Goal: Task Accomplishment & Management: Manage account settings

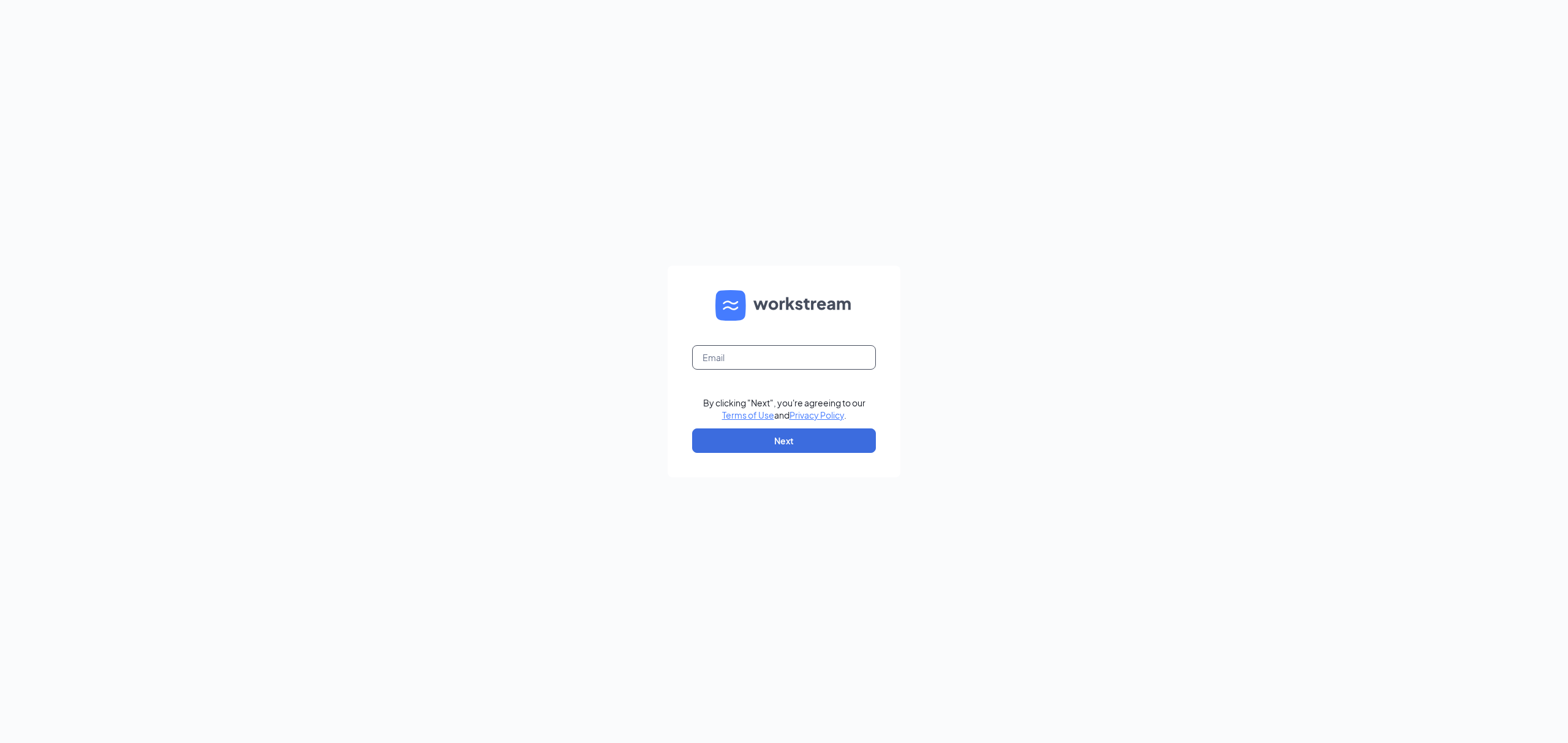
click at [756, 366] on input "text" at bounding box center [783, 357] width 184 height 24
type input "[PERSON_NAME][EMAIL_ADDRESS][DOMAIN_NAME]"
click at [806, 434] on button "Next" at bounding box center [783, 441] width 184 height 24
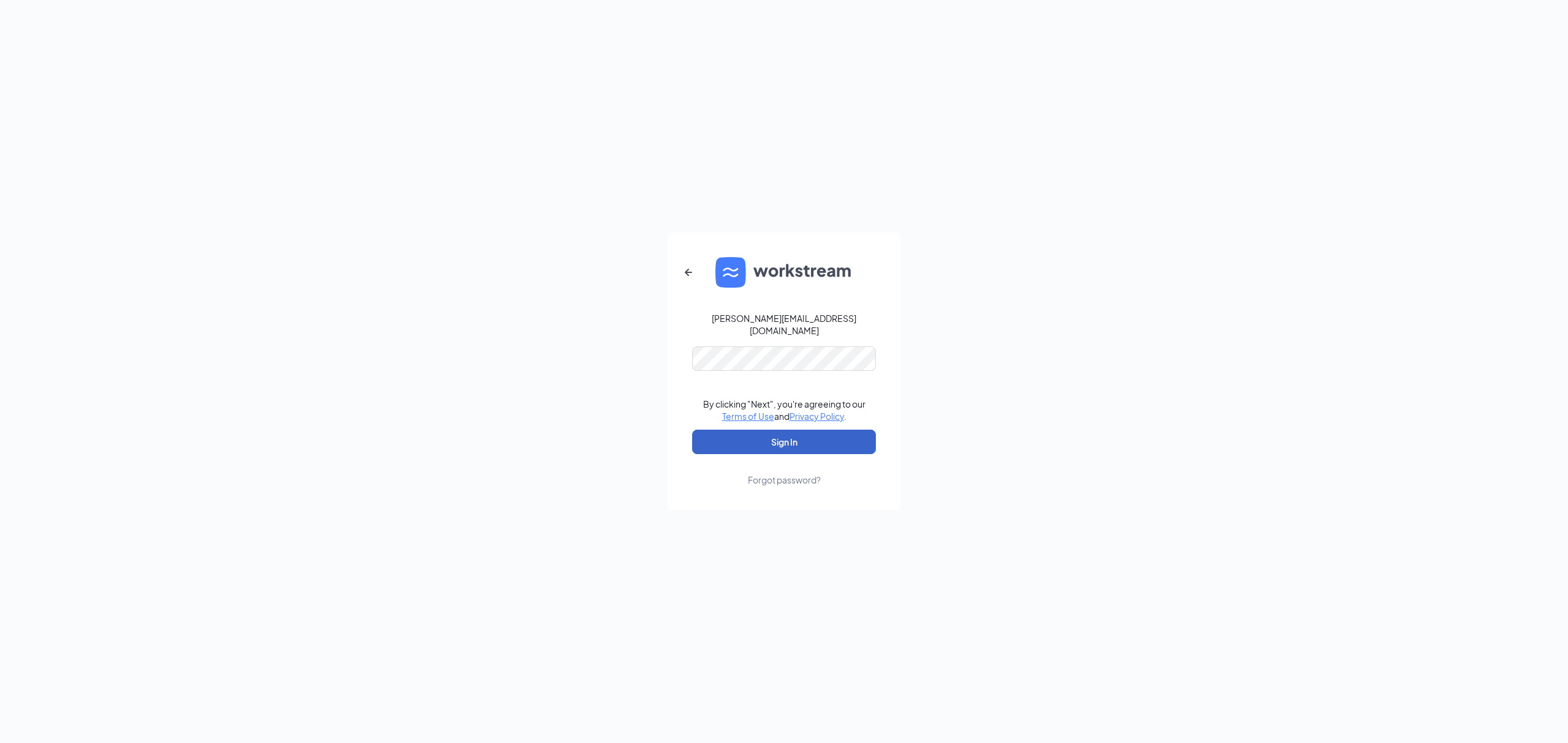
click at [821, 432] on button "Sign In" at bounding box center [783, 441] width 184 height 24
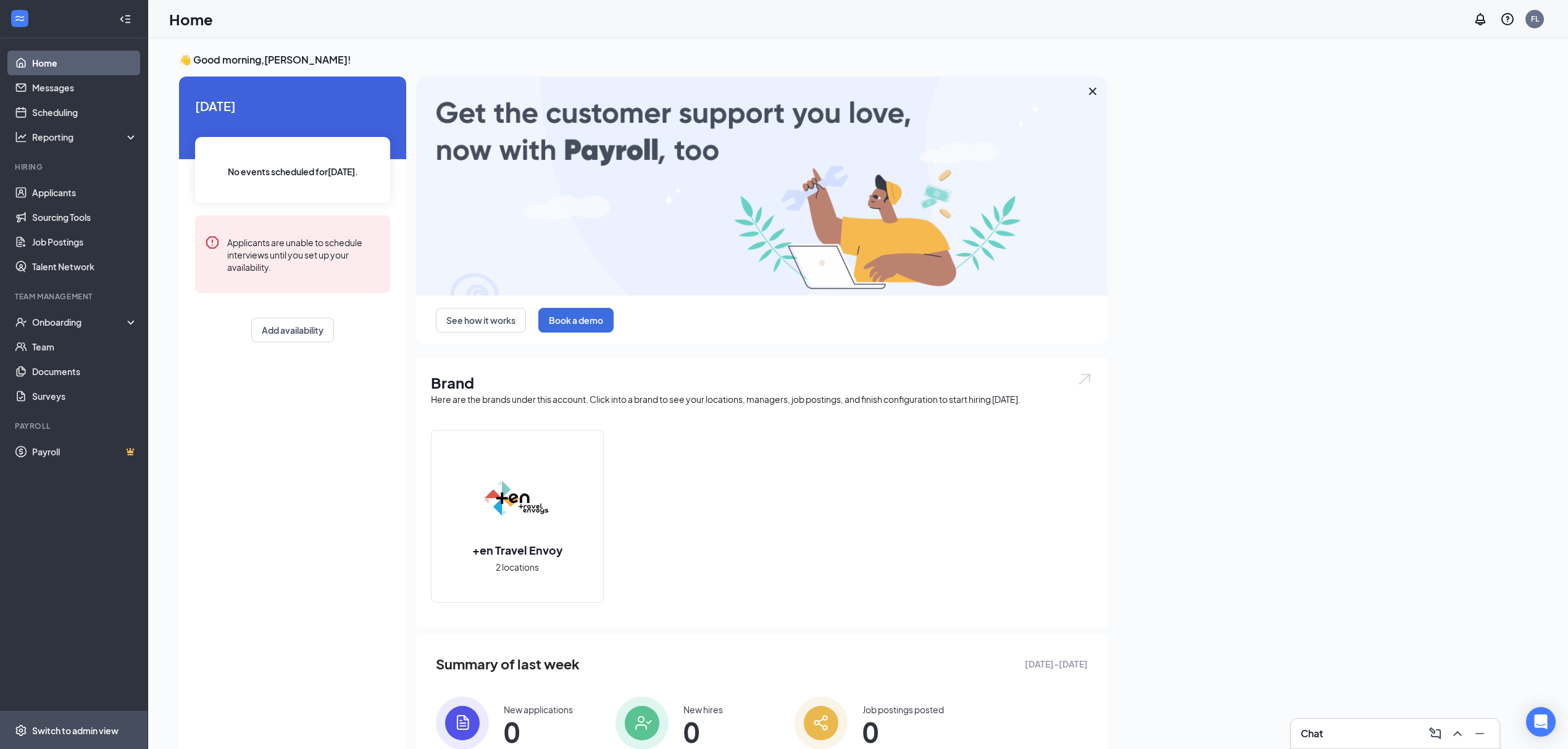
click at [73, 737] on span "Switch to admin view" at bounding box center [85, 730] width 106 height 37
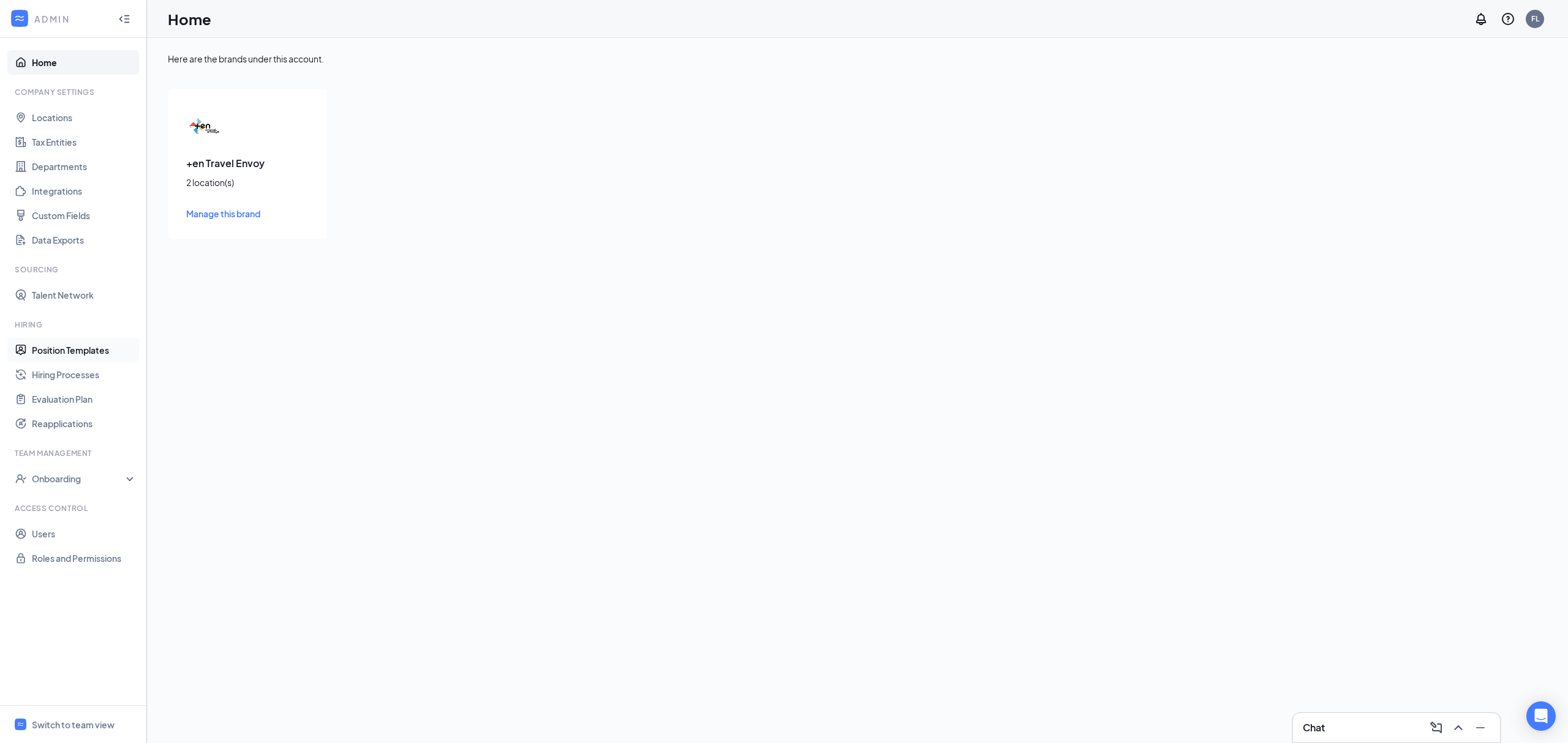
click at [84, 353] on link "Position Templates" at bounding box center [85, 350] width 105 height 24
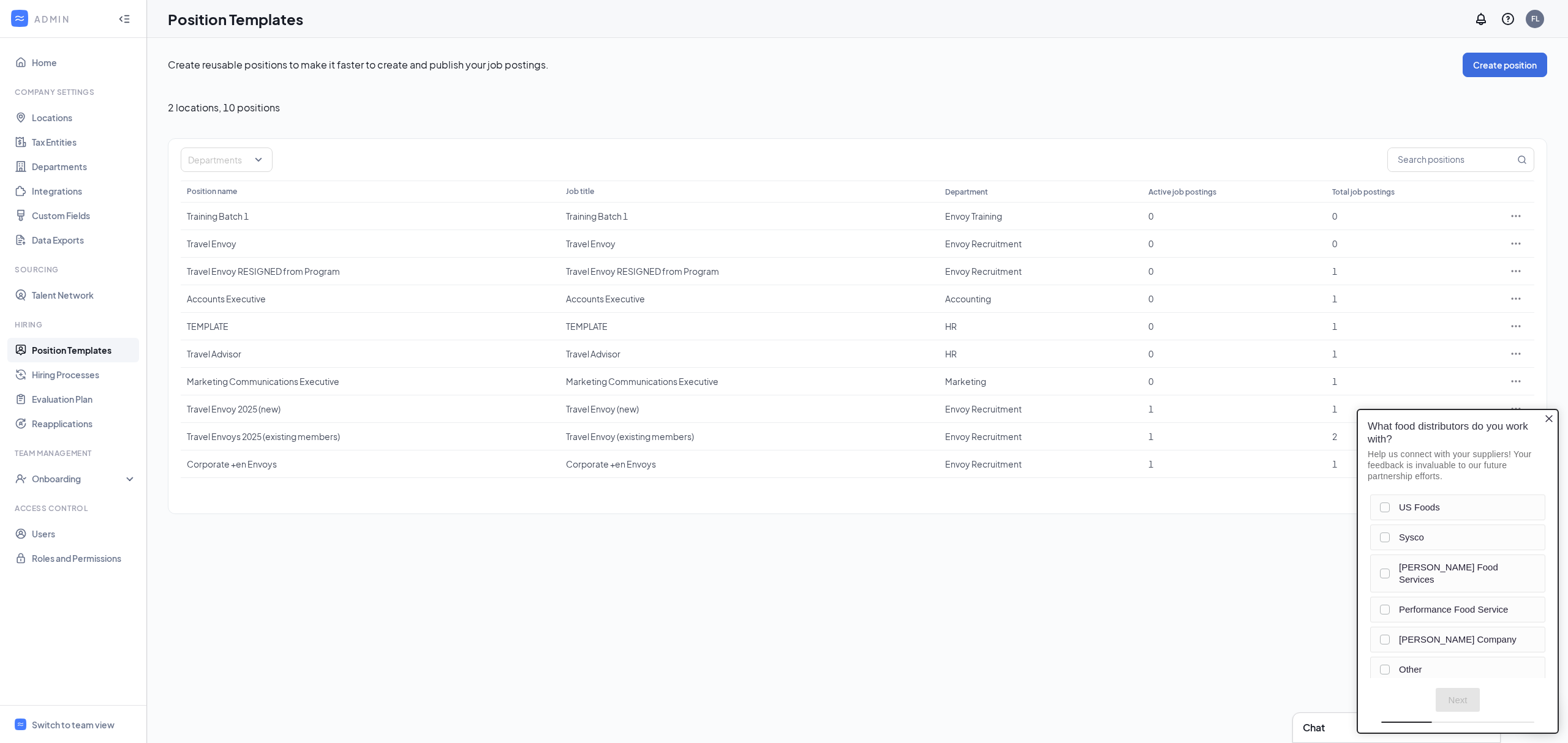
click at [1550, 419] on icon "Close button" at bounding box center [1549, 418] width 8 height 8
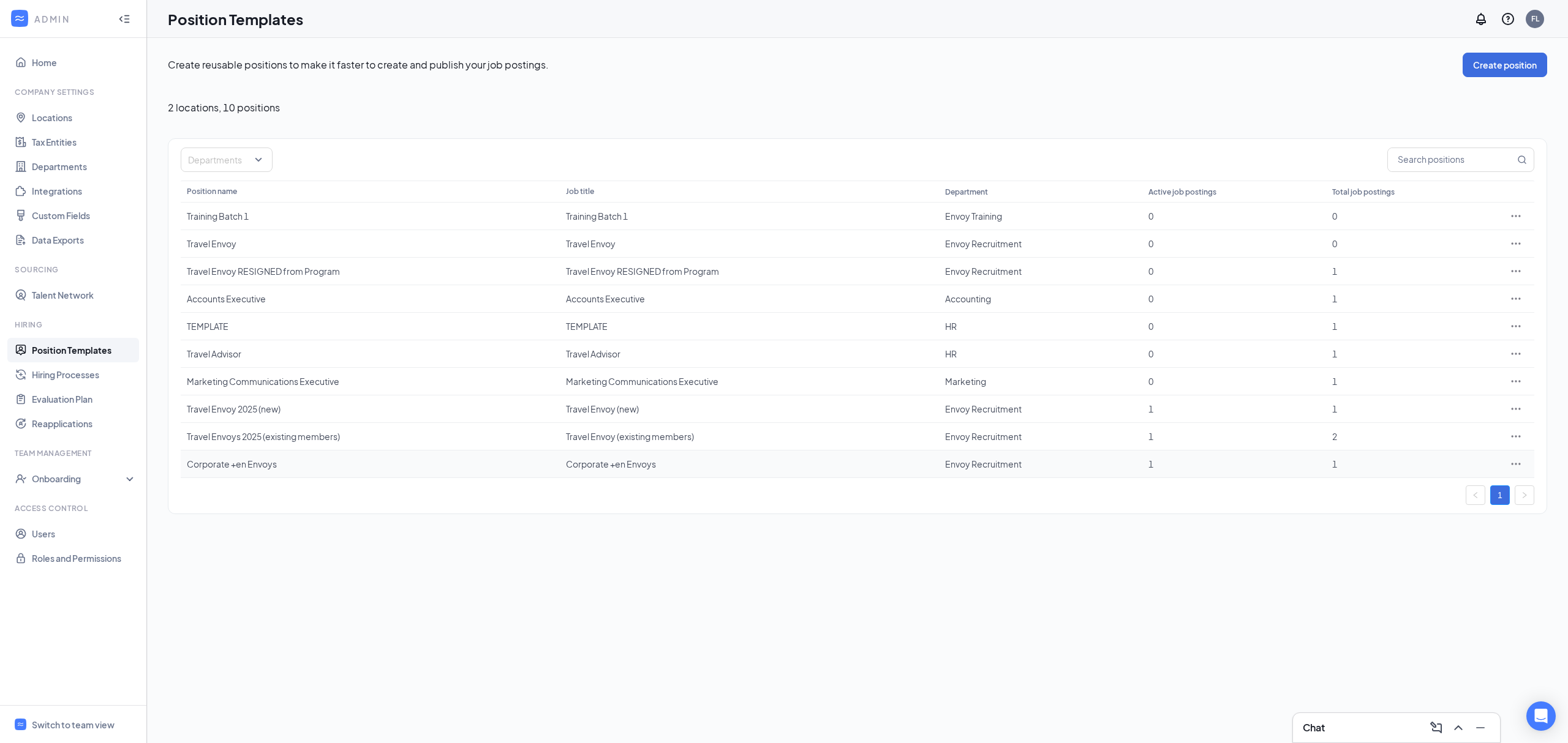
click at [321, 469] on div "Corporate +en Envoys" at bounding box center [370, 464] width 367 height 13
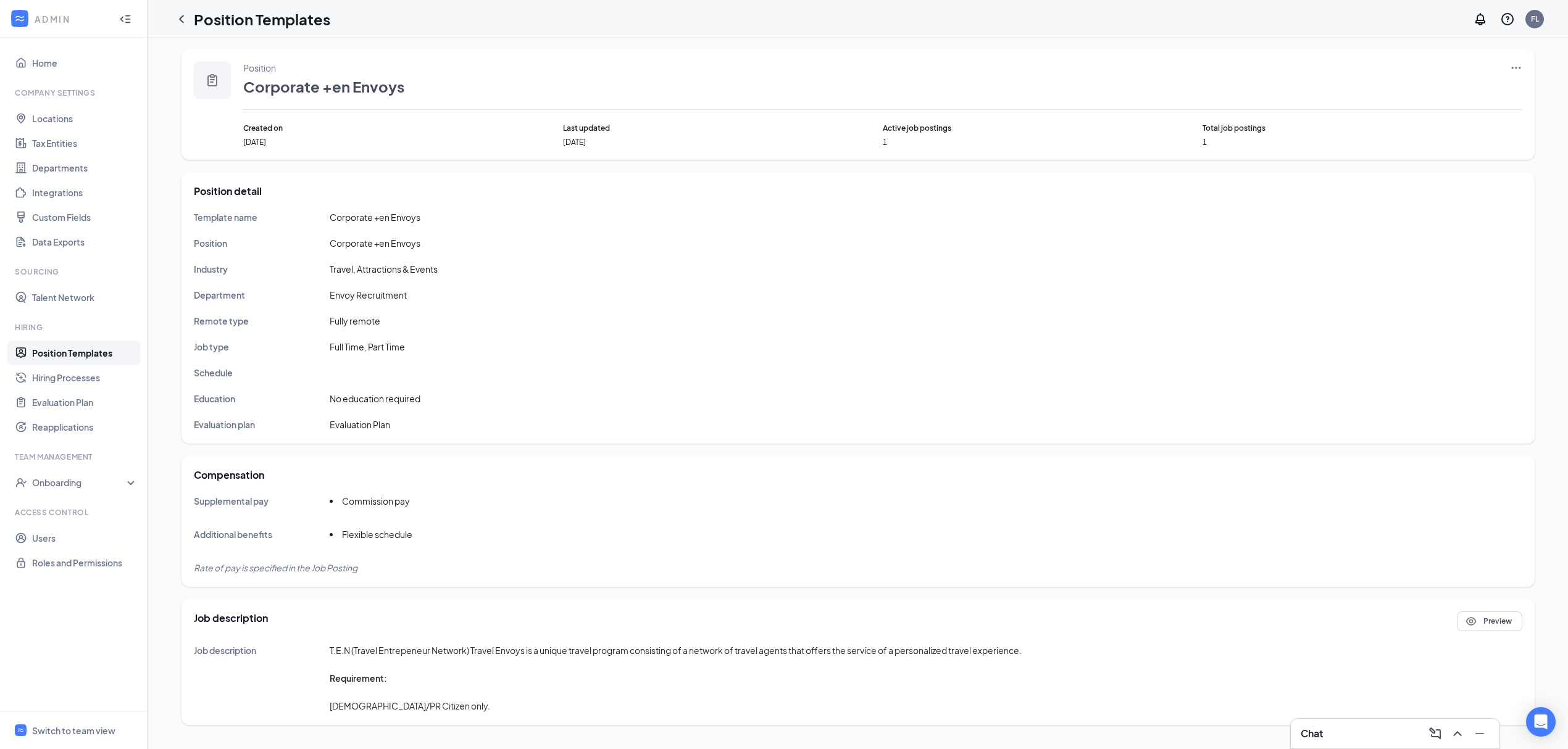
scroll to position [6, 0]
click at [87, 353] on link "Position Templates" at bounding box center [85, 353] width 106 height 25
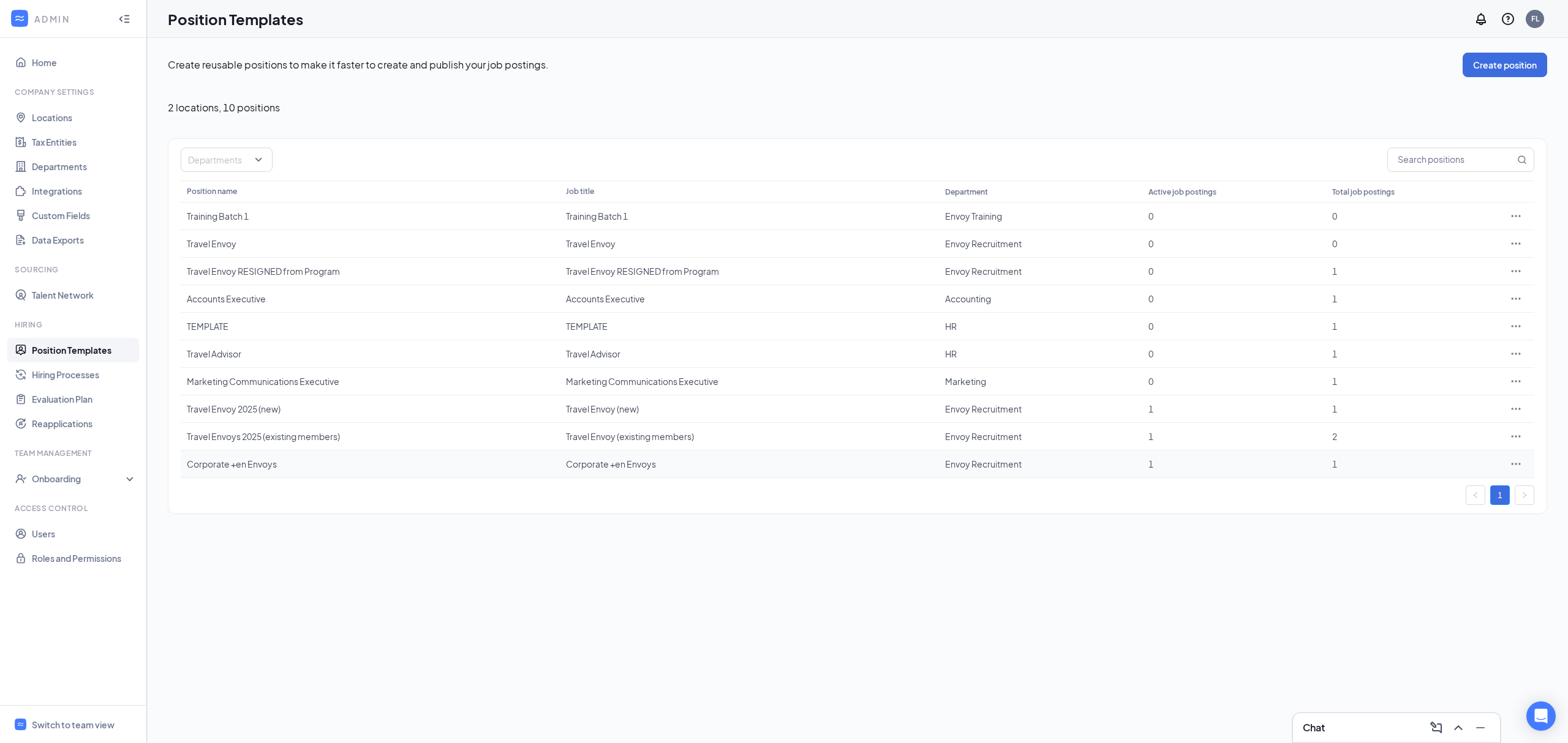
click at [1521, 468] on icon "Ellipses" at bounding box center [1516, 464] width 13 height 13
click at [1442, 491] on span "Edit" at bounding box center [1459, 492] width 106 height 13
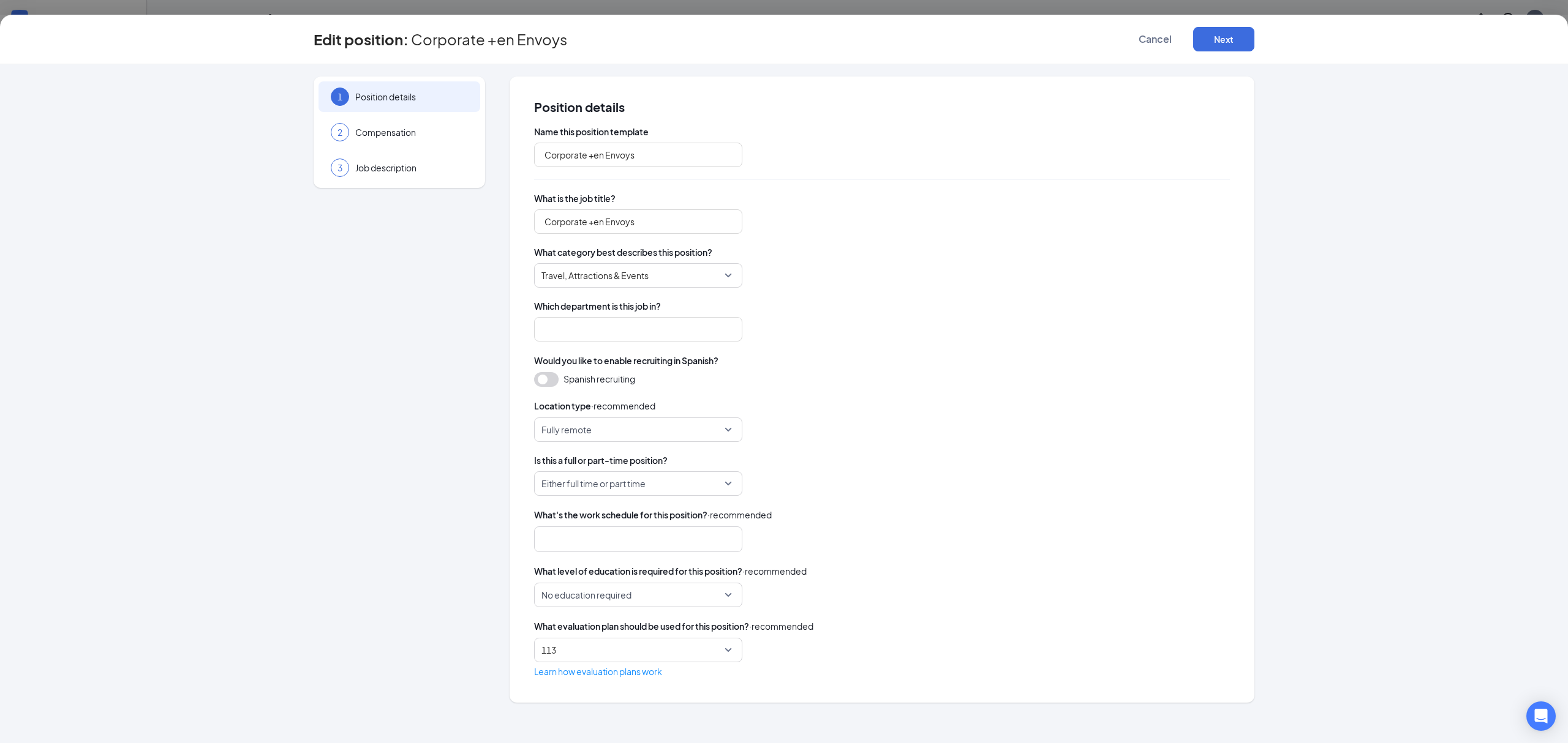
type input "Envoy Recruitment"
click at [667, 492] on span "Either full time or part time" at bounding box center [632, 483] width 182 height 23
click at [641, 540] on span "Part Time" at bounding box center [638, 545] width 189 height 13
click at [706, 595] on span "No education required" at bounding box center [632, 594] width 182 height 23
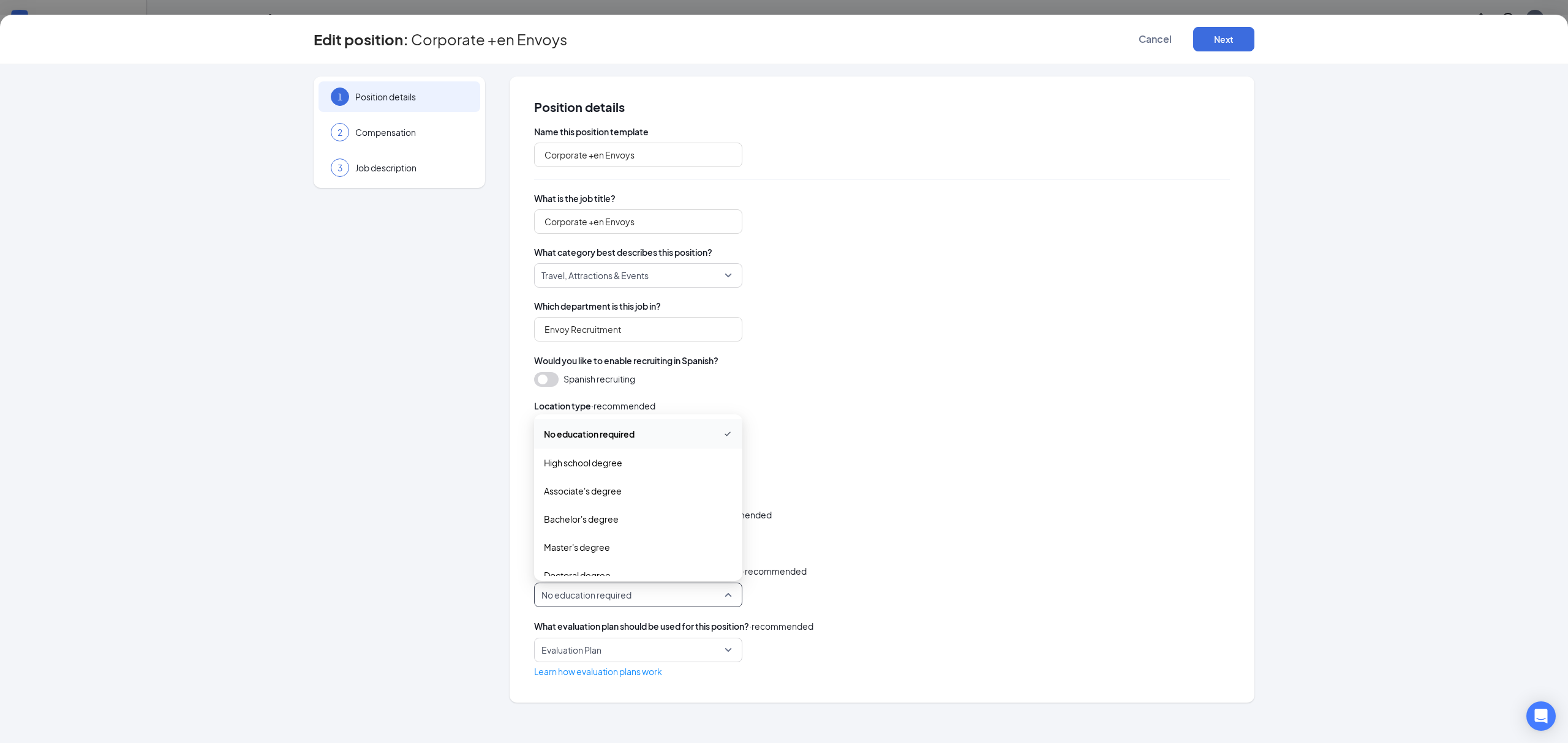
click at [706, 595] on span "No education required" at bounding box center [632, 594] width 182 height 23
click at [682, 649] on span "Evaluation Plan" at bounding box center [632, 649] width 182 height 23
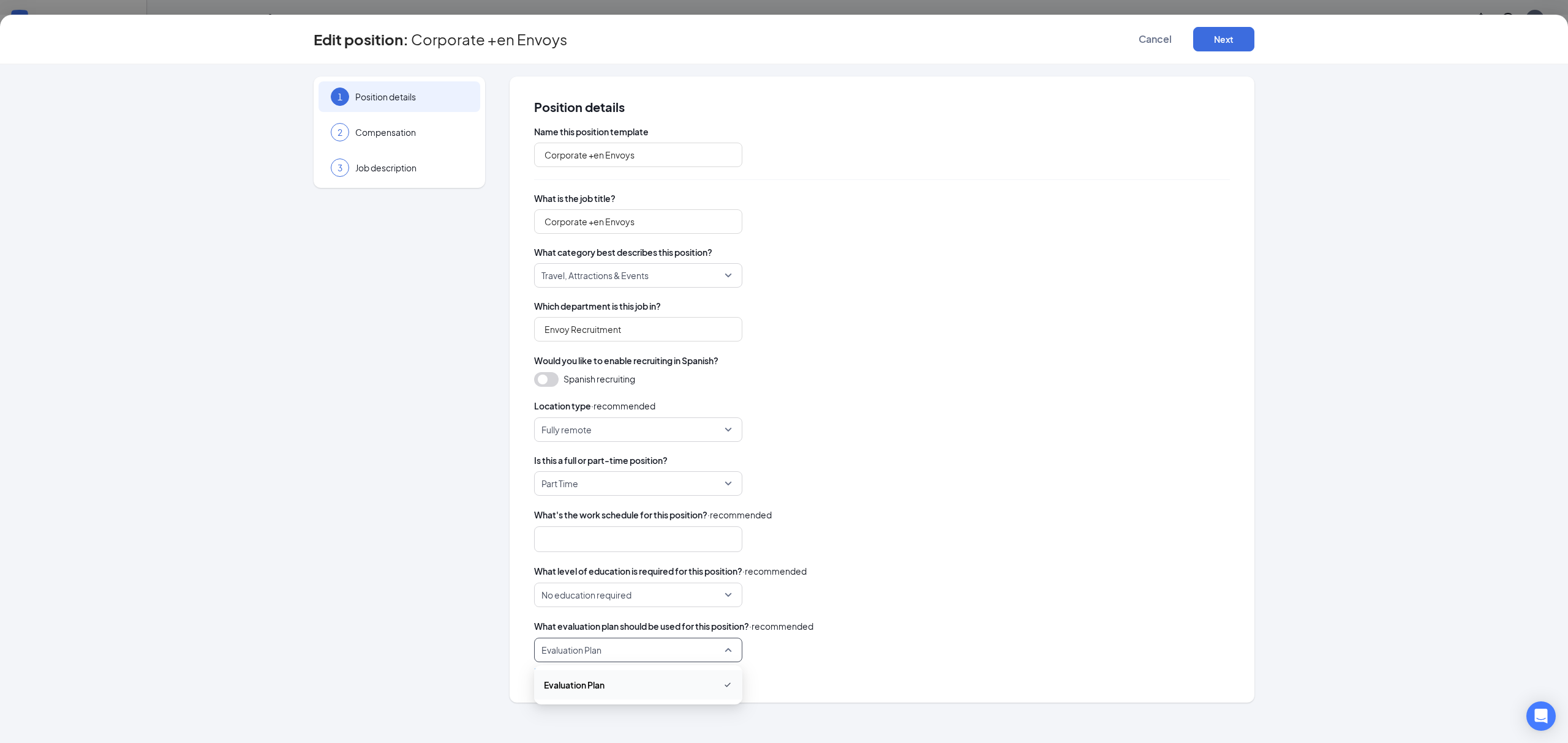
click at [669, 678] on span "Evaluation Plan" at bounding box center [638, 684] width 189 height 15
click at [980, 547] on div at bounding box center [882, 539] width 696 height 26
click at [1221, 34] on button "Next" at bounding box center [1224, 39] width 61 height 24
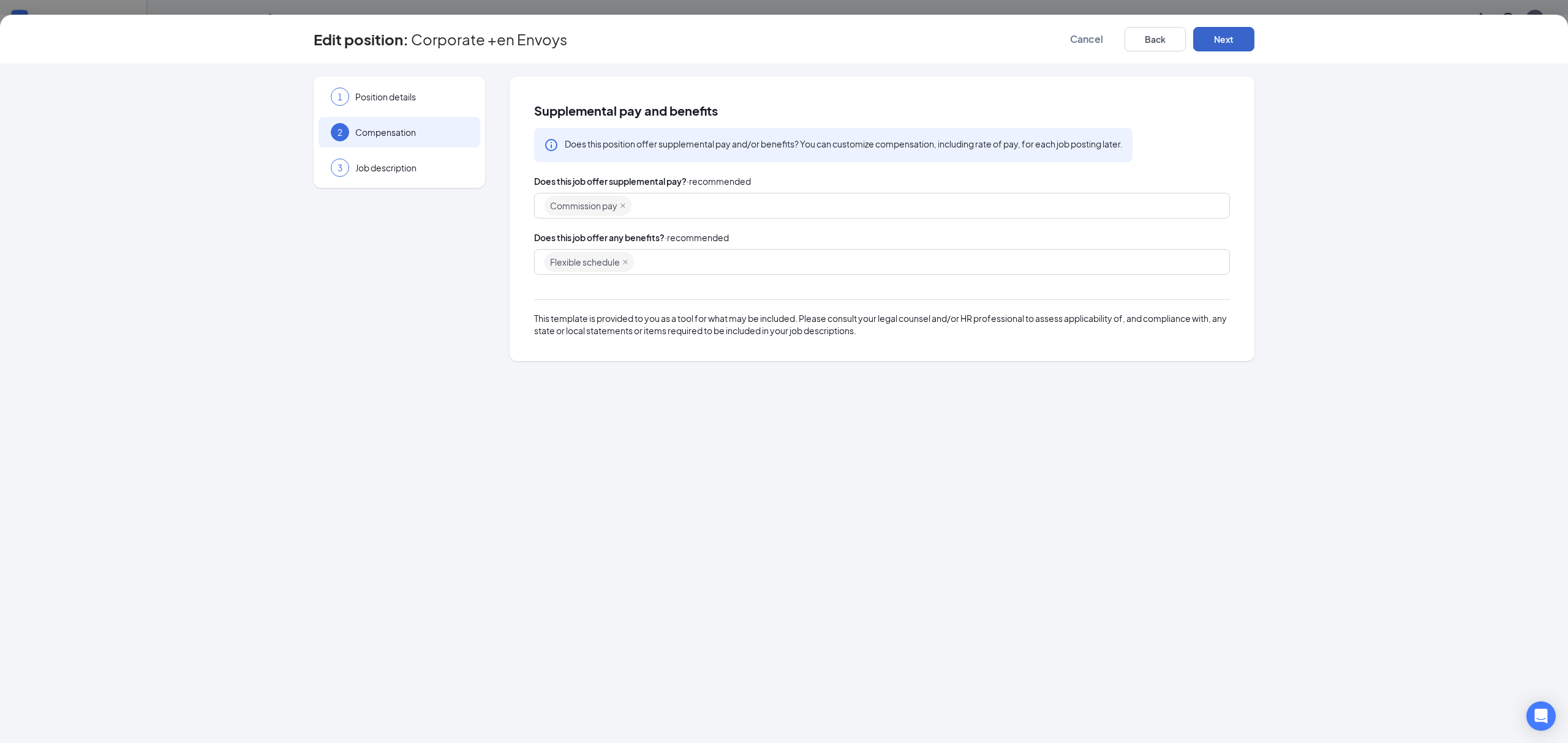
click at [1231, 41] on button "Next" at bounding box center [1224, 39] width 61 height 24
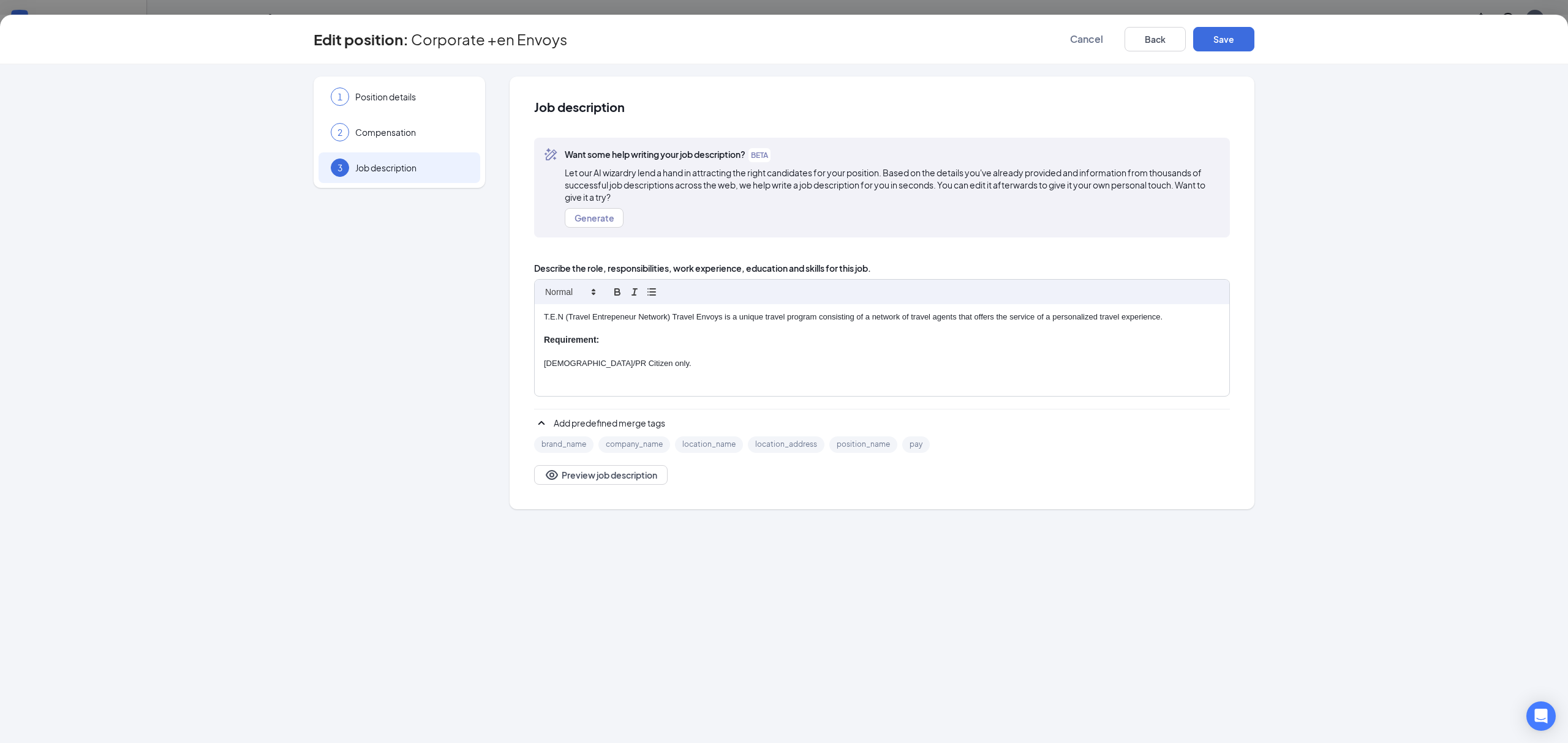
click at [757, 361] on p "[DEMOGRAPHIC_DATA]/PR Citizen only." at bounding box center [882, 364] width 676 height 11
click at [1217, 42] on button "Save" at bounding box center [1224, 39] width 61 height 24
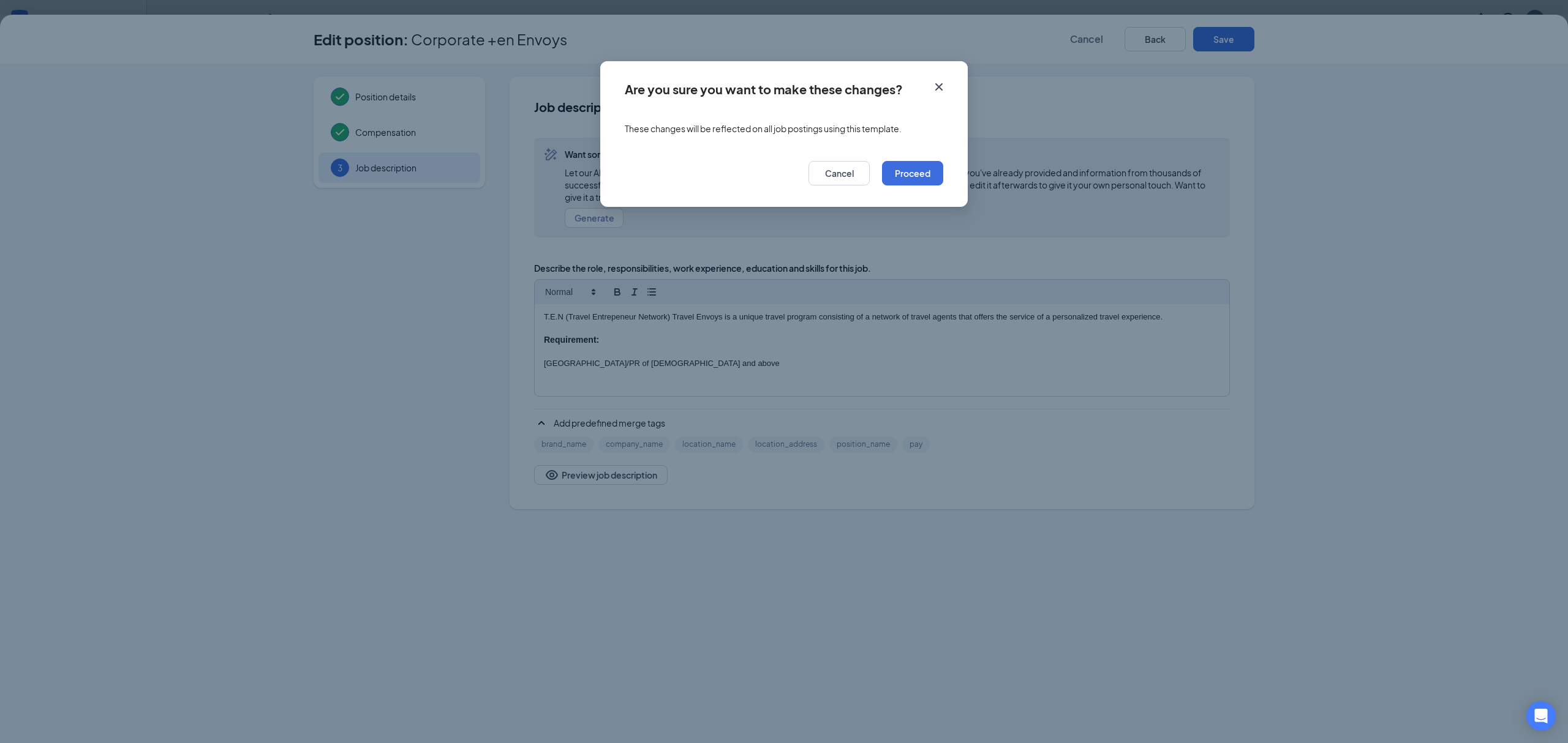
click at [941, 80] on icon "Cross" at bounding box center [938, 87] width 15 height 15
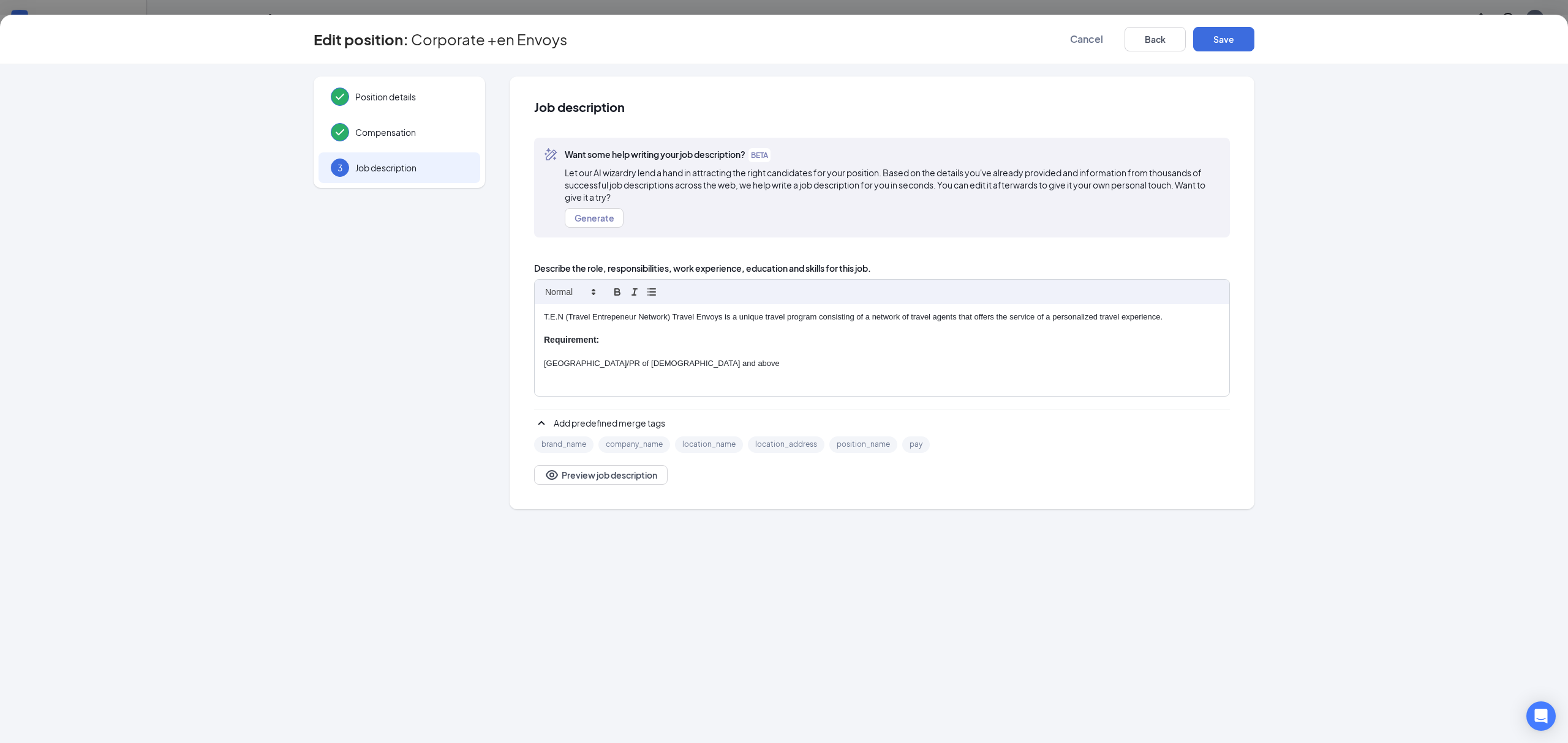
click at [684, 366] on p "[GEOGRAPHIC_DATA]/PR of [DEMOGRAPHIC_DATA] and above" at bounding box center [882, 364] width 676 height 11
drag, startPoint x: 718, startPoint y: 363, endPoint x: 527, endPoint y: 343, distance: 192.0
click at [527, 343] on div "Job description Want some help writing your job description? BETA Let our AI wi…" at bounding box center [882, 293] width 745 height 433
click at [1244, 45] on button "Save" at bounding box center [1224, 39] width 61 height 24
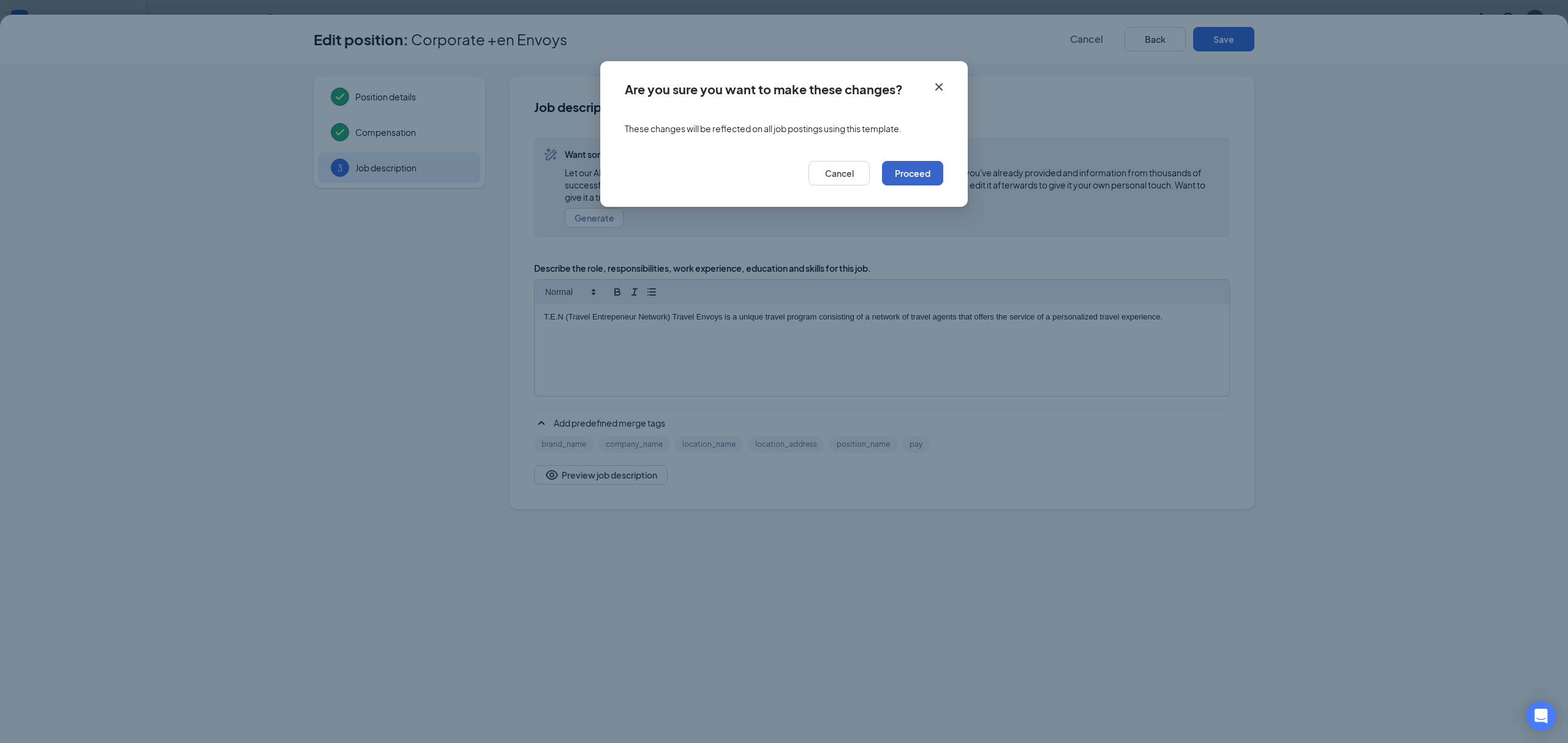
click at [908, 184] on button "Proceed" at bounding box center [913, 173] width 61 height 24
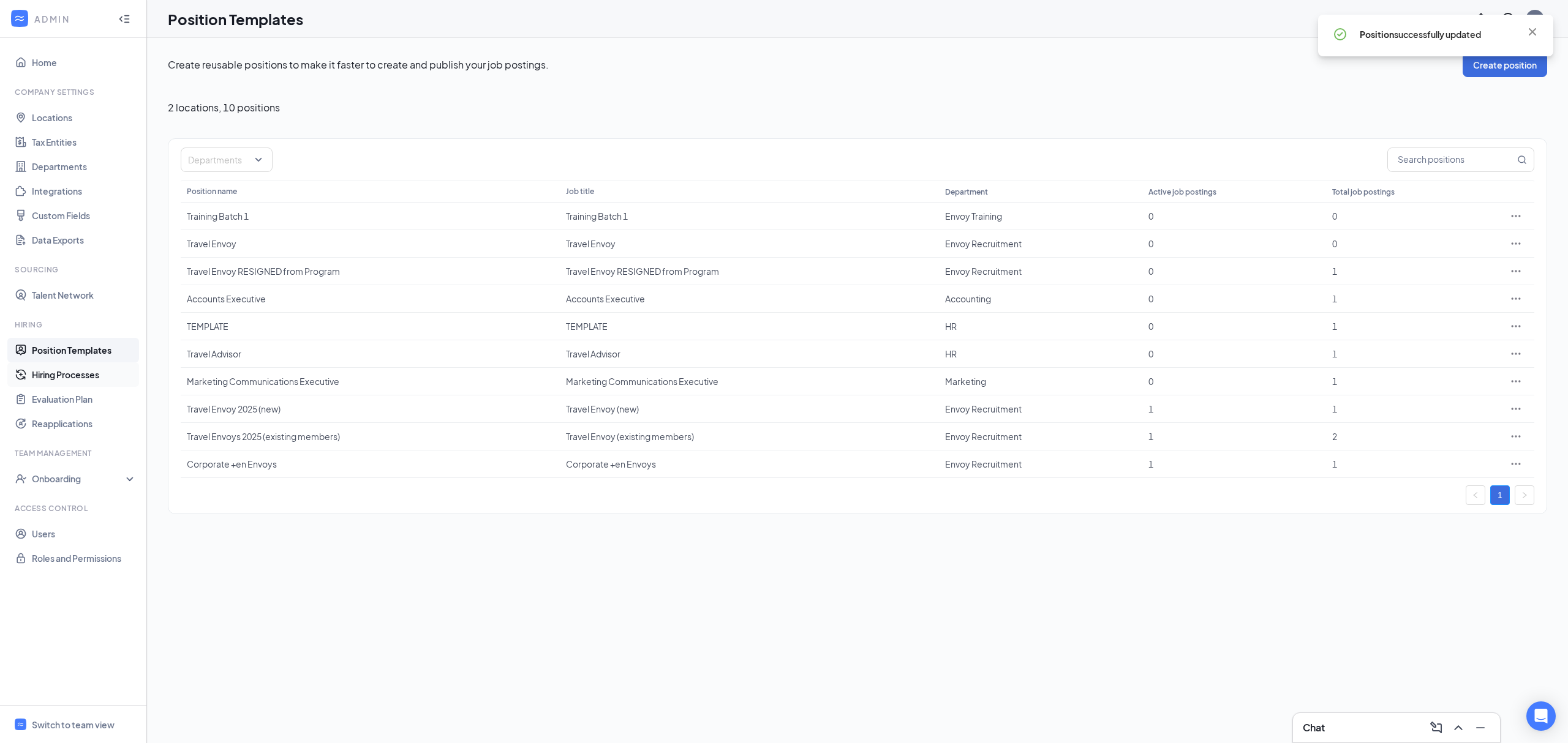
click at [45, 379] on link "Hiring Processes" at bounding box center [85, 374] width 105 height 24
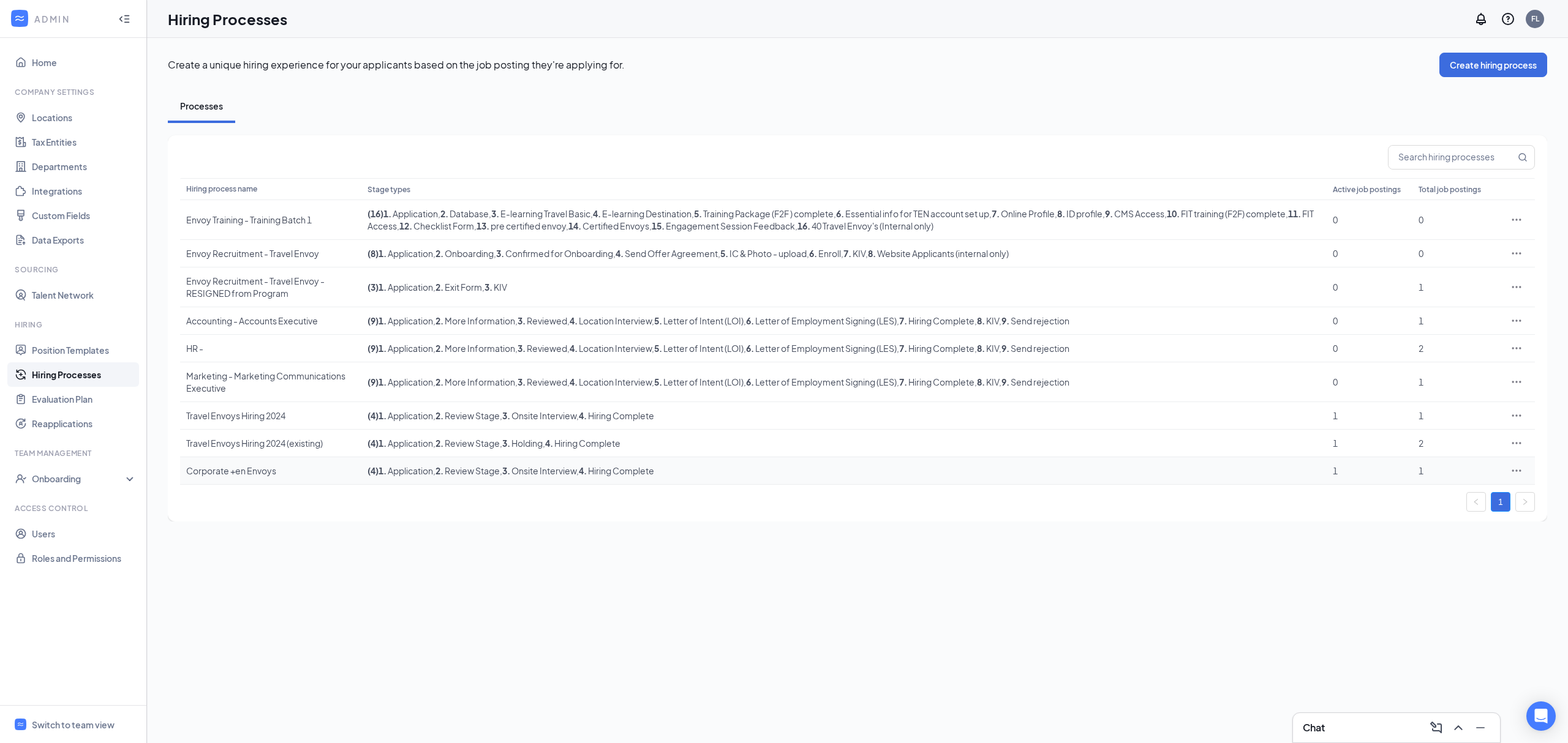
click at [1511, 469] on icon "Ellipses" at bounding box center [1517, 471] width 13 height 13
drag, startPoint x: 1454, startPoint y: 514, endPoint x: 1432, endPoint y: 520, distance: 22.8
click at [1433, 520] on li "Duplicate" at bounding box center [1460, 526] width 125 height 28
click at [82, 403] on link "Evaluation Plan" at bounding box center [85, 399] width 105 height 24
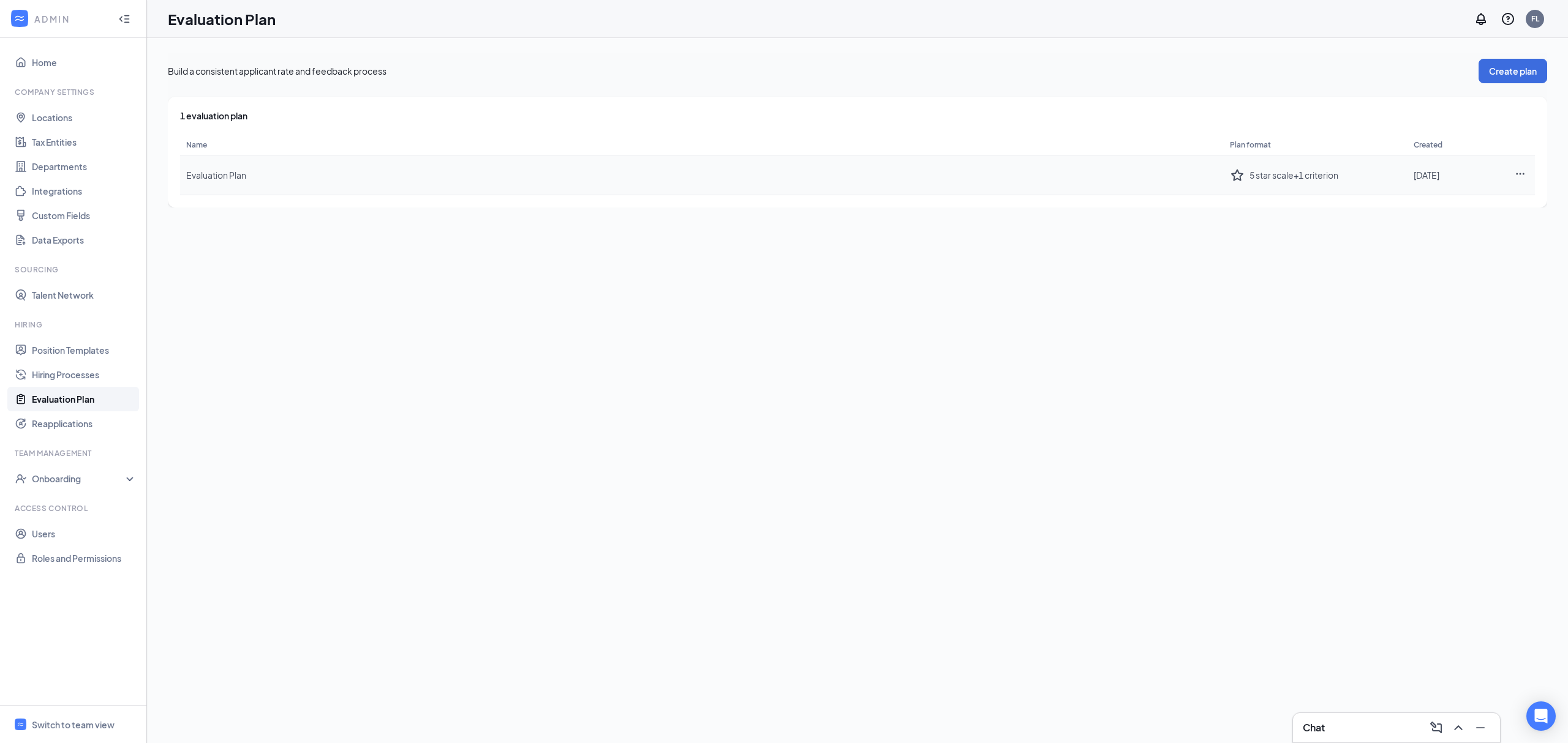
click at [1520, 175] on icon "Ellipses" at bounding box center [1520, 174] width 11 height 11
click at [1473, 223] on div "Delete plan" at bounding box center [1452, 227] width 132 height 13
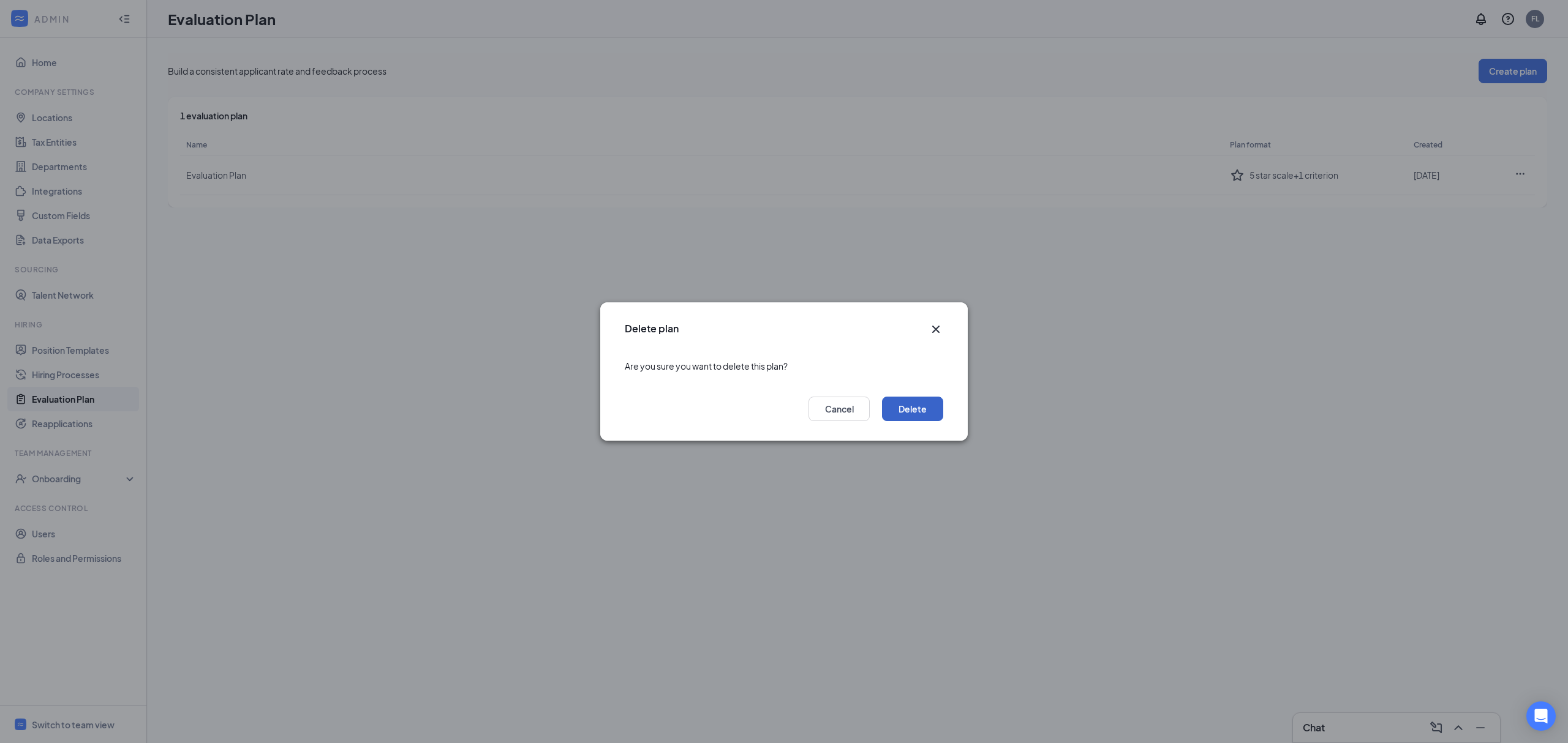
click at [915, 405] on button "Delete" at bounding box center [913, 409] width 61 height 24
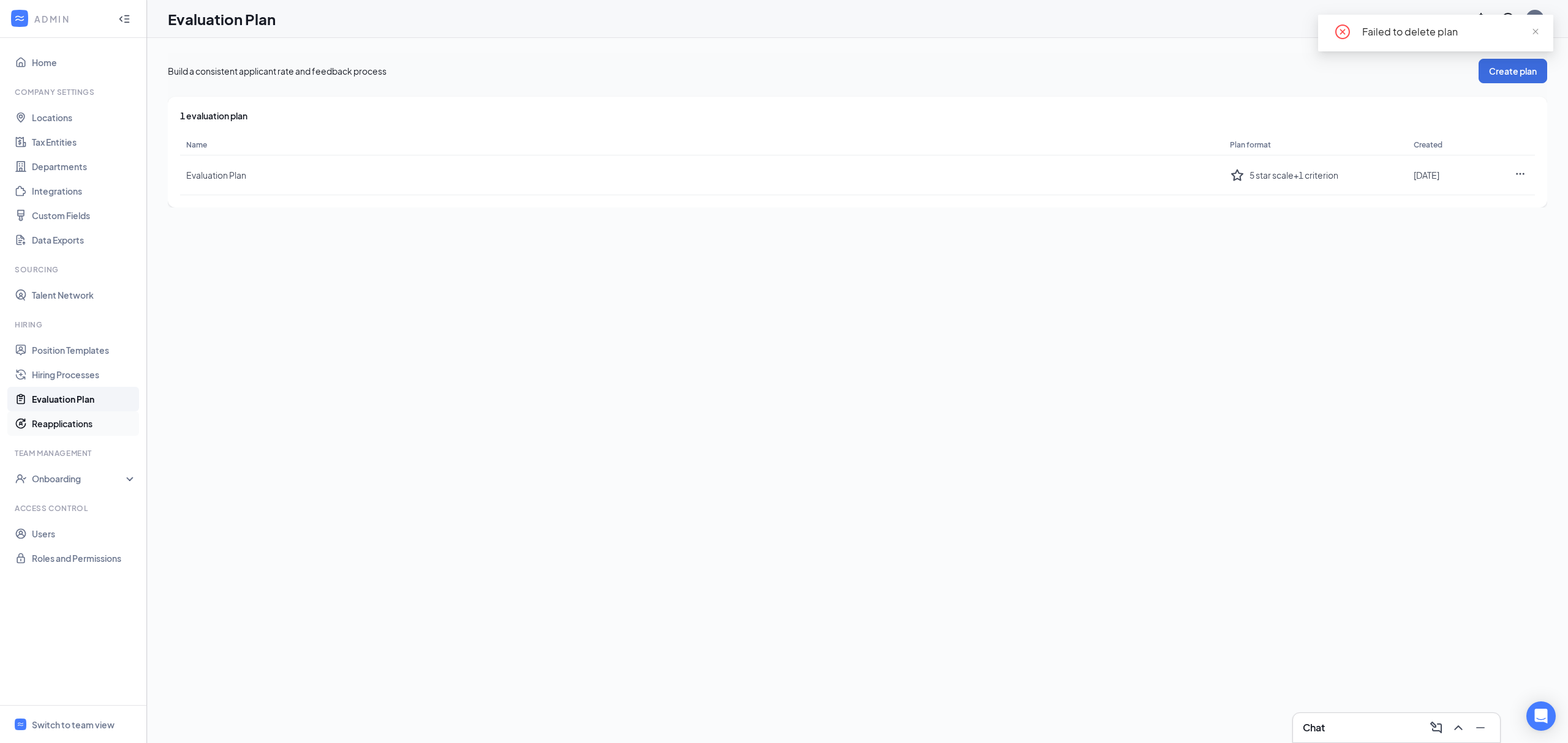
click at [87, 429] on link "Reapplications" at bounding box center [85, 423] width 105 height 24
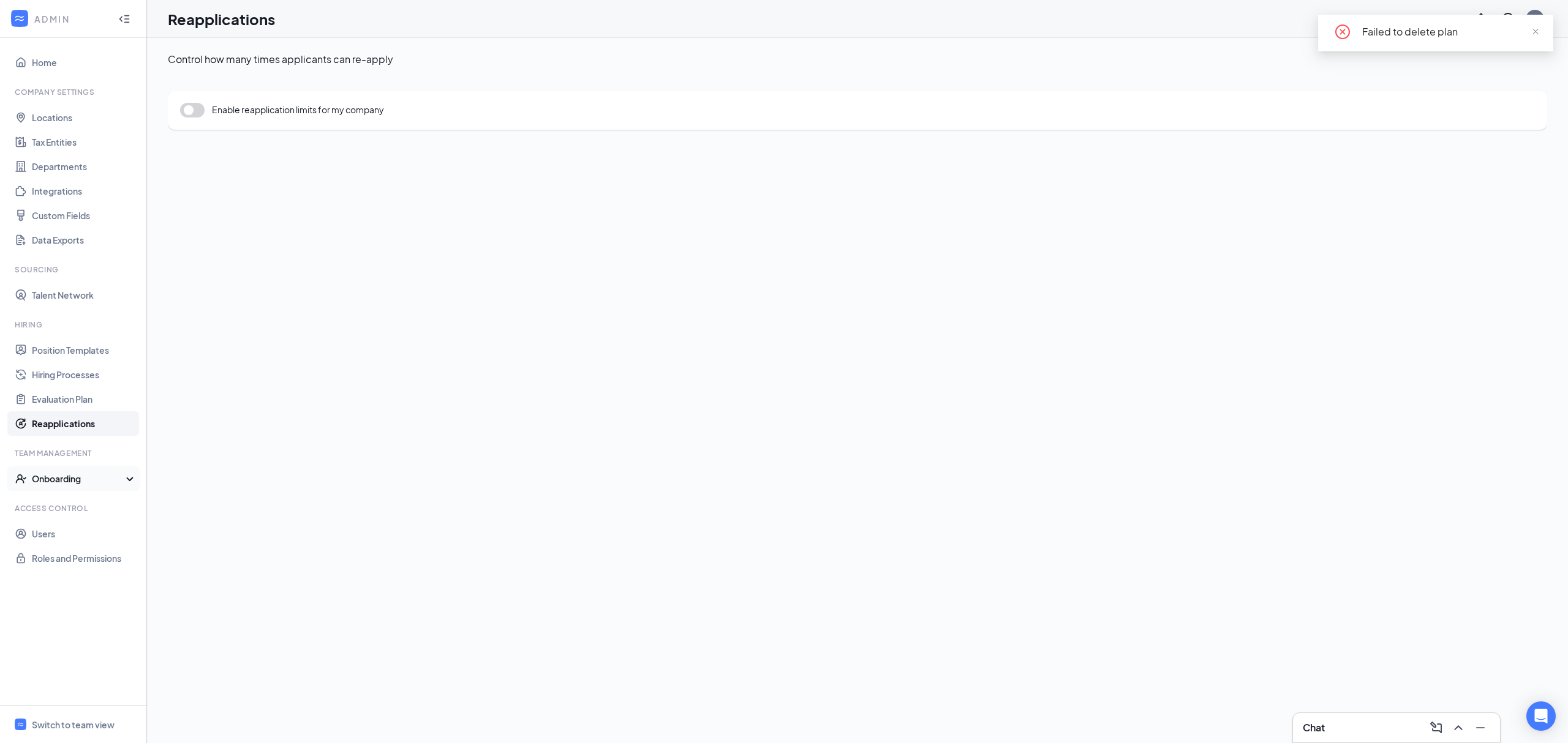
click at [87, 485] on div "Onboarding" at bounding box center [73, 478] width 147 height 24
click at [83, 395] on link "Evaluation Plan" at bounding box center [85, 399] width 105 height 24
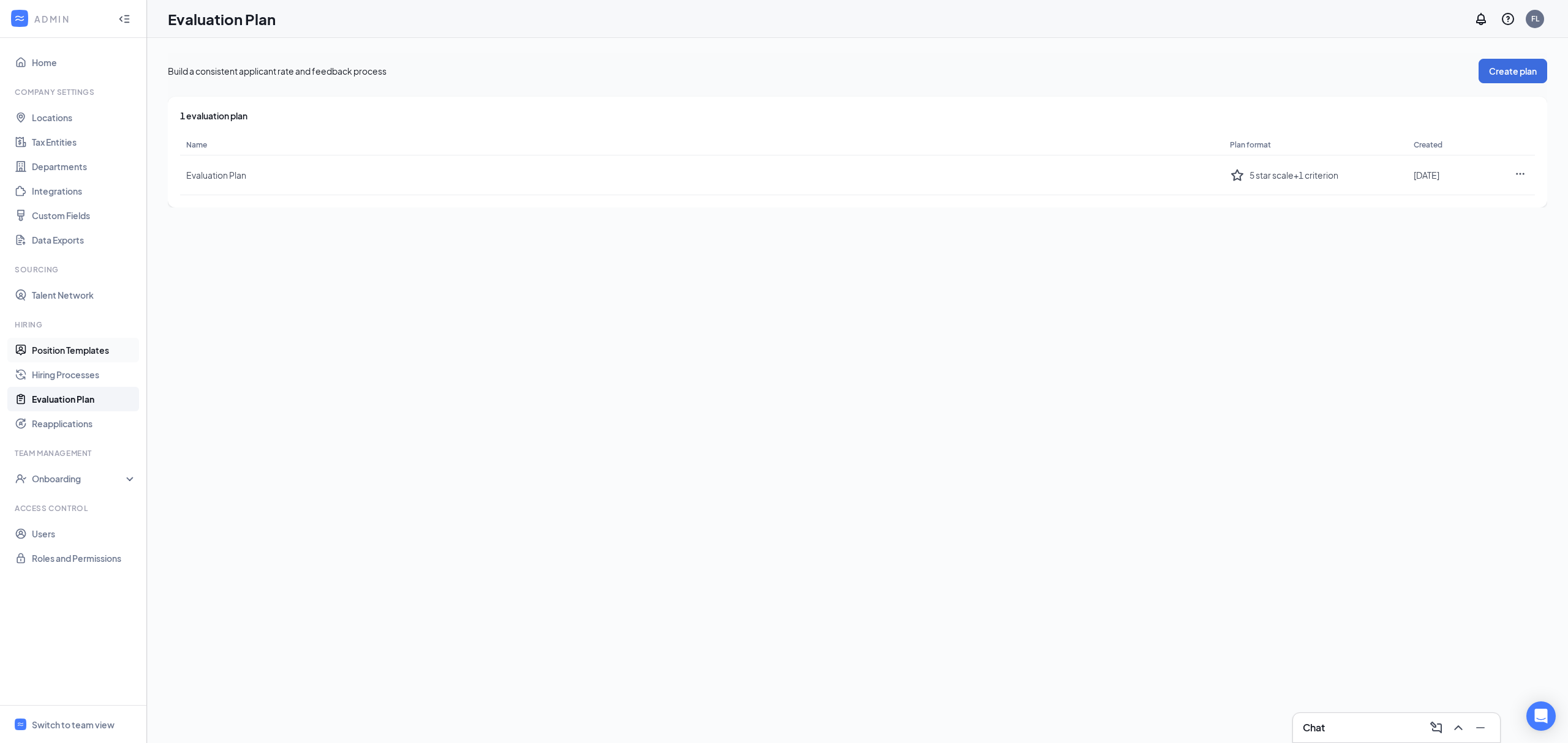
click at [89, 350] on link "Position Templates" at bounding box center [85, 350] width 105 height 24
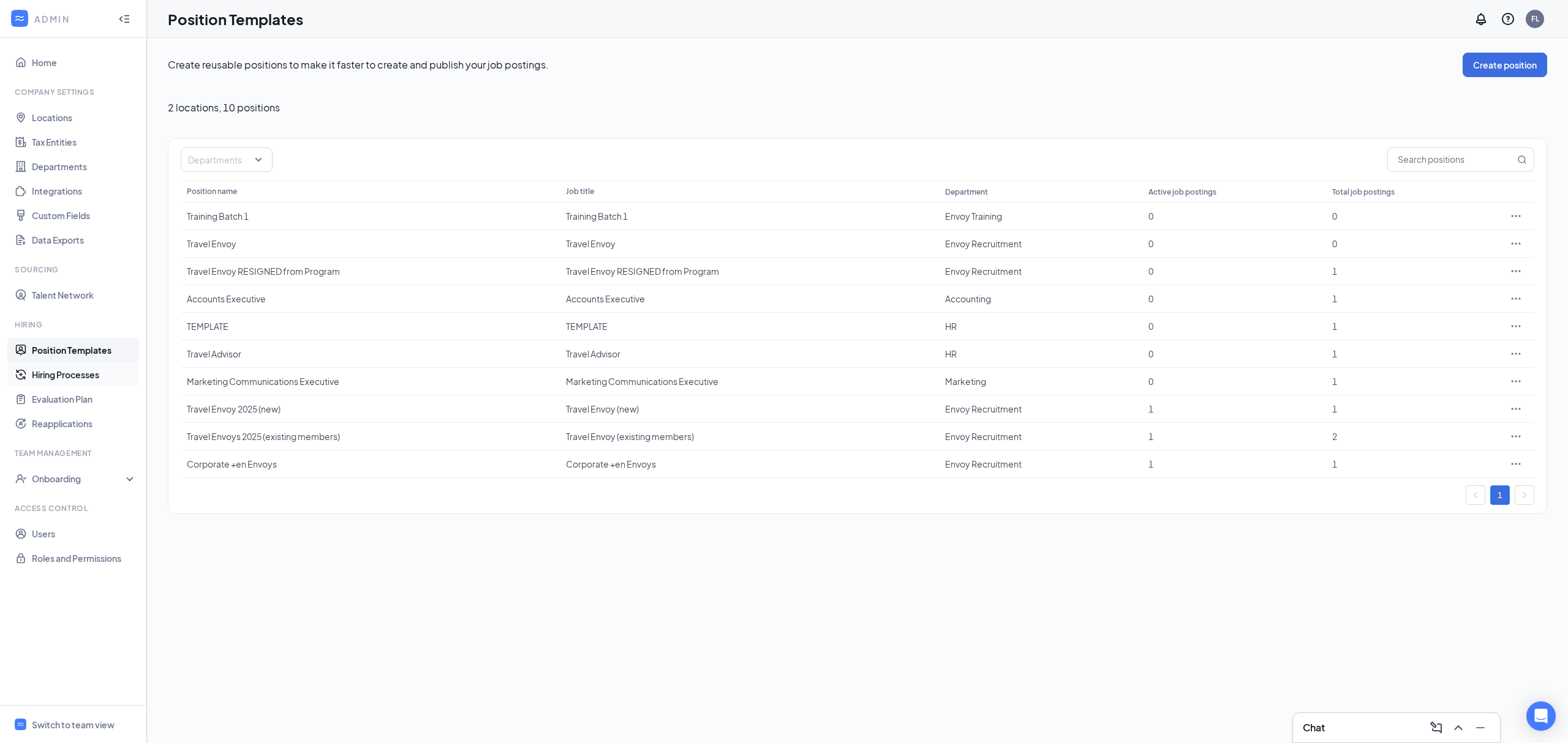
click at [79, 378] on link "Hiring Processes" at bounding box center [85, 374] width 105 height 24
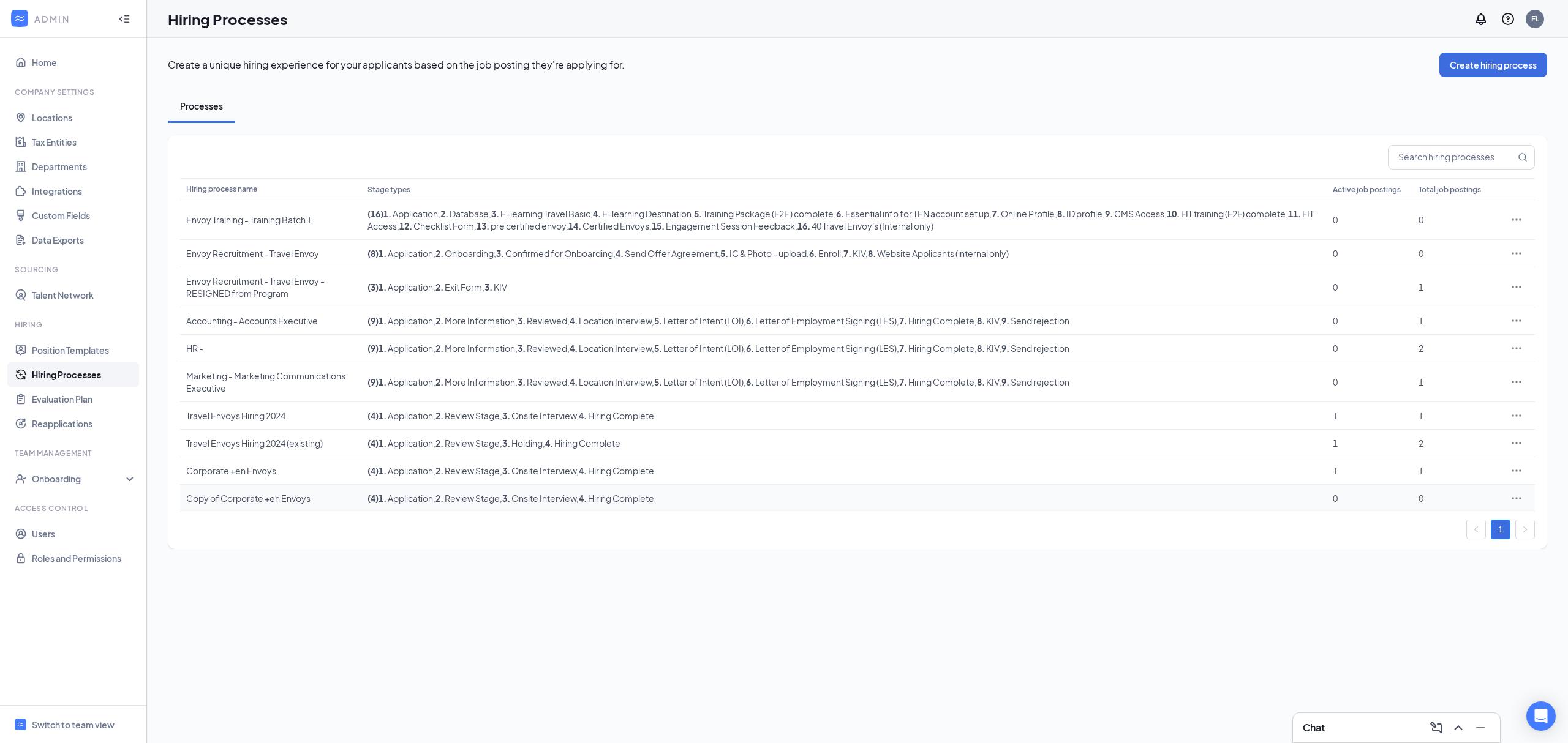
click at [1517, 499] on icon "Ellipses" at bounding box center [1516, 498] width 9 height 2
click at [1431, 606] on span "Delete" at bounding box center [1421, 610] width 27 height 11
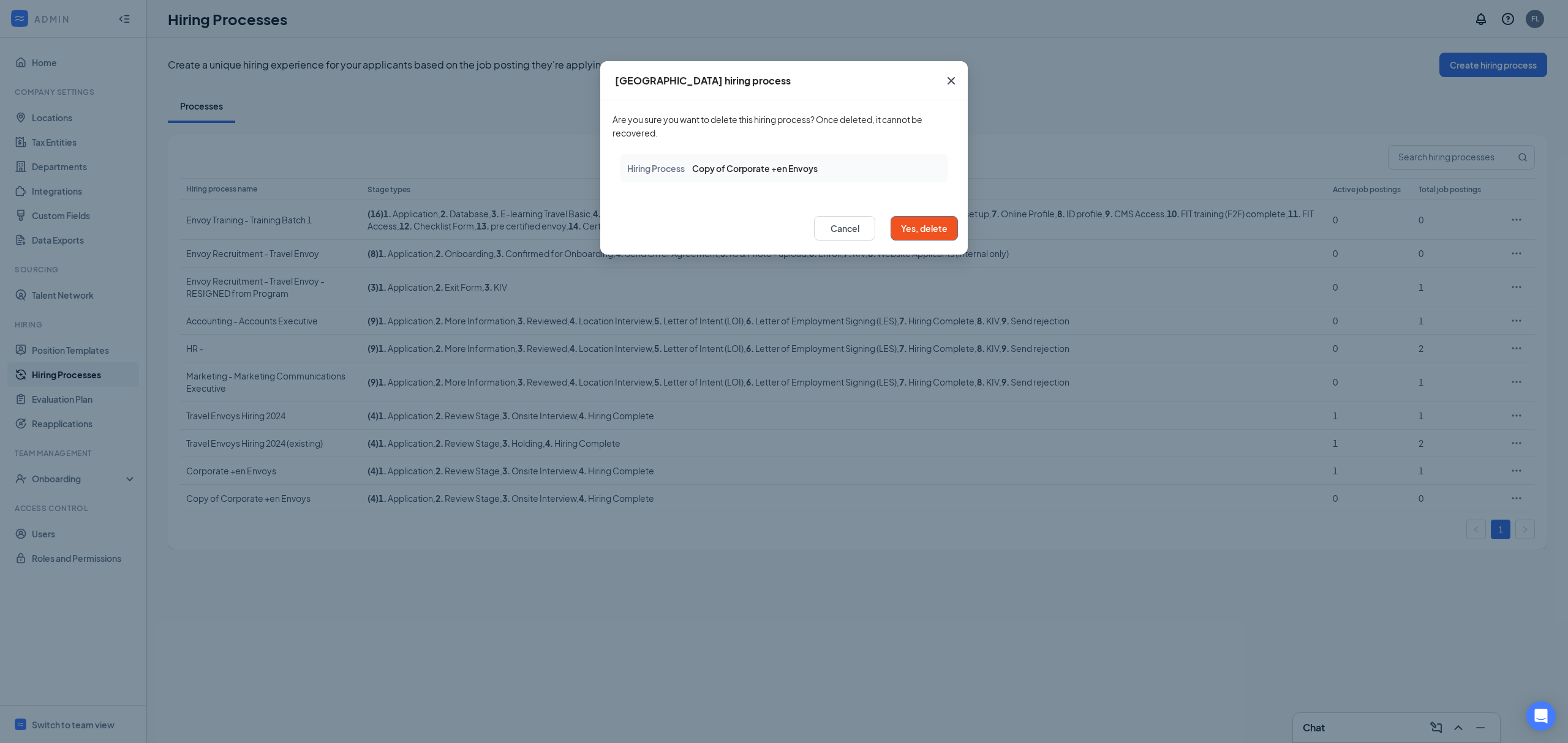
click at [921, 226] on button "Yes, delete" at bounding box center [924, 228] width 67 height 24
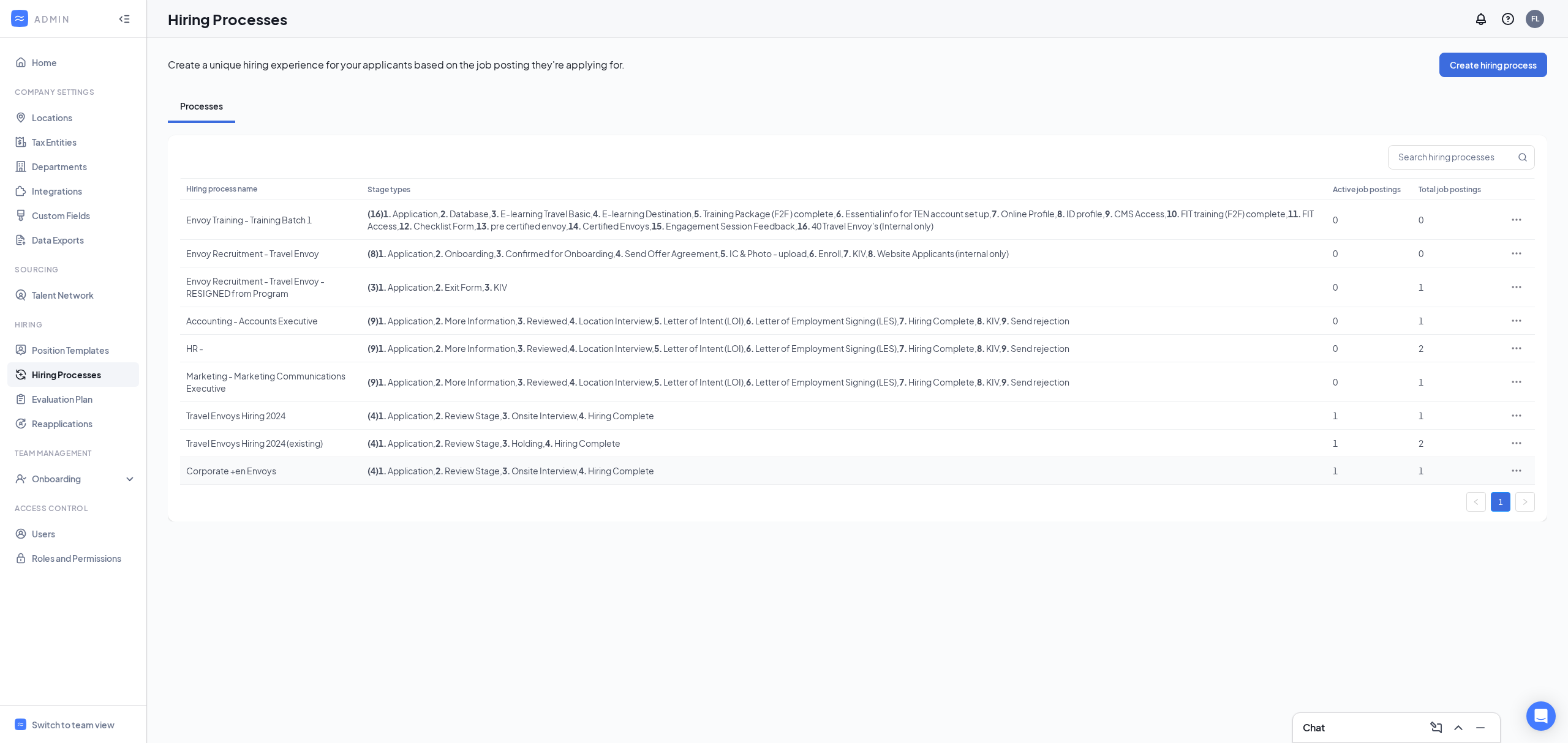
click at [1518, 476] on icon "Ellipses" at bounding box center [1517, 471] width 13 height 13
click at [1467, 493] on span "Edit" at bounding box center [1460, 497] width 106 height 13
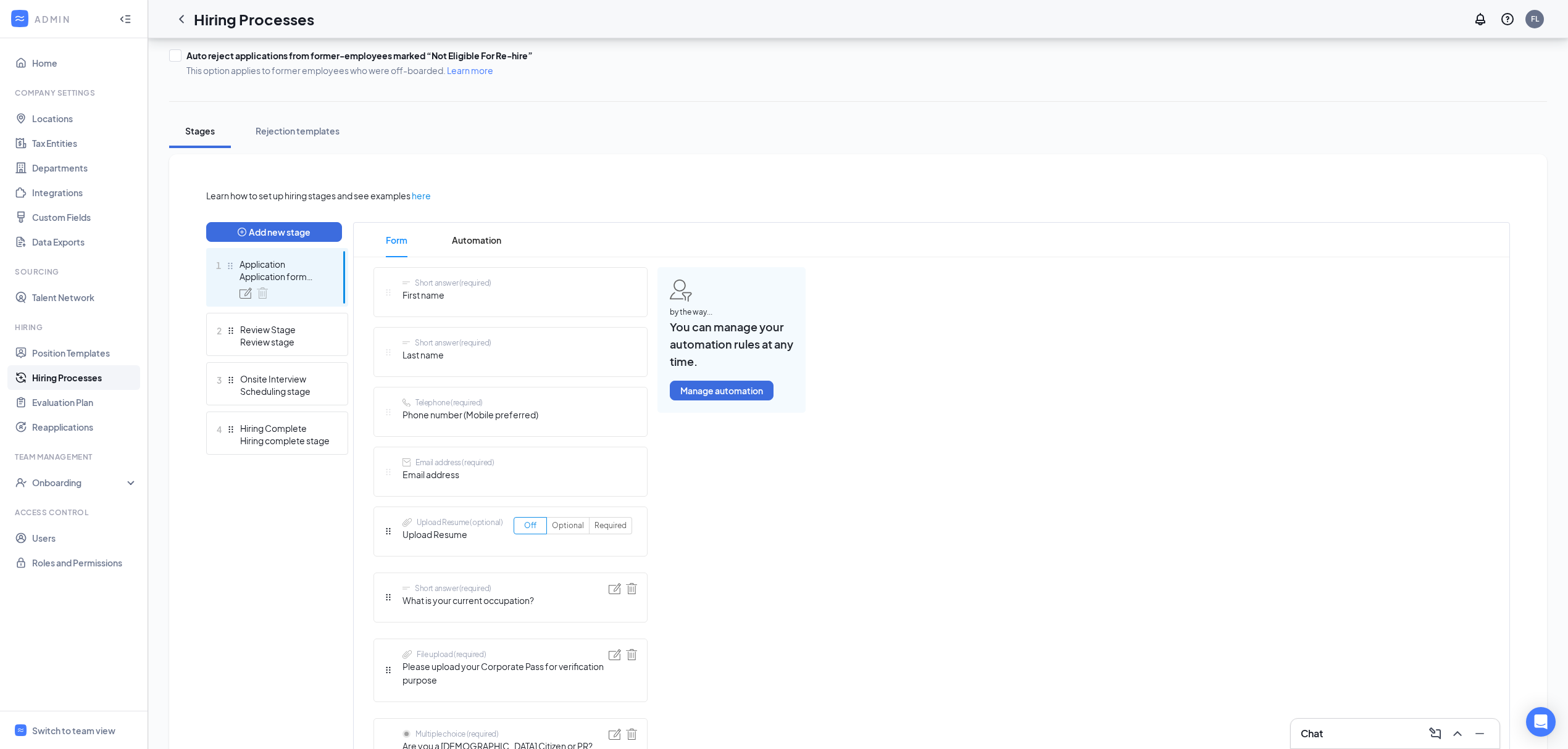
scroll to position [164, 0]
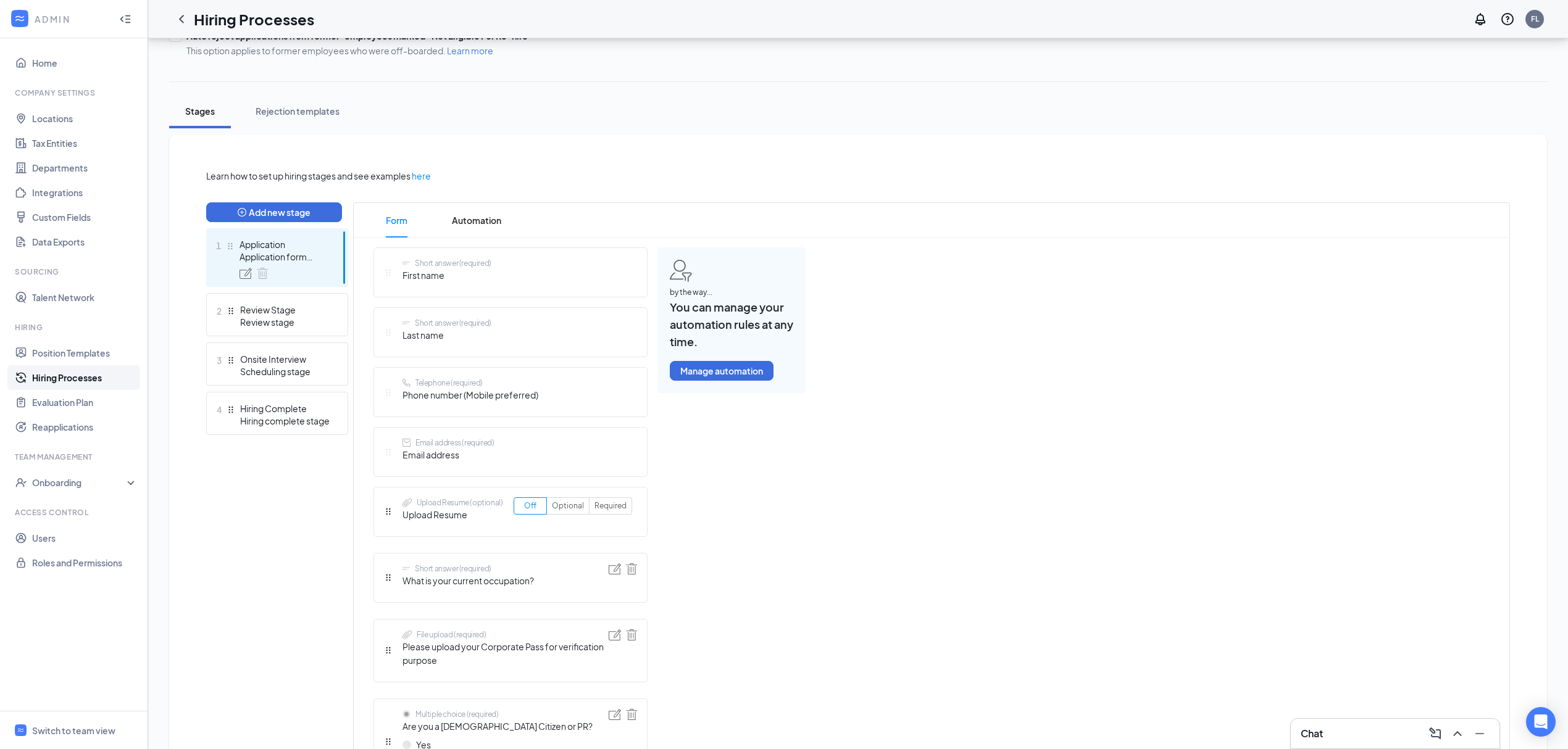
click at [475, 277] on span "First name" at bounding box center [447, 275] width 89 height 13
click at [442, 277] on span "First name" at bounding box center [447, 275] width 89 height 13
click at [441, 279] on span "First name" at bounding box center [447, 275] width 89 height 13
click at [444, 277] on span "First name" at bounding box center [447, 275] width 89 height 13
drag, startPoint x: 453, startPoint y: 269, endPoint x: 482, endPoint y: 265, distance: 29.3
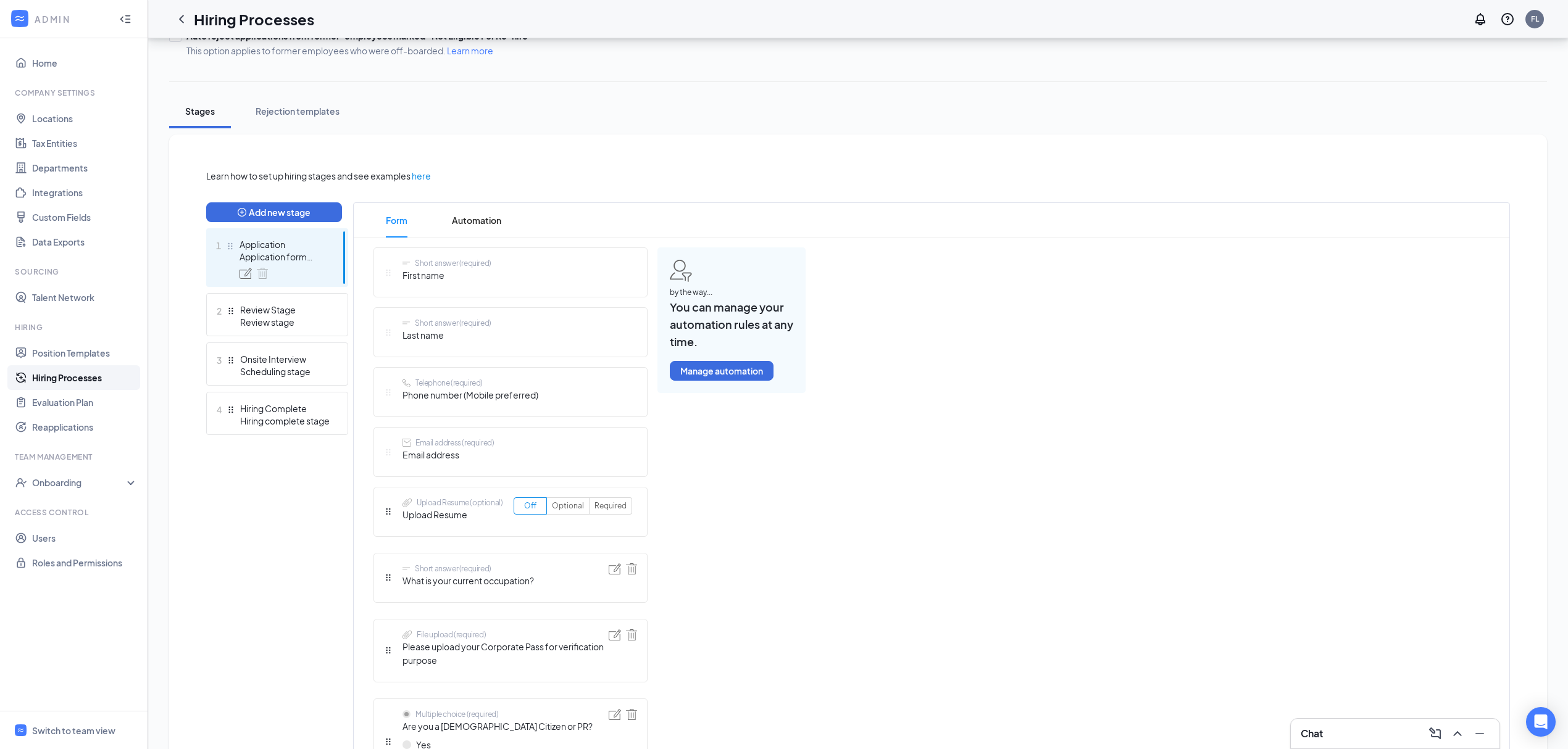
click at [457, 268] on div "Short answer (required) First name" at bounding box center [447, 272] width 89 height 29
click at [482, 265] on div "Short answer (required)" at bounding box center [453, 263] width 77 height 11
click at [474, 274] on span "First name" at bounding box center [447, 275] width 89 height 13
click at [411, 279] on span "First name" at bounding box center [447, 275] width 89 height 13
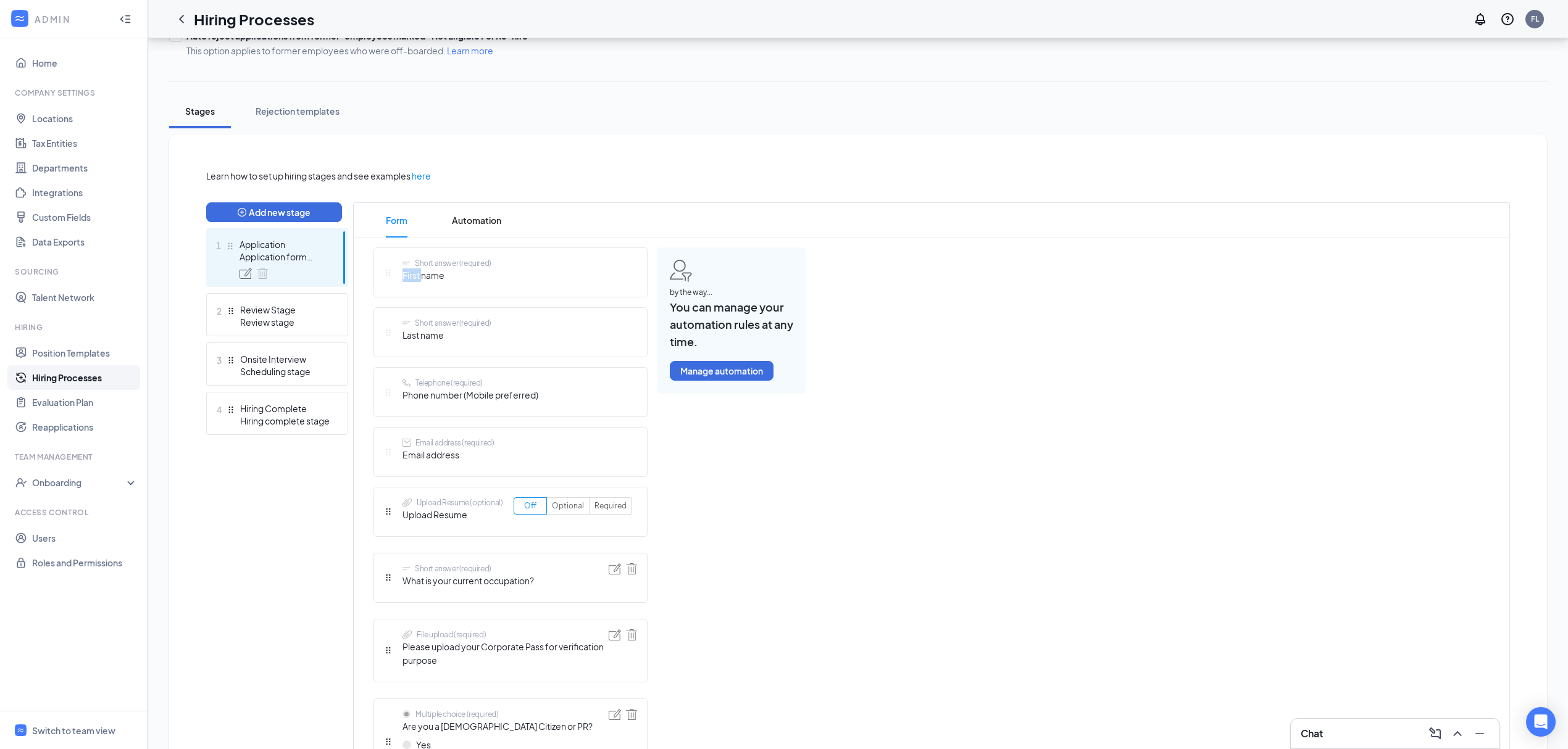
click at [247, 274] on img at bounding box center [246, 273] width 13 height 11
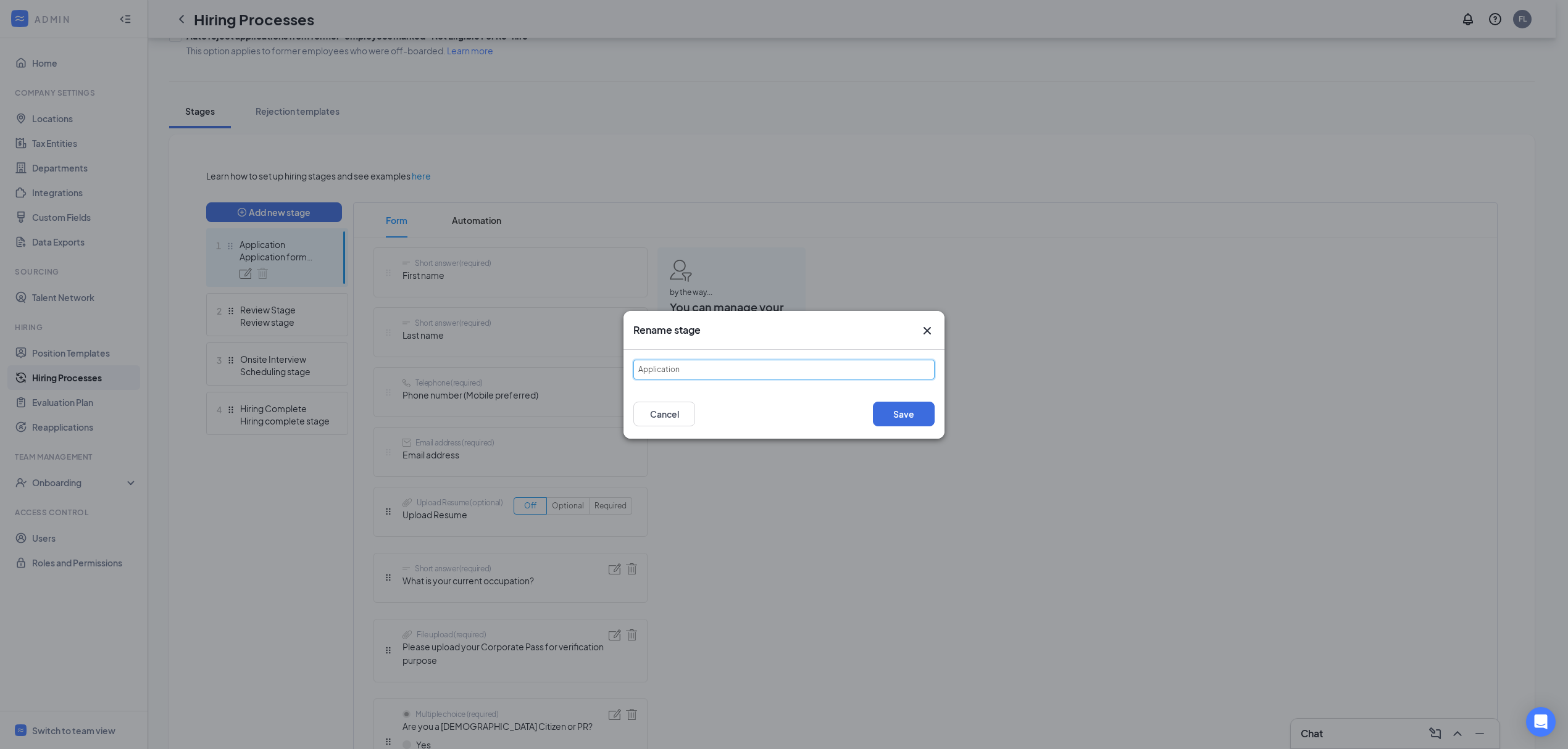
click at [751, 372] on input "Application" at bounding box center [784, 370] width 301 height 20
drag, startPoint x: 927, startPoint y: 329, endPoint x: 831, endPoint y: 331, distance: 96.0
click at [927, 329] on icon "Cross" at bounding box center [927, 330] width 15 height 15
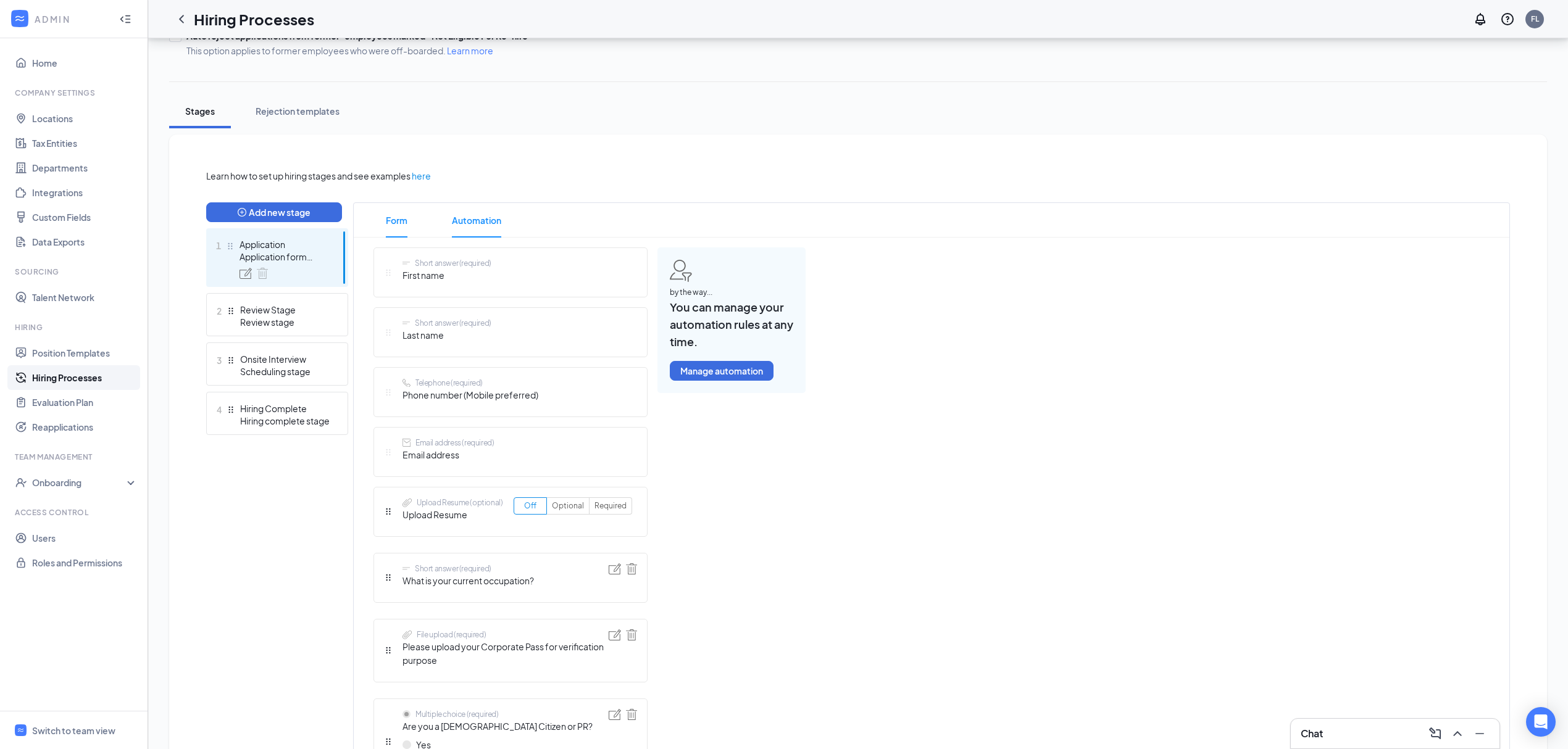
click at [457, 220] on span "Automation" at bounding box center [477, 220] width 49 height 34
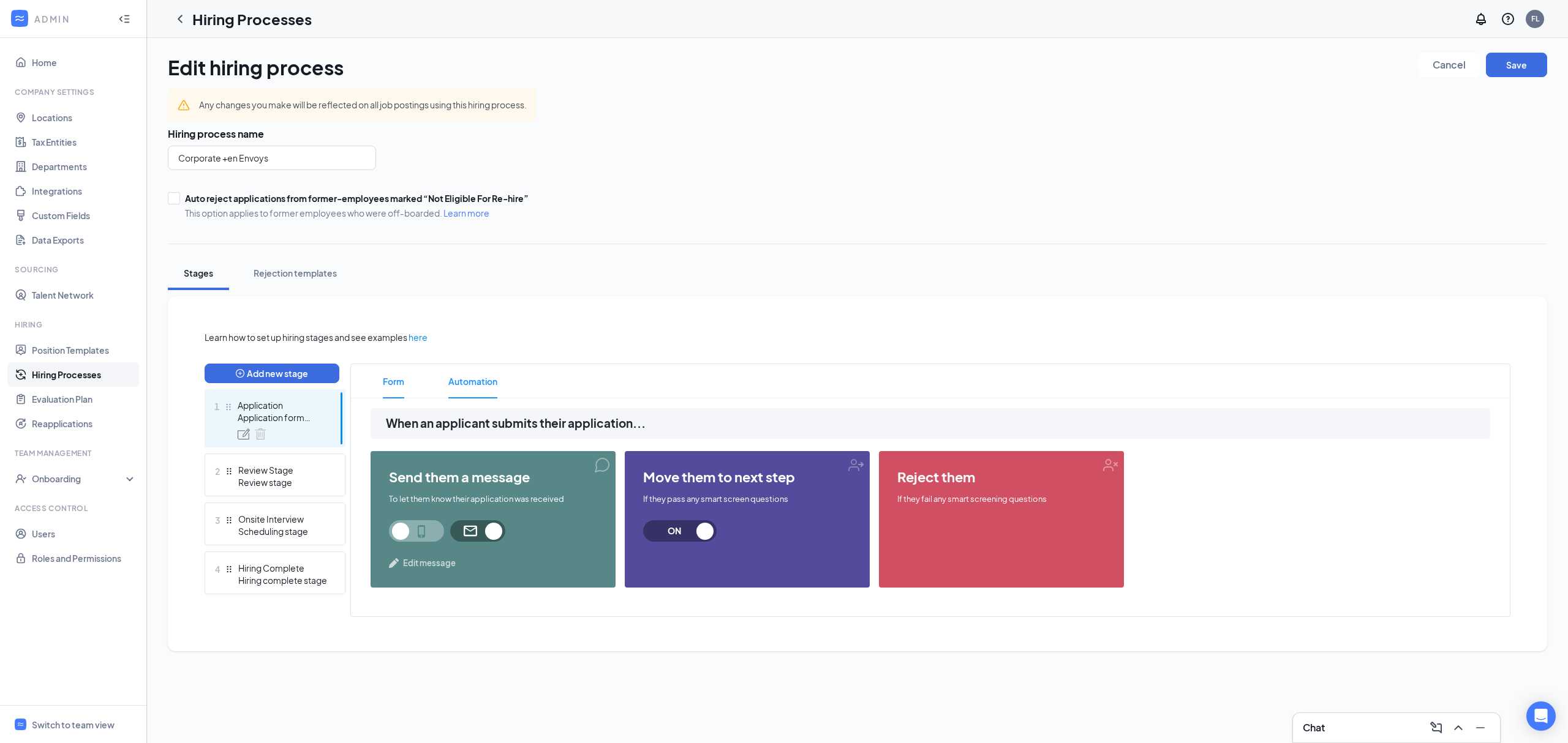
click at [380, 382] on li "Form" at bounding box center [393, 381] width 46 height 34
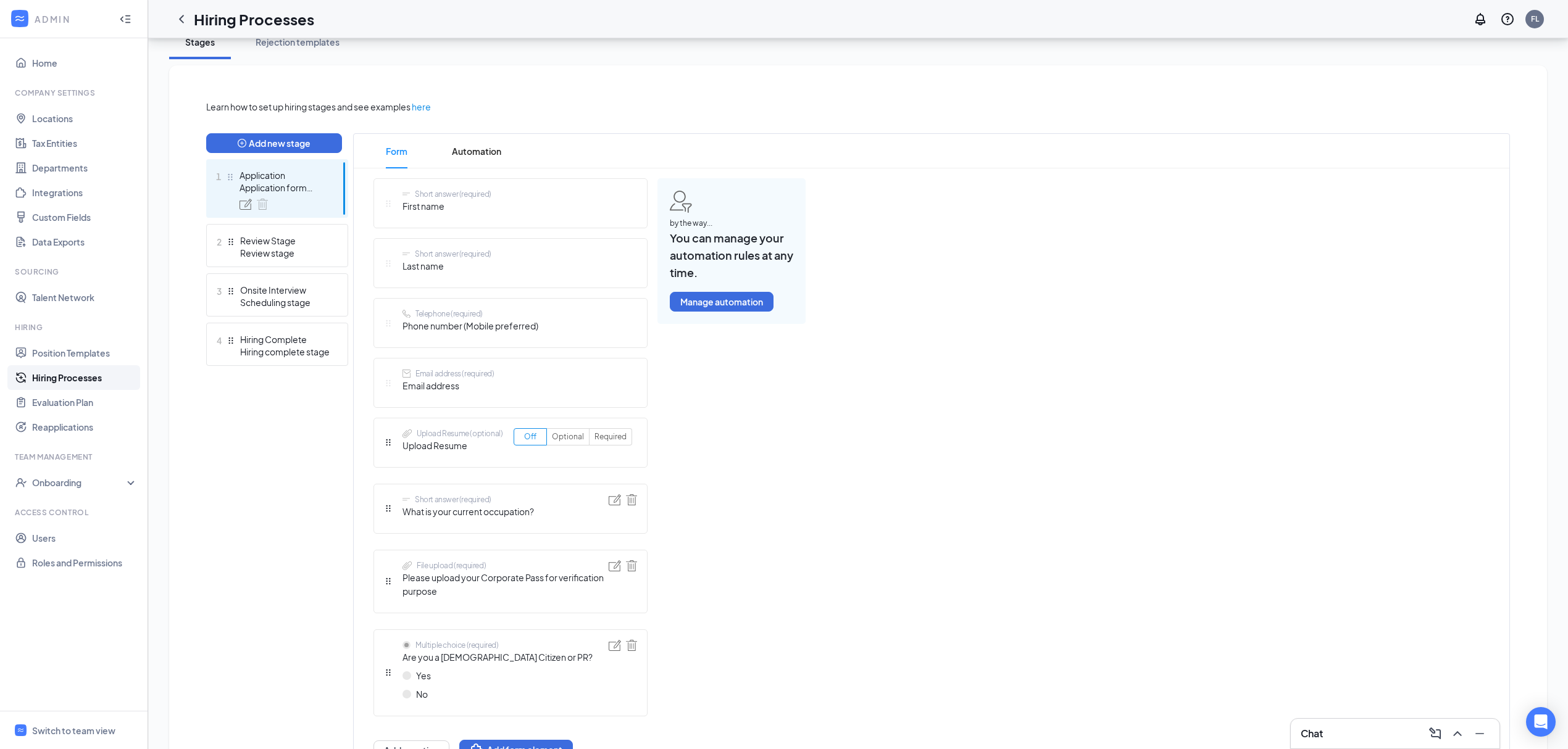
scroll to position [247, 0]
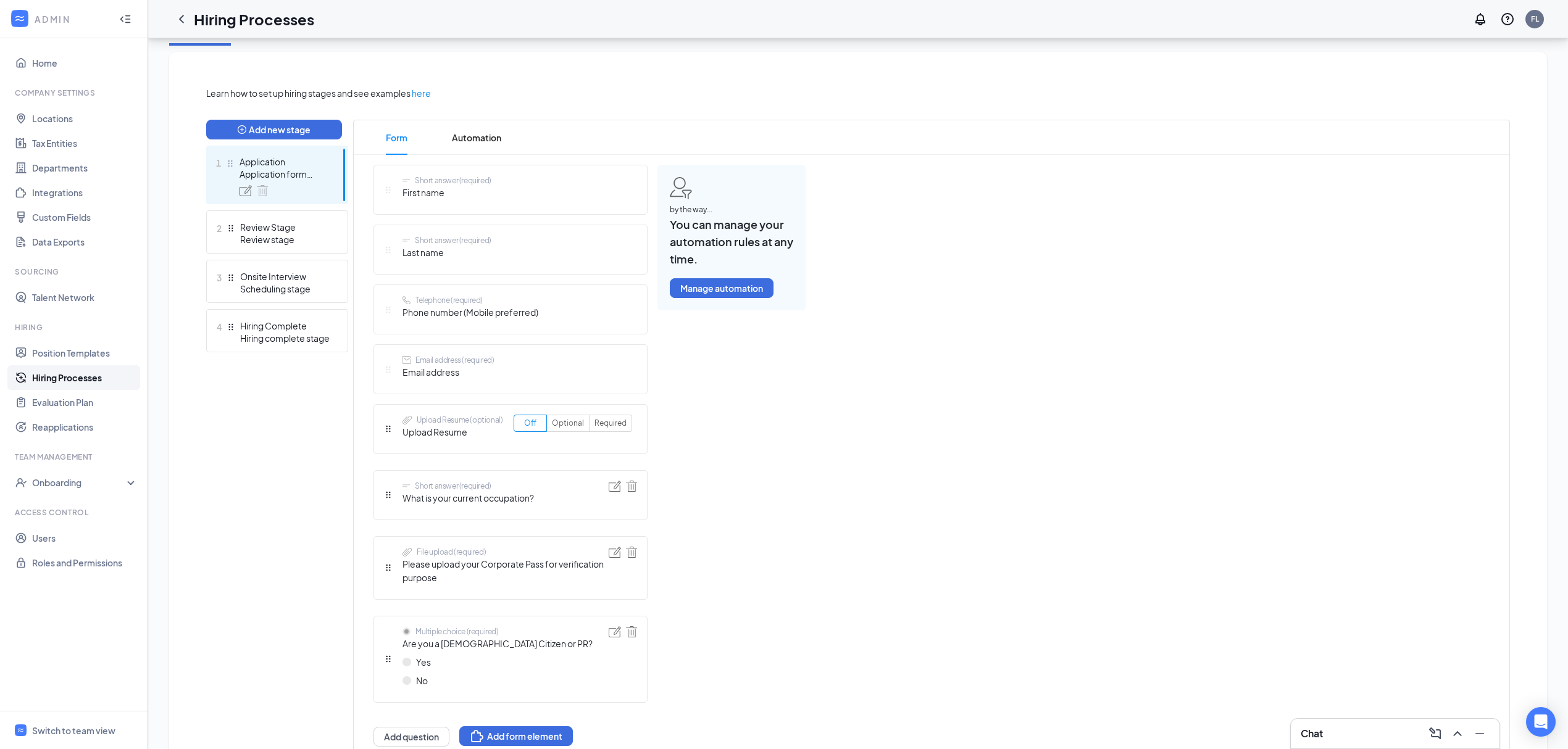
click at [423, 195] on span "First name" at bounding box center [447, 192] width 89 height 13
click at [478, 257] on span "Last name" at bounding box center [447, 252] width 89 height 13
click at [623, 247] on div "Short answer (required) Last name" at bounding box center [510, 249] width 274 height 50
click at [388, 253] on icon "Drag" at bounding box center [388, 250] width 8 height 8
drag, startPoint x: 388, startPoint y: 247, endPoint x: 500, endPoint y: 259, distance: 112.6
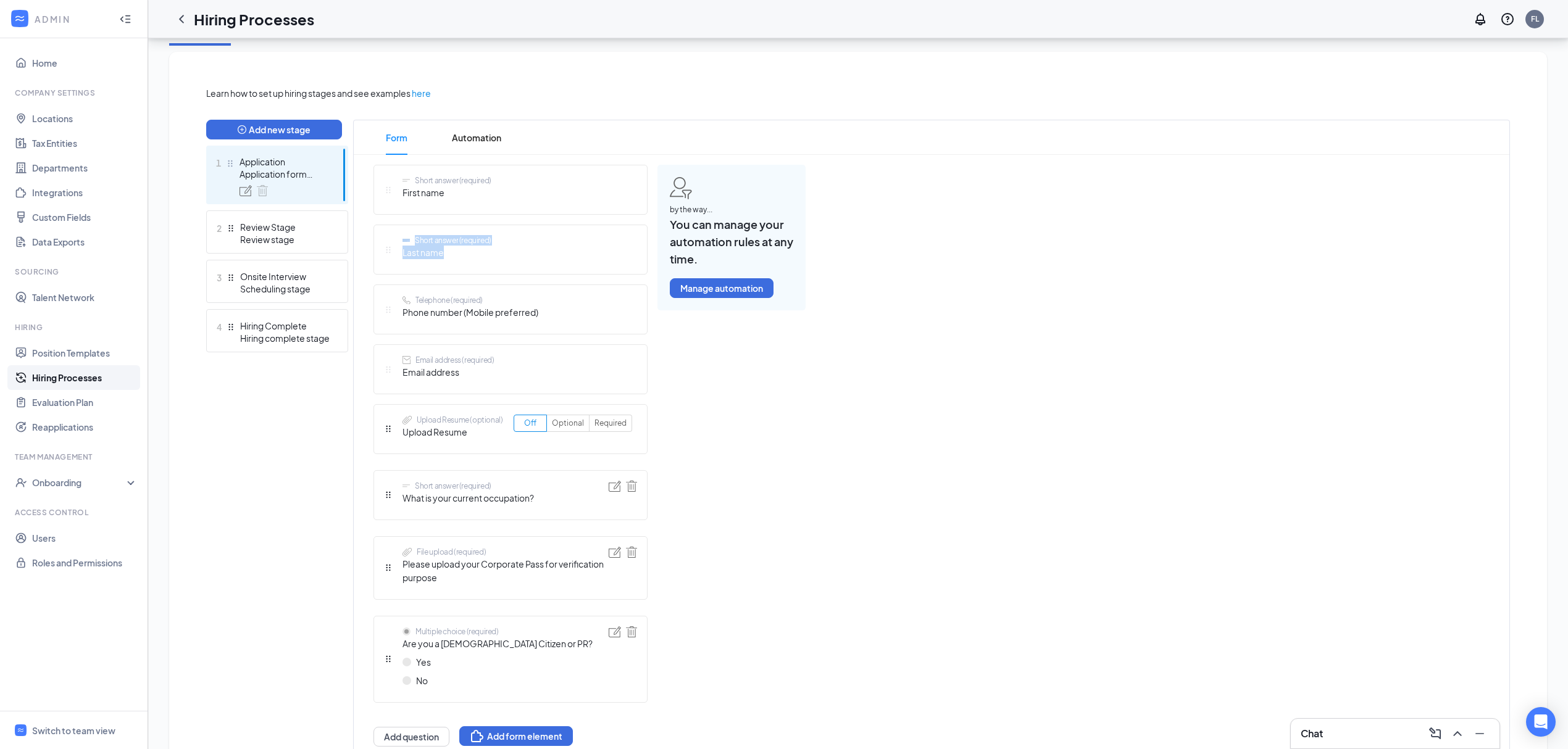
click at [500, 259] on div "Short answer (required) Last name" at bounding box center [510, 249] width 274 height 50
click at [594, 259] on div "Short answer (required) Last name" at bounding box center [510, 249] width 274 height 50
click at [593, 260] on div "Short answer (required) Last name" at bounding box center [510, 249] width 274 height 50
click at [526, 275] on div "Short answer (required) Last name" at bounding box center [510, 249] width 274 height 50
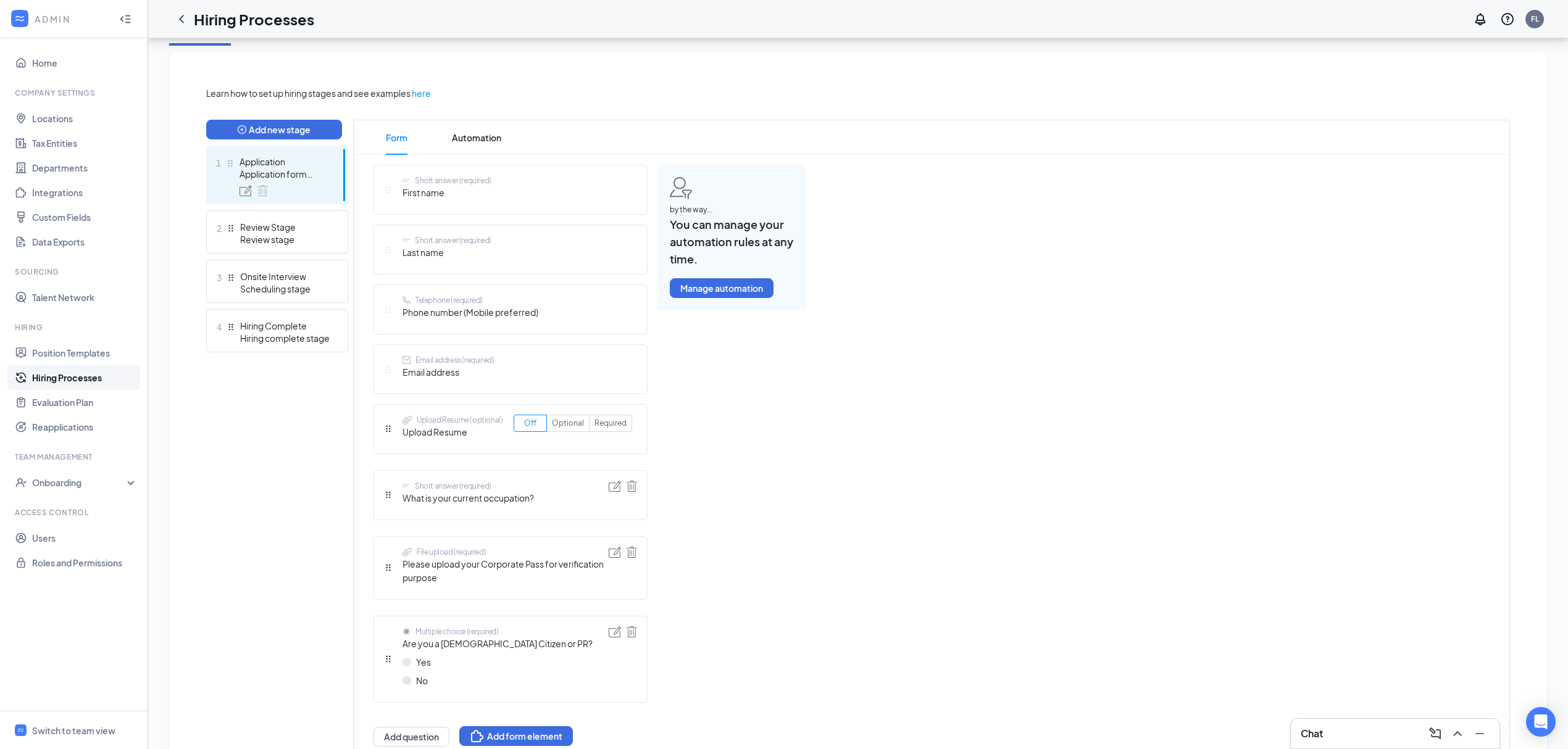
click at [630, 439] on div "Off Optional Required" at bounding box center [573, 429] width 118 height 29
click at [420, 431] on div "Short answer (required) First name Short answer (required) Last name Telephone …" at bounding box center [510, 455] width 274 height 582
click at [631, 487] on img at bounding box center [632, 486] width 11 height 11
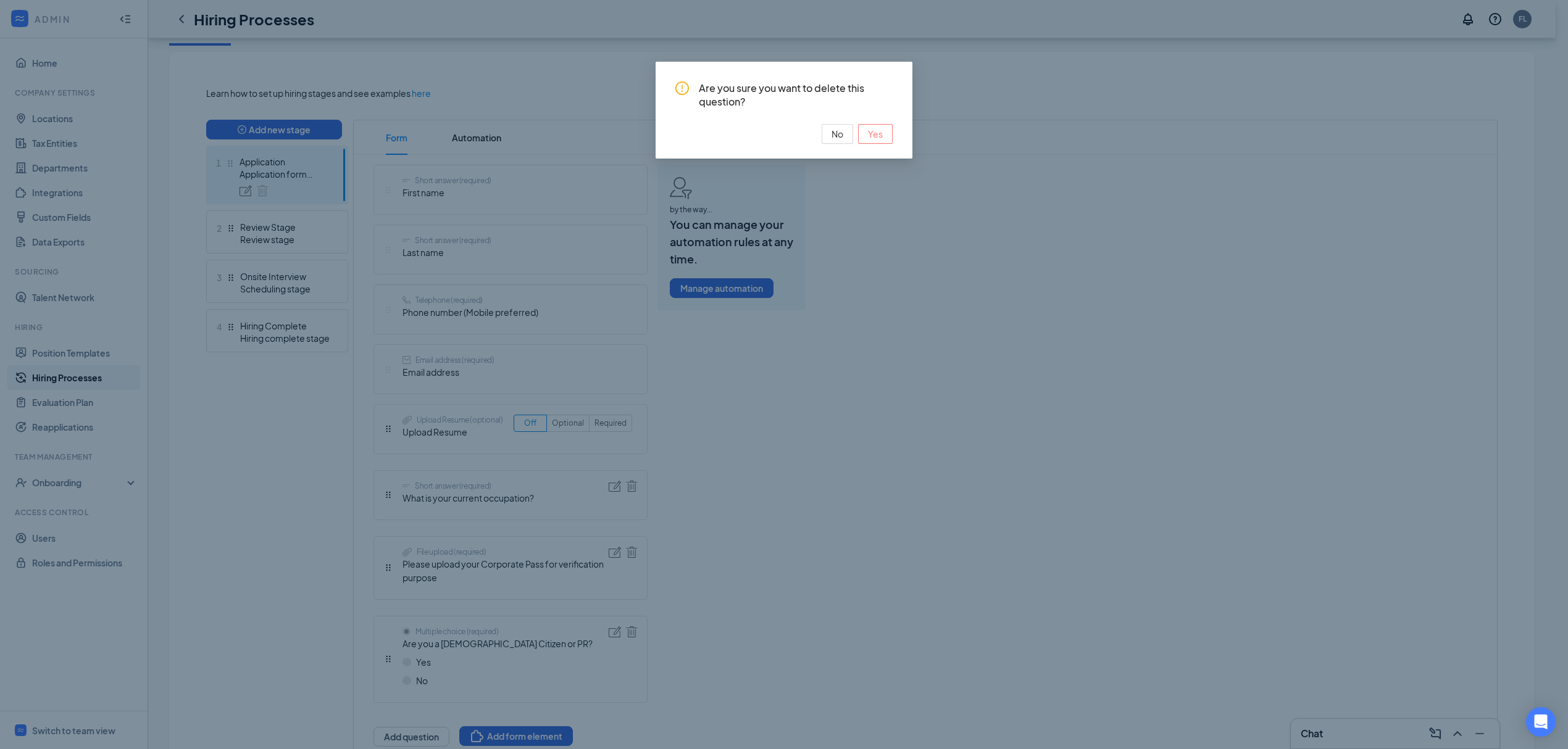
click at [877, 133] on span "Yes" at bounding box center [875, 134] width 15 height 13
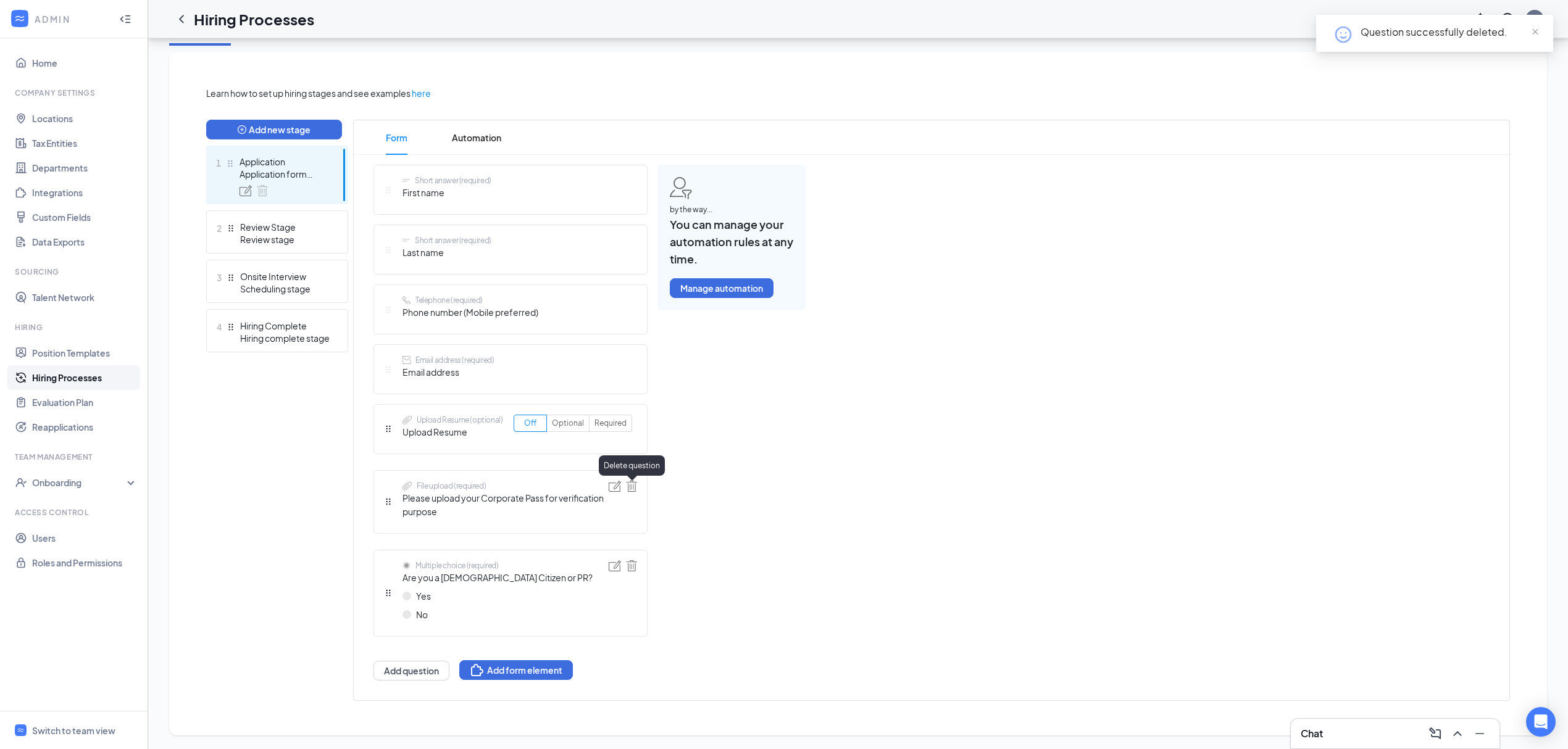
click at [633, 489] on img at bounding box center [632, 486] width 11 height 11
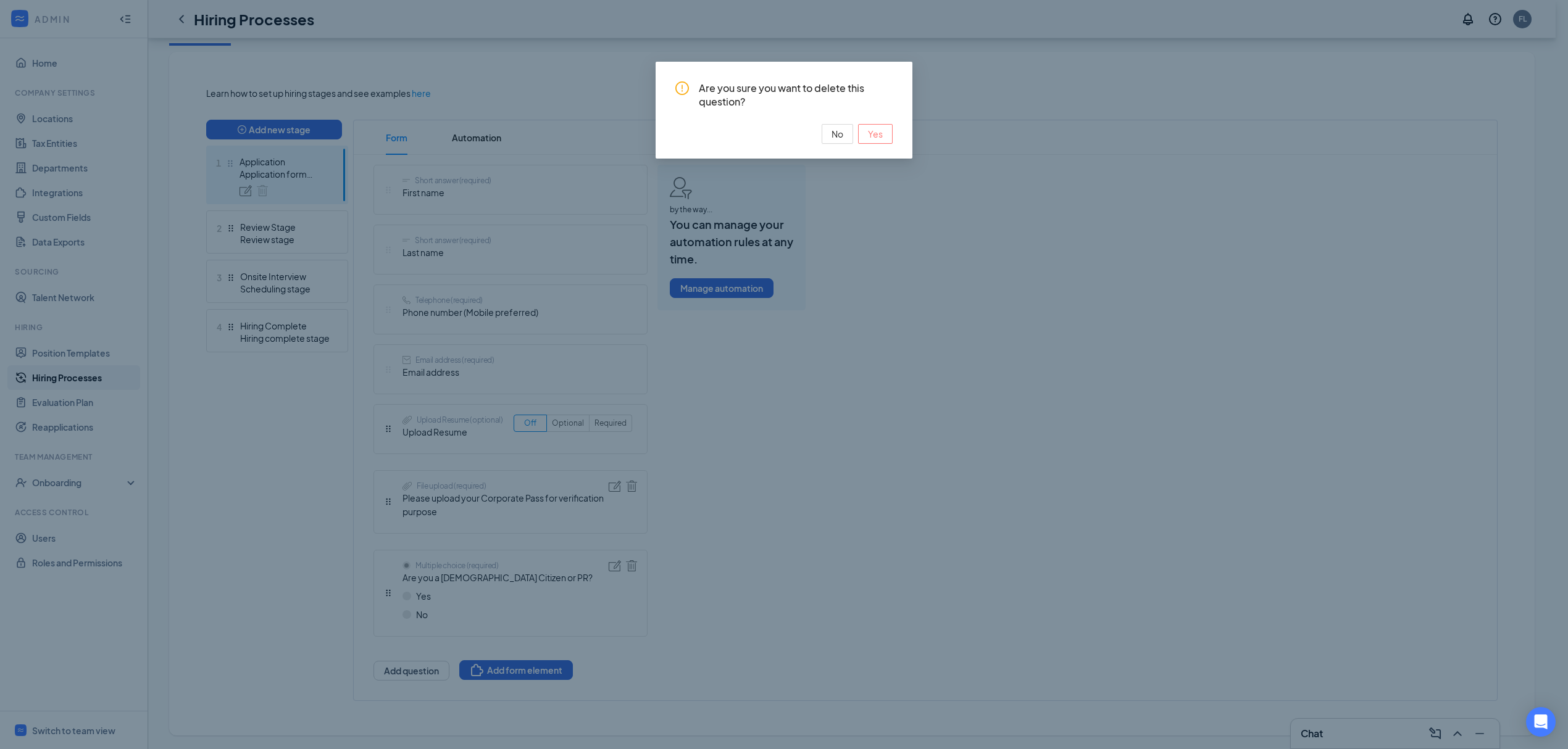
click at [877, 139] on span "Yes" at bounding box center [875, 134] width 15 height 13
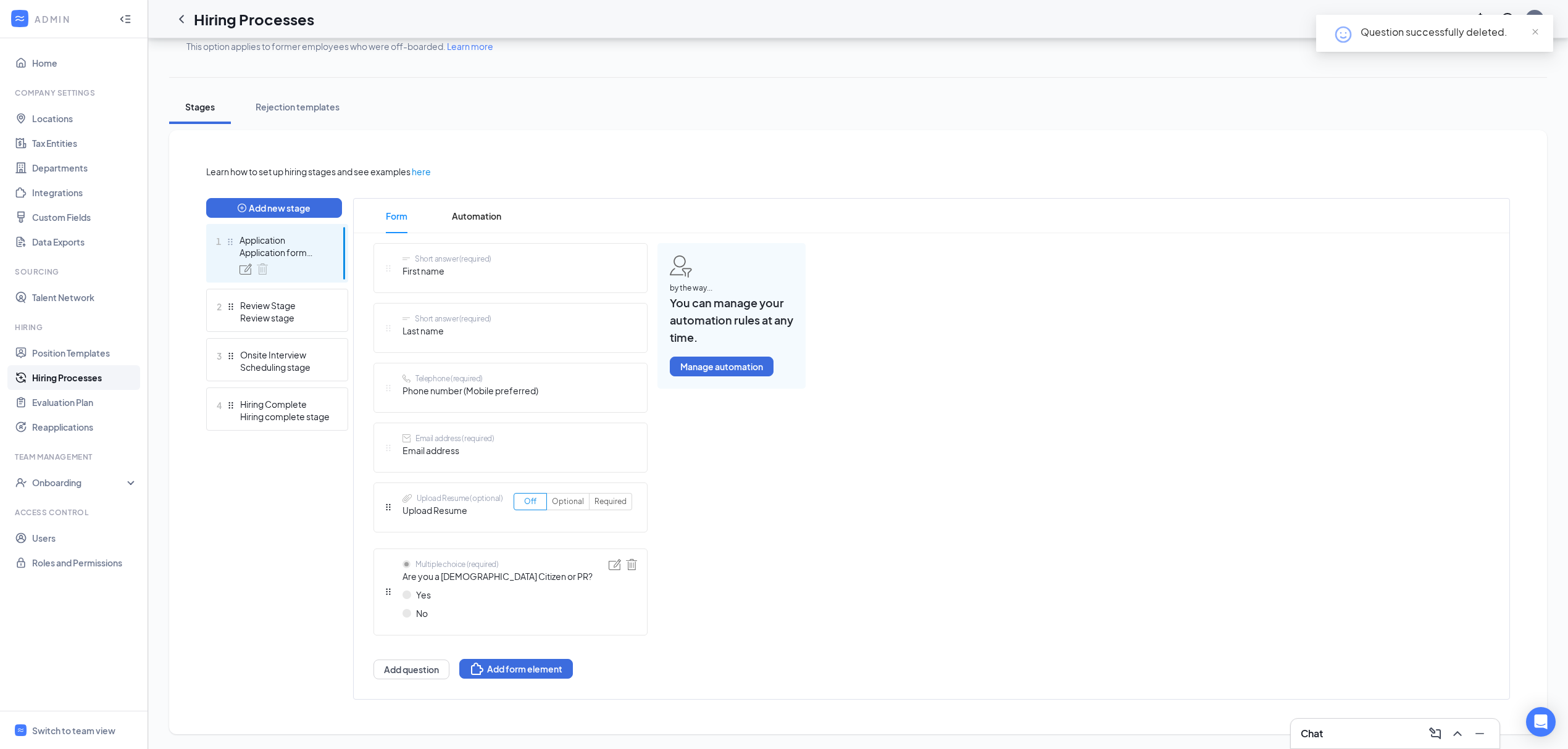
scroll to position [172, 0]
click at [633, 565] on img at bounding box center [632, 565] width 11 height 11
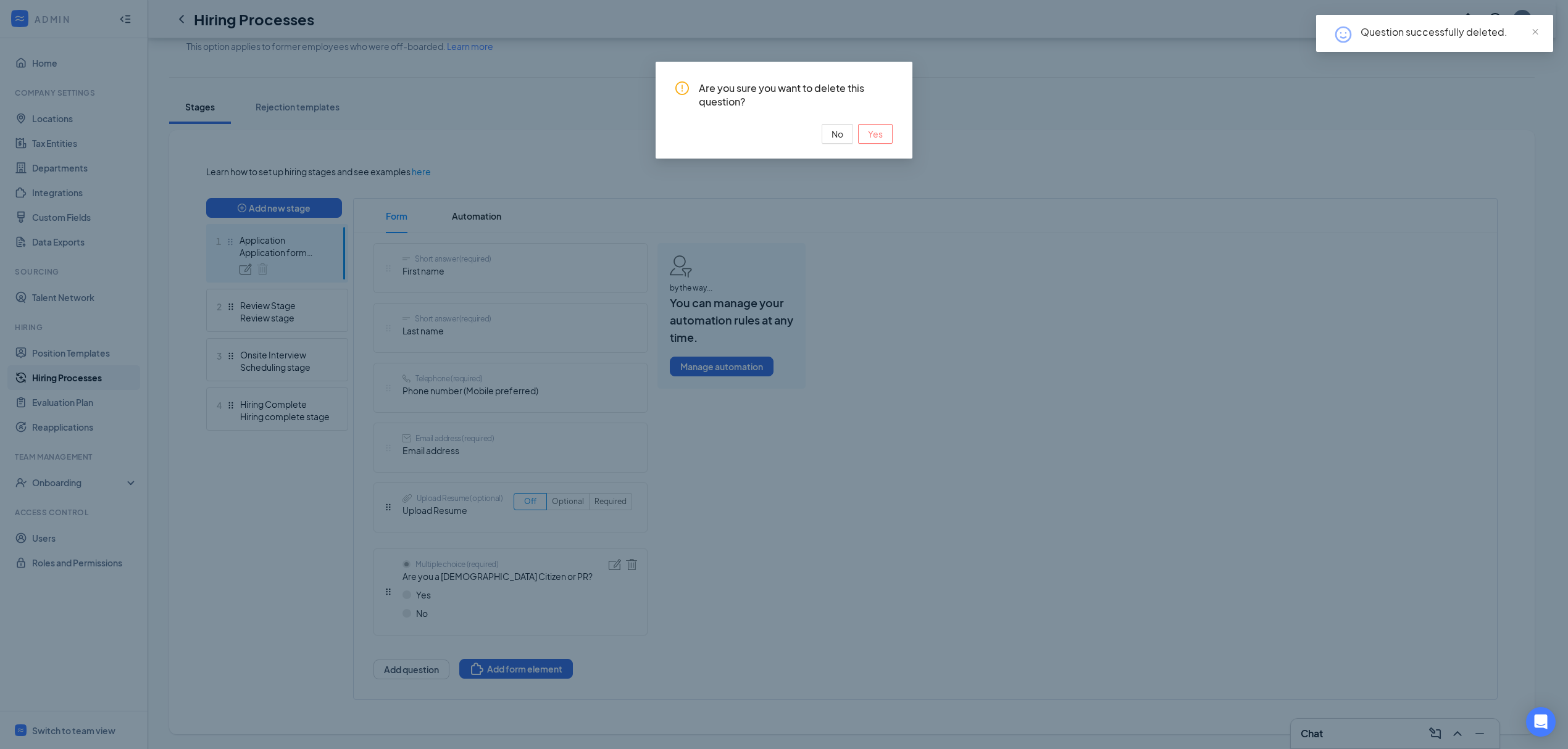
click at [874, 131] on span "Yes" at bounding box center [875, 134] width 15 height 13
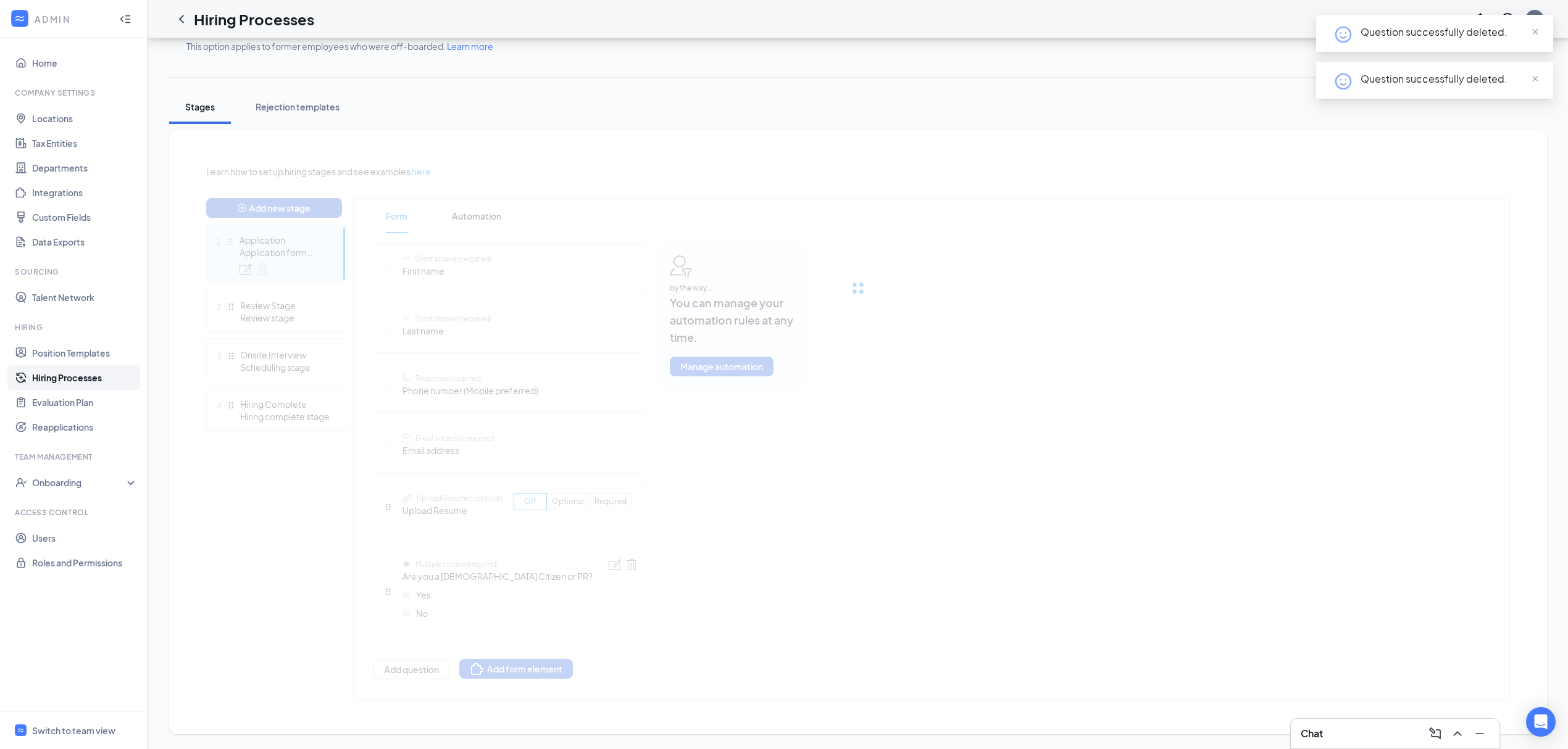
scroll to position [68, 0]
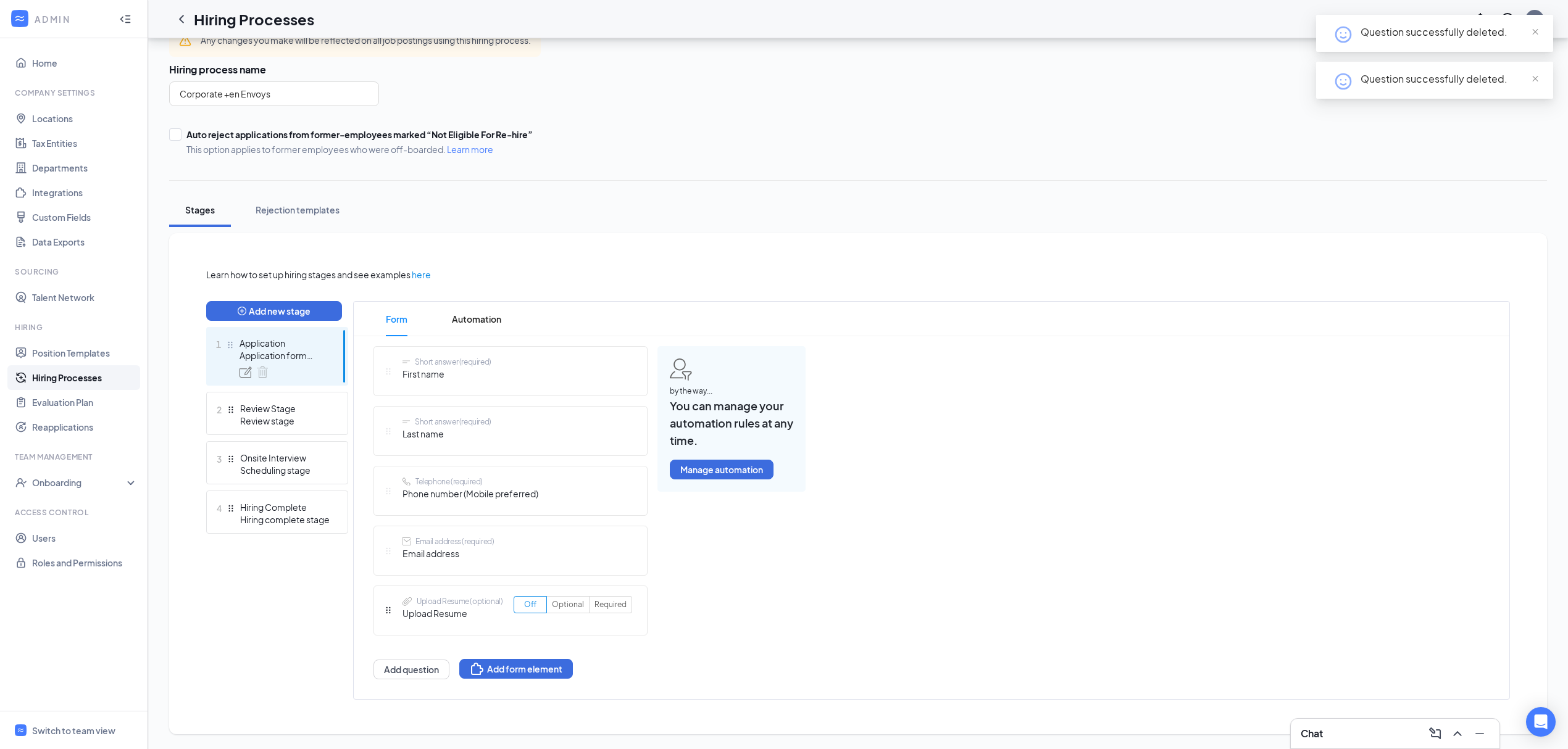
click at [473, 367] on span "First name" at bounding box center [447, 374] width 89 height 13
click at [473, 373] on span "First name" at bounding box center [447, 374] width 89 height 13
click at [472, 435] on span "Last name" at bounding box center [447, 434] width 89 height 13
drag, startPoint x: 453, startPoint y: 439, endPoint x: 418, endPoint y: 439, distance: 35.0
click at [418, 439] on div "Short answer (required) Last name" at bounding box center [447, 431] width 89 height 29
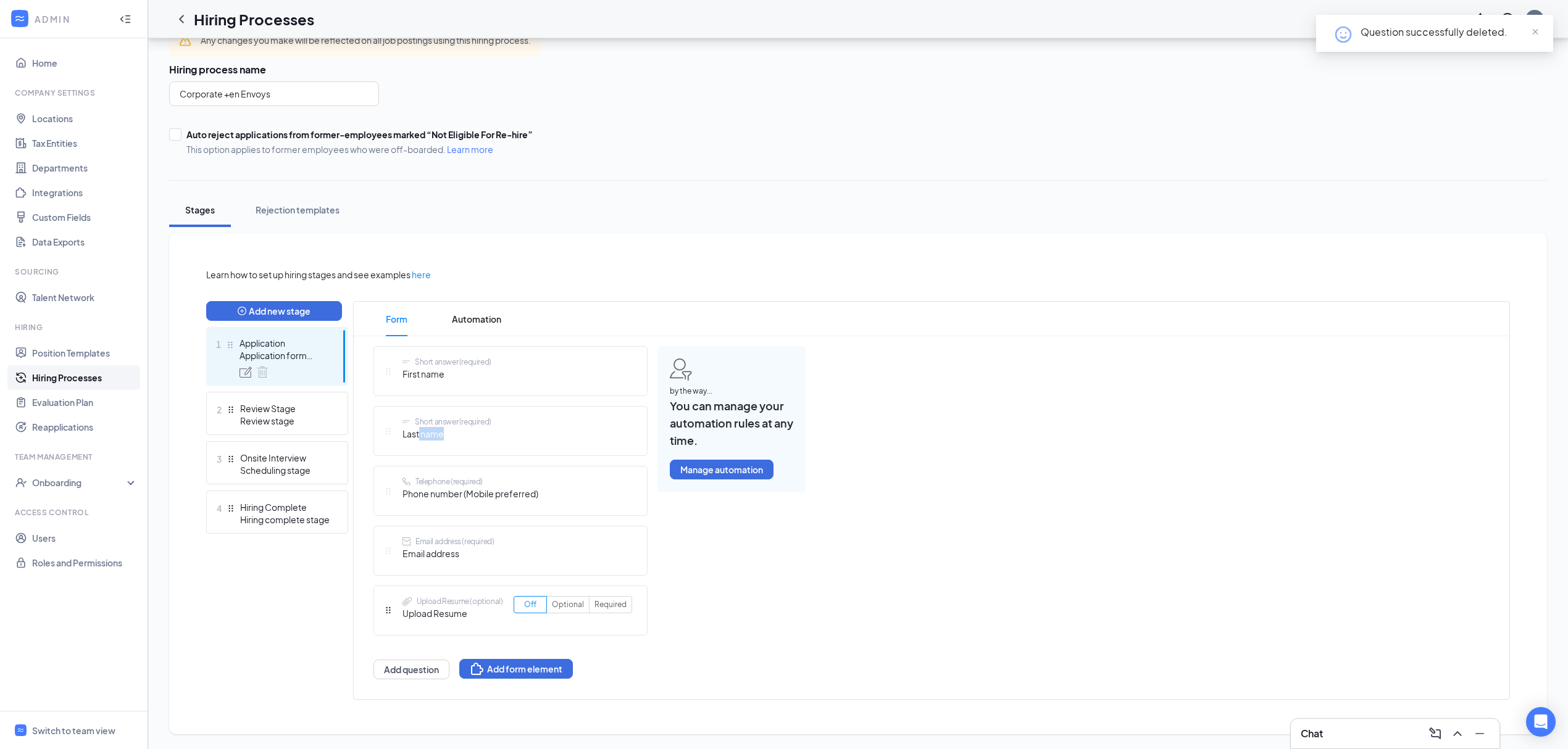
click at [485, 442] on div "Short answer (required) Last name" at bounding box center [447, 431] width 89 height 29
drag, startPoint x: 425, startPoint y: 446, endPoint x: 401, endPoint y: 446, distance: 24.0
click at [401, 446] on div "Short answer (required) Last name" at bounding box center [510, 431] width 274 height 50
click at [469, 442] on div "Short answer (required) Last name" at bounding box center [447, 431] width 89 height 29
click at [403, 420] on img at bounding box center [406, 422] width 8 height 3
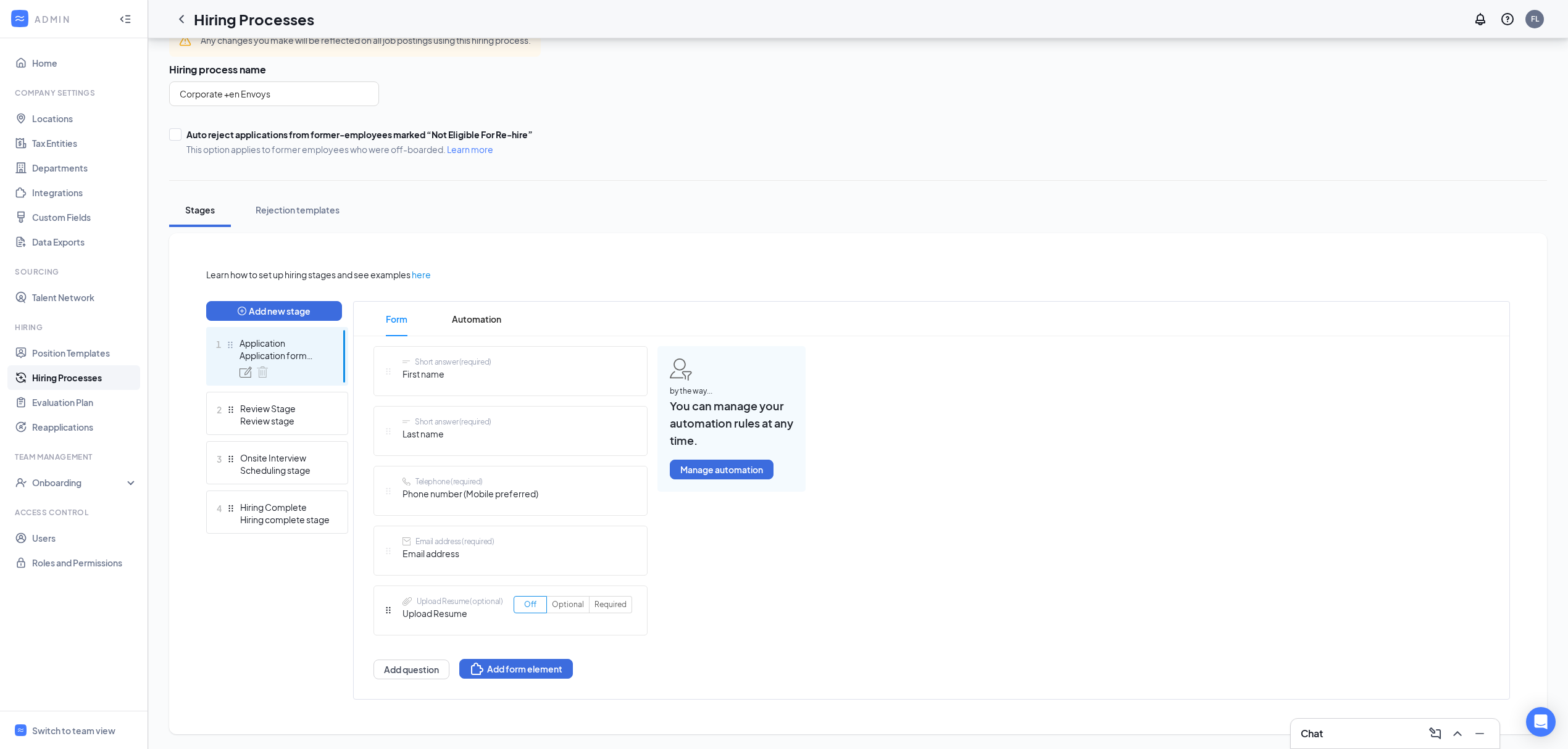
click at [391, 430] on icon "Drag" at bounding box center [388, 432] width 8 height 8
click at [390, 430] on icon "Drag" at bounding box center [388, 432] width 8 height 8
click at [525, 377] on div "Short answer (required) First name" at bounding box center [510, 371] width 274 height 50
click at [459, 367] on span "First name" at bounding box center [447, 374] width 89 height 13
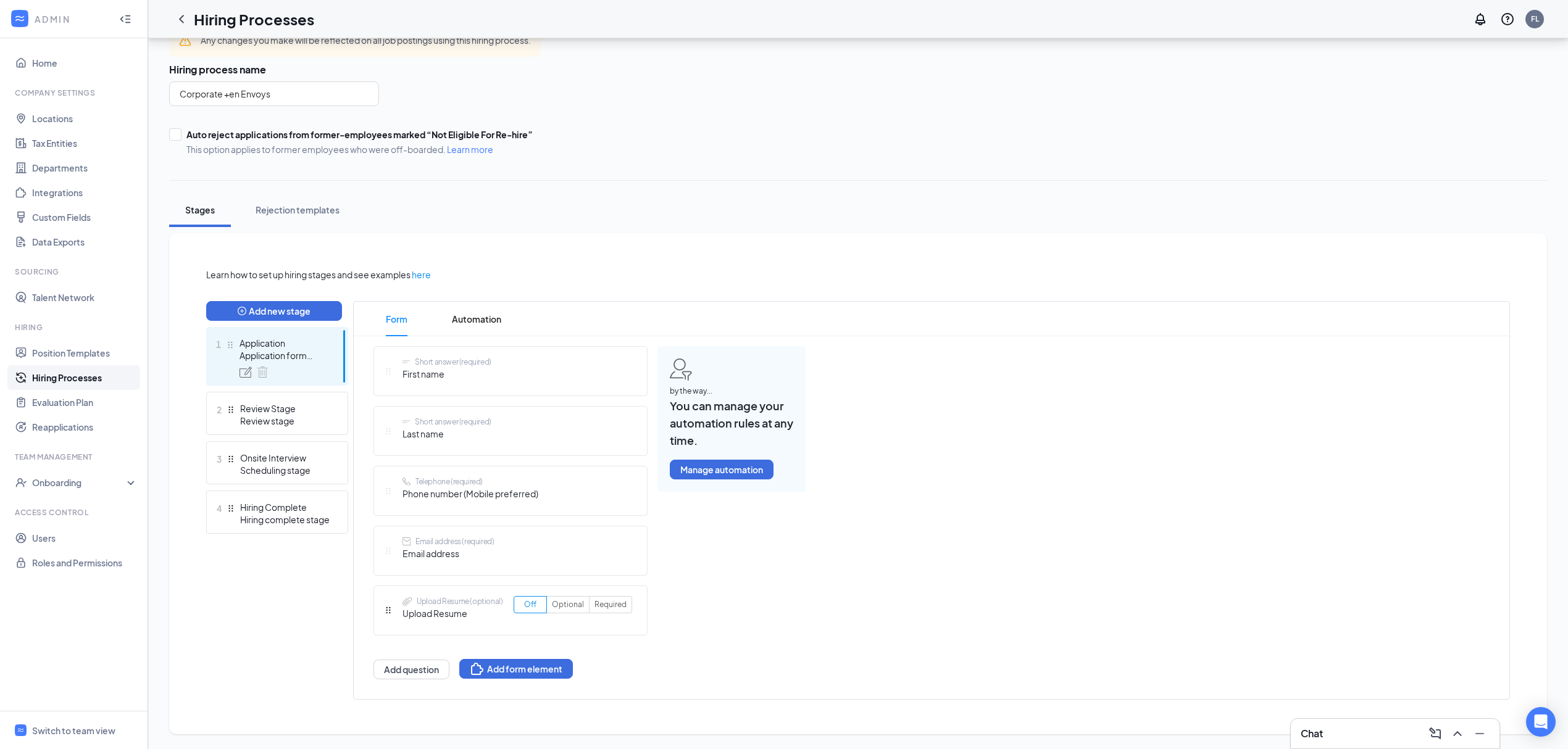
drag, startPoint x: 450, startPoint y: 377, endPoint x: 638, endPoint y: 396, distance: 189.0
click at [649, 391] on div "Short answer (required) First name Short answer (required) Last name Telephone …" at bounding box center [590, 512] width 433 height 333
drag, startPoint x: 426, startPoint y: 371, endPoint x: 390, endPoint y: 371, distance: 36.0
click at [390, 371] on div "Short answer (required) First name" at bounding box center [437, 371] width 108 height 29
click at [465, 382] on div "Short answer (required) First name" at bounding box center [447, 371] width 89 height 29
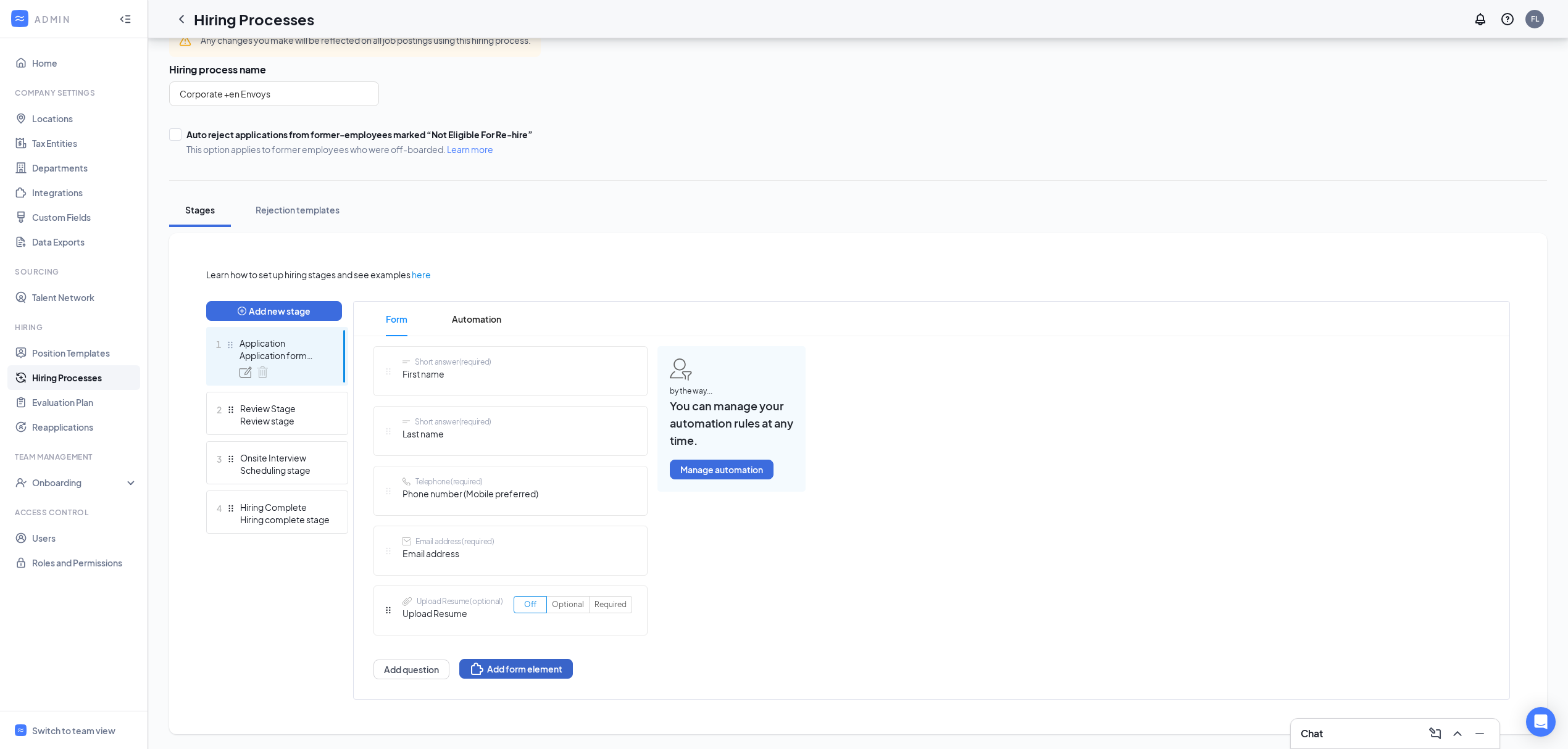
click at [492, 667] on button "Add form element" at bounding box center [516, 669] width 113 height 20
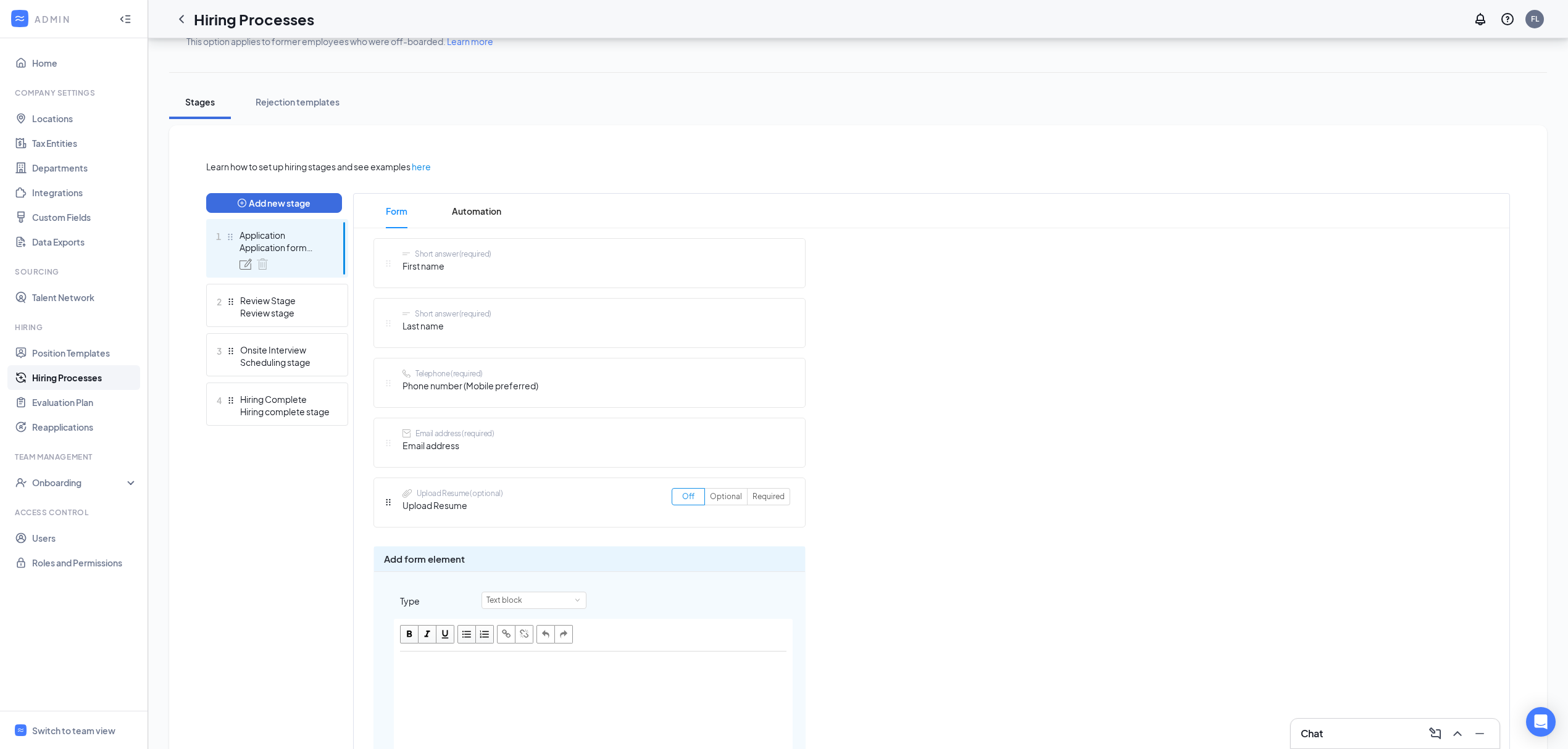
scroll to position [315, 0]
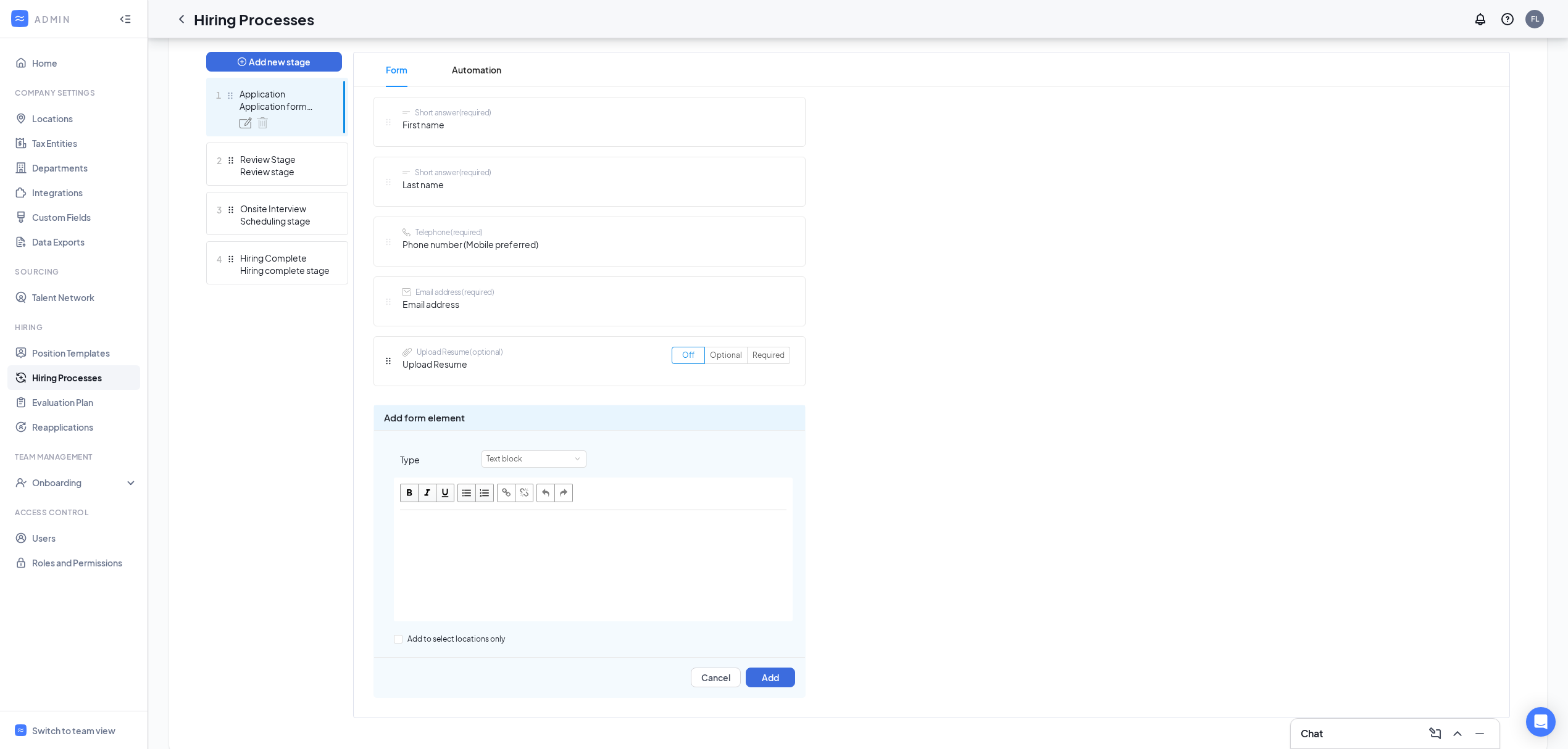
click at [447, 184] on span "Last name" at bounding box center [447, 184] width 89 height 13
click at [430, 187] on span "Last name" at bounding box center [447, 184] width 89 height 13
click at [482, 114] on div "Short answer (required)" at bounding box center [453, 113] width 77 height 11
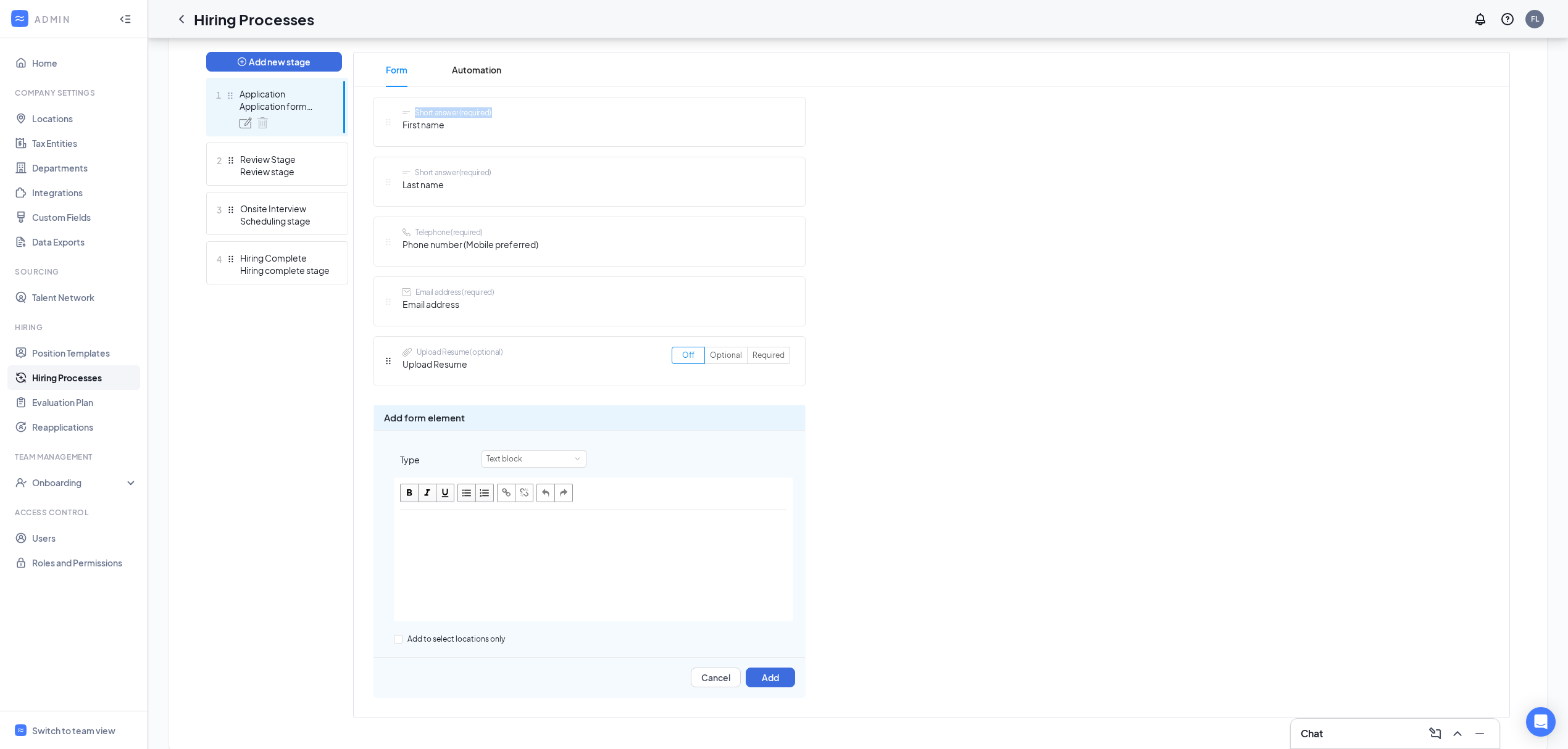
drag, startPoint x: 540, startPoint y: 113, endPoint x: 541, endPoint y: 123, distance: 10.0
click at [542, 116] on div "Short answer (required) First name" at bounding box center [590, 122] width 433 height 50
click at [502, 464] on div "Text block" at bounding box center [509, 459] width 44 height 16
click at [524, 482] on li "Text block" at bounding box center [534, 482] width 105 height 20
click at [576, 537] on div "Edit text" at bounding box center [593, 567] width 397 height 111
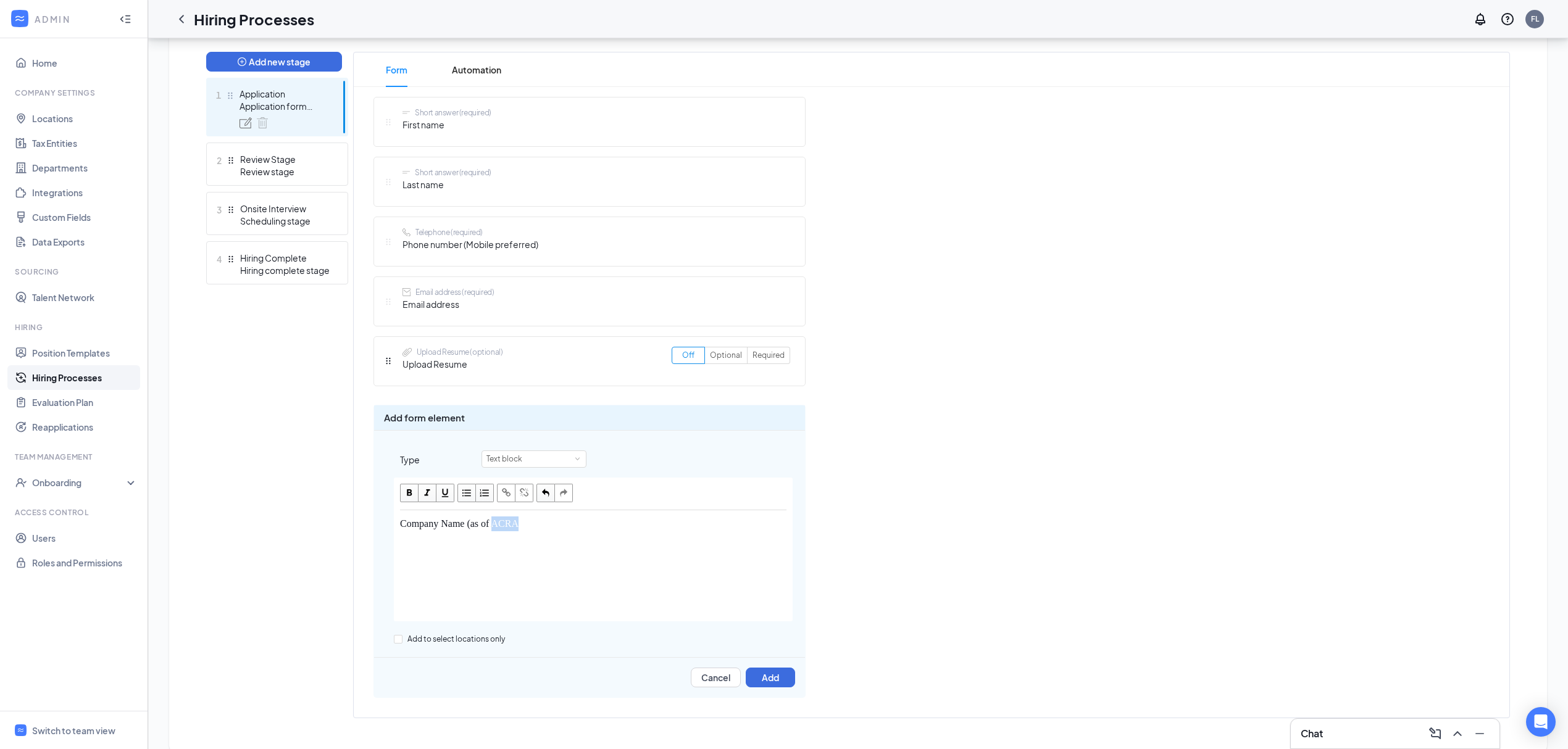
drag, startPoint x: 571, startPoint y: 532, endPoint x: 500, endPoint y: 528, distance: 71.1
click at [500, 528] on div "Company Name (as of ACRA" at bounding box center [593, 567] width 397 height 111
copy span "ACRA"
click at [583, 569] on div "Company Name (as of ACRA" at bounding box center [593, 567] width 397 height 111
drag, startPoint x: 574, startPoint y: 556, endPoint x: -275, endPoint y: 455, distance: 855.0
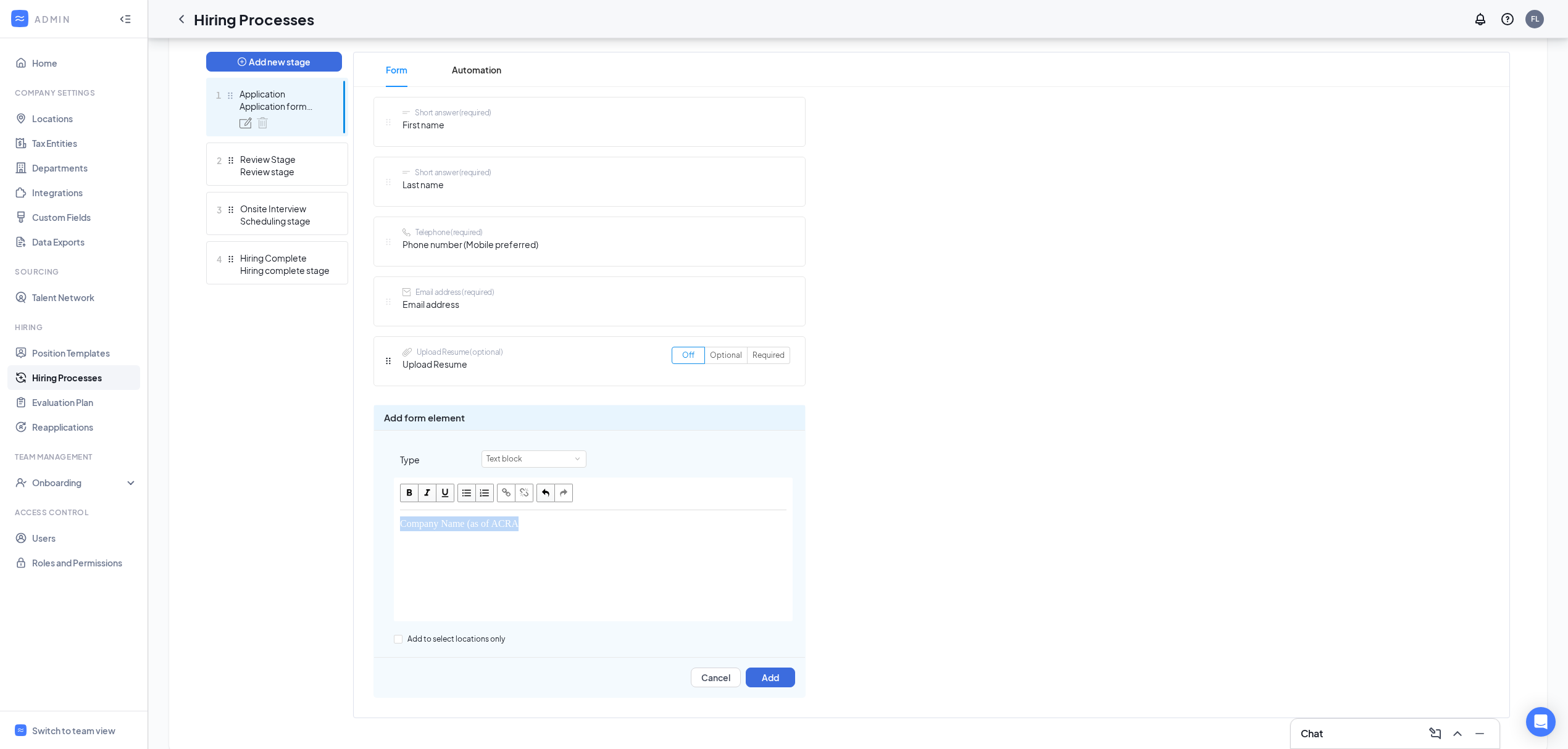
click at [0, 434] on html "ADMIN Home Company Settings Locations Tax Entities Departments Integrations Cus…" at bounding box center [784, 60] width 1568 height 749
click at [633, 534] on div "Name of Company (as of ACRA)" at bounding box center [593, 567] width 397 height 111
drag, startPoint x: 425, startPoint y: 522, endPoint x: 287, endPoint y: 519, distance: 138.0
click at [287, 521] on div "Add new stage 1 Application Application form stage 2 Review Stage Review stage …" at bounding box center [858, 385] width 1304 height 667
click at [532, 509] on div at bounding box center [593, 493] width 387 height 32
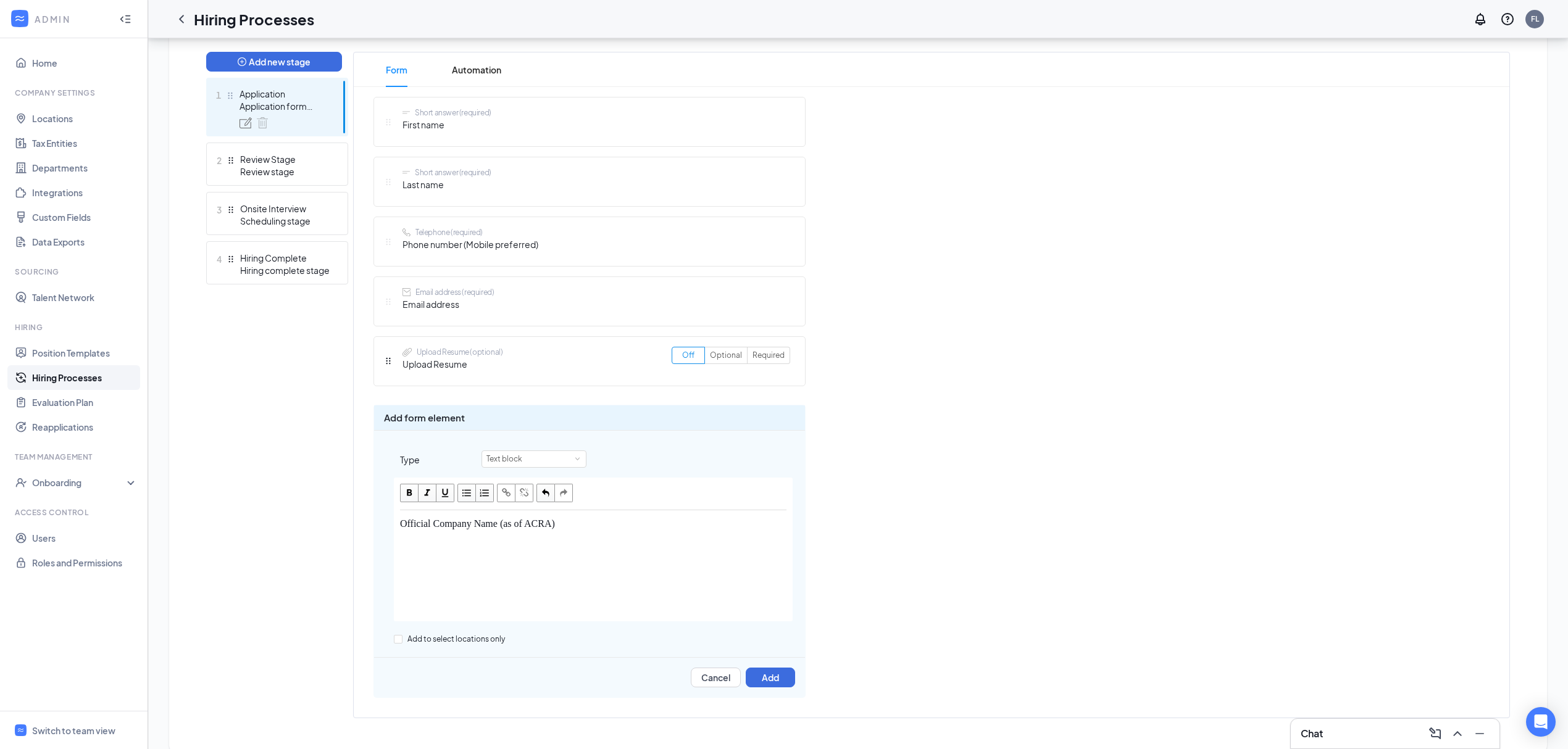
click at [437, 543] on div "Official Company Name (as of ACRA)" at bounding box center [593, 567] width 397 height 111
drag, startPoint x: 504, startPoint y: 523, endPoint x: 175, endPoint y: 516, distance: 329.1
click at [175, 516] on div "Learn how to set up hiring stages and see examples here Add new stage 1 Applica…" at bounding box center [858, 368] width 1378 height 769
click at [520, 462] on div "Text block" at bounding box center [509, 459] width 44 height 16
click at [528, 482] on li "Text block" at bounding box center [534, 482] width 105 height 20
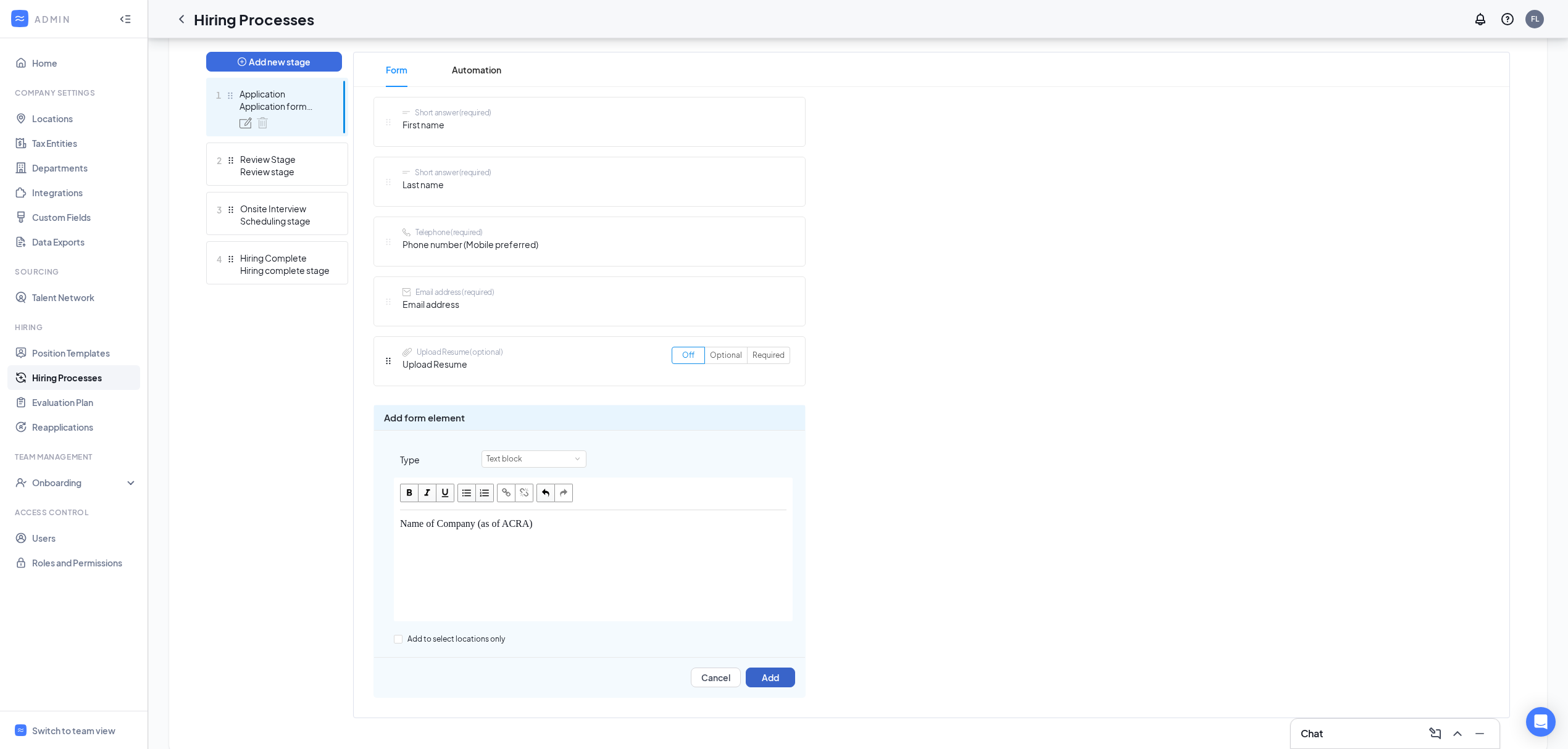
click at [764, 680] on button "Add" at bounding box center [771, 677] width 49 height 20
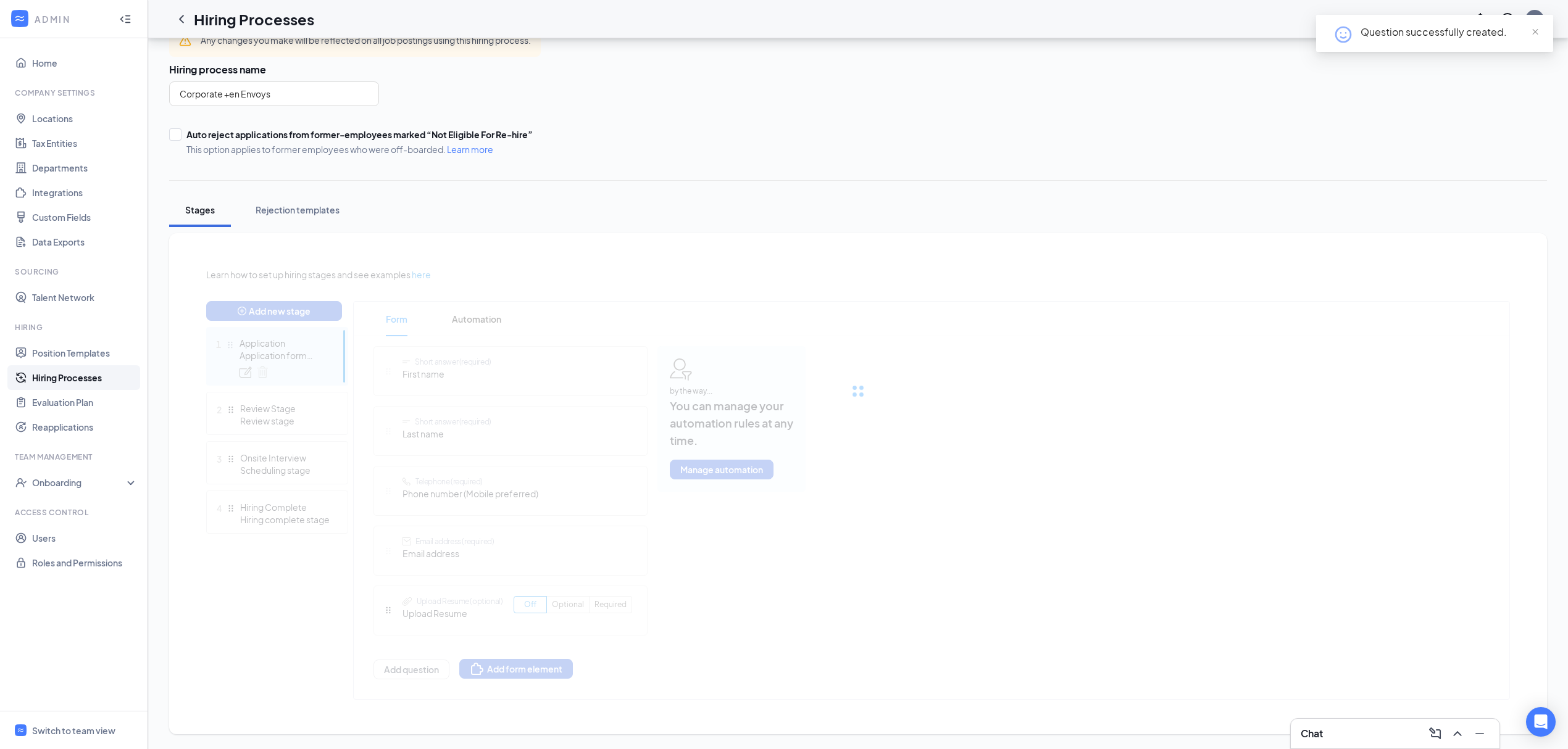
scroll to position [172, 0]
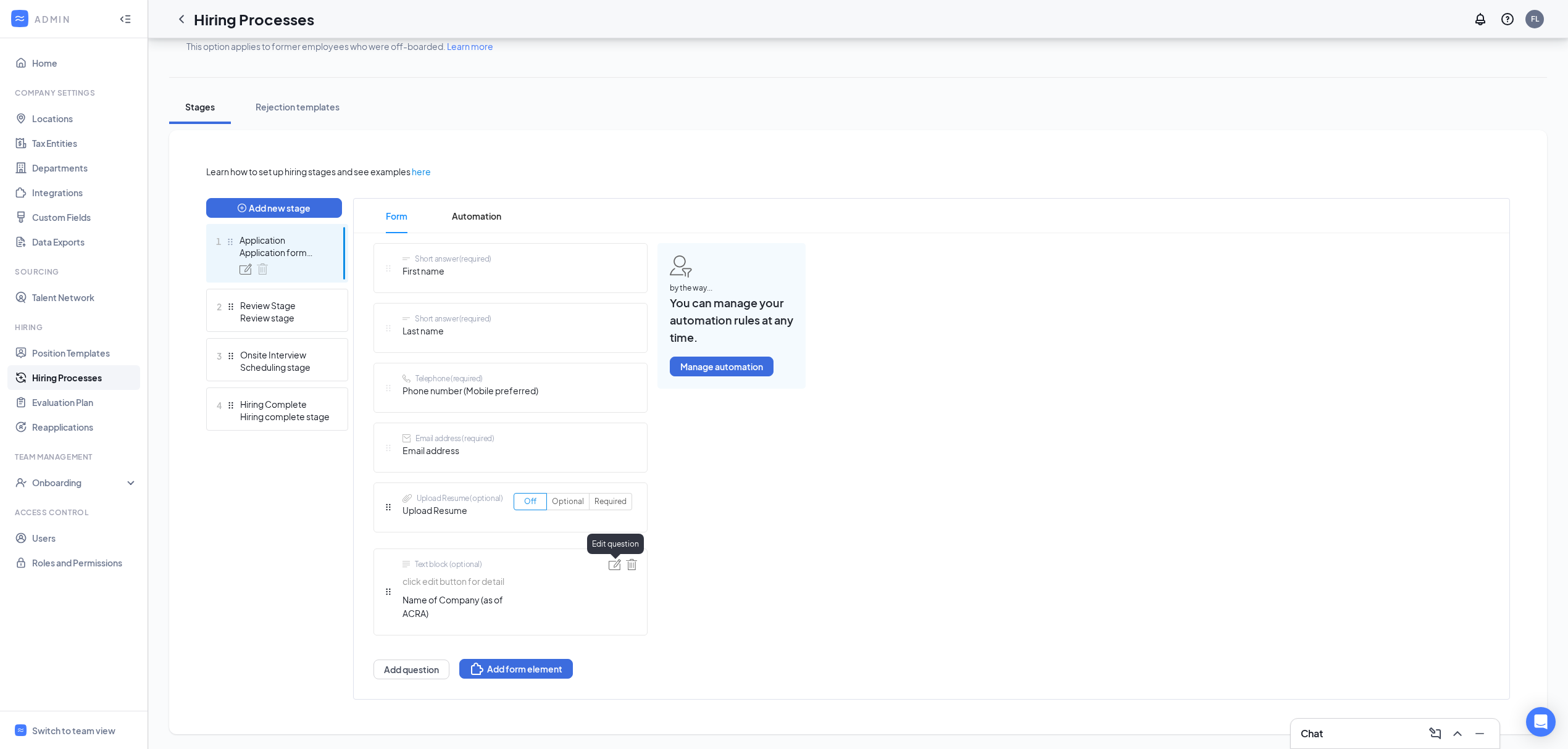
click at [613, 565] on img at bounding box center [615, 565] width 13 height 11
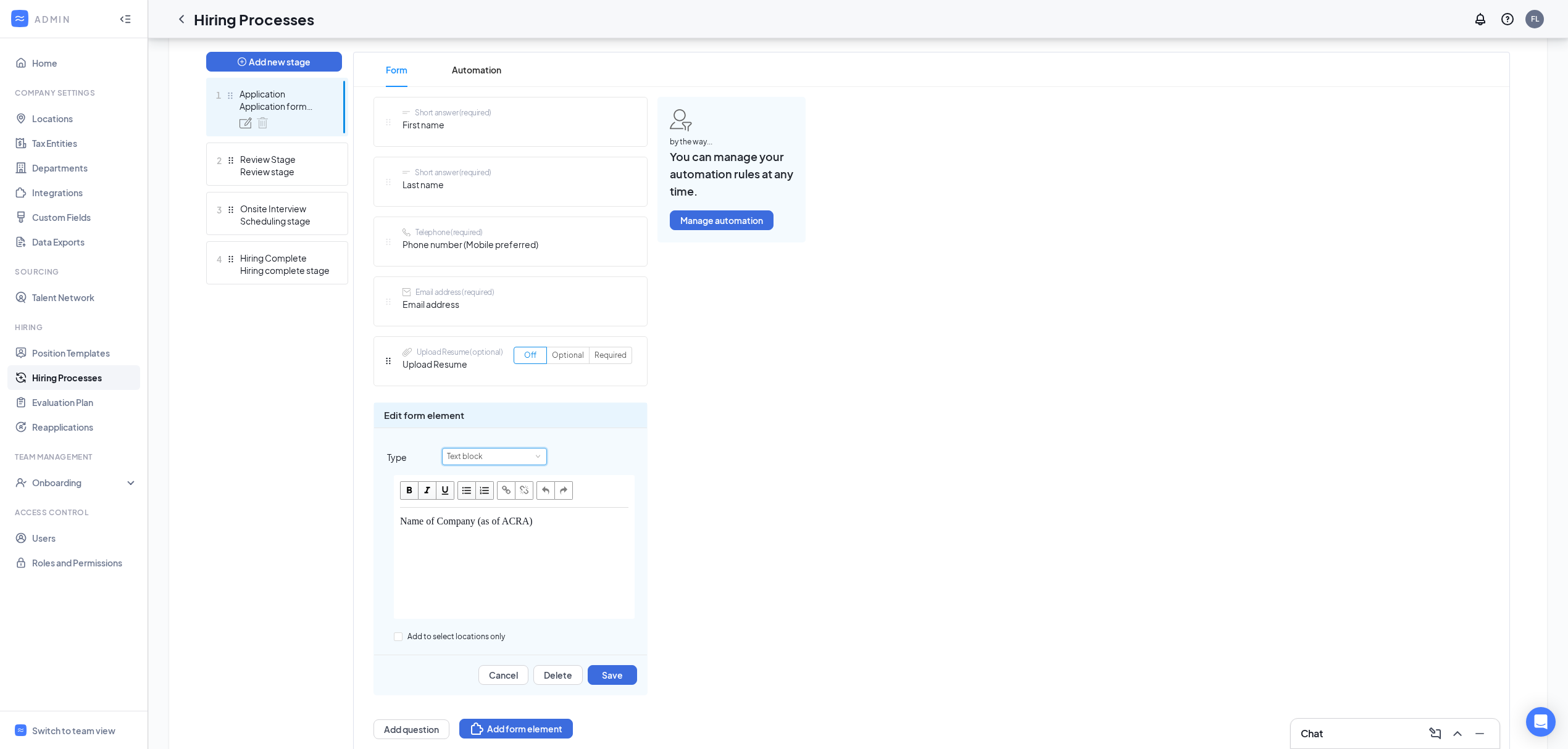
click at [504, 465] on div "Text block" at bounding box center [494, 456] width 95 height 16
click at [504, 464] on div "Text block" at bounding box center [494, 456] width 95 height 16
click at [504, 458] on div "Text block" at bounding box center [494, 456] width 95 height 16
click at [499, 458] on div "Text block" at bounding box center [494, 456] width 95 height 16
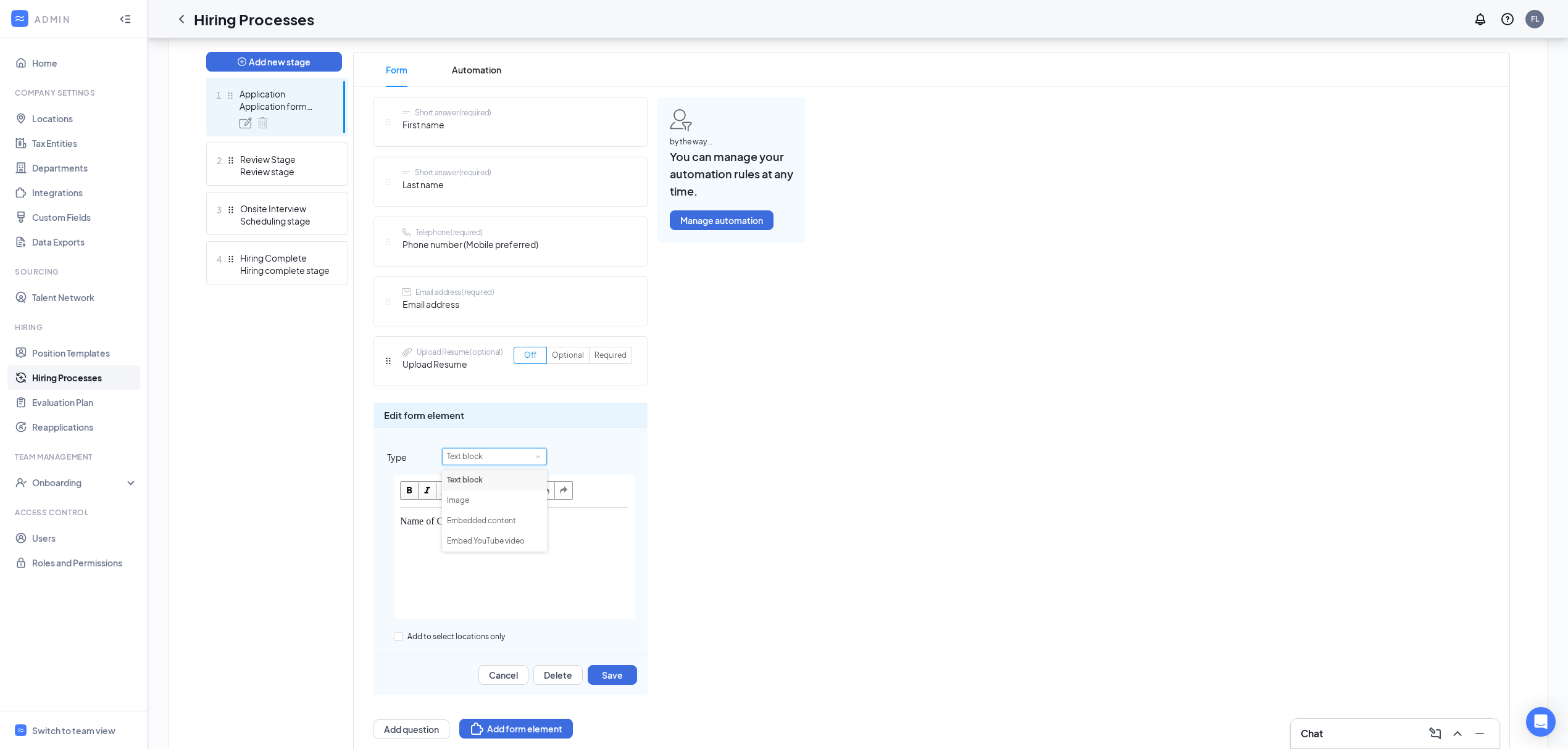
click at [500, 470] on li "Text block" at bounding box center [494, 480] width 105 height 20
click at [597, 672] on button "Save" at bounding box center [612, 675] width 49 height 20
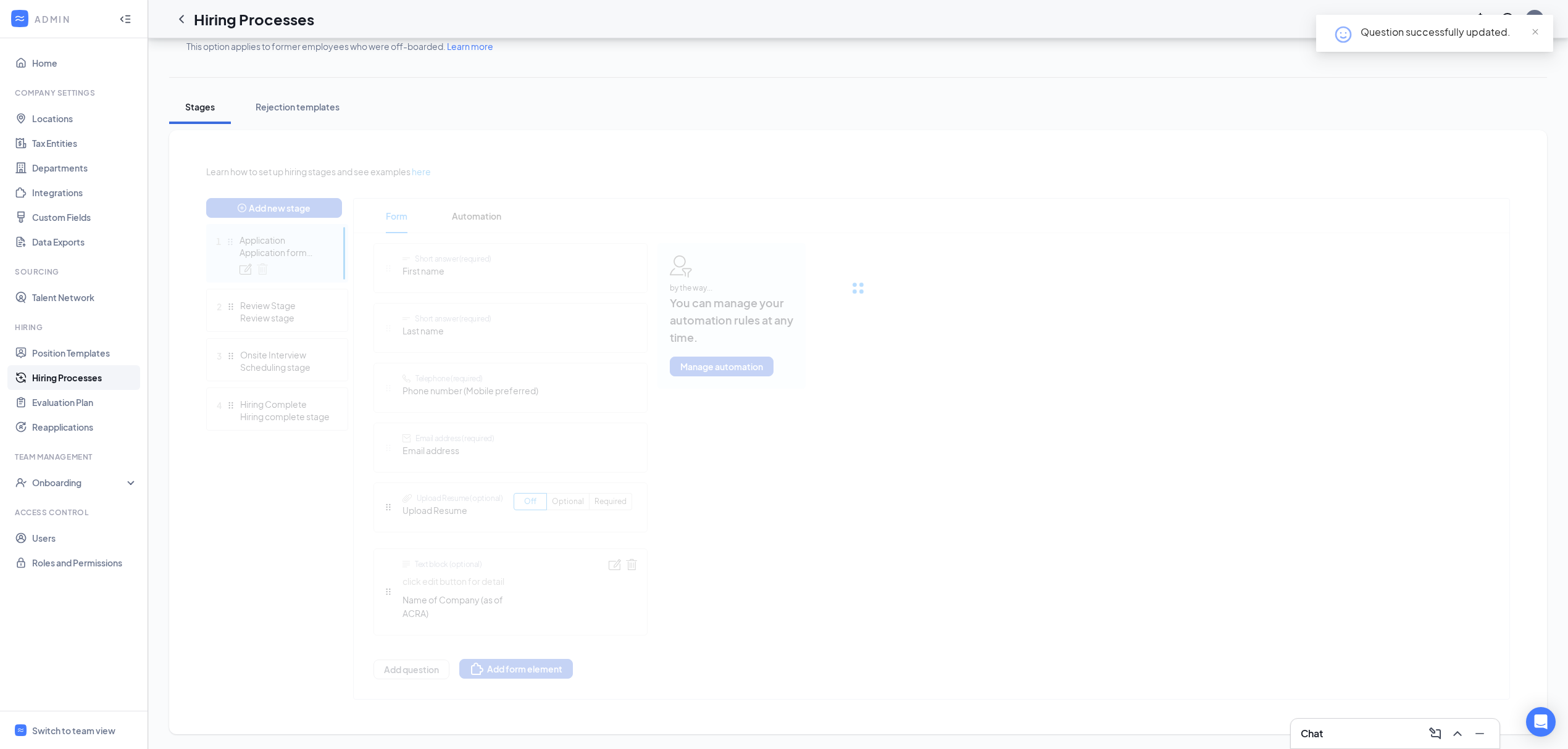
scroll to position [172, 0]
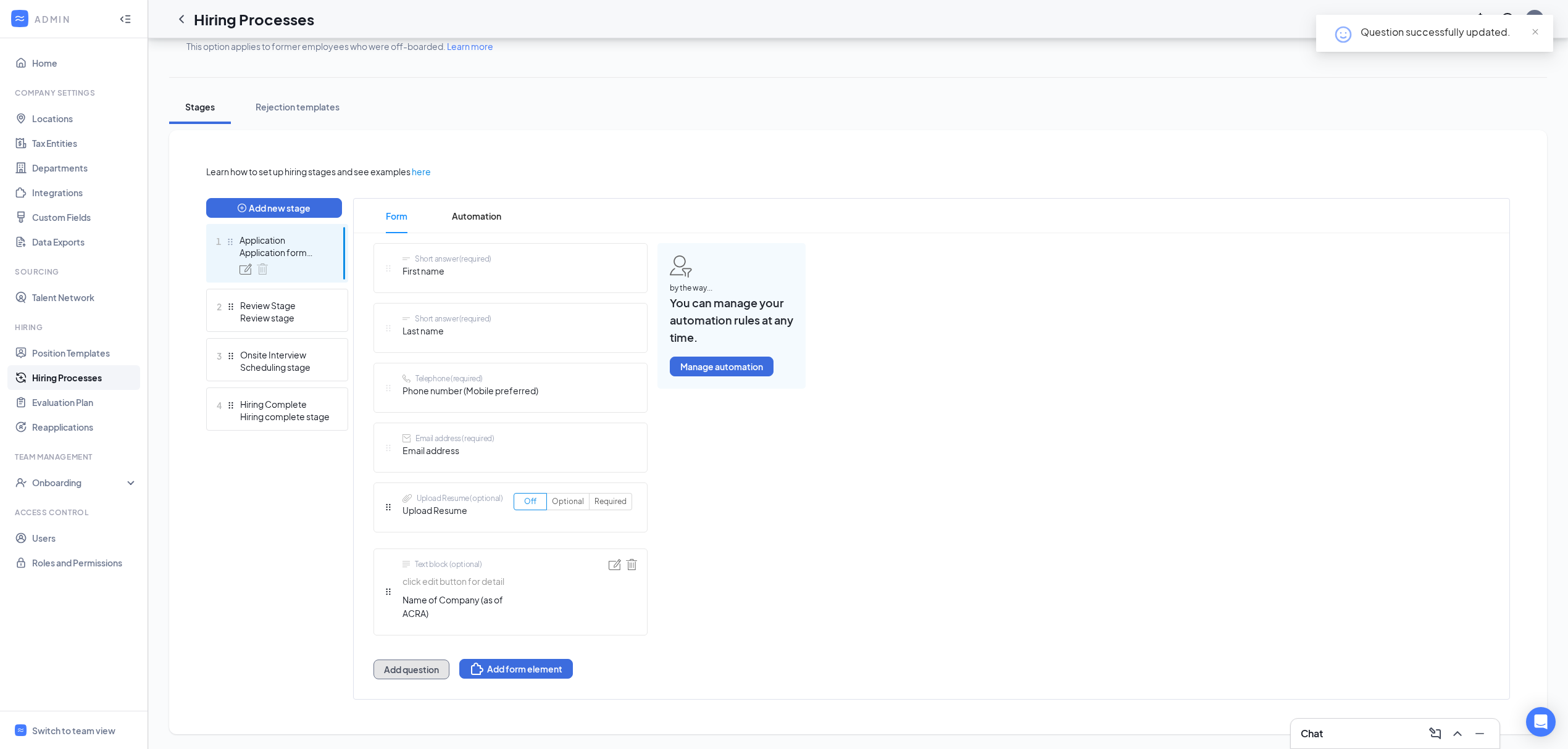
click at [425, 674] on button "Add question" at bounding box center [411, 669] width 76 height 20
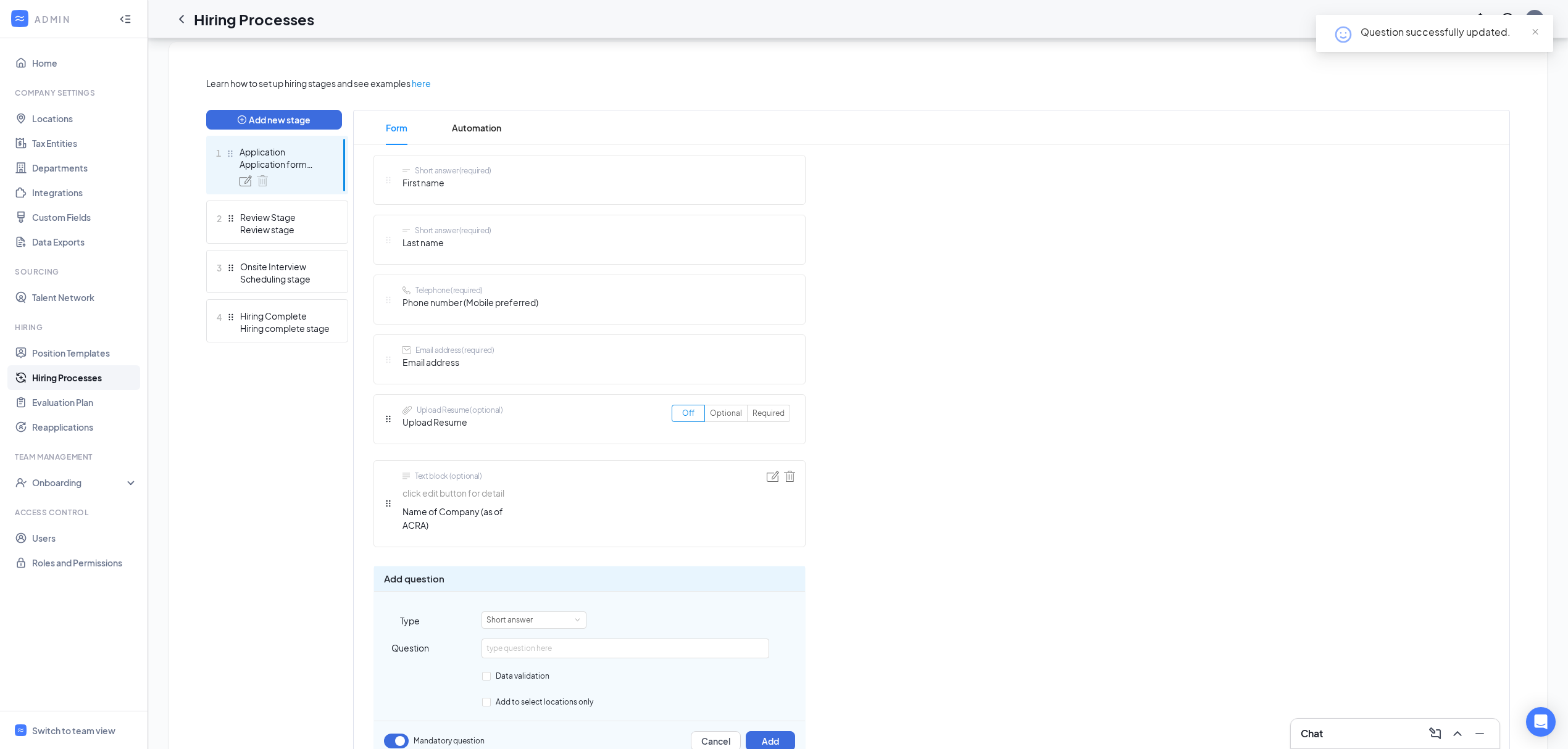
scroll to position [336, 0]
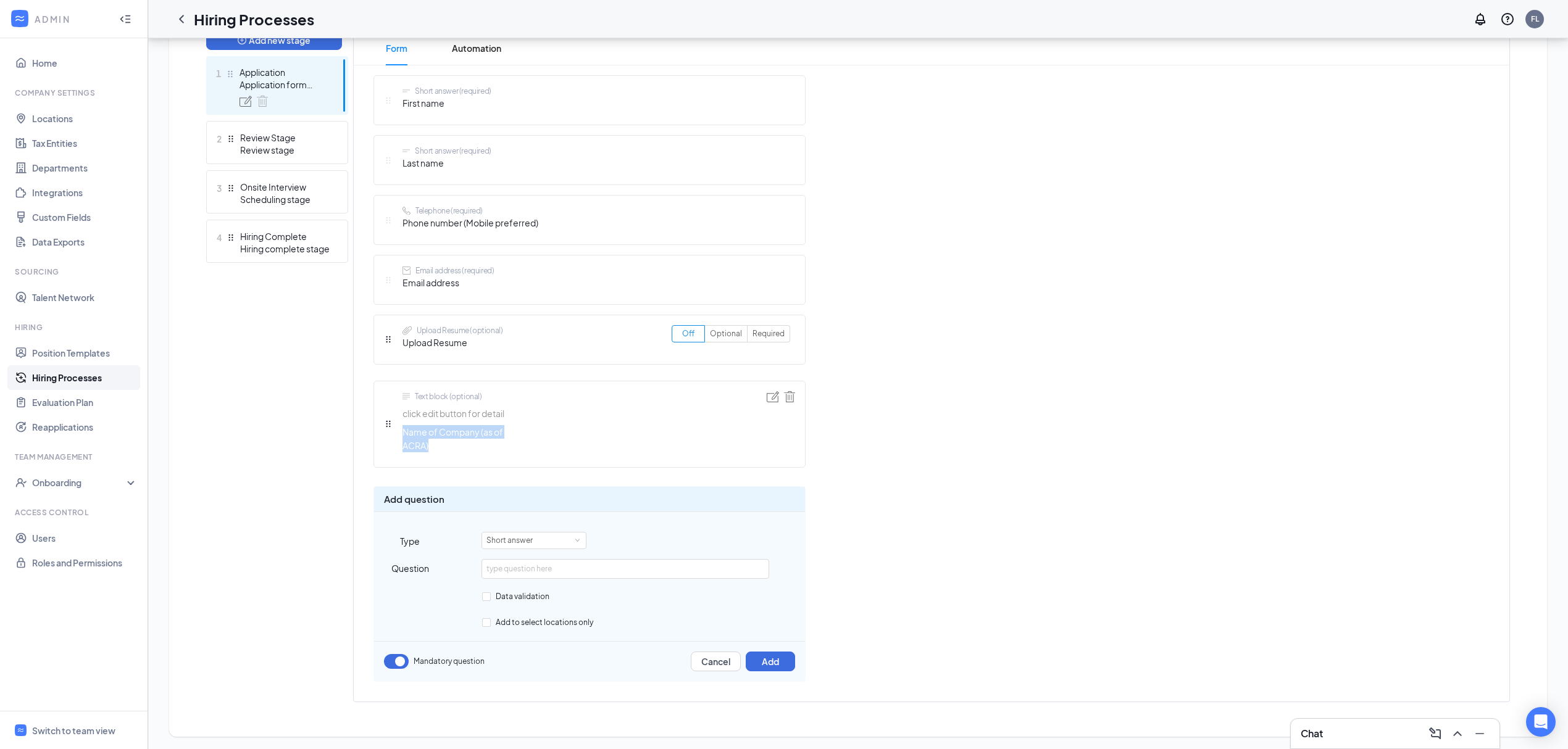
drag, startPoint x: 444, startPoint y: 453, endPoint x: 399, endPoint y: 439, distance: 47.1
click at [399, 439] on div "Text block (optional) click edit button for detail Name of Company (as of ACRA)…" at bounding box center [444, 424] width 120 height 66
copy span "Name of Company (as of ACRA)"
click at [795, 403] on div "Text block (optional) click edit button for detail Name of Company (as of ACRA)…" at bounding box center [590, 424] width 433 height 87
click at [794, 403] on img at bounding box center [790, 397] width 11 height 11
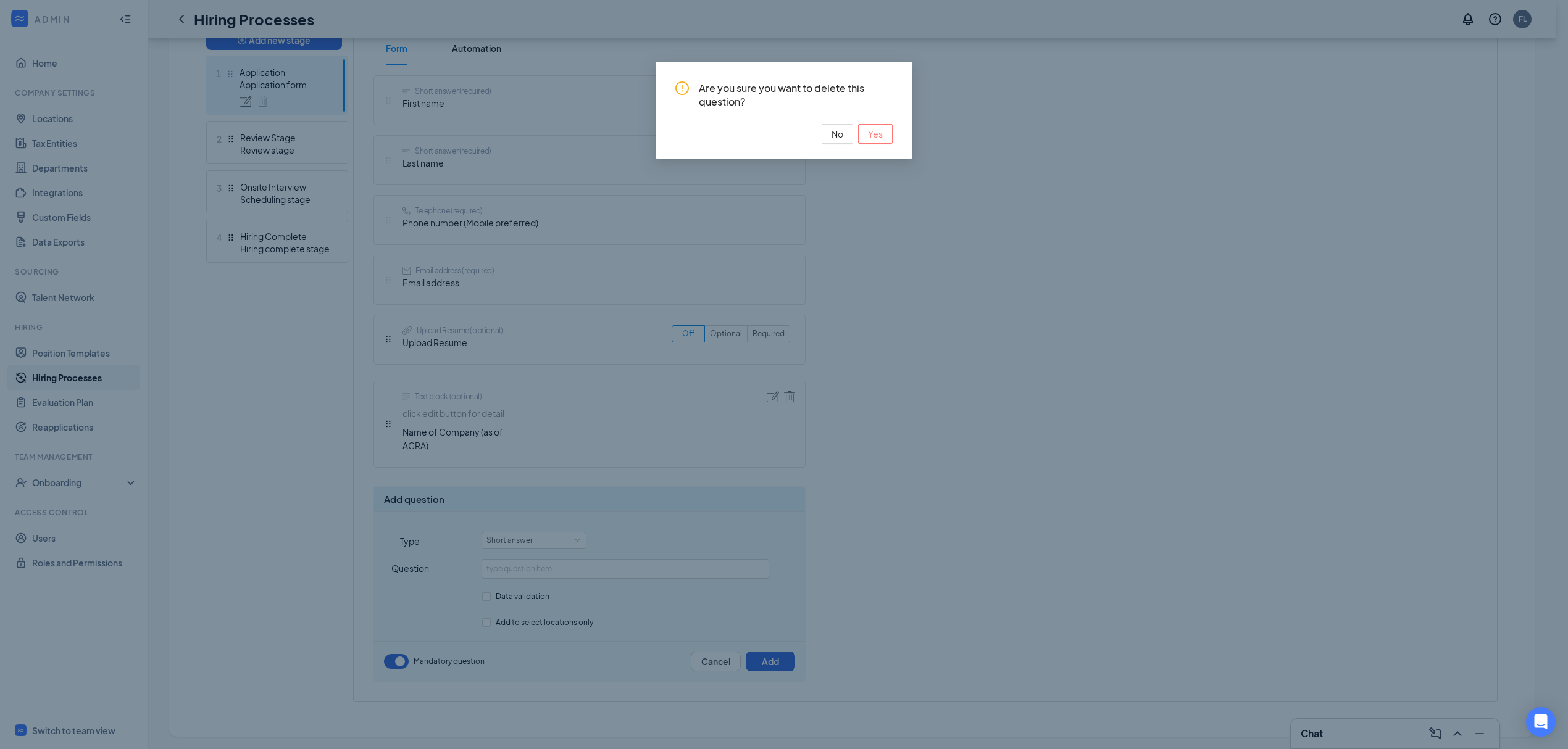
click at [868, 131] on span "Yes" at bounding box center [875, 134] width 15 height 13
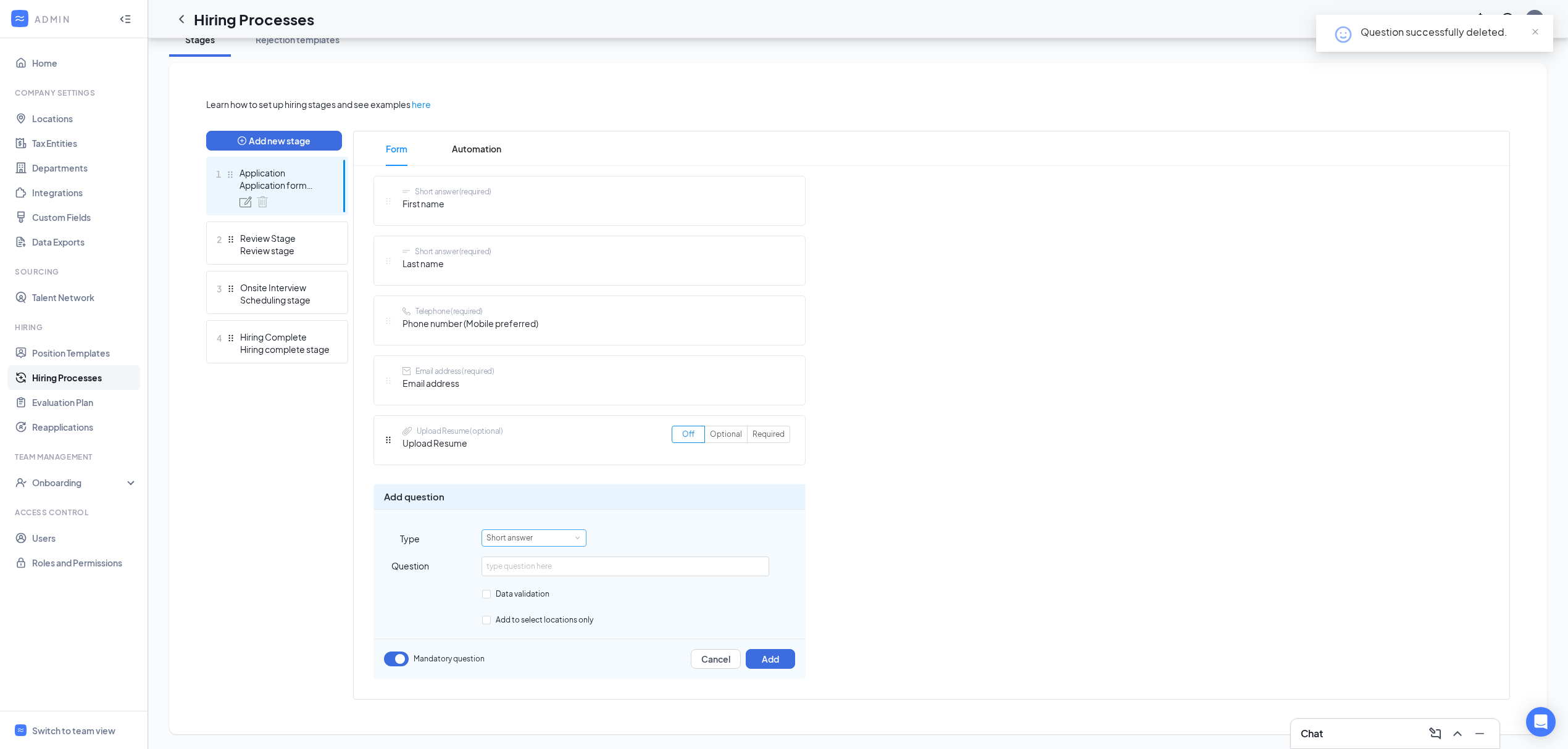
scroll to position [237, 0]
click at [548, 568] on input "text" at bounding box center [626, 567] width 287 height 20
paste input "Name of Company (as of ACRA)"
type input "Name of Company (as of ACRA)"
click at [772, 657] on button "Add" at bounding box center [771, 659] width 49 height 20
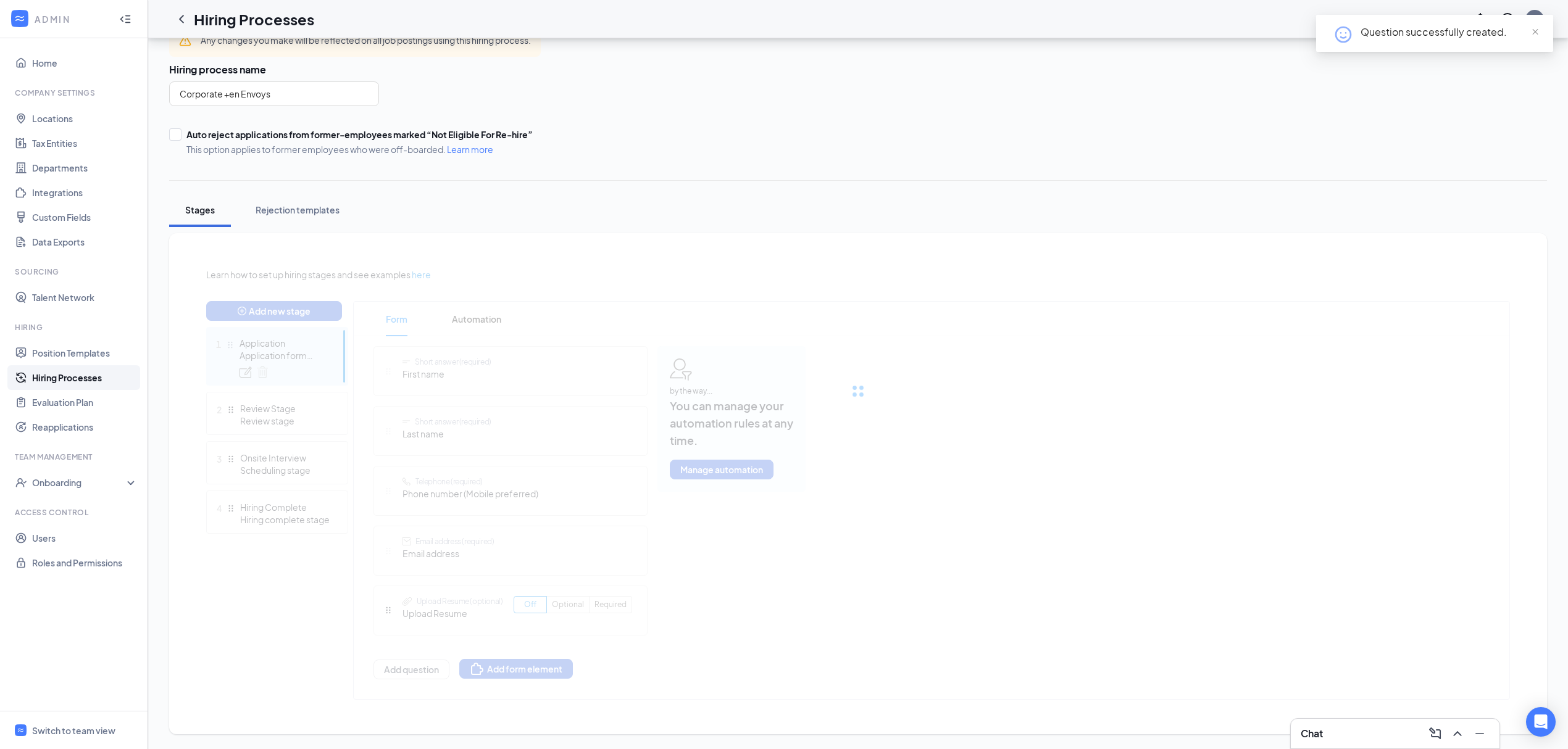
scroll to position [134, 0]
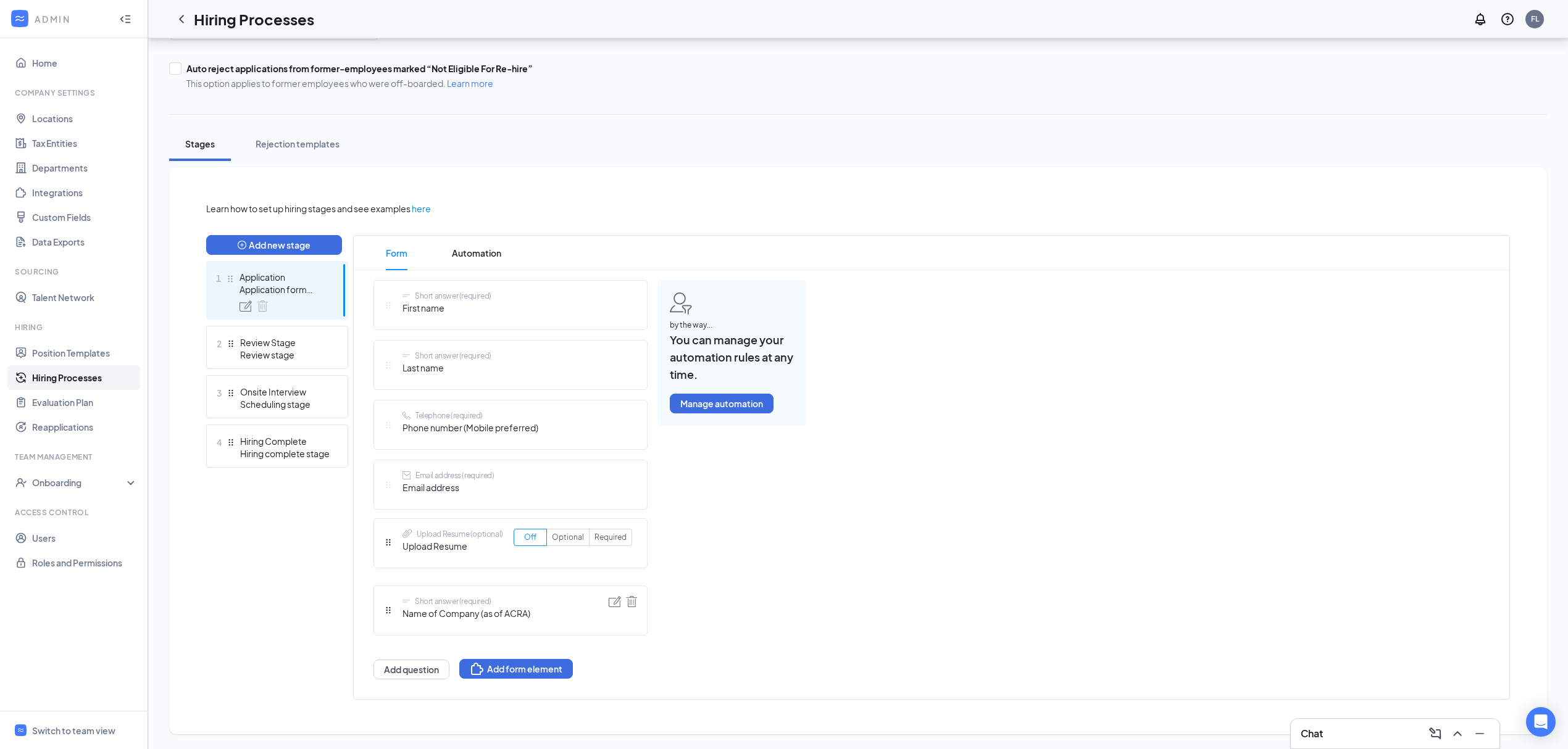
click at [387, 541] on div "Short answer (required) First name Short answer (required) Last name Telephone …" at bounding box center [510, 479] width 274 height 399
click at [449, 541] on span "Upload Resume" at bounding box center [453, 547] width 100 height 13
click at [437, 555] on div "Upload Resume (optional) Upload Resume" at bounding box center [453, 544] width 100 height 29
click at [545, 531] on label "Off" at bounding box center [530, 539] width 33 height 18
click at [524, 541] on input "Off" at bounding box center [524, 541] width 0 height 0
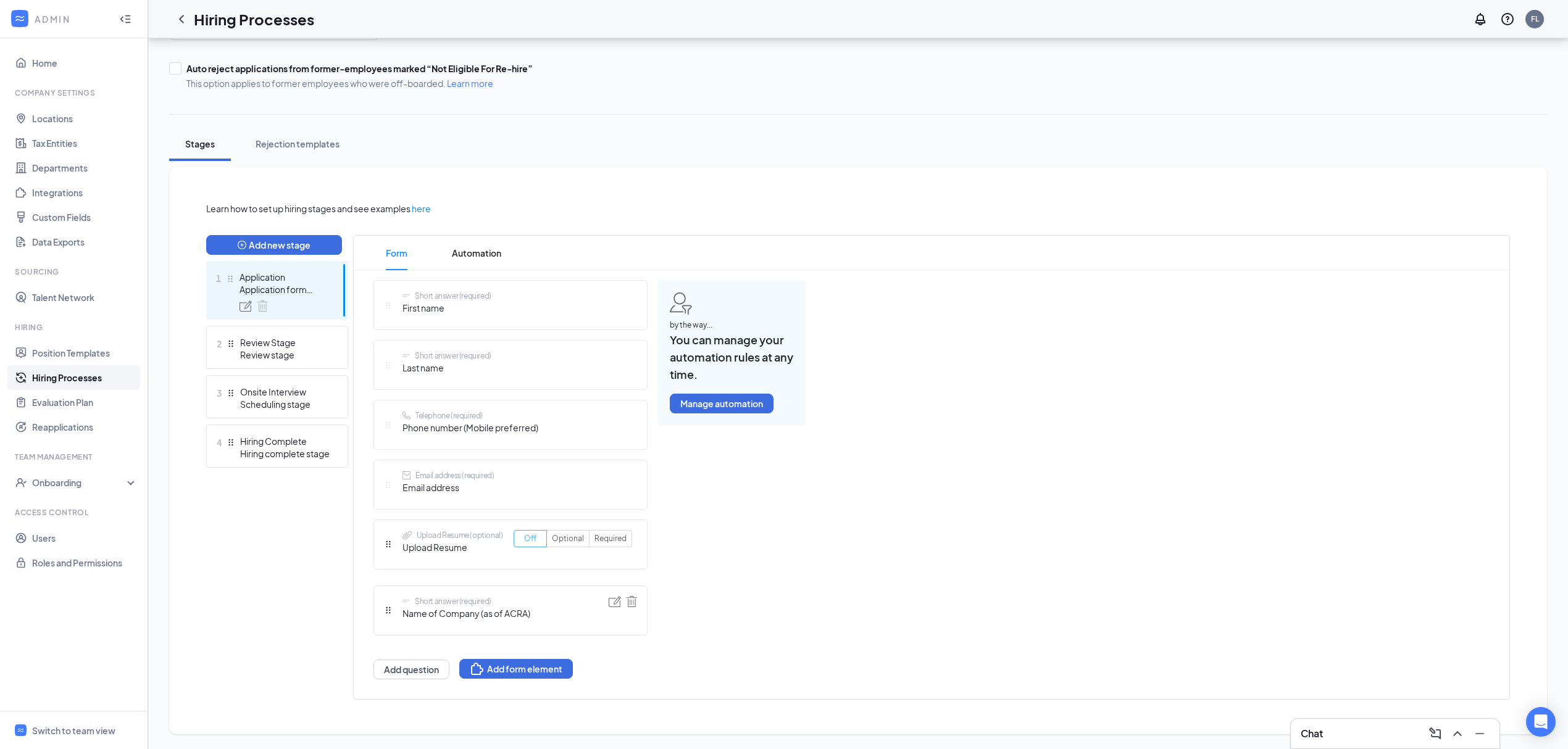
click at [536, 534] on span "Off" at bounding box center [530, 538] width 13 height 9
click at [524, 541] on input "Off" at bounding box center [524, 541] width 0 height 0
click at [528, 534] on span "Off" at bounding box center [530, 538] width 13 height 9
click at [524, 541] on input "Off" at bounding box center [524, 541] width 0 height 0
click at [442, 537] on div "Upload Resume (optional)" at bounding box center [460, 535] width 86 height 11
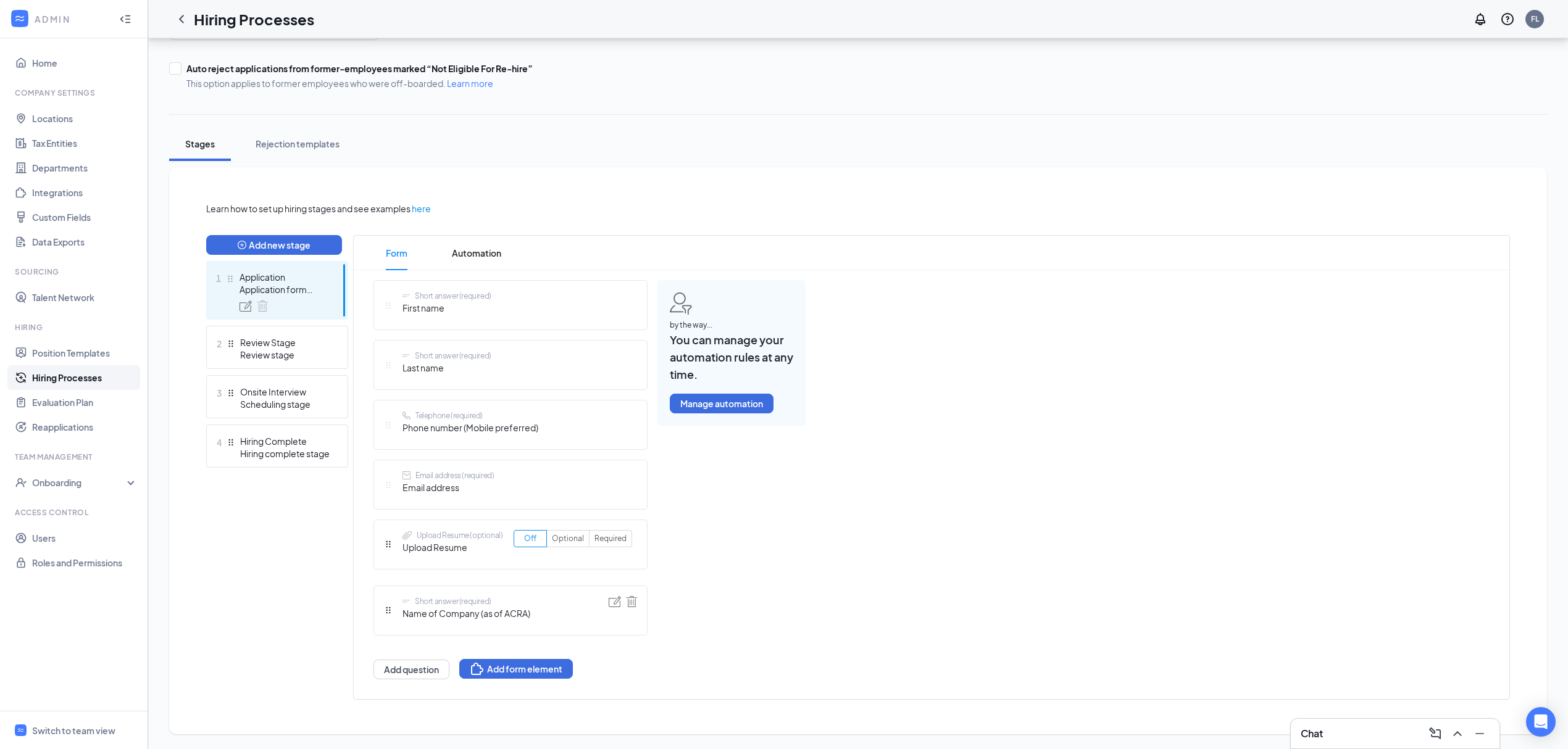
click at [441, 534] on div "Upload Resume (optional)" at bounding box center [460, 535] width 86 height 11
click at [425, 546] on span "Upload Resume" at bounding box center [453, 547] width 100 height 13
drag, startPoint x: 388, startPoint y: 539, endPoint x: 471, endPoint y: 552, distance: 84.0
click at [471, 552] on div "Short answer (required) First name Short answer (required) Last name Telephone …" at bounding box center [510, 479] width 274 height 399
click at [520, 670] on button "Add form element" at bounding box center [516, 669] width 113 height 20
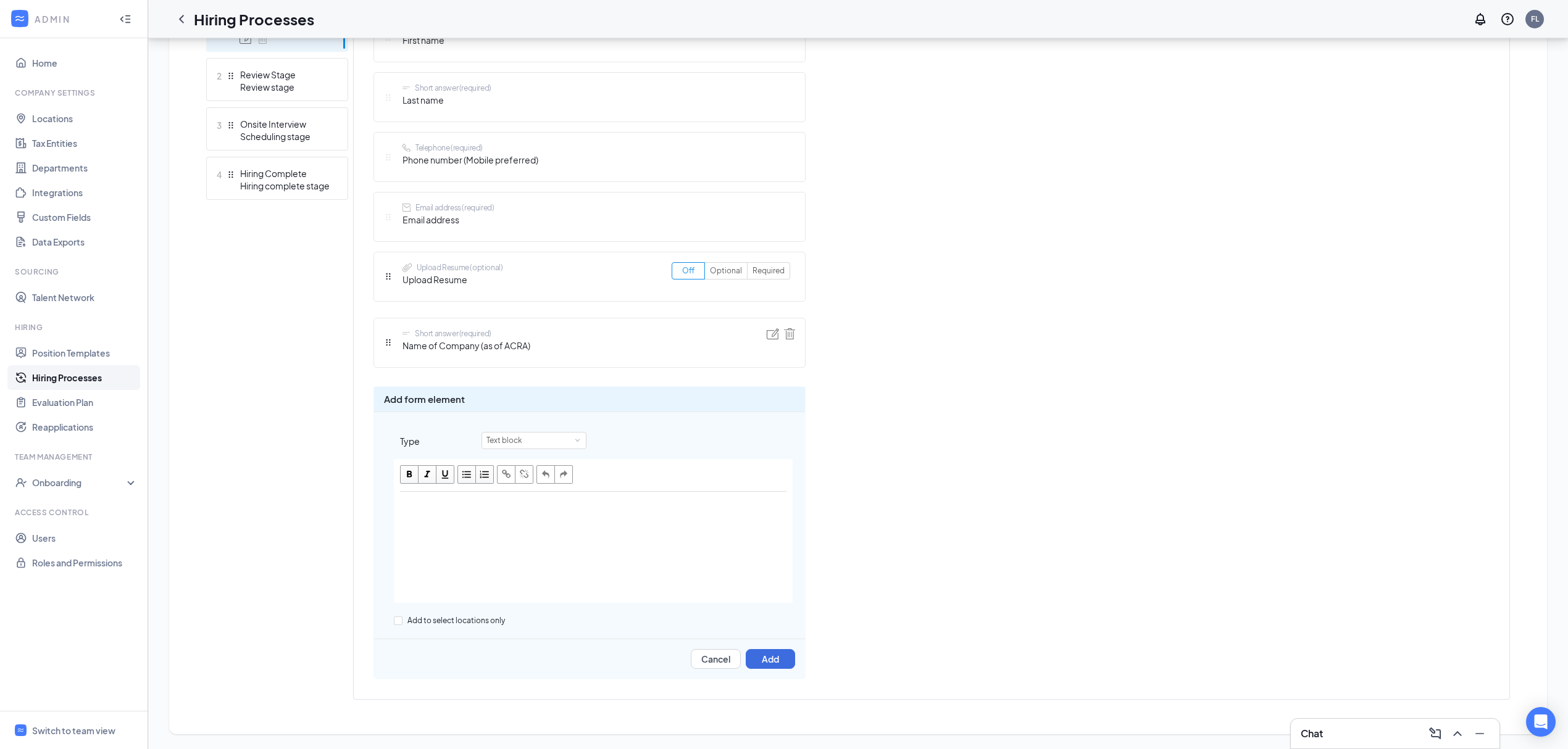
scroll to position [403, 0]
click at [723, 660] on button "Cancel" at bounding box center [716, 659] width 50 height 20
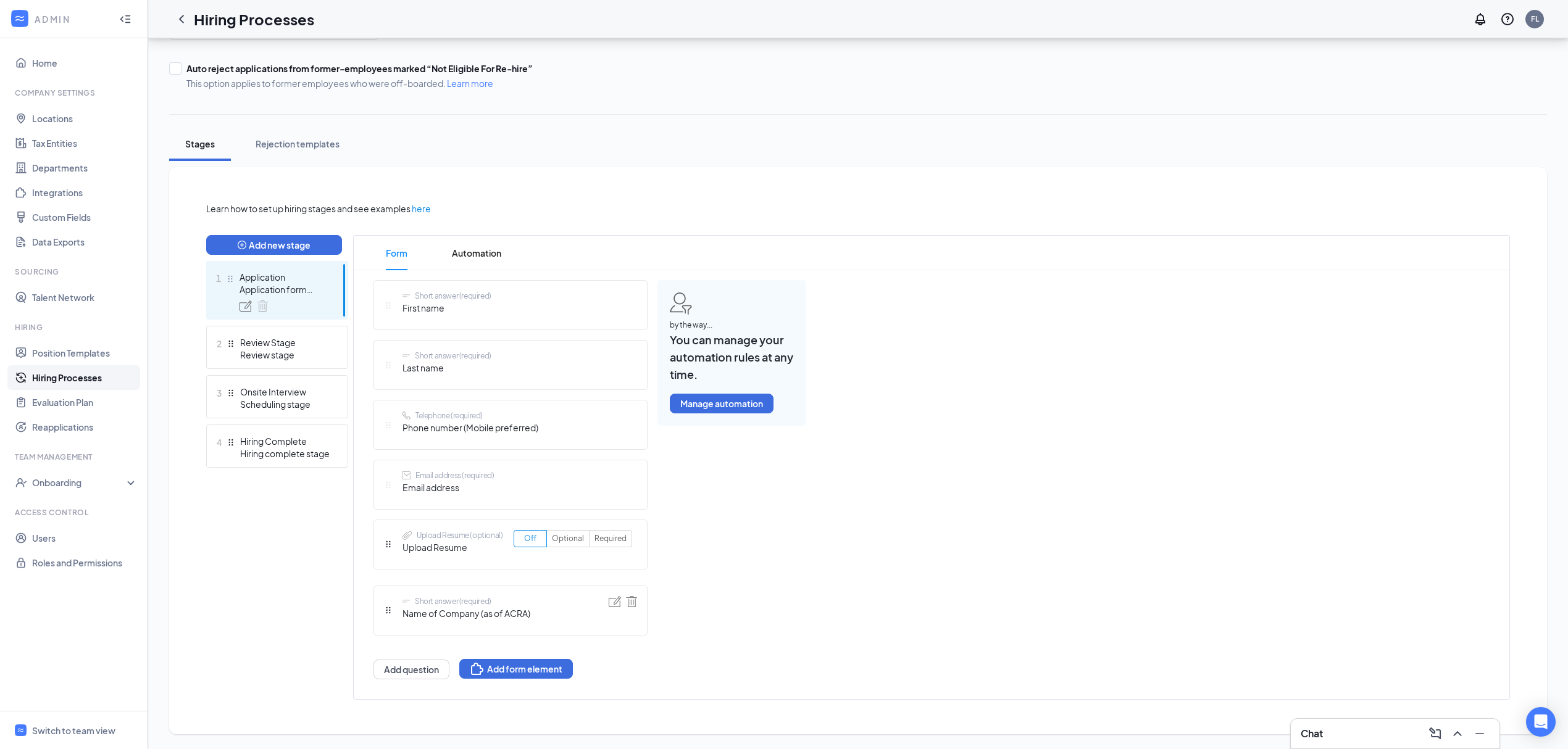
scroll to position [134, 0]
click at [568, 534] on span "Optional" at bounding box center [568, 538] width 32 height 9
click at [552, 541] on input "Optional" at bounding box center [552, 541] width 0 height 0
click at [539, 539] on label "Off" at bounding box center [530, 539] width 33 height 18
click at [524, 541] on input "Off" at bounding box center [524, 541] width 0 height 0
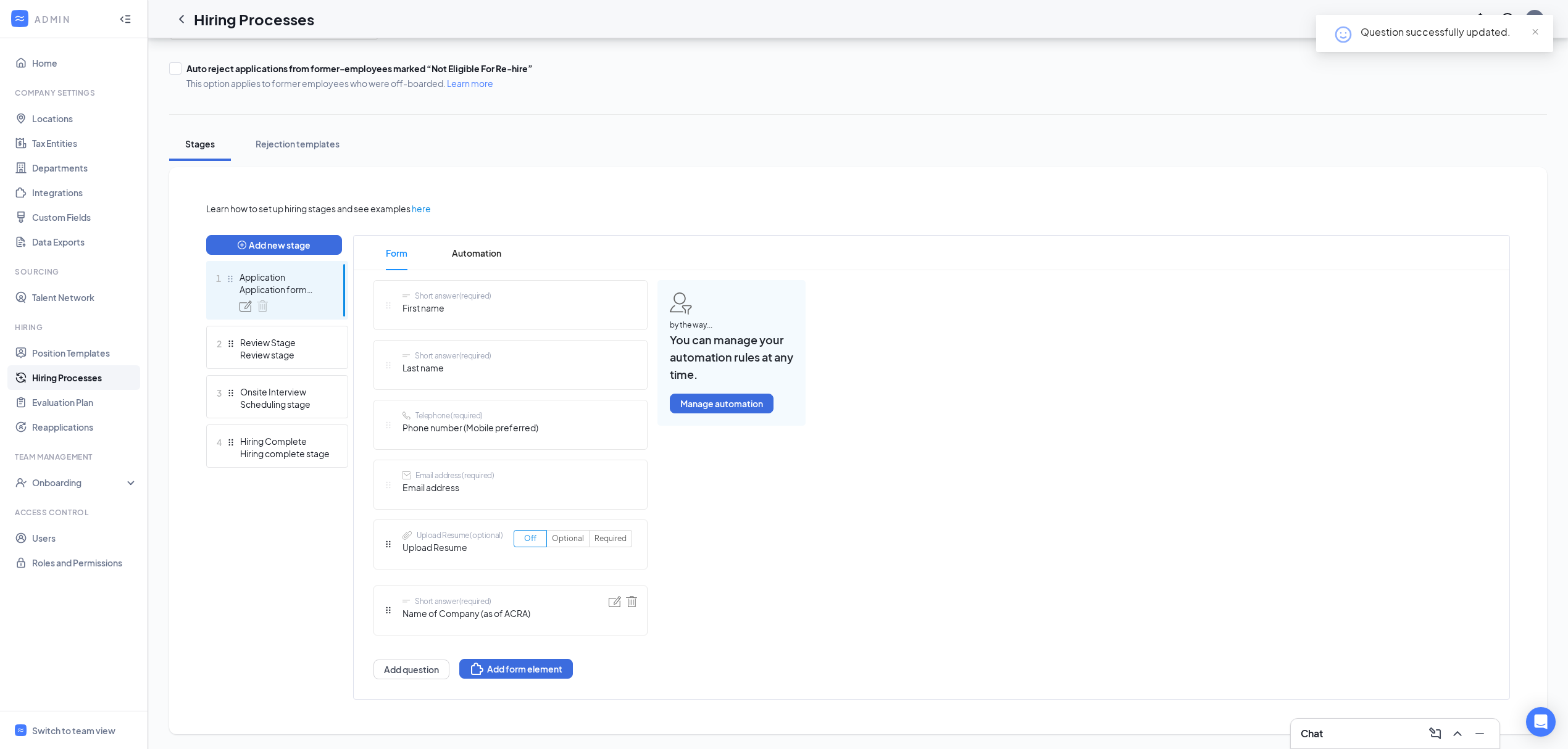
click at [384, 541] on div "Short answer (required) First name Short answer (required) Last name Telephone …" at bounding box center [510, 479] width 274 height 399
drag, startPoint x: 385, startPoint y: 543, endPoint x: 757, endPoint y: 550, distance: 372.1
click at [647, 550] on div "Short answer (required) First name Short answer (required) Last name Telephone …" at bounding box center [510, 479] width 274 height 399
click at [395, 667] on button "Add question" at bounding box center [411, 669] width 76 height 20
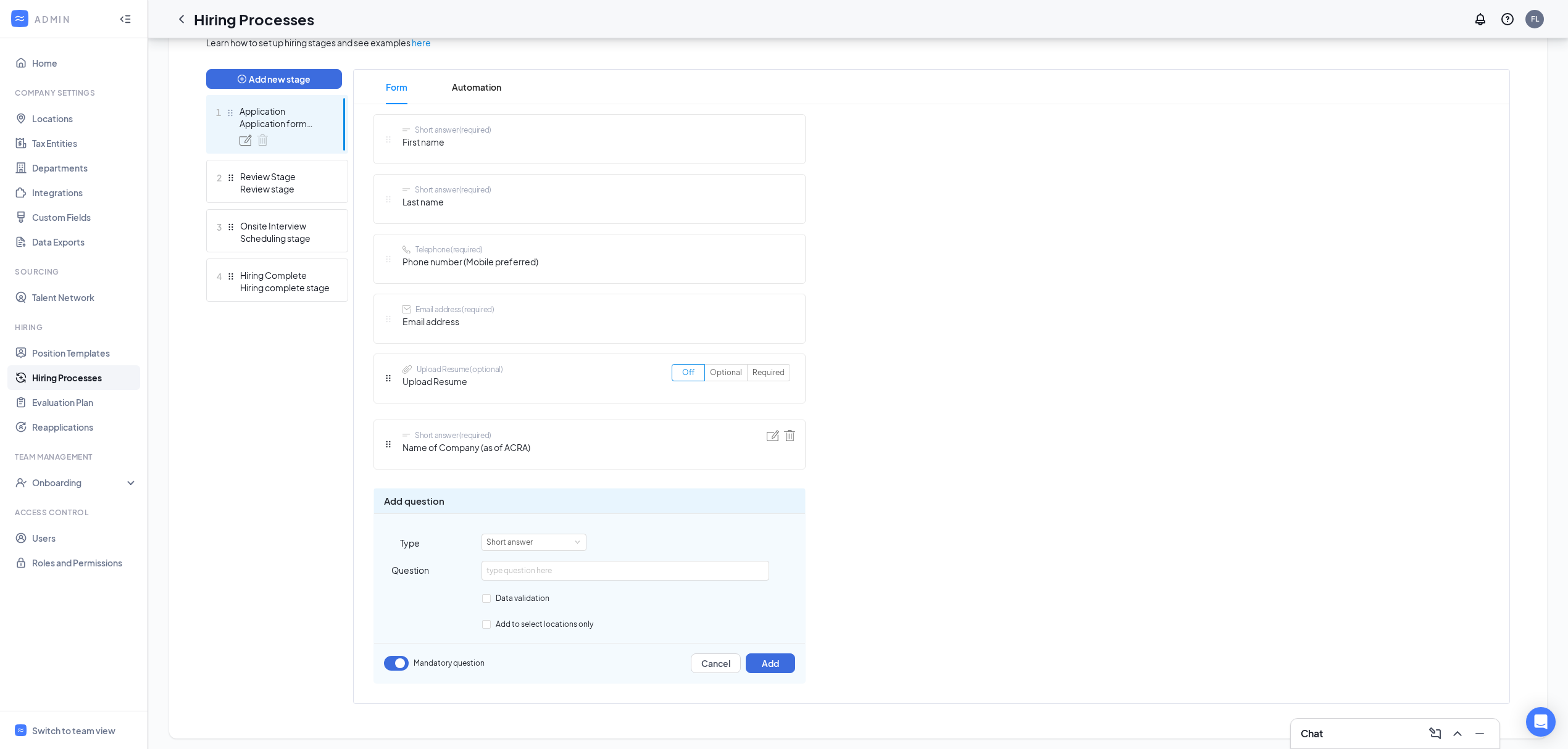
scroll to position [299, 0]
type input "UEN"
click at [766, 662] on button "Add" at bounding box center [771, 662] width 49 height 20
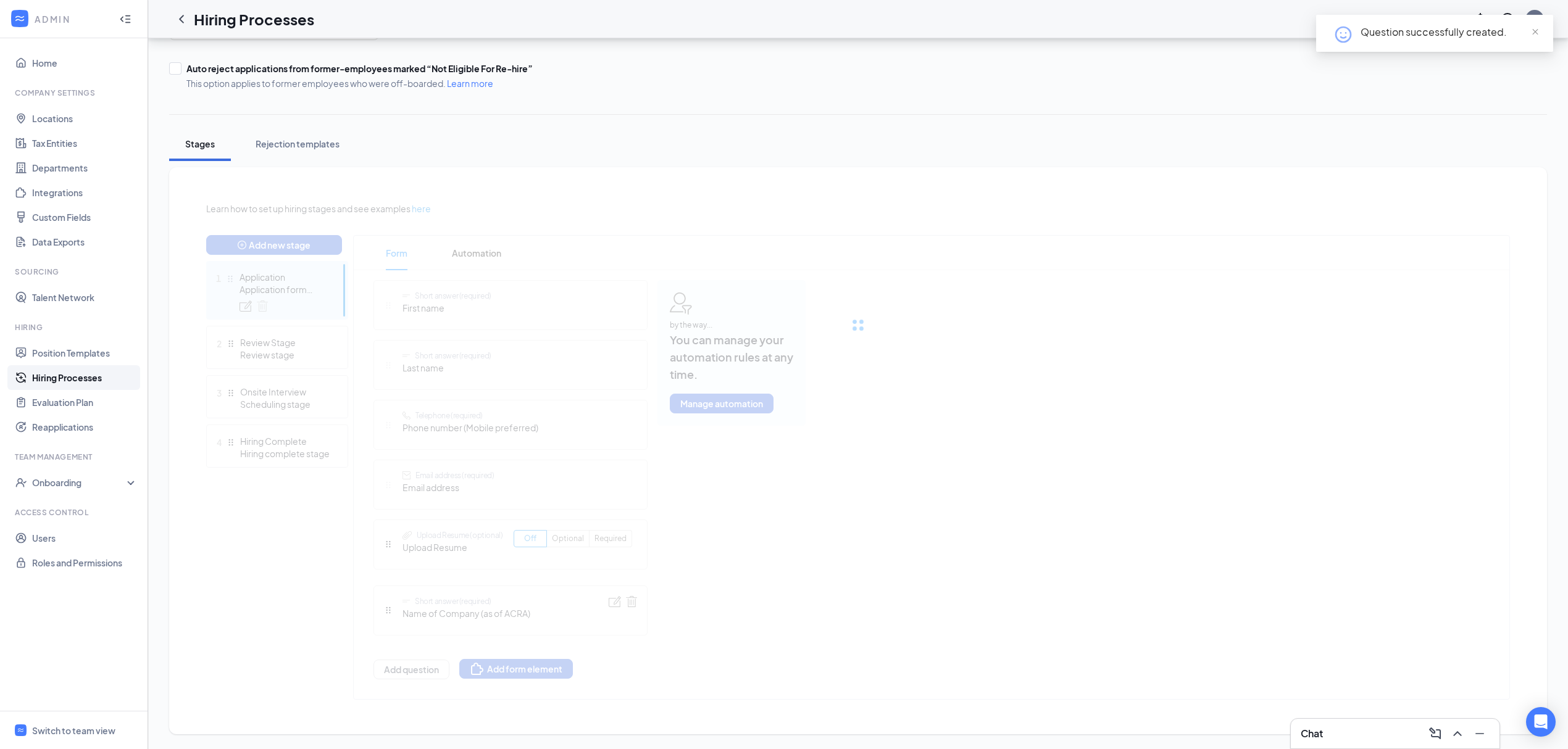
scroll to position [201, 0]
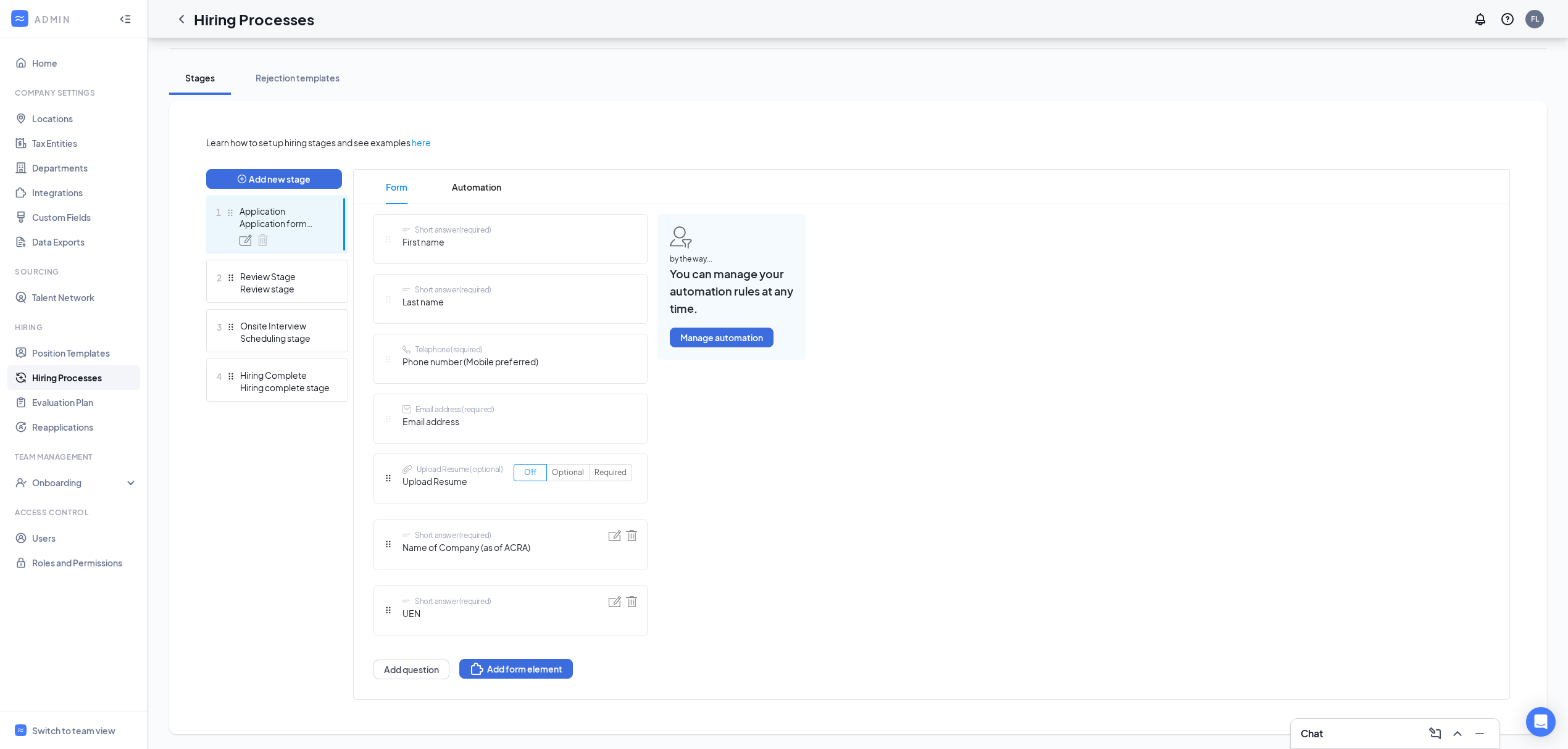
click at [618, 601] on img at bounding box center [615, 602] width 13 height 11
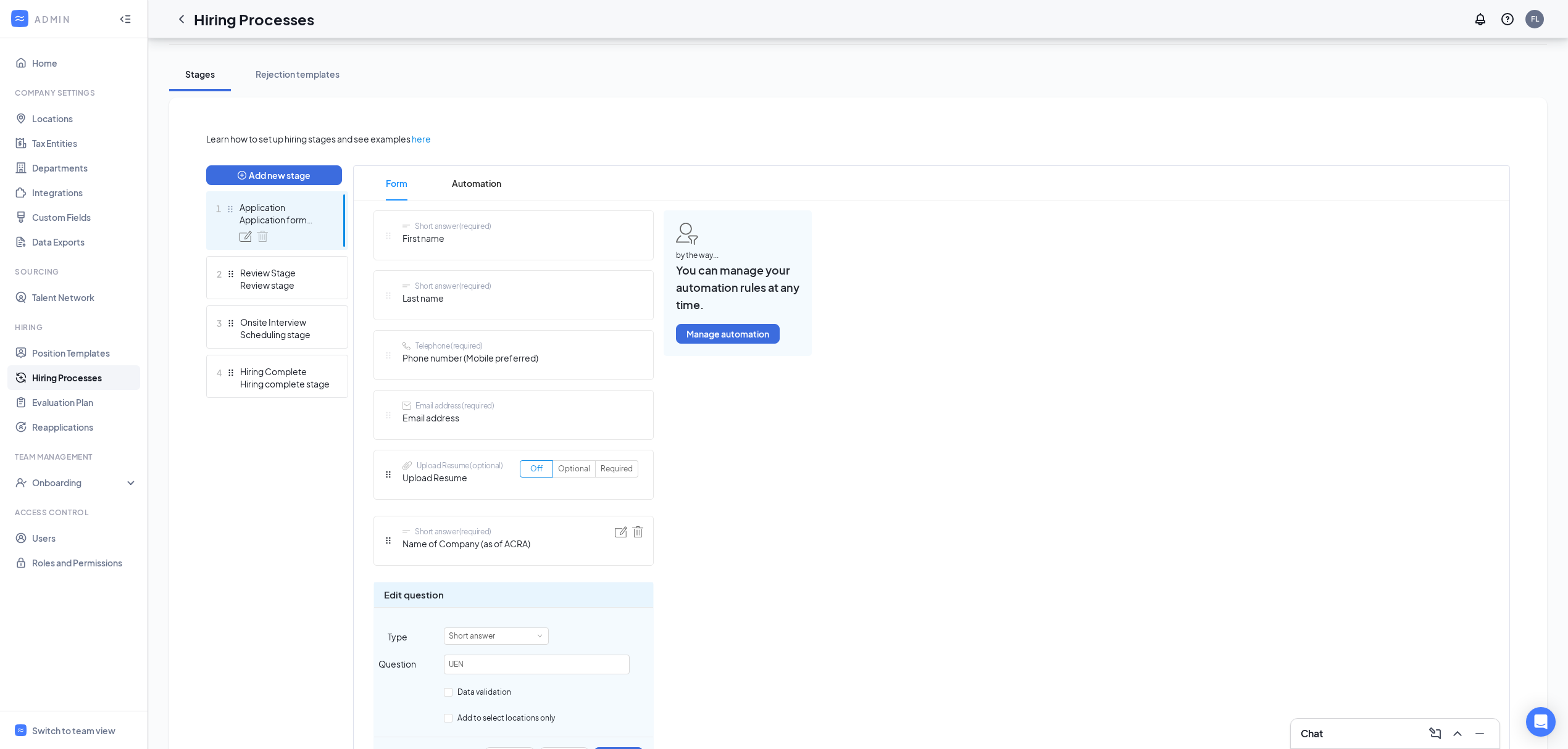
scroll to position [299, 0]
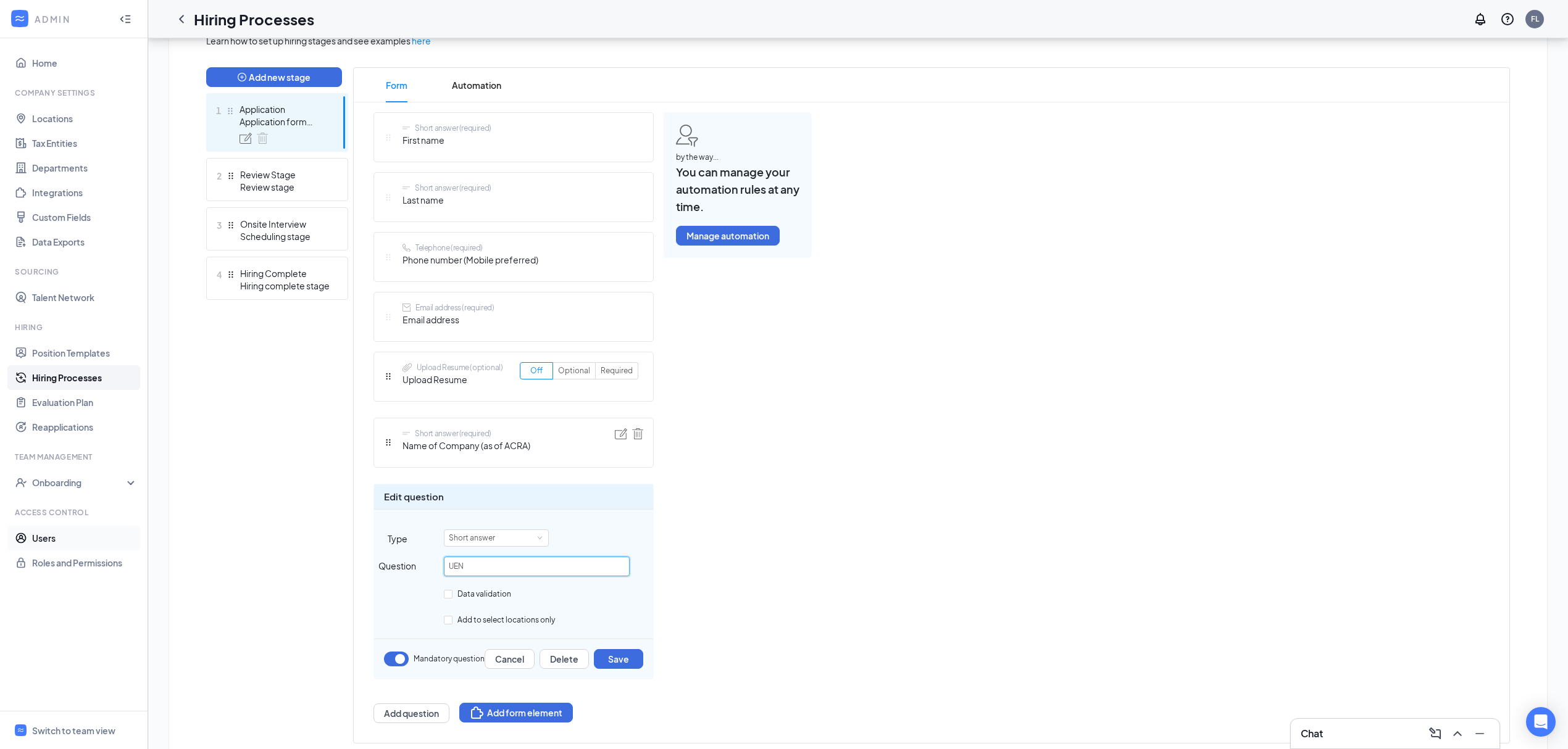
drag, startPoint x: 463, startPoint y: 562, endPoint x: 30, endPoint y: 549, distance: 433.2
click at [30, 554] on div "ADMIN Home Company Settings Locations Tax Entities Departments Integrations Cus…" at bounding box center [784, 246] width 1568 height 1092
type input "Registered Country"
click at [626, 667] on button "Save" at bounding box center [618, 659] width 49 height 20
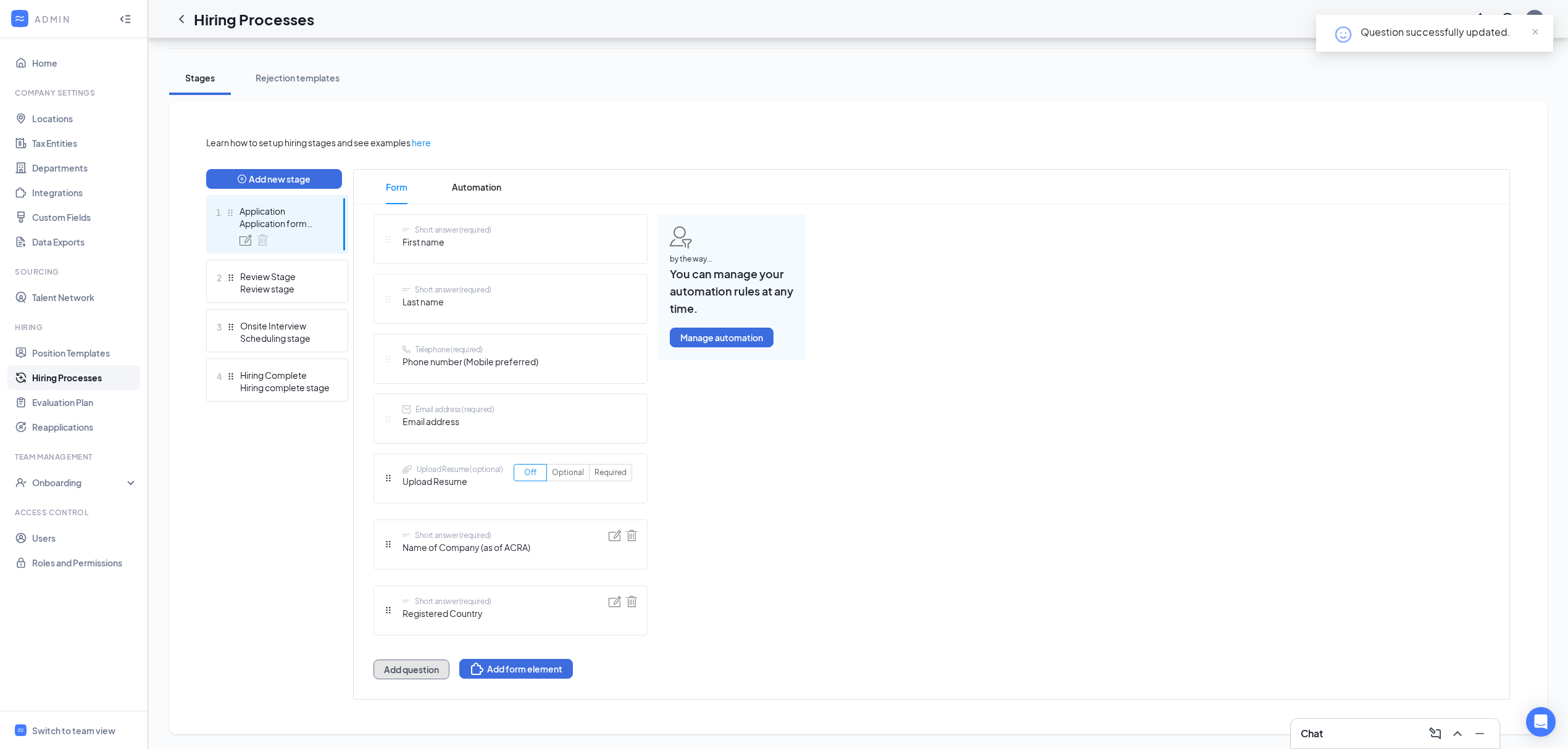
click at [425, 677] on button "Add question" at bounding box center [411, 669] width 76 height 20
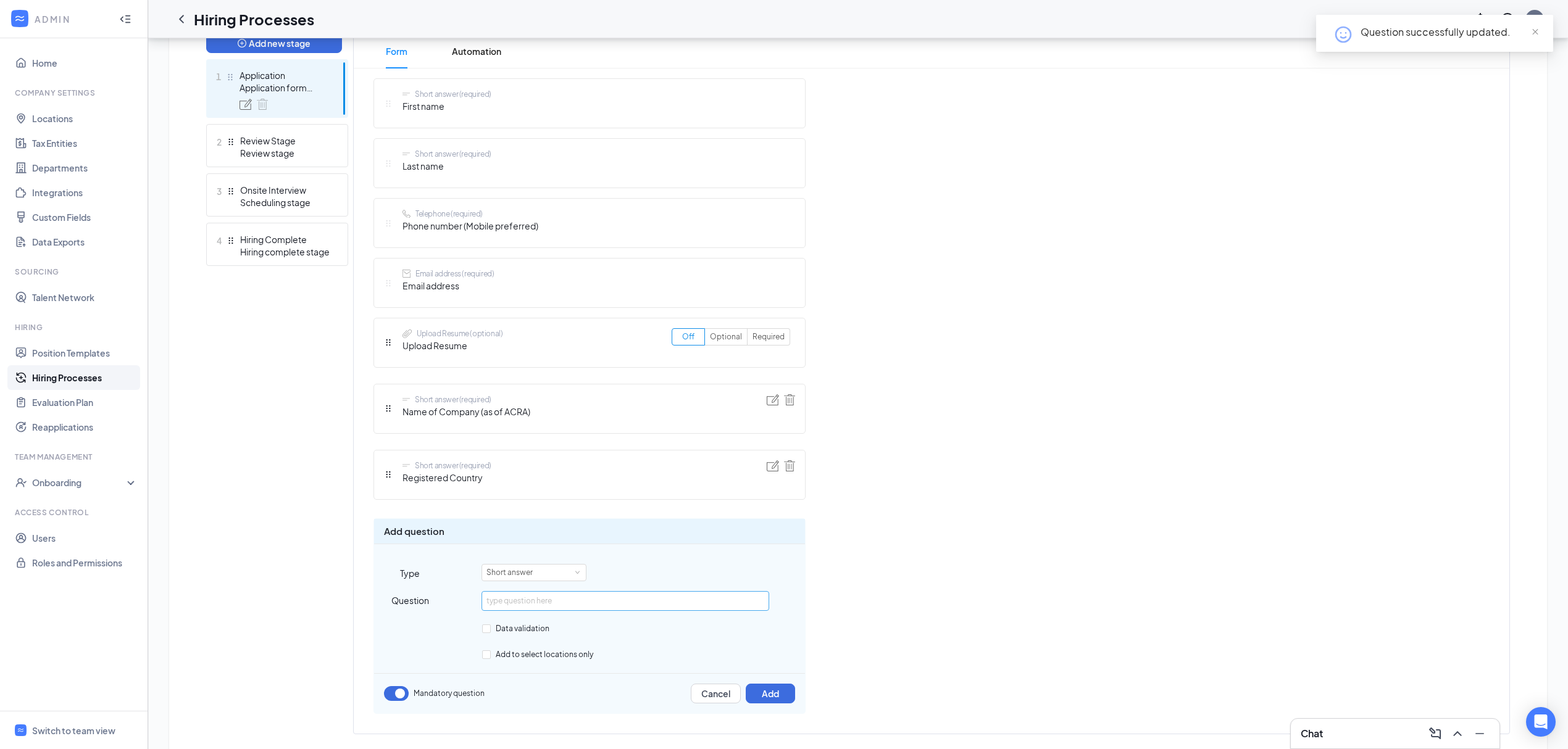
scroll to position [366, 0]
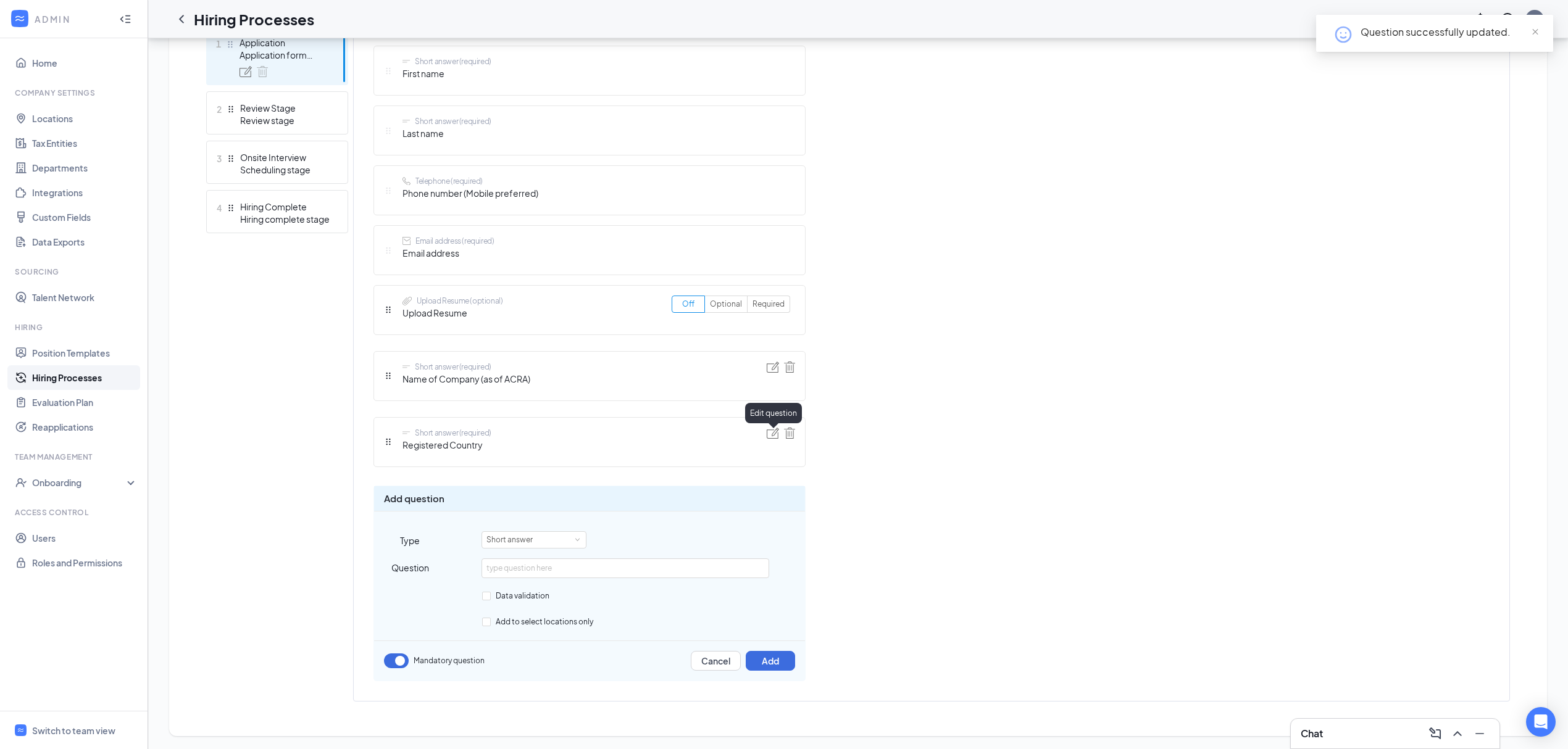
click at [771, 435] on img at bounding box center [773, 433] width 13 height 11
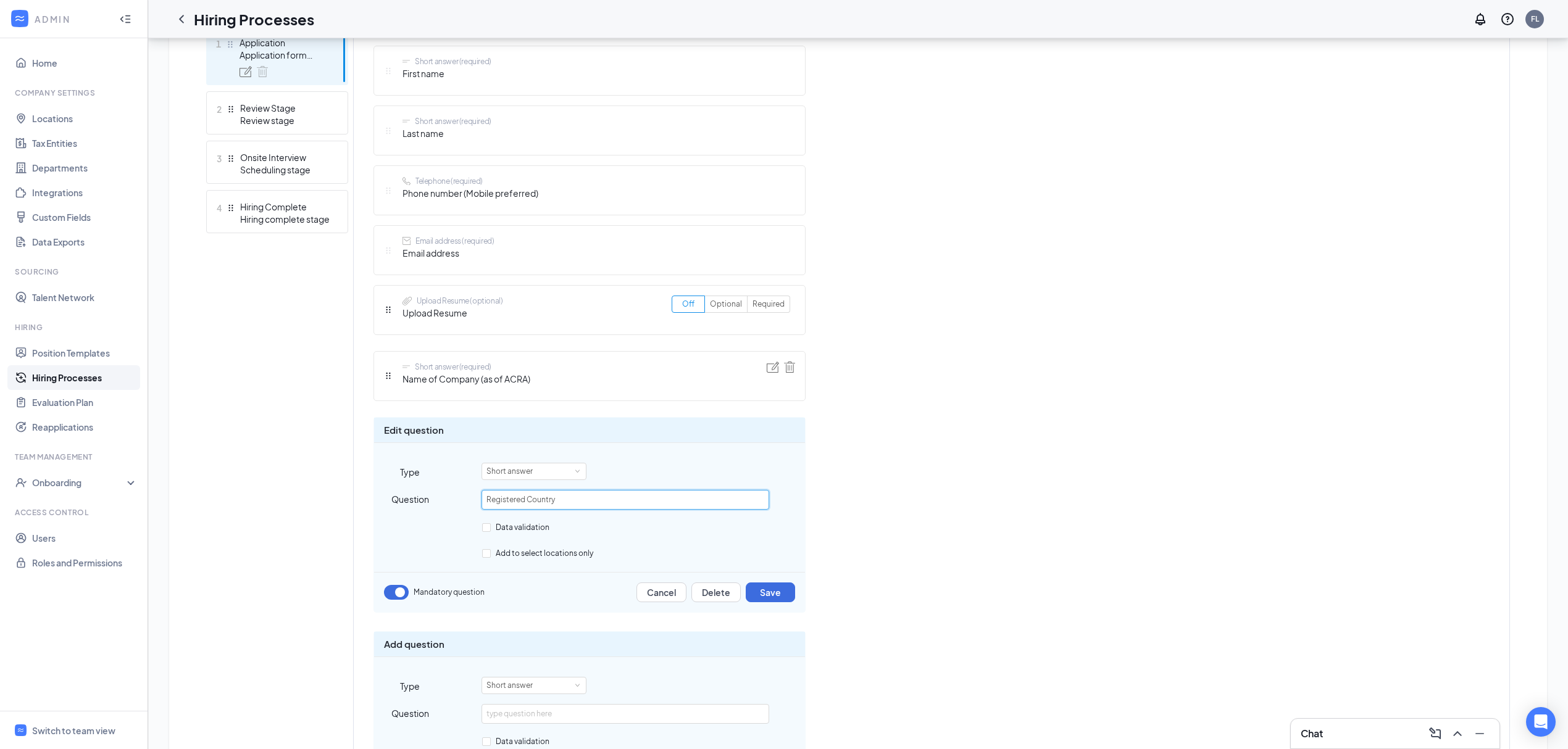
click at [487, 500] on input "Registered Country" at bounding box center [626, 500] width 287 height 20
type input "Company Registered Country"
click at [757, 600] on button "Save" at bounding box center [771, 592] width 49 height 20
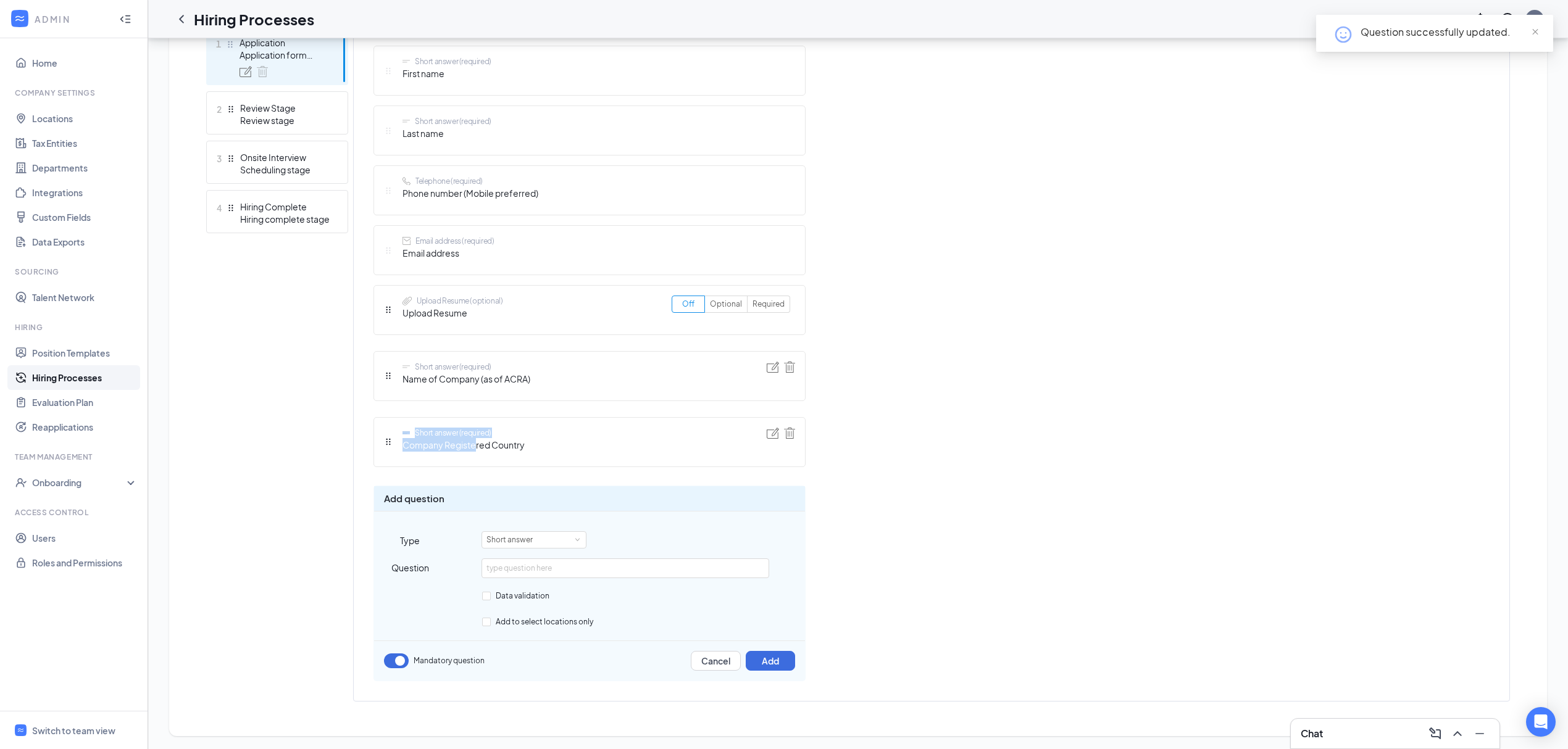
drag, startPoint x: 396, startPoint y: 446, endPoint x: 483, endPoint y: 458, distance: 87.8
click at [477, 454] on div "Short answer (required) Company Registered Country" at bounding box center [454, 441] width 141 height 29
click at [483, 457] on div "Short answer (required) Company Registered Country" at bounding box center [464, 441] width 123 height 29
drag, startPoint x: 492, startPoint y: 450, endPoint x: 401, endPoint y: 455, distance: 91.1
click at [401, 455] on div "Short answer (required) Company Registered Country" at bounding box center [454, 441] width 141 height 29
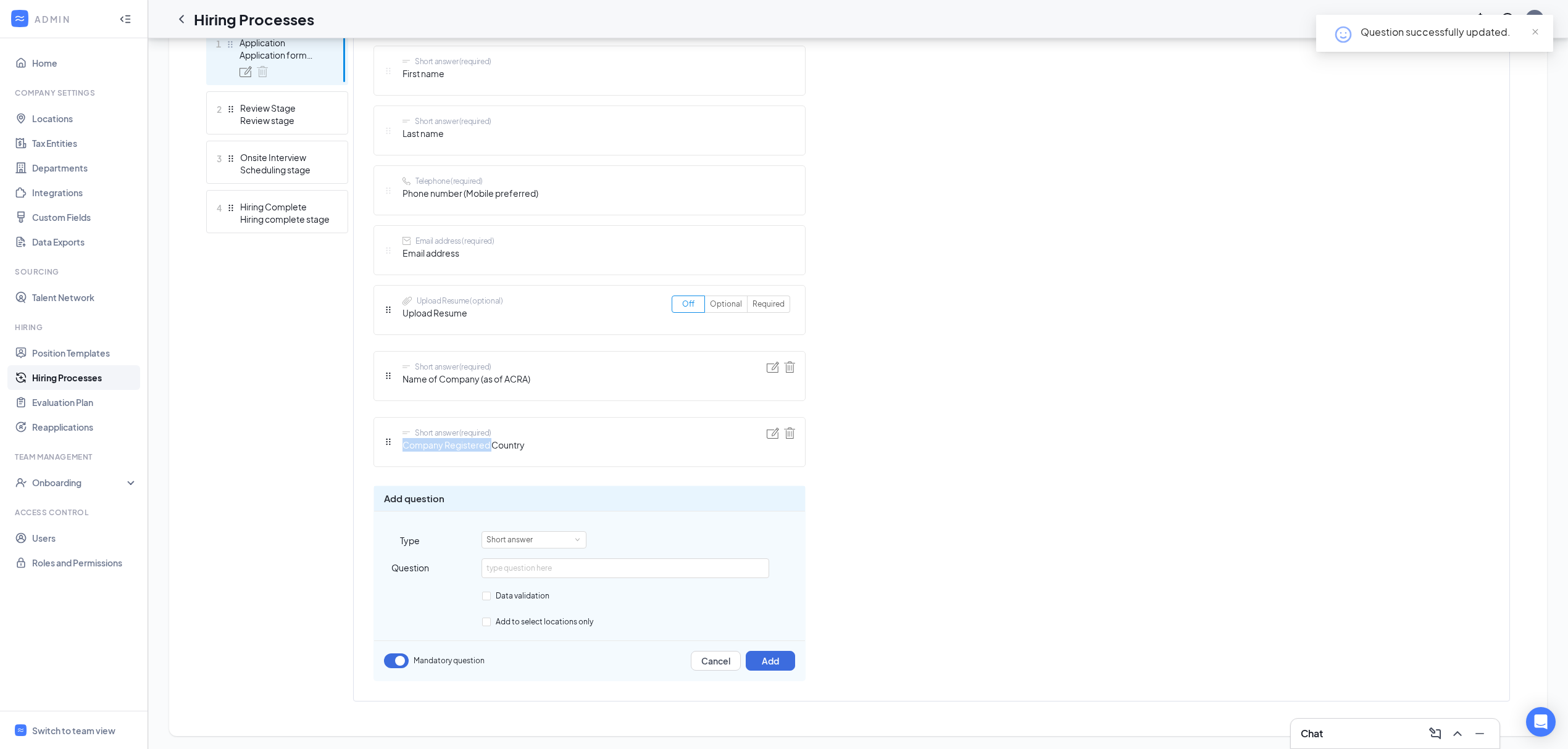
copy span "Company Registered"
click at [593, 578] on input "text" at bounding box center [626, 568] width 287 height 20
paste input "Company Registered"
type input "Company Registered City"
click at [768, 662] on button "Add" at bounding box center [771, 661] width 49 height 20
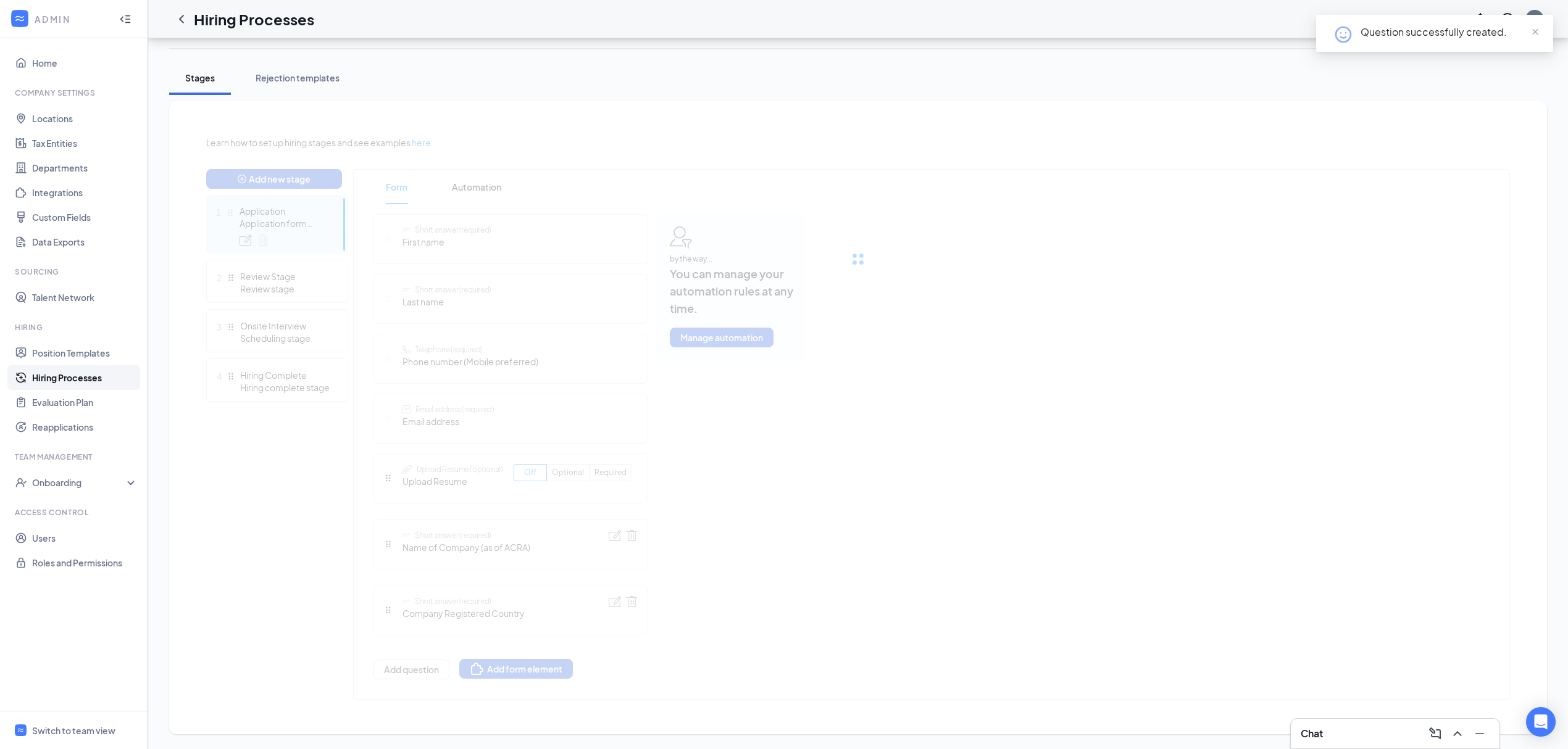
scroll to position [268, 0]
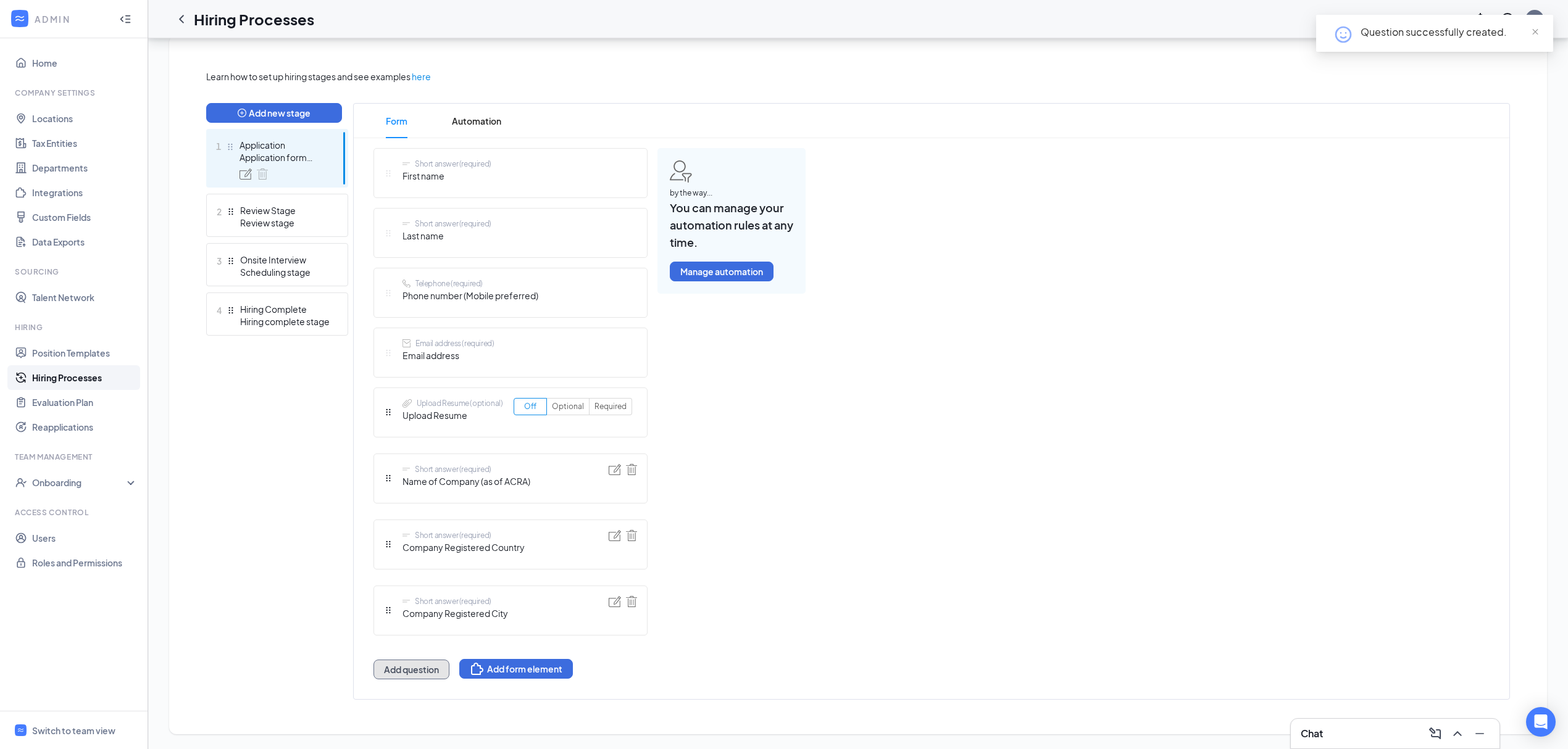
click at [443, 674] on button "Add question" at bounding box center [411, 669] width 76 height 20
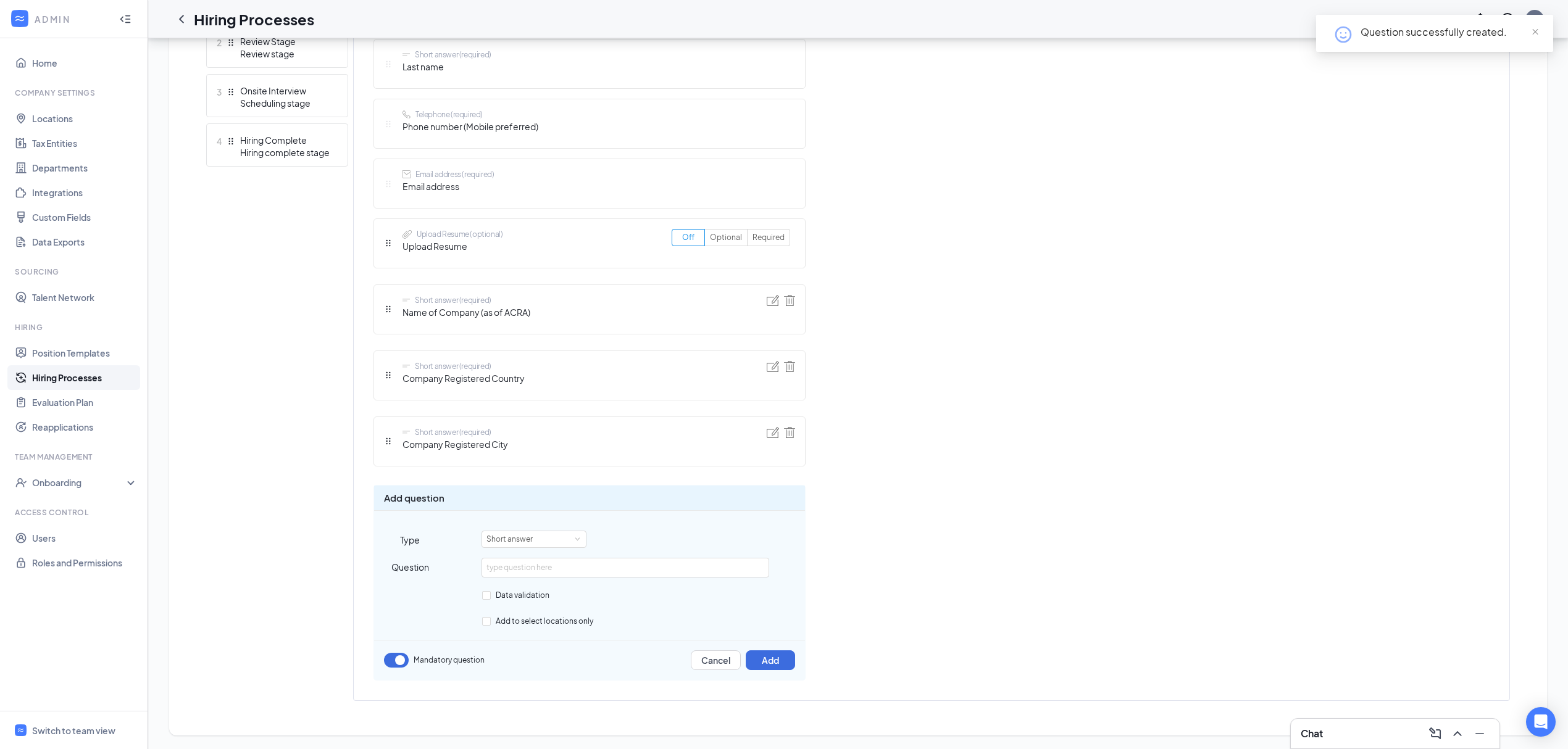
scroll to position [437, 0]
drag, startPoint x: 400, startPoint y: 379, endPoint x: 490, endPoint y: 382, distance: 90.0
click at [490, 382] on div "Short answer (required) Company Registered Country" at bounding box center [454, 374] width 141 height 29
copy span "Company Registered"
click at [544, 567] on input "text" at bounding box center [626, 567] width 287 height 20
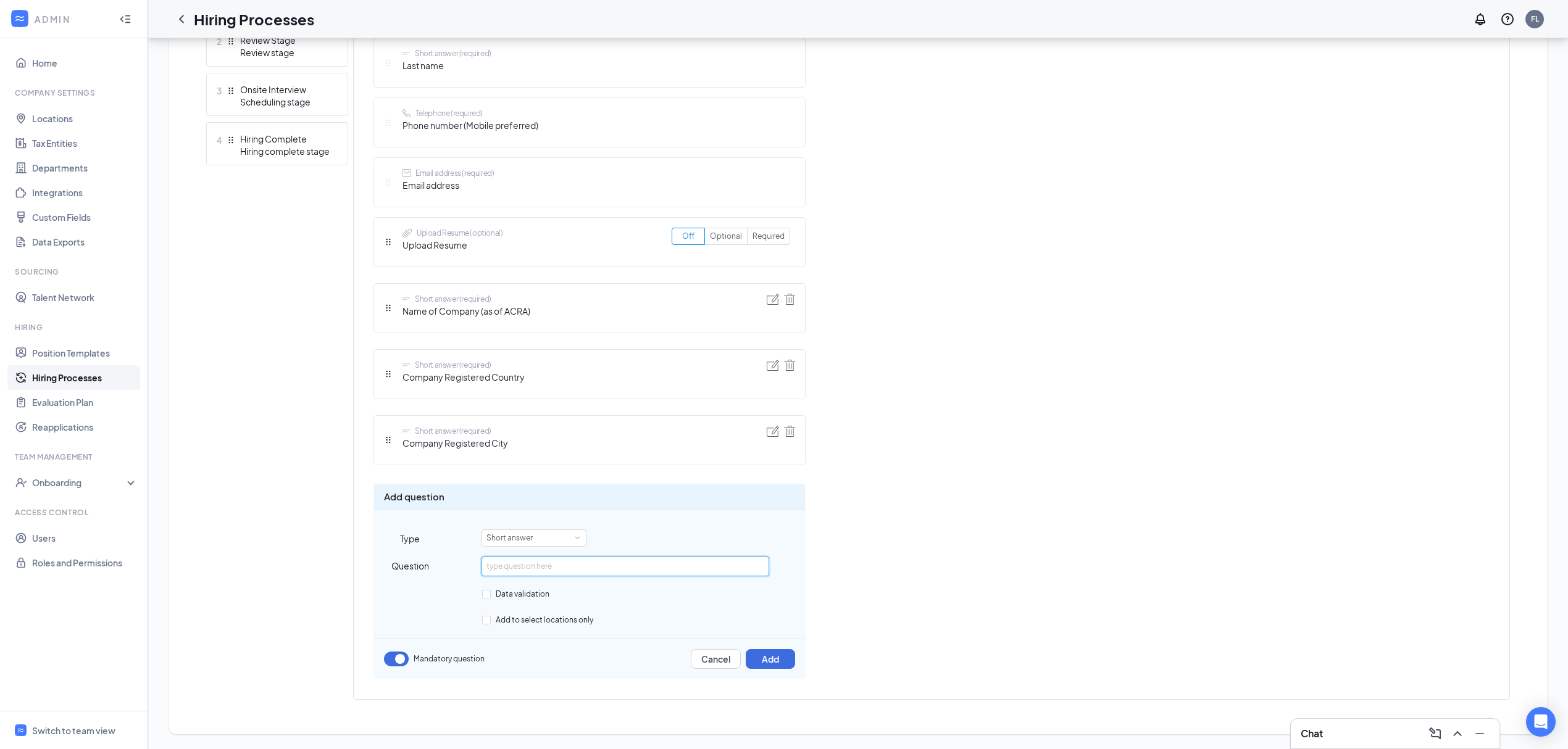
paste input "Company Registered"
type input "Company Registered Number (i.e. [GEOGRAPHIC_DATA])"
click at [776, 659] on button "Add" at bounding box center [771, 659] width 49 height 20
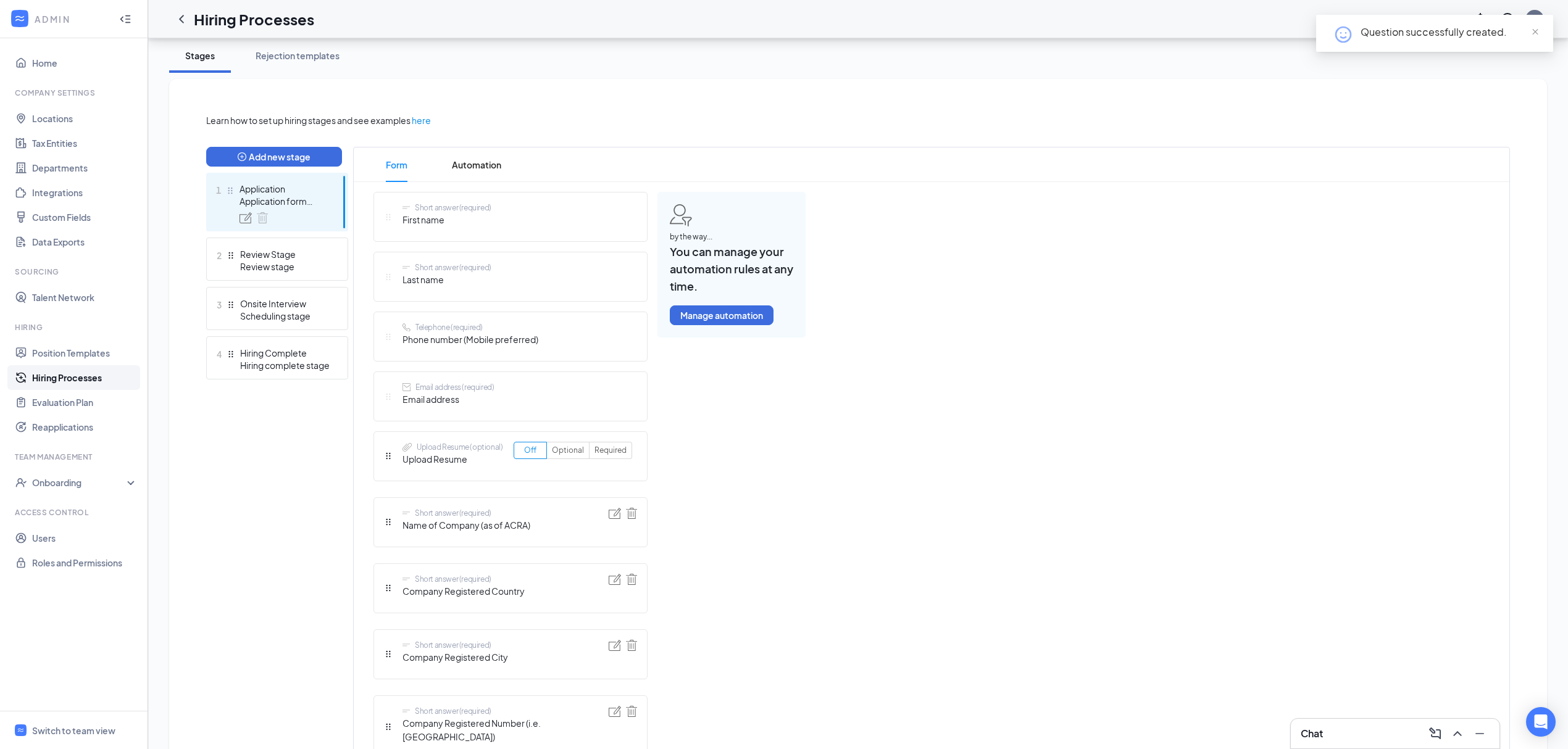
scroll to position [87, 0]
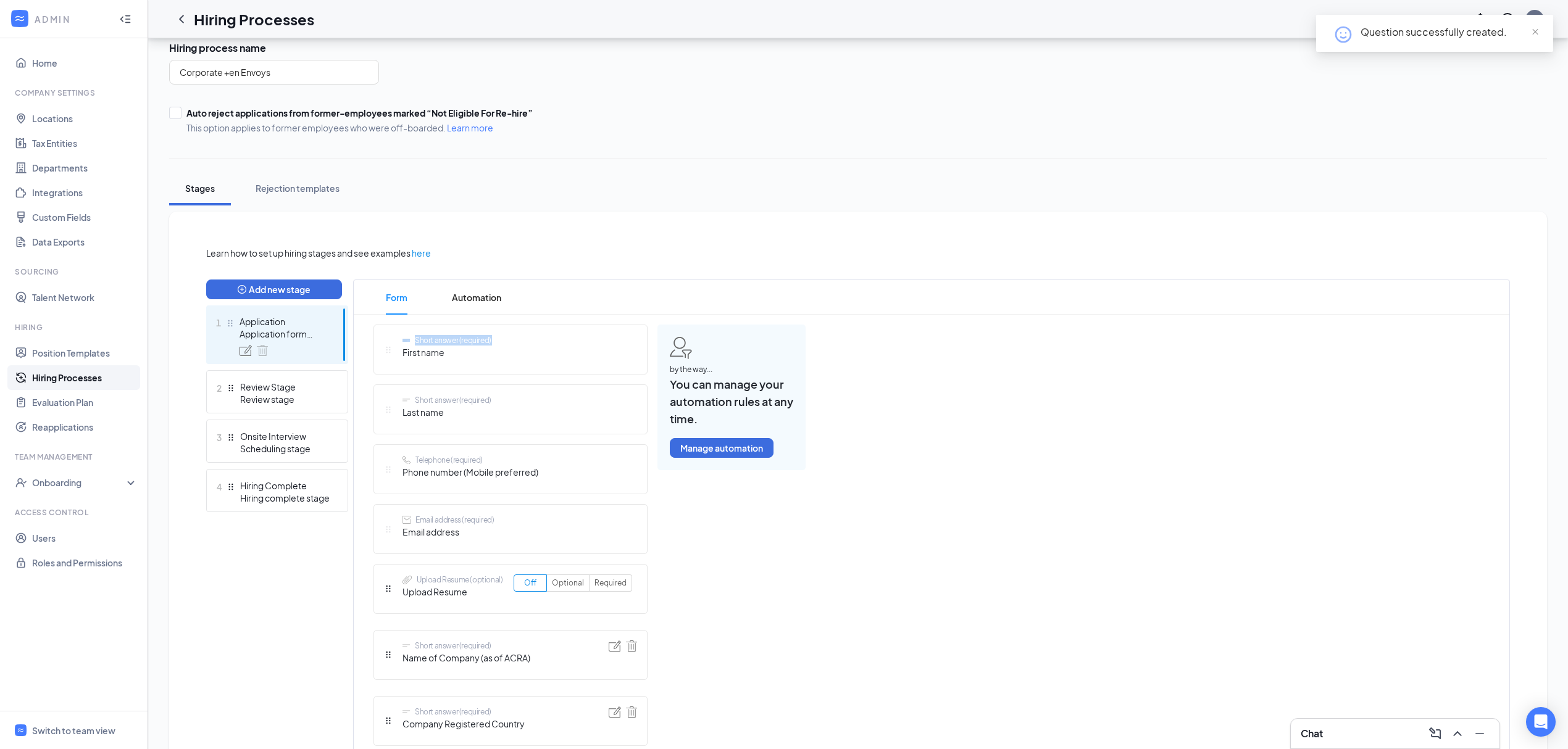
drag, startPoint x: 382, startPoint y: 344, endPoint x: 408, endPoint y: 382, distance: 46.0
click at [397, 368] on div "Short answer (required) First name" at bounding box center [510, 349] width 274 height 50
click at [479, 367] on div "Short answer (required) First name" at bounding box center [510, 349] width 274 height 50
drag, startPoint x: 523, startPoint y: 462, endPoint x: 518, endPoint y: 470, distance: 9.4
click at [522, 464] on div "Telephone (required)" at bounding box center [471, 460] width 136 height 11
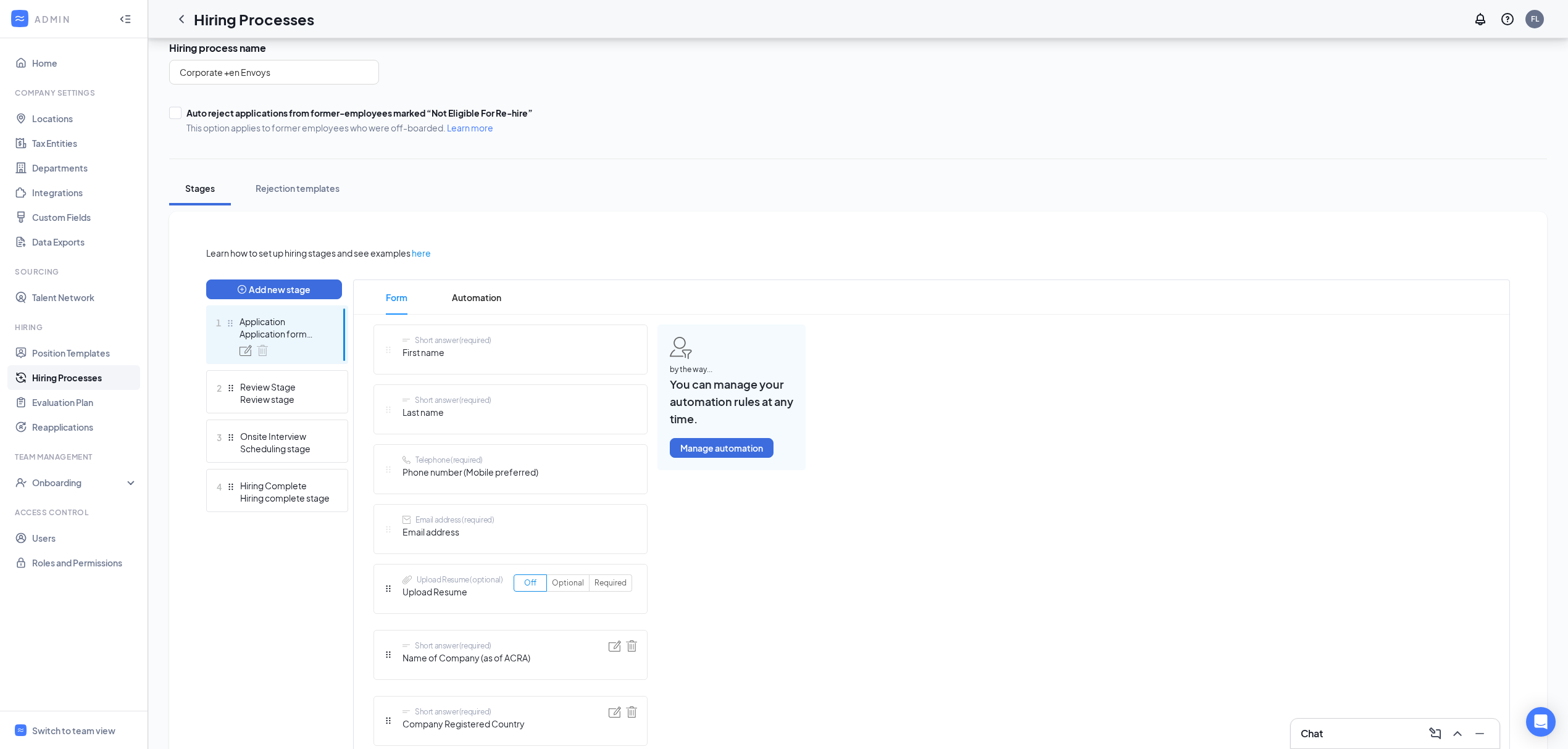
click at [519, 465] on div "Telephone (required)" at bounding box center [471, 460] width 136 height 11
click at [483, 480] on div "Telephone (required) Phone number (Mobile preferred)" at bounding box center [471, 469] width 136 height 29
click at [456, 474] on span "Phone number (Mobile preferred)" at bounding box center [471, 472] width 136 height 13
click at [515, 467] on span "Phone number (Mobile preferred)" at bounding box center [471, 472] width 136 height 13
click at [466, 472] on span "Phone number (Mobile preferred)" at bounding box center [471, 472] width 136 height 13
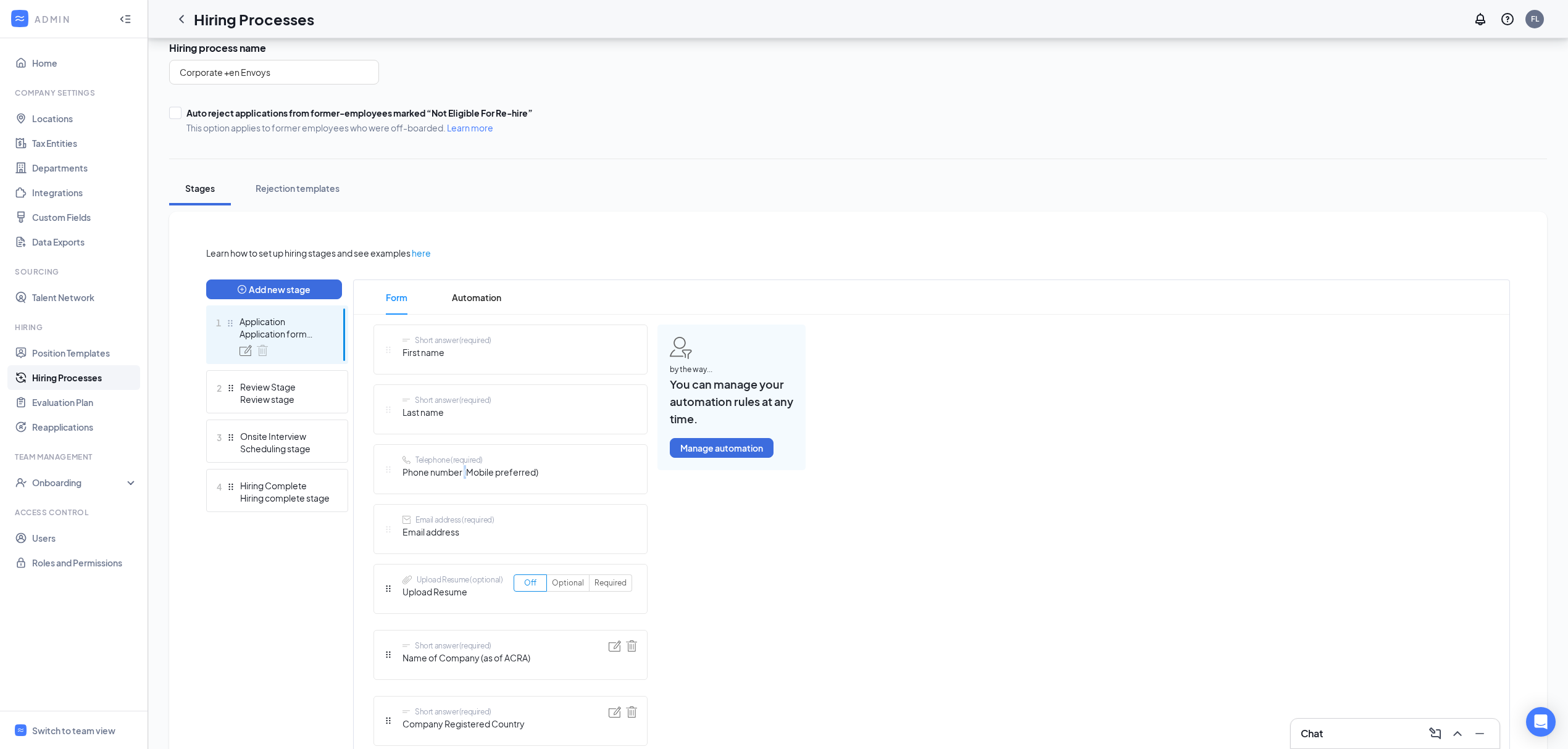
click at [464, 472] on span "Phone number (Mobile preferred)" at bounding box center [471, 472] width 136 height 13
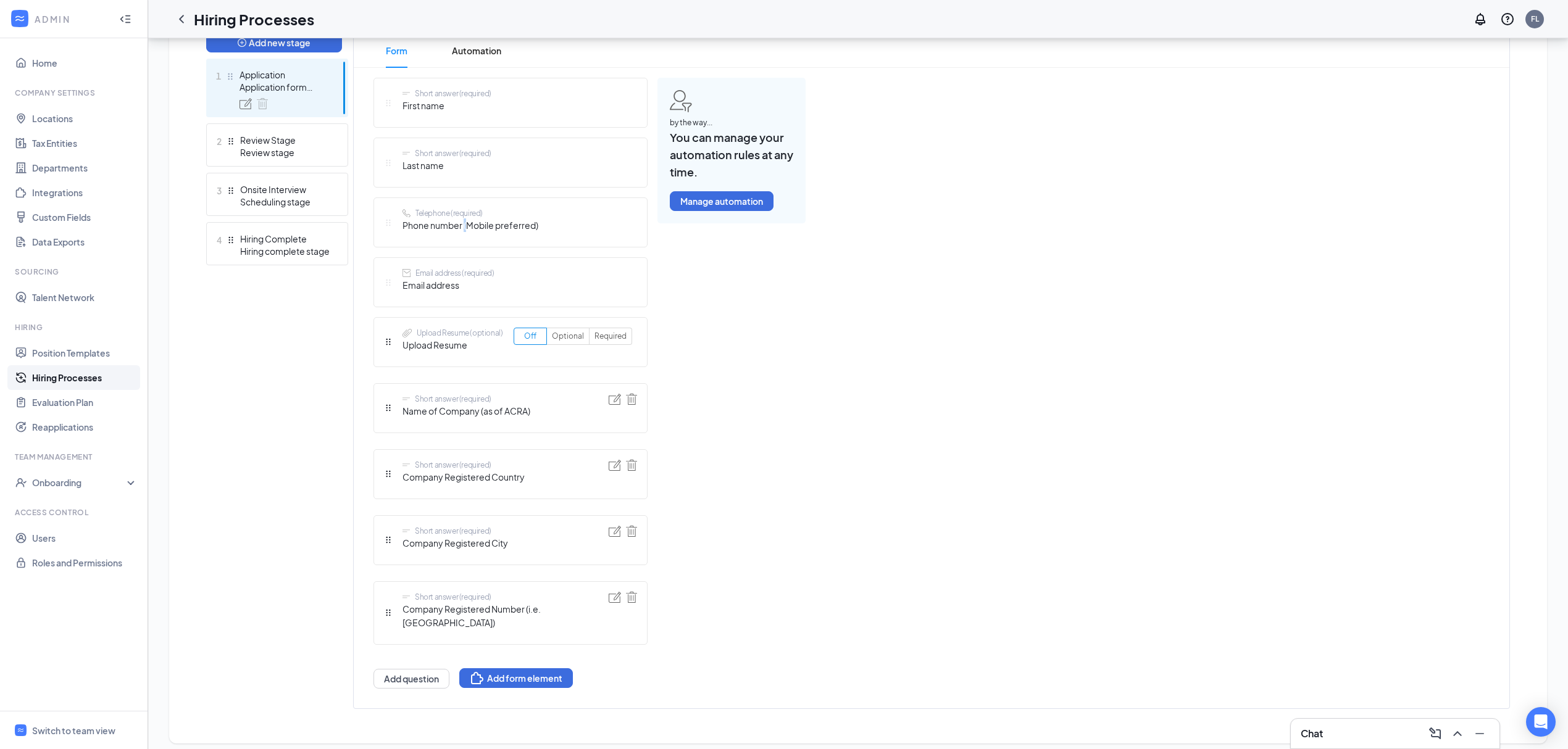
scroll to position [0, 0]
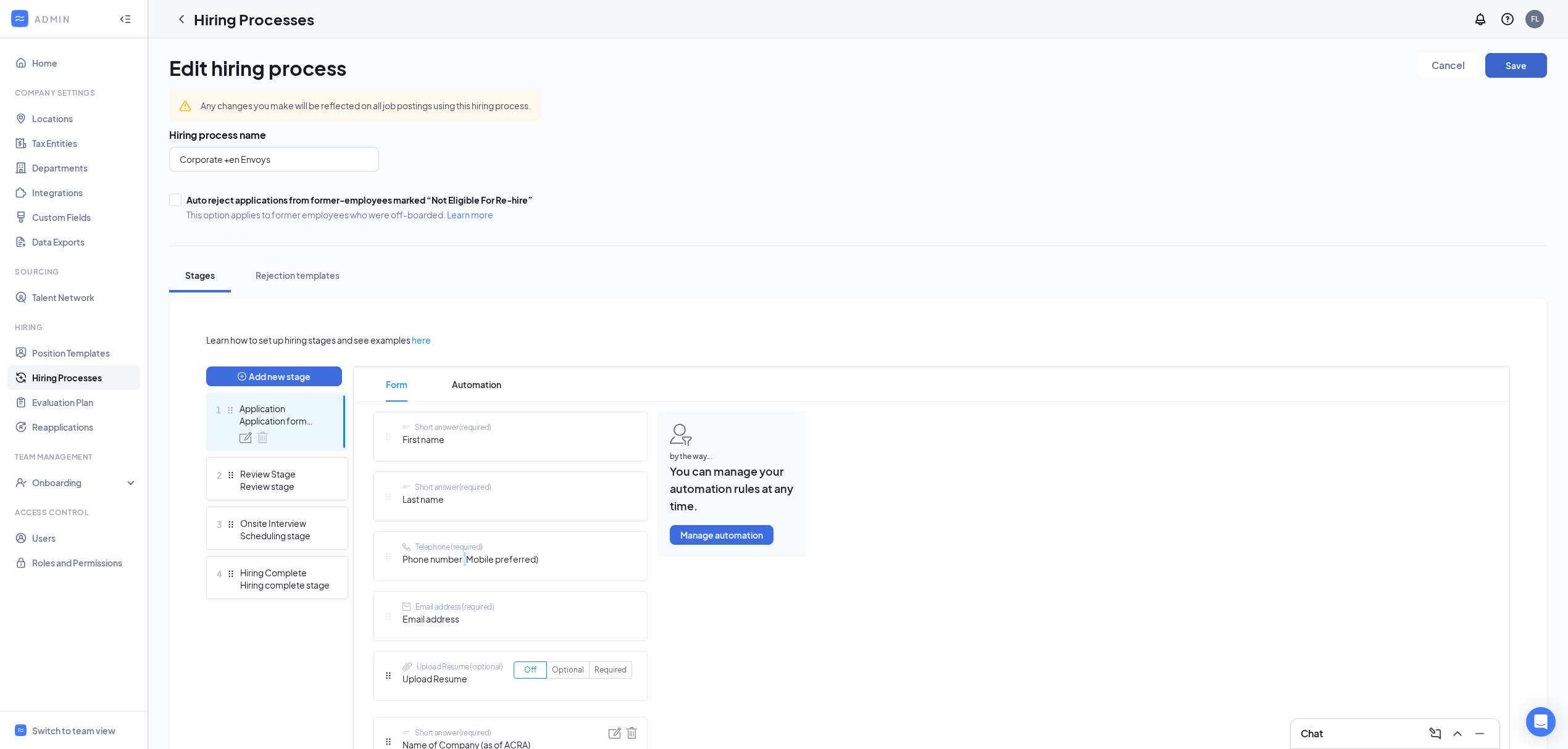
click at [1522, 64] on button "Save" at bounding box center [1517, 65] width 62 height 25
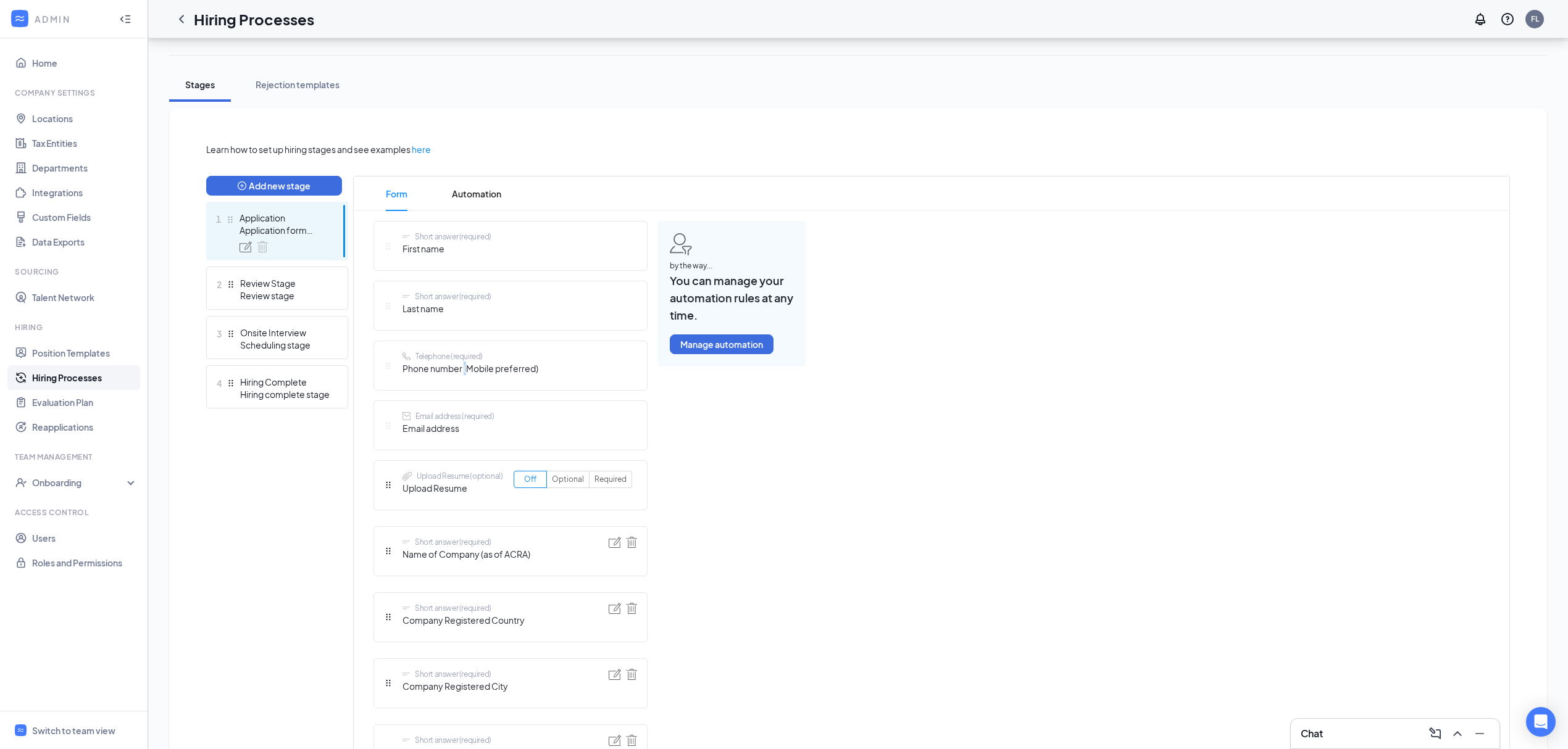
scroll to position [334, 0]
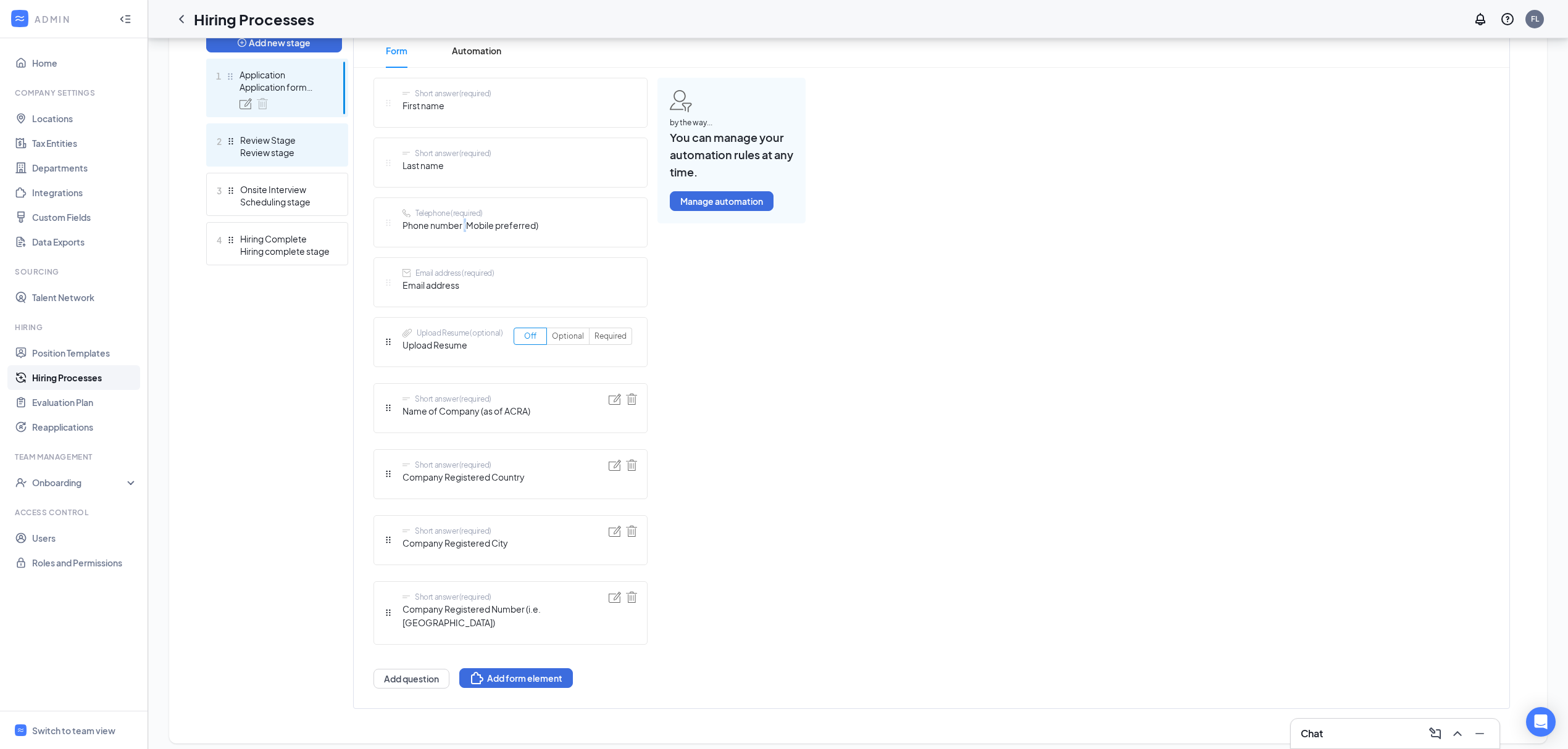
click at [287, 157] on div "Review stage" at bounding box center [285, 153] width 90 height 13
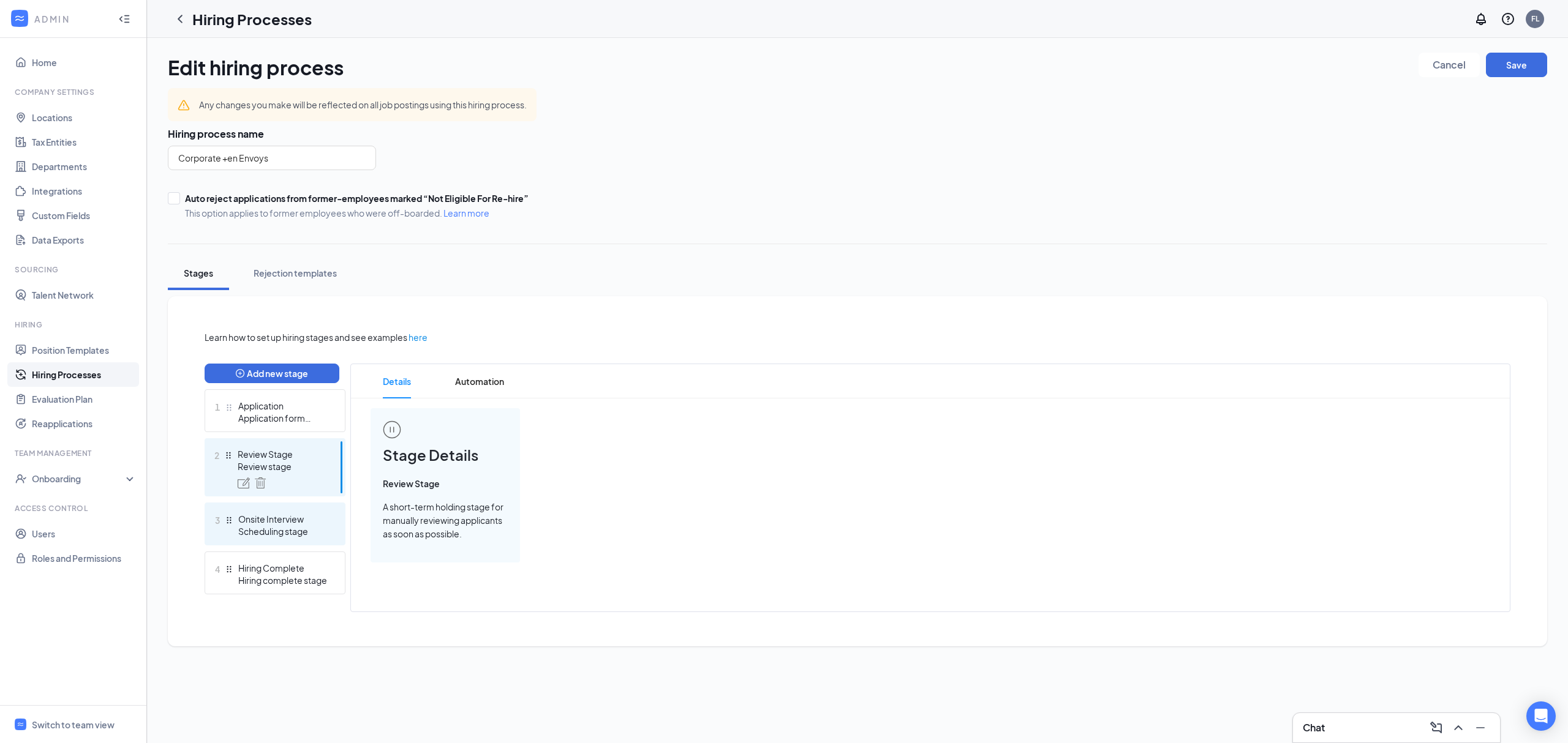
click at [272, 519] on div "Onsite Interview" at bounding box center [283, 520] width 89 height 13
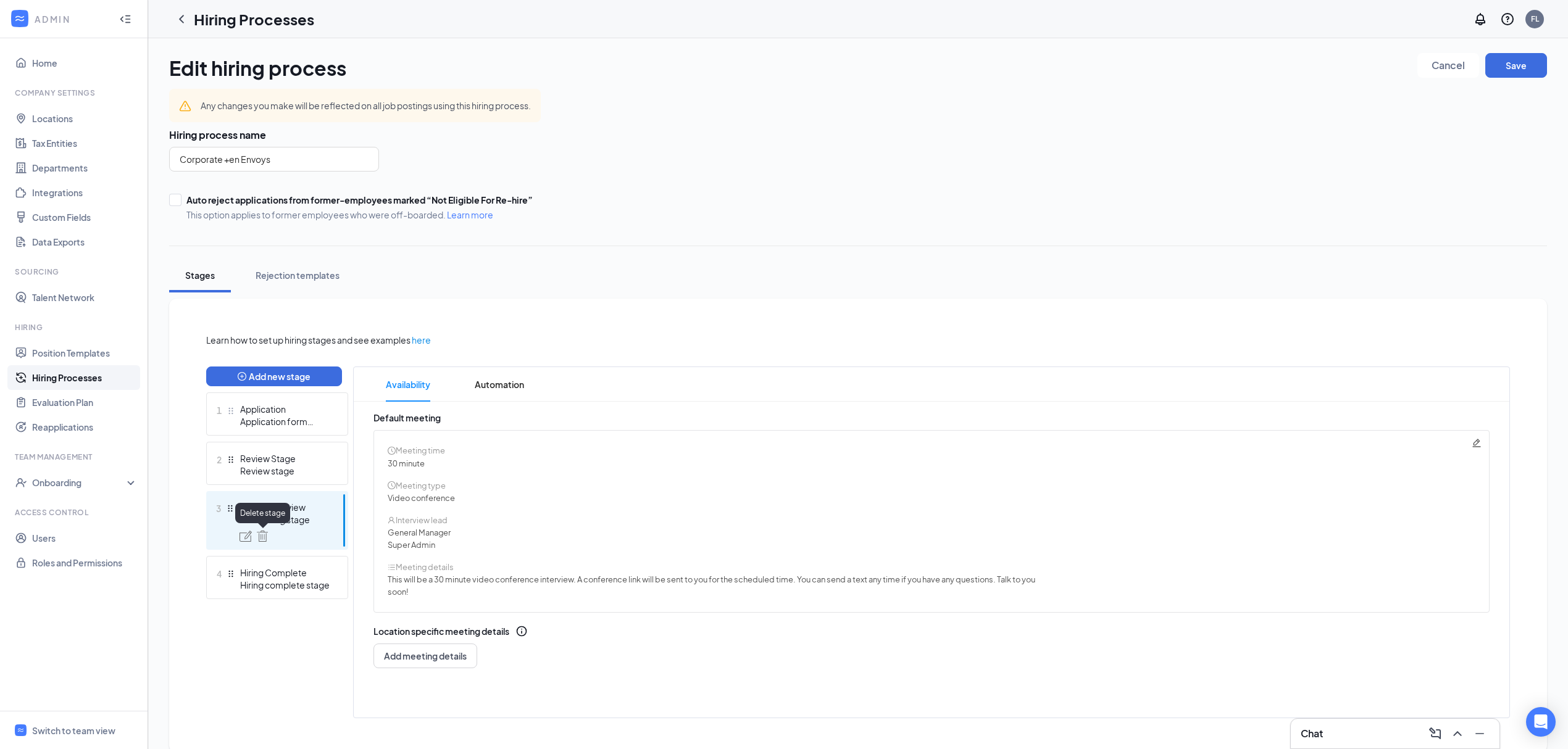
click at [261, 532] on img at bounding box center [263, 536] width 11 height 11
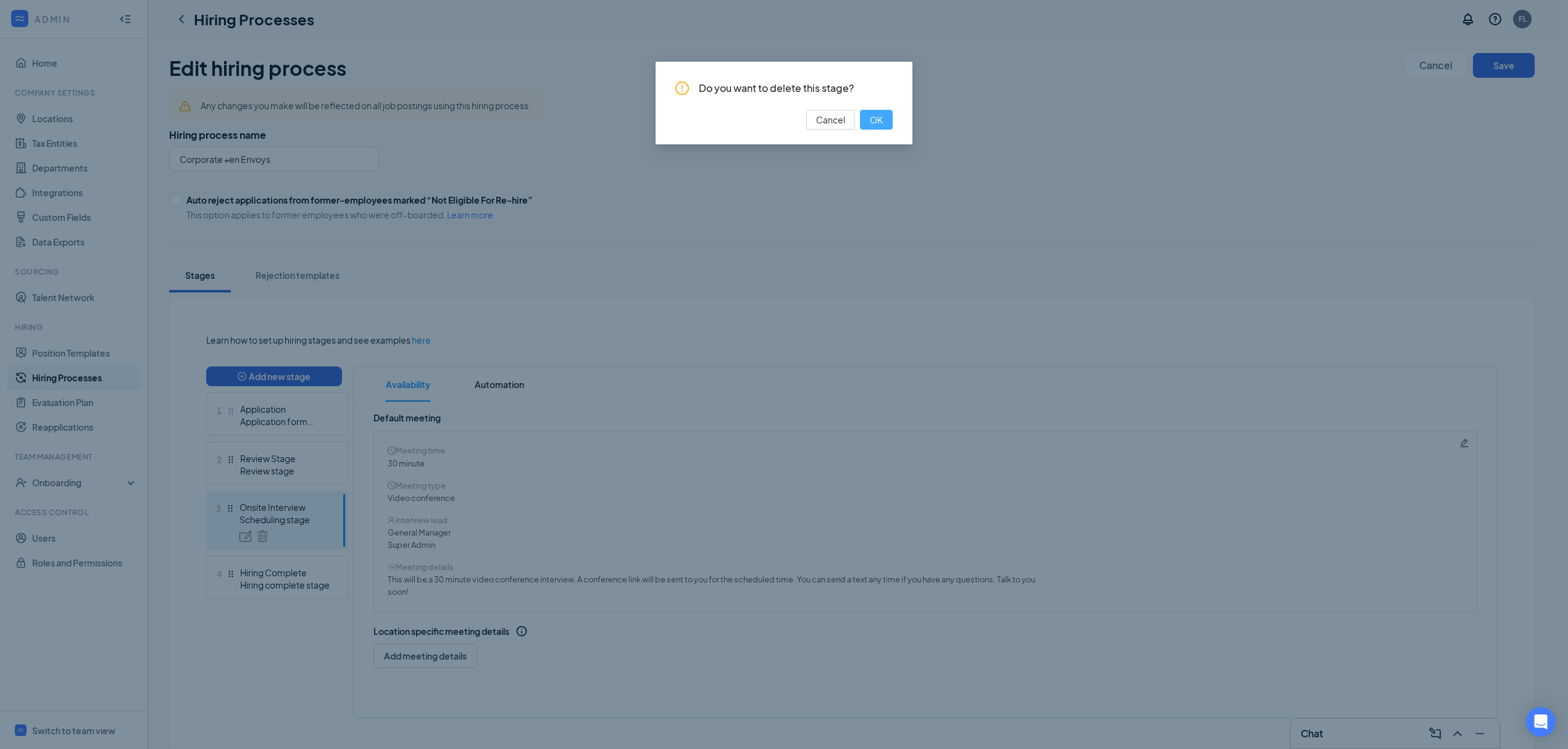
click at [892, 129] on button "OK" at bounding box center [876, 120] width 32 height 20
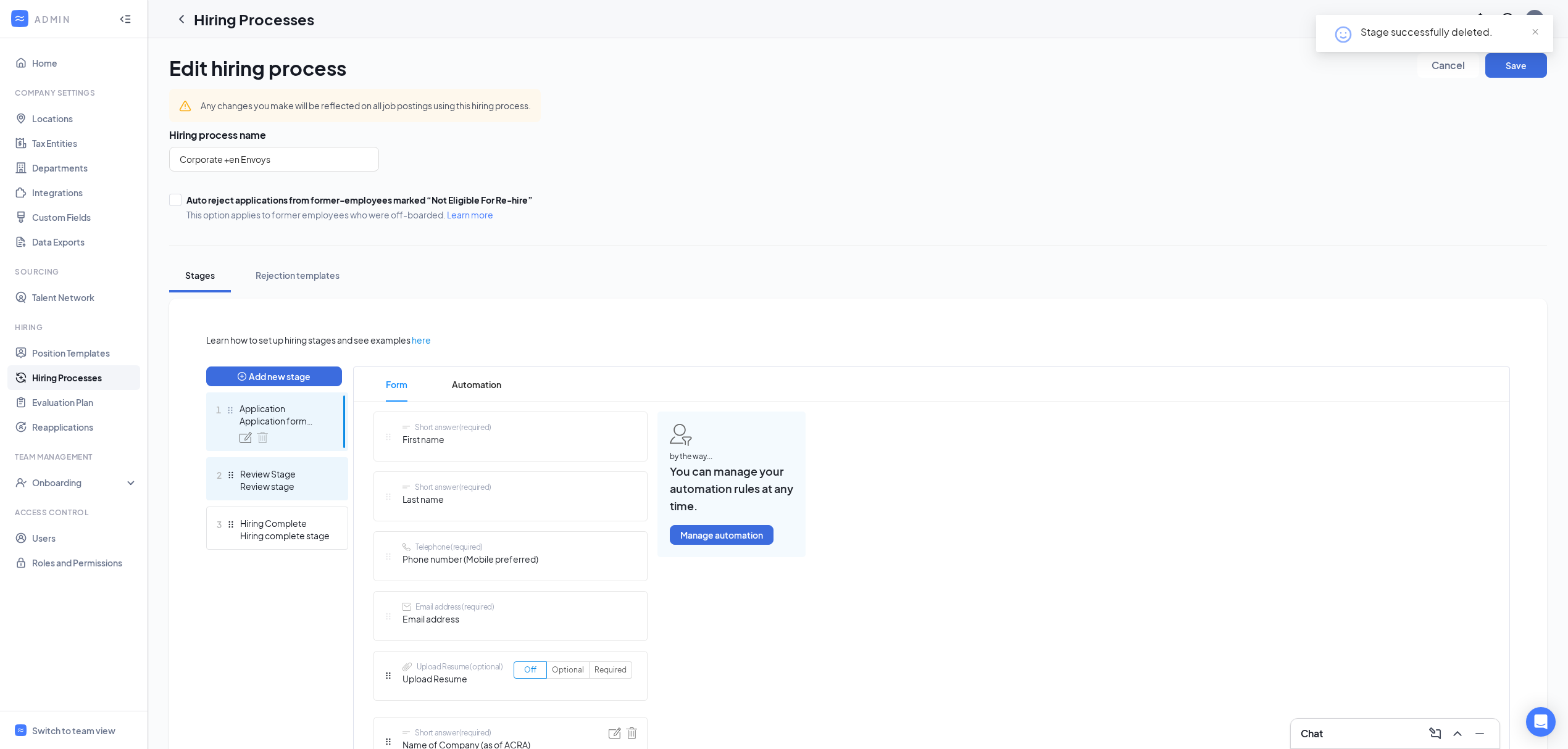
click at [280, 482] on div "Review stage" at bounding box center [285, 486] width 90 height 13
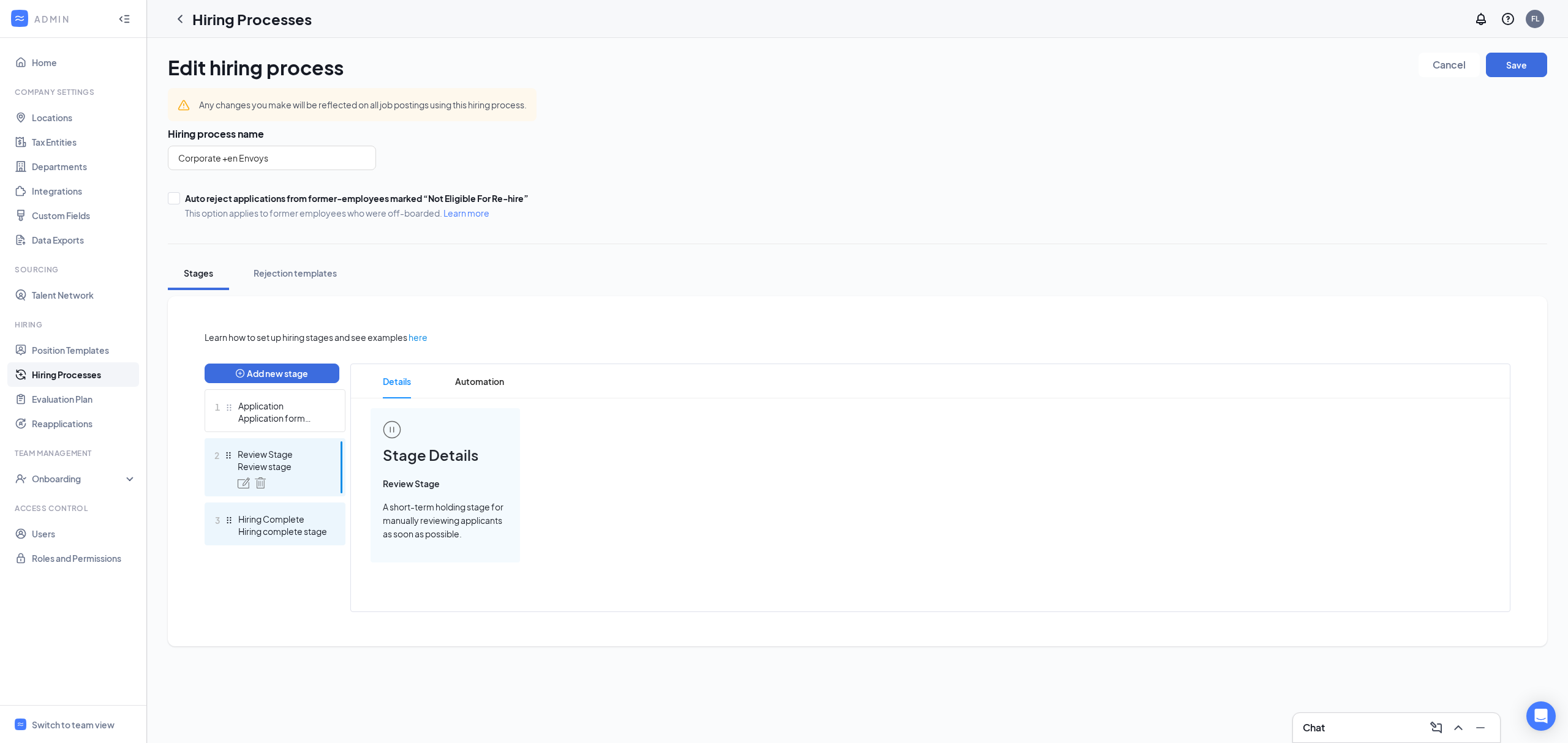
click at [327, 531] on div "Hiring complete stage" at bounding box center [283, 531] width 89 height 13
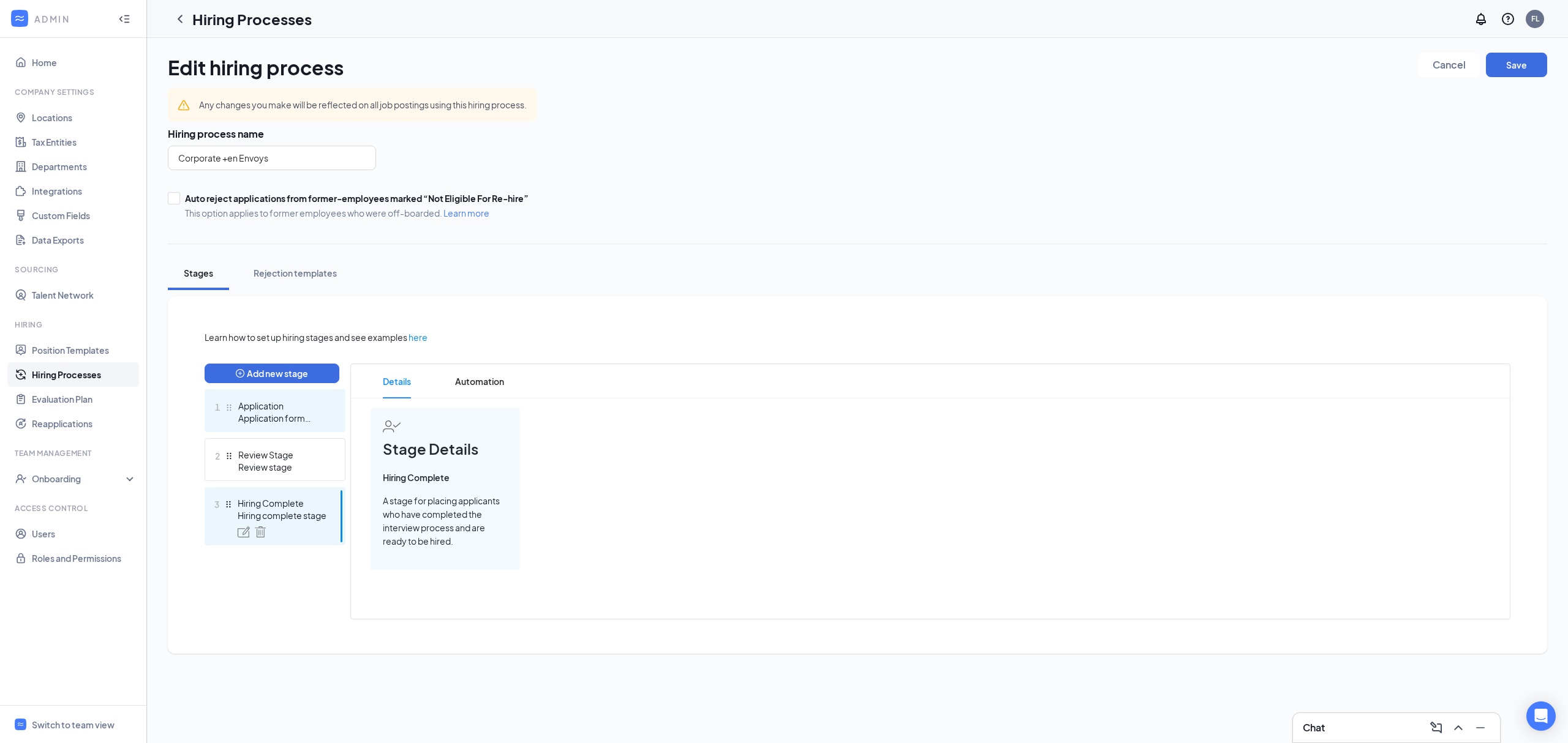
click at [280, 403] on div "Application" at bounding box center [283, 406] width 89 height 13
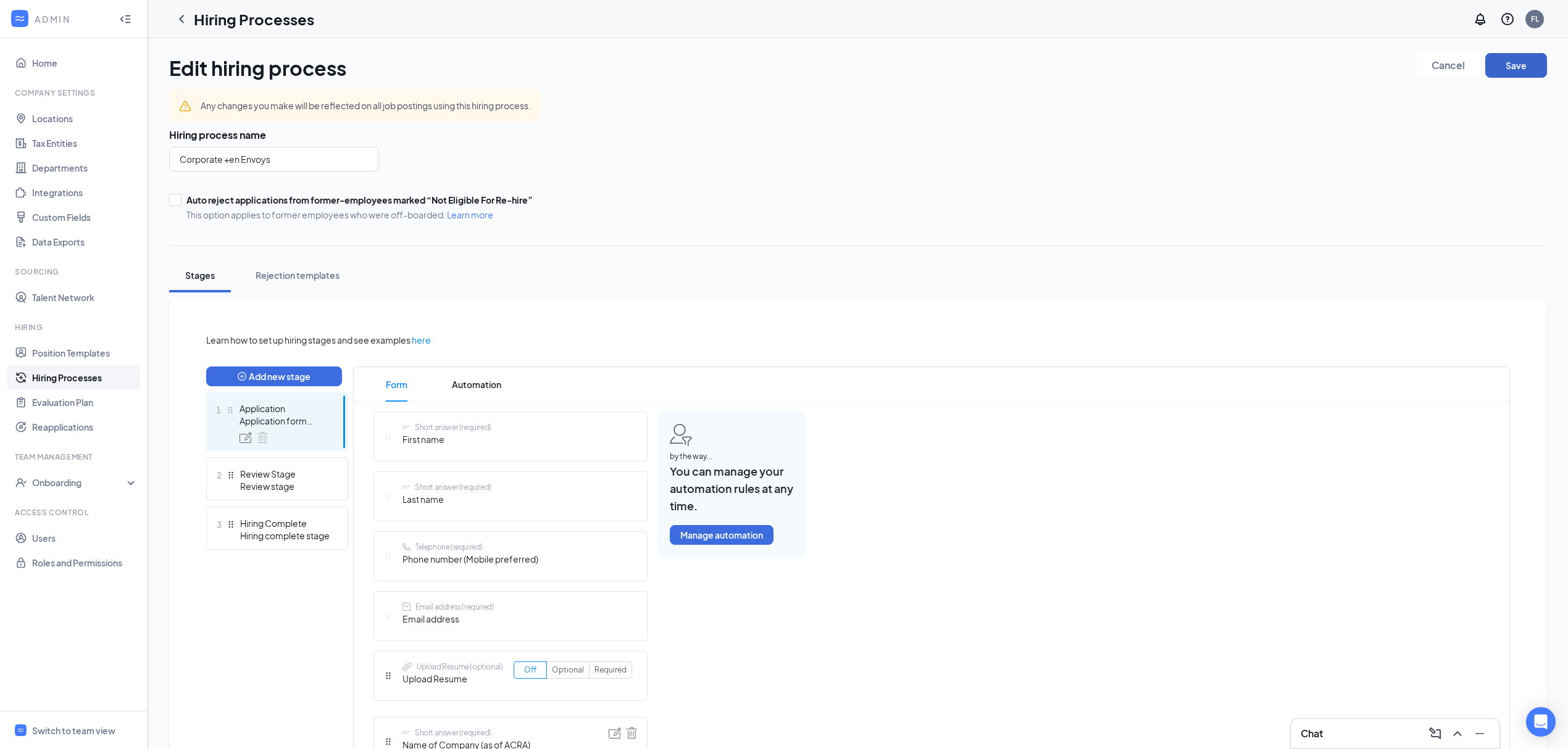
click at [1520, 63] on button "Save" at bounding box center [1517, 65] width 62 height 25
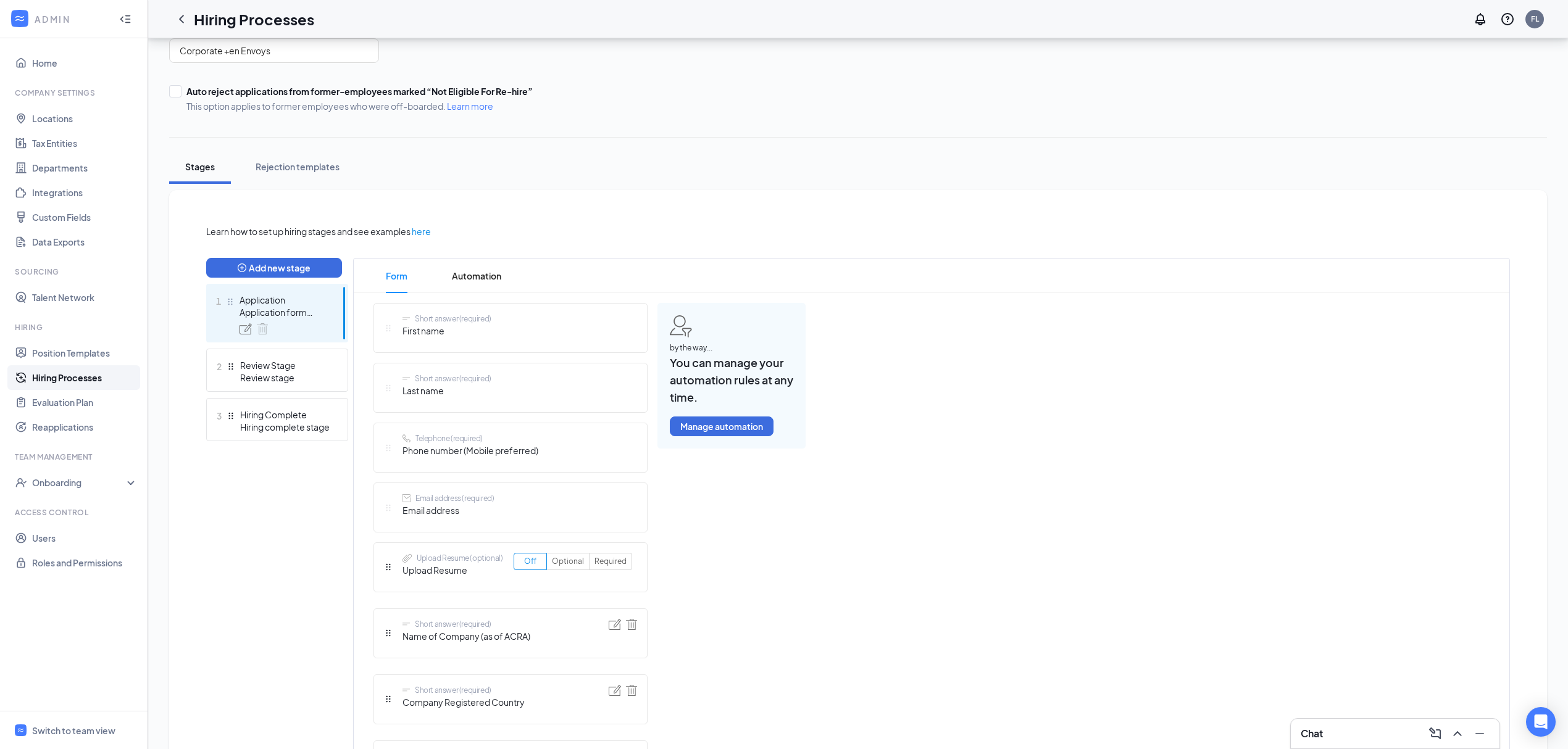
scroll to position [247, 0]
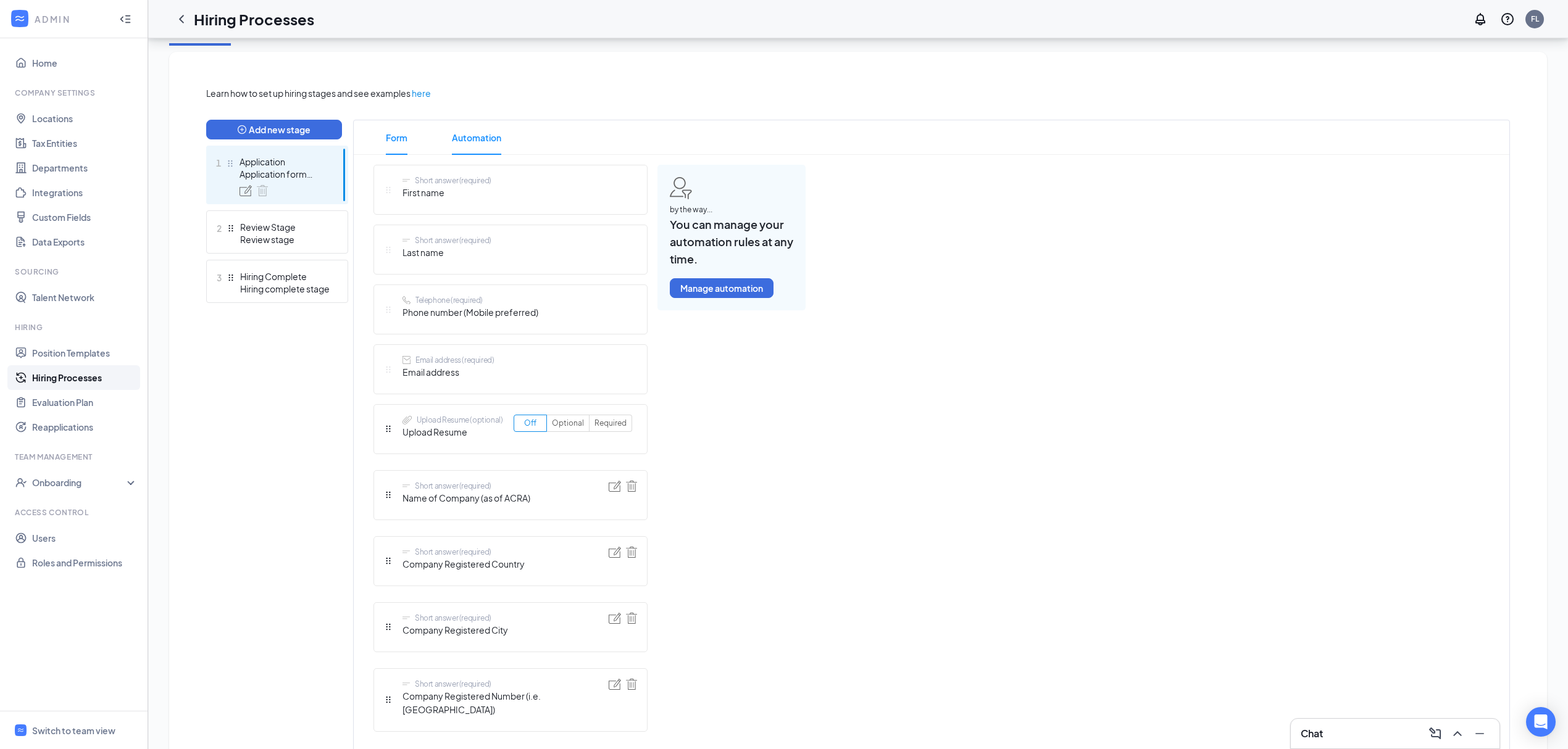
click at [473, 132] on span "Automation" at bounding box center [477, 137] width 49 height 34
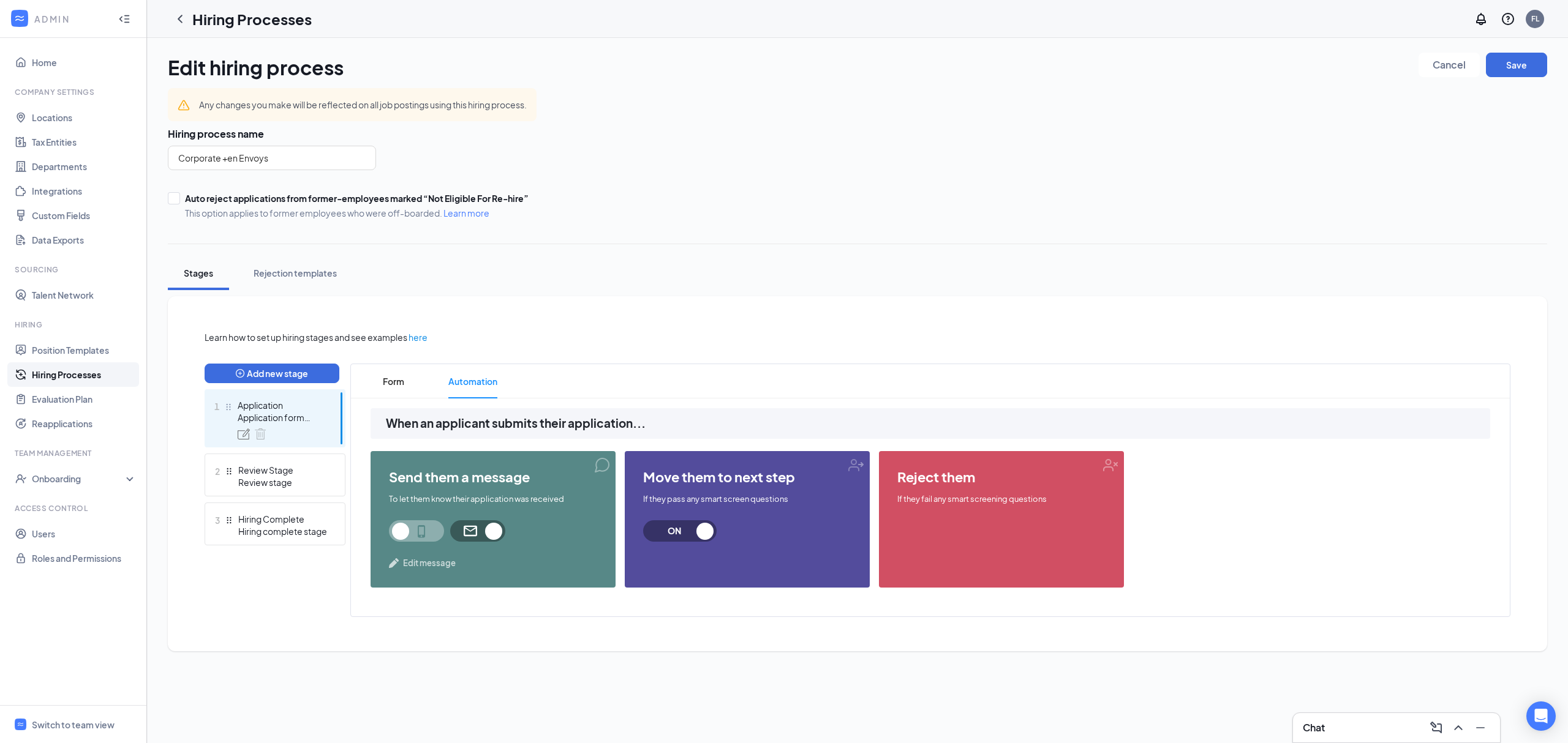
click at [441, 562] on span "Edit message" at bounding box center [429, 564] width 52 height 13
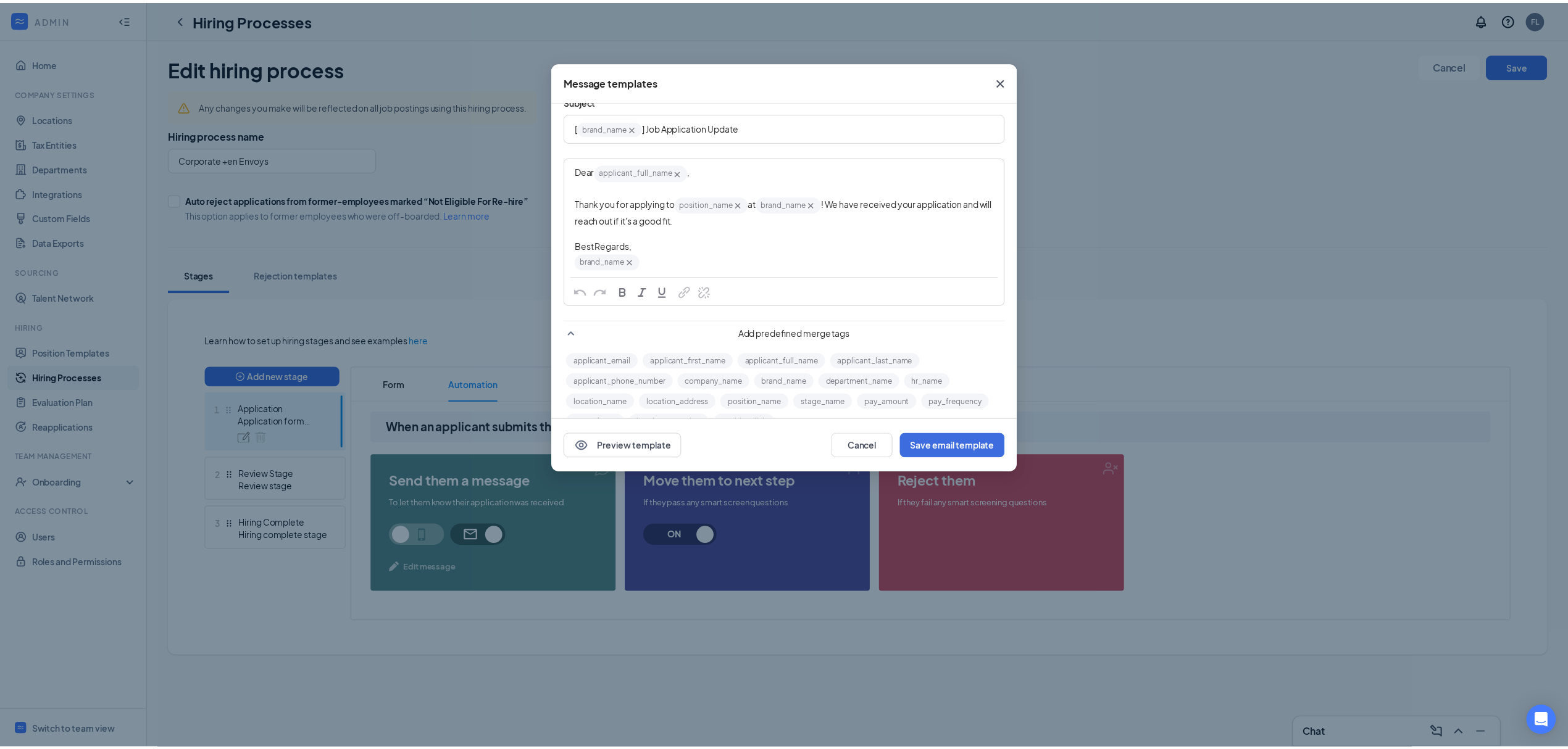
scroll to position [77, 0]
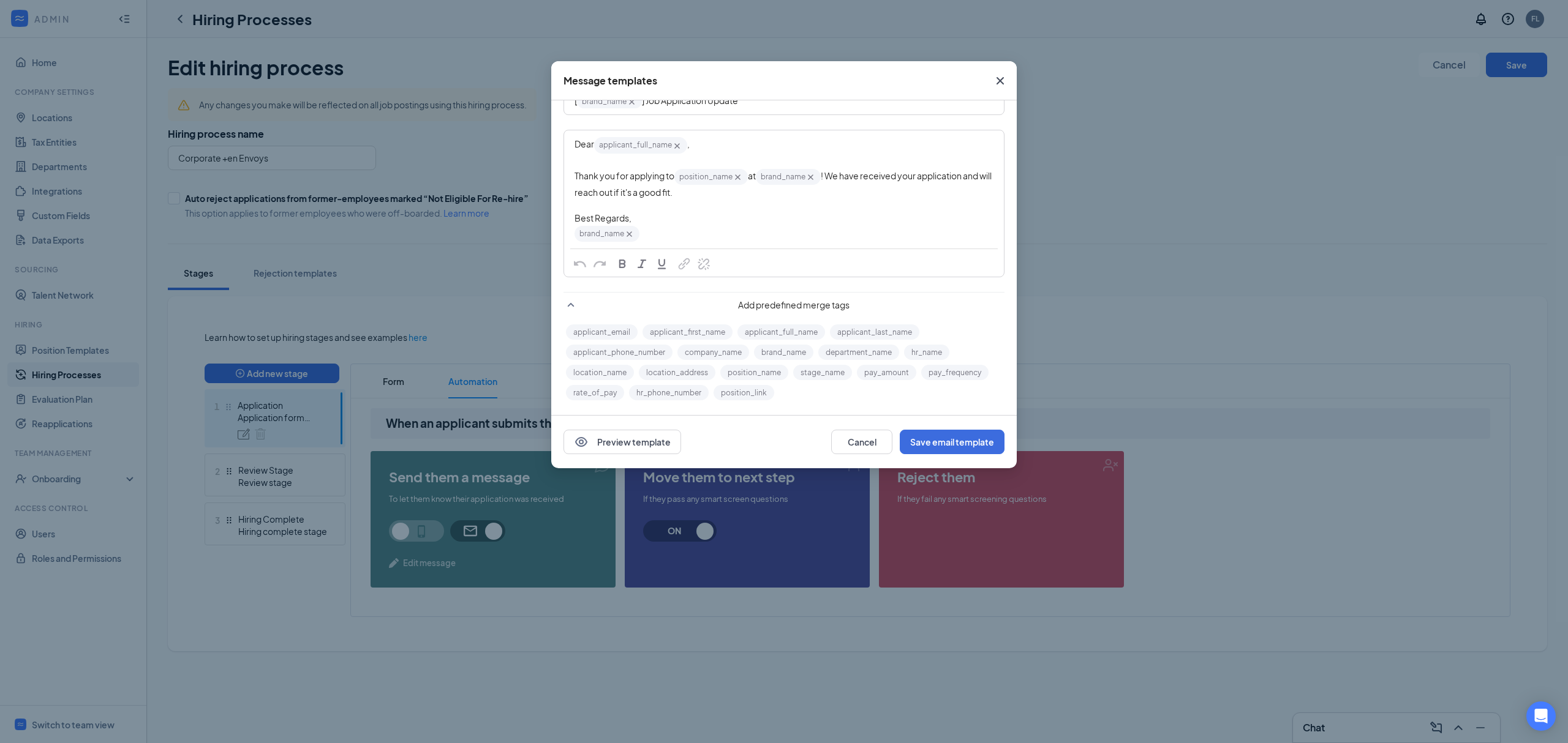
click at [674, 172] on span "Thank you for applying to" at bounding box center [624, 176] width 100 height 11
drag, startPoint x: 827, startPoint y: 177, endPoint x: 514, endPoint y: 176, distance: 313.0
click at [516, 175] on div "Message templates Automated email template Automated SMS template Subject [ bra…" at bounding box center [784, 372] width 1568 height 743
click at [739, 219] on div "Best Regards," at bounding box center [784, 218] width 419 height 13
click at [740, 204] on div "Edit text" at bounding box center [784, 205] width 419 height 13
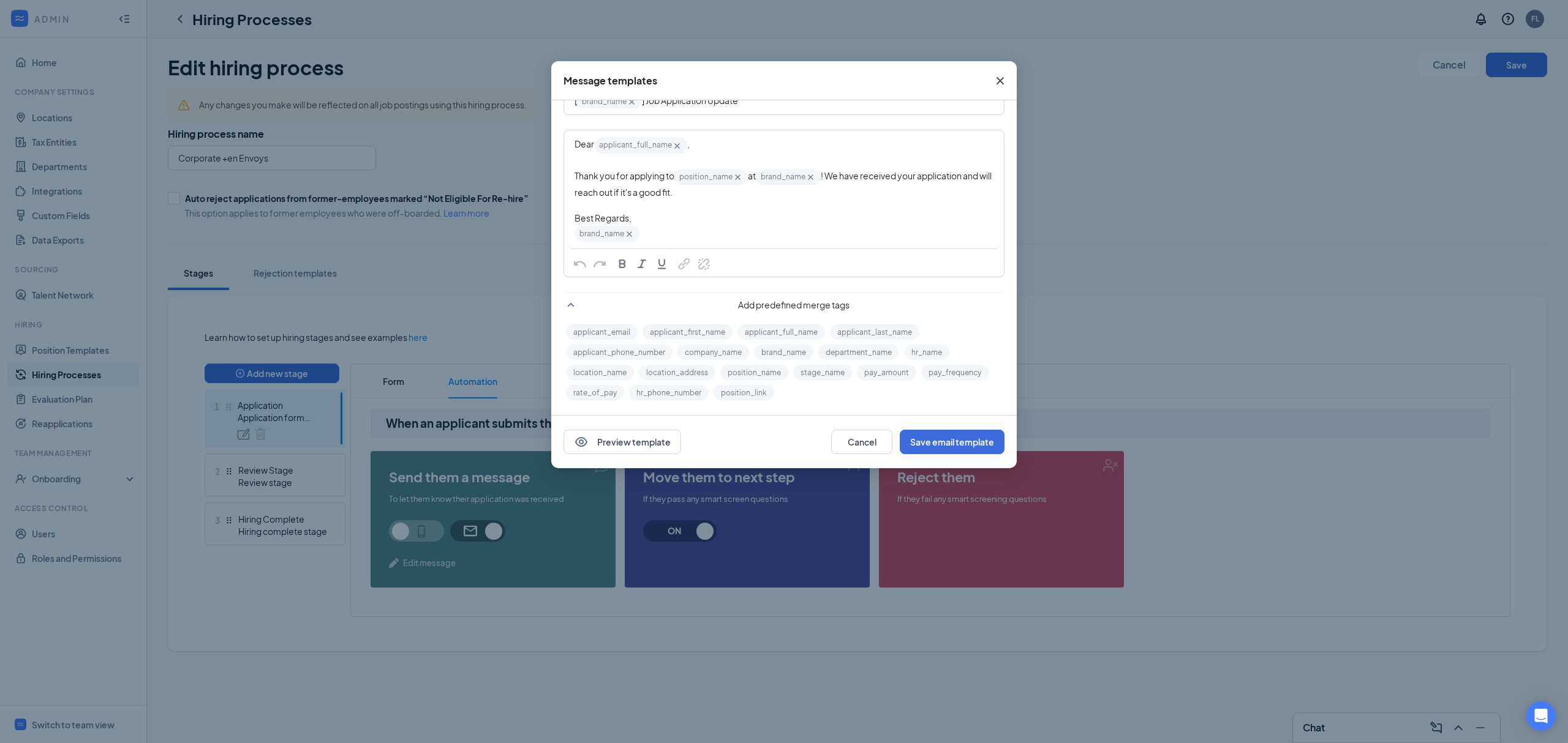
click at [826, 181] on div "Thank you for applying to position_name‌‌‌‌ {{position_name}} at brand_name‌‌‌‌…" at bounding box center [784, 183] width 419 height 31
click at [736, 350] on button "company_name" at bounding box center [713, 352] width 72 height 15
click at [725, 353] on button "company_name" at bounding box center [713, 352] width 72 height 15
click at [725, 349] on button "company_name" at bounding box center [713, 352] width 72 height 15
drag, startPoint x: 709, startPoint y: 351, endPoint x: 781, endPoint y: 176, distance: 189.2
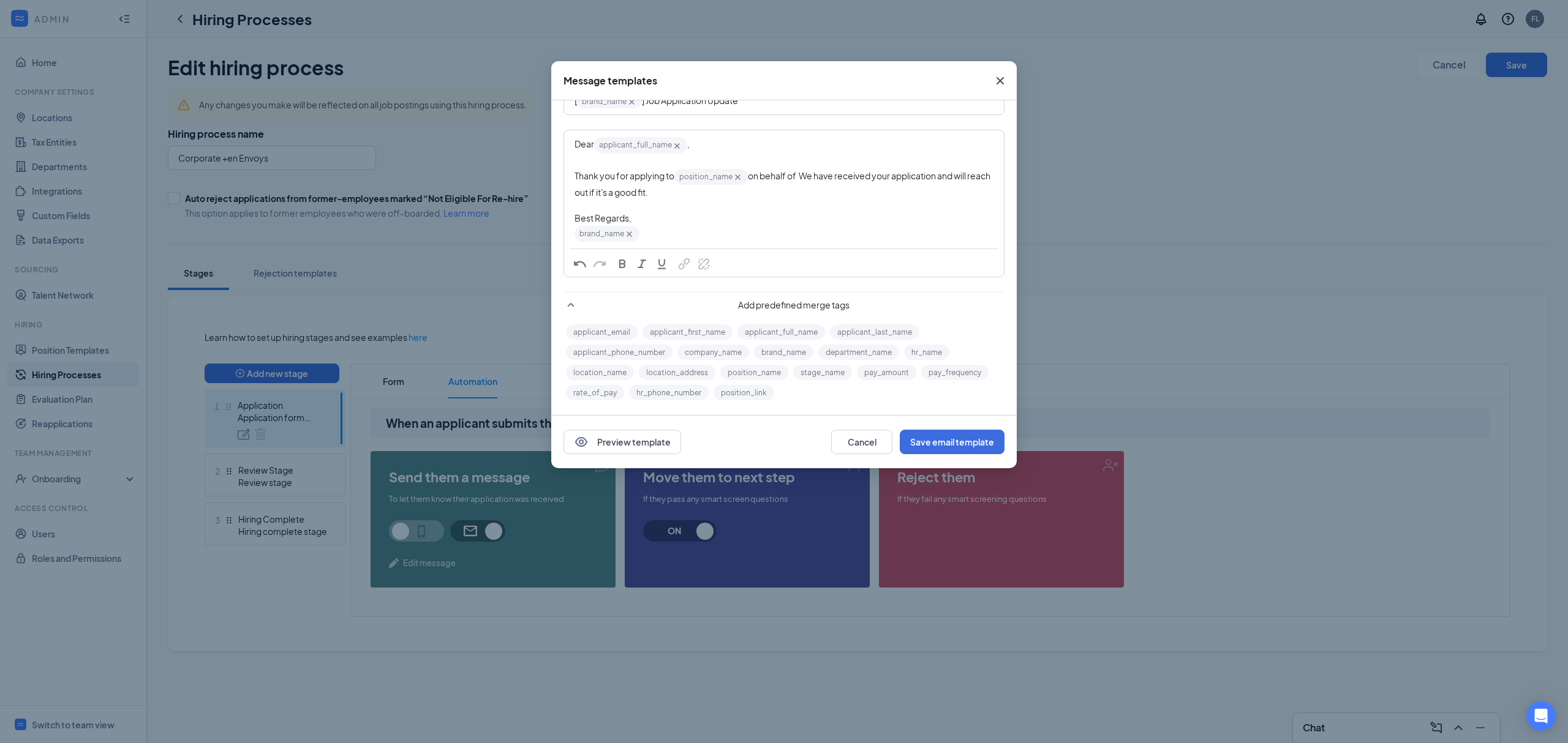
click at [781, 176] on form "Subject [ brand_name‌‌‌‌ {{brand_name}} ] Job Application Update Dear applicant…" at bounding box center [783, 235] width 441 height 334
click at [801, 171] on span "on behalf of We have received your application and will reach out if it's a goo…" at bounding box center [783, 184] width 417 height 27
click at [755, 378] on div "Link of the position" at bounding box center [744, 369] width 77 height 25
click at [750, 390] on button "position_link" at bounding box center [743, 392] width 61 height 15
click at [857, 176] on icon "Cross" at bounding box center [852, 177] width 10 height 10
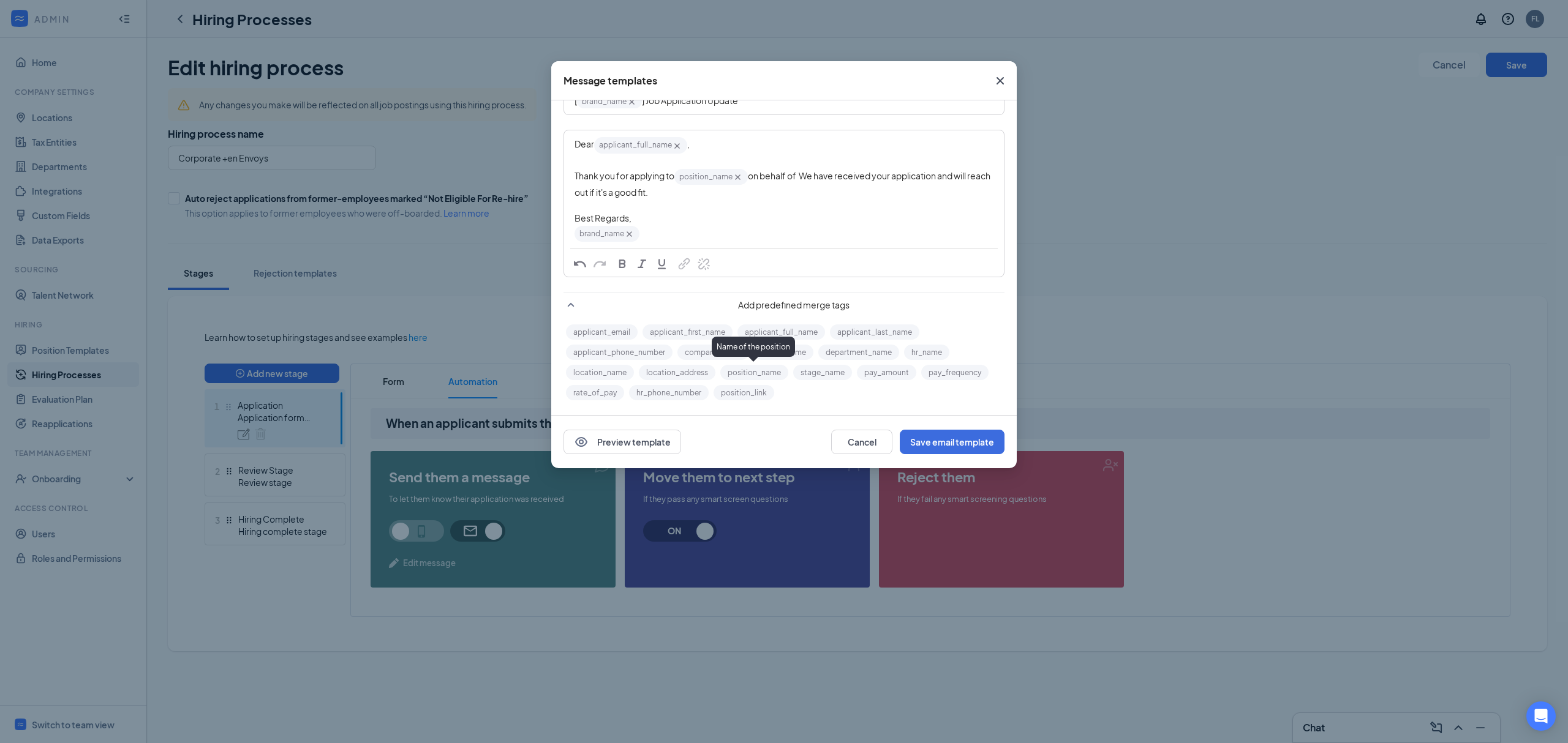
click at [733, 348] on div "Name of the position" at bounding box center [753, 346] width 83 height 20
click at [691, 351] on button "company_name" at bounding box center [713, 352] width 72 height 15
click at [868, 175] on icon "Cross" at bounding box center [863, 177] width 10 height 10
drag, startPoint x: 801, startPoint y: 176, endPoint x: 752, endPoint y: 175, distance: 49.0
click at [752, 175] on span "on behalf of We have received your application and will reach out if it's a goo…" at bounding box center [783, 184] width 417 height 27
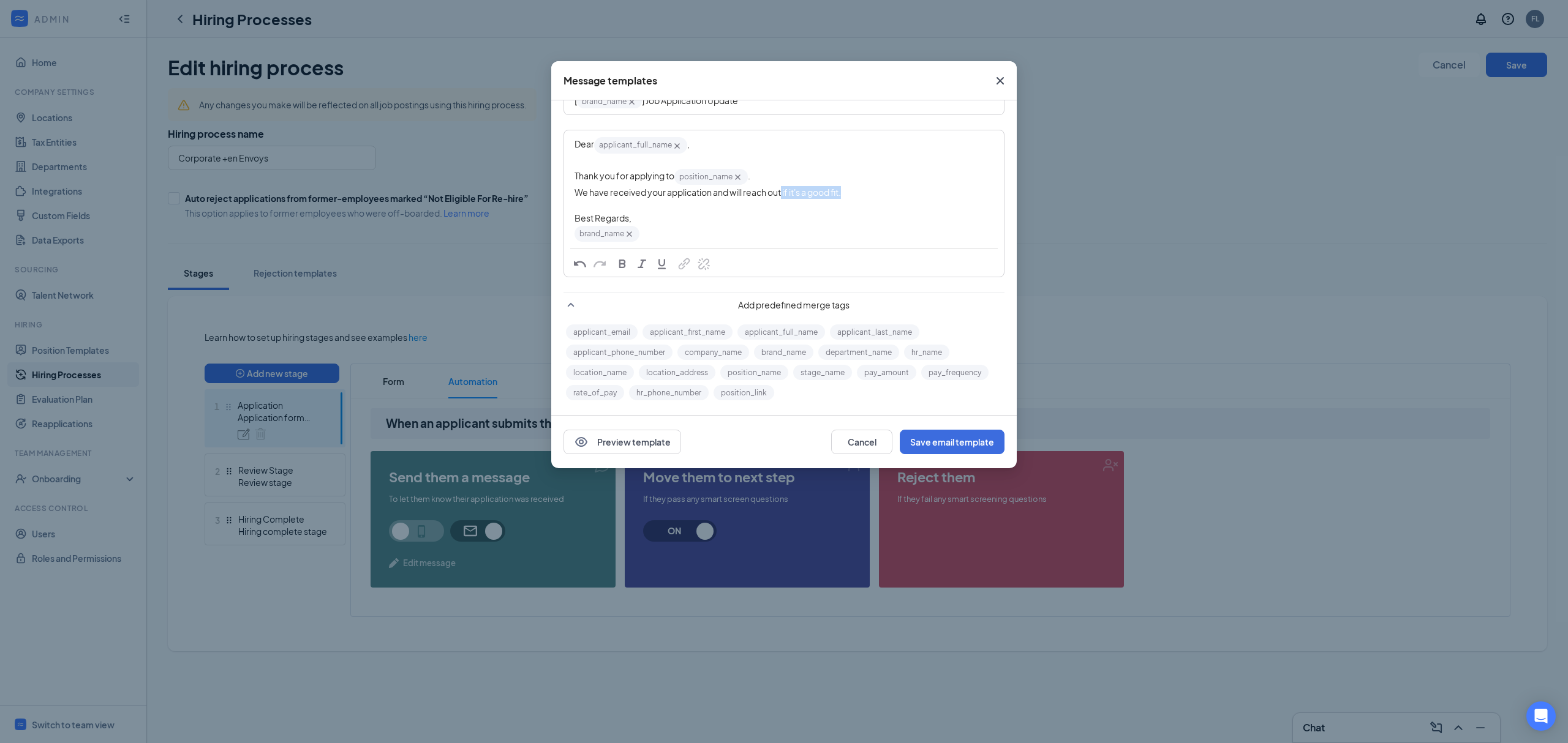
drag, startPoint x: 875, startPoint y: 189, endPoint x: 785, endPoint y: 191, distance: 90.0
click at [785, 191] on div "We have received your application and will reach out if it's a good fit." at bounding box center [784, 192] width 419 height 13
click at [992, 446] on button "Save email template" at bounding box center [952, 441] width 105 height 24
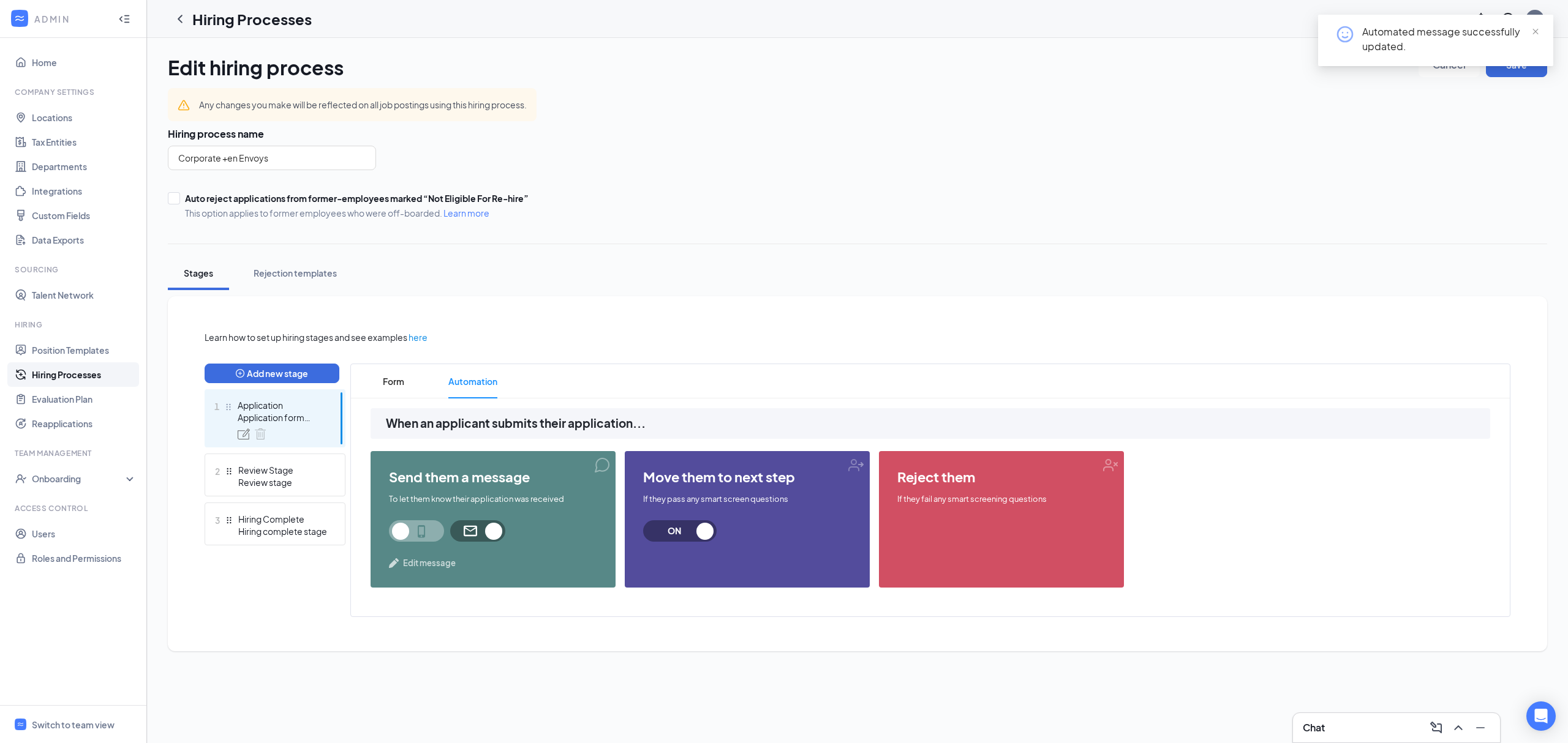
click at [956, 509] on div "reject them If they fail any smart screening questions" at bounding box center [1001, 519] width 245 height 136
click at [969, 488] on div "reject them If they fail any smart screening questions" at bounding box center [1001, 519] width 245 height 136
click at [1003, 486] on div "reject them If they fail any smart screening questions" at bounding box center [1001, 519] width 245 height 136
click at [292, 417] on div "Application form stage" at bounding box center [282, 418] width 89 height 13
click at [400, 383] on span "Form" at bounding box center [393, 381] width 22 height 34
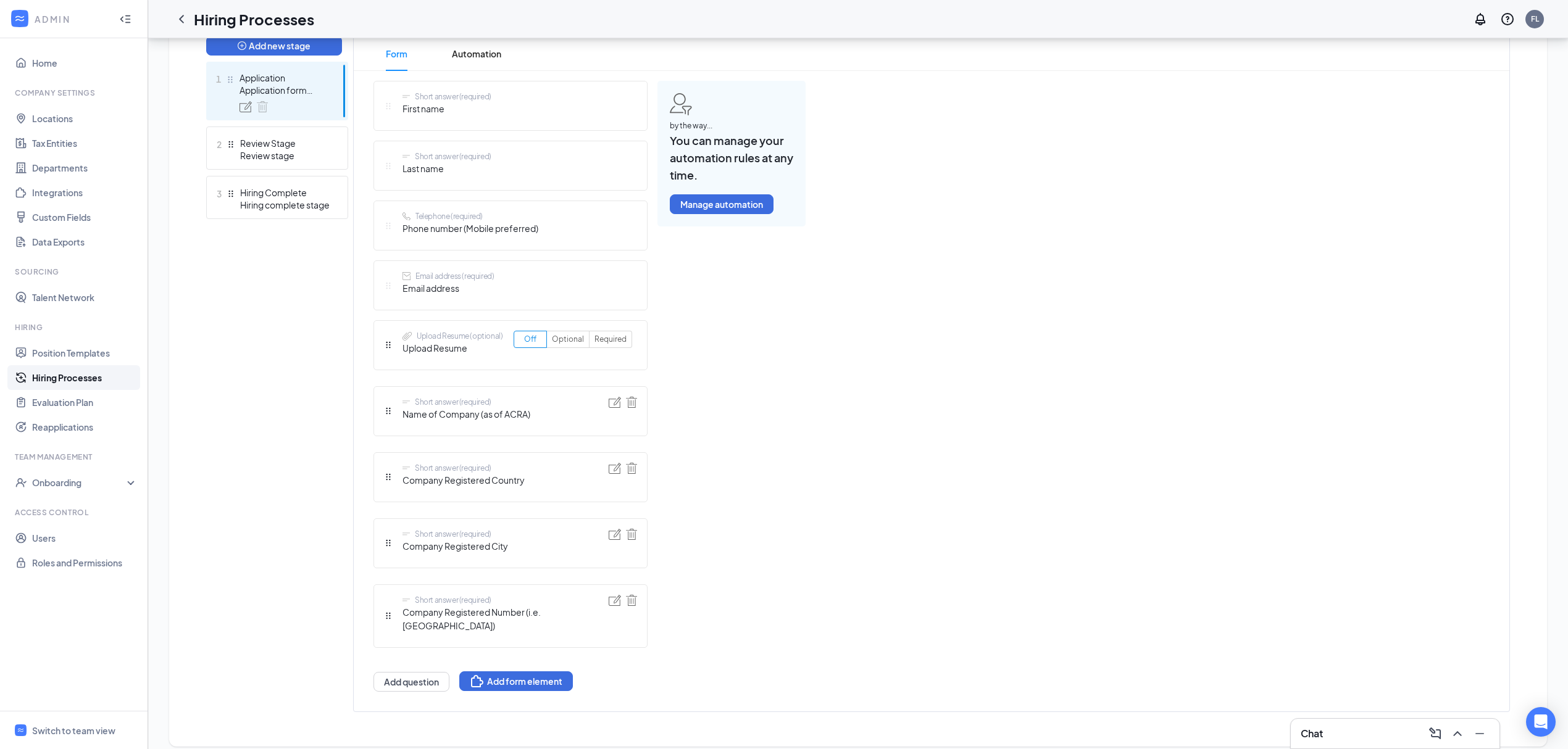
scroll to position [334, 0]
click at [618, 403] on img at bounding box center [615, 399] width 13 height 11
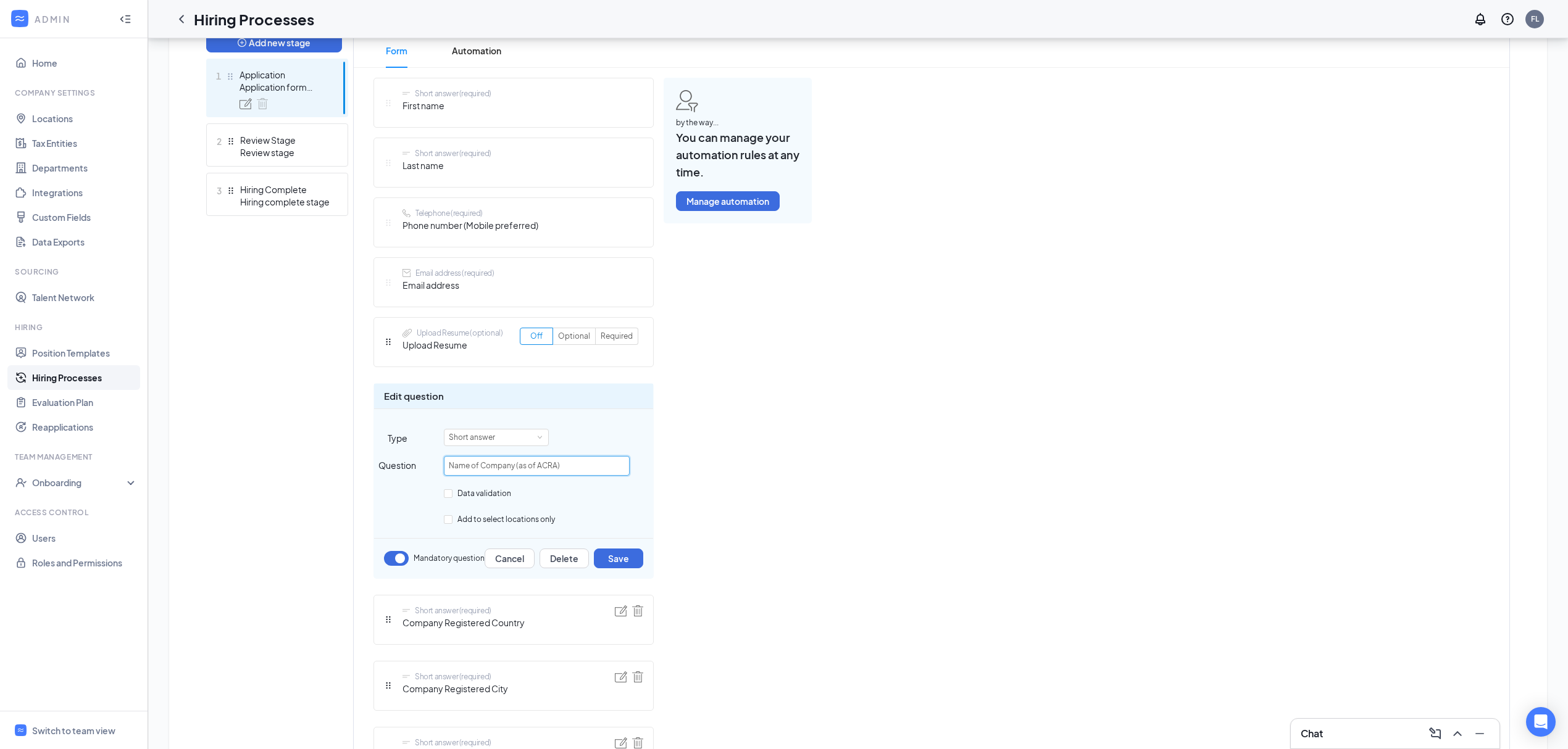
drag, startPoint x: 564, startPoint y: 469, endPoint x: 518, endPoint y: 465, distance: 46.2
click at [518, 465] on input "Name of Company (as of ACRA)" at bounding box center [537, 466] width 186 height 20
type input "Name of Company (as per registered)"
click at [618, 557] on button "Save" at bounding box center [618, 558] width 49 height 20
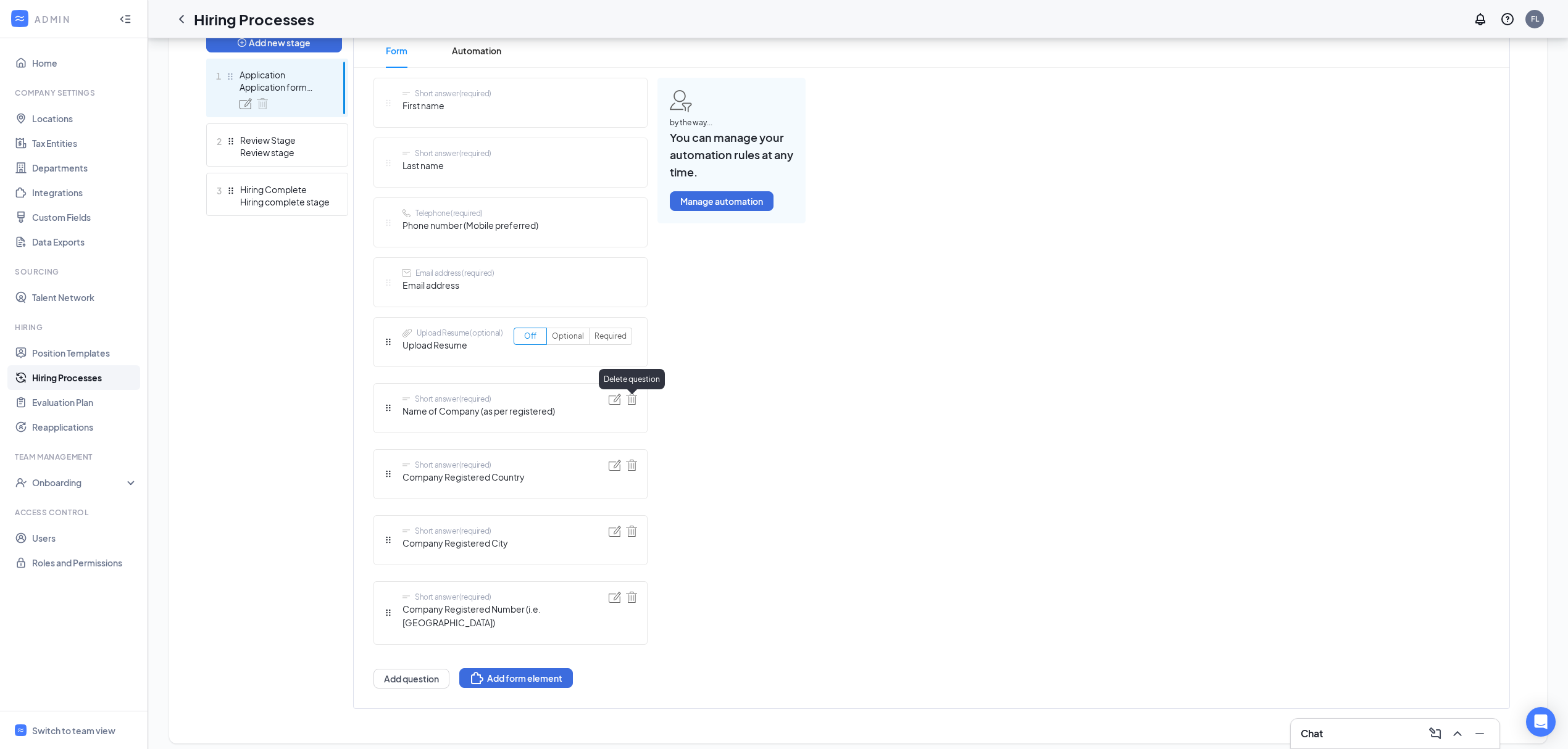
click at [620, 403] on img at bounding box center [615, 399] width 13 height 11
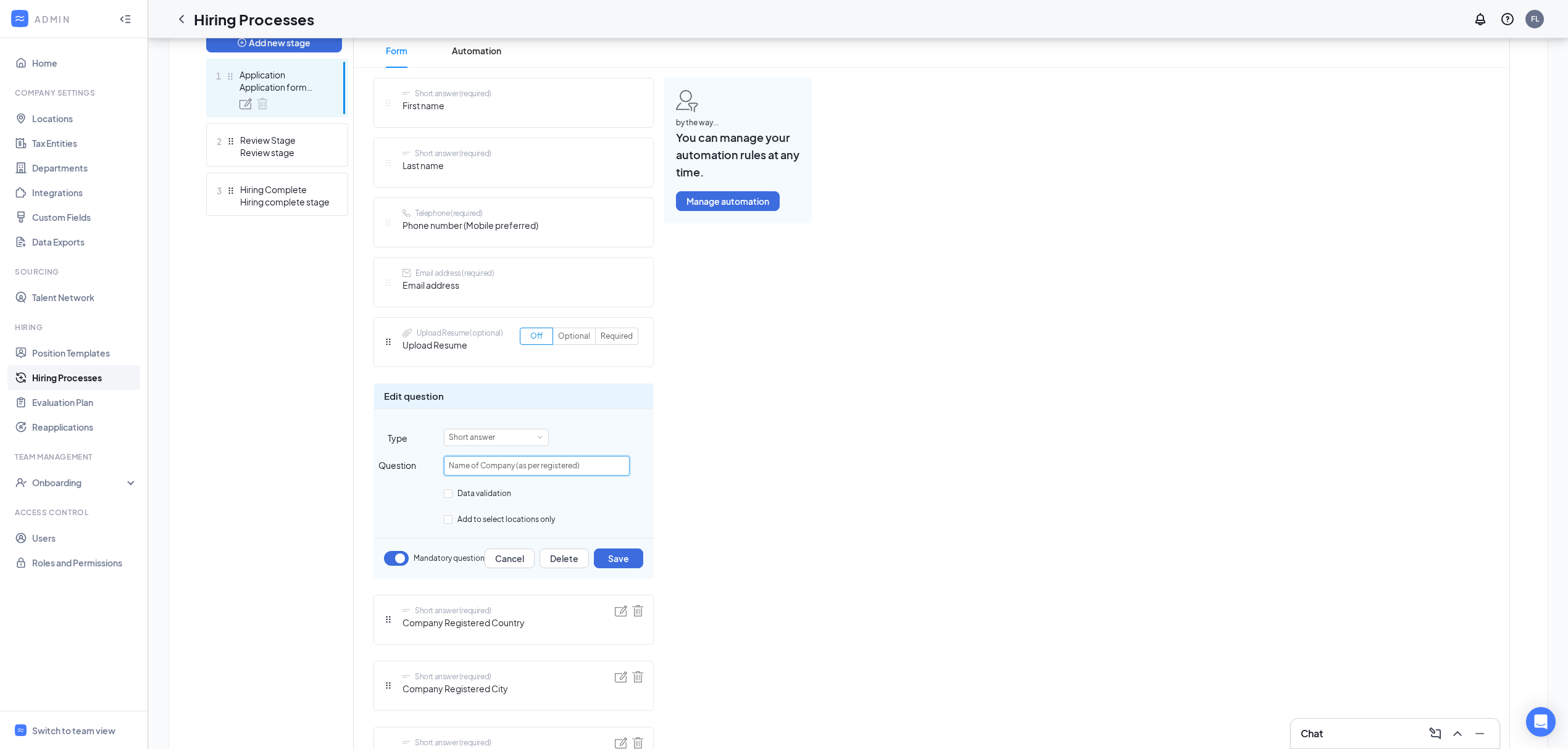
drag, startPoint x: 584, startPoint y: 472, endPoint x: 574, endPoint y: 485, distance: 16.4
click at [536, 479] on div "Question Name of Company (as per registered)" at bounding box center [514, 471] width 279 height 30
type input "Name of Company Registered"
click at [623, 561] on button "Save" at bounding box center [618, 558] width 49 height 20
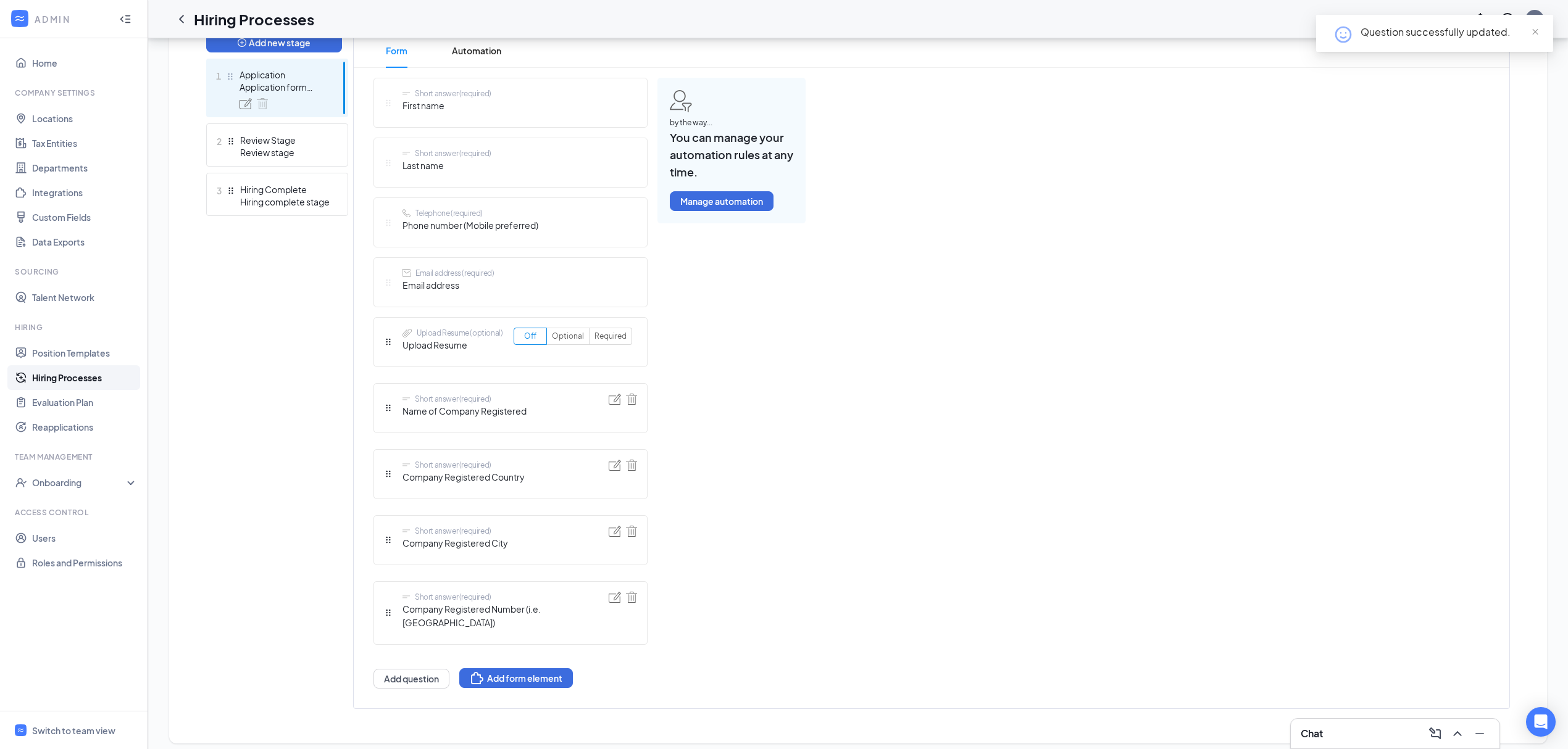
click at [613, 403] on img at bounding box center [615, 399] width 13 height 11
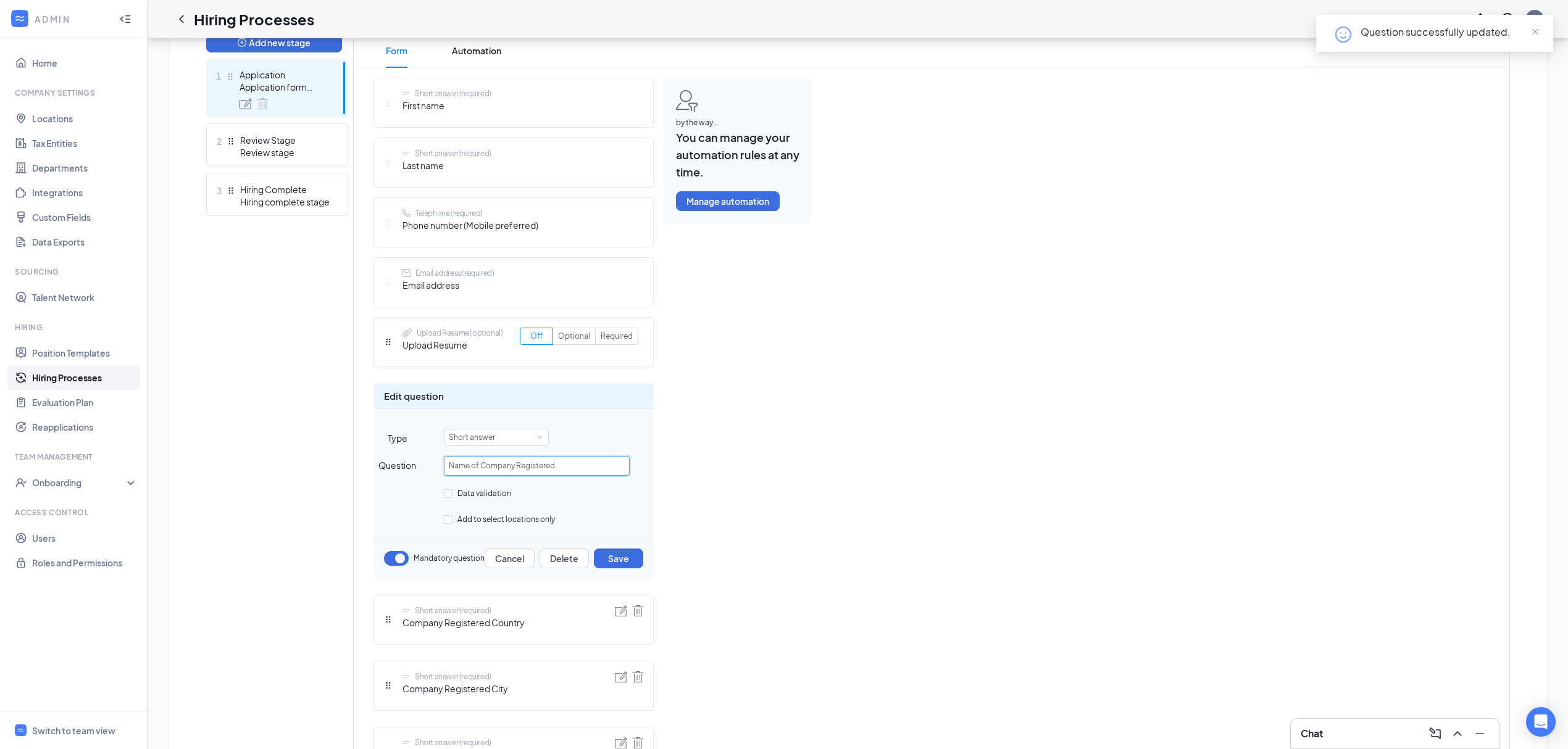
click at [568, 462] on input "Name of Company Registered" at bounding box center [537, 466] width 186 height 20
type input "Name of Company Registered (as per license/ACRA)"
click at [623, 555] on button "Save" at bounding box center [618, 558] width 49 height 20
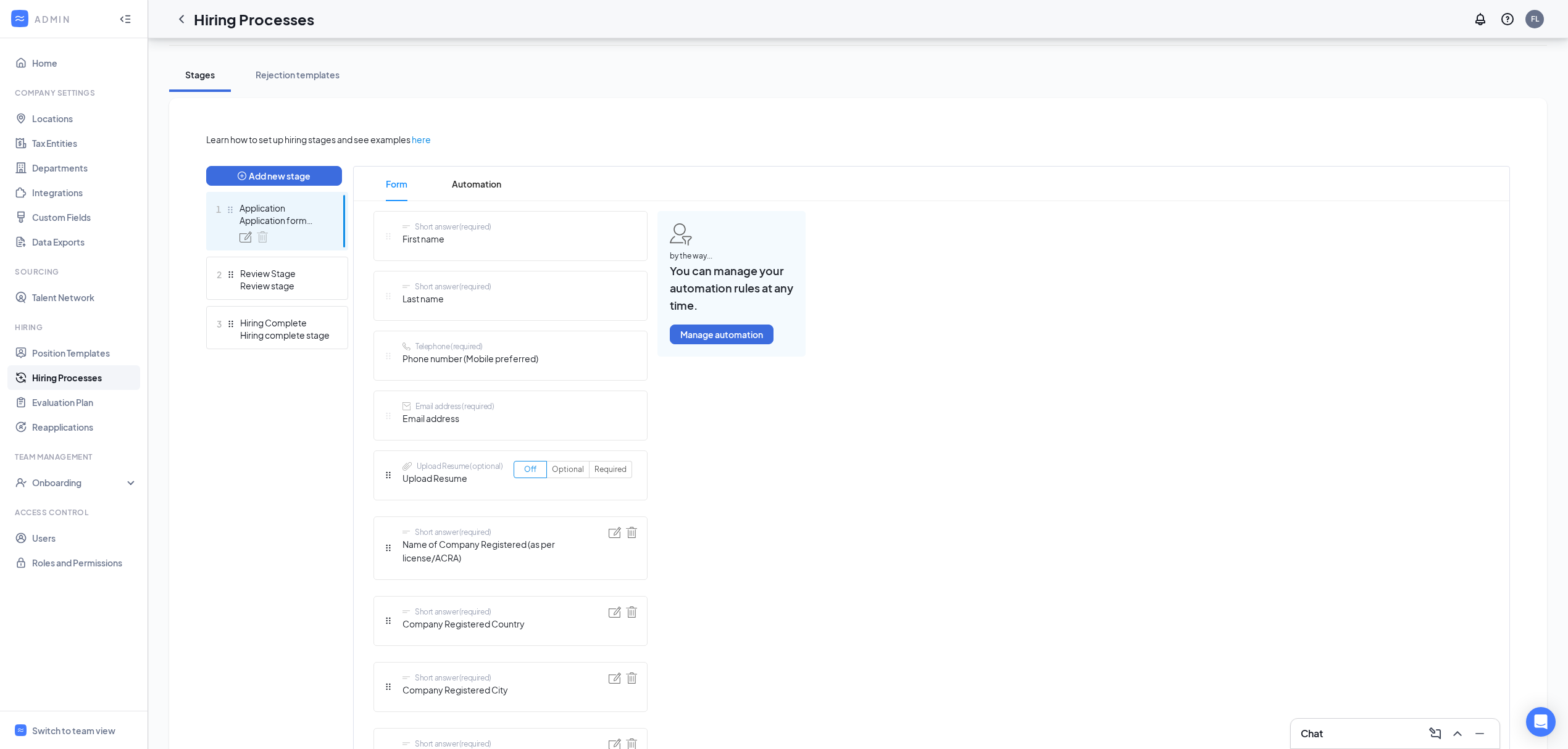
scroll to position [5, 0]
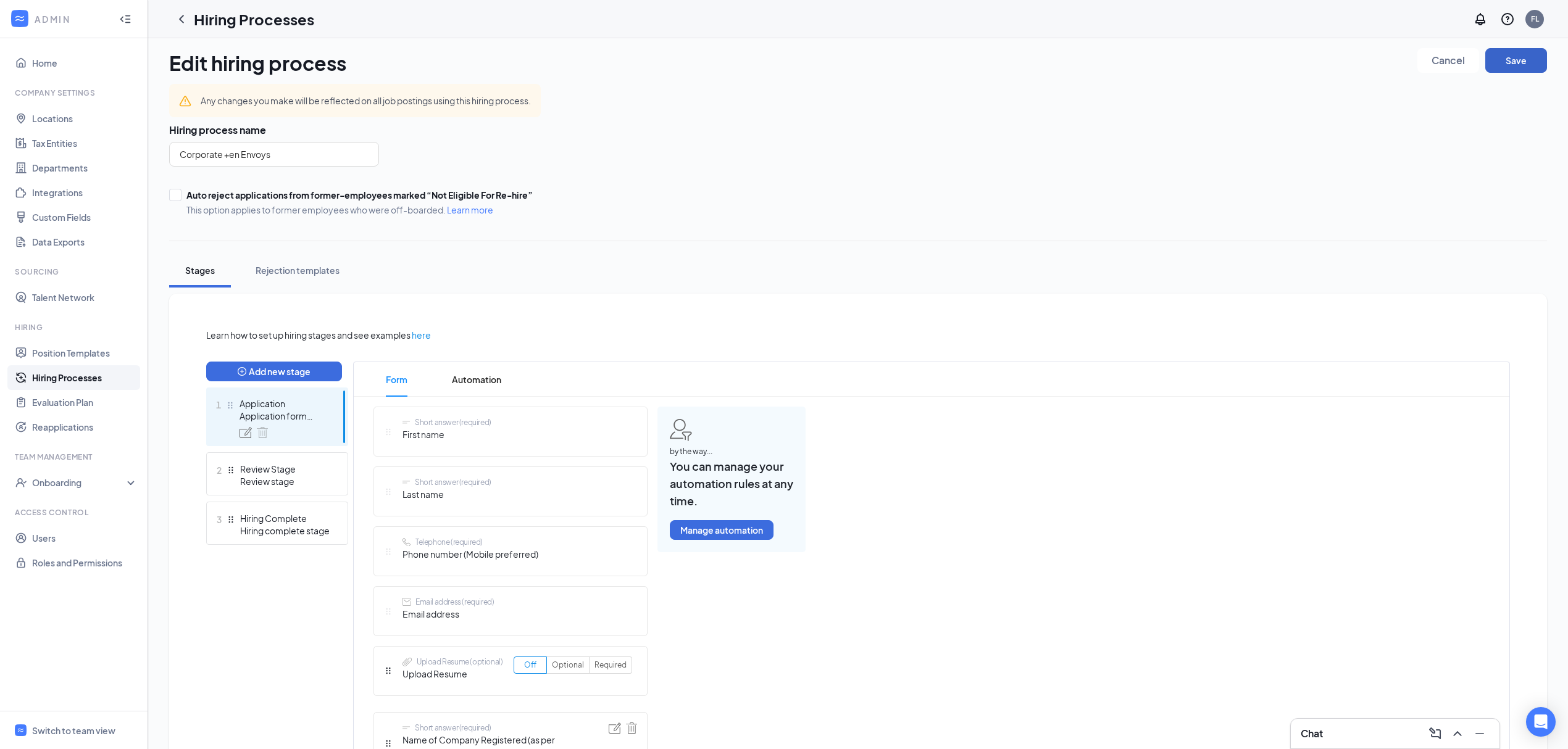
click at [1522, 57] on button "Save" at bounding box center [1517, 60] width 62 height 25
click at [1529, 30] on icon "Cross" at bounding box center [1532, 32] width 15 height 15
click at [258, 479] on div "Review stage" at bounding box center [285, 482] width 90 height 13
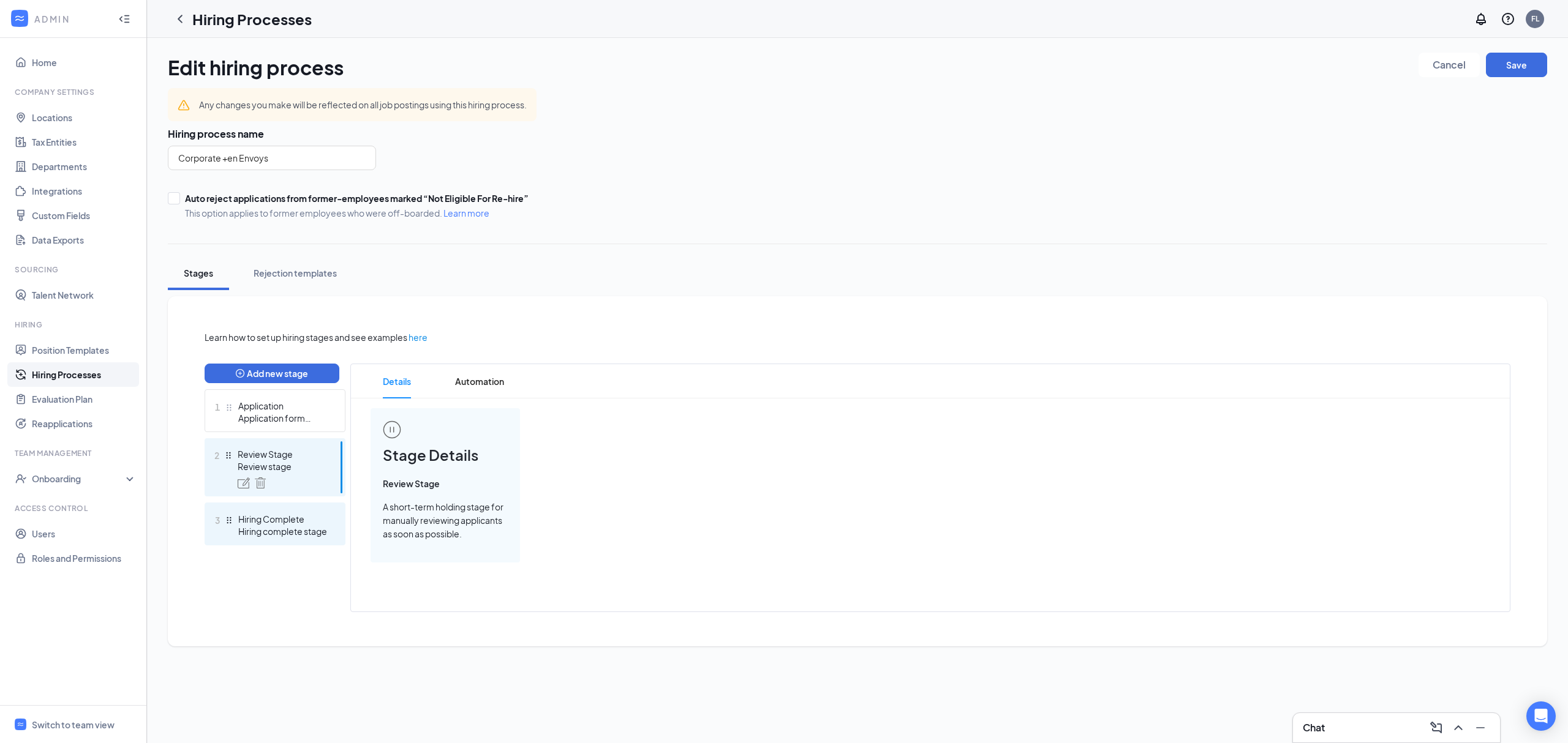
click at [245, 529] on div "Hiring complete stage" at bounding box center [283, 531] width 89 height 13
click at [1525, 72] on button "Save" at bounding box center [1516, 64] width 61 height 24
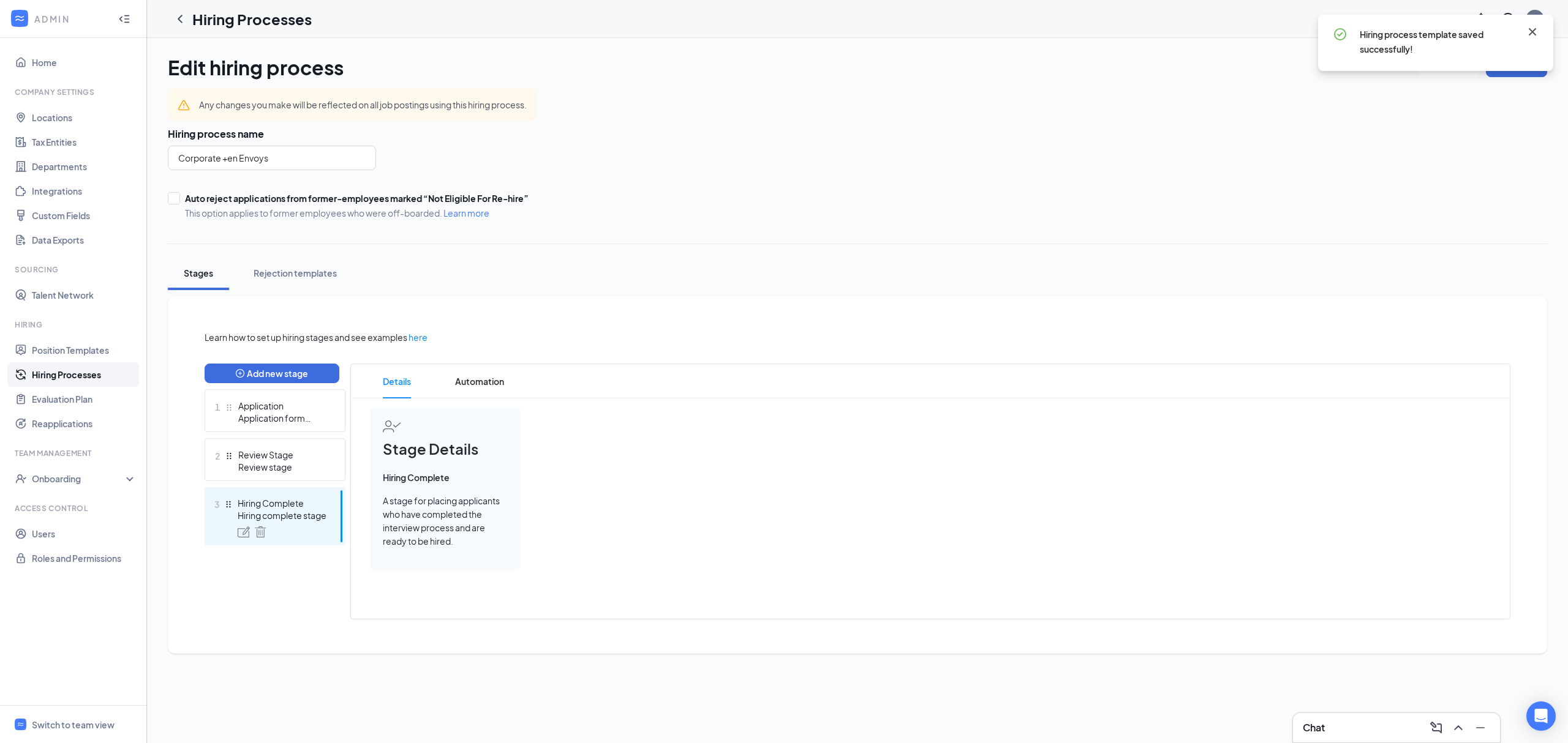
click at [1535, 28] on icon "Cross" at bounding box center [1532, 31] width 8 height 8
click at [263, 275] on div "Rejection templates" at bounding box center [295, 273] width 83 height 13
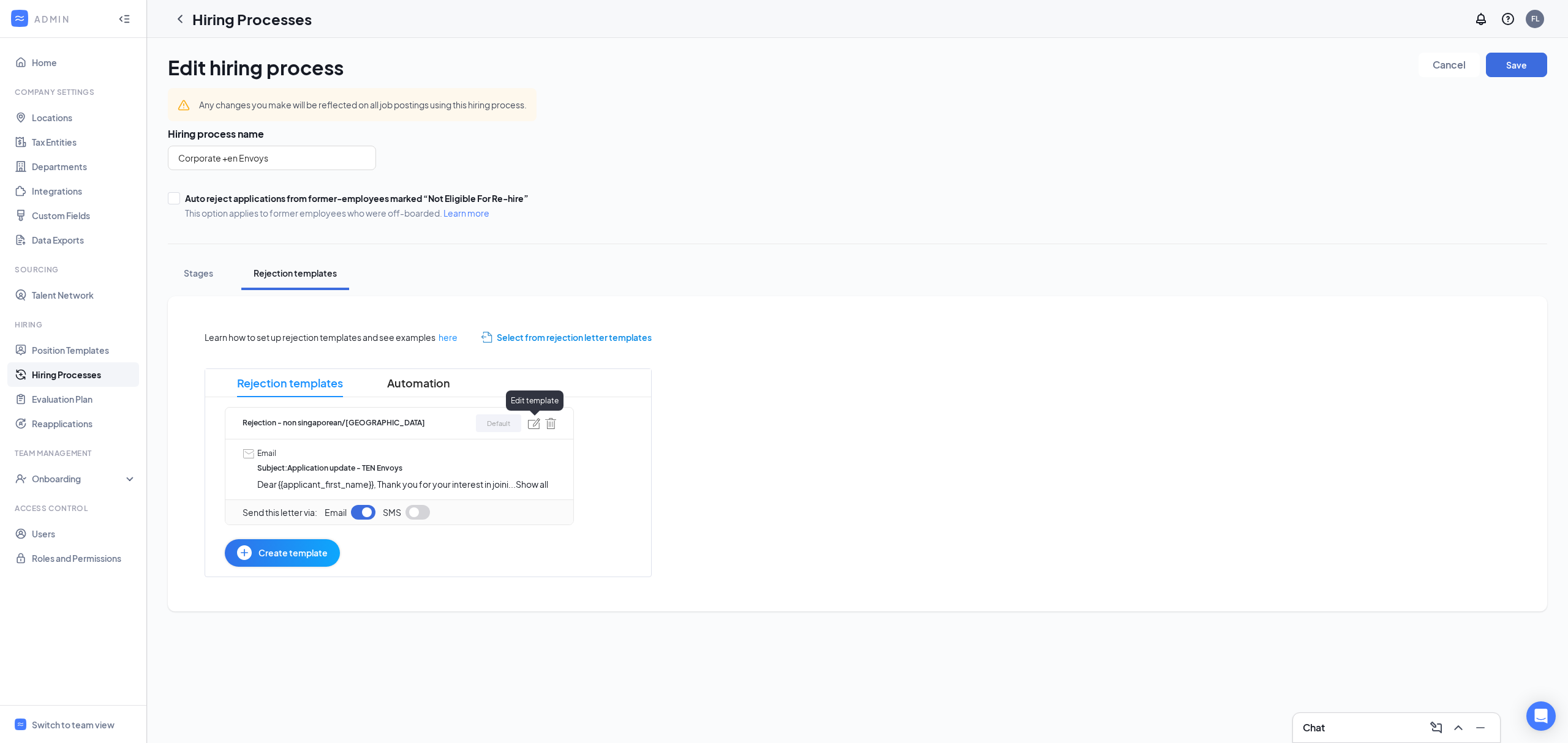
click at [535, 427] on img at bounding box center [535, 424] width 13 height 11
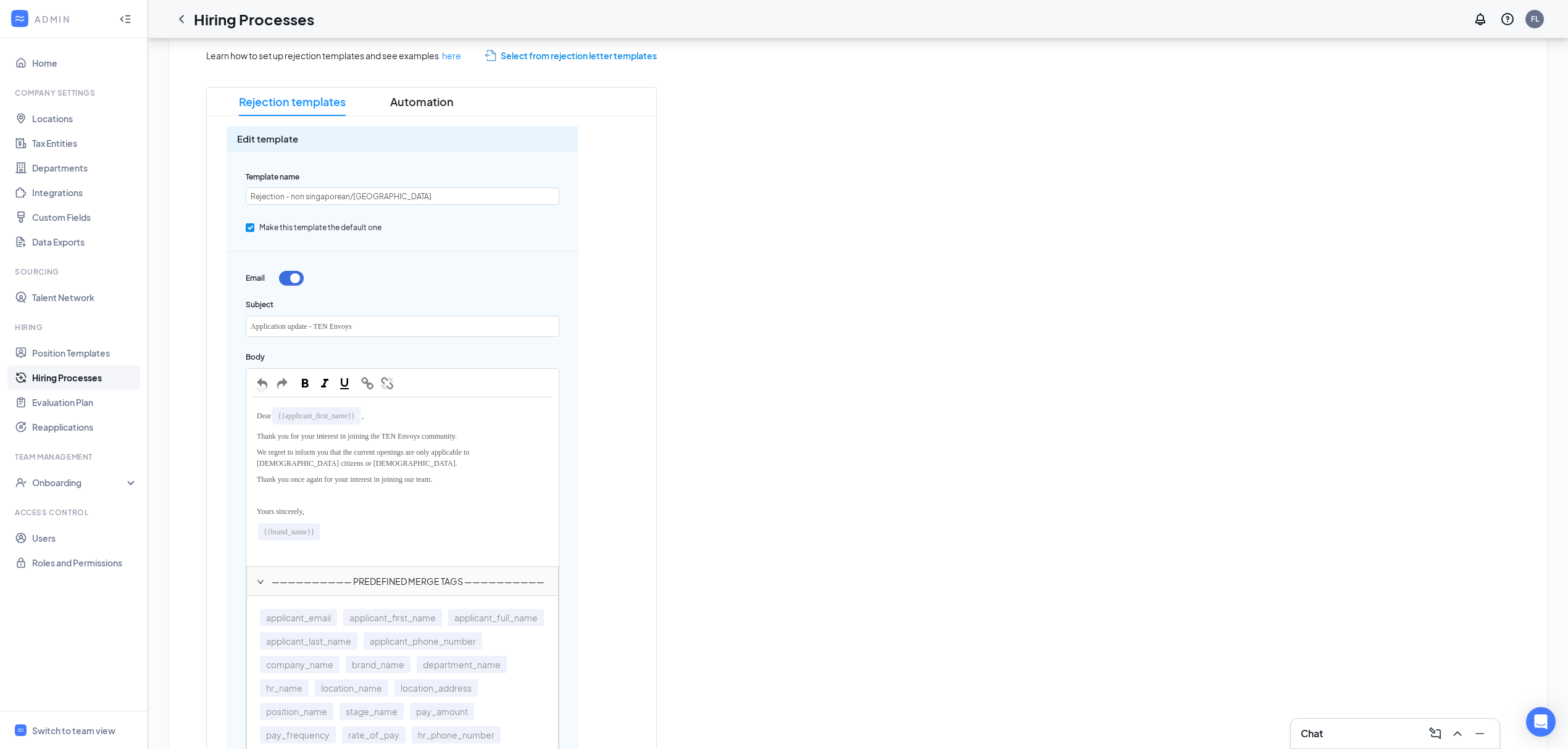
scroll to position [164, 0]
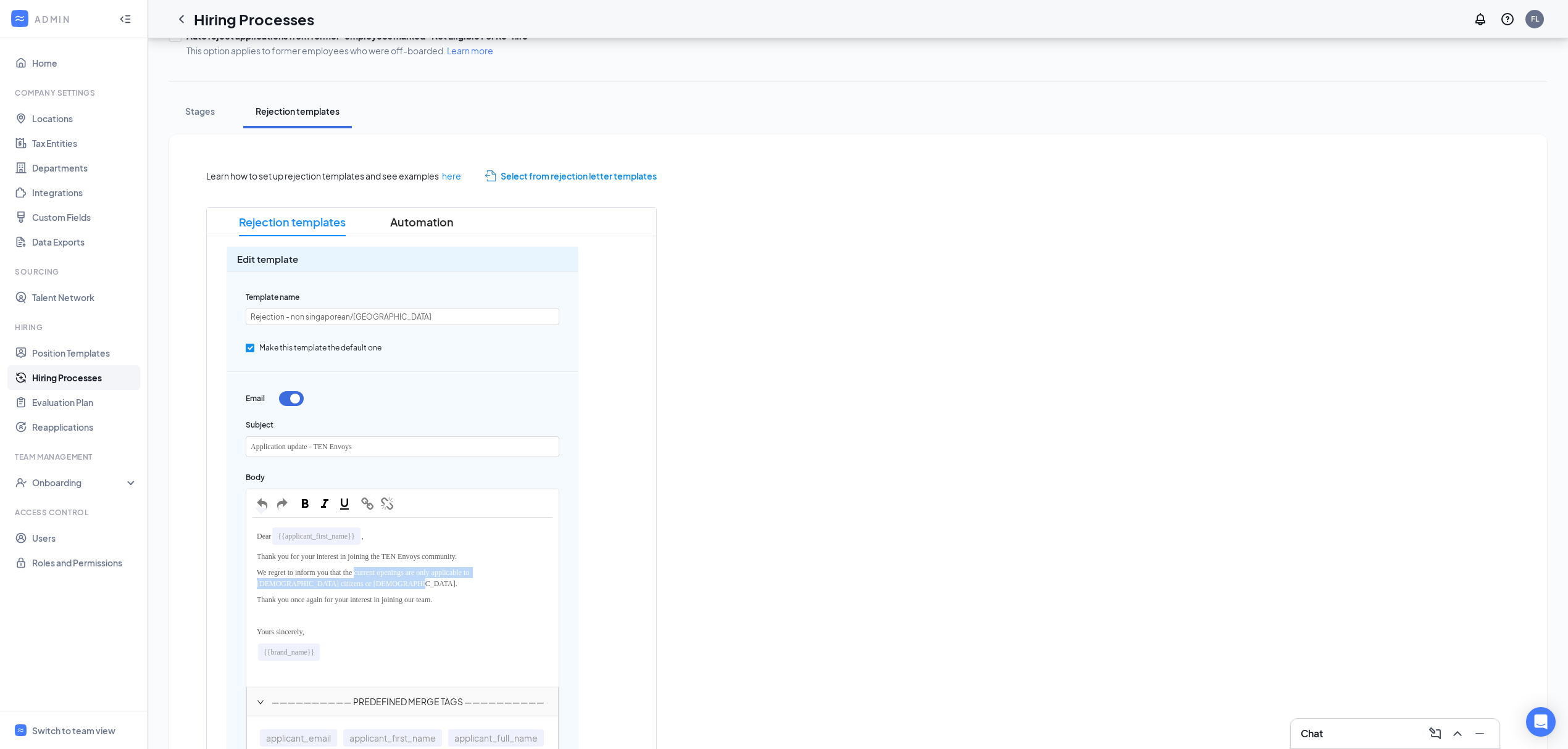
drag, startPoint x: 379, startPoint y: 583, endPoint x: 364, endPoint y: 576, distance: 16.6
click at [364, 576] on div "We regret to inform you that the current openings are only applicable to [DEMOG…" at bounding box center [403, 578] width 300 height 27
click at [485, 588] on div "Thank you once again for your interest in joining our team." at bounding box center [403, 588] width 300 height 16
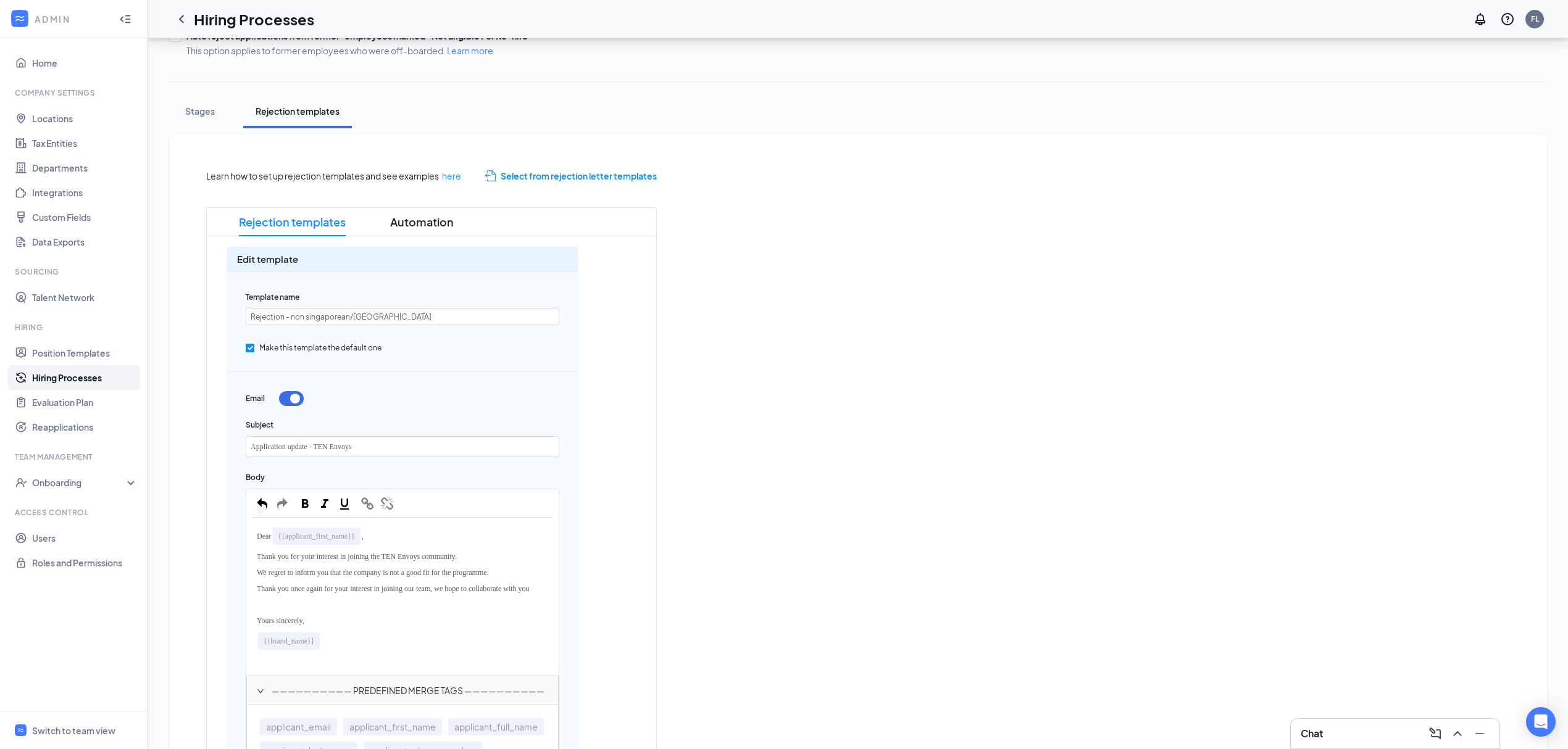
click at [311, 583] on div "Thank you once again for your interest in joining our team, we hope to collabor…" at bounding box center [403, 588] width 300 height 16
click at [304, 591] on span "Thank you once again for your interest in joining our team, we hope to collabor…" at bounding box center [393, 588] width 273 height 8
click at [300, 593] on div "Thank you once again for your interest in joining our team, we hope to collabor…" at bounding box center [403, 588] width 300 height 16
click at [284, 597] on div "Thank you once again for your interest in joining our team, we hope to collabor…" at bounding box center [403, 588] width 300 height 16
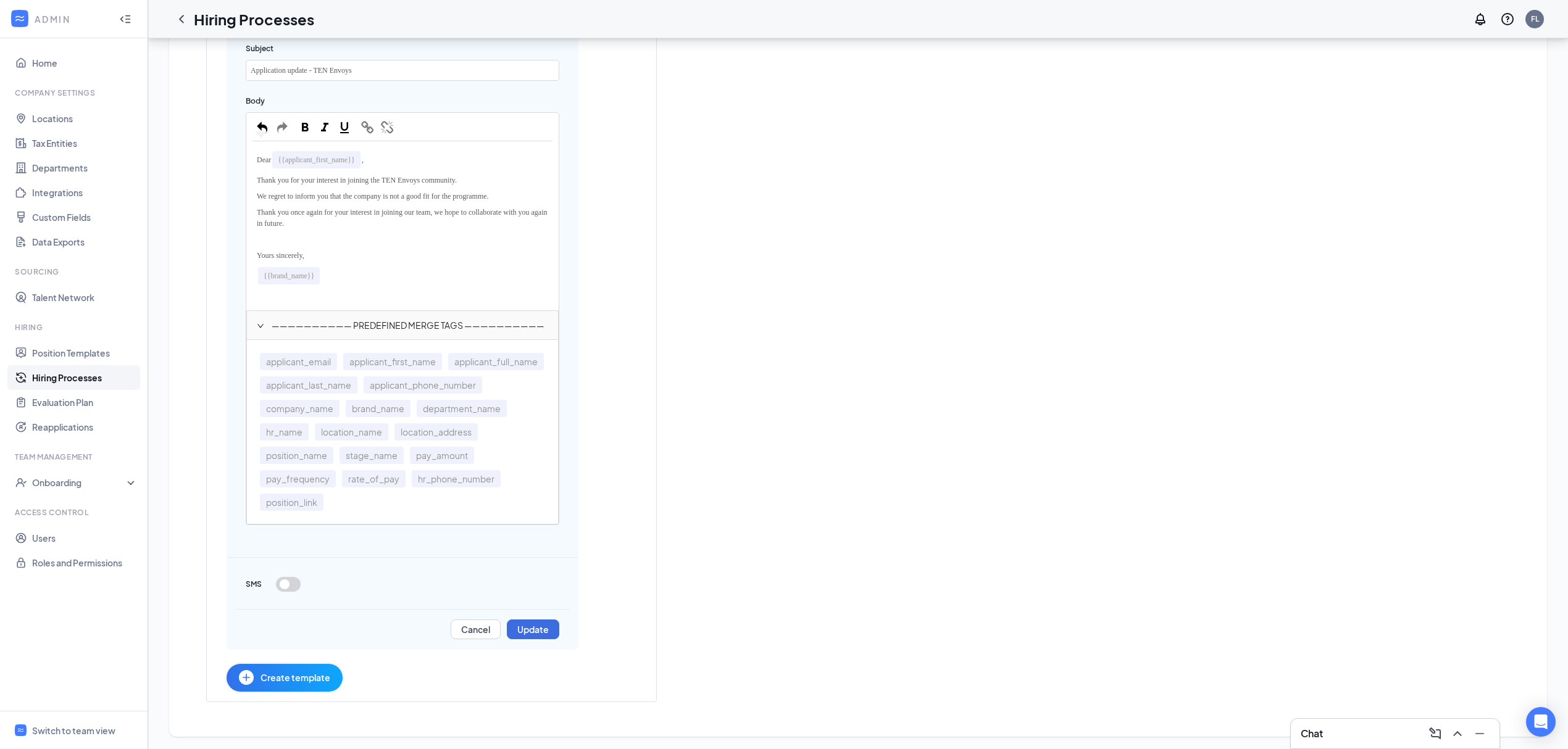
scroll to position [546, 0]
click at [547, 626] on button "Update" at bounding box center [533, 627] width 53 height 20
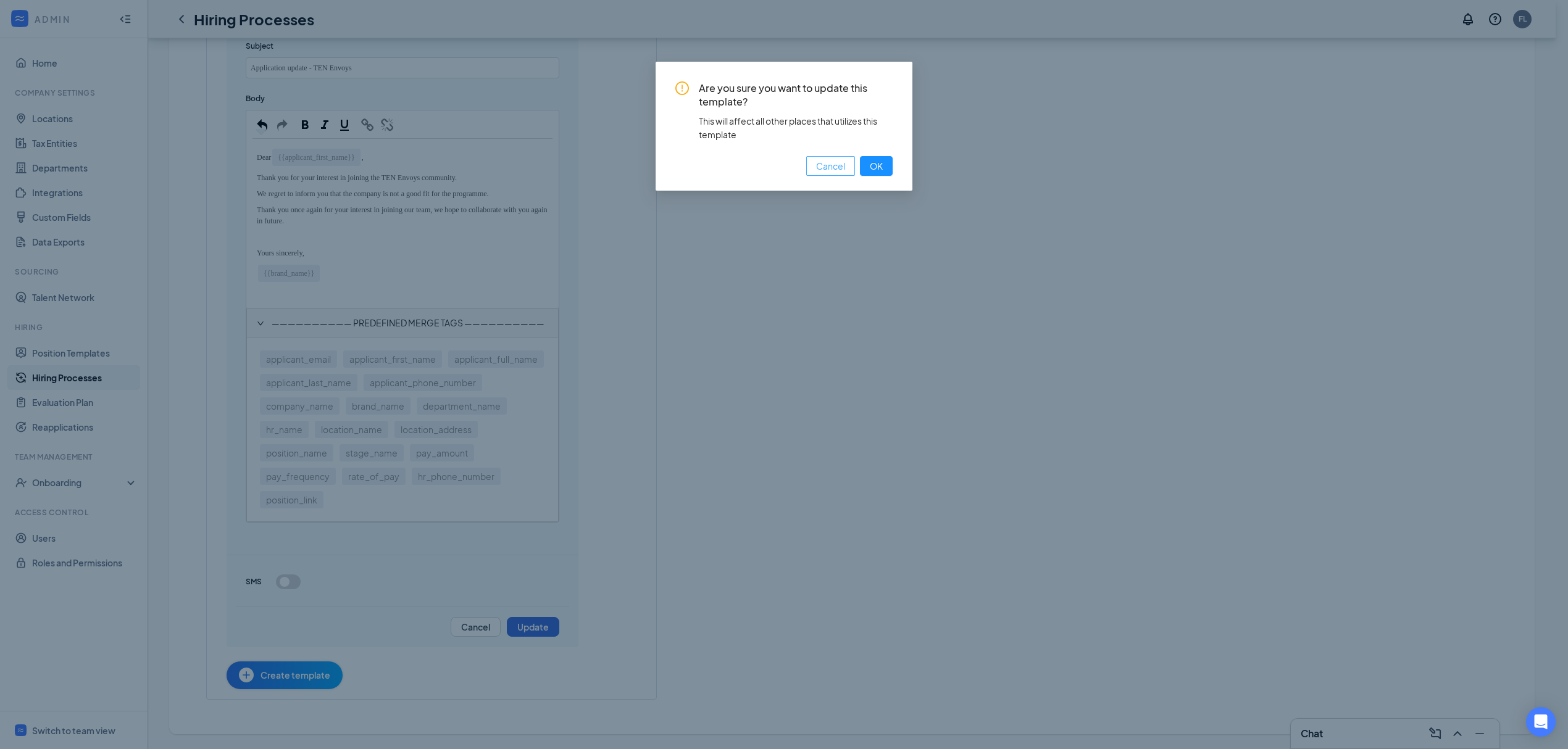
click at [841, 168] on span "Cancel" at bounding box center [830, 165] width 29 height 13
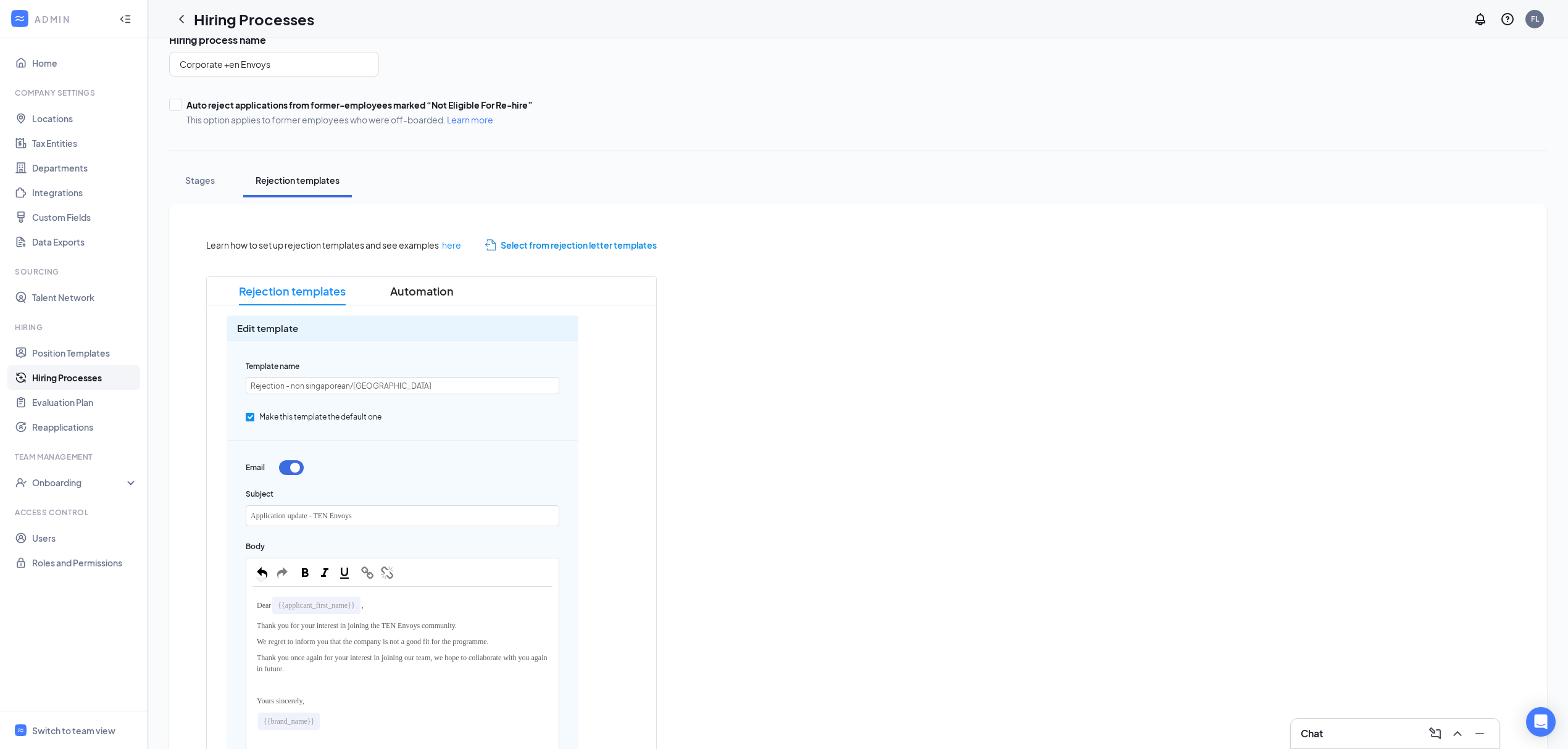
scroll to position [0, 0]
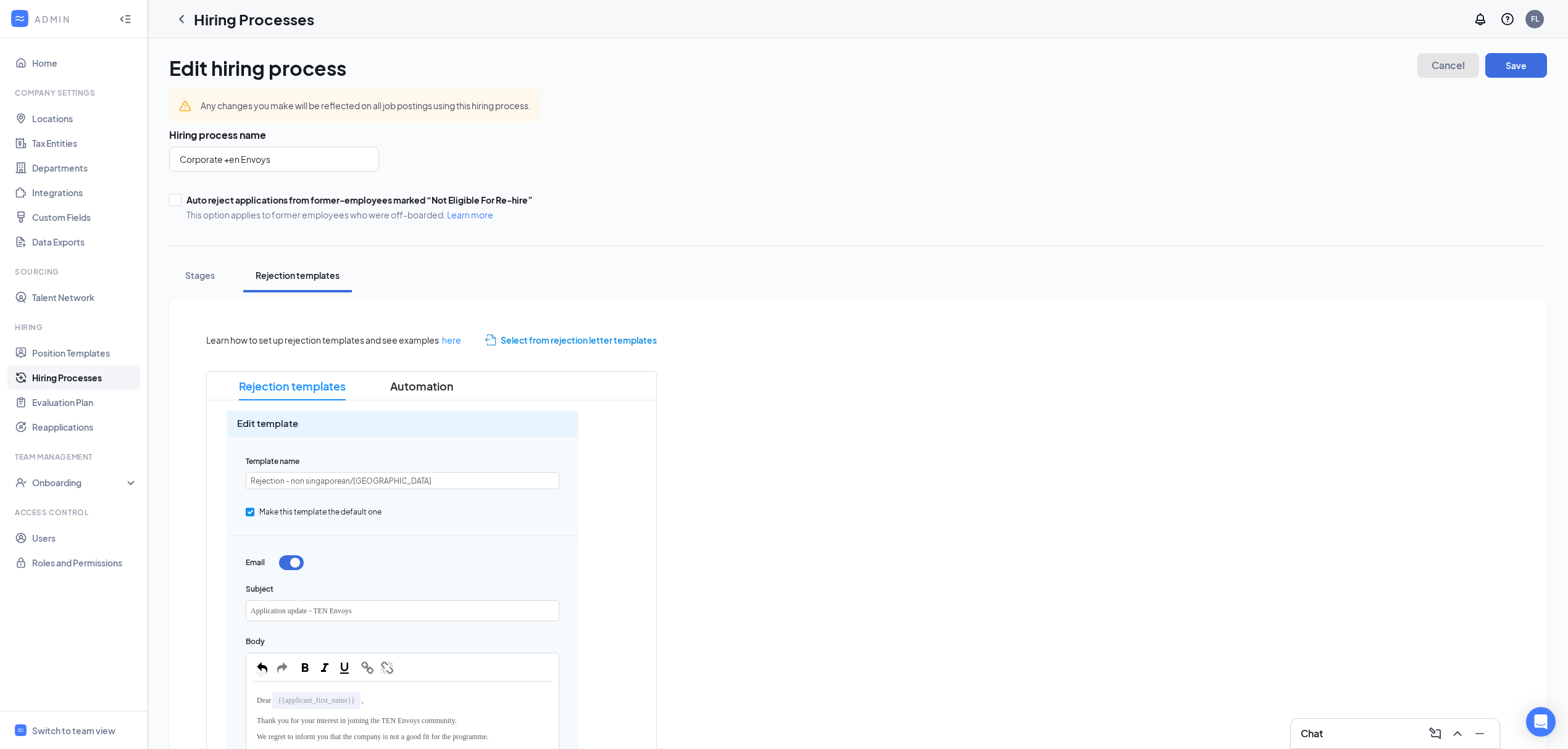
click at [1421, 65] on button "Cancel" at bounding box center [1449, 65] width 62 height 25
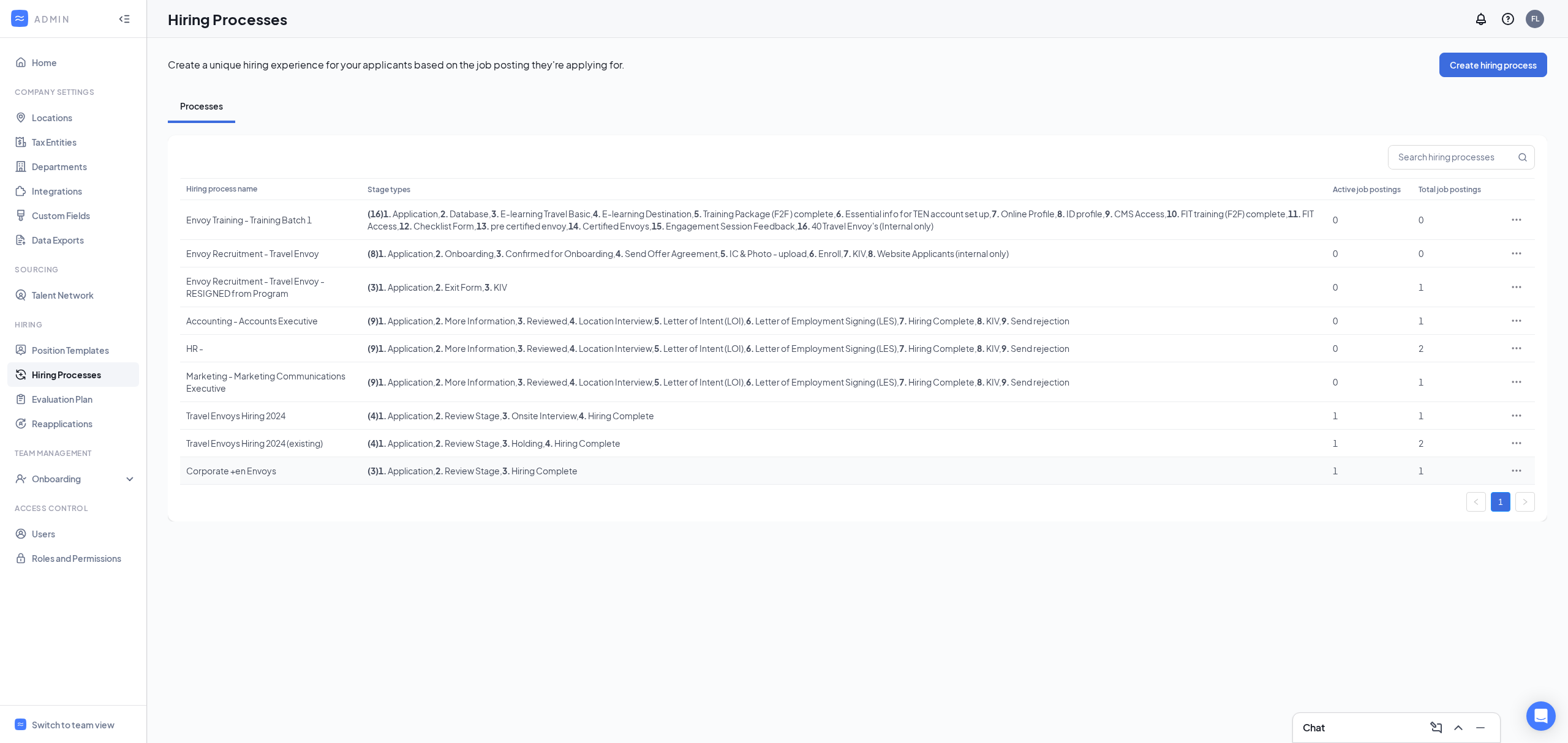
click at [1509, 471] on div at bounding box center [1516, 471] width 24 height 13
click at [1512, 471] on icon "Ellipses" at bounding box center [1516, 470] width 9 height 2
click at [1409, 503] on span "Edit" at bounding box center [1460, 497] width 106 height 13
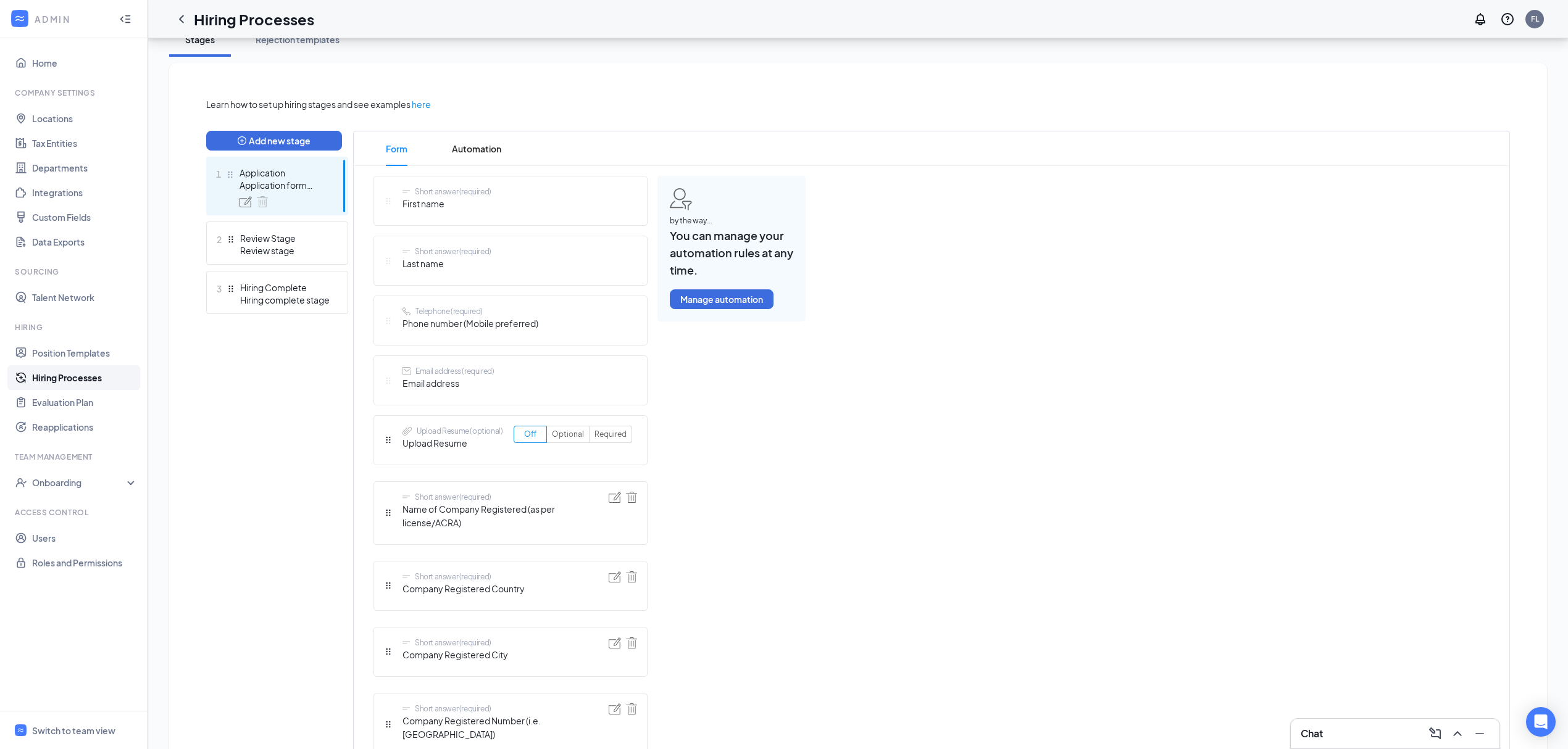
scroll to position [247, 0]
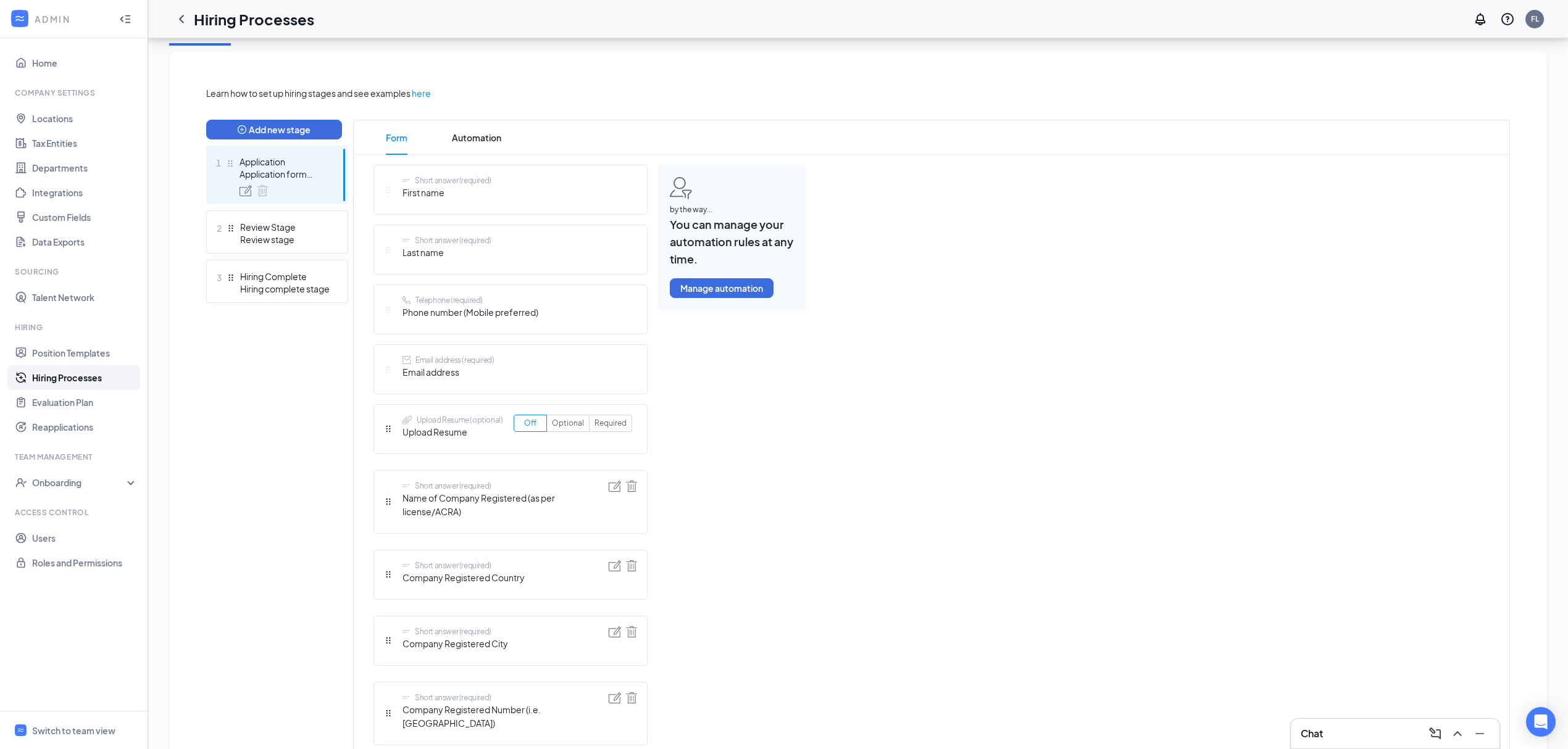
click at [478, 183] on div "Short answer (required)" at bounding box center [453, 180] width 77 height 11
click at [469, 190] on span "First name" at bounding box center [447, 192] width 89 height 13
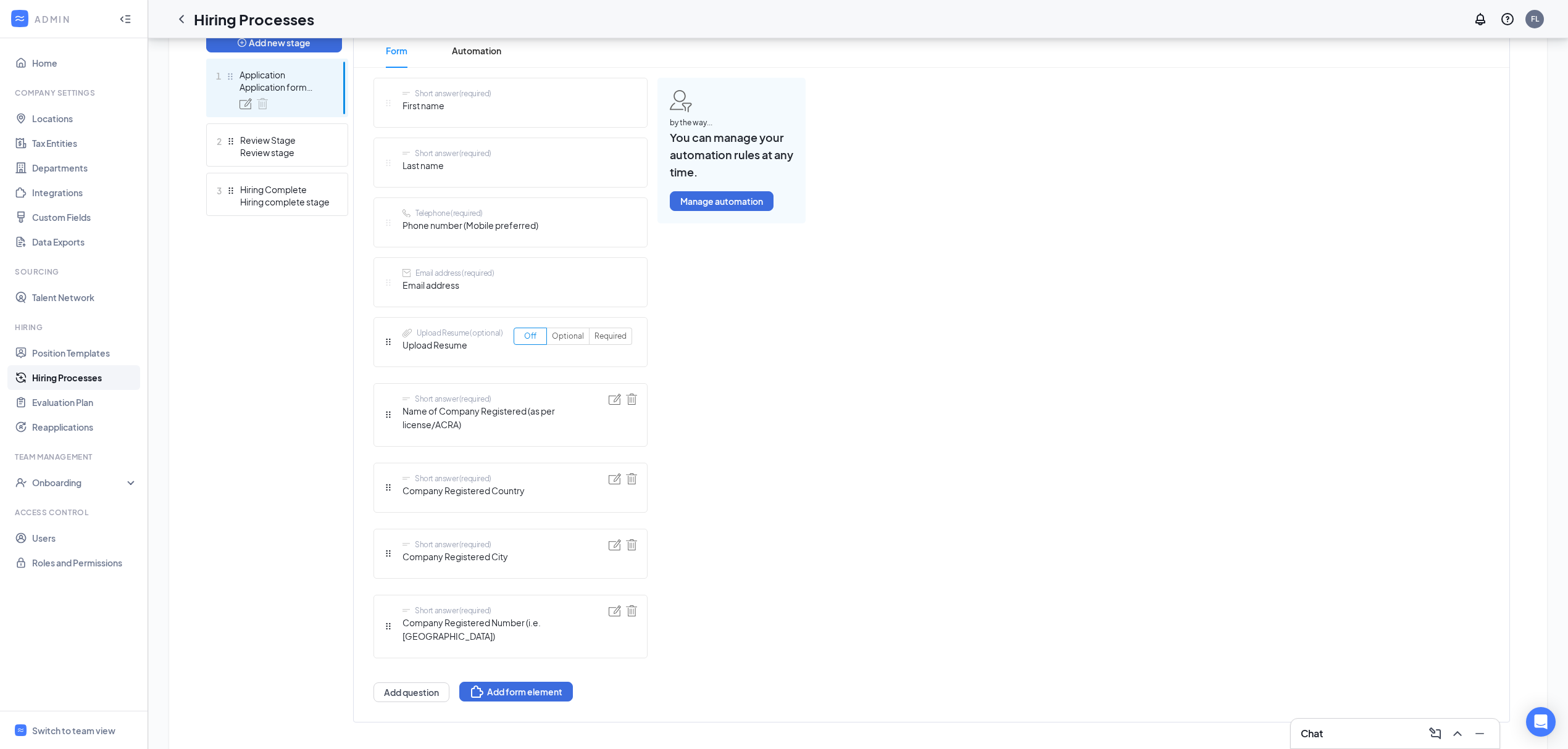
scroll to position [348, 0]
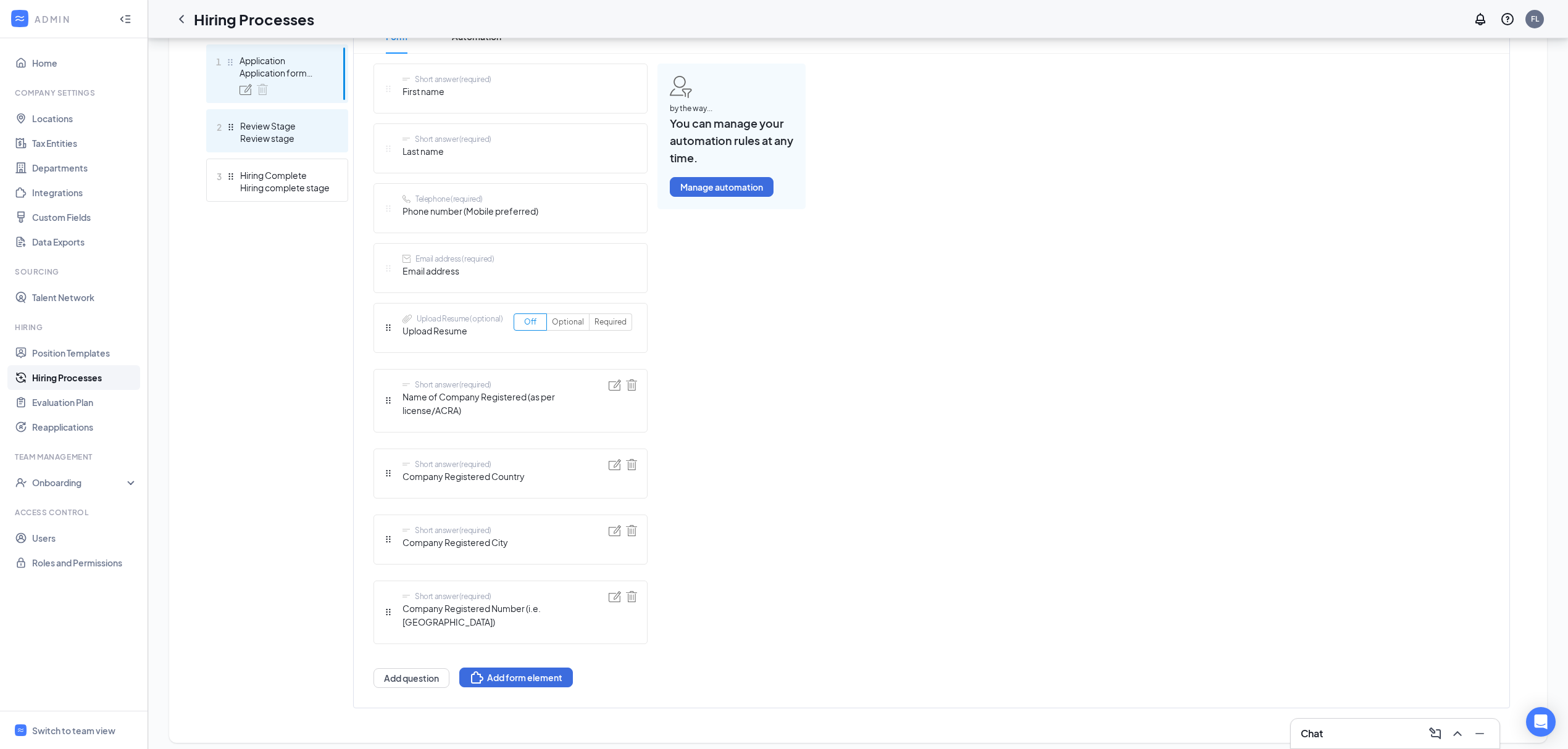
click at [231, 132] on div at bounding box center [231, 127] width 8 height 16
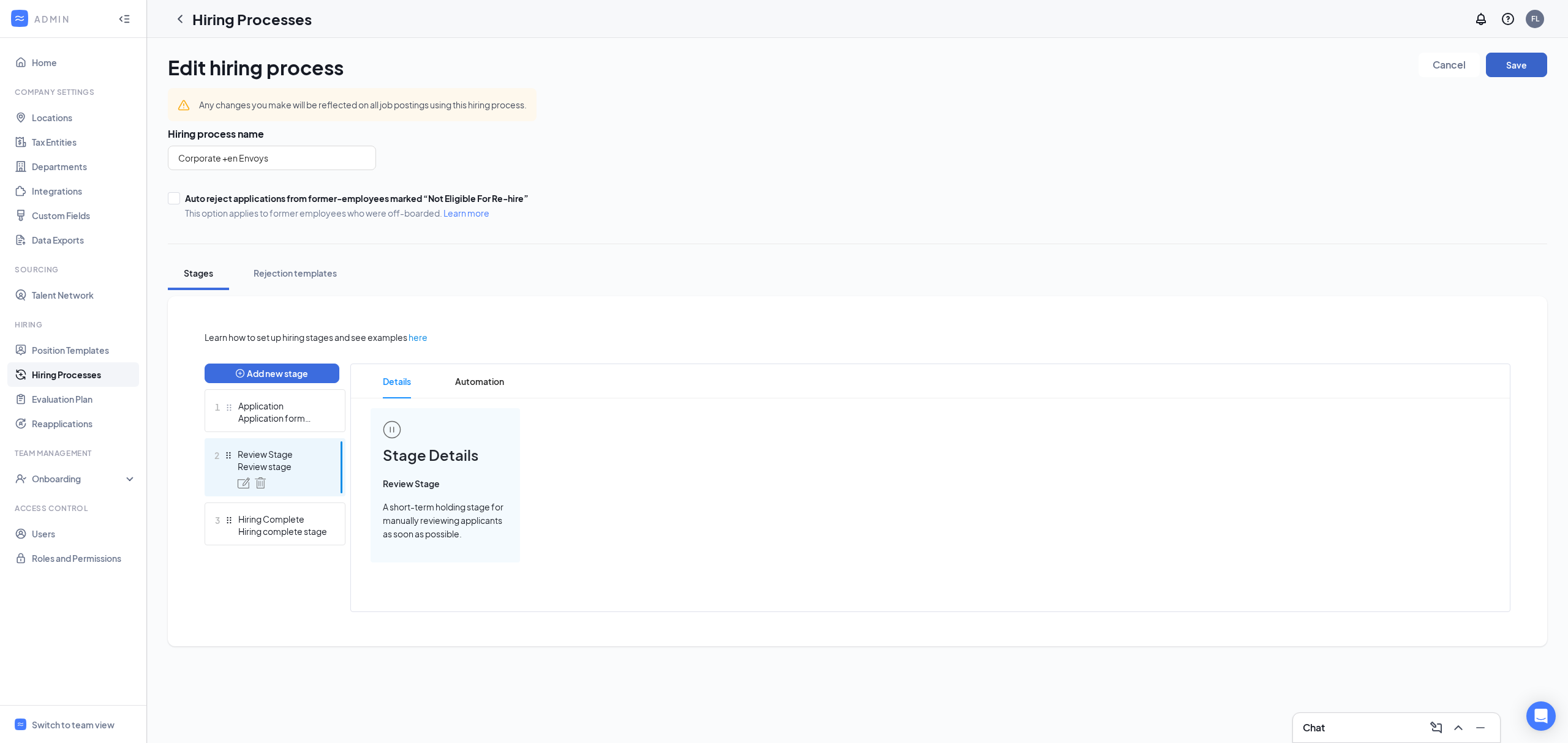
click at [1524, 55] on button "Save" at bounding box center [1516, 64] width 61 height 24
click at [78, 480] on div "Onboarding" at bounding box center [79, 479] width 94 height 13
click at [78, 506] on link "Onboarding Processes" at bounding box center [85, 503] width 105 height 24
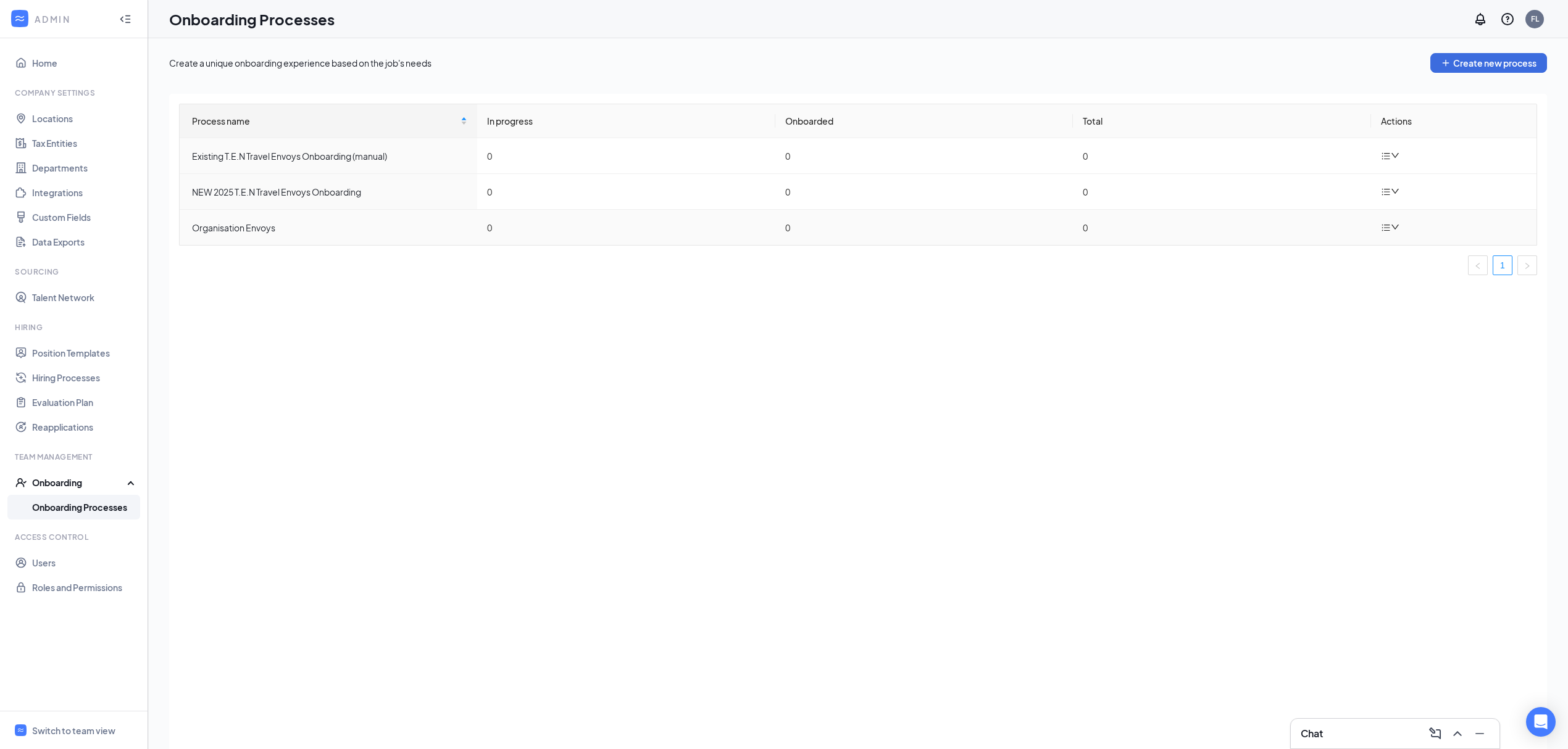
click at [1398, 226] on icon "down" at bounding box center [1395, 227] width 8 height 8
click at [1431, 267] on li "Edit process" at bounding box center [1455, 256] width 148 height 27
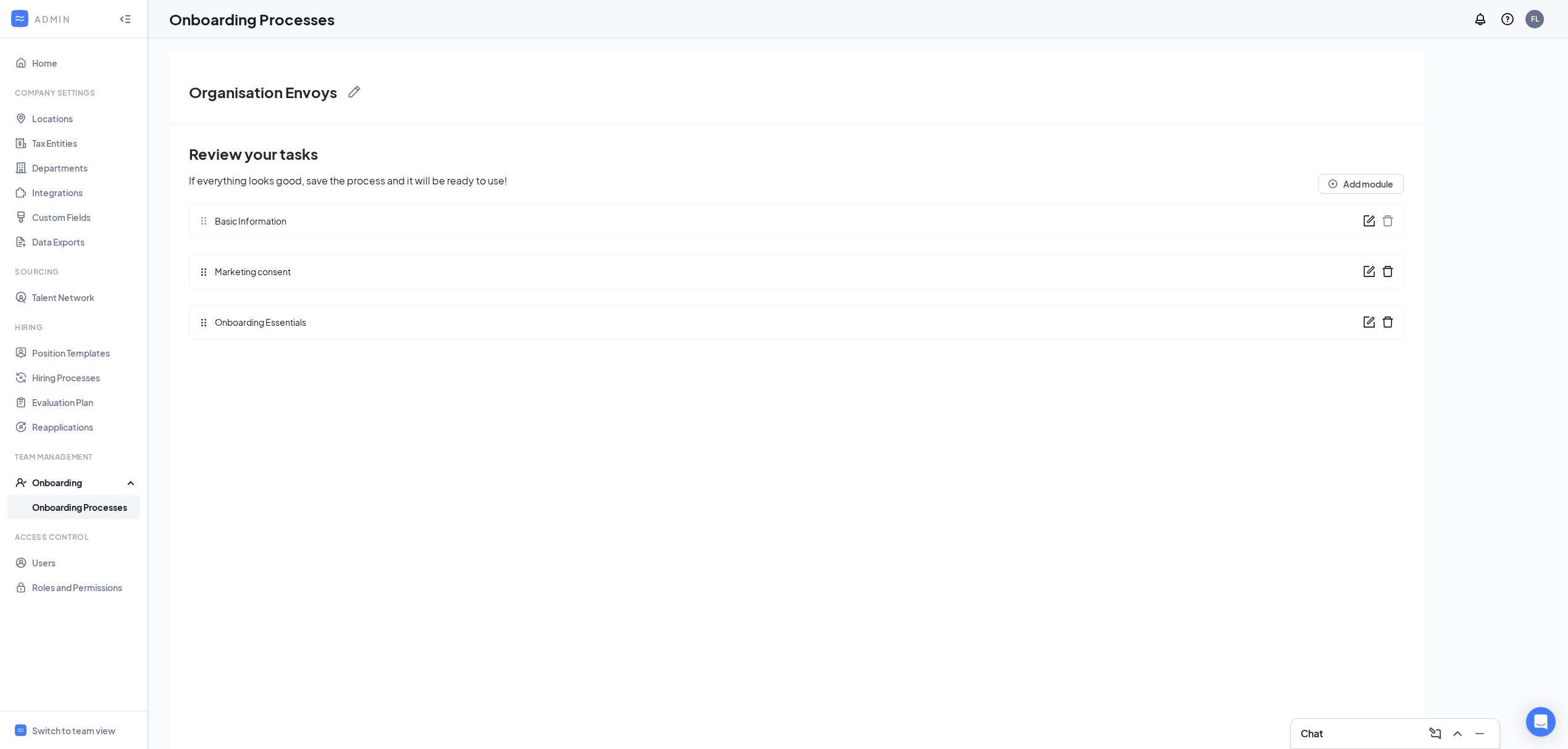
click at [1369, 222] on icon "form" at bounding box center [1369, 221] width 13 height 13
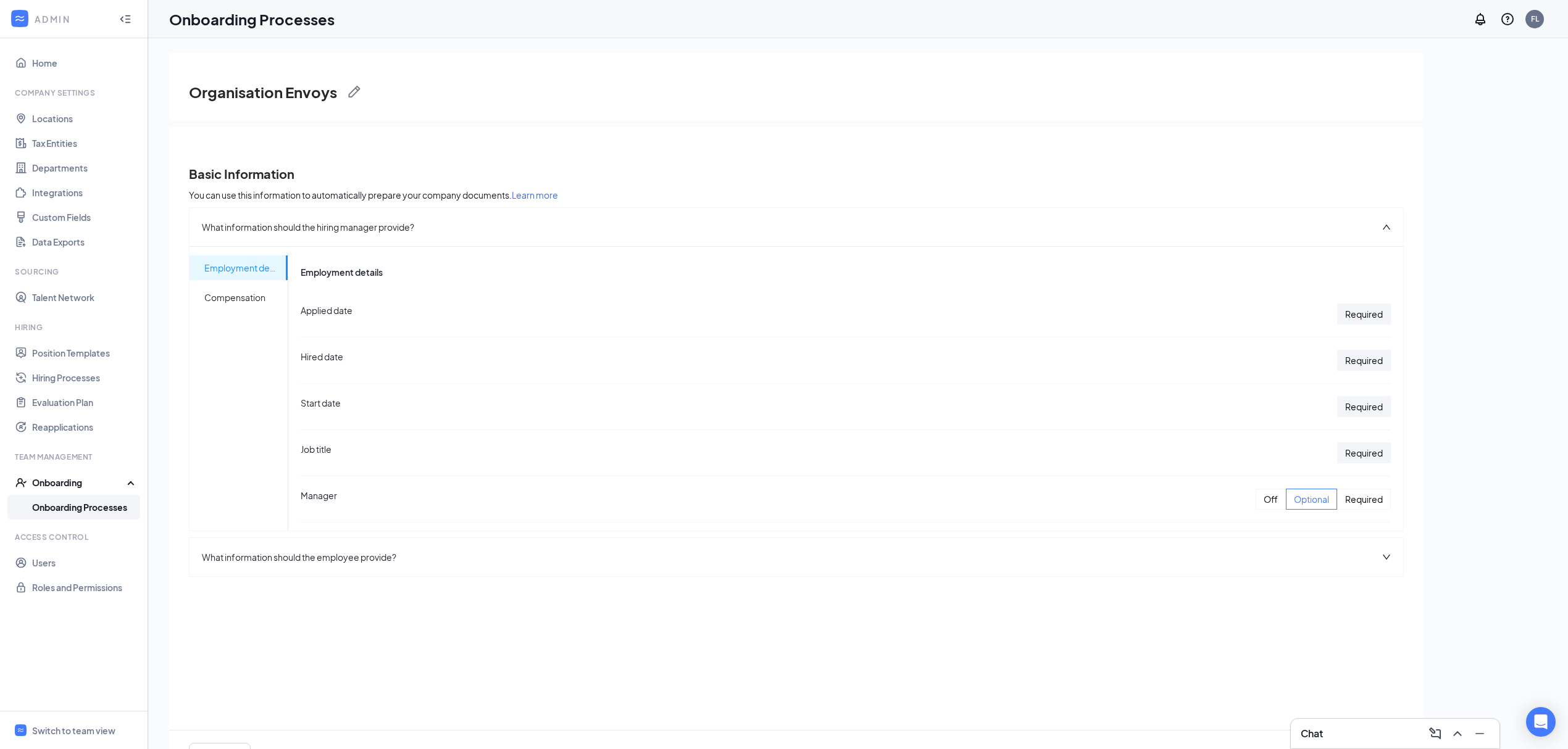
click at [1364, 313] on div "Required" at bounding box center [1364, 314] width 54 height 21
click at [1338, 313] on div "Required" at bounding box center [1364, 314] width 54 height 21
drag, startPoint x: 1342, startPoint y: 358, endPoint x: 1348, endPoint y: 367, distance: 10.8
click at [1343, 360] on div "Required" at bounding box center [1364, 360] width 54 height 21
click at [1362, 411] on div "Required" at bounding box center [1364, 407] width 54 height 21
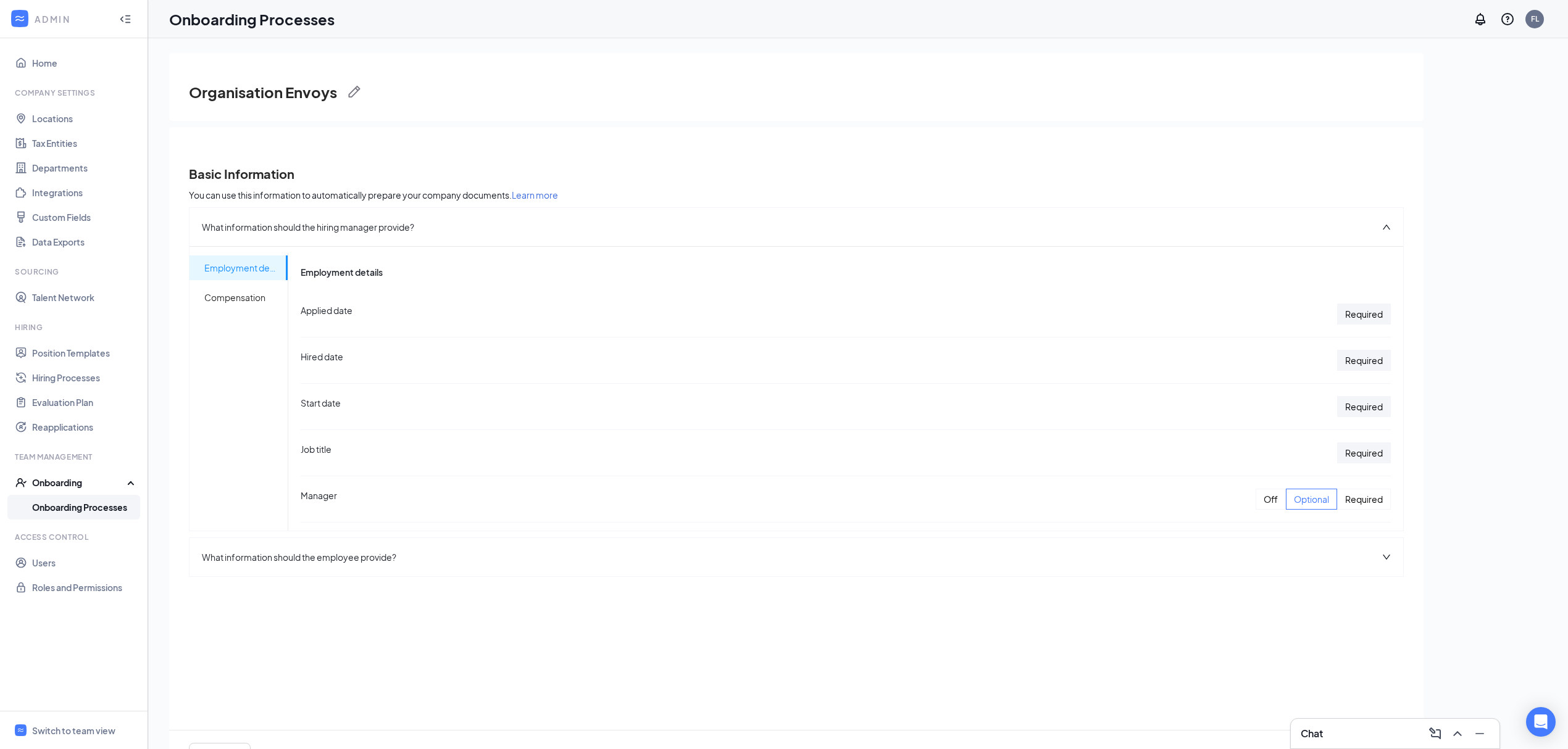
click at [1361, 452] on div "Required" at bounding box center [1364, 453] width 54 height 21
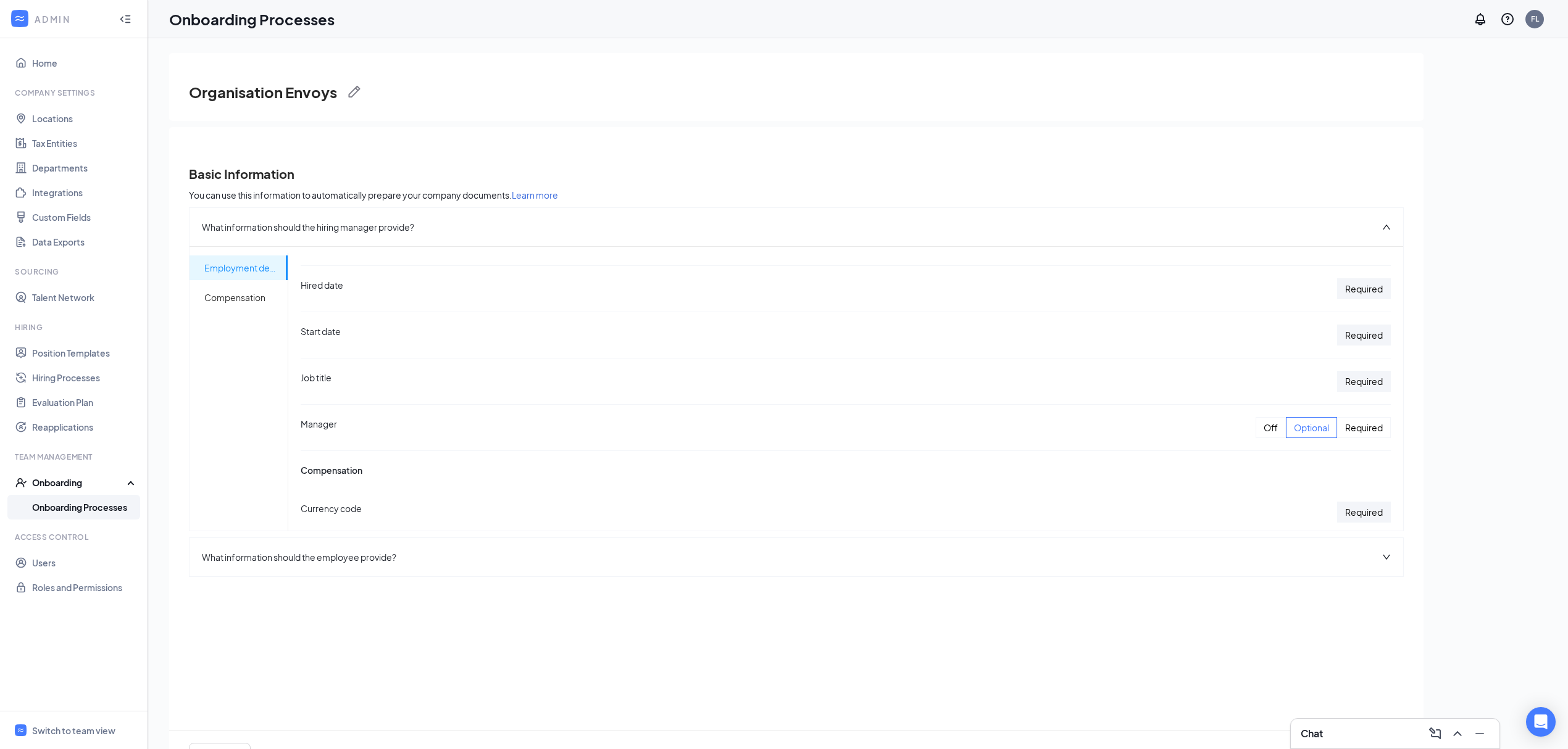
scroll to position [164, 0]
click at [1258, 336] on div "Off" at bounding box center [1271, 335] width 30 height 21
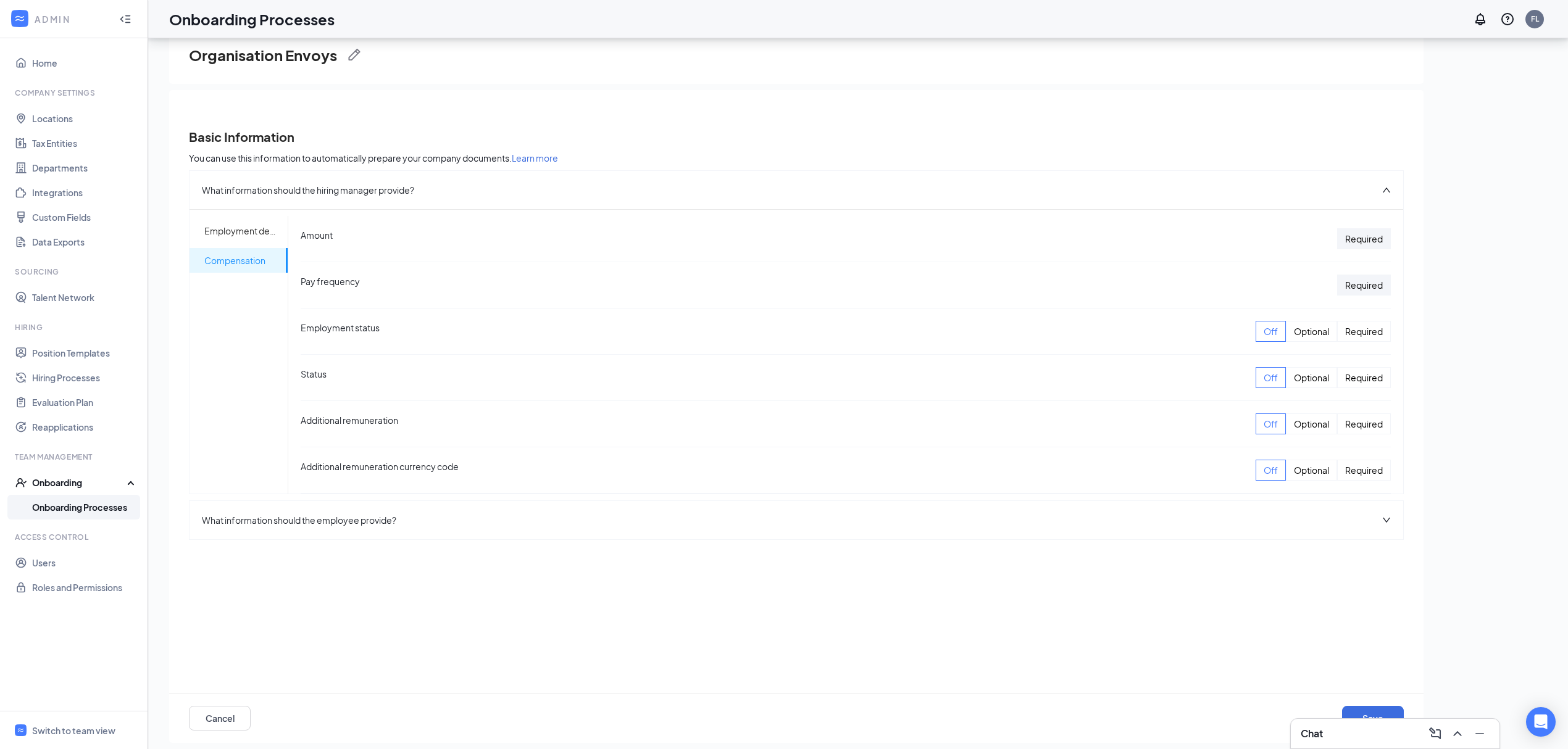
scroll to position [56, 0]
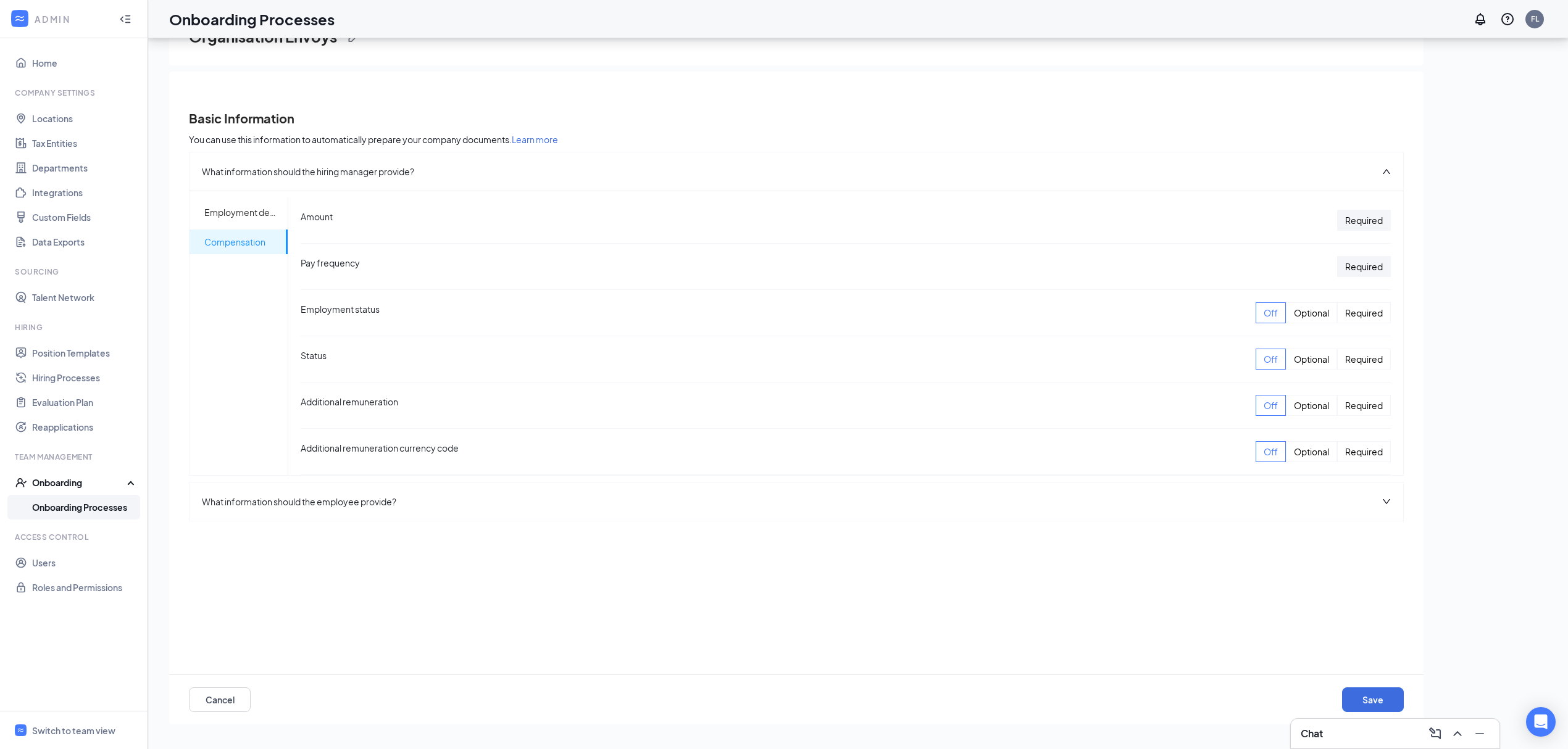
click at [247, 243] on span "Compensation" at bounding box center [241, 241] width 73 height 25
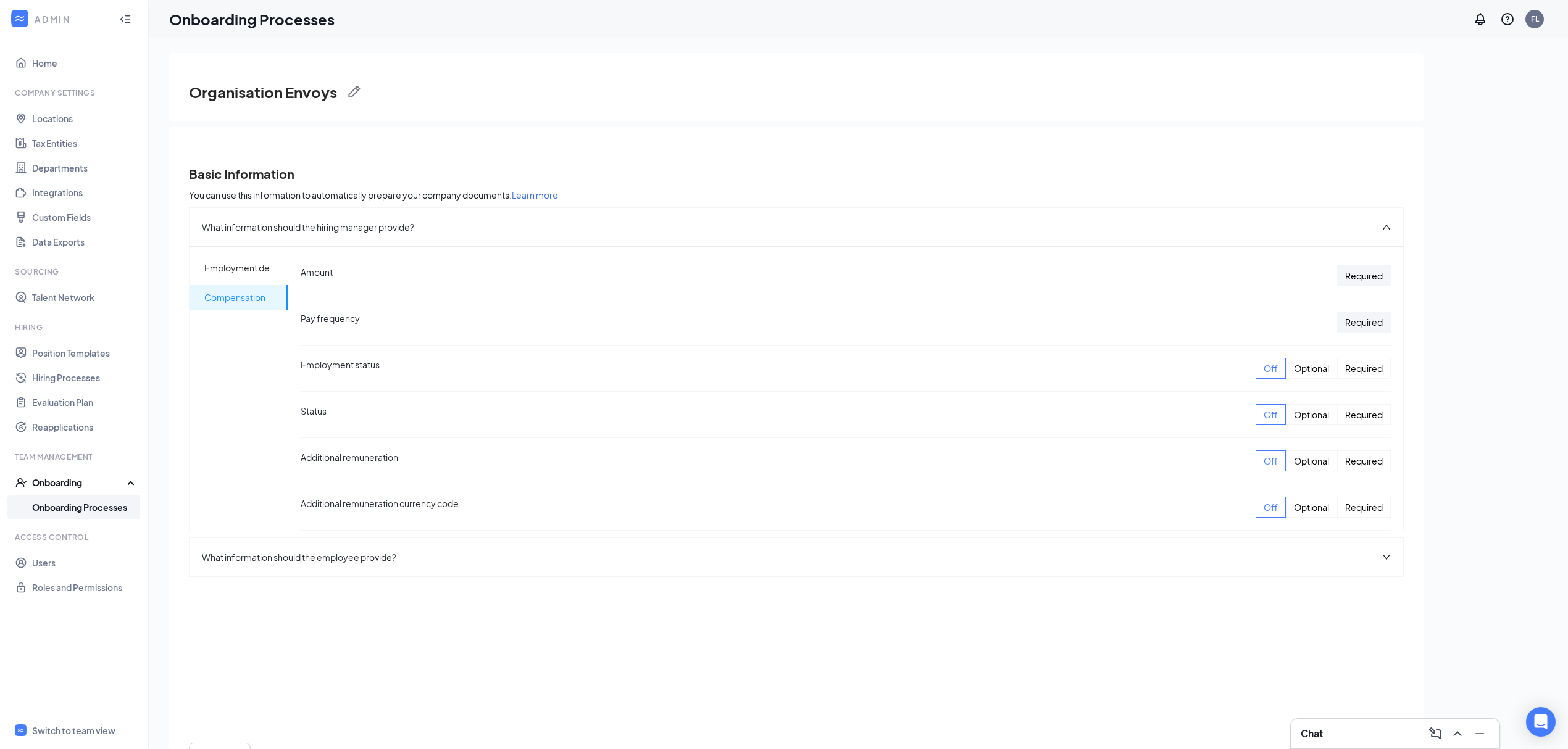
scroll to position [0, 0]
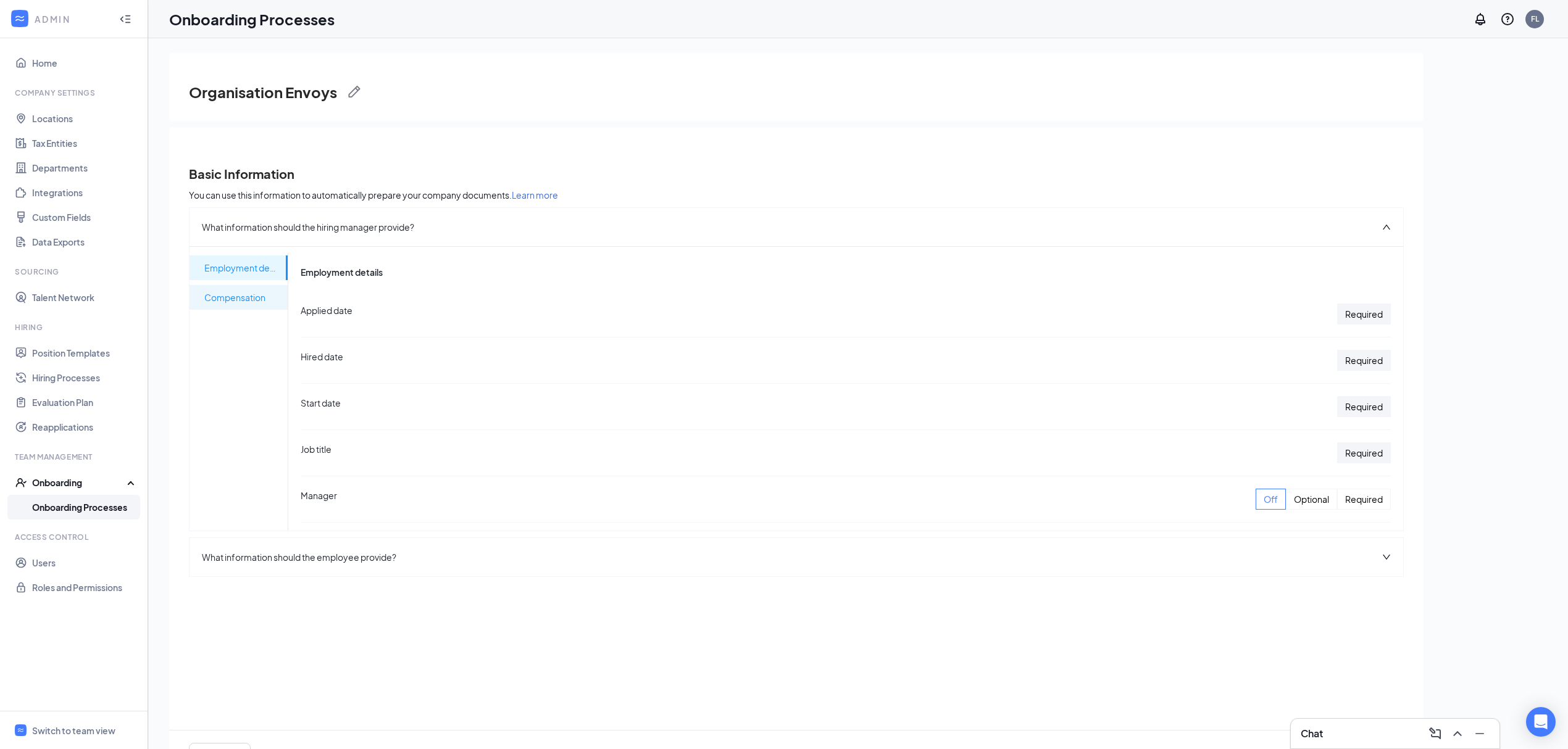
click at [236, 292] on span "Compensation" at bounding box center [241, 297] width 73 height 25
click at [232, 299] on span "Compensation" at bounding box center [241, 297] width 73 height 25
click at [259, 305] on span "Compensation" at bounding box center [241, 297] width 73 height 25
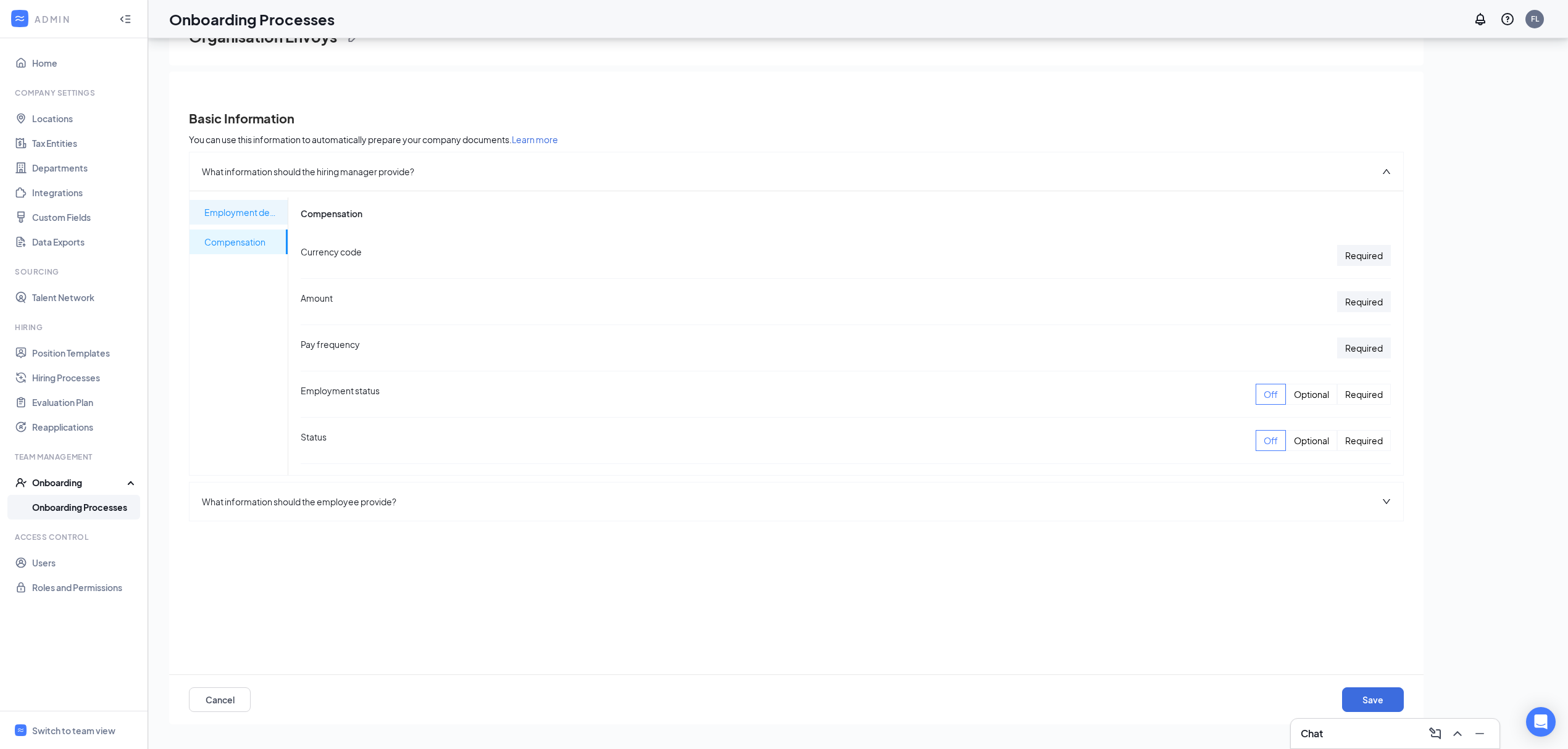
click at [260, 210] on span "Employment details" at bounding box center [241, 212] width 73 height 25
click at [1374, 698] on button "Save" at bounding box center [1374, 699] width 62 height 25
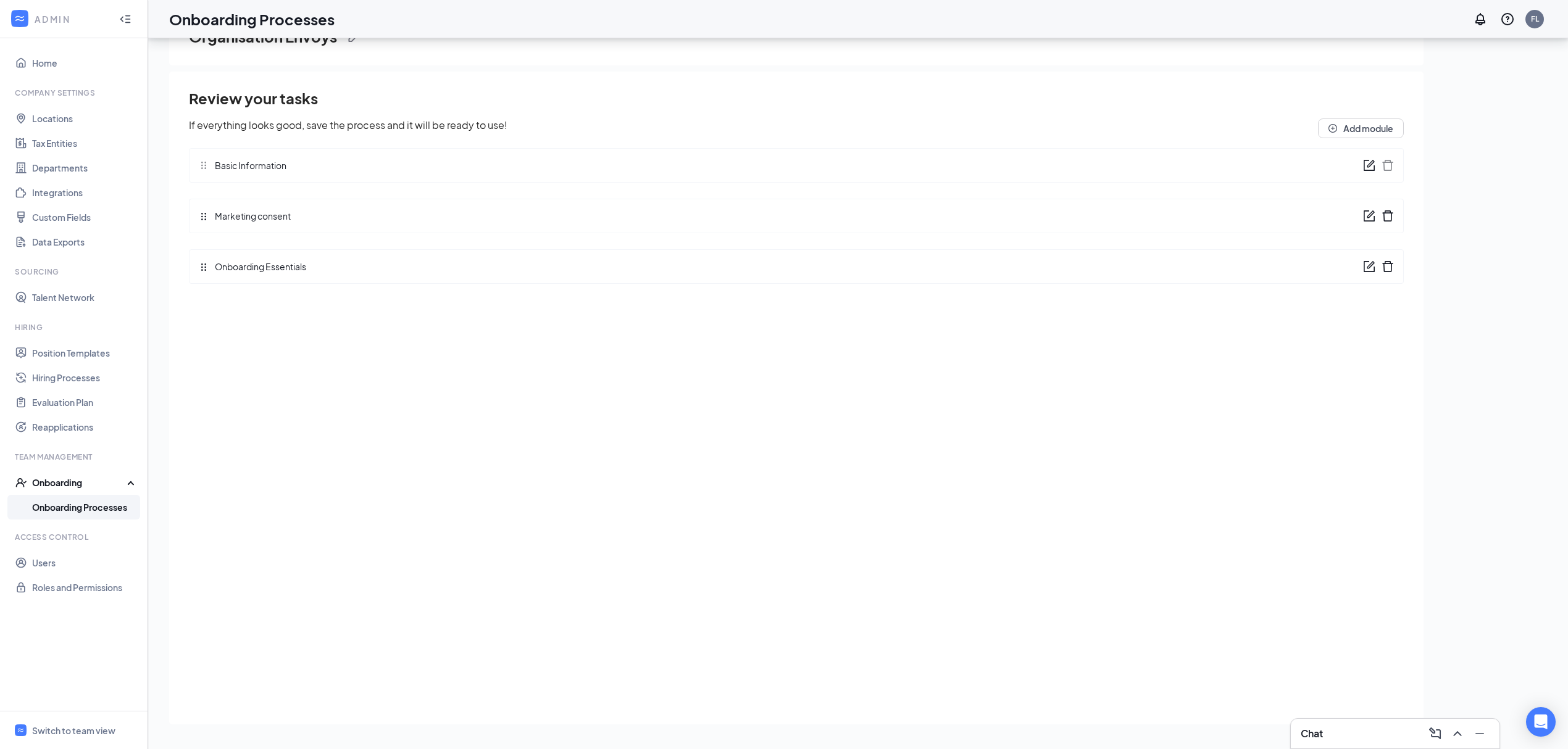
click at [1376, 164] on div at bounding box center [1379, 165] width 31 height 13
click at [1367, 164] on icon "form" at bounding box center [1369, 165] width 13 height 13
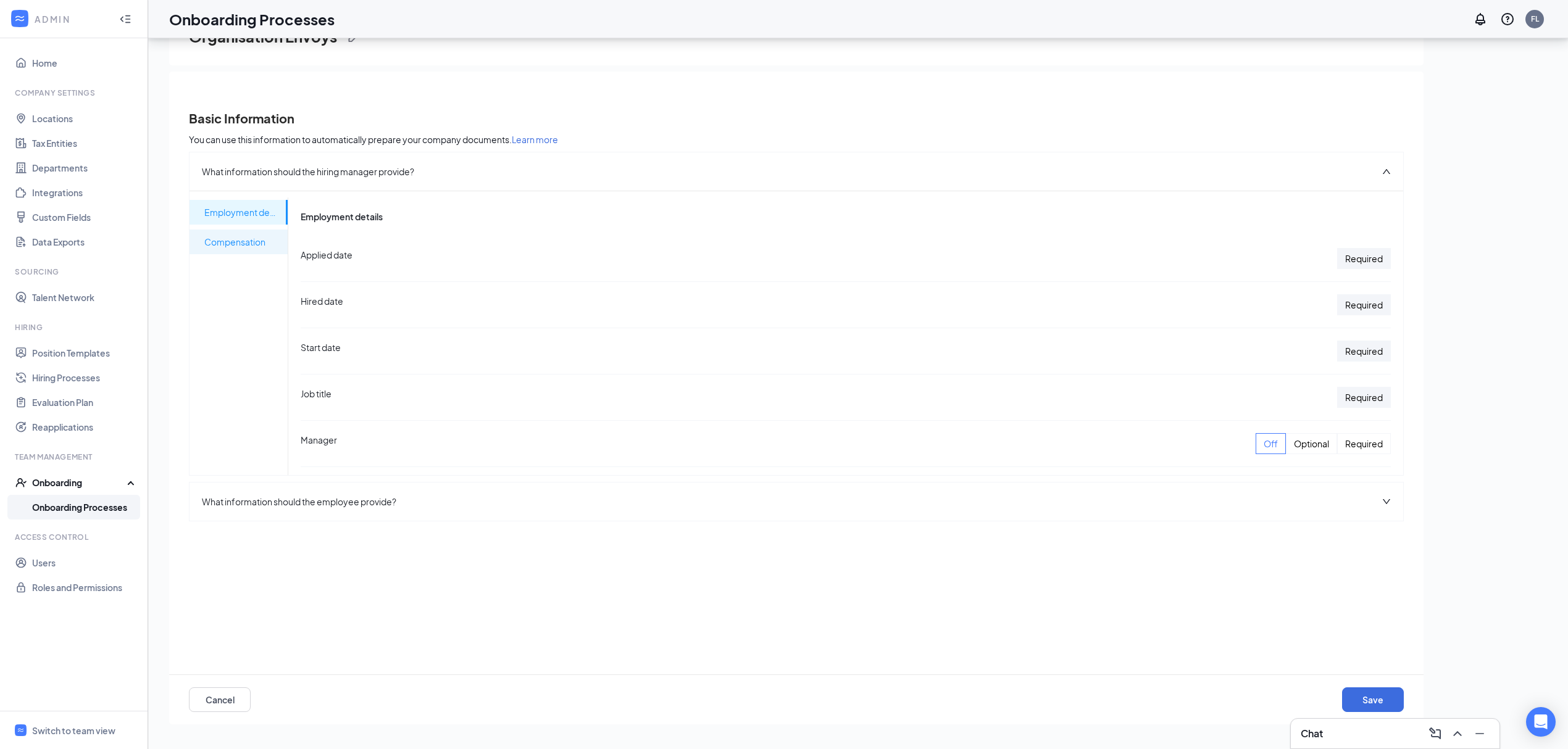
click at [247, 238] on span "Compensation" at bounding box center [241, 241] width 73 height 25
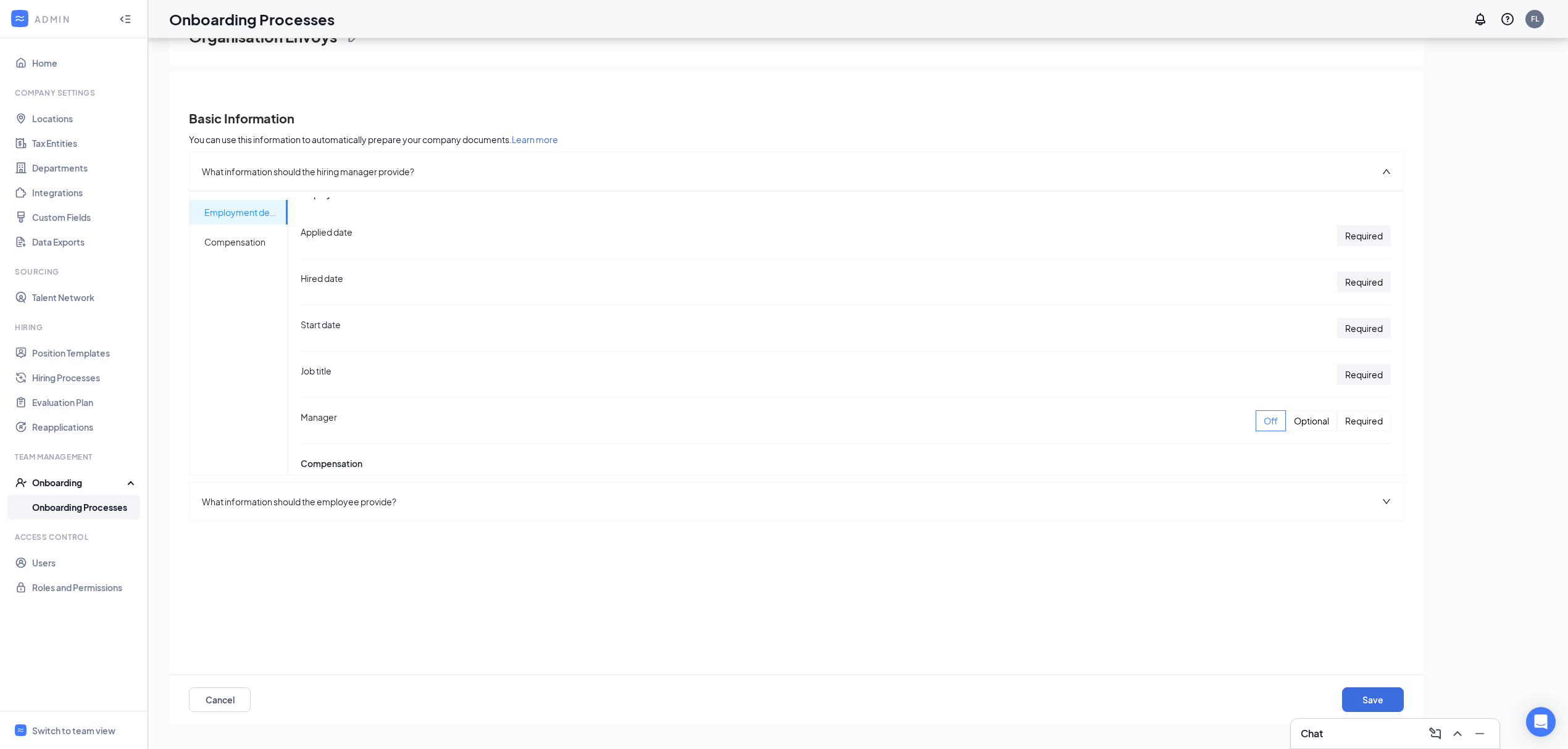
scroll to position [0, 0]
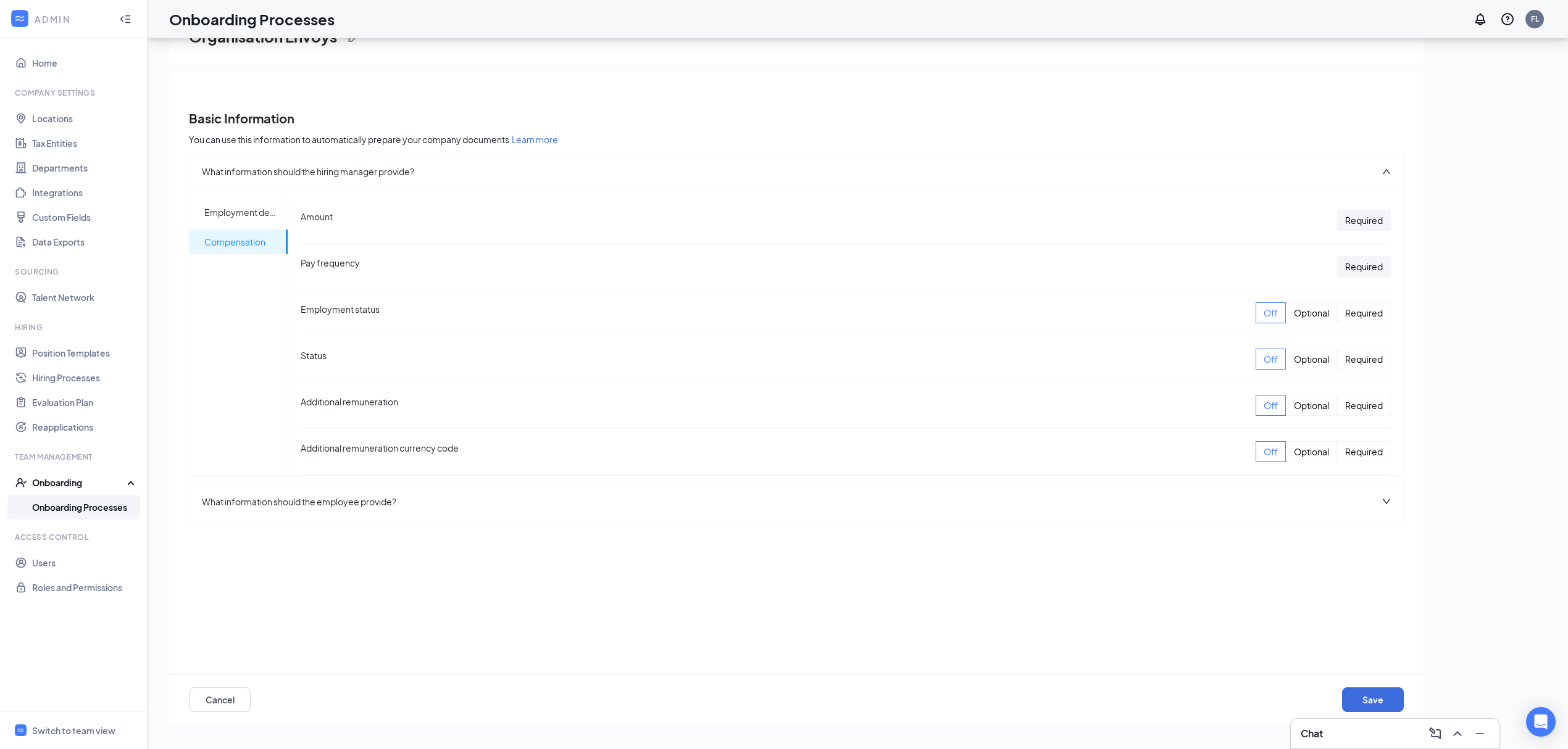
click at [952, 511] on div "What information should the employee provide?" at bounding box center [796, 501] width 1214 height 38
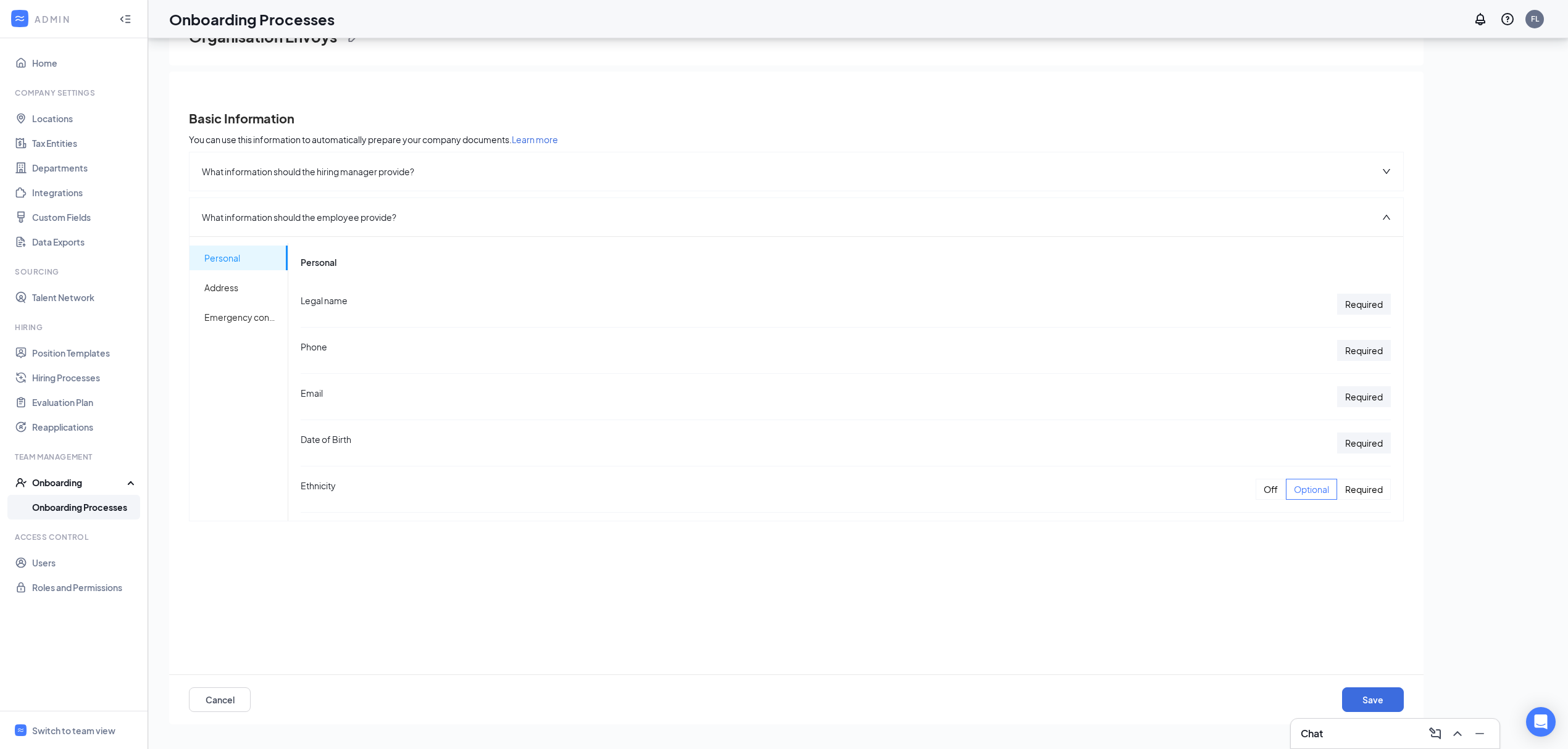
click at [1352, 304] on div "Required" at bounding box center [1364, 304] width 54 height 21
click at [1359, 349] on div "Required" at bounding box center [1364, 351] width 54 height 21
click at [1367, 397] on div "Required" at bounding box center [1364, 397] width 54 height 21
click at [1256, 413] on div "Off" at bounding box center [1271, 408] width 30 height 21
click at [1256, 460] on div "Off" at bounding box center [1271, 453] width 30 height 21
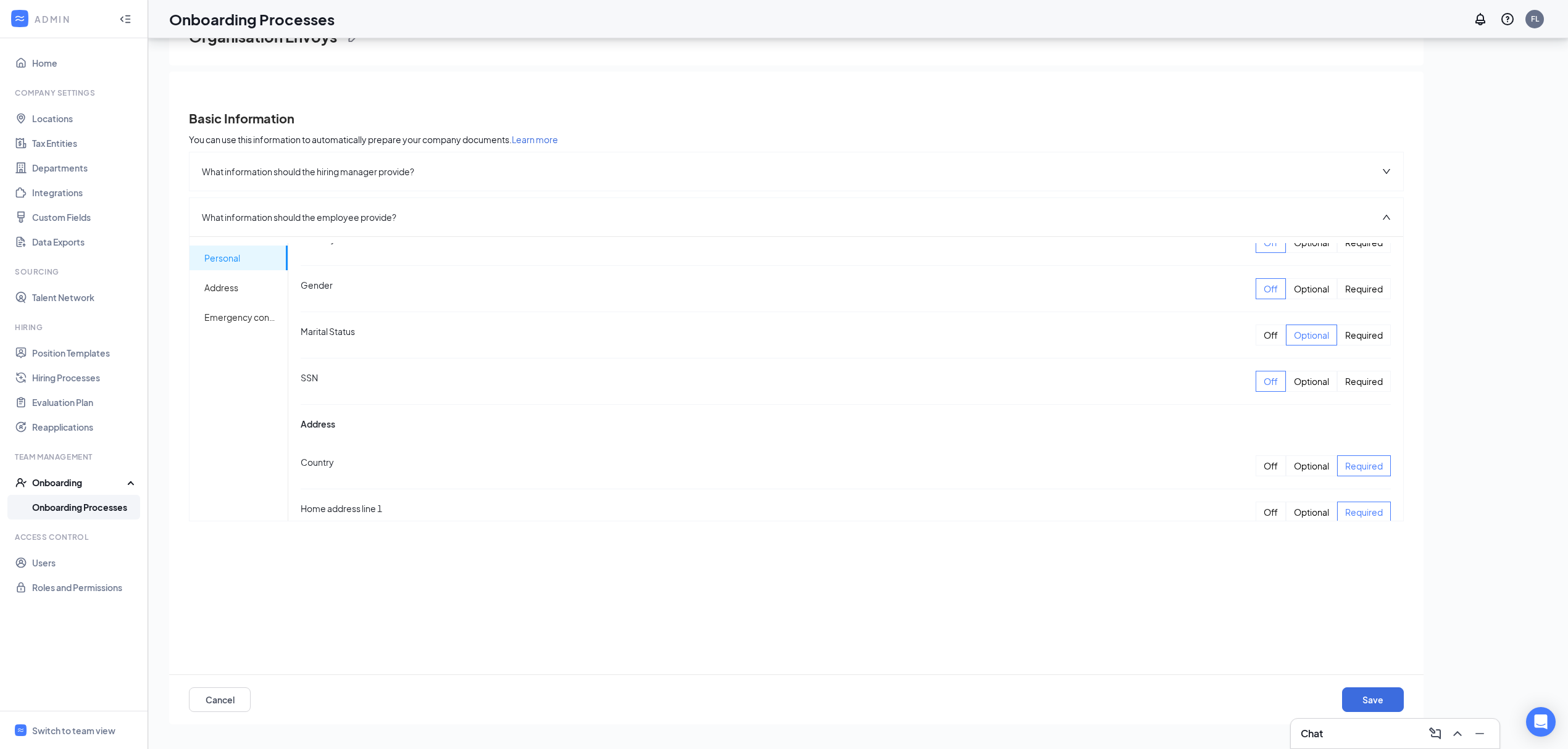
click at [1257, 336] on div "Off" at bounding box center [1271, 335] width 30 height 21
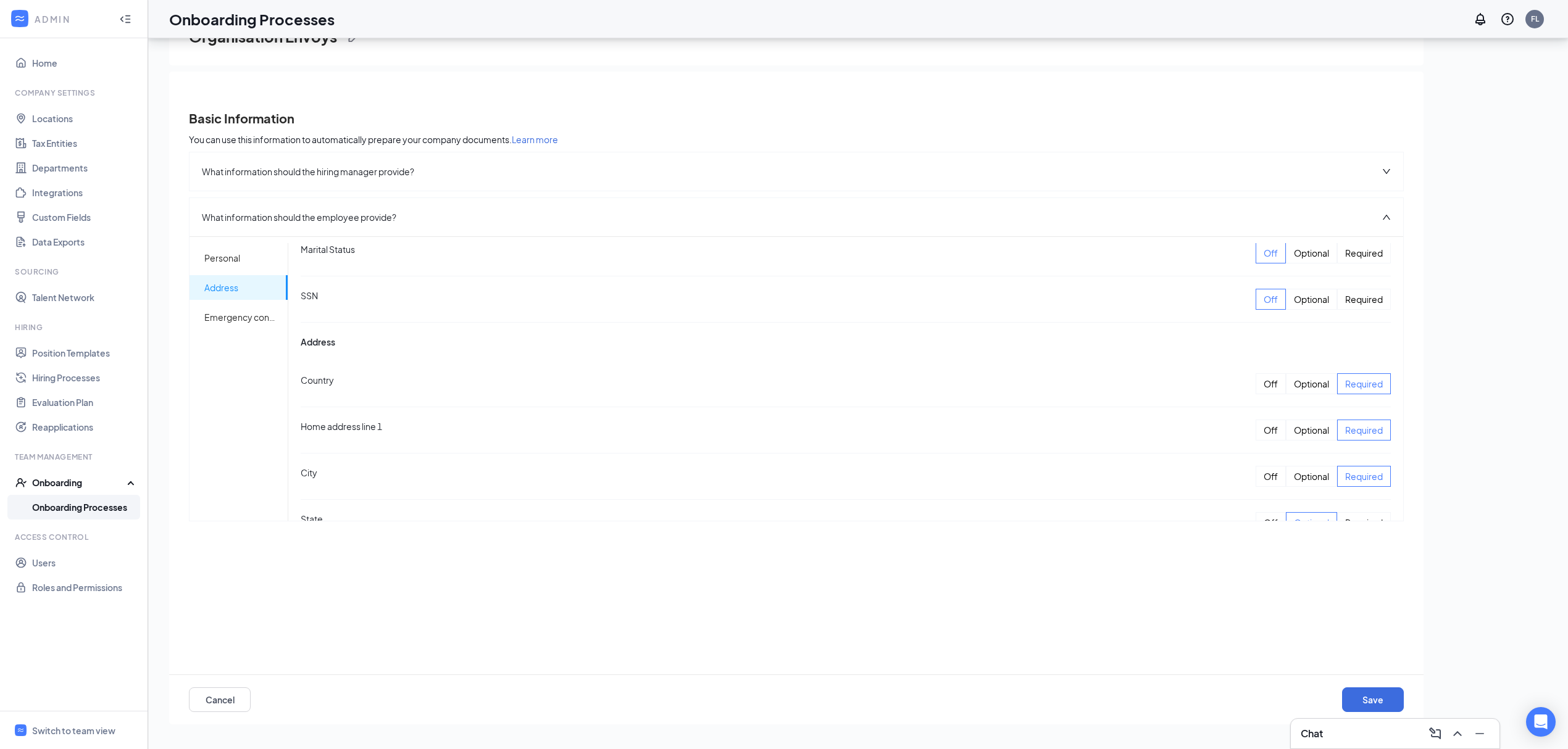
click at [1262, 387] on div "Off" at bounding box center [1271, 384] width 30 height 21
click at [1258, 437] on div "Off" at bounding box center [1271, 430] width 30 height 21
click at [1263, 479] on div "Off" at bounding box center [1271, 477] width 30 height 21
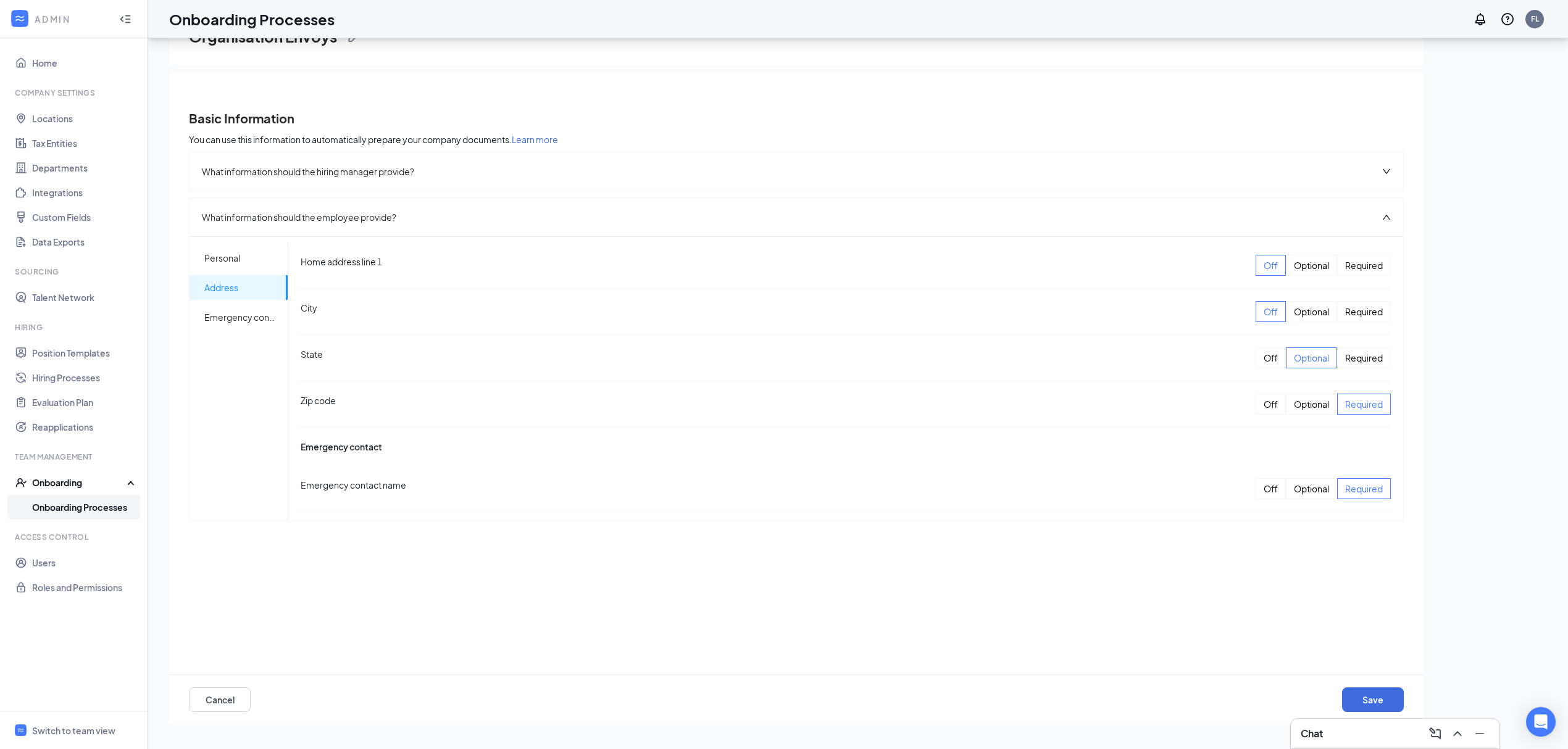
click at [1261, 368] on div "Off" at bounding box center [1271, 358] width 30 height 21
click at [1260, 415] on div "Off" at bounding box center [1271, 404] width 30 height 21
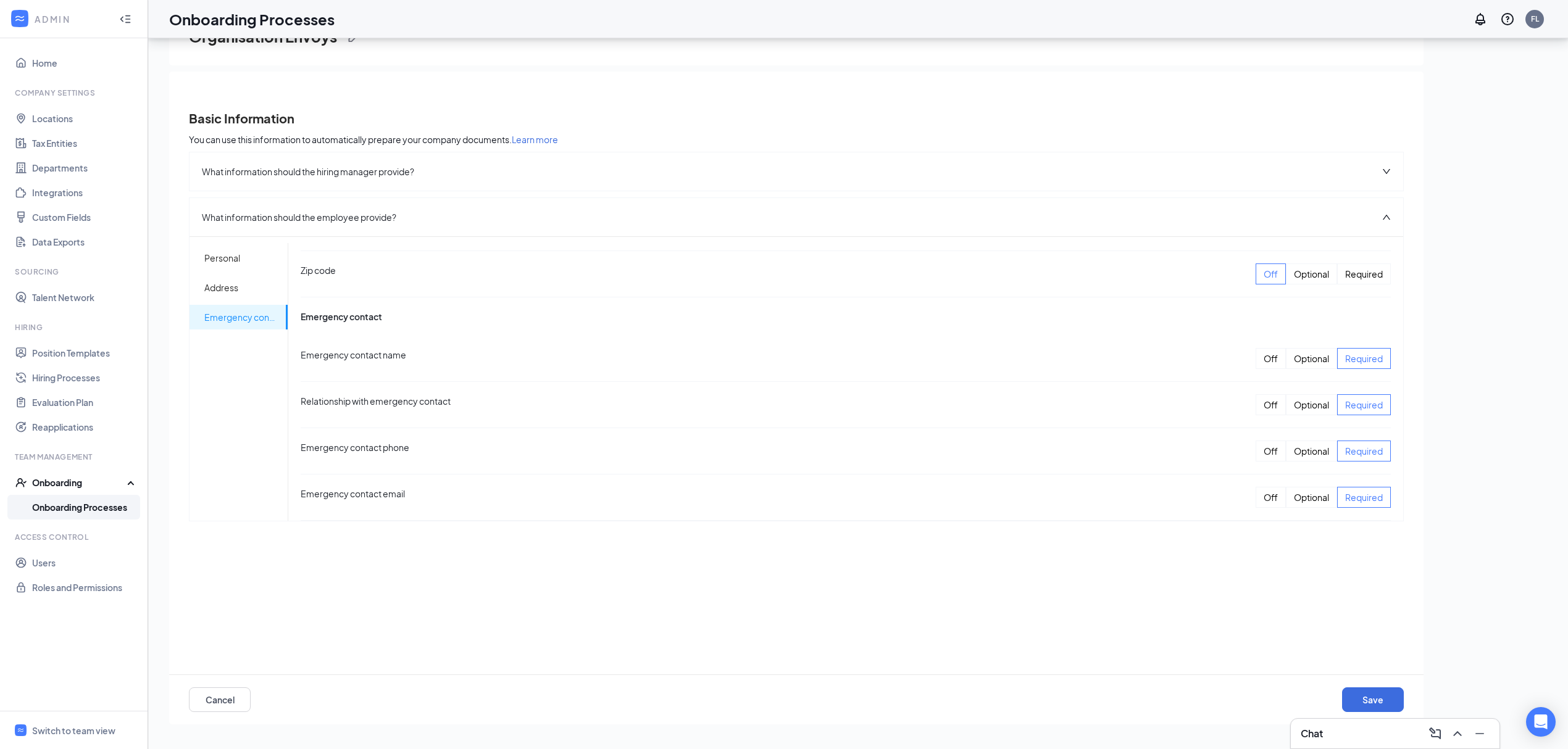
click at [1256, 358] on div "Off" at bounding box center [1271, 358] width 30 height 21
click at [1256, 403] on div "Off" at bounding box center [1271, 405] width 30 height 21
drag, startPoint x: 1263, startPoint y: 441, endPoint x: 1265, endPoint y: 490, distance: 49.0
click at [1262, 441] on div "Off" at bounding box center [1271, 451] width 30 height 21
drag, startPoint x: 1265, startPoint y: 494, endPoint x: 1241, endPoint y: 470, distance: 33.9
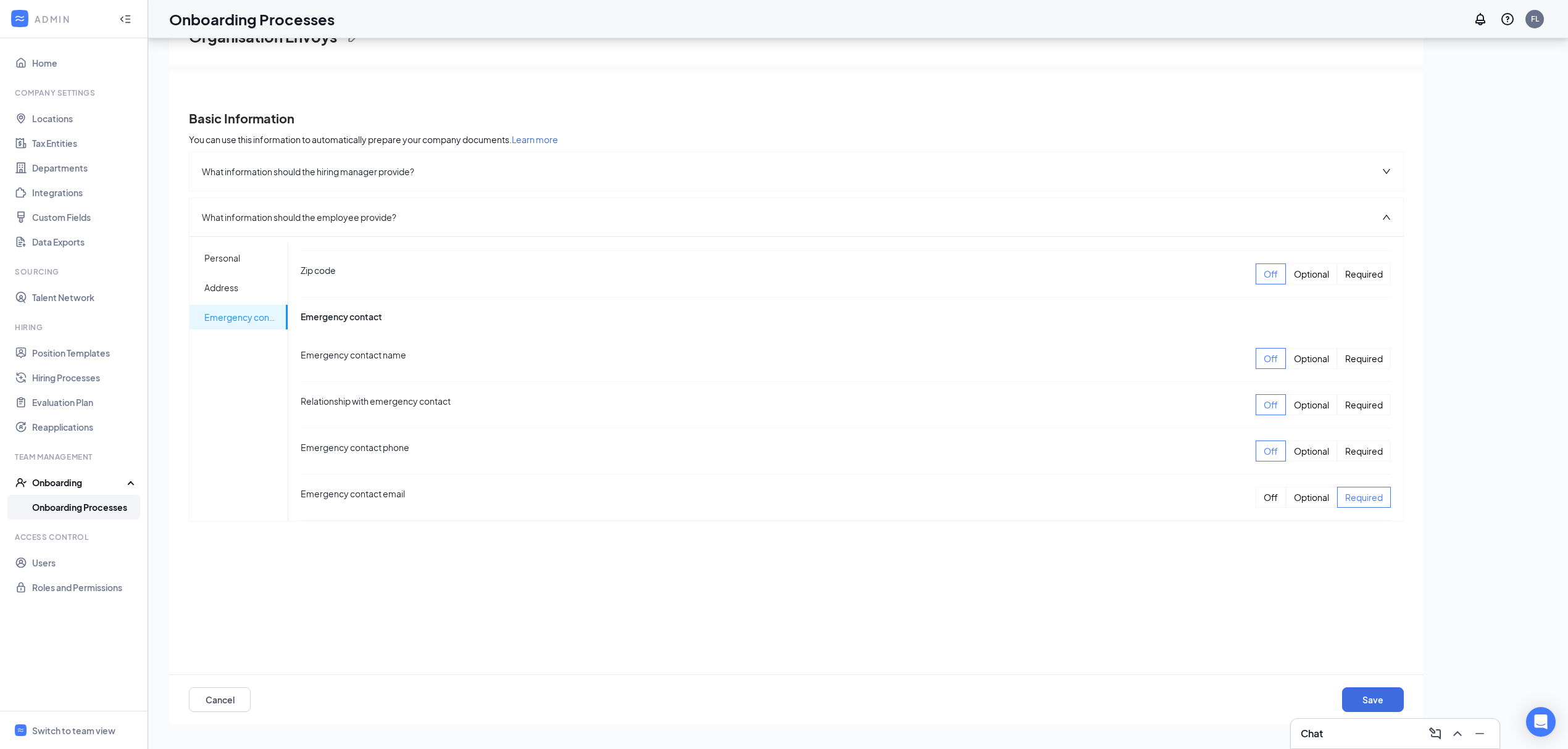
click at [1265, 493] on div "Off" at bounding box center [1271, 498] width 30 height 21
click at [1384, 700] on button "Save" at bounding box center [1374, 699] width 62 height 25
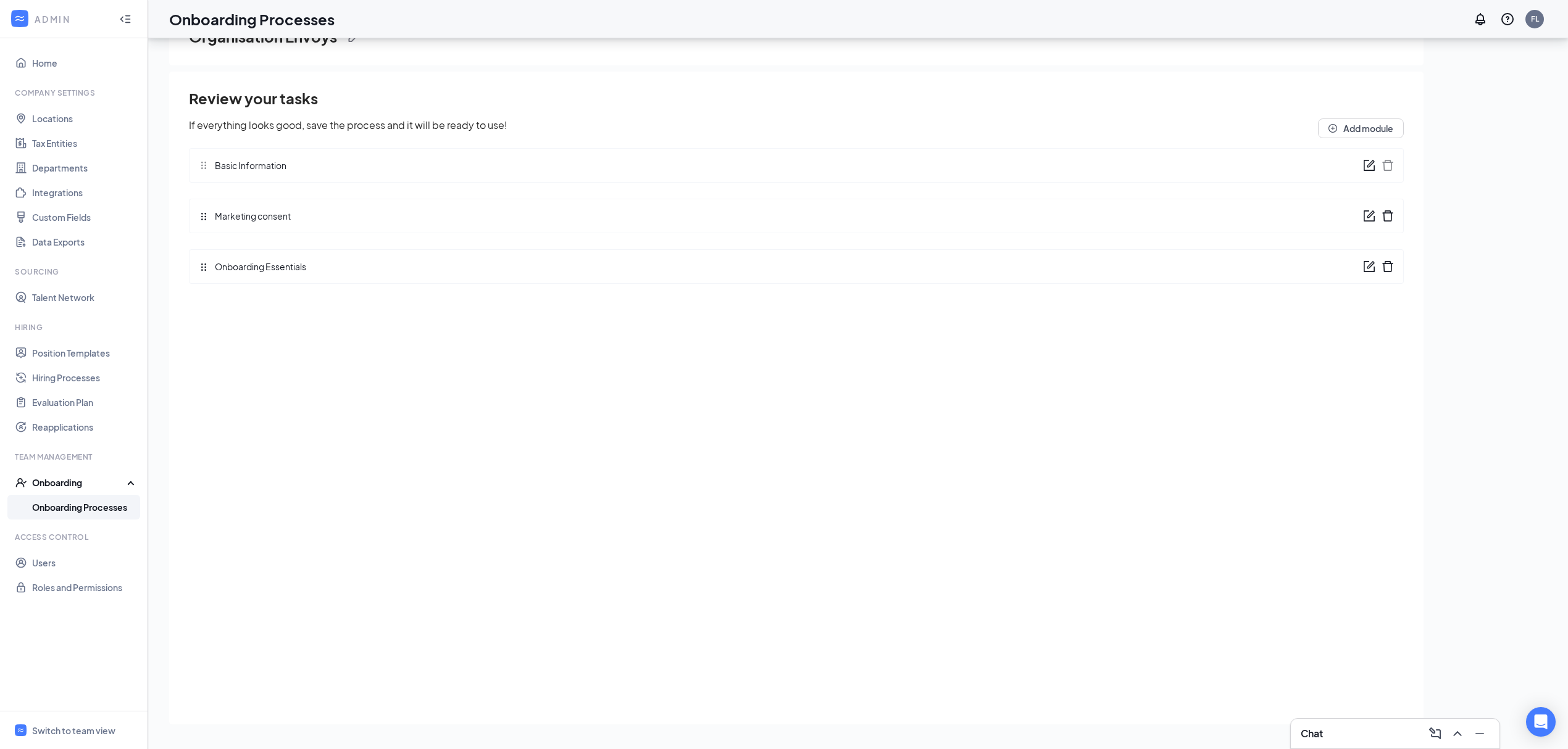
click at [1368, 216] on icon "form" at bounding box center [1371, 214] width 8 height 8
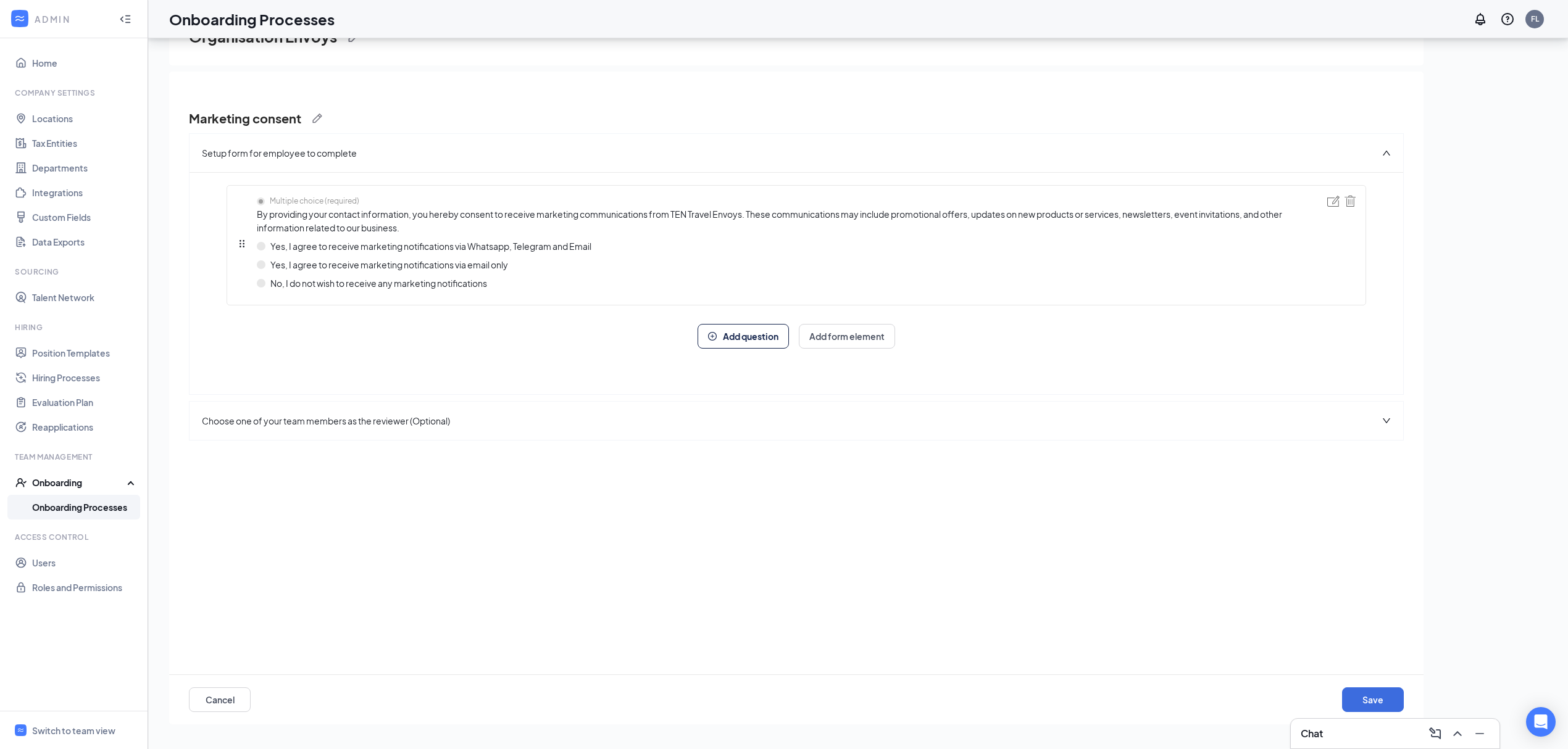
click at [1389, 153] on icon "up" at bounding box center [1387, 153] width 8 height 8
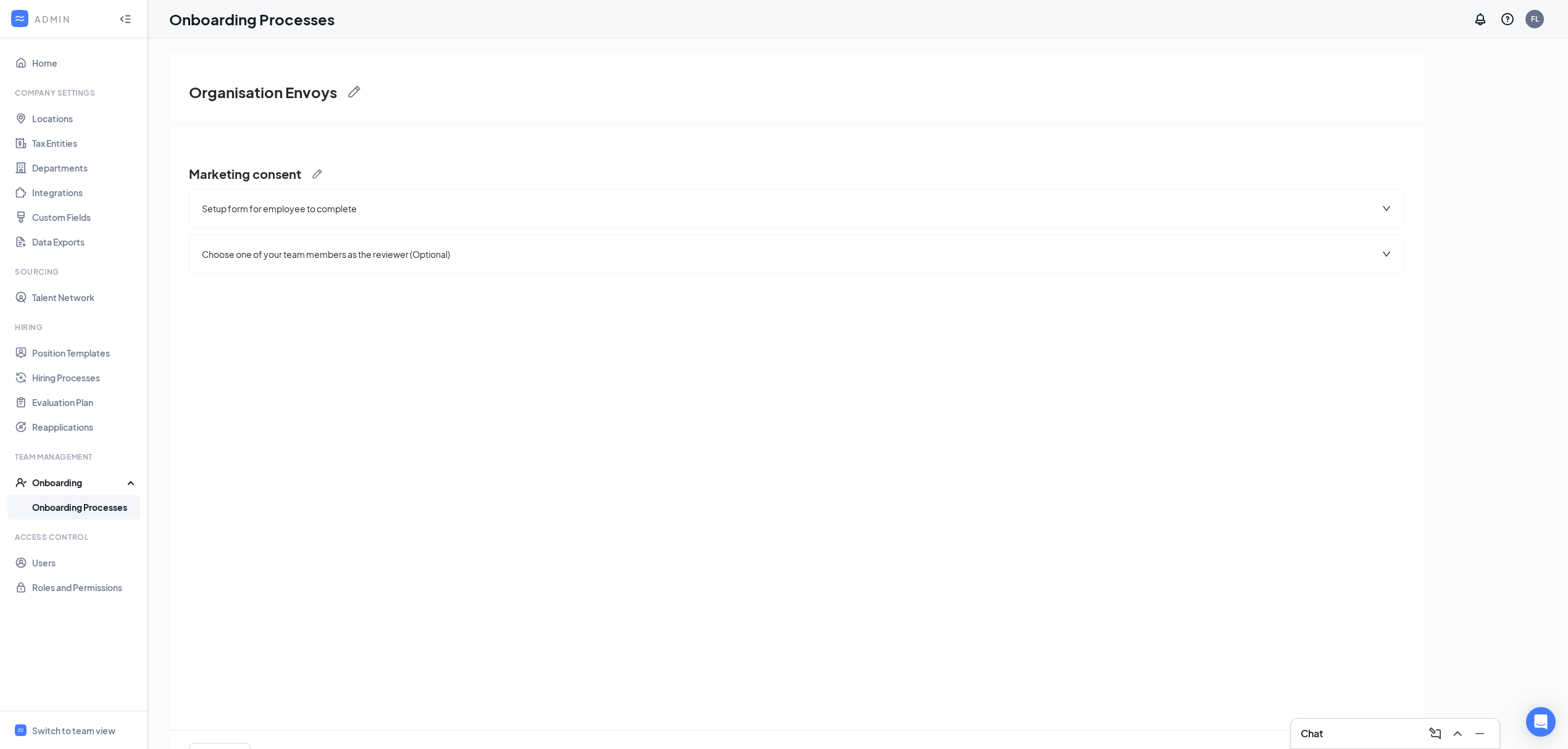
click at [1387, 258] on icon "down" at bounding box center [1387, 254] width 8 height 8
click at [1387, 257] on icon "up" at bounding box center [1387, 254] width 8 height 8
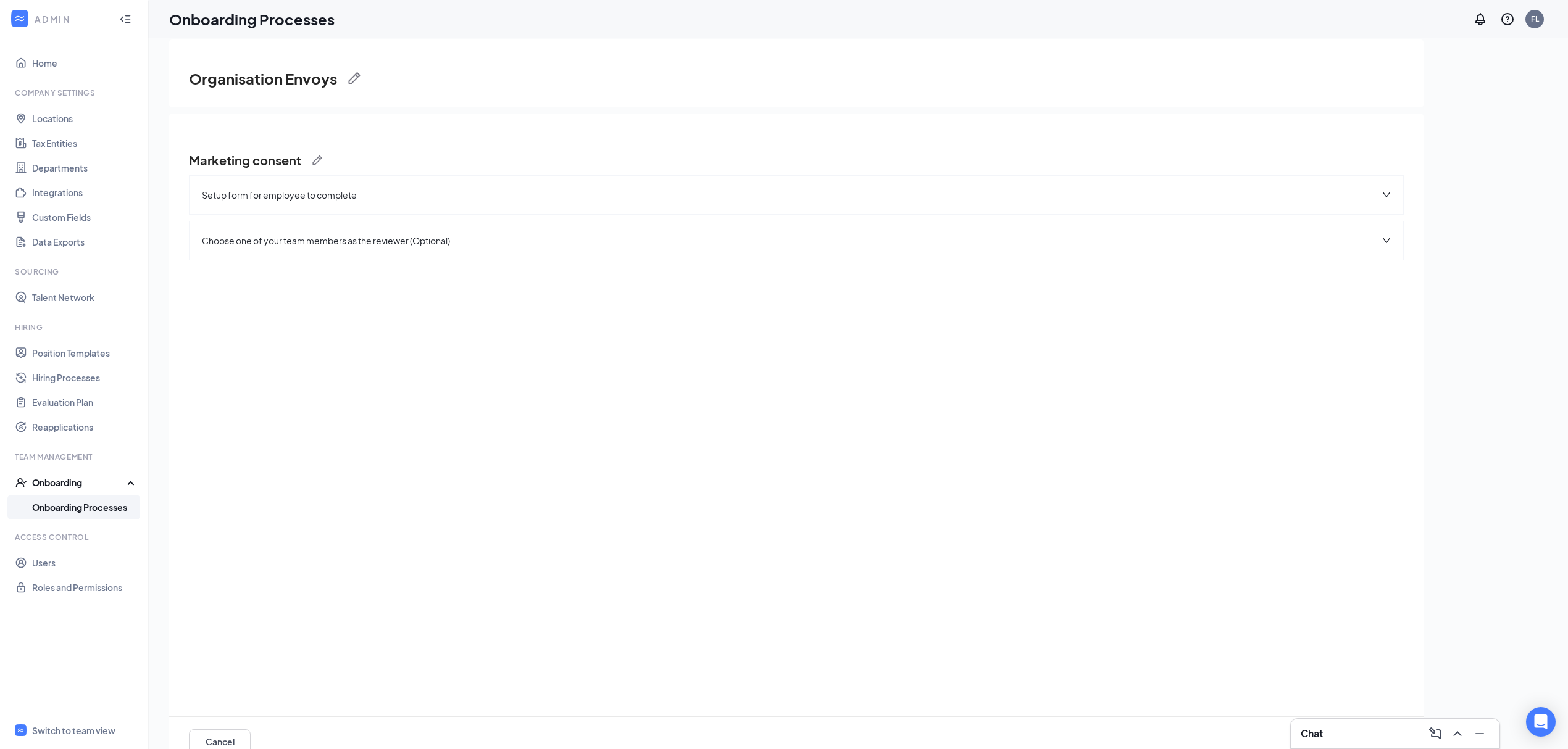
scroll to position [56, 0]
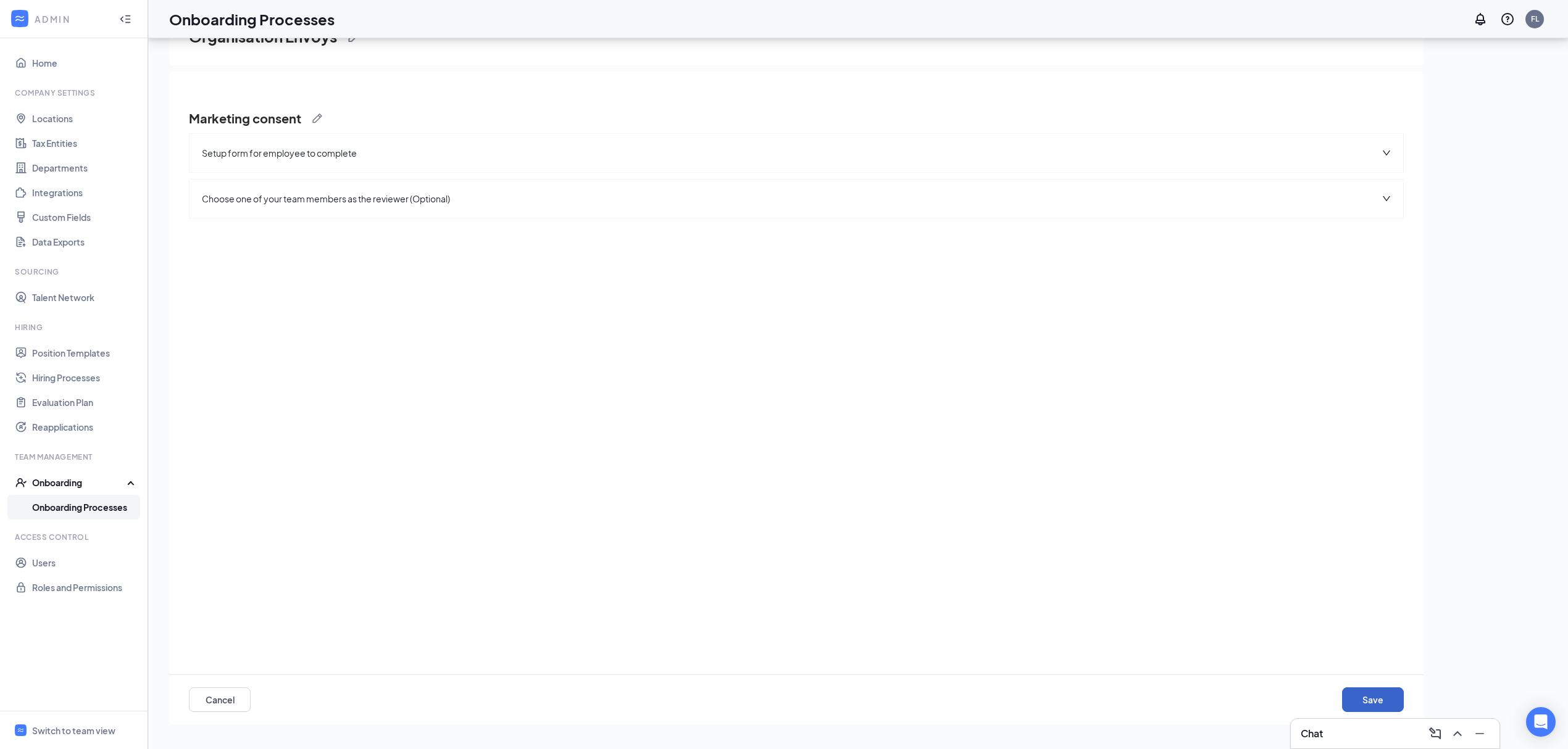
click at [1382, 700] on button "Save" at bounding box center [1374, 699] width 62 height 25
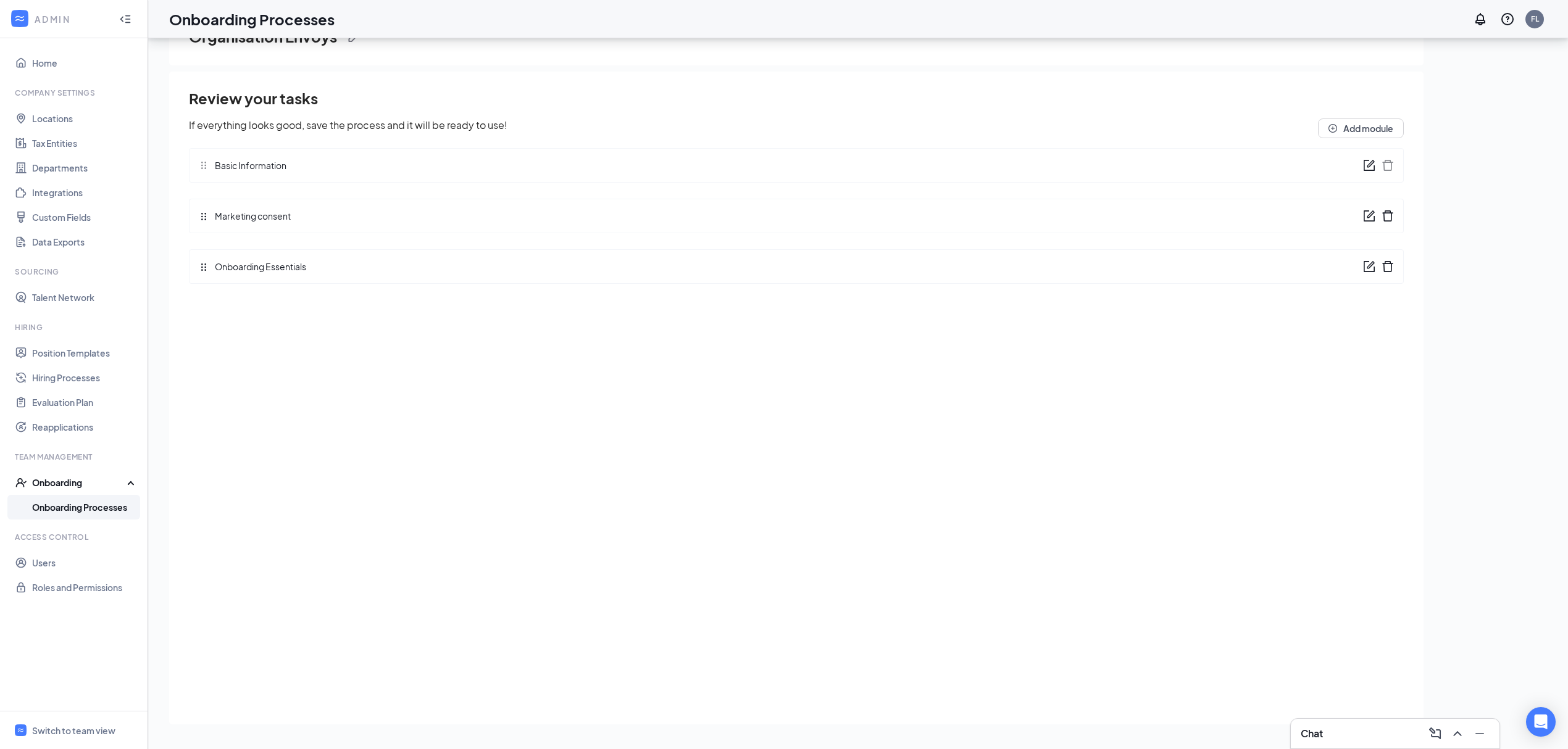
click at [1369, 268] on icon "form" at bounding box center [1371, 265] width 8 height 8
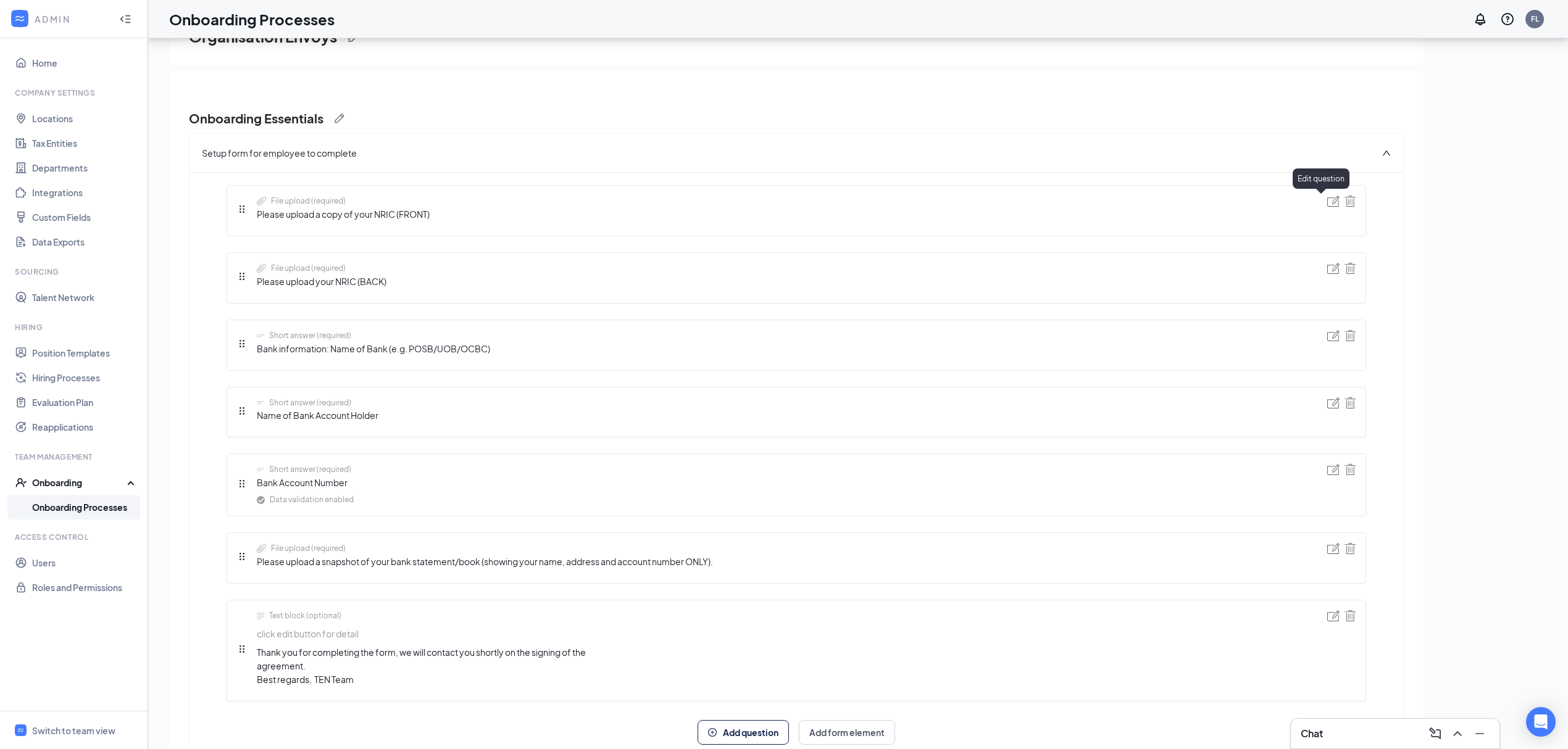
click at [1328, 203] on img at bounding box center [1334, 201] width 13 height 11
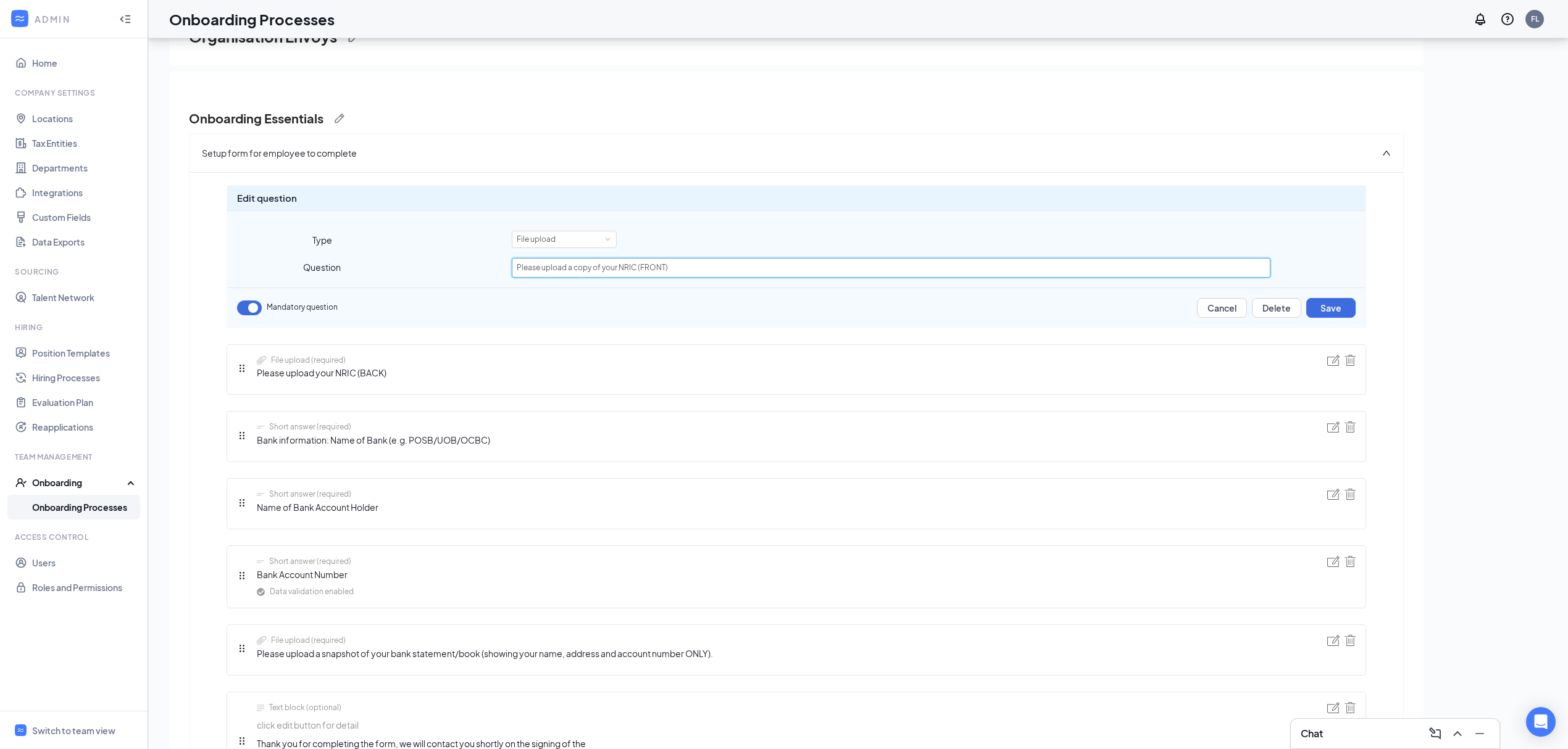
drag, startPoint x: 709, startPoint y: 269, endPoint x: 613, endPoint y: 268, distance: 96.0
click at [613, 268] on input "Please upload a copy of your NRIC (FRONT)" at bounding box center [891, 268] width 759 height 20
click at [613, 267] on input "Please upload a copy of your license/ACRA" at bounding box center [891, 268] width 759 height 20
click at [743, 268] on input "Please upload a copy of company's registered license/ACRA" at bounding box center [891, 268] width 759 height 20
click at [603, 272] on input "Please upload a copy of company's registered license/ACRA" at bounding box center [891, 268] width 759 height 20
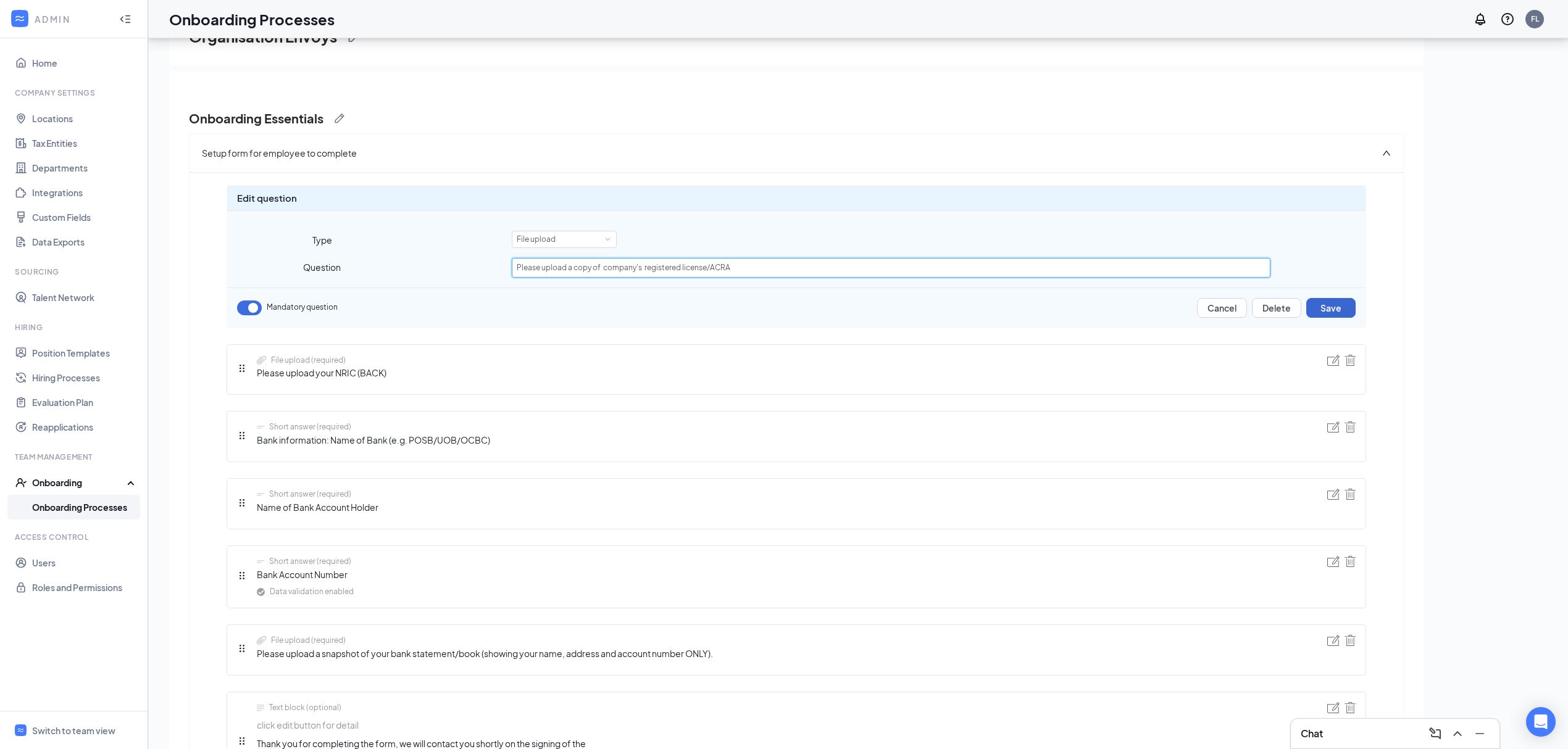
type input "Please upload a copy of company's registered license/ACRA"
click at [1308, 303] on button "Save" at bounding box center [1331, 308] width 49 height 20
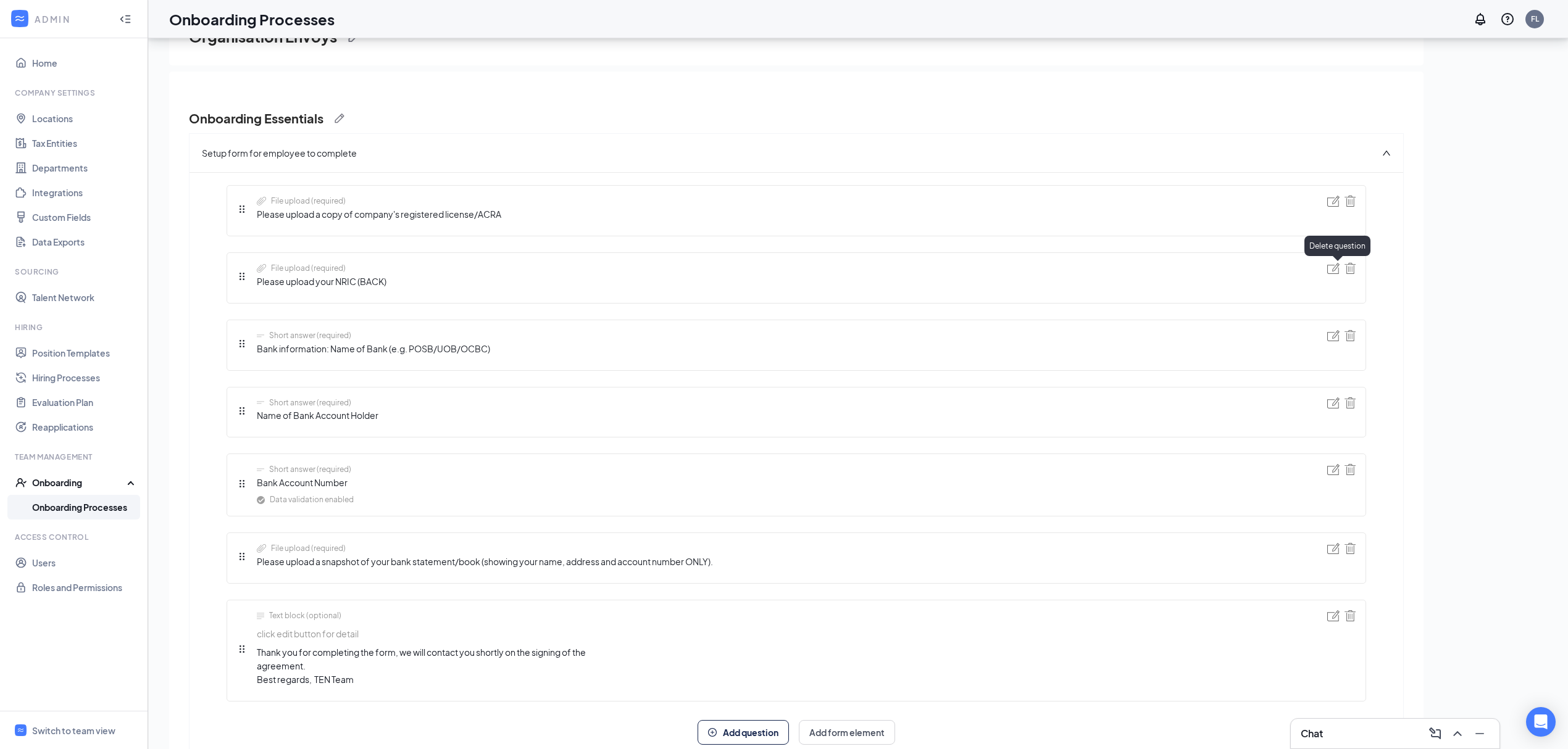
click at [1345, 268] on img at bounding box center [1350, 268] width 11 height 11
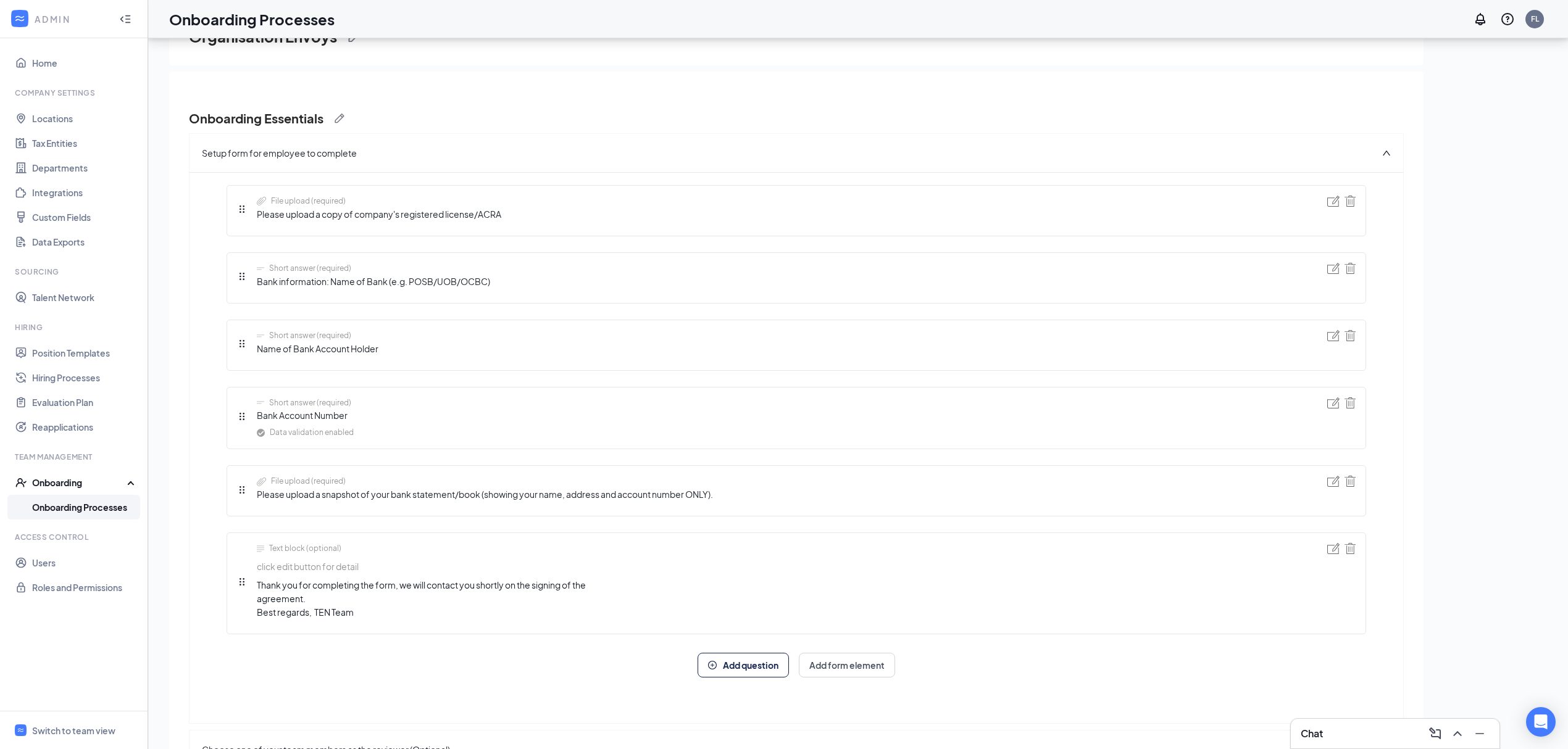
click at [1328, 272] on img at bounding box center [1334, 268] width 13 height 11
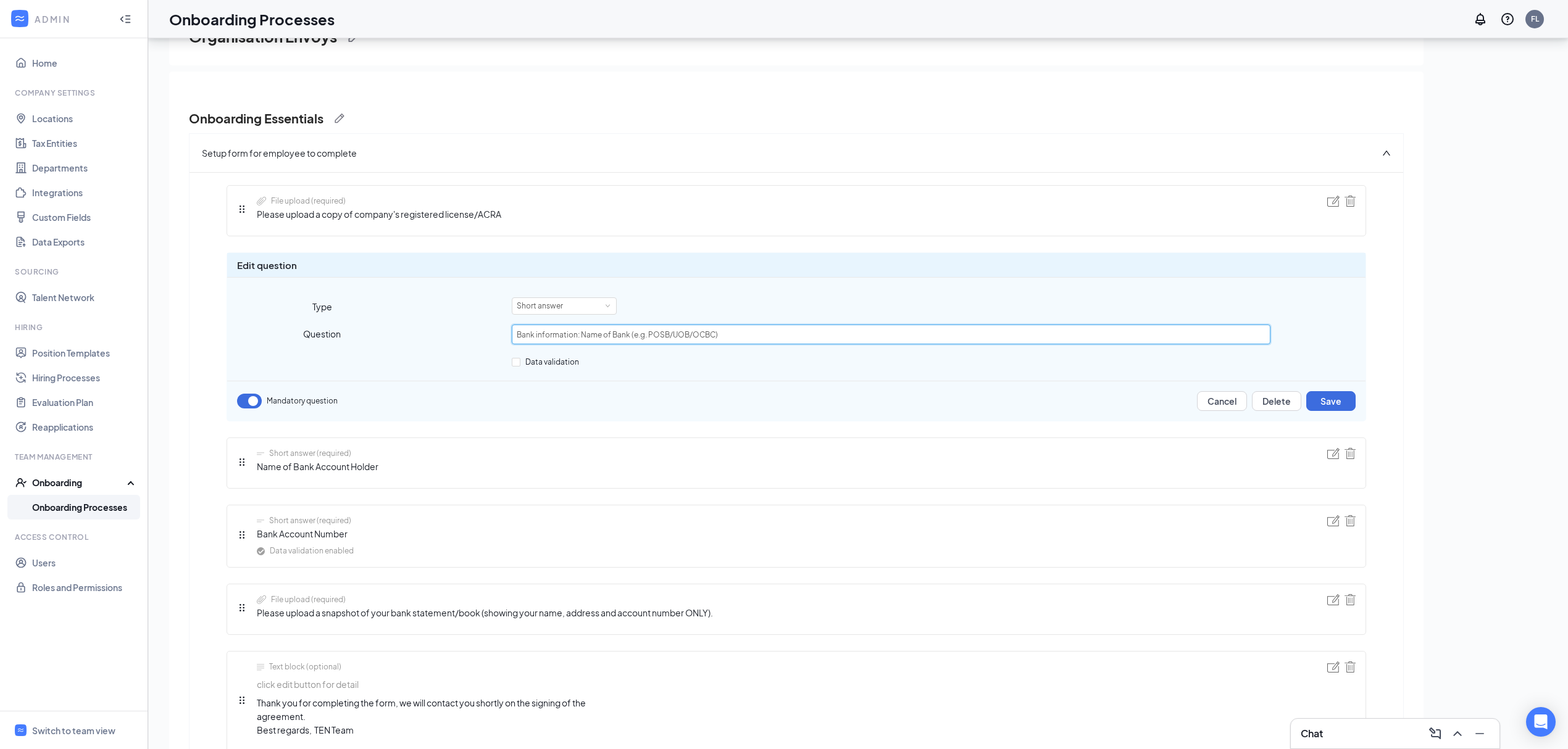
click at [514, 333] on input "Bank information: Name of Bank (e.g. POSB/UOB/OCBC)" at bounding box center [891, 334] width 759 height 20
type input "Corporate Bank information: Name of Bank (e.g. POSB/UOB/OCBC)"
click at [1330, 403] on button "Save" at bounding box center [1331, 401] width 49 height 20
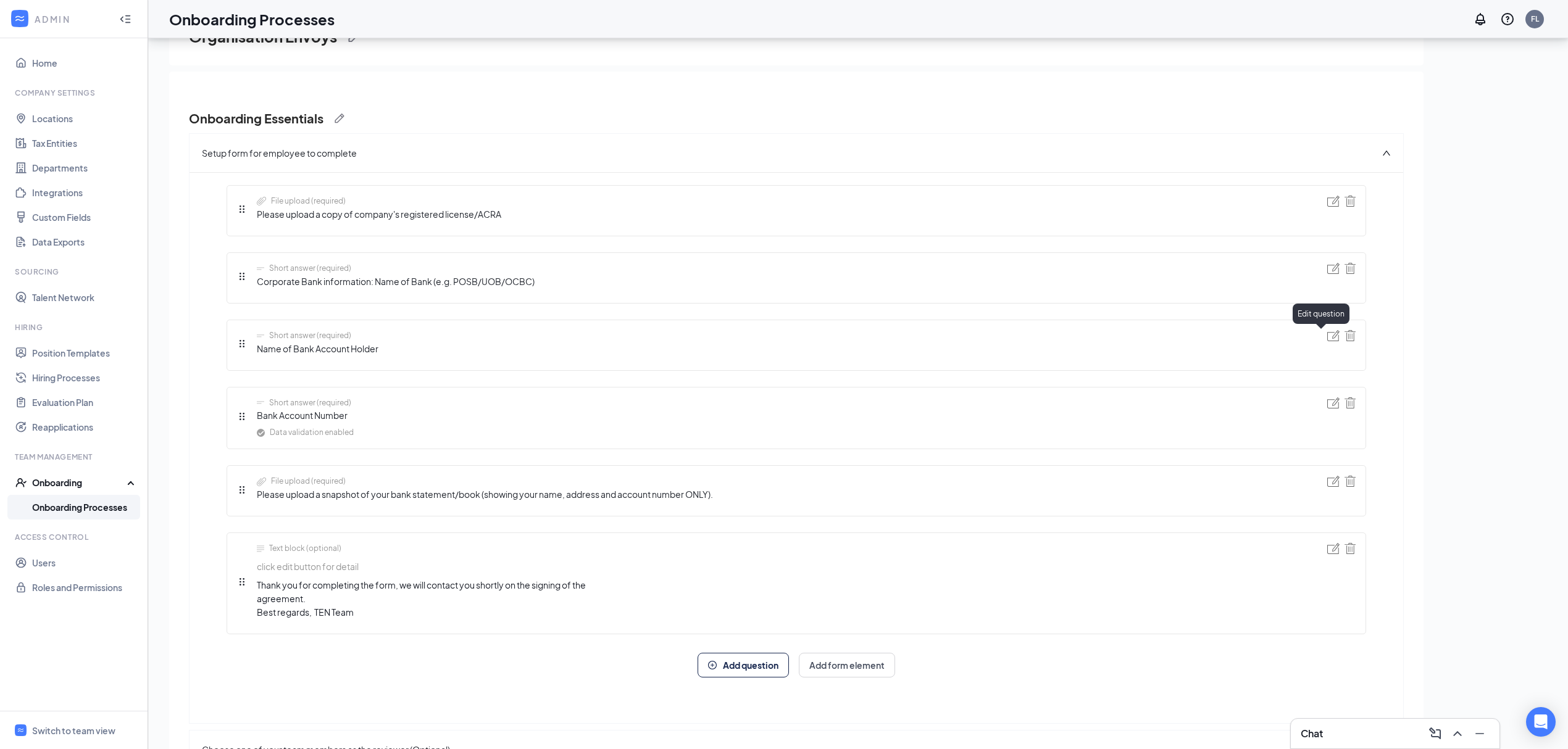
click at [1328, 336] on img at bounding box center [1334, 336] width 13 height 11
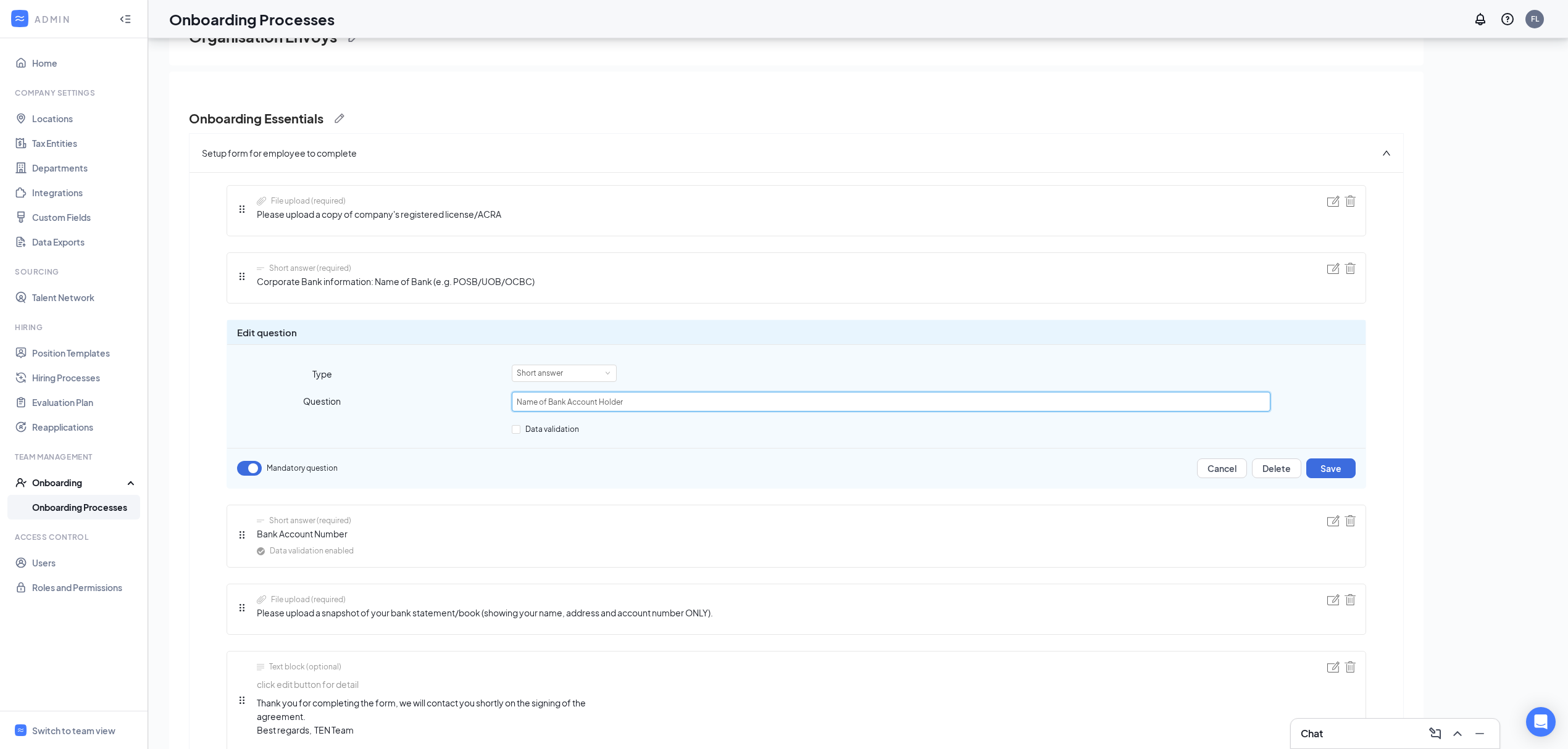
click at [512, 401] on input "Name of Bank Account Holder" at bounding box center [891, 402] width 759 height 20
drag, startPoint x: 1330, startPoint y: 467, endPoint x: 1279, endPoint y: 470, distance: 51.1
click at [1330, 467] on button "Save" at bounding box center [1331, 468] width 49 height 20
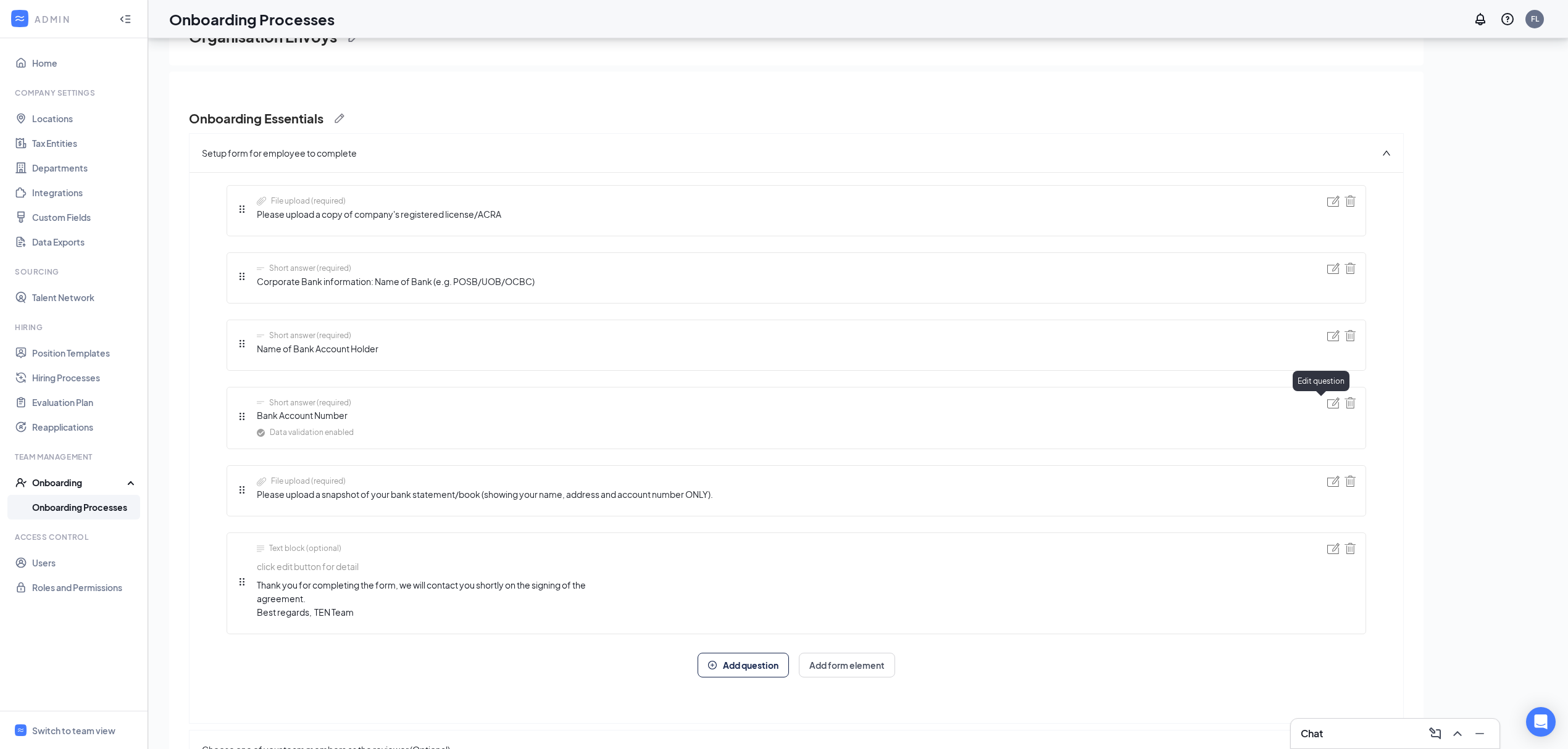
click at [1328, 406] on img at bounding box center [1334, 403] width 13 height 11
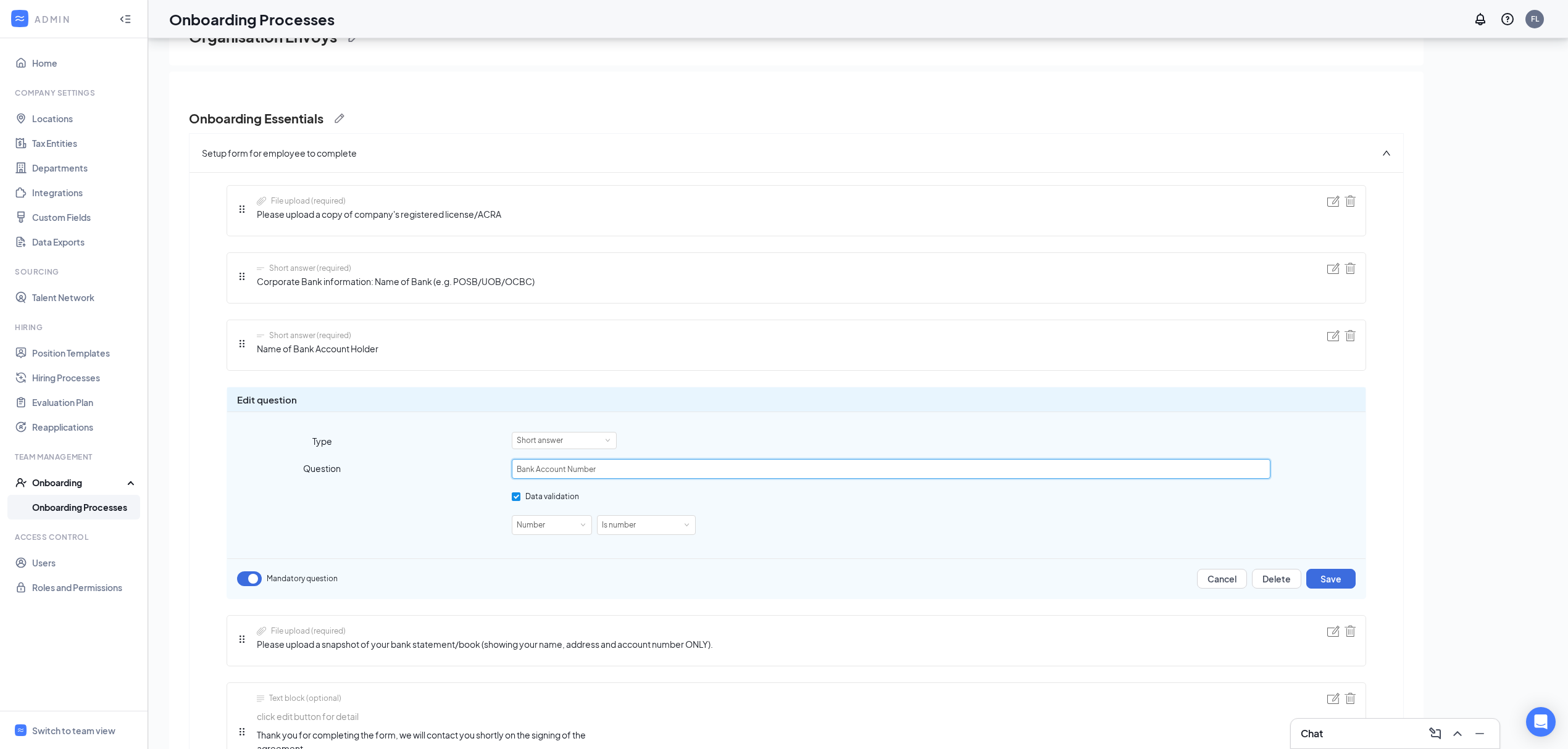
click at [512, 469] on input "Bank Account Number" at bounding box center [891, 469] width 759 height 20
type input "Corporate Bank Account Number"
click at [1317, 575] on button "Save" at bounding box center [1331, 579] width 49 height 20
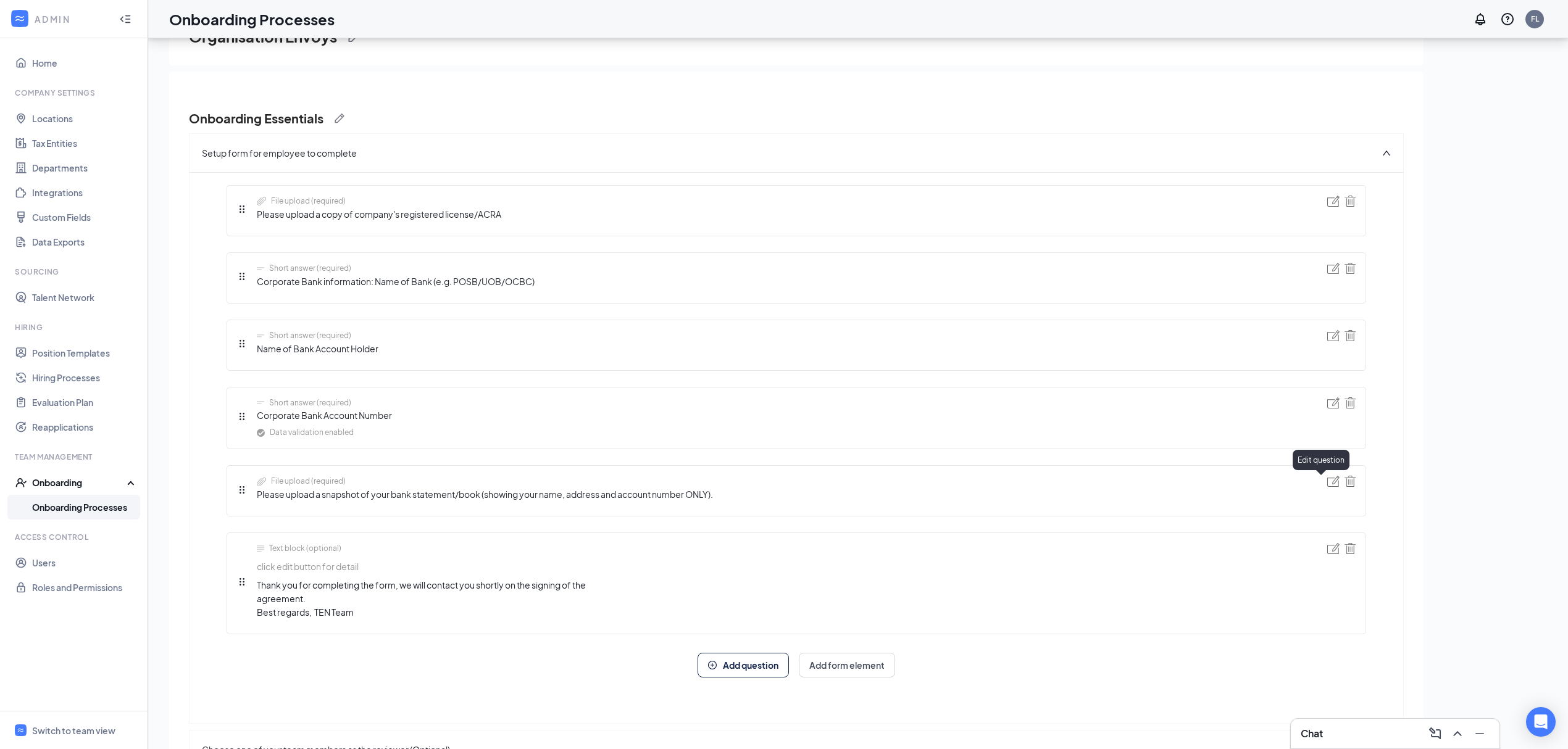
click at [1328, 484] on img at bounding box center [1334, 482] width 13 height 11
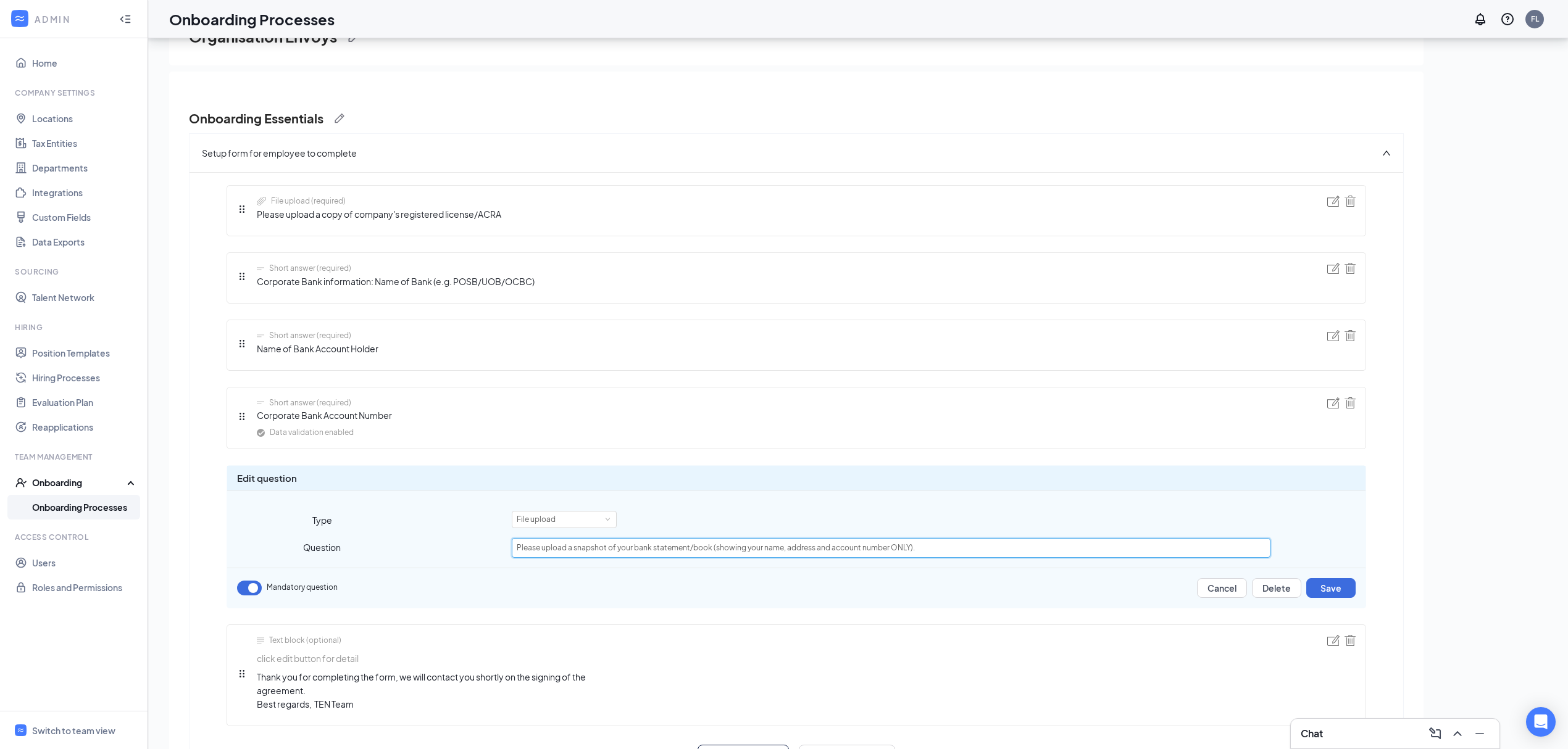
click at [596, 548] on input "Please upload a snapshot of your bank statement/book (showing your name, addres…" at bounding box center [891, 548] width 759 height 20
click at [659, 552] on input "Please upload a snapshot of your bank statement/book (showing your name, addres…" at bounding box center [891, 548] width 759 height 20
click at [685, 548] on input "Please upload a snapshot of your bank statement/book (showing your name, addres…" at bounding box center [891, 548] width 759 height 20
drag, startPoint x: 721, startPoint y: 549, endPoint x: 776, endPoint y: 548, distance: 55.0
click at [722, 549] on input "Please upload a snapshot of your bank statement/book (showing your name, addres…" at bounding box center [891, 548] width 759 height 20
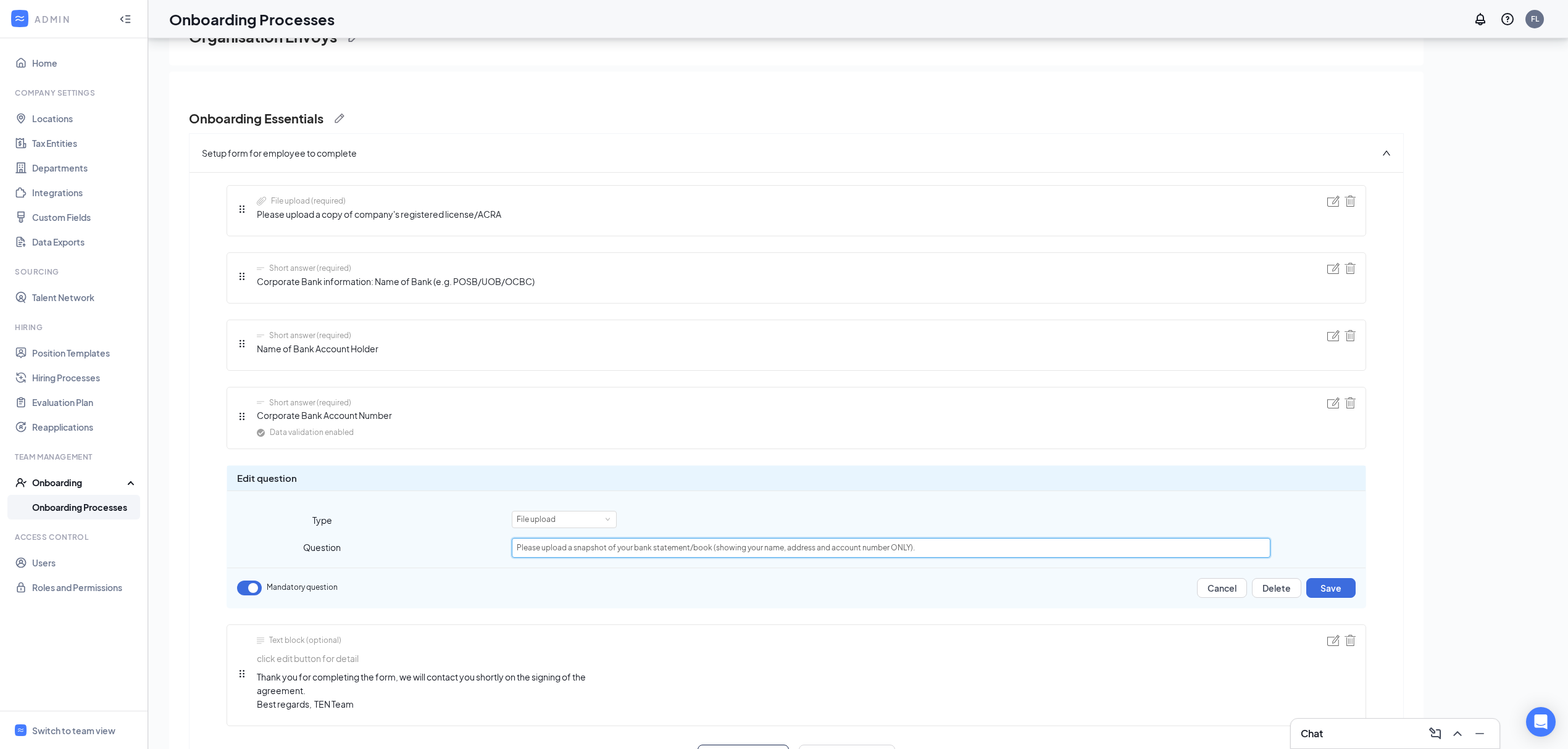
drag, startPoint x: 741, startPoint y: 548, endPoint x: 758, endPoint y: 547, distance: 17.0
click at [758, 547] on input "Please upload a snapshot of your bank statement/book (showing your name, addres…" at bounding box center [891, 548] width 759 height 20
type input "Please upload a snapshot of your bank statement/book (showing company name, add…"
click at [1339, 588] on button "Save" at bounding box center [1331, 588] width 49 height 20
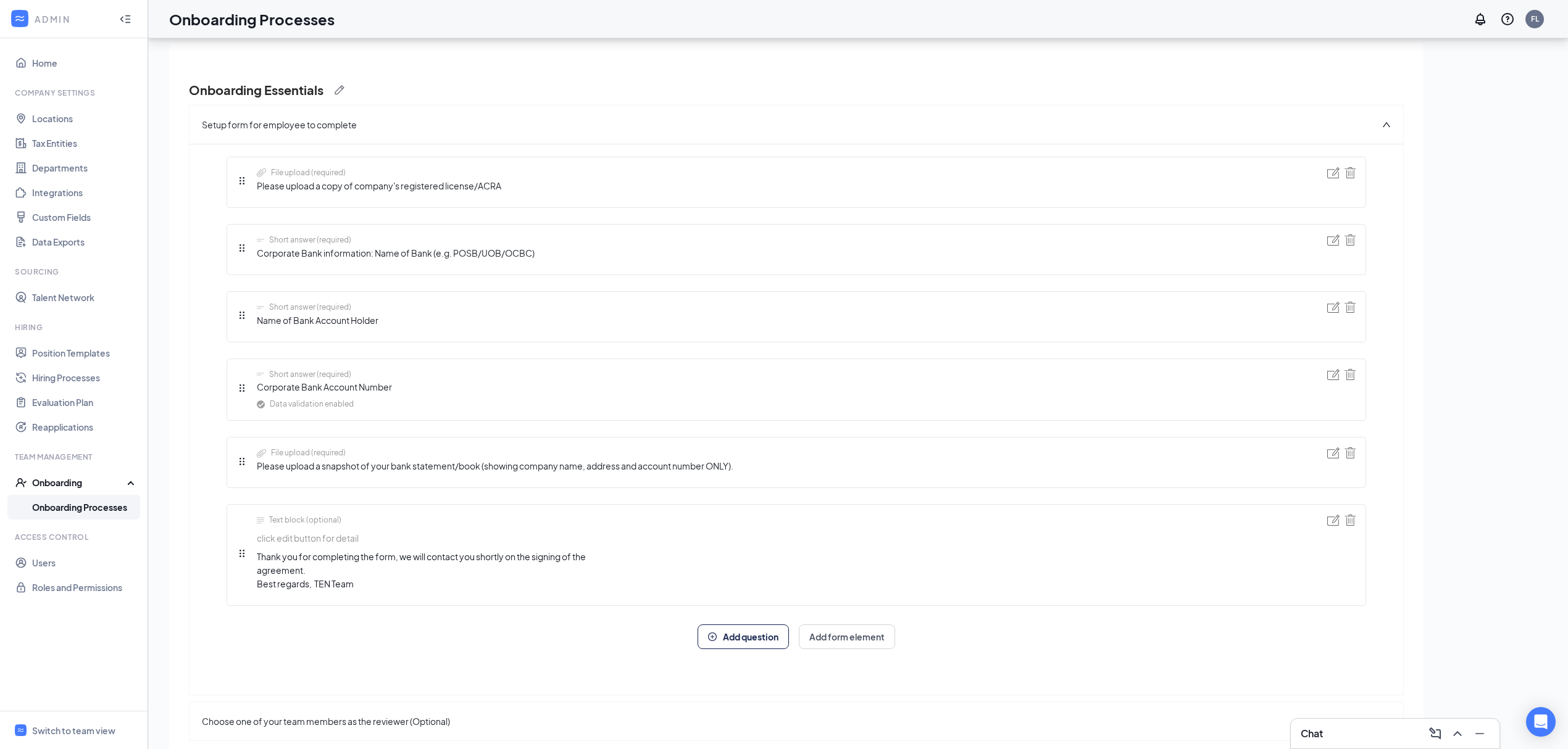
scroll to position [0, 0]
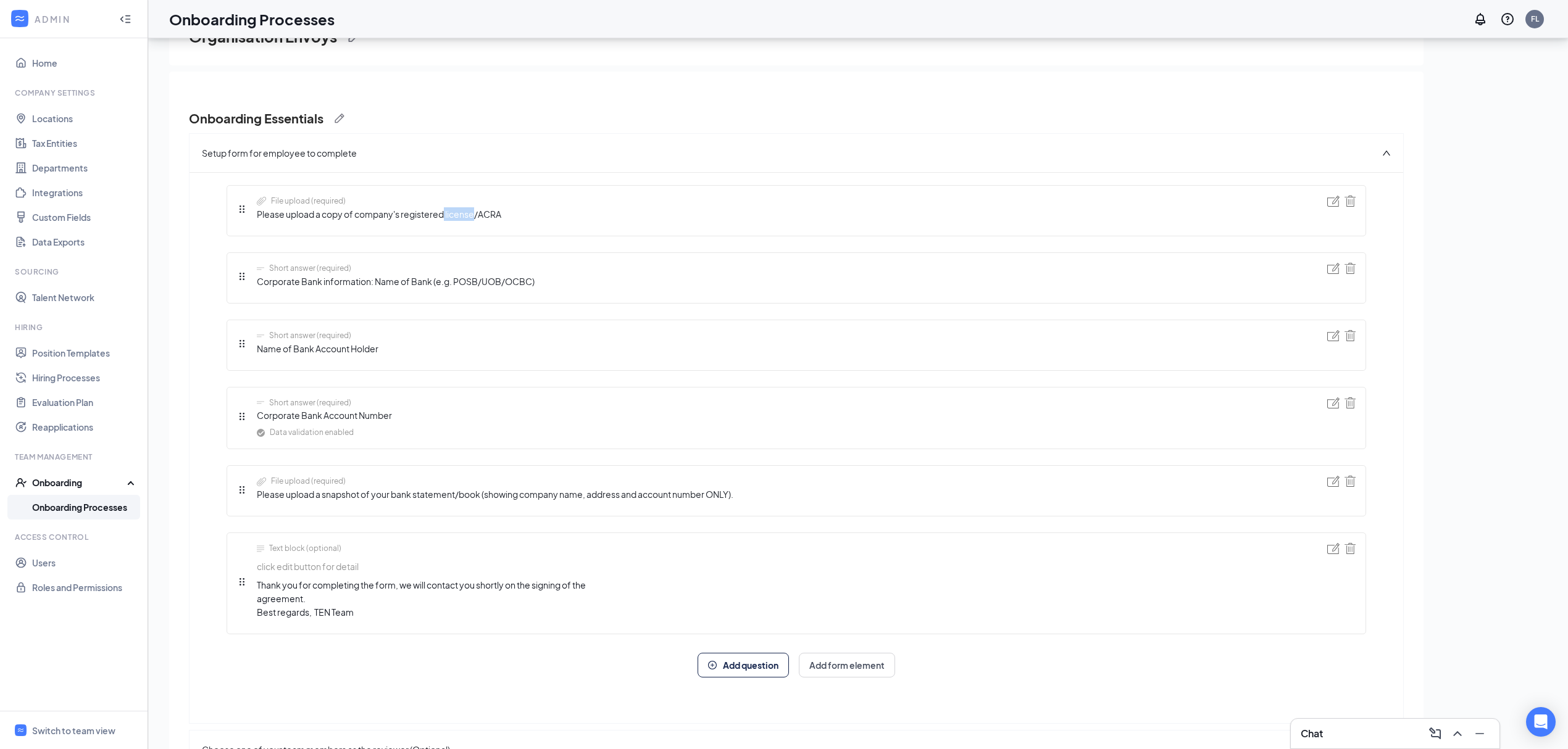
drag, startPoint x: 475, startPoint y: 213, endPoint x: 445, endPoint y: 210, distance: 30.1
click at [445, 210] on span "Please upload a copy of company's registered license/ACRA" at bounding box center [379, 214] width 244 height 13
copy span "license"
click at [738, 213] on div "File upload (required) Please upload a copy of company's registered license/ACRA" at bounding box center [797, 210] width 1140 height 51
click at [1328, 201] on img at bounding box center [1334, 201] width 13 height 11
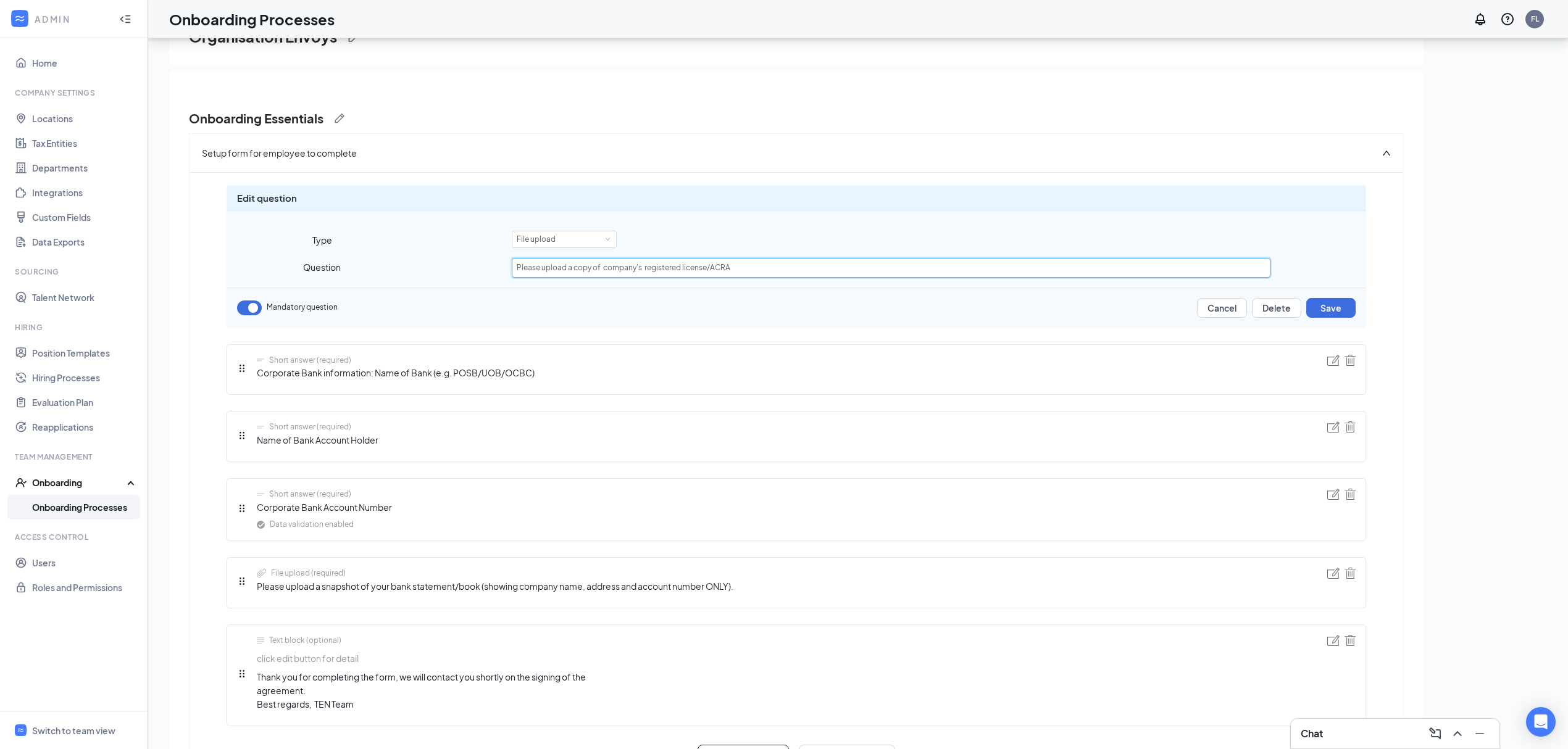
drag, startPoint x: 759, startPoint y: 275, endPoint x: 710, endPoint y: 272, distance: 49.1
click at [710, 272] on input "Please upload a copy of company's registered license/ACRA" at bounding box center [891, 268] width 759 height 20
type input "Please upload a copy of company's registered license (i.e. [GEOGRAPHIC_DATA])"
click at [1314, 311] on button "Save" at bounding box center [1331, 308] width 49 height 20
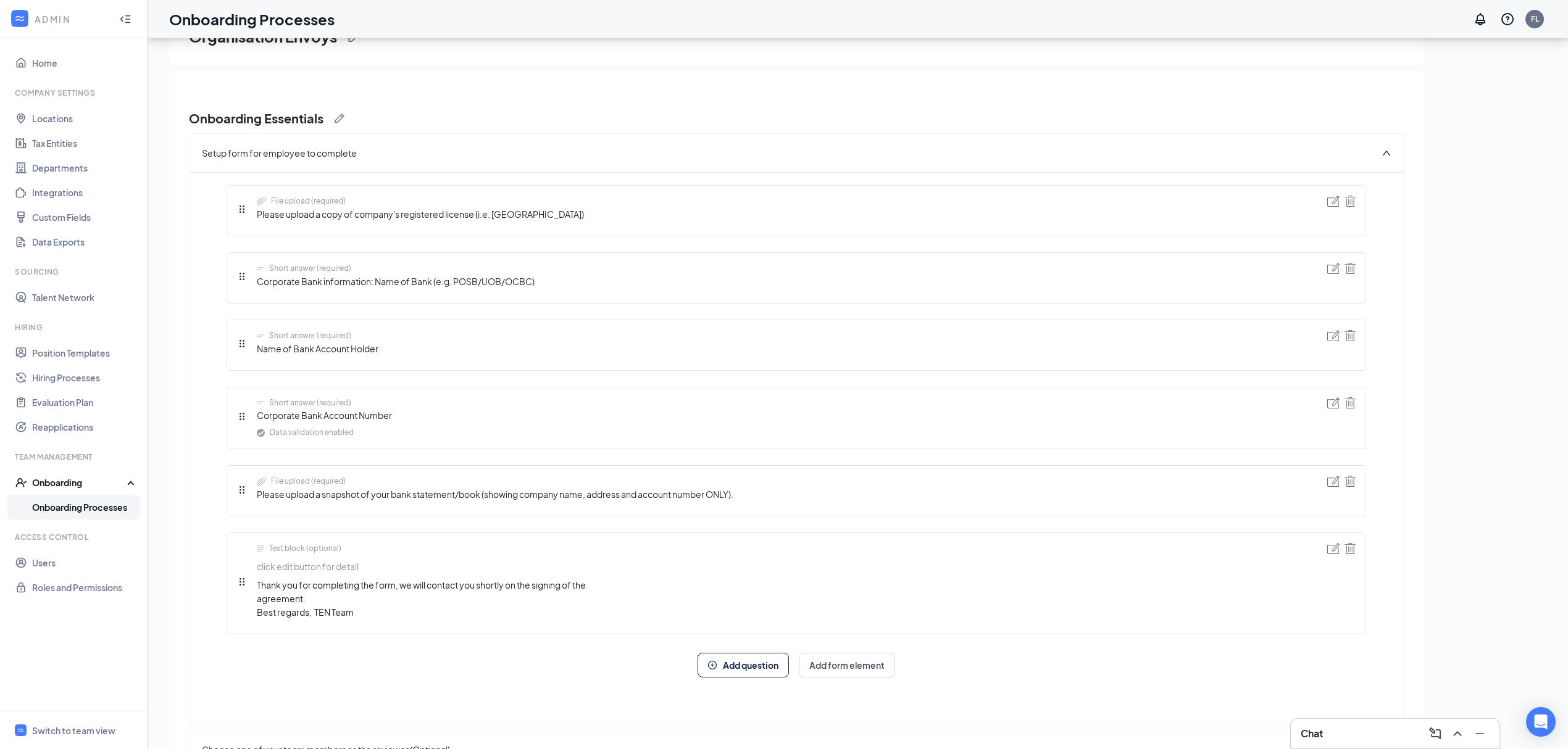
click at [1328, 343] on div at bounding box center [1334, 345] width 13 height 30
click at [1328, 331] on img at bounding box center [1334, 336] width 13 height 11
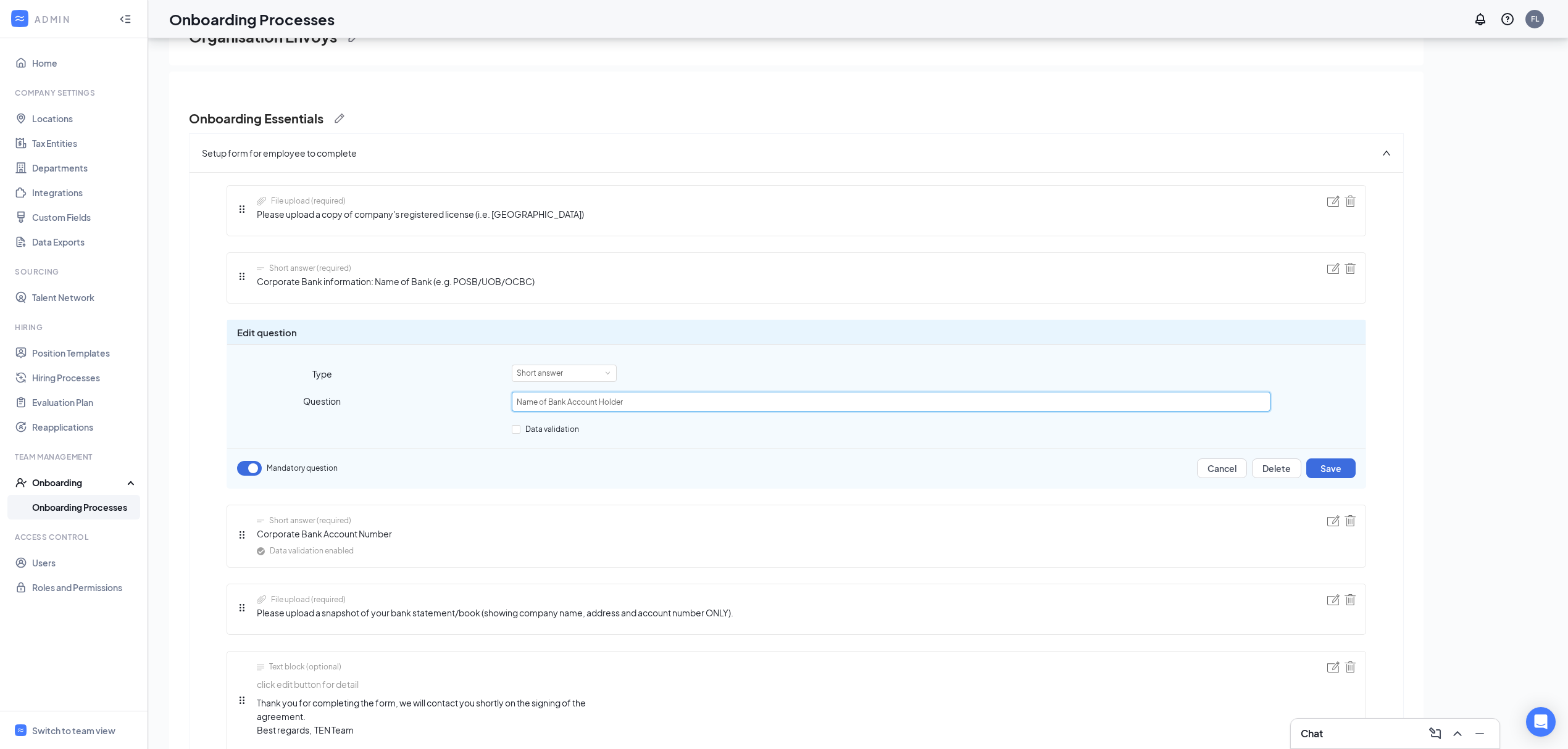
click at [569, 403] on input "Name of Bank Account Holder" at bounding box center [891, 402] width 759 height 20
drag, startPoint x: 543, startPoint y: 401, endPoint x: 564, endPoint y: 401, distance: 21.0
click at [564, 401] on input "Name of Bank Account Holder" at bounding box center [891, 402] width 759 height 20
drag, startPoint x: 569, startPoint y: 411, endPoint x: 545, endPoint y: 405, distance: 24.7
click at [568, 411] on input "Name of Bank Account Holder" at bounding box center [891, 402] width 759 height 20
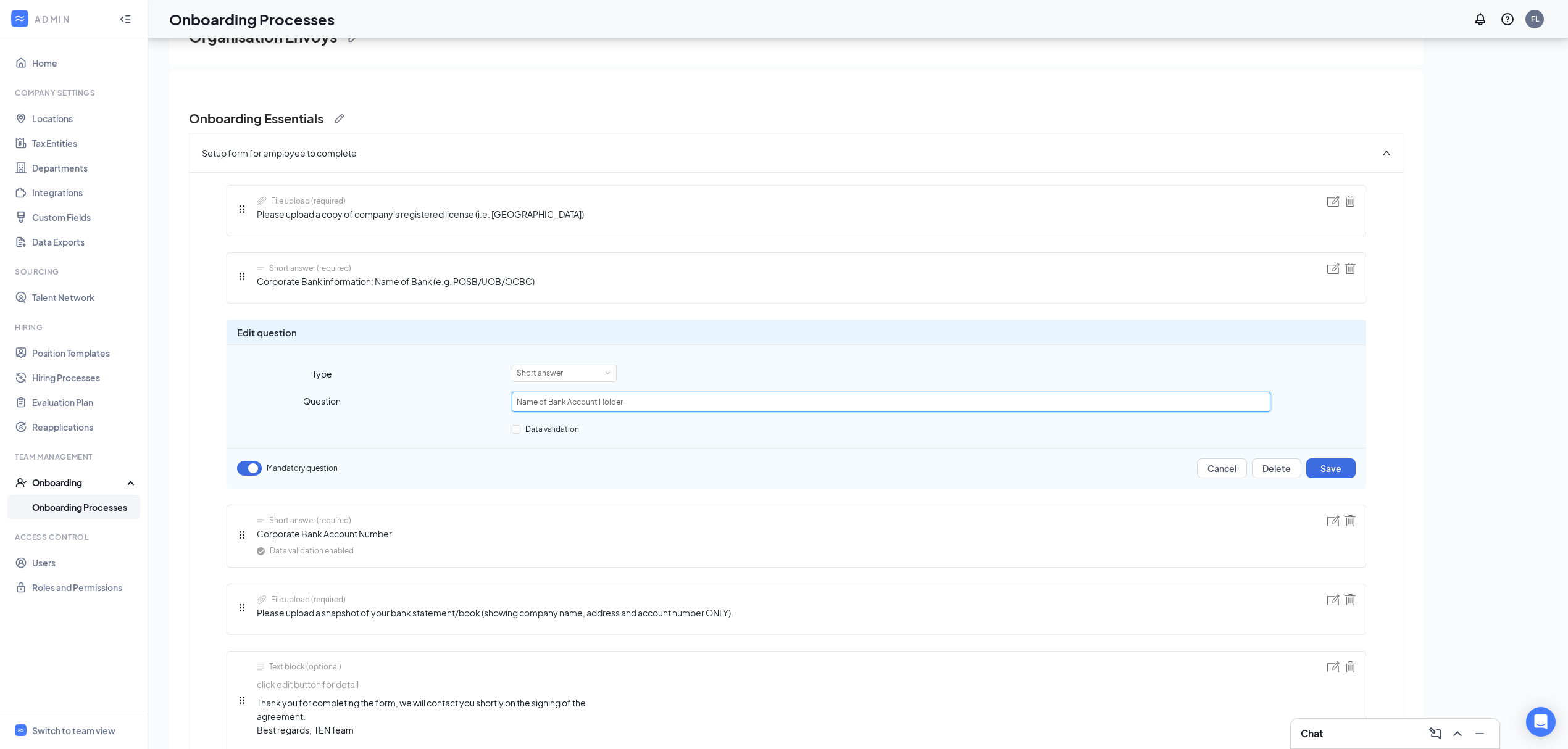
drag, startPoint x: 587, startPoint y: 401, endPoint x: 695, endPoint y: 418, distance: 109.3
click at [585, 401] on input "Name of Bank Account Holder" at bounding box center [891, 402] width 759 height 20
drag, startPoint x: 542, startPoint y: 401, endPoint x: 743, endPoint y: 442, distance: 205.1
click at [545, 401] on input "Name of Bank Account Holder" at bounding box center [891, 402] width 759 height 20
type input "Name of Corporate Bank Account Holder"
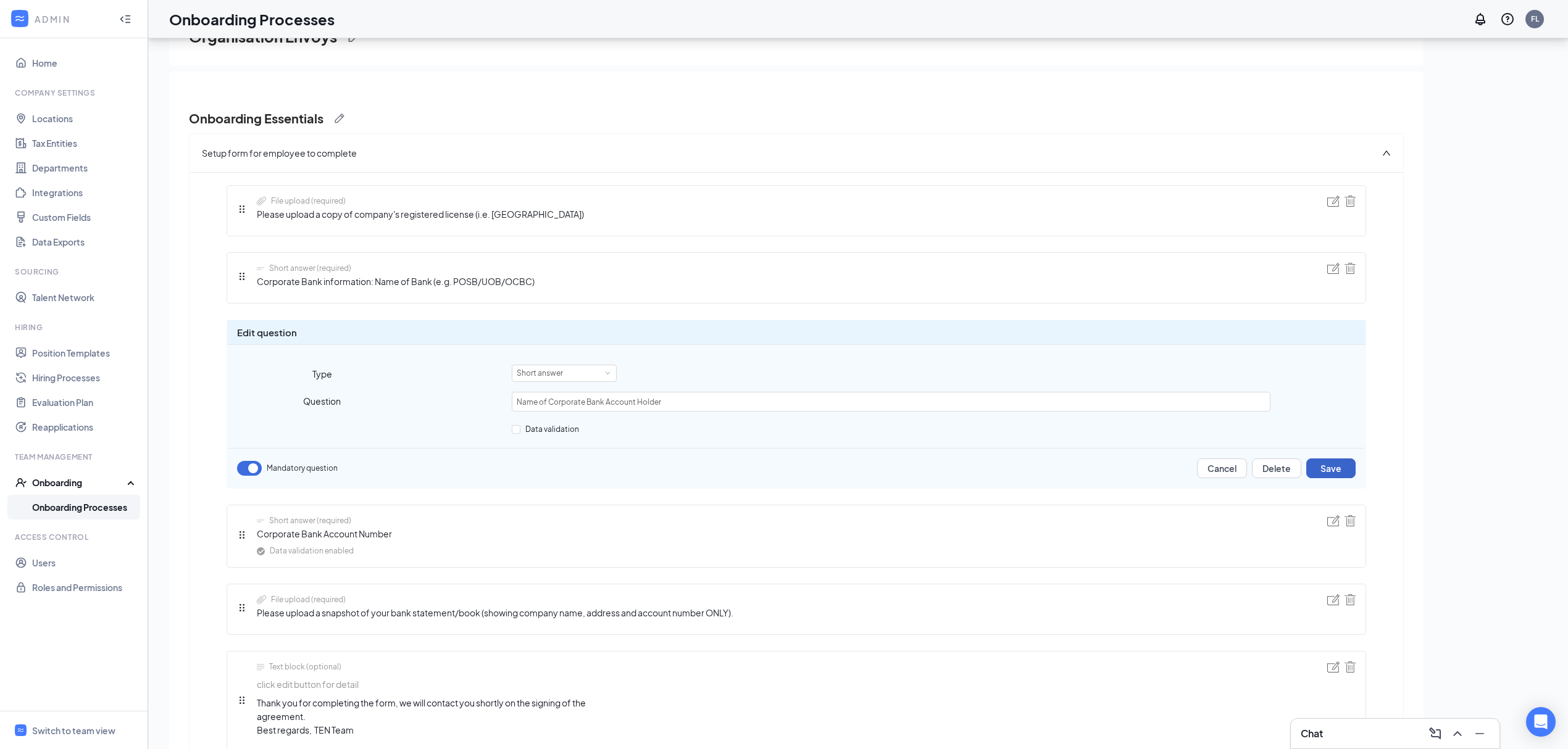
click at [1322, 477] on button "Save" at bounding box center [1331, 468] width 49 height 20
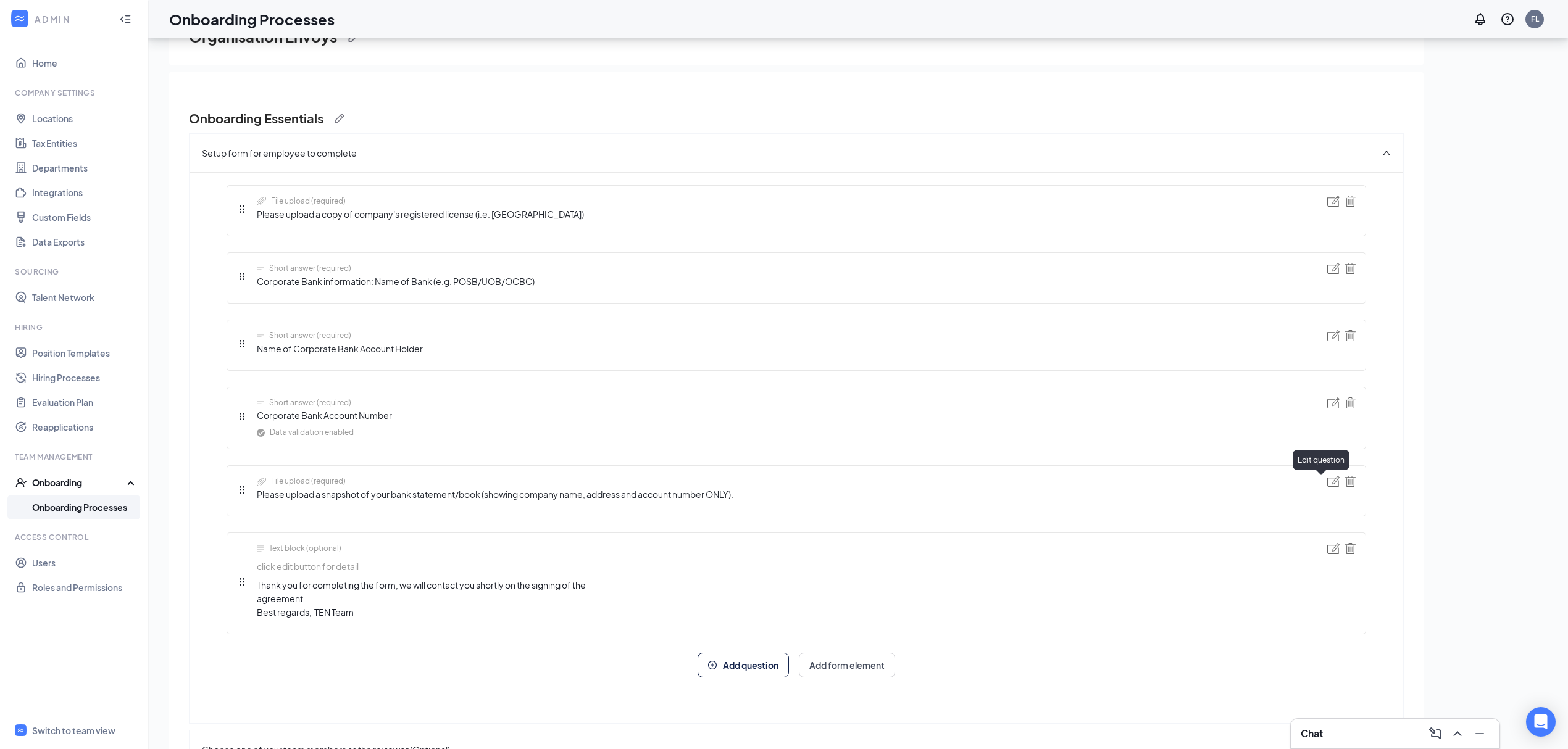
click at [1328, 482] on img at bounding box center [1334, 482] width 13 height 11
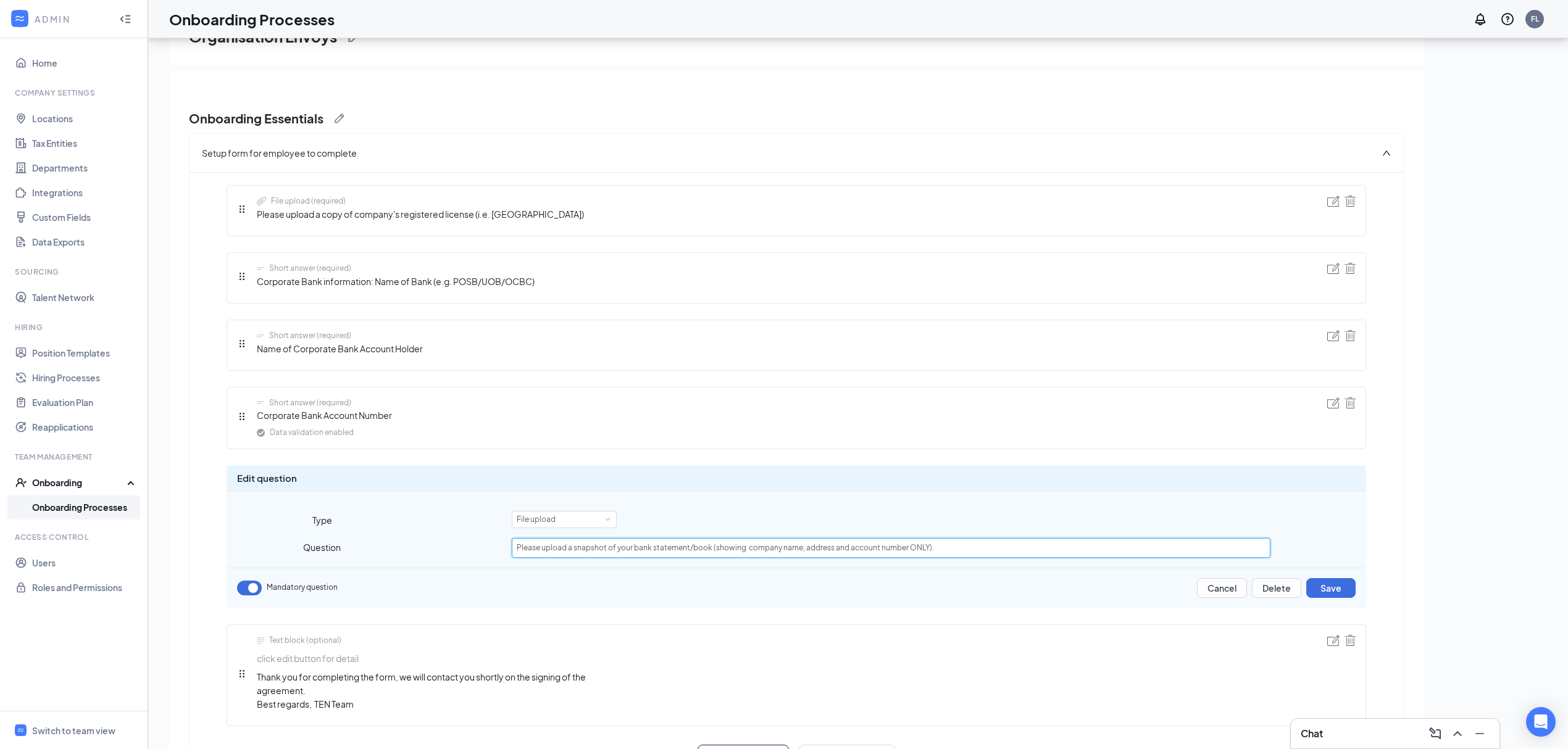
click at [724, 558] on input "Please upload a snapshot of your bank statement/book (showing company name, add…" at bounding box center [891, 548] width 759 height 20
click at [687, 550] on input "Please upload a snapshot of your bank statement/book (showing company name, add…" at bounding box center [891, 548] width 759 height 20
type input "Please upload a snapshot of your bank statement (showing company name, address …"
click at [1333, 596] on button "Save" at bounding box center [1331, 588] width 49 height 20
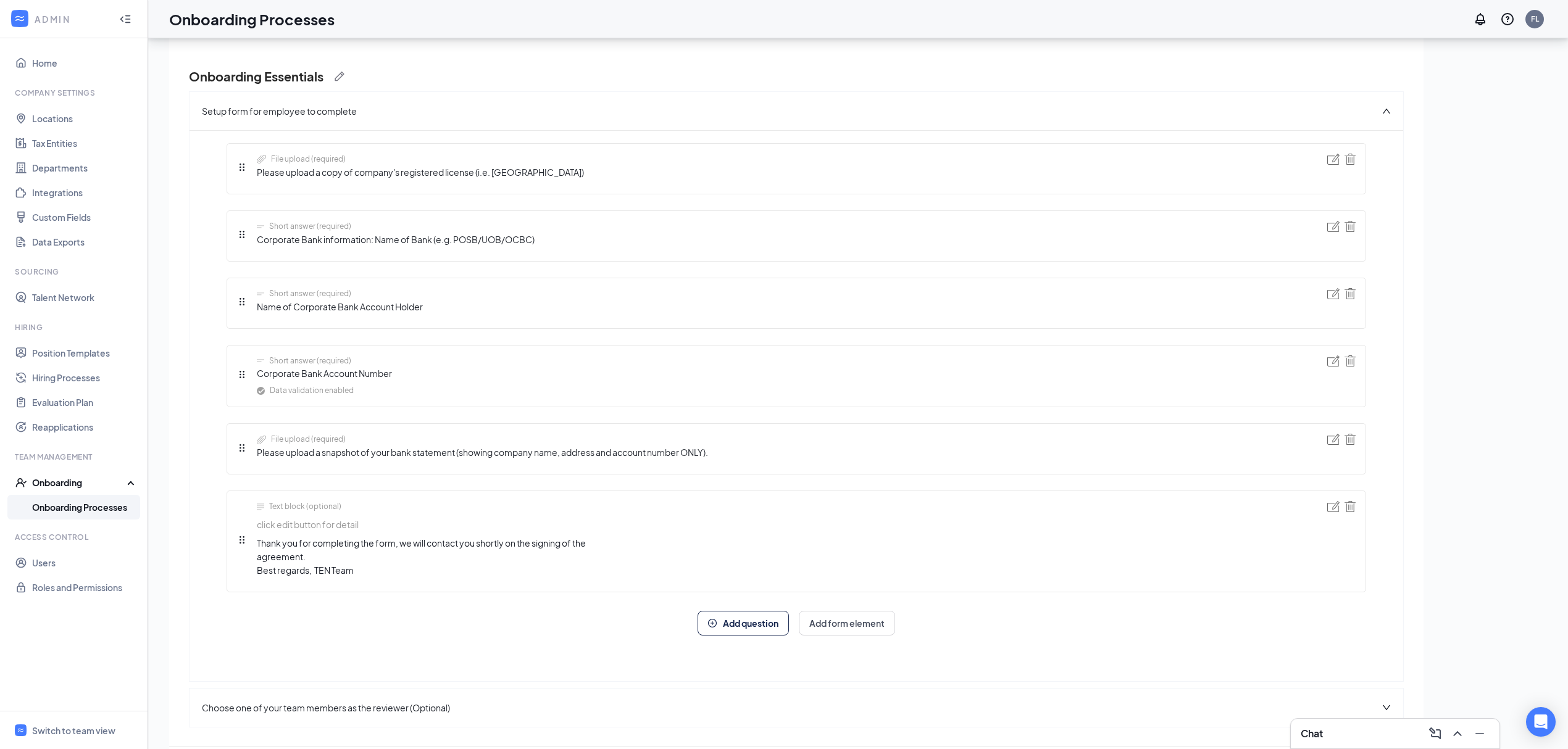
scroll to position [101, 0]
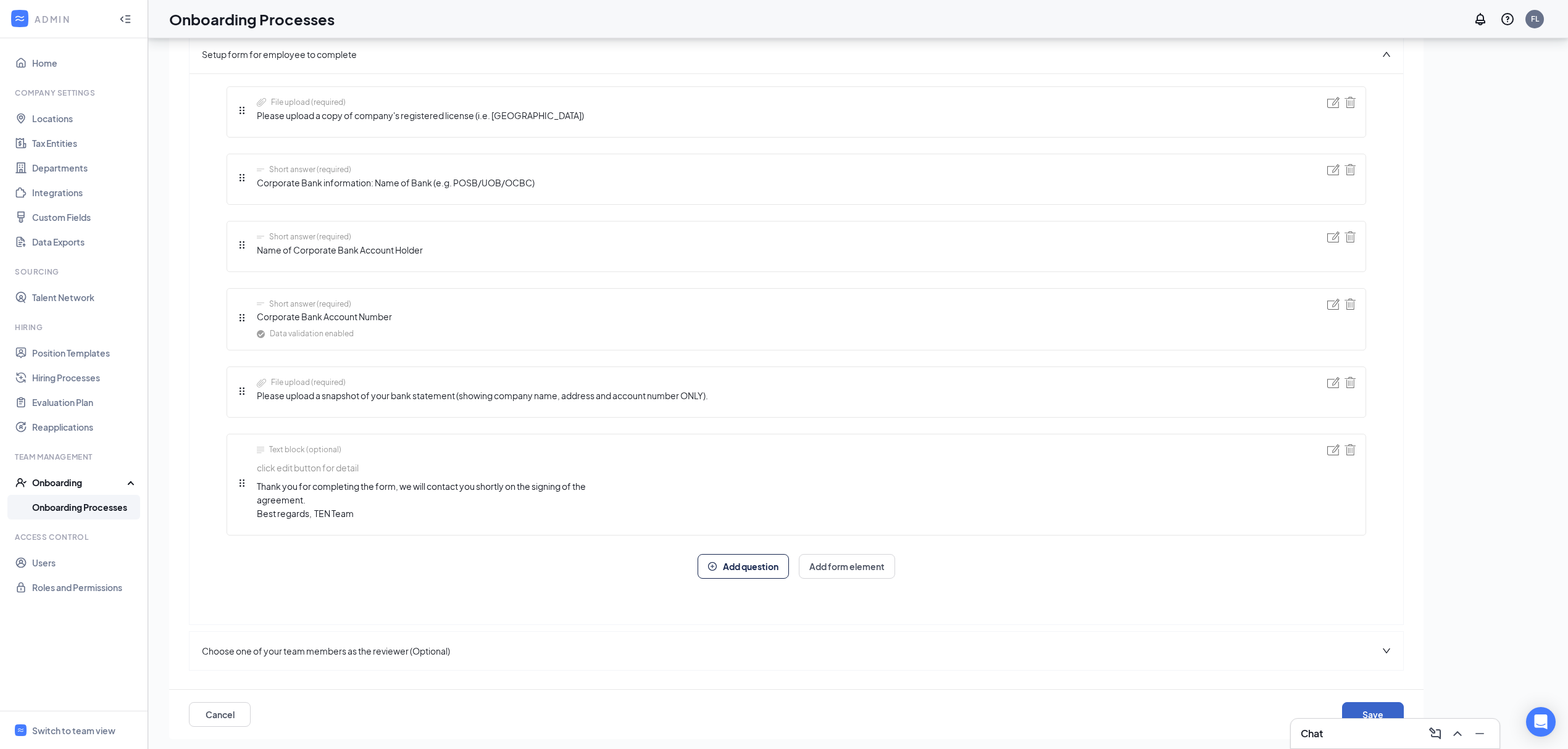
click at [1357, 707] on button "Save" at bounding box center [1374, 715] width 62 height 25
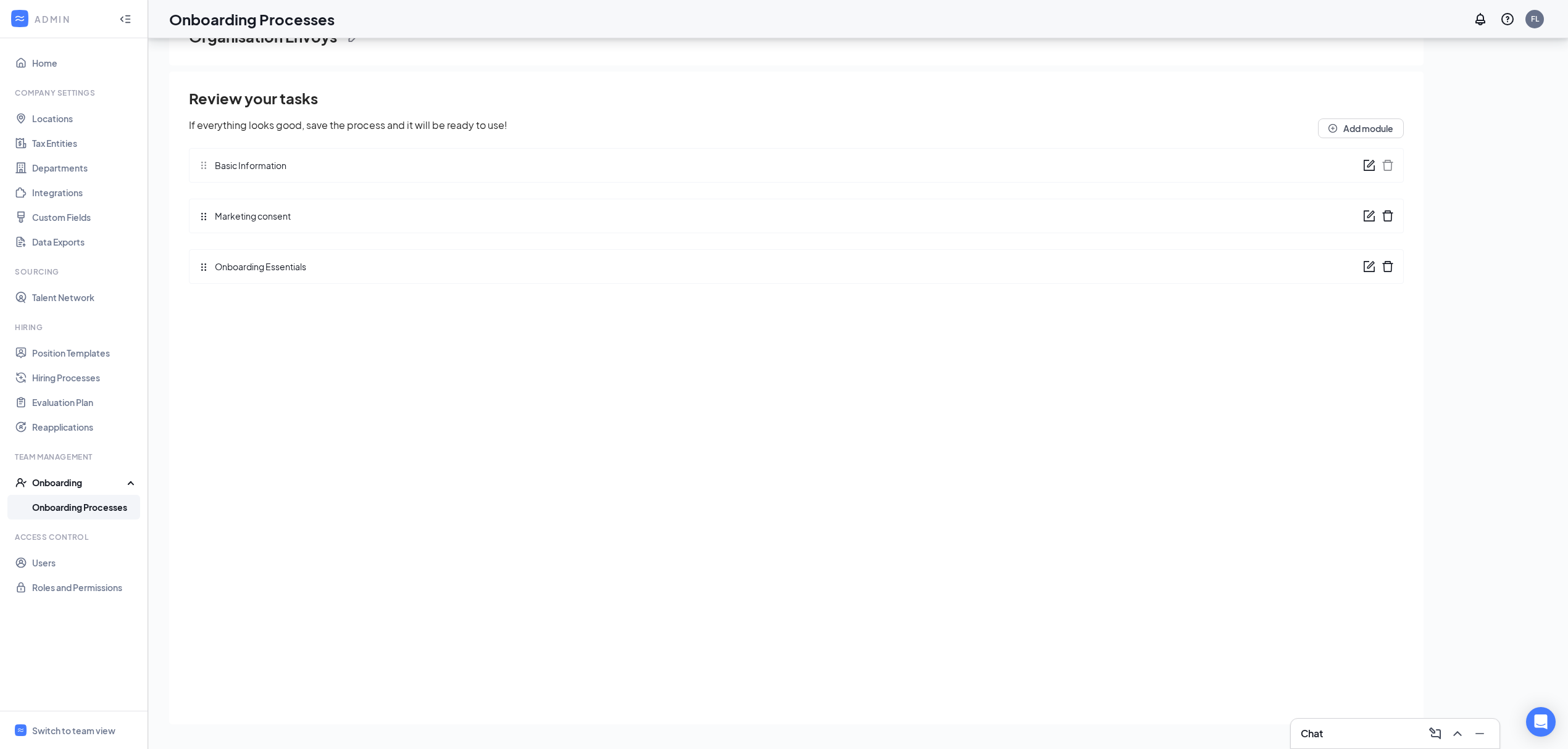
scroll to position [0, 0]
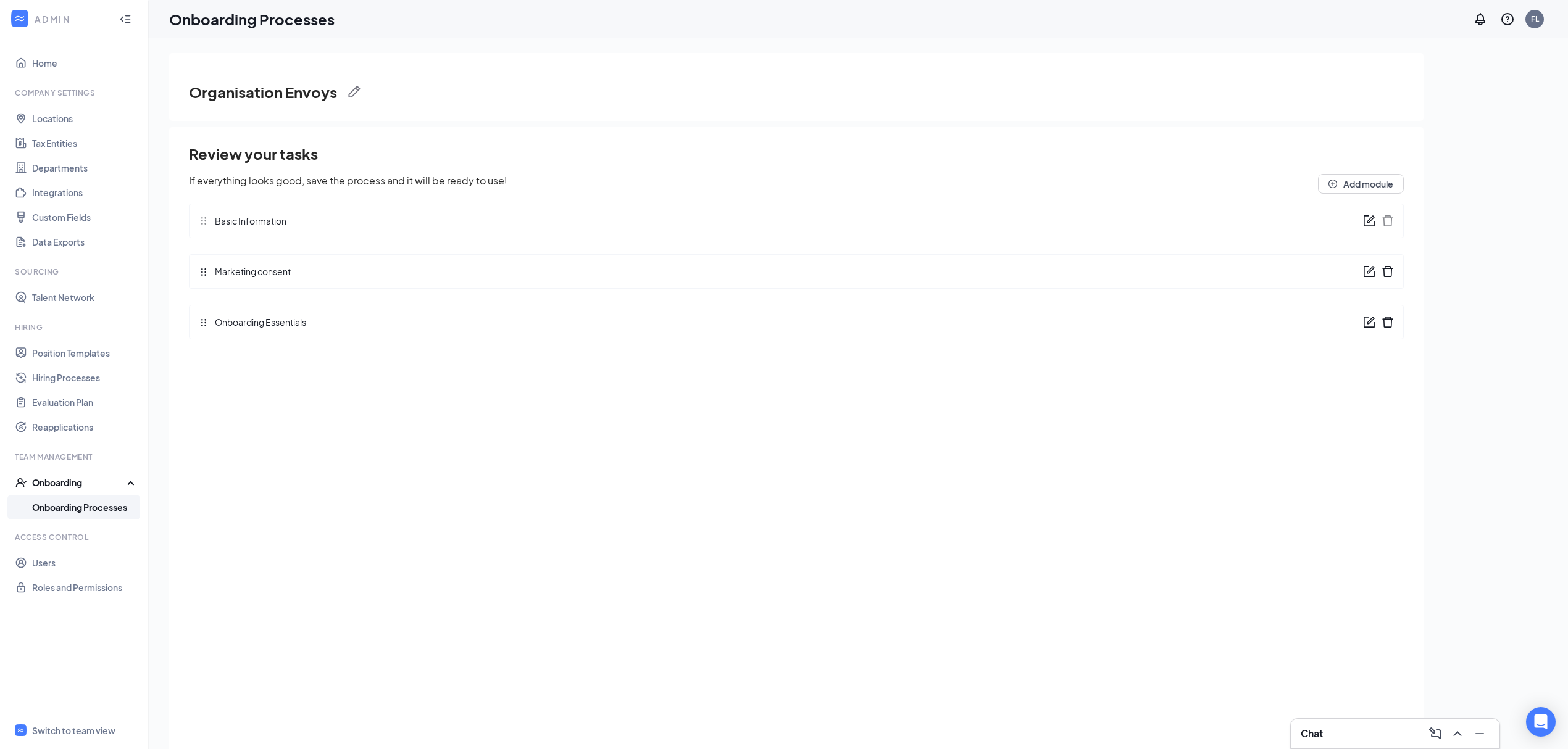
click at [1367, 272] on icon "form" at bounding box center [1369, 272] width 13 height 13
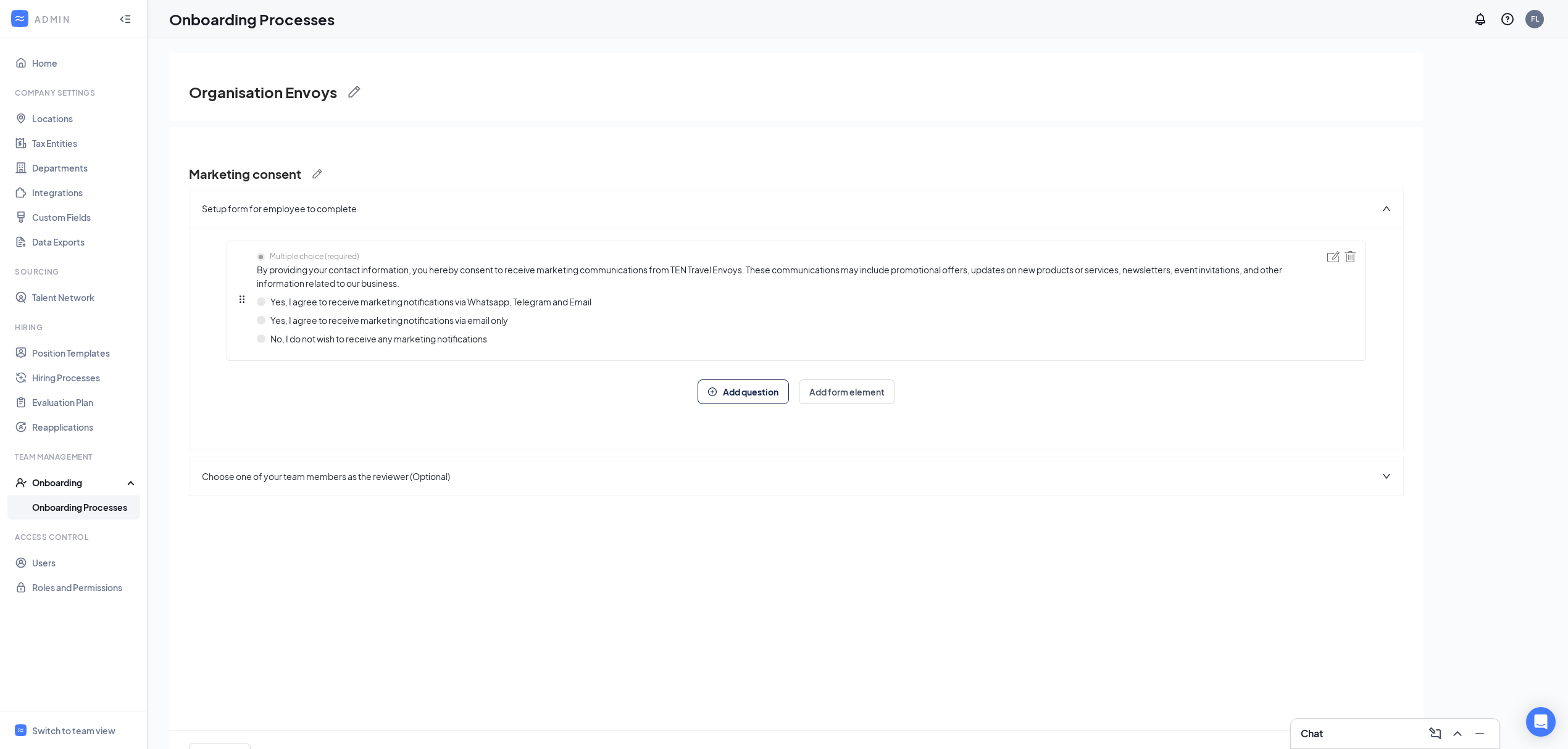
click at [1240, 485] on div "Choose one of your team members as the reviewer (Optional)" at bounding box center [796, 477] width 1214 height 38
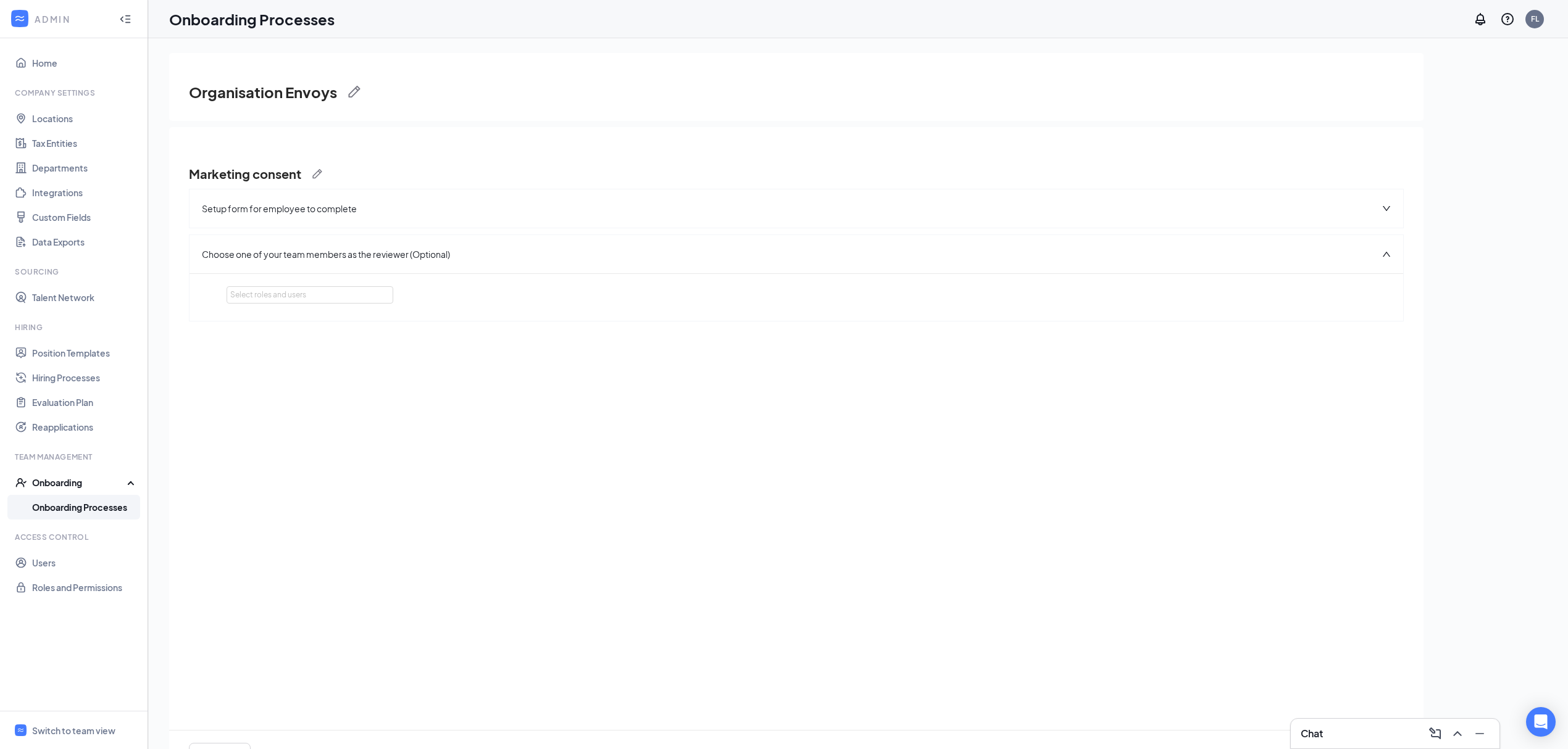
click at [1391, 258] on div "Choose one of your team members as the reviewer (Optional)" at bounding box center [796, 254] width 1214 height 38
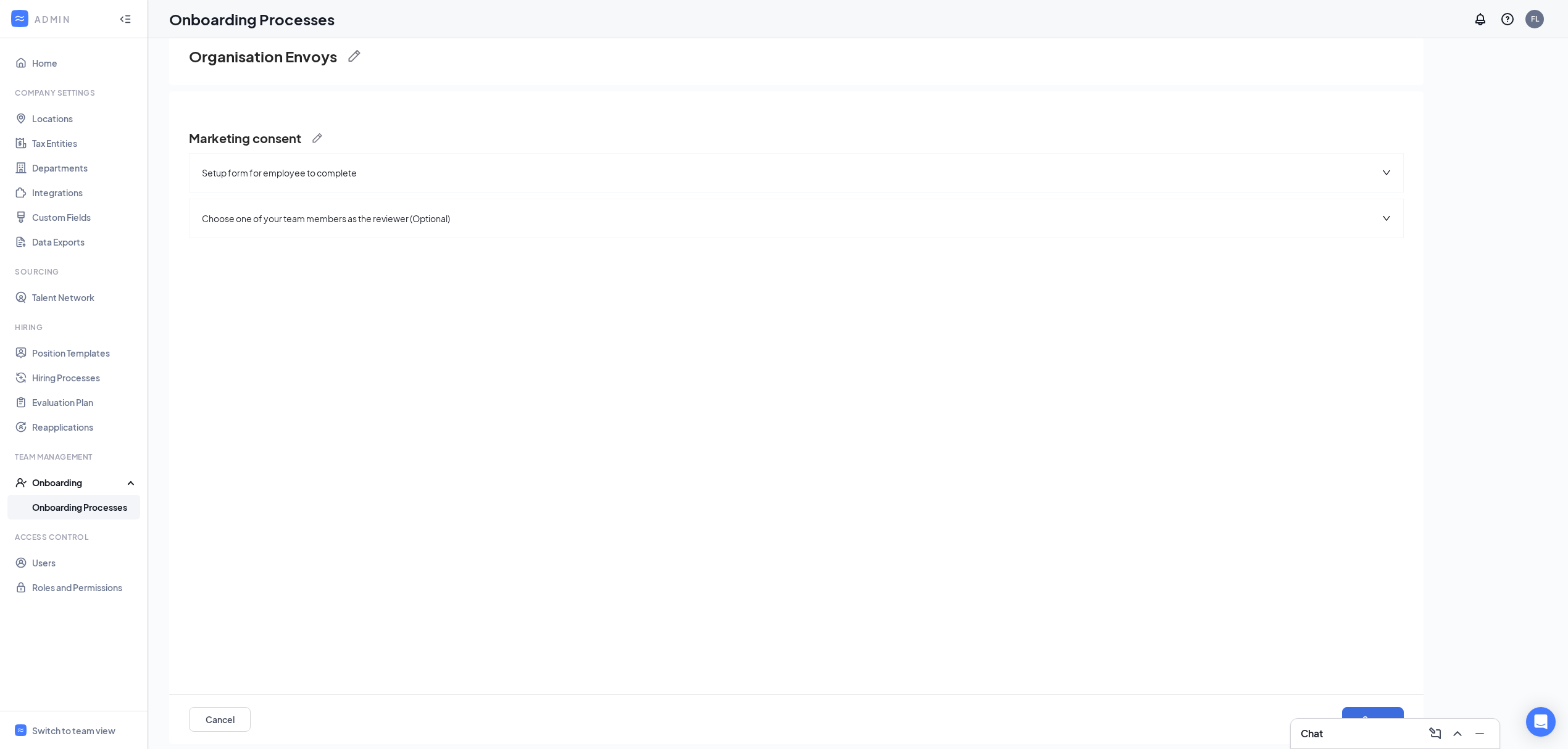
scroll to position [56, 0]
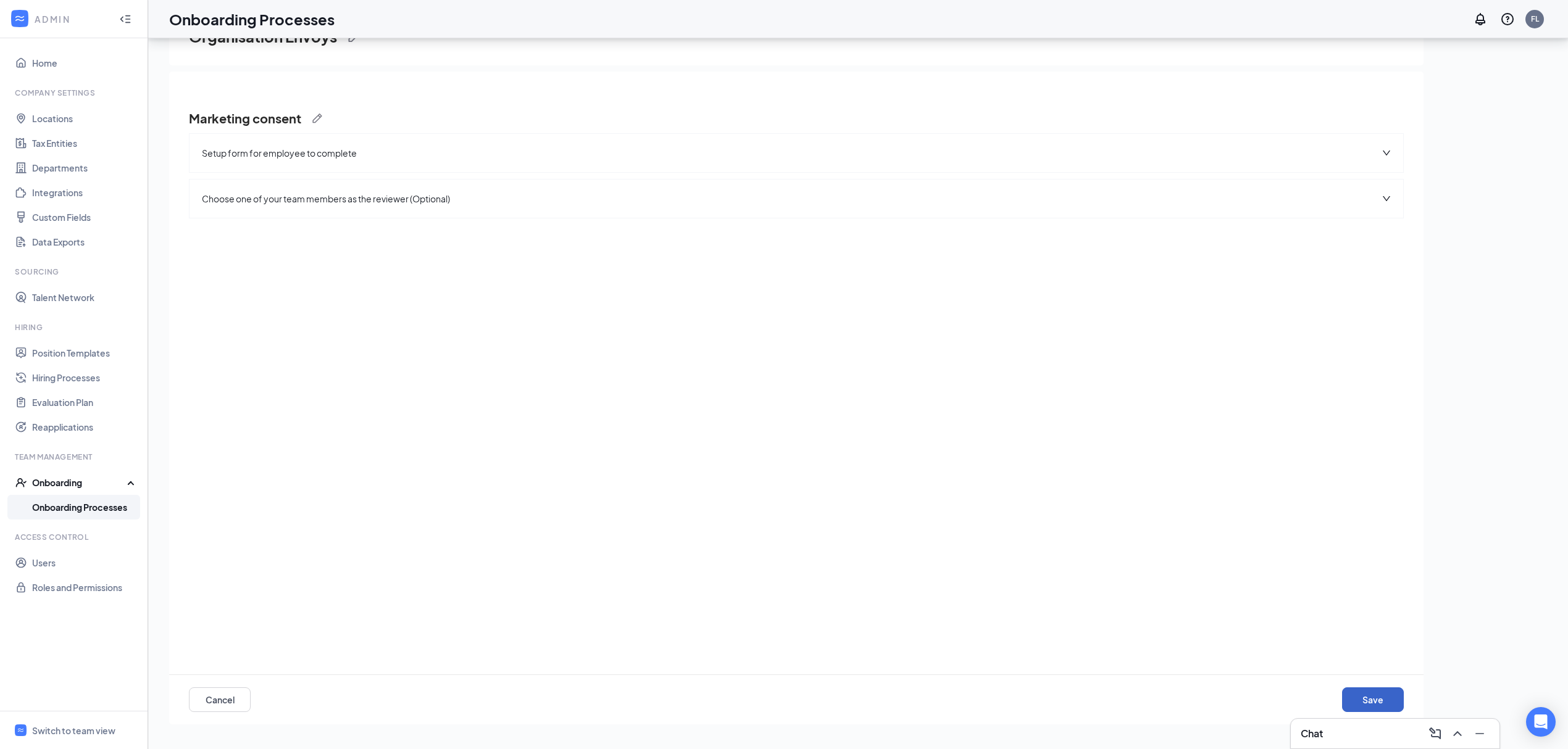
click at [1378, 703] on button "Save" at bounding box center [1374, 699] width 62 height 25
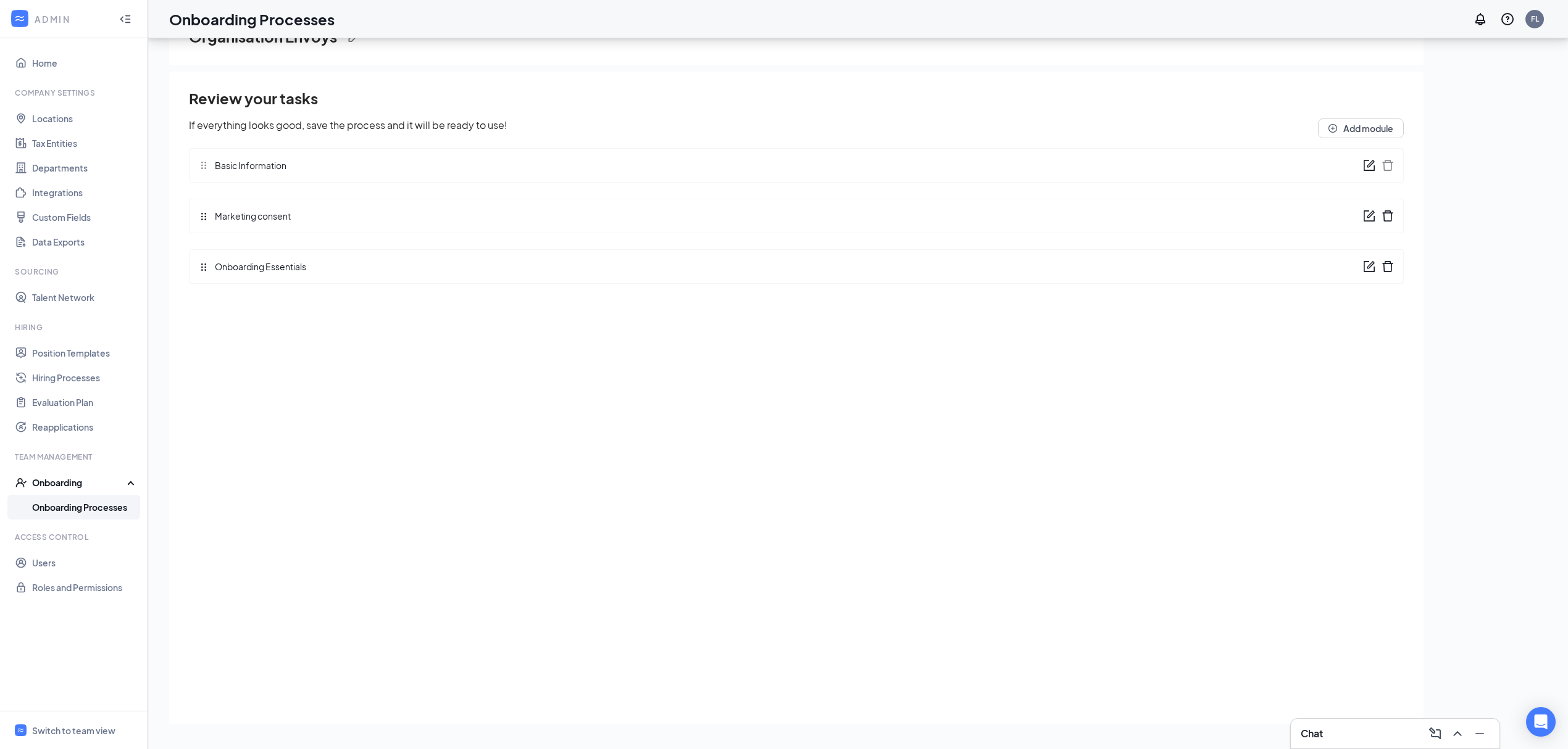
click at [1369, 164] on icon "form" at bounding box center [1371, 163] width 8 height 8
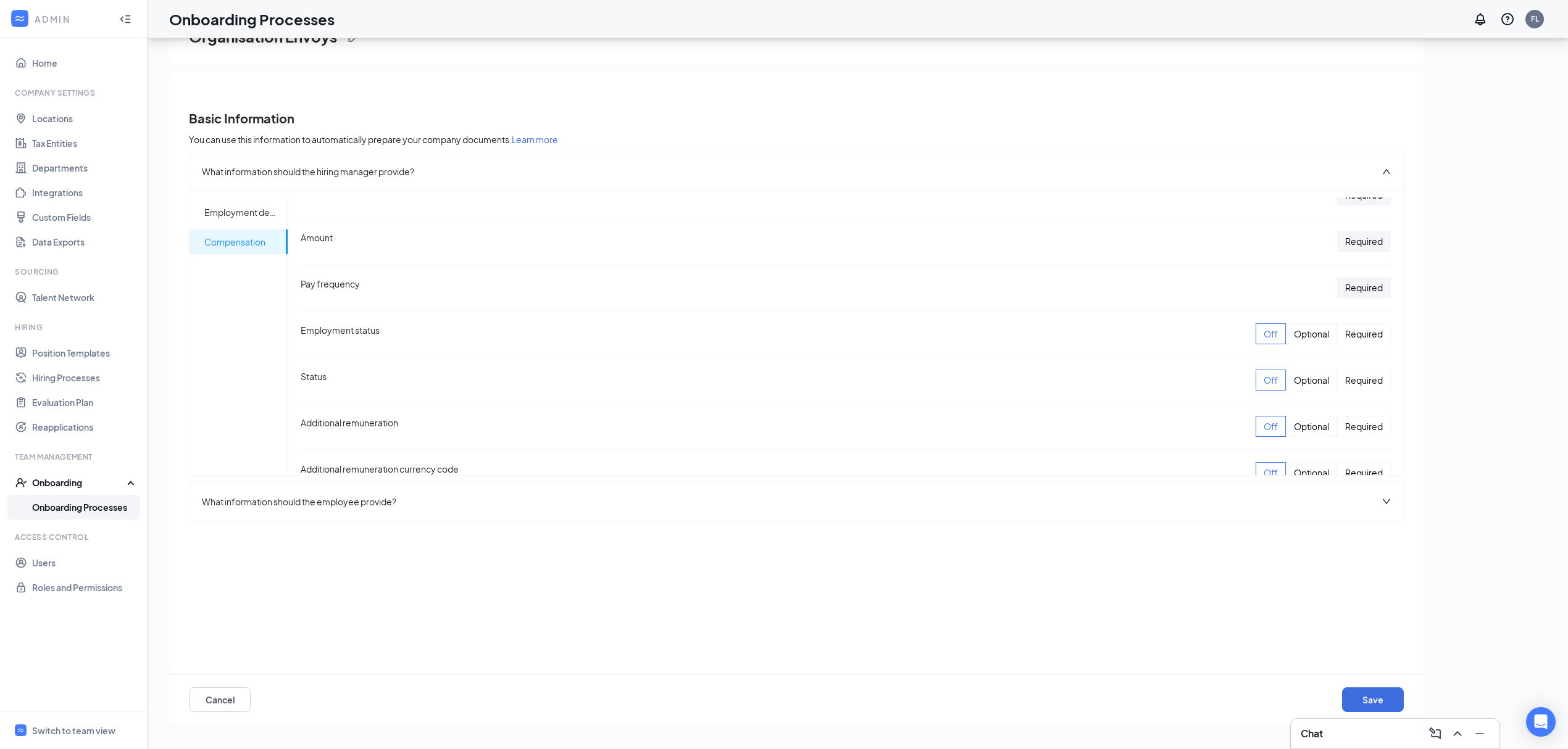
scroll to position [361, 0]
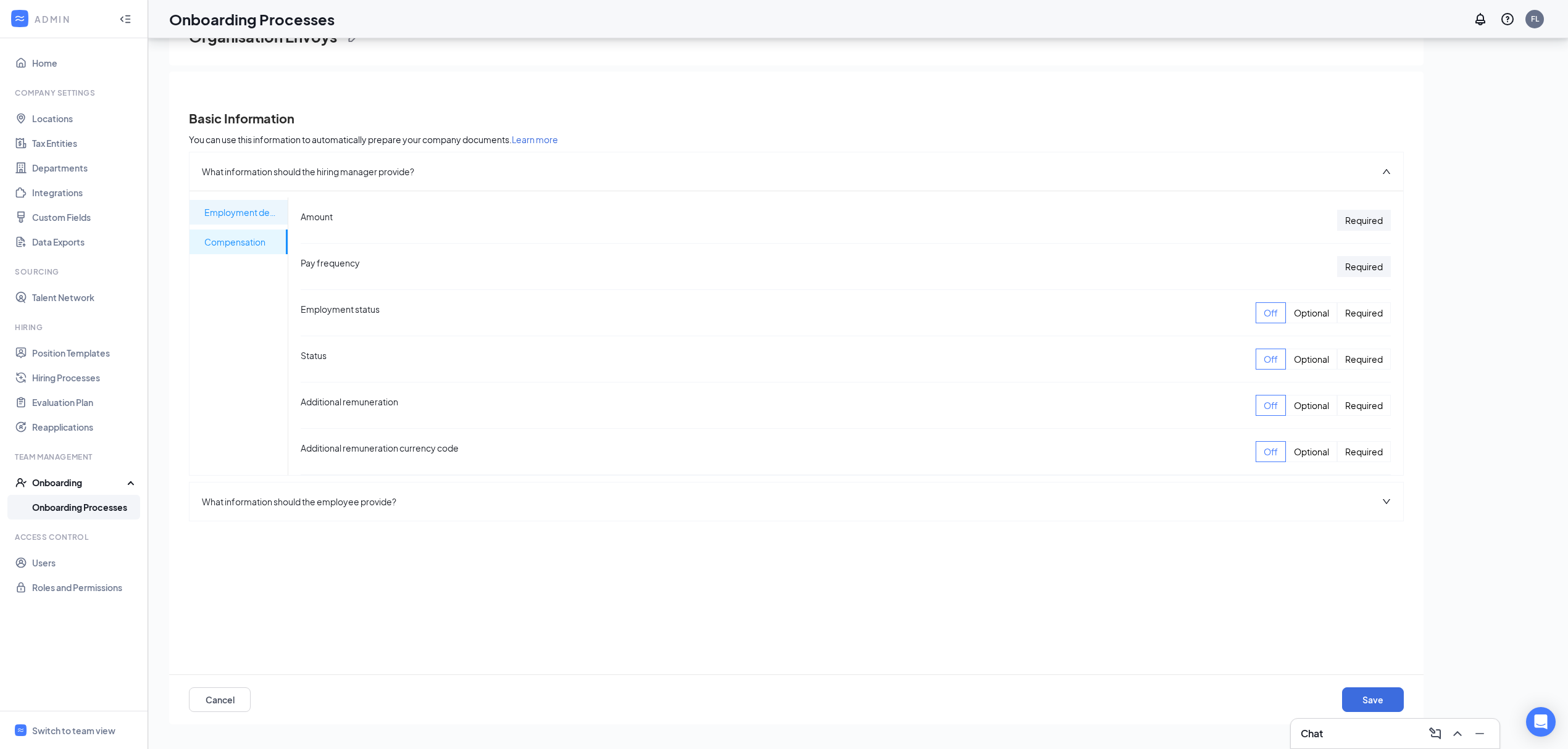
click at [225, 210] on span "Employment details" at bounding box center [241, 212] width 73 height 25
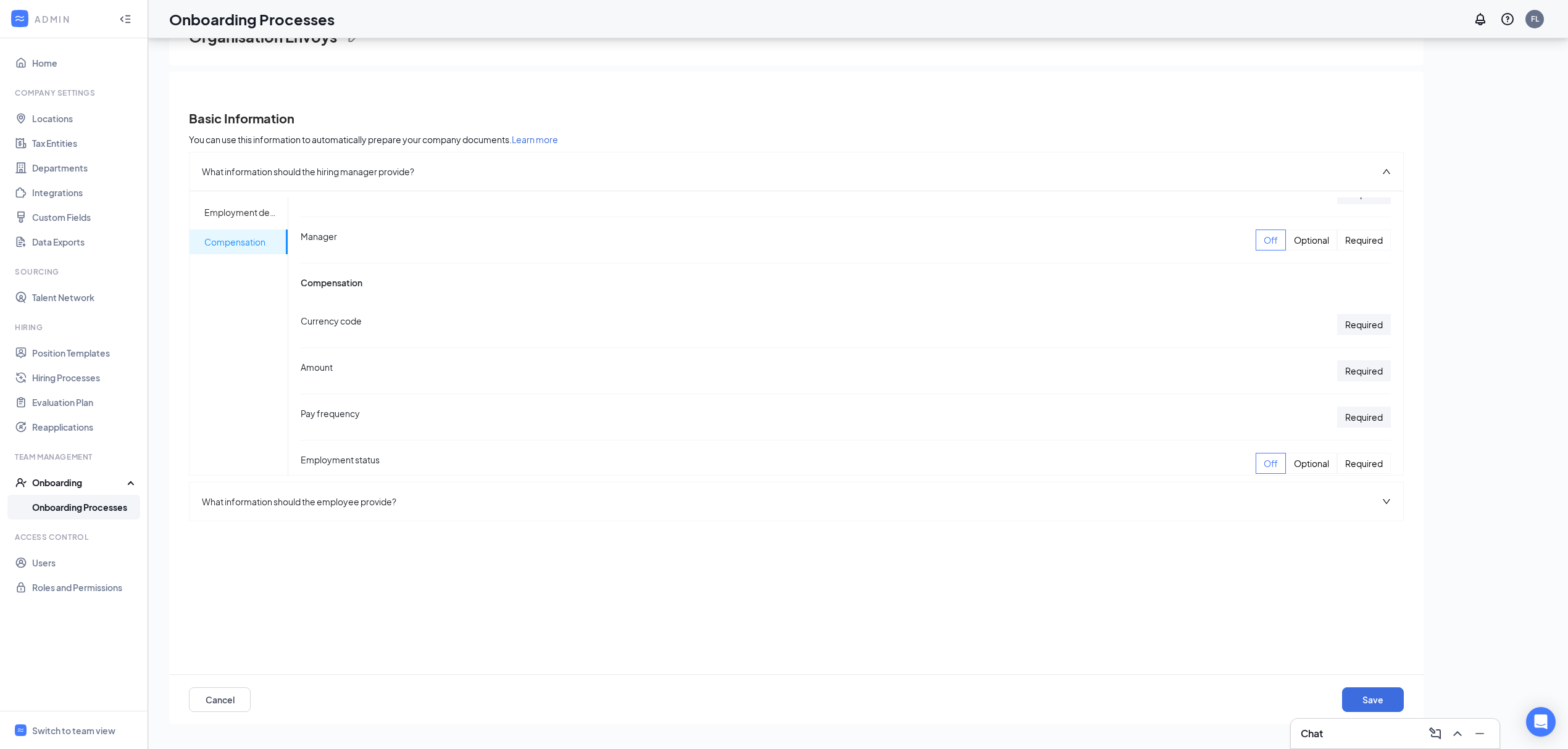
scroll to position [164, 0]
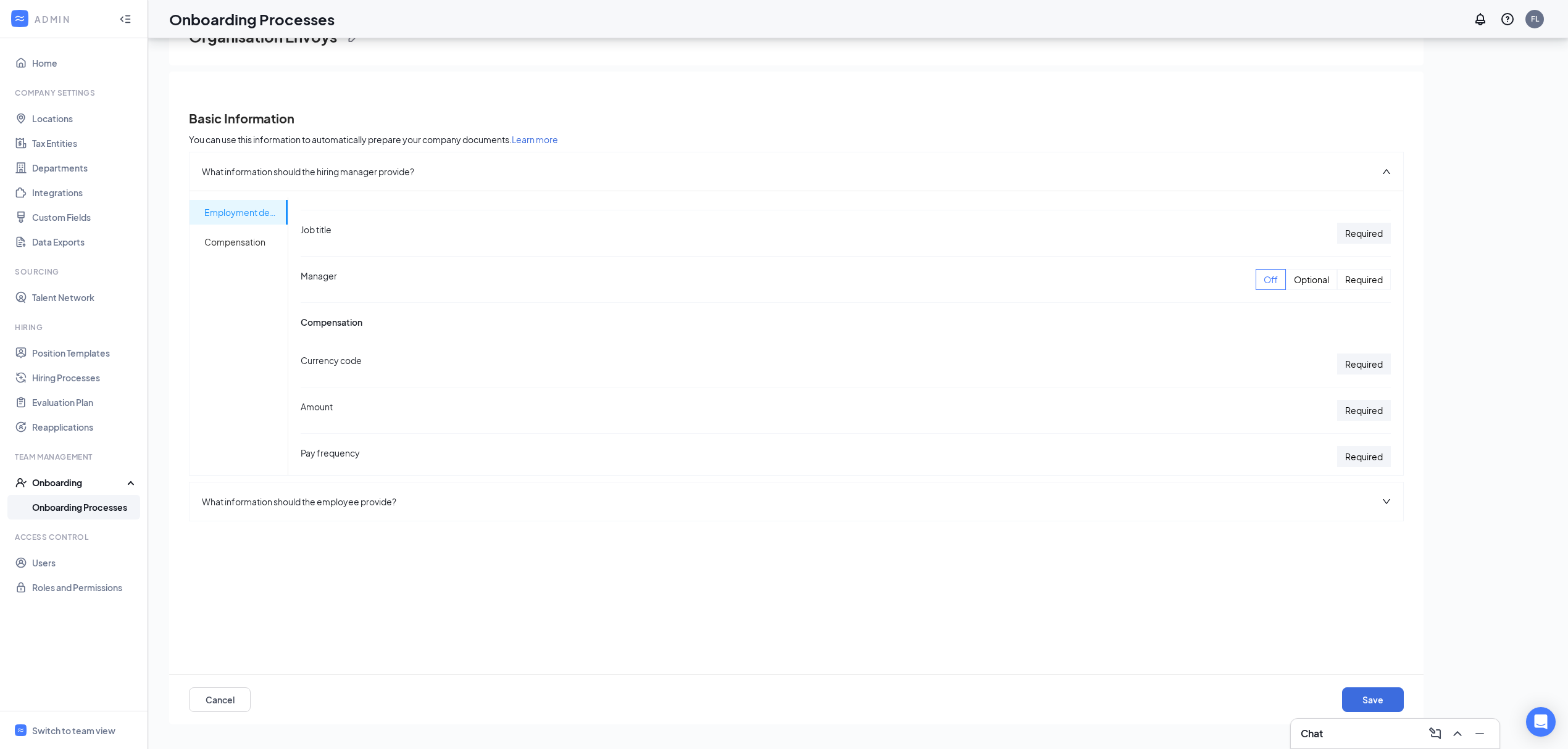
click at [1318, 284] on div "Optional" at bounding box center [1312, 279] width 51 height 21
click at [1263, 284] on div "Off" at bounding box center [1271, 279] width 30 height 21
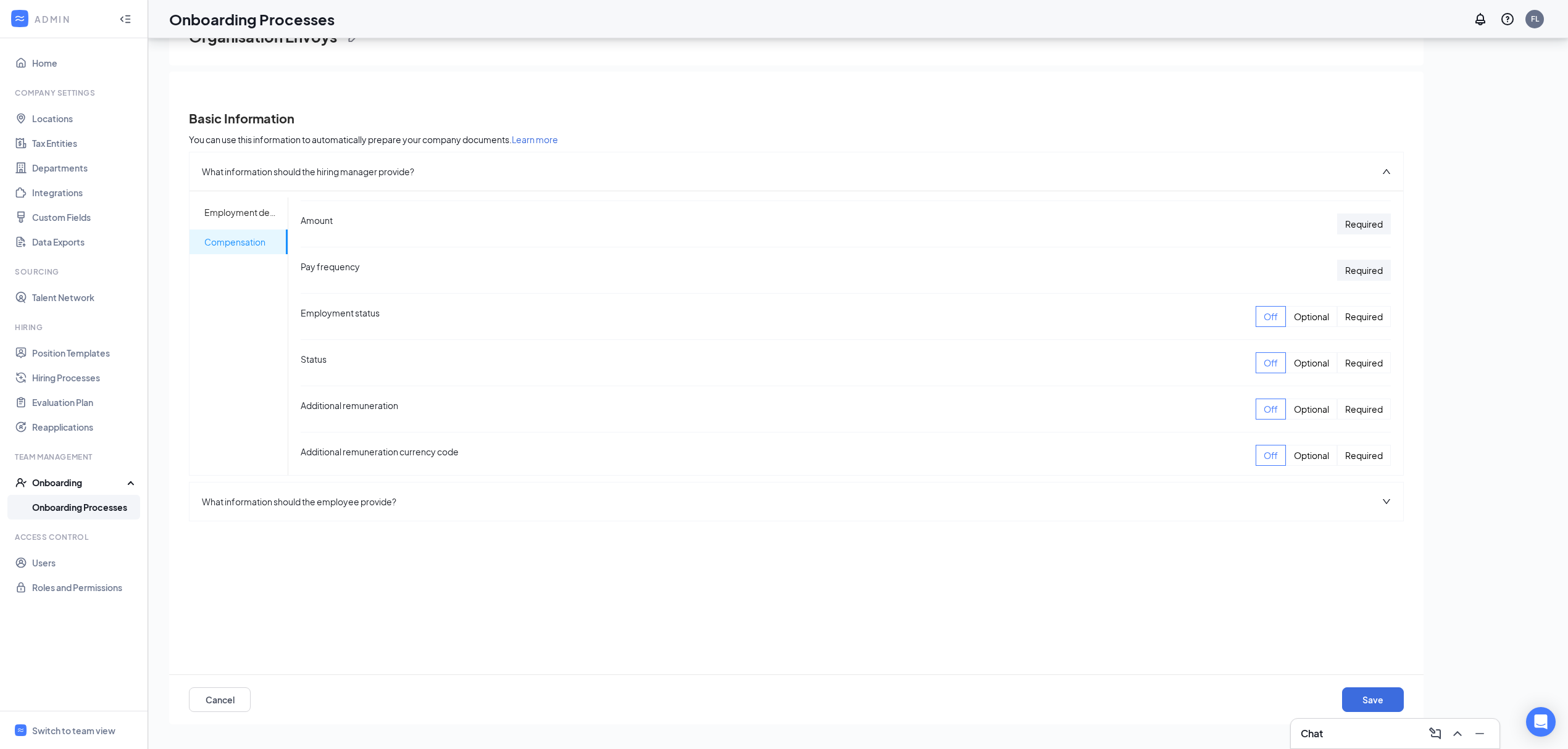
scroll to position [361, 0]
click at [1367, 698] on button "Save" at bounding box center [1374, 699] width 62 height 25
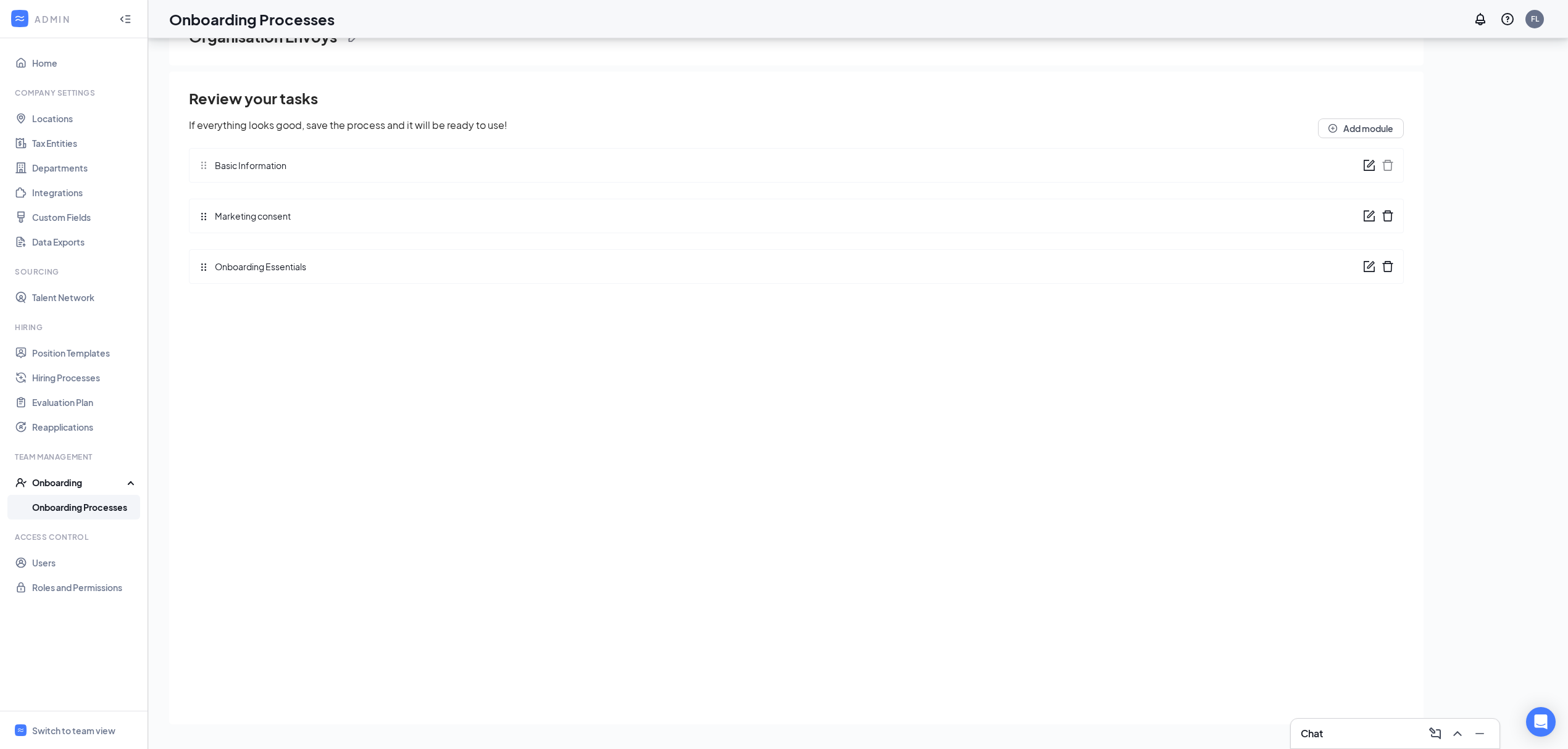
click at [528, 279] on div "Onboarding Essentials" at bounding box center [796, 266] width 1215 height 34
click at [1372, 270] on icon "form" at bounding box center [1369, 267] width 13 height 13
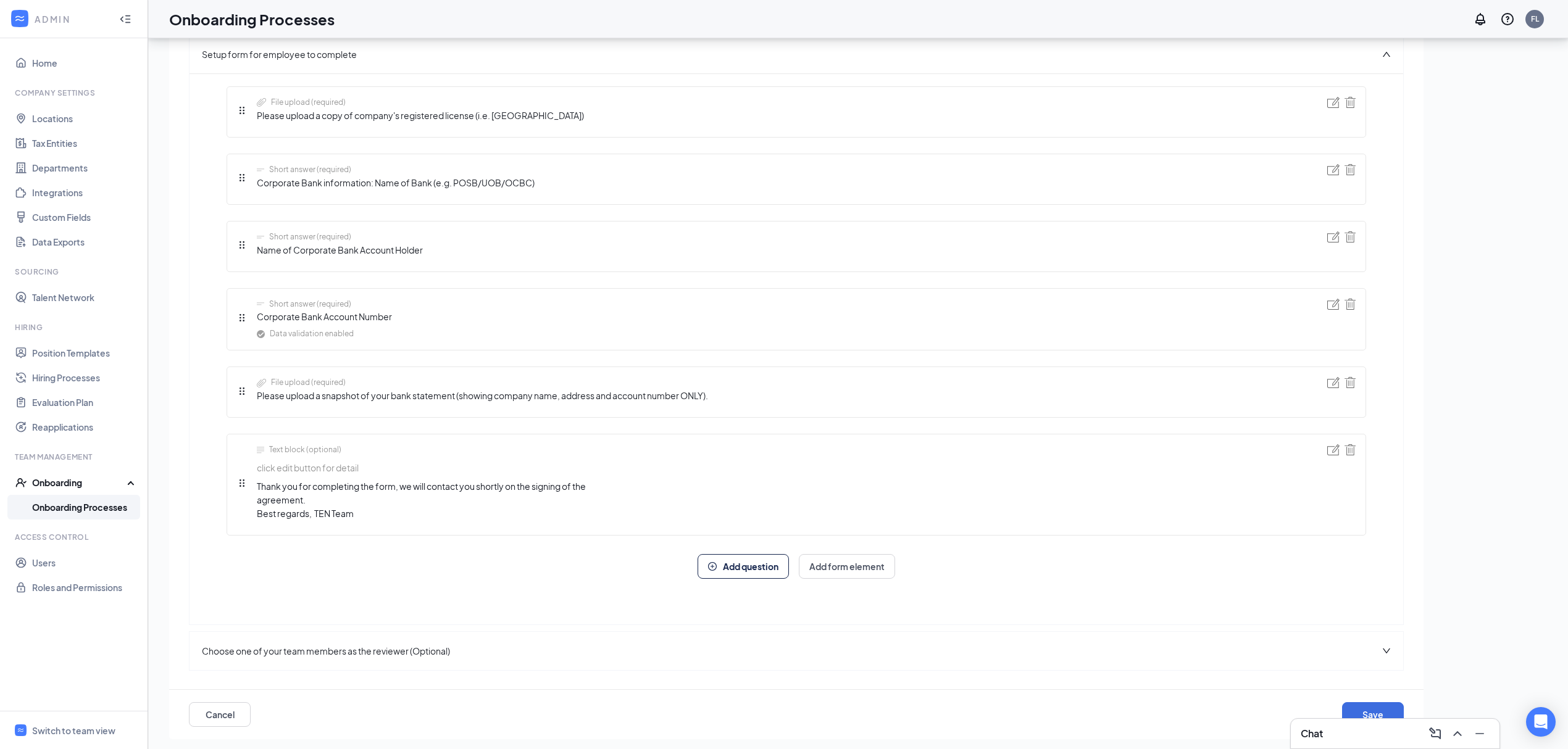
scroll to position [101, 0]
click at [1366, 710] on button "Save" at bounding box center [1374, 715] width 62 height 25
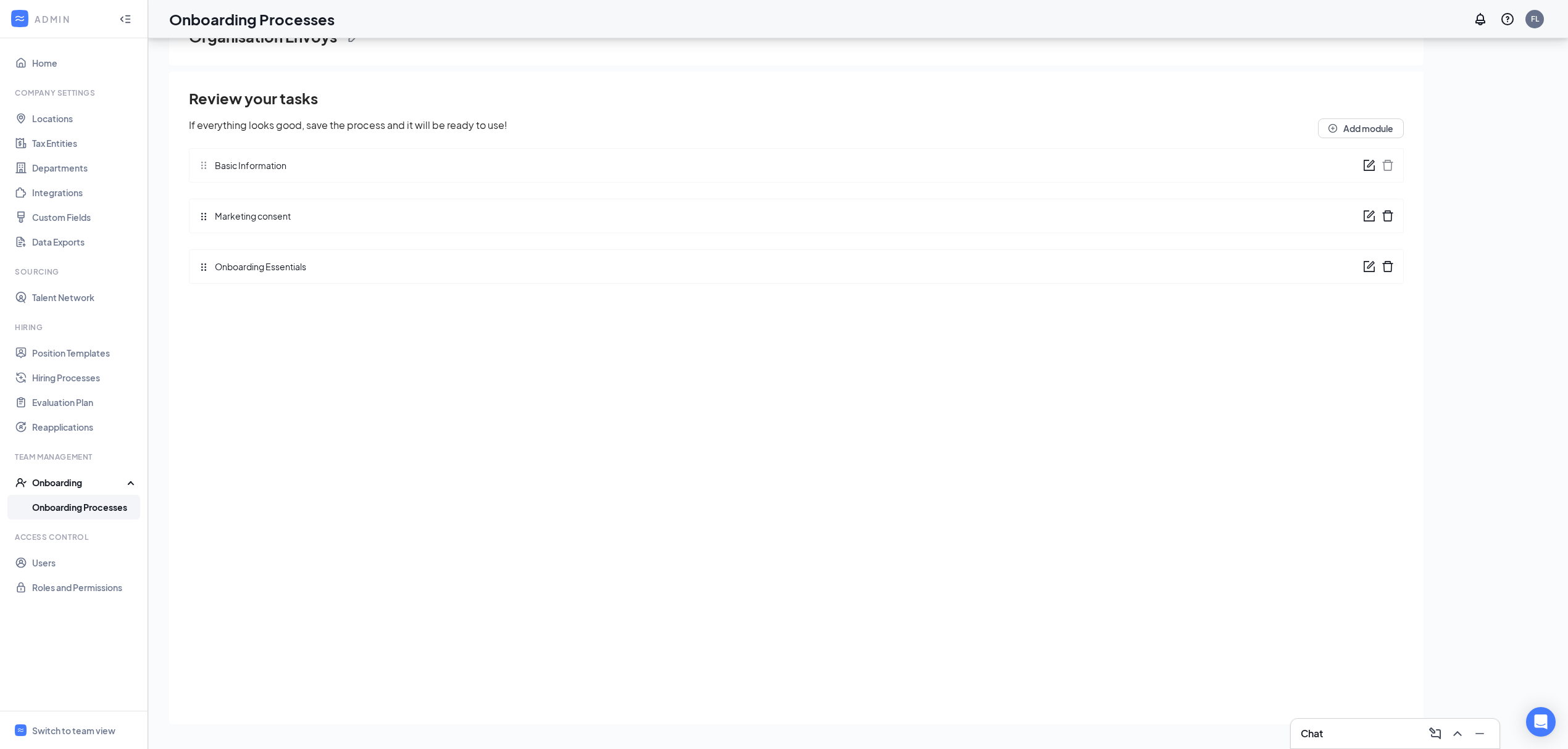
scroll to position [0, 0]
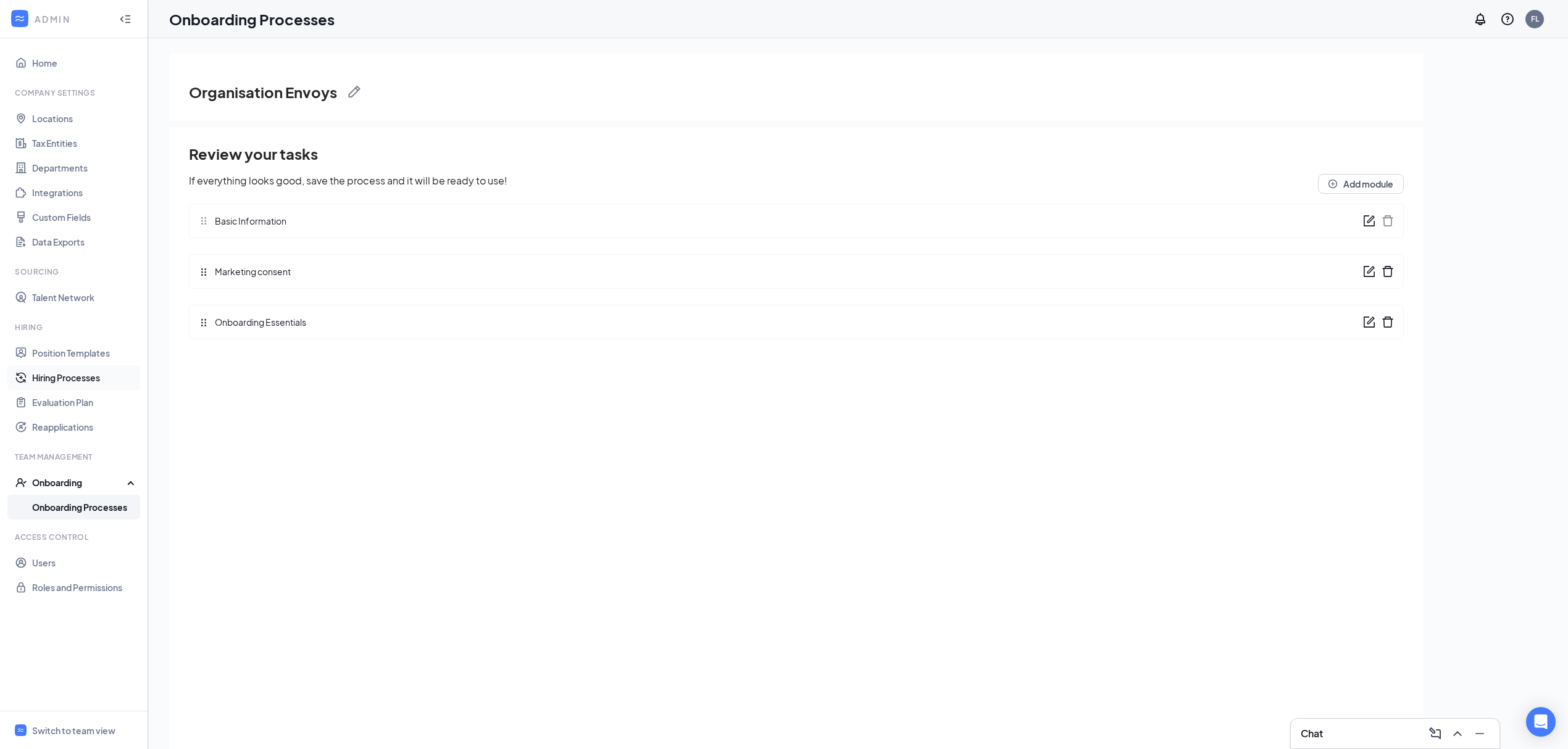
click at [77, 379] on link "Hiring Processes" at bounding box center [85, 377] width 106 height 25
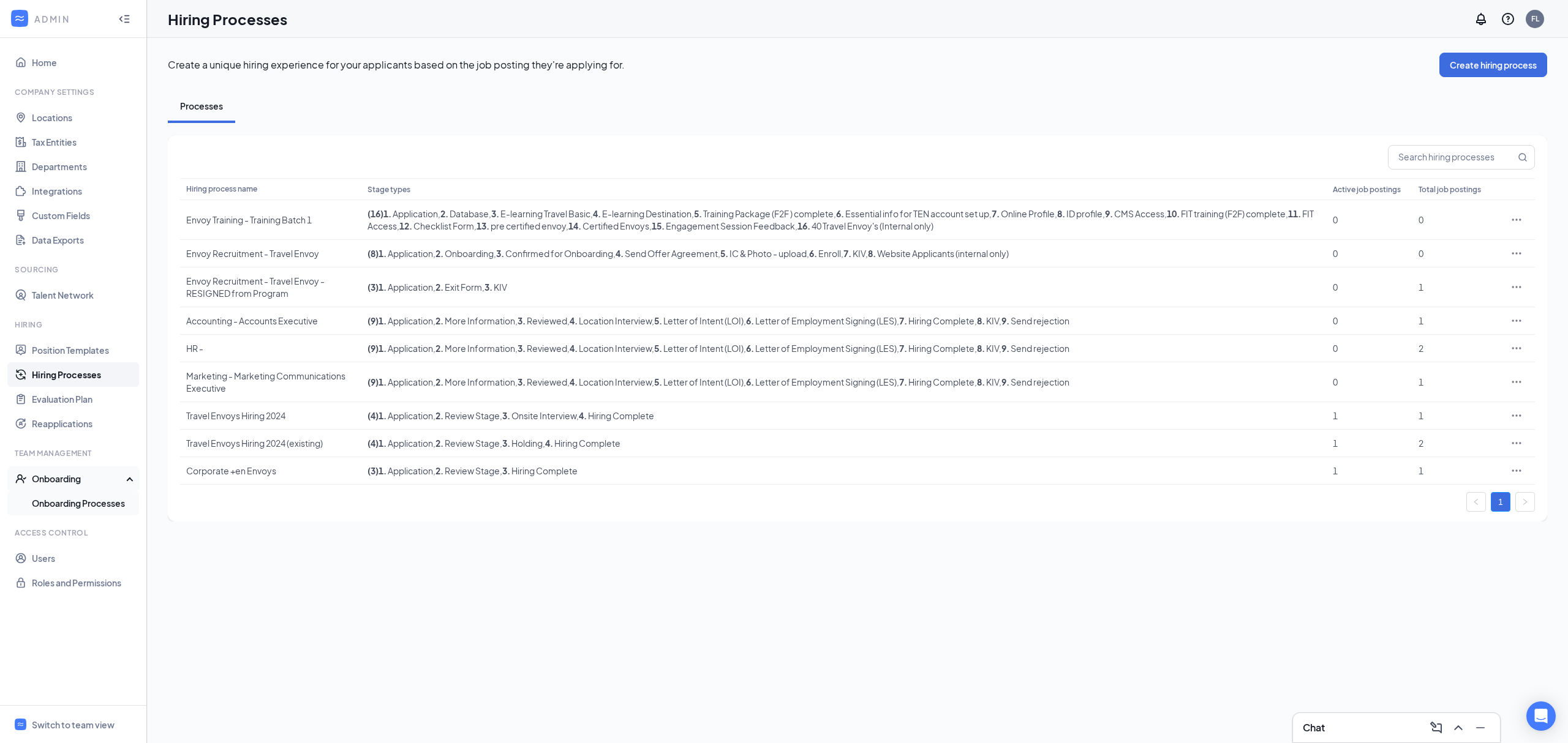
click at [96, 513] on link "Onboarding Processes" at bounding box center [85, 503] width 105 height 24
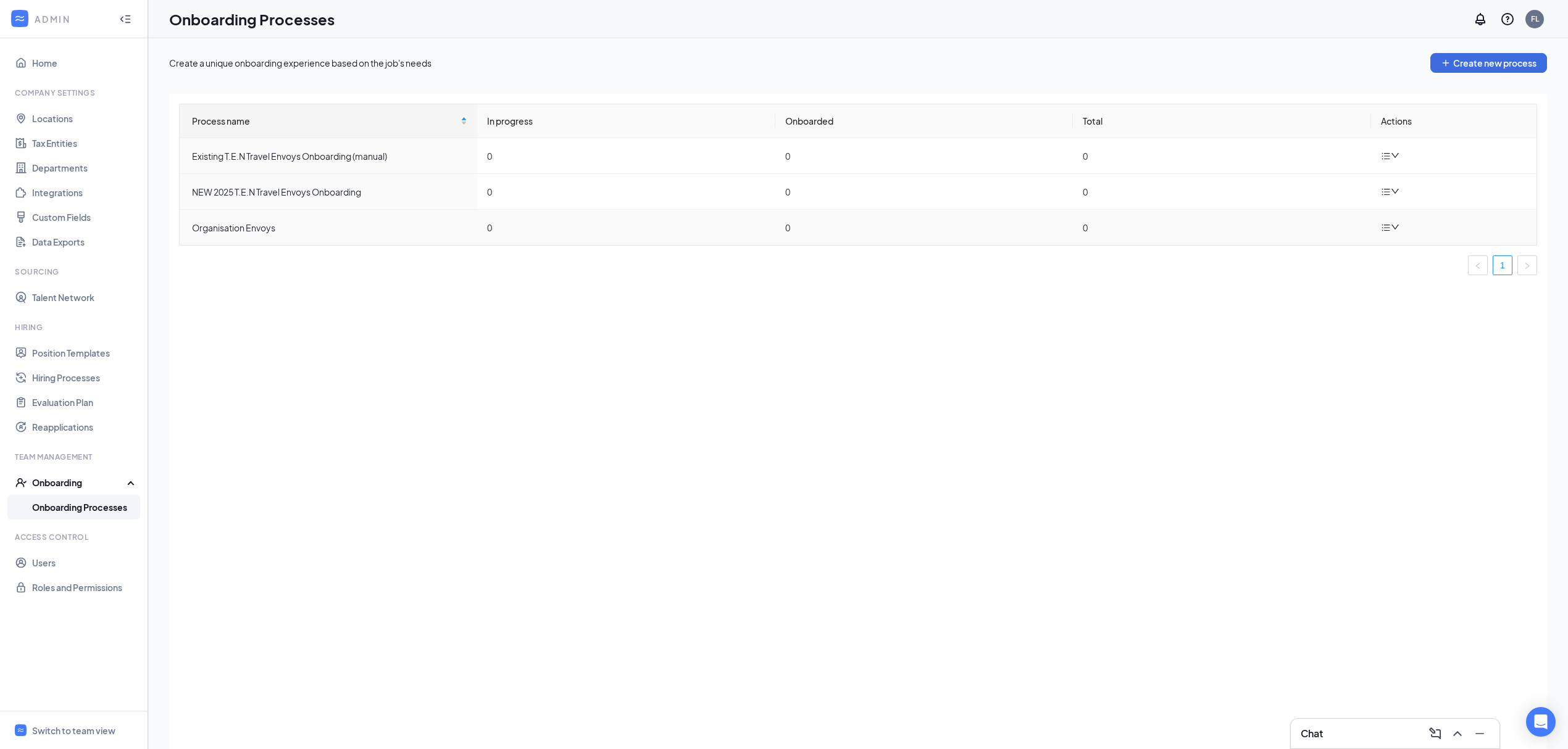
click at [1394, 227] on icon "down" at bounding box center [1395, 227] width 8 height 5
click at [1428, 263] on div "Edit process" at bounding box center [1454, 256] width 133 height 15
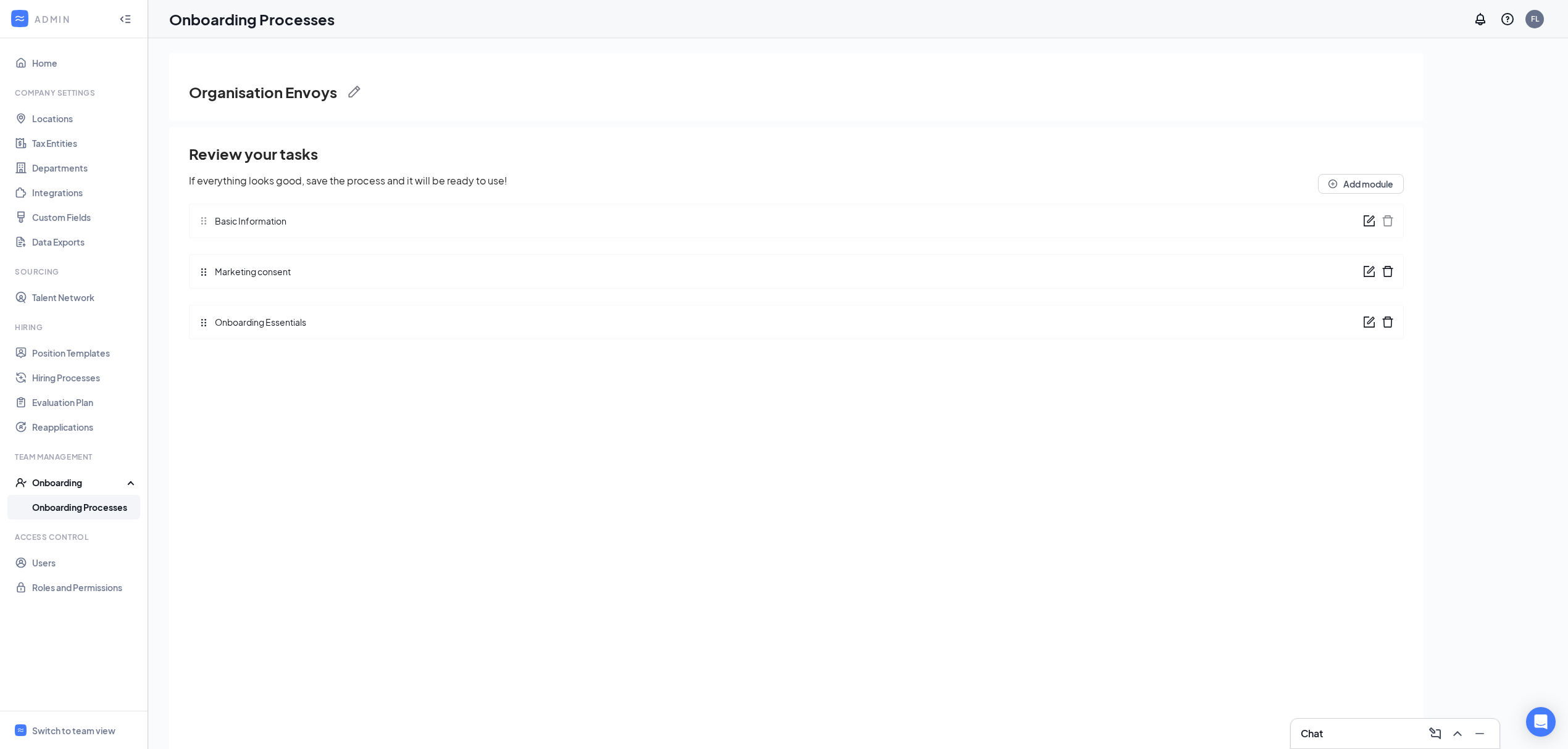
click at [77, 506] on link "Onboarding Processes" at bounding box center [85, 507] width 106 height 25
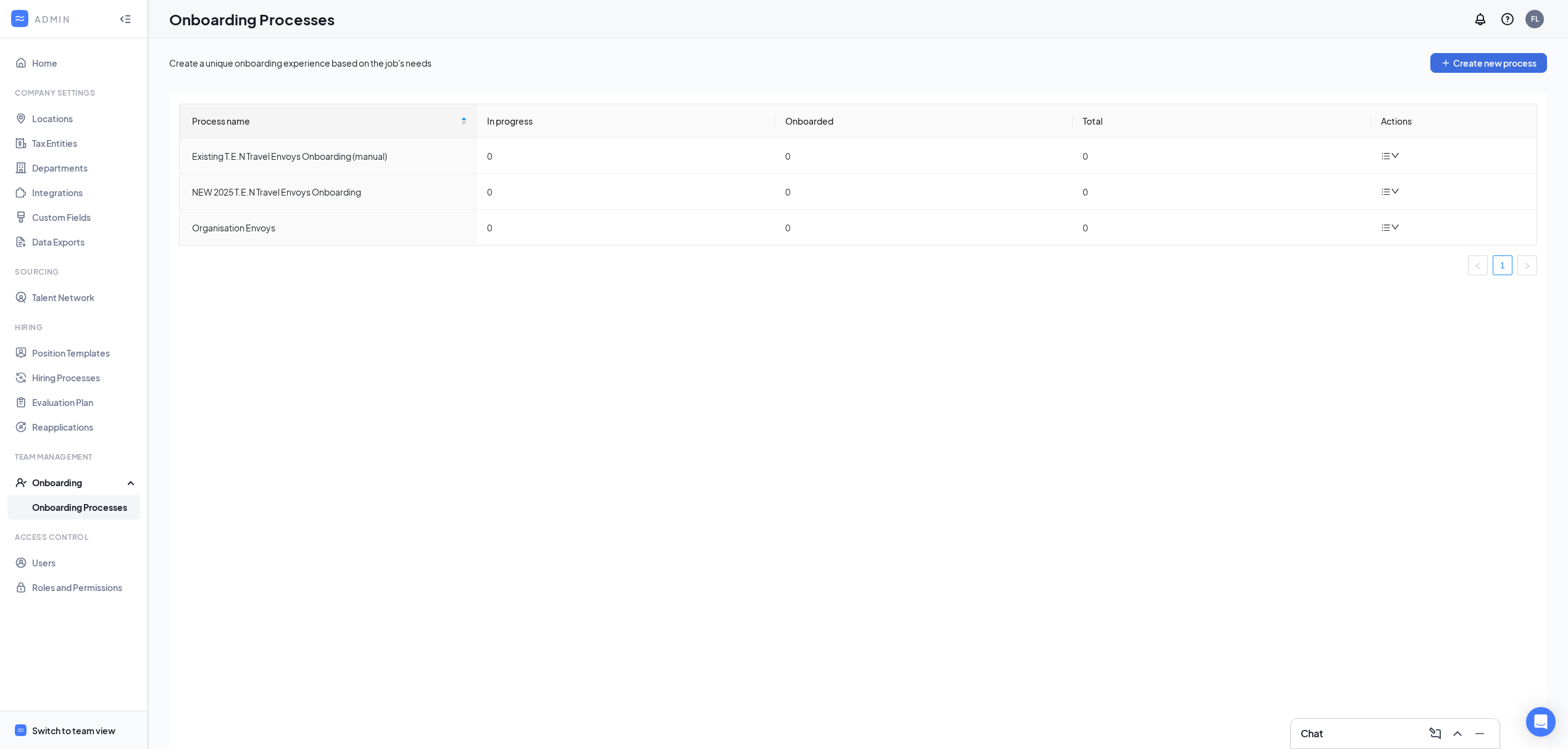
click at [94, 731] on div "Switch to team view" at bounding box center [74, 731] width 83 height 13
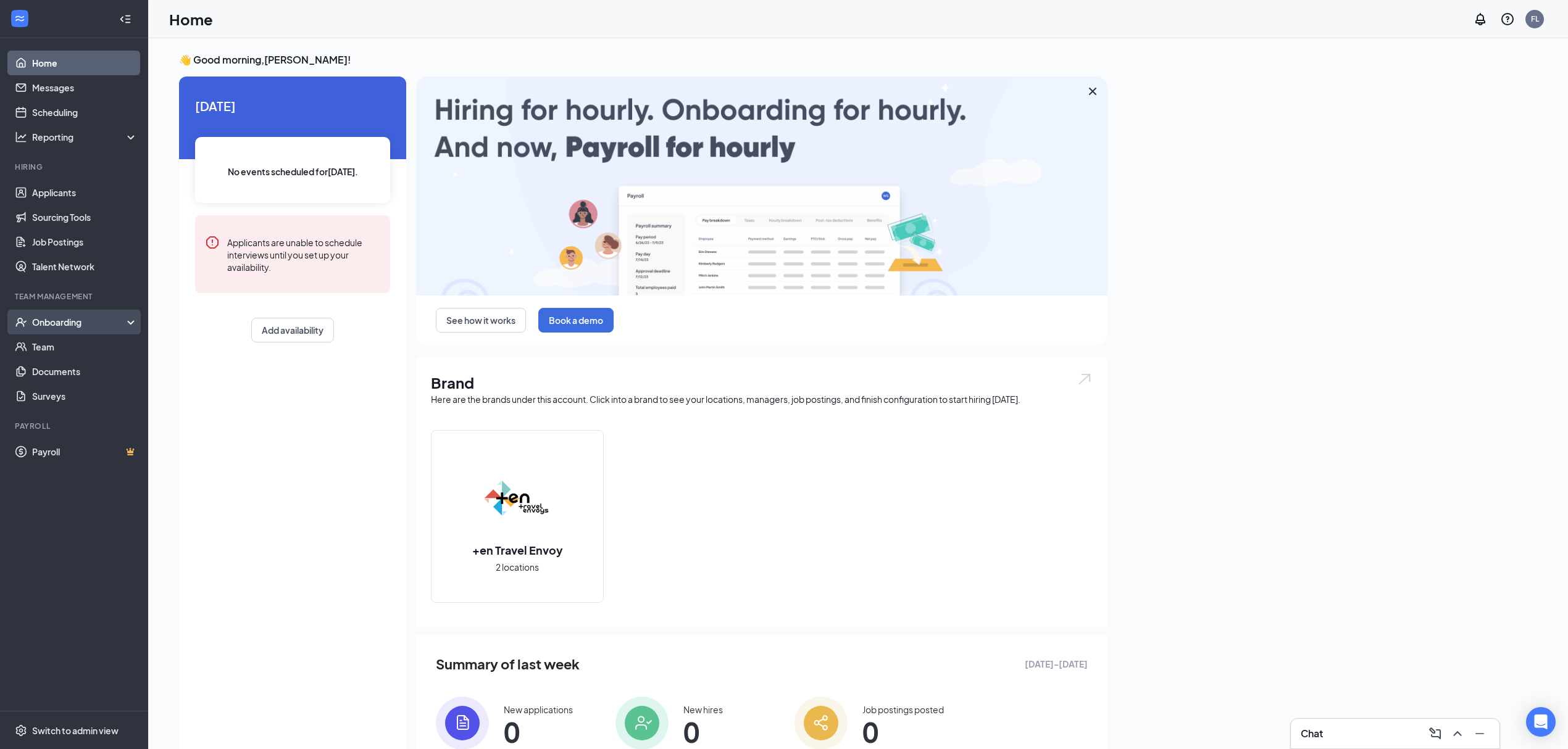
click at [87, 324] on div "Onboarding" at bounding box center [80, 322] width 95 height 13
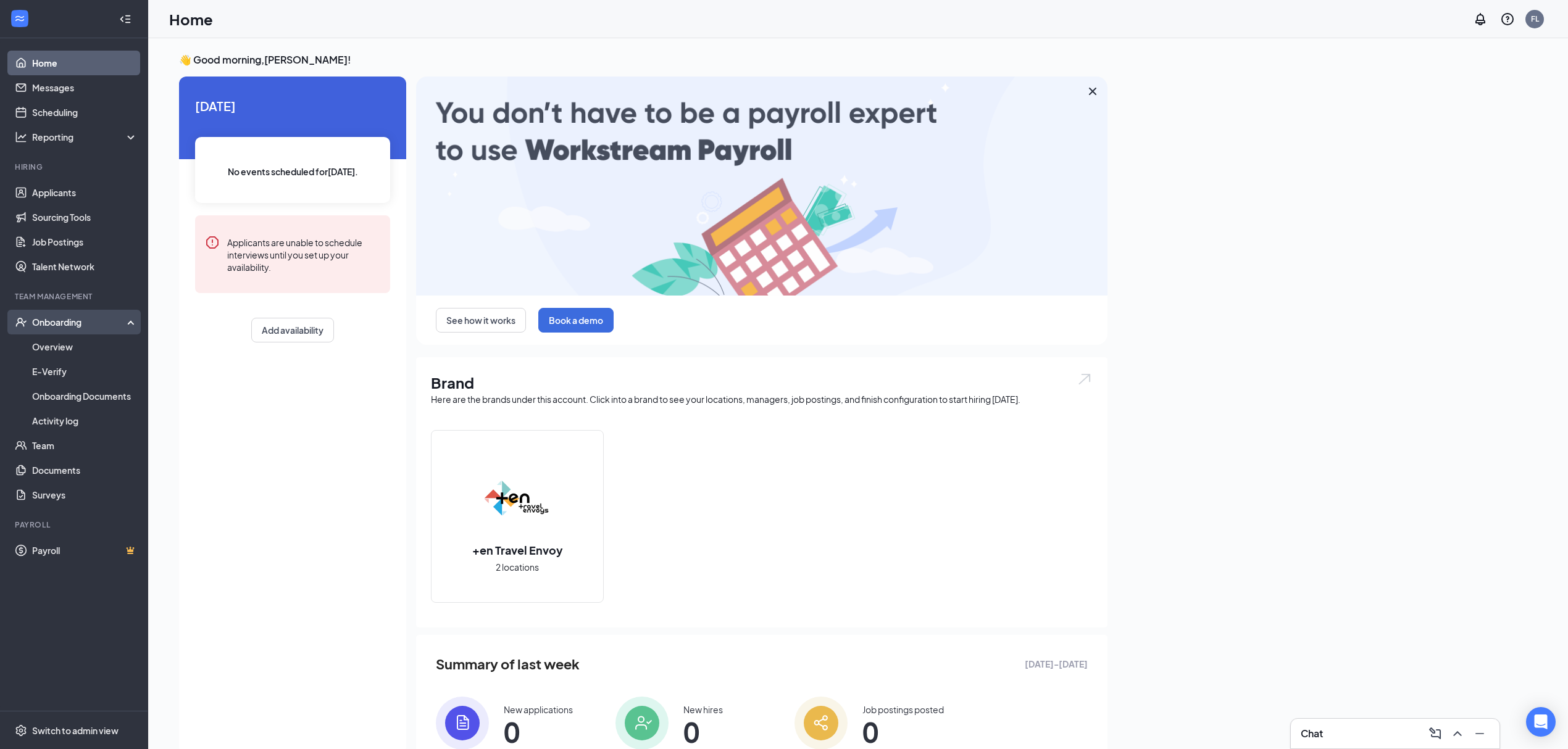
click at [87, 324] on div "Onboarding" at bounding box center [80, 322] width 95 height 13
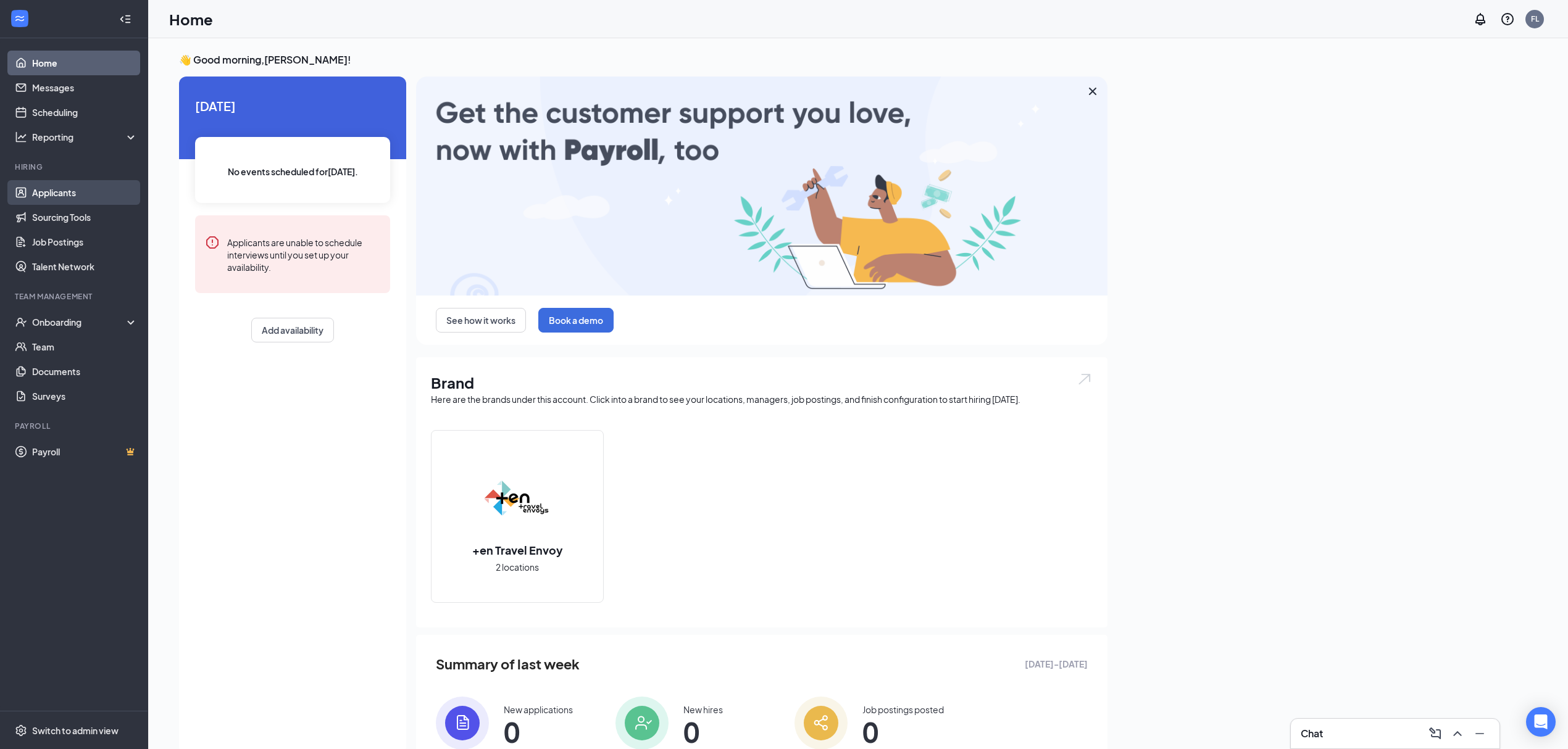
click at [82, 193] on link "Applicants" at bounding box center [85, 192] width 106 height 25
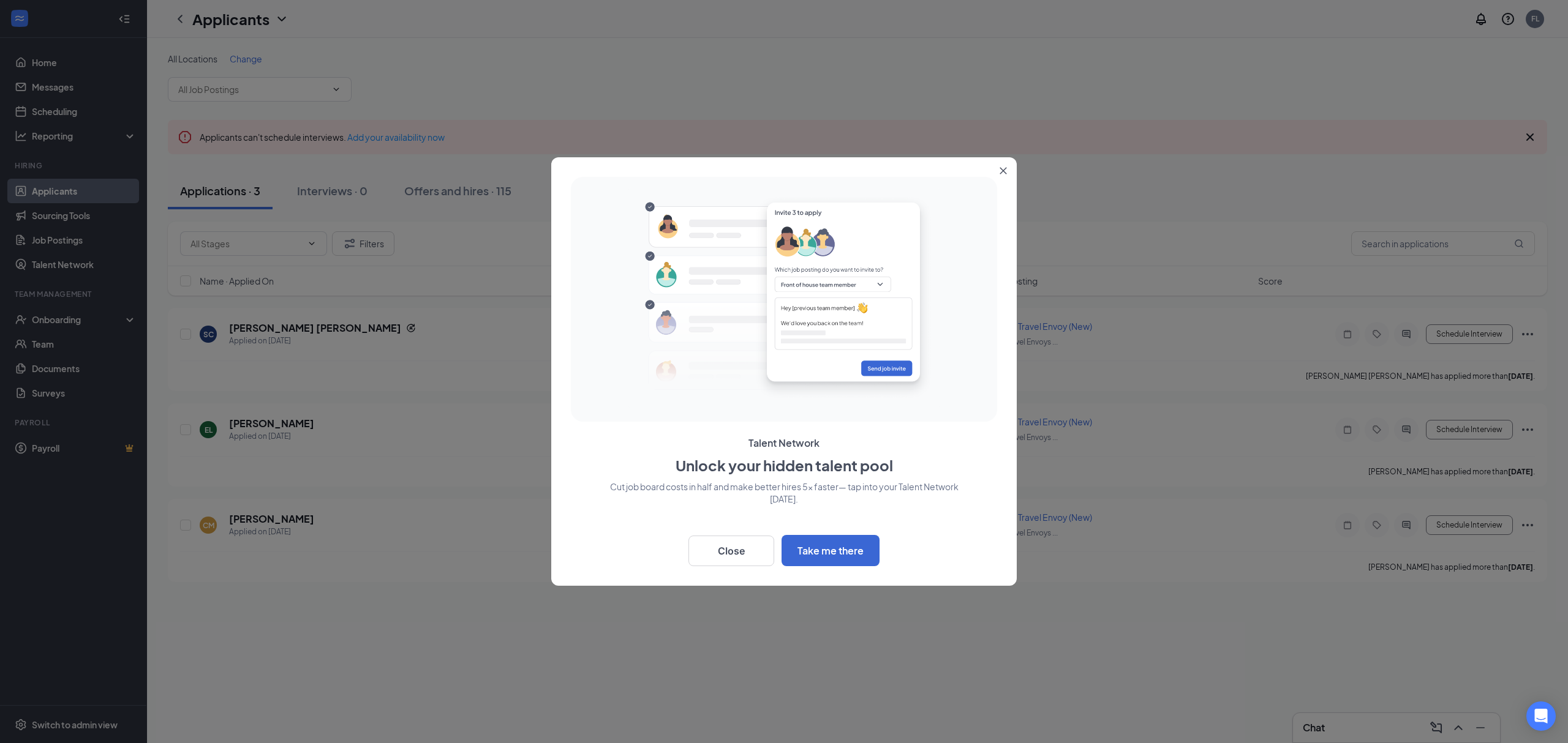
click at [1005, 170] on icon "Close" at bounding box center [1003, 170] width 8 height 8
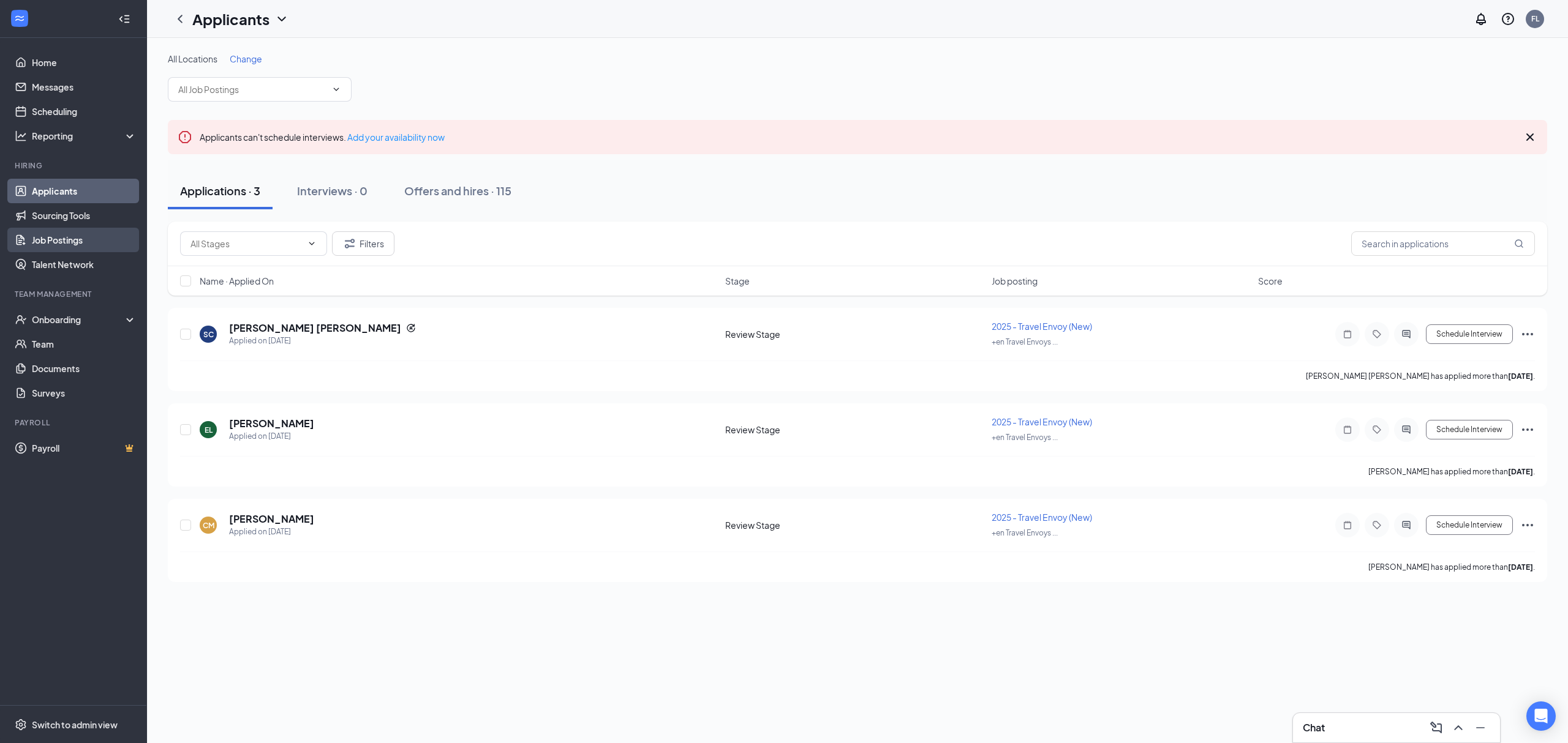
click at [78, 233] on link "Job Postings" at bounding box center [85, 240] width 105 height 24
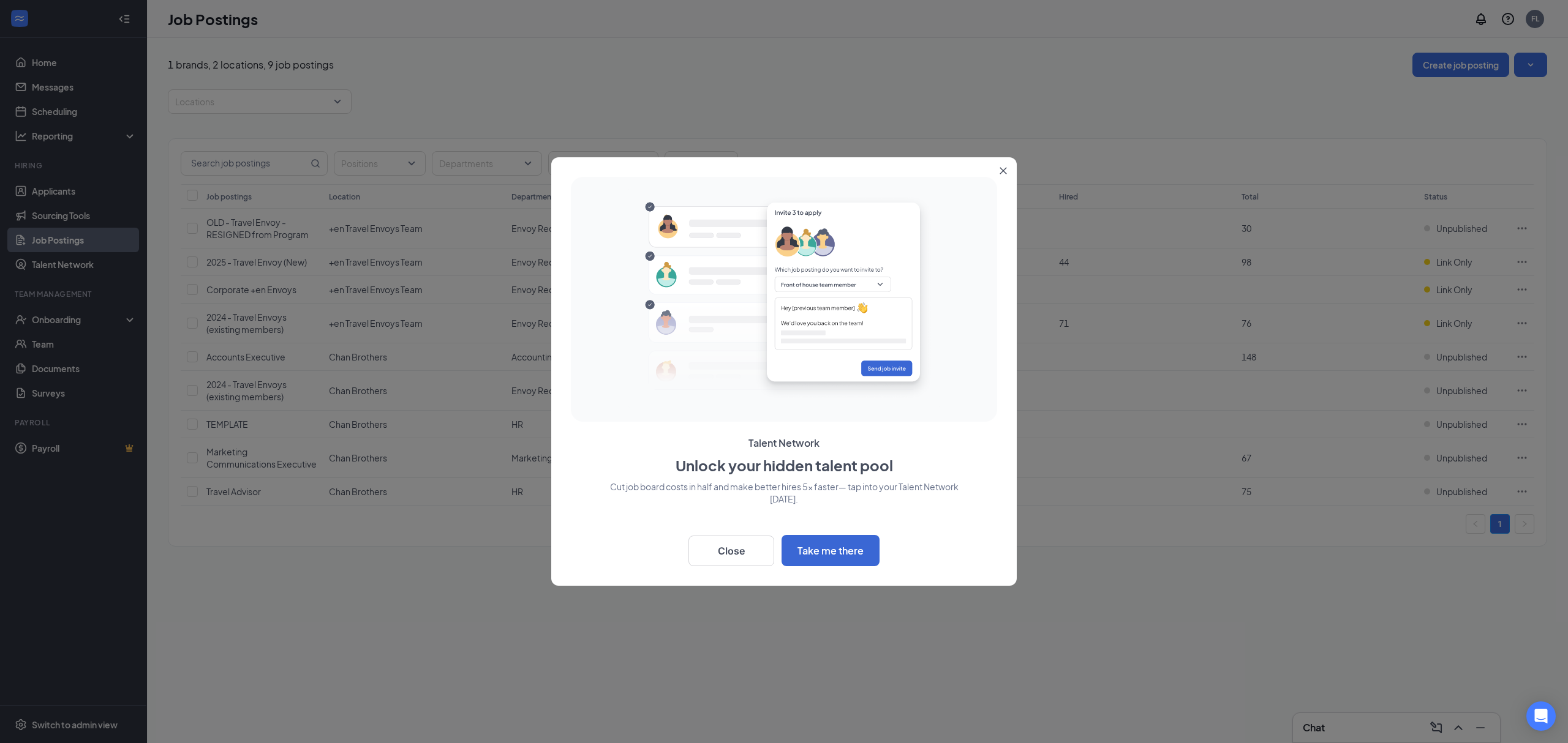
click at [1000, 168] on icon "Close" at bounding box center [1003, 171] width 7 height 7
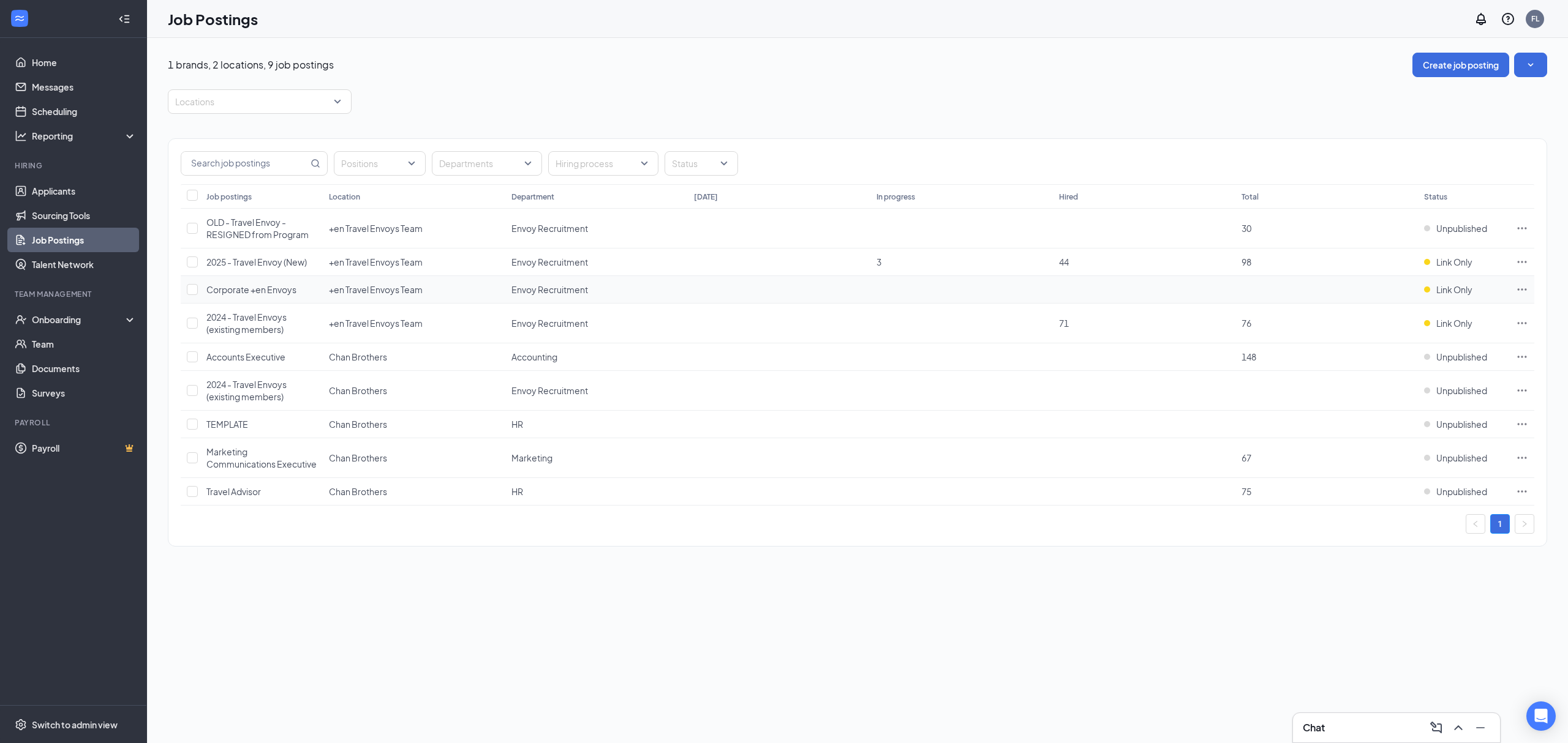
click at [1524, 288] on icon "Ellipses" at bounding box center [1522, 290] width 13 height 13
click at [1465, 320] on span "Edit job posting" at bounding box center [1435, 316] width 164 height 13
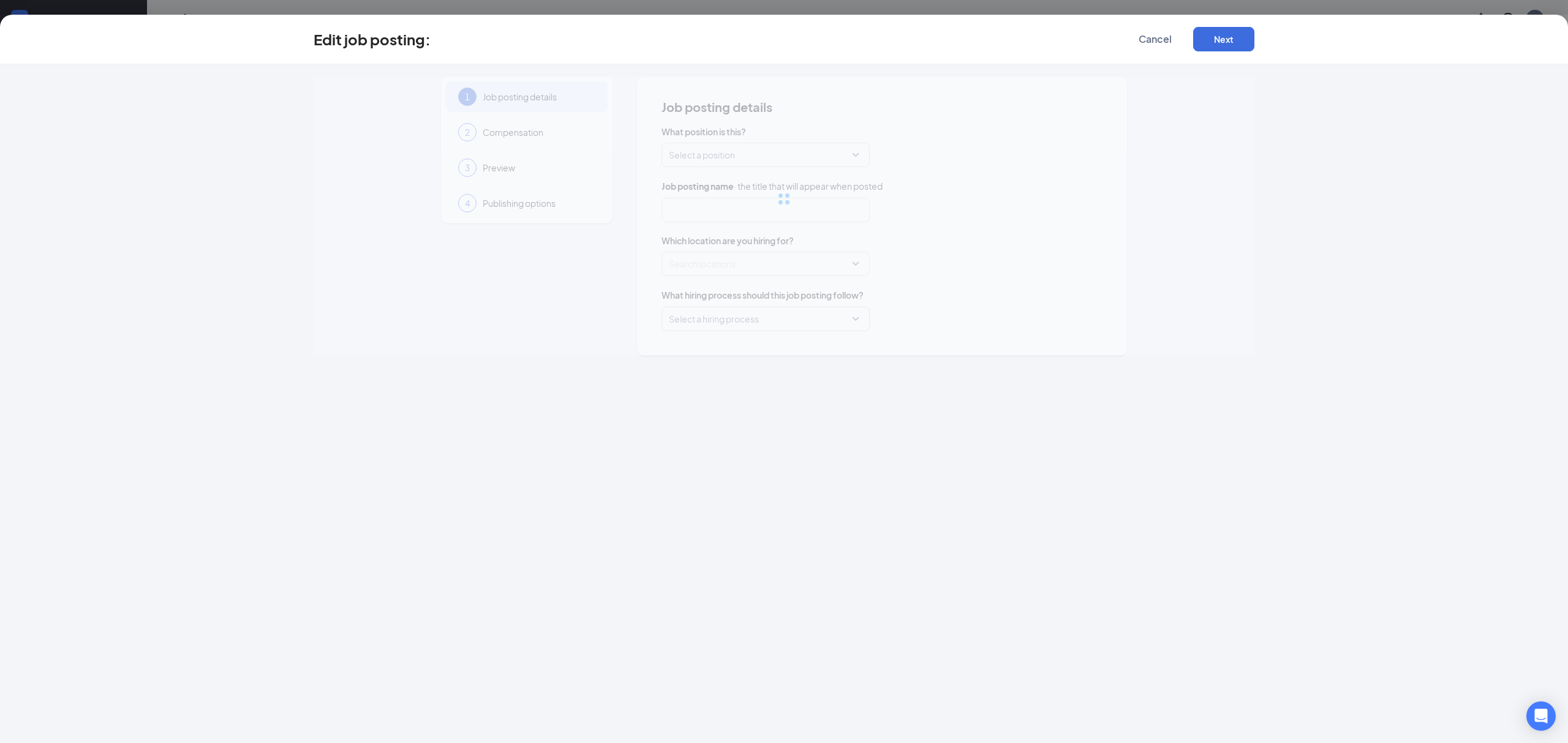
type input "Corporate +en Envoys"
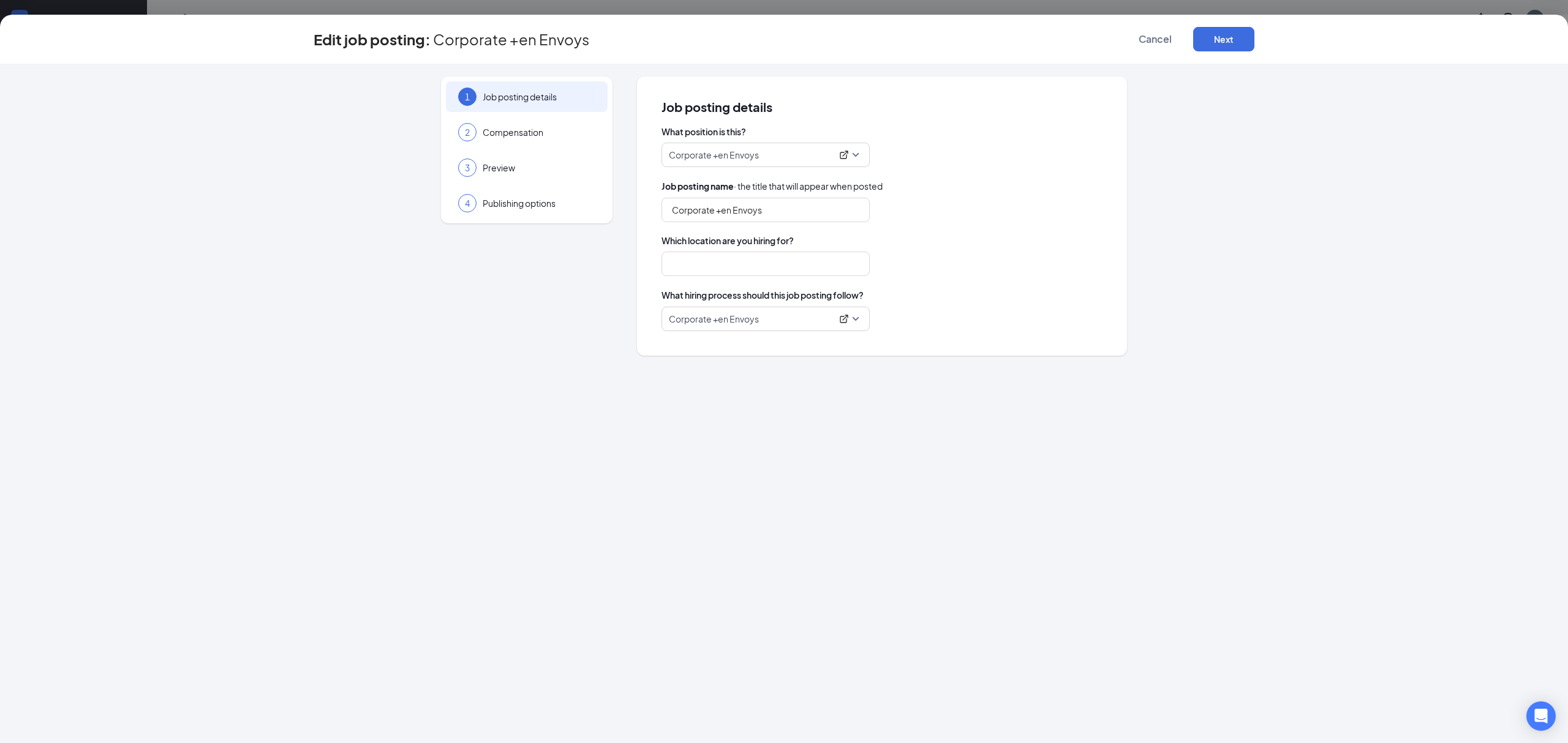
type input "+en Travel Envoys Team"
click at [514, 135] on span "Compensation" at bounding box center [539, 133] width 112 height 13
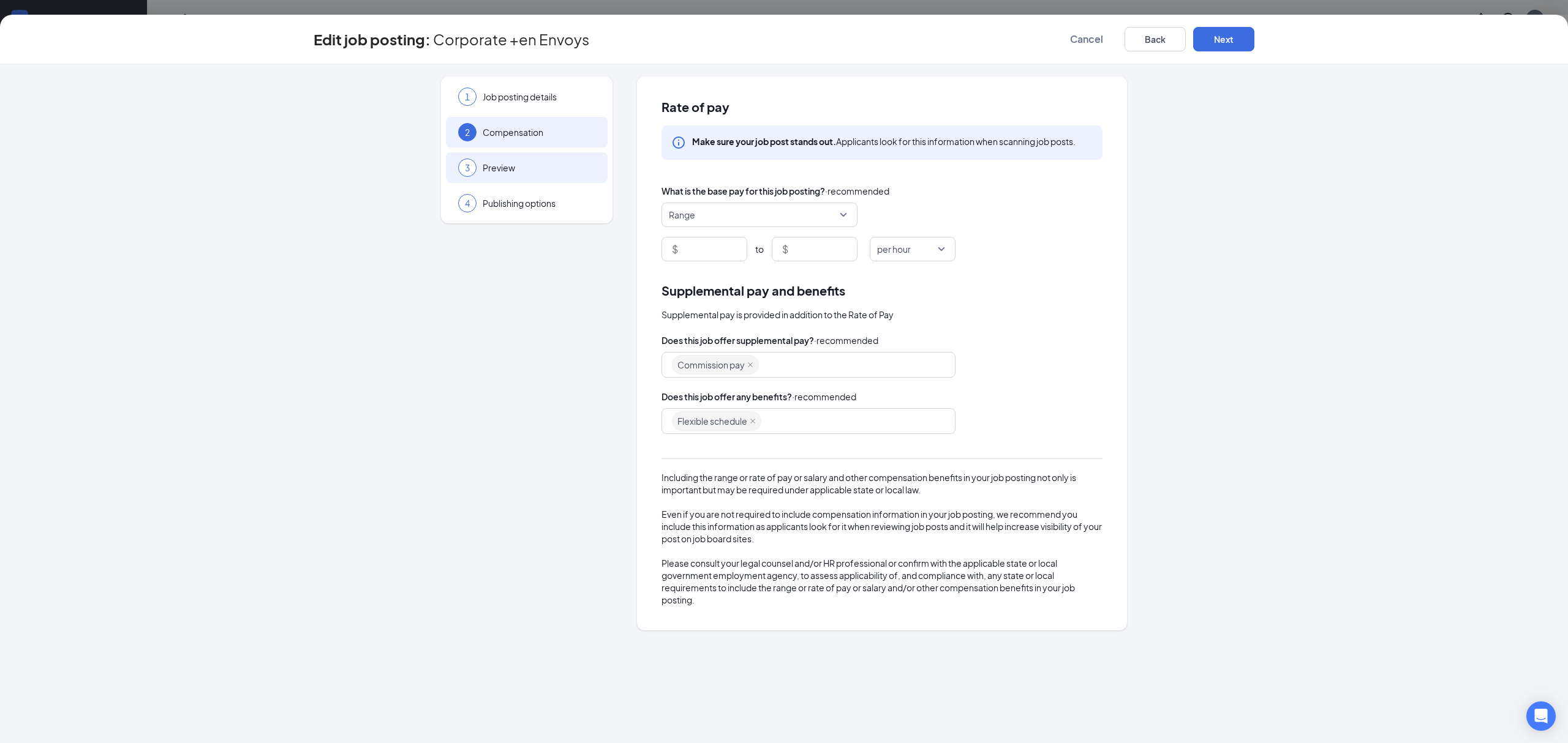
click at [515, 172] on span "Preview" at bounding box center [539, 168] width 112 height 13
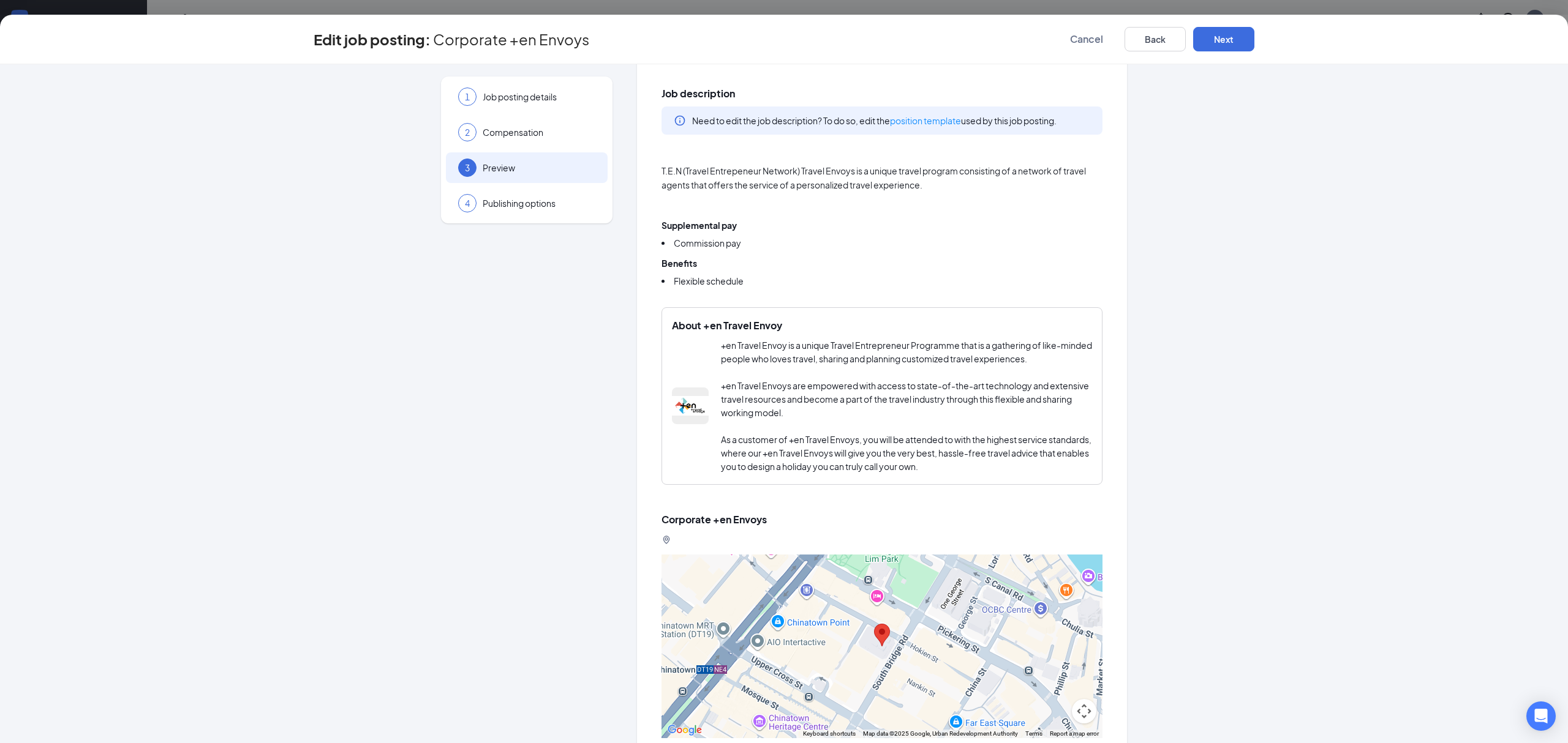
scroll to position [132, 0]
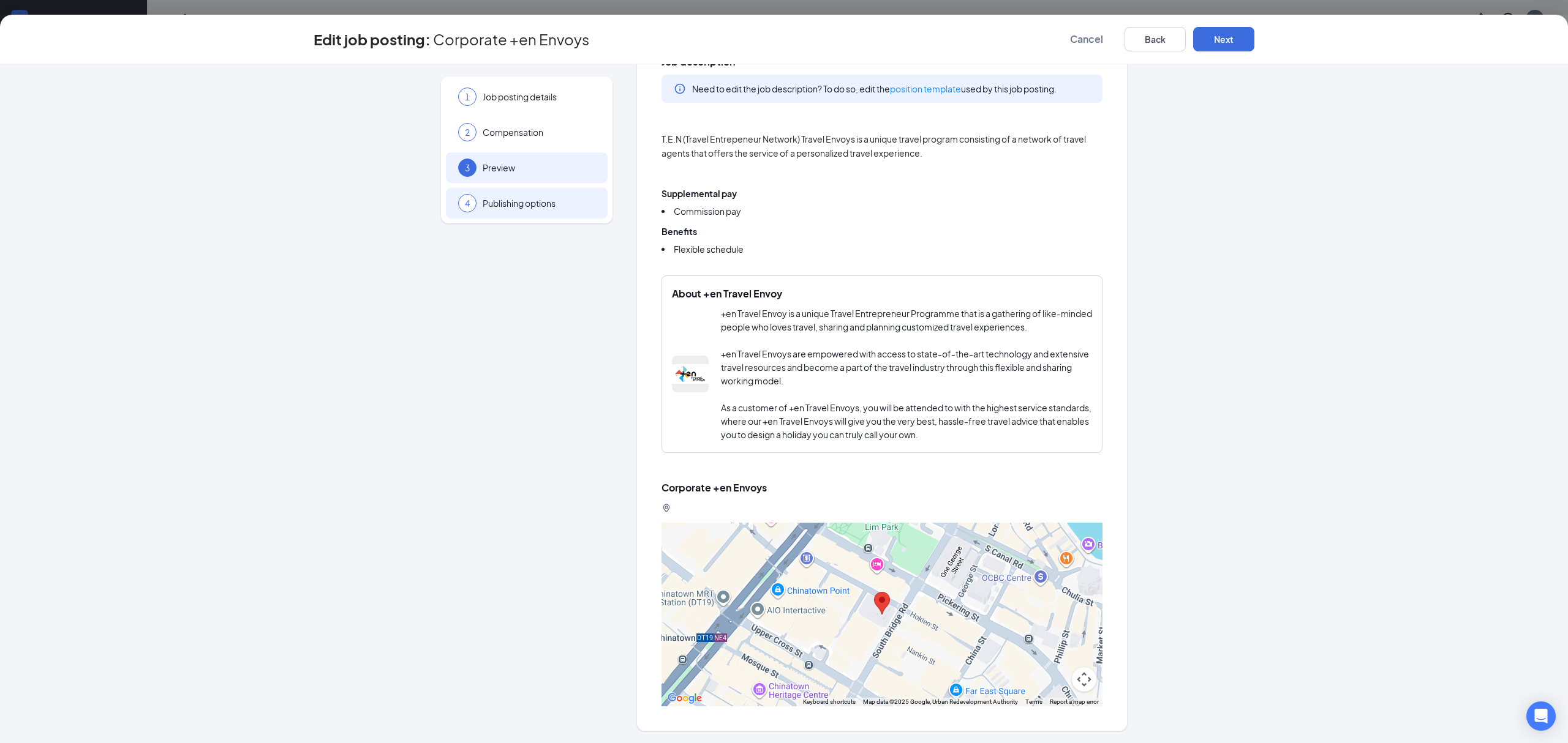
click at [543, 202] on span "Publishing options" at bounding box center [539, 203] width 112 height 13
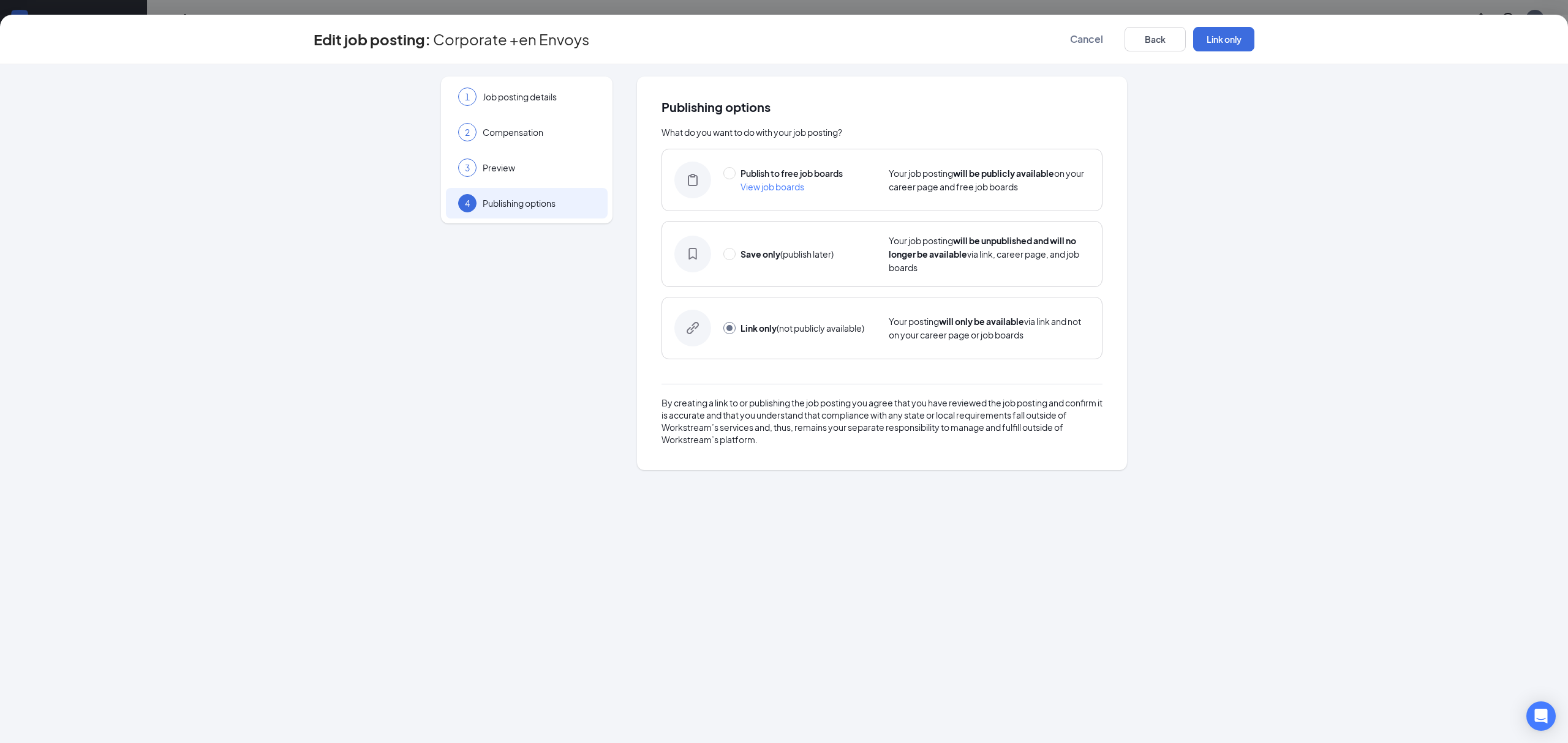
scroll to position [0, 0]
click at [1145, 29] on button "Back" at bounding box center [1155, 39] width 61 height 24
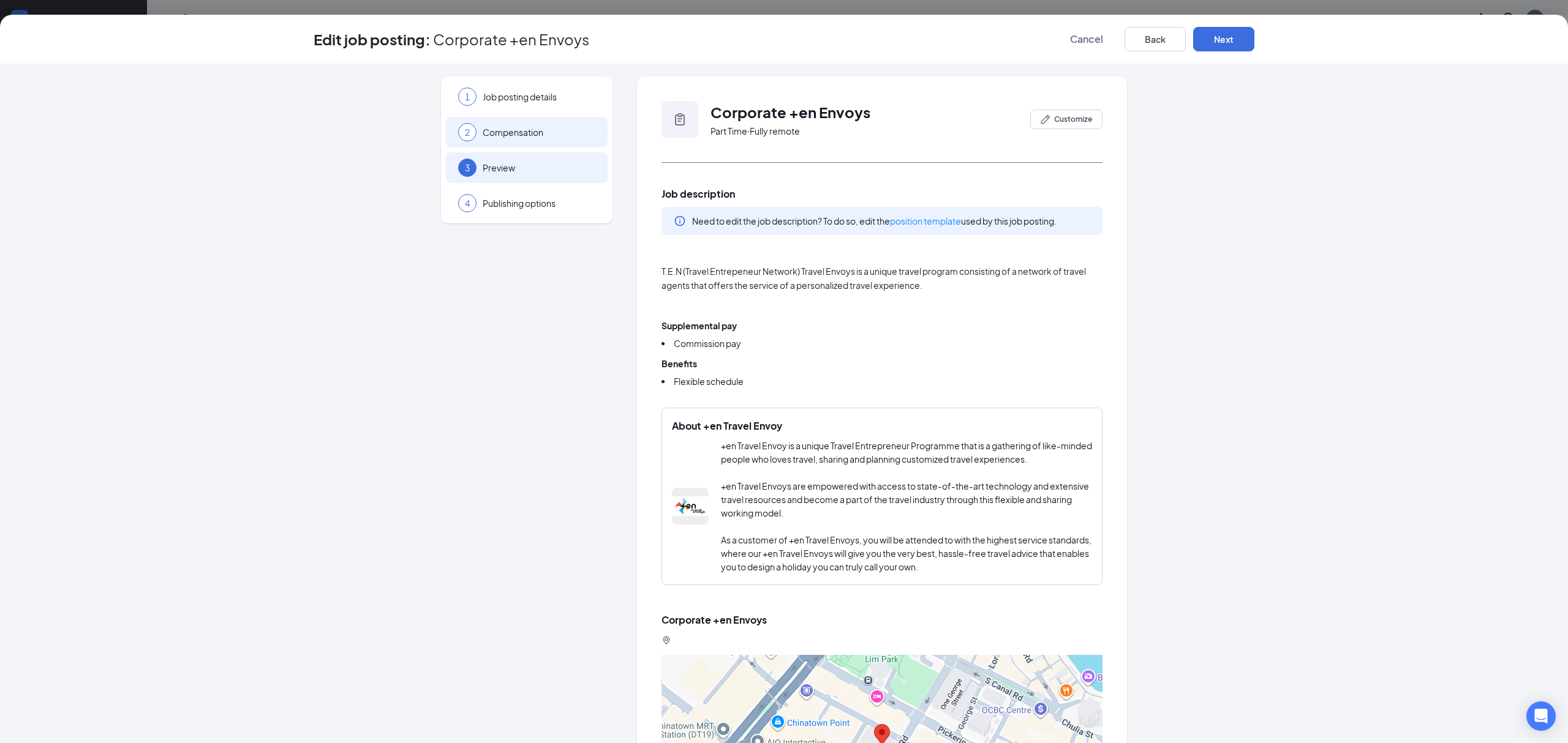
click at [513, 123] on div "2 Compensation" at bounding box center [526, 132] width 161 height 31
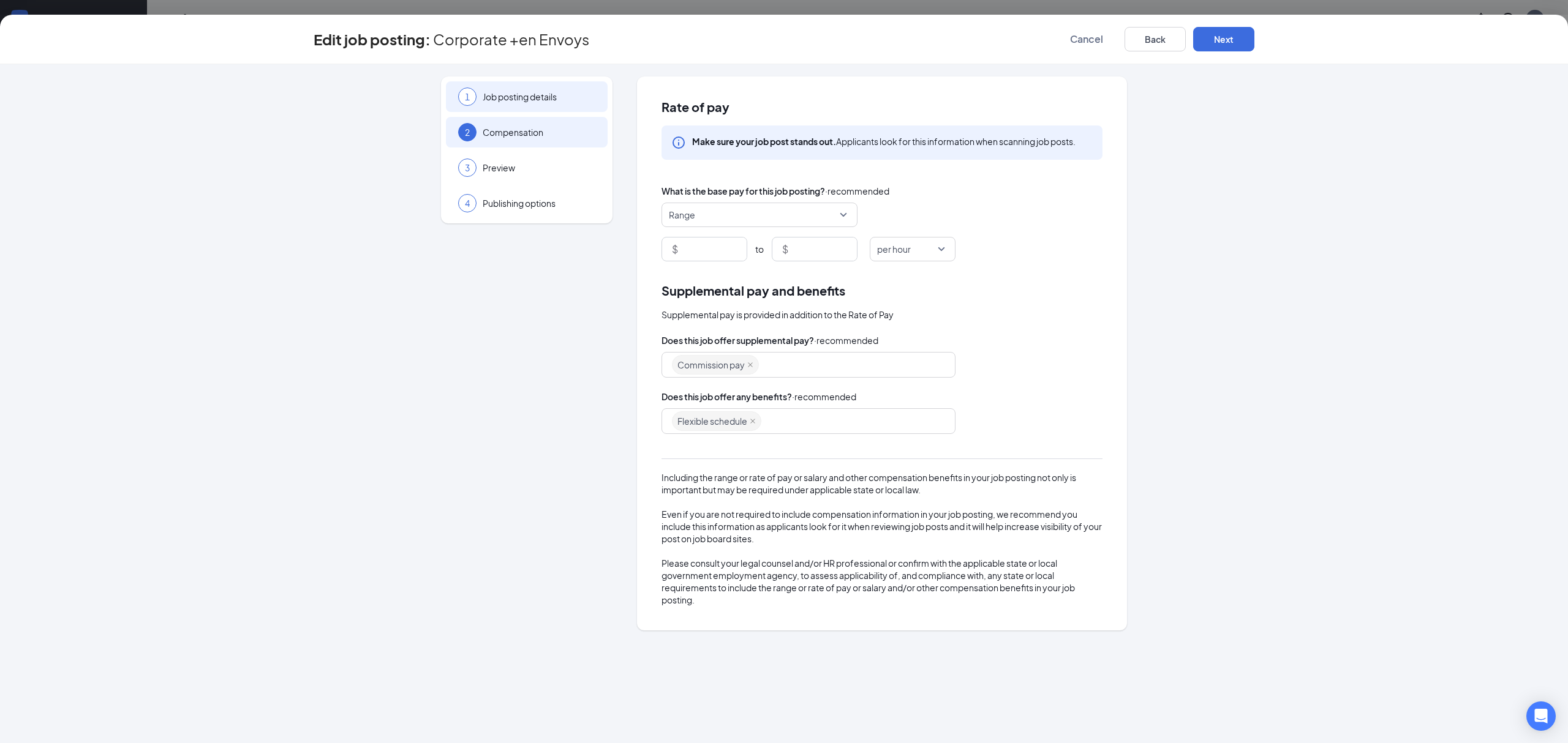
click at [528, 88] on div "1 Job posting details" at bounding box center [526, 97] width 161 height 31
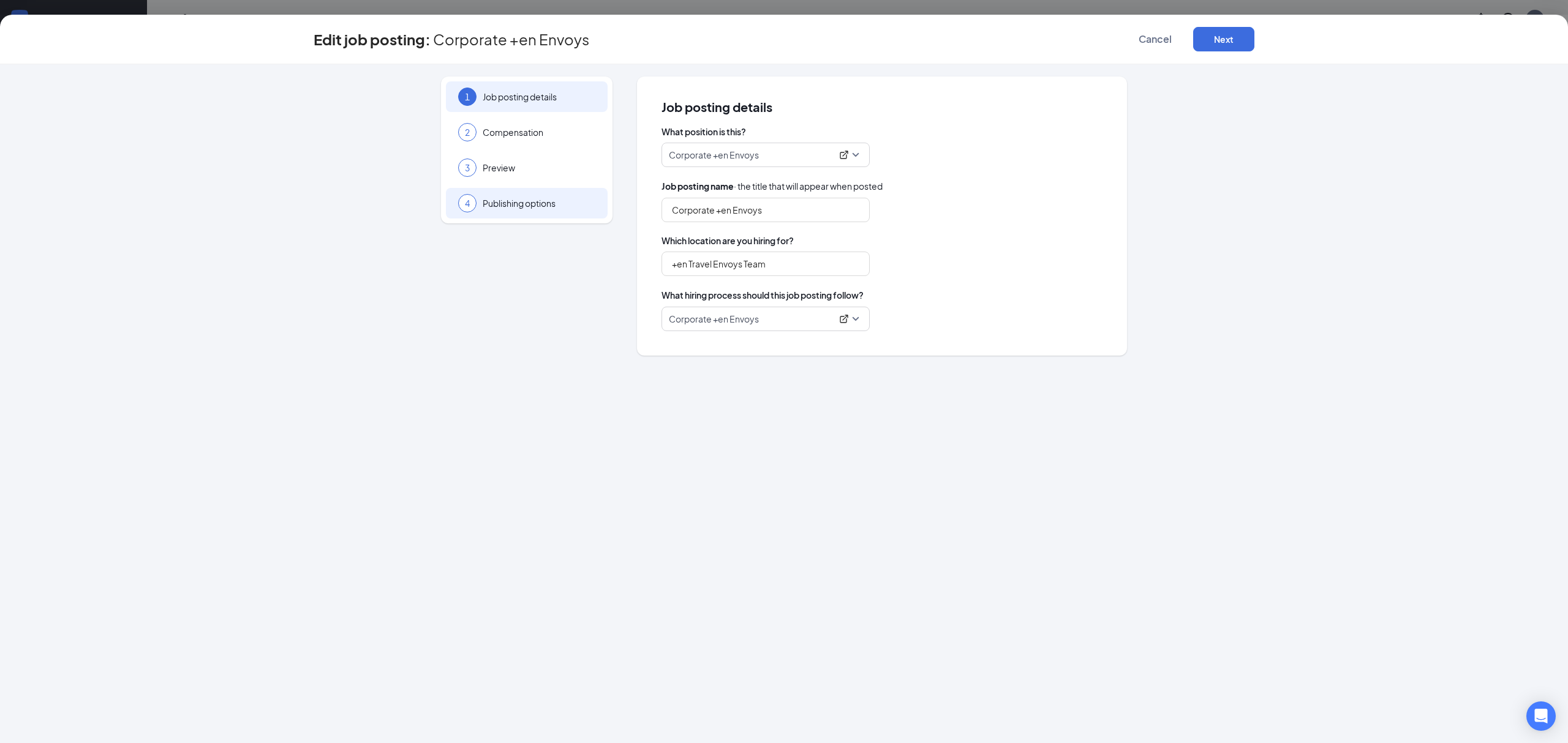
drag, startPoint x: 569, startPoint y: 218, endPoint x: 598, endPoint y: 204, distance: 32.2
click at [569, 216] on div "4 Publishing options" at bounding box center [526, 203] width 161 height 31
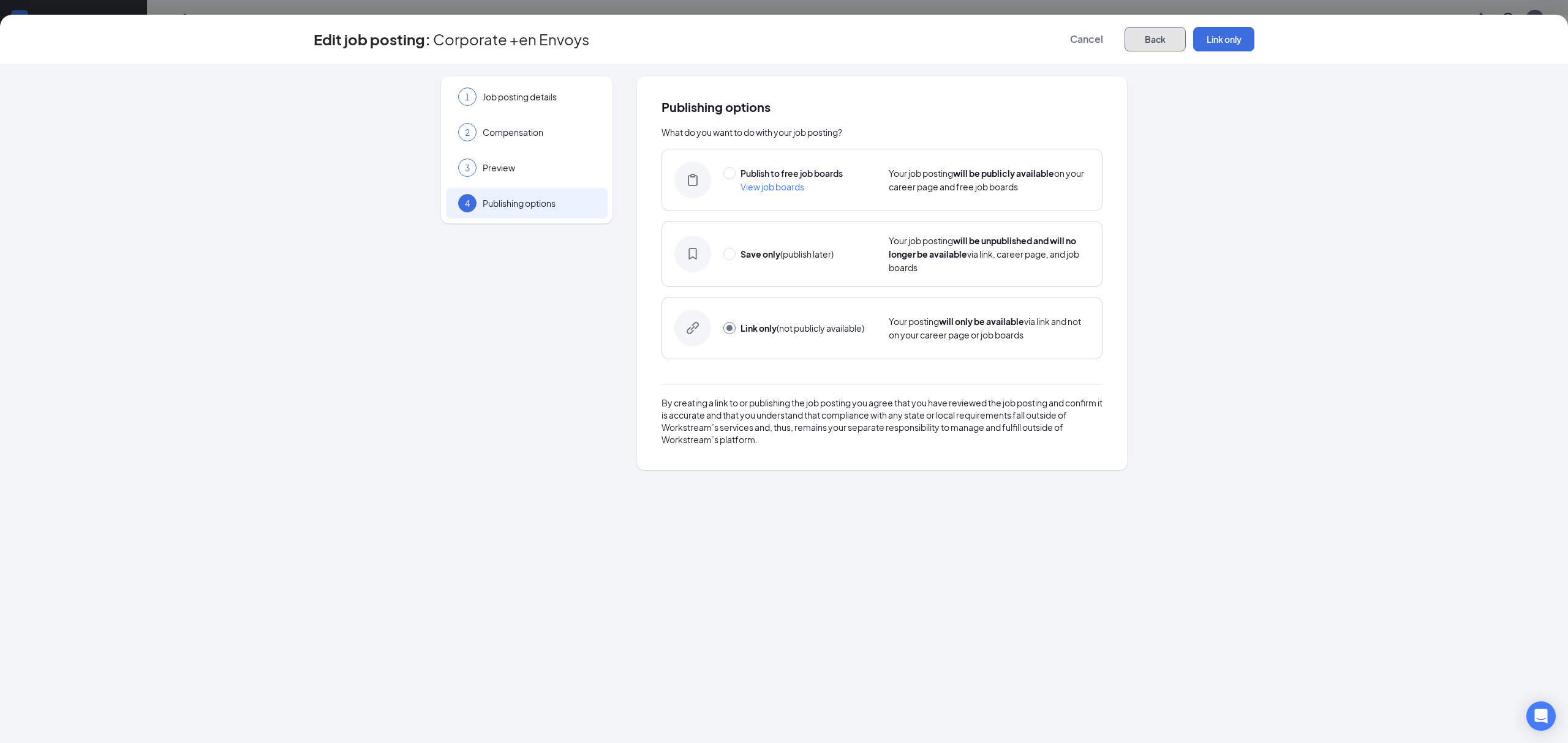
click at [1152, 42] on button "Back" at bounding box center [1155, 39] width 61 height 24
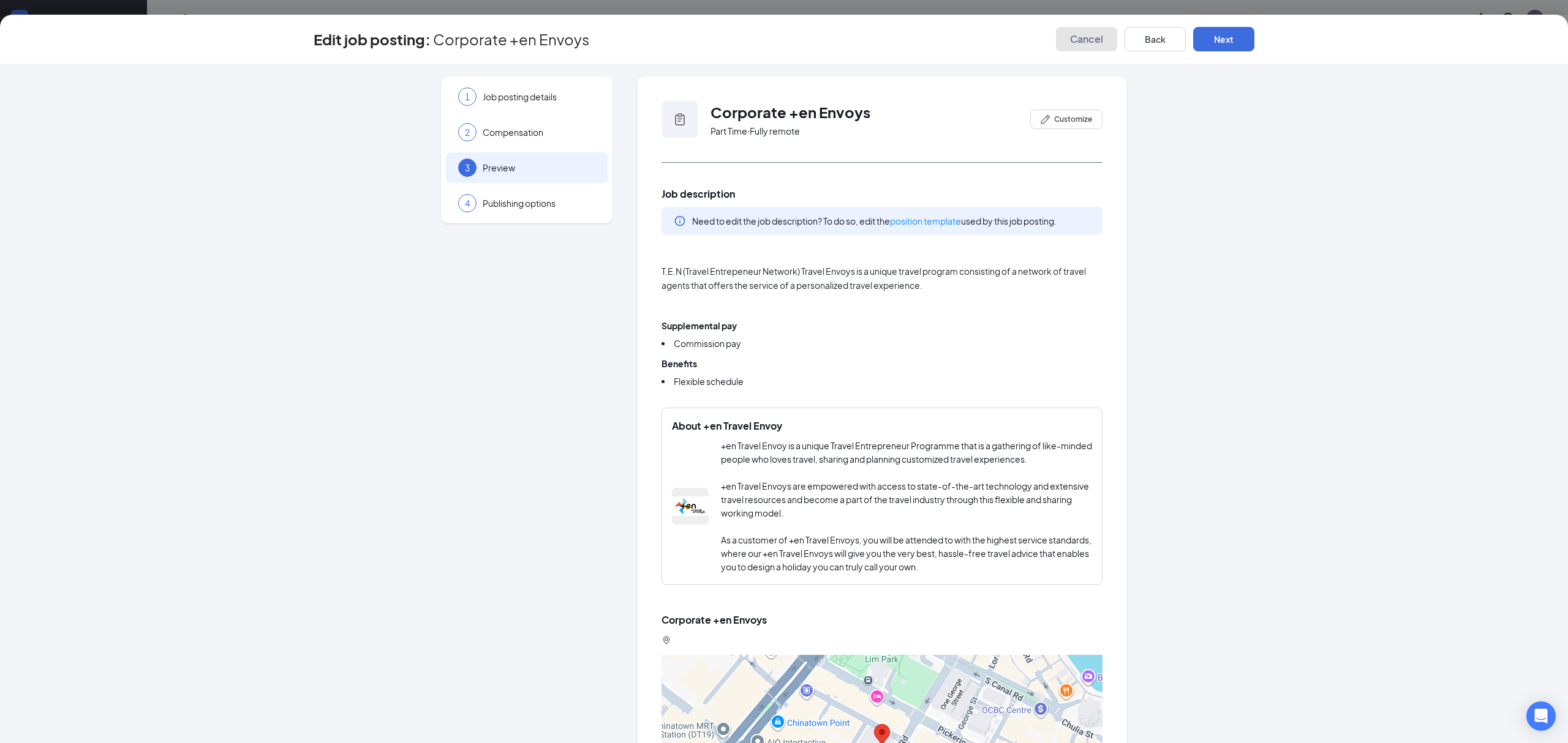
click at [1081, 37] on span "Cancel" at bounding box center [1086, 39] width 33 height 13
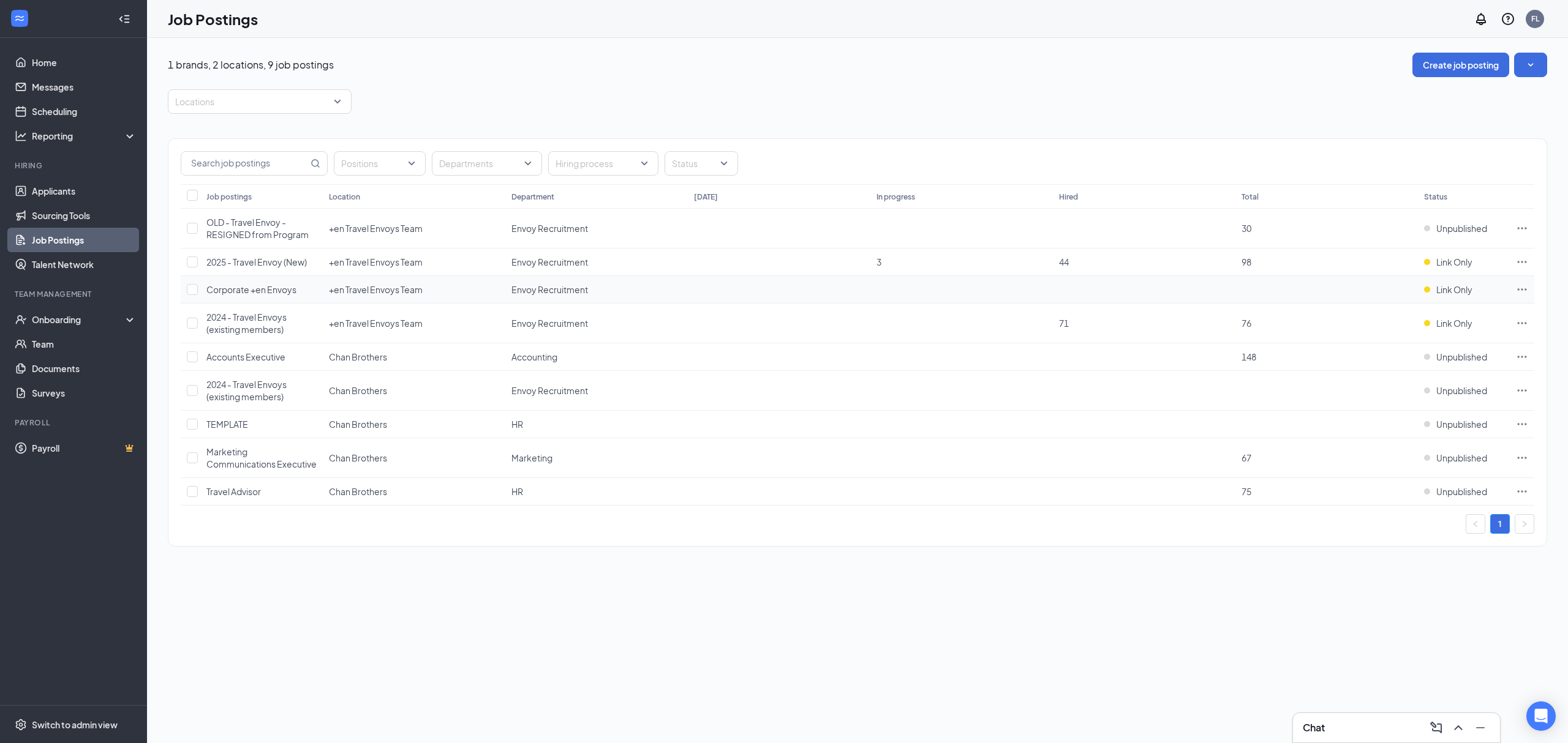
click at [1516, 290] on icon "Ellipses" at bounding box center [1522, 290] width 13 height 13
click at [1402, 397] on span "Link to job posting" at bounding box center [1389, 397] width 72 height 11
click at [1525, 324] on icon "Ellipses" at bounding box center [1522, 323] width 9 height 2
click at [1437, 432] on span "Link to job posting" at bounding box center [1435, 430] width 164 height 13
click at [1518, 289] on icon "Ellipses" at bounding box center [1522, 290] width 13 height 13
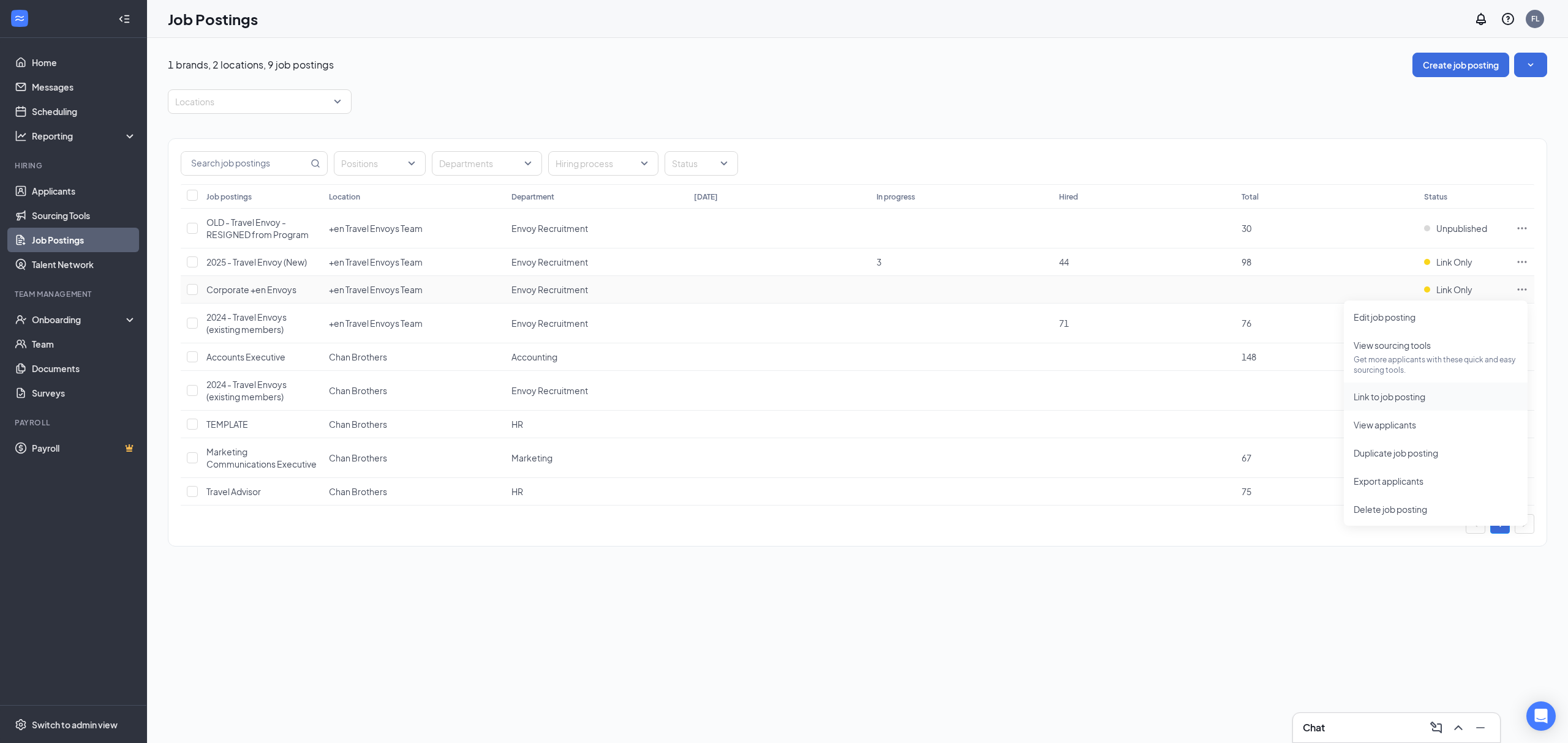
click at [1417, 393] on span "Link to job posting" at bounding box center [1389, 397] width 72 height 11
click at [1523, 292] on icon "Ellipses" at bounding box center [1522, 290] width 13 height 13
click at [1456, 320] on span "Edit job posting" at bounding box center [1435, 316] width 164 height 13
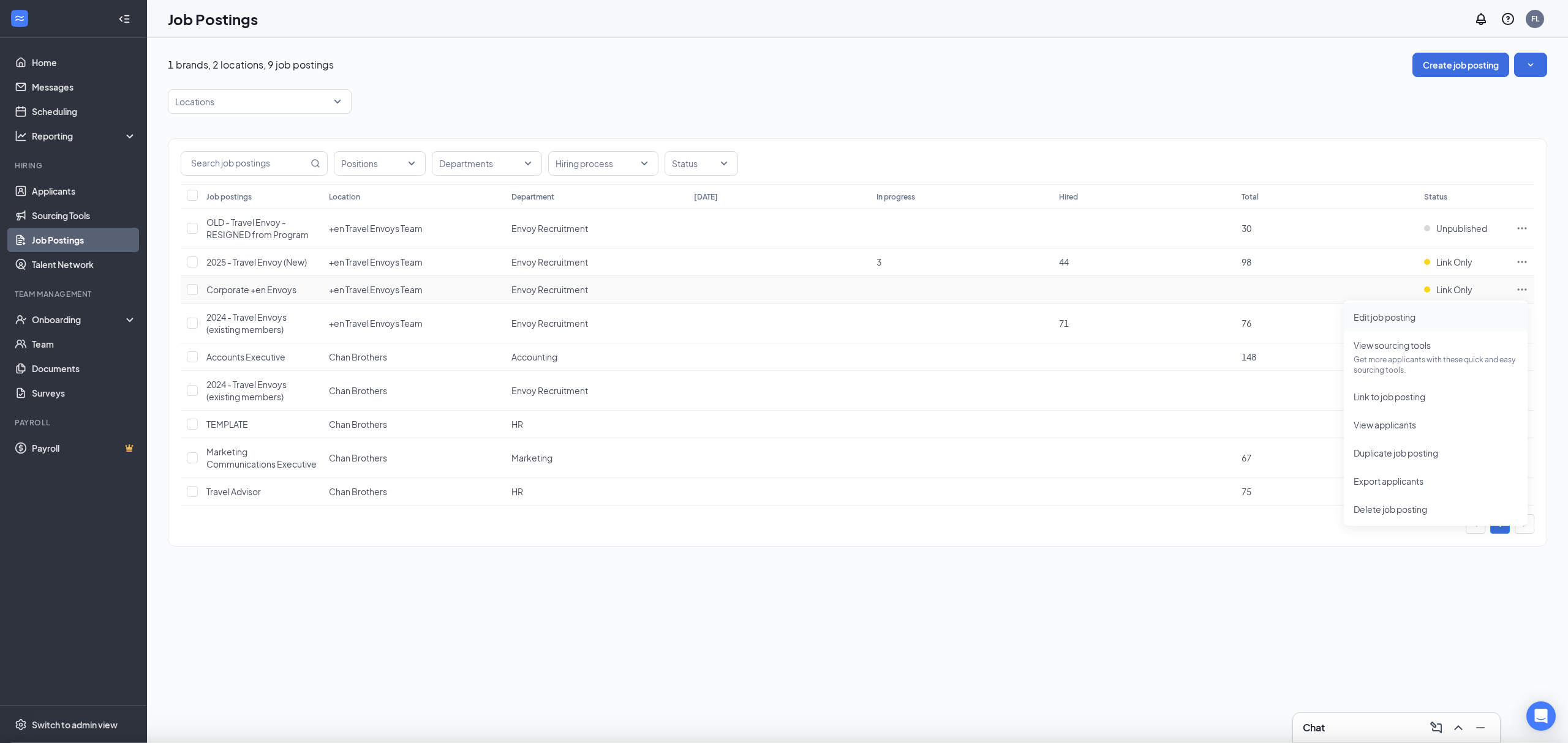
type input "Corporate +en Envoys"
type input "+en Travel Envoys Team"
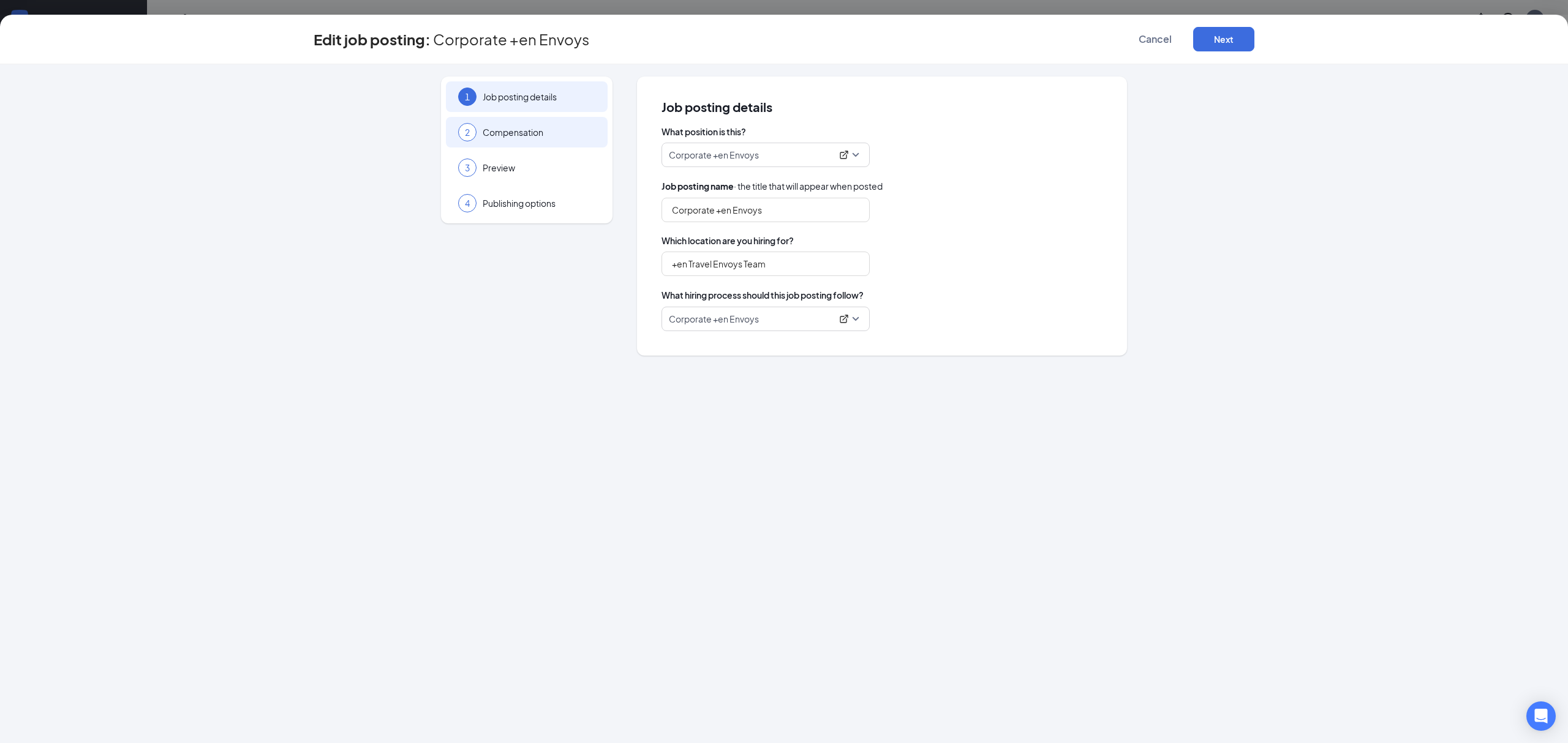
click at [521, 123] on div "2 Compensation" at bounding box center [526, 132] width 161 height 31
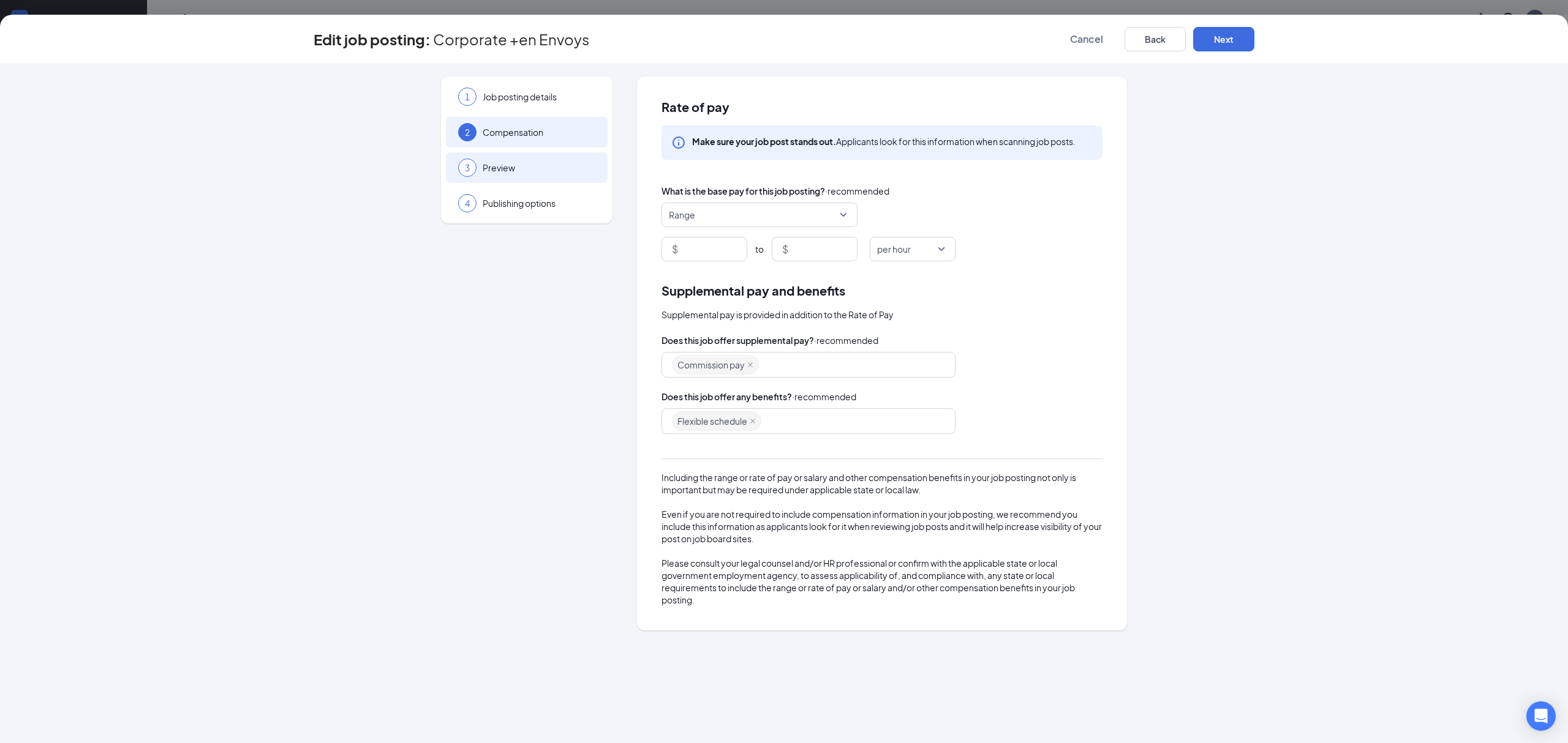
click at [521, 161] on div "3 Preview" at bounding box center [526, 168] width 161 height 31
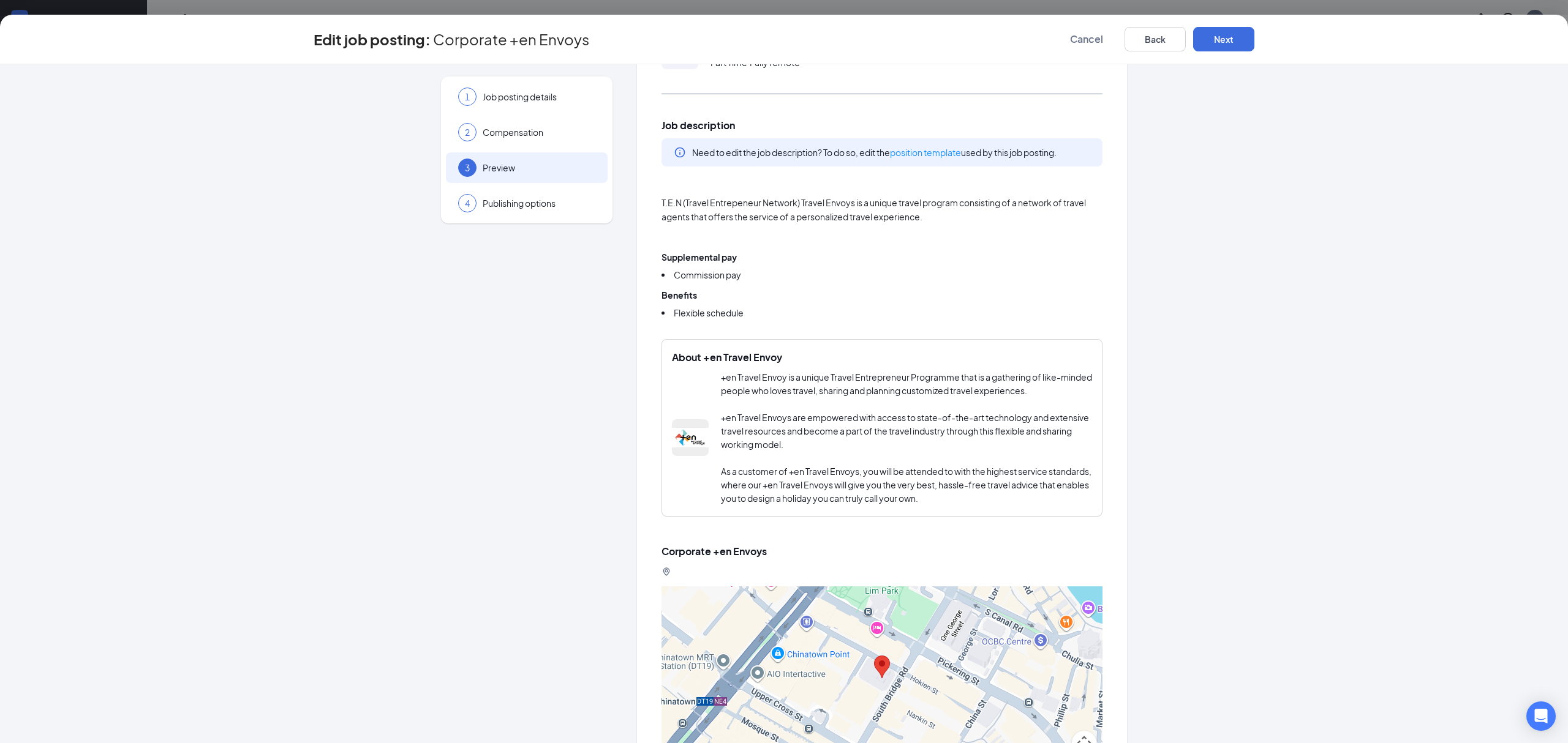
scroll to position [132, 0]
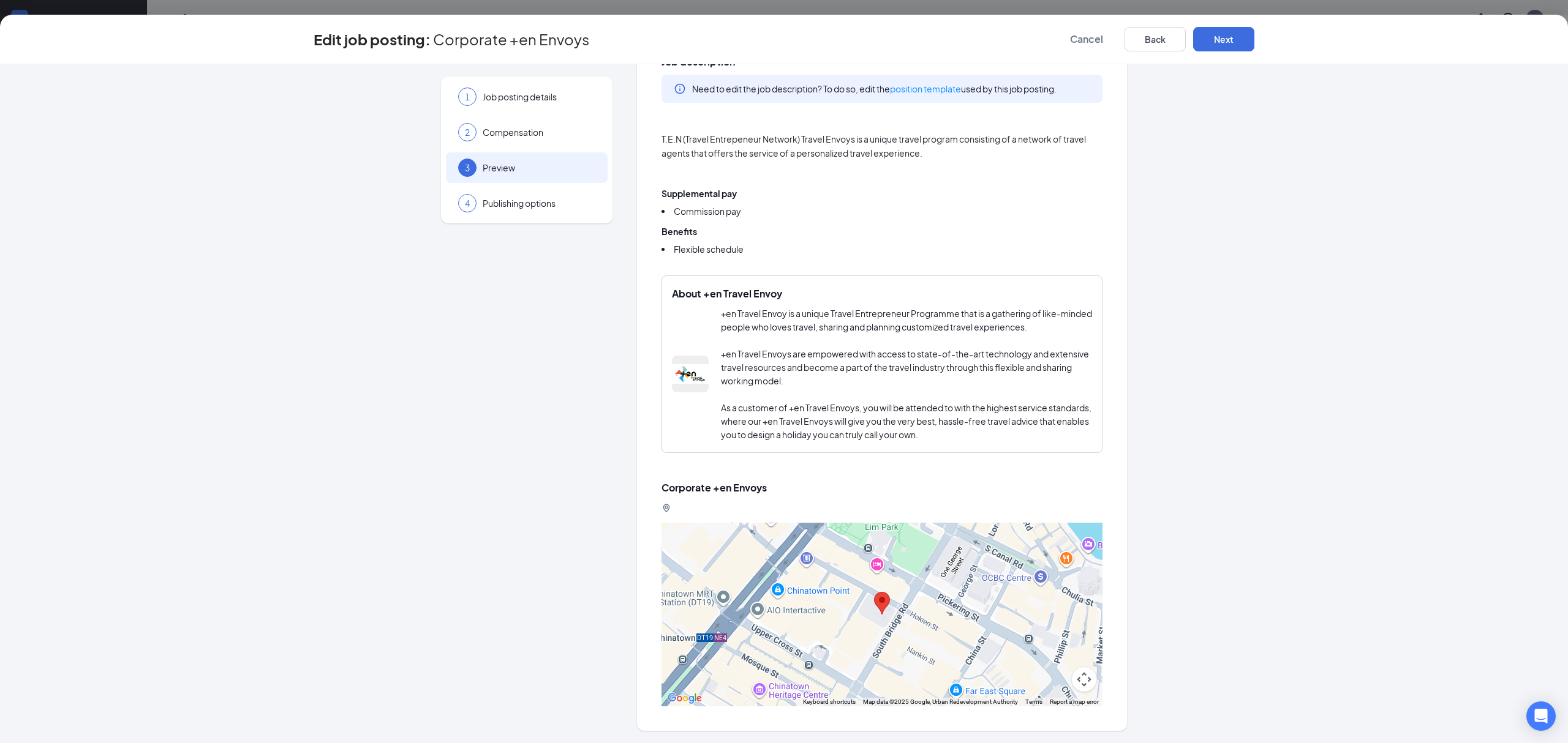
drag, startPoint x: 878, startPoint y: 627, endPoint x: 910, endPoint y: 622, distance: 32.4
click at [910, 622] on div at bounding box center [882, 615] width 441 height 184
click at [772, 589] on div at bounding box center [882, 615] width 441 height 184
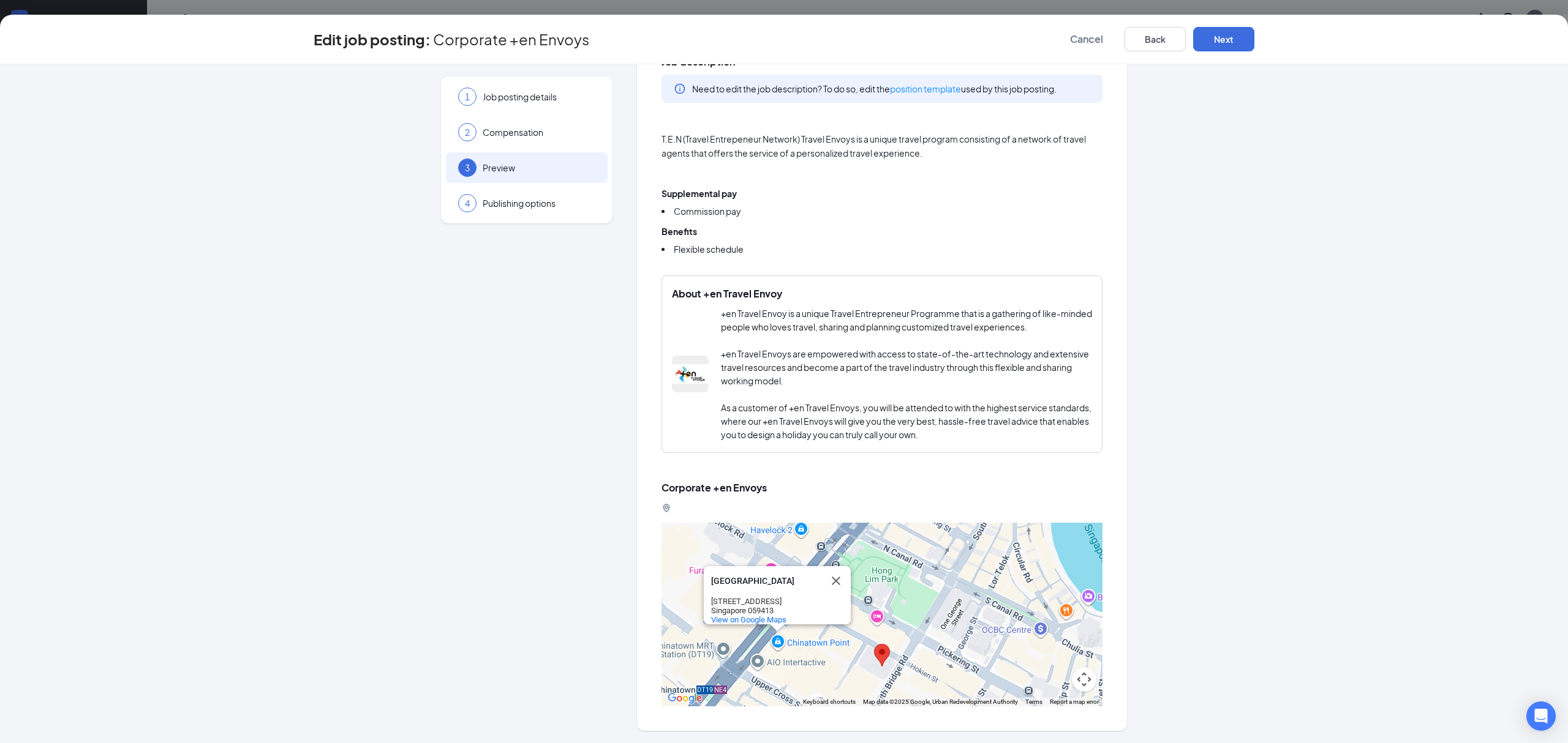
drag, startPoint x: 876, startPoint y: 603, endPoint x: 834, endPoint y: 598, distance: 42.3
click at [834, 598] on div "[GEOGRAPHIC_DATA] [GEOGRAPHIC_DATA] [STREET_ADDRESS] View on Google Maps" at bounding box center [882, 615] width 441 height 184
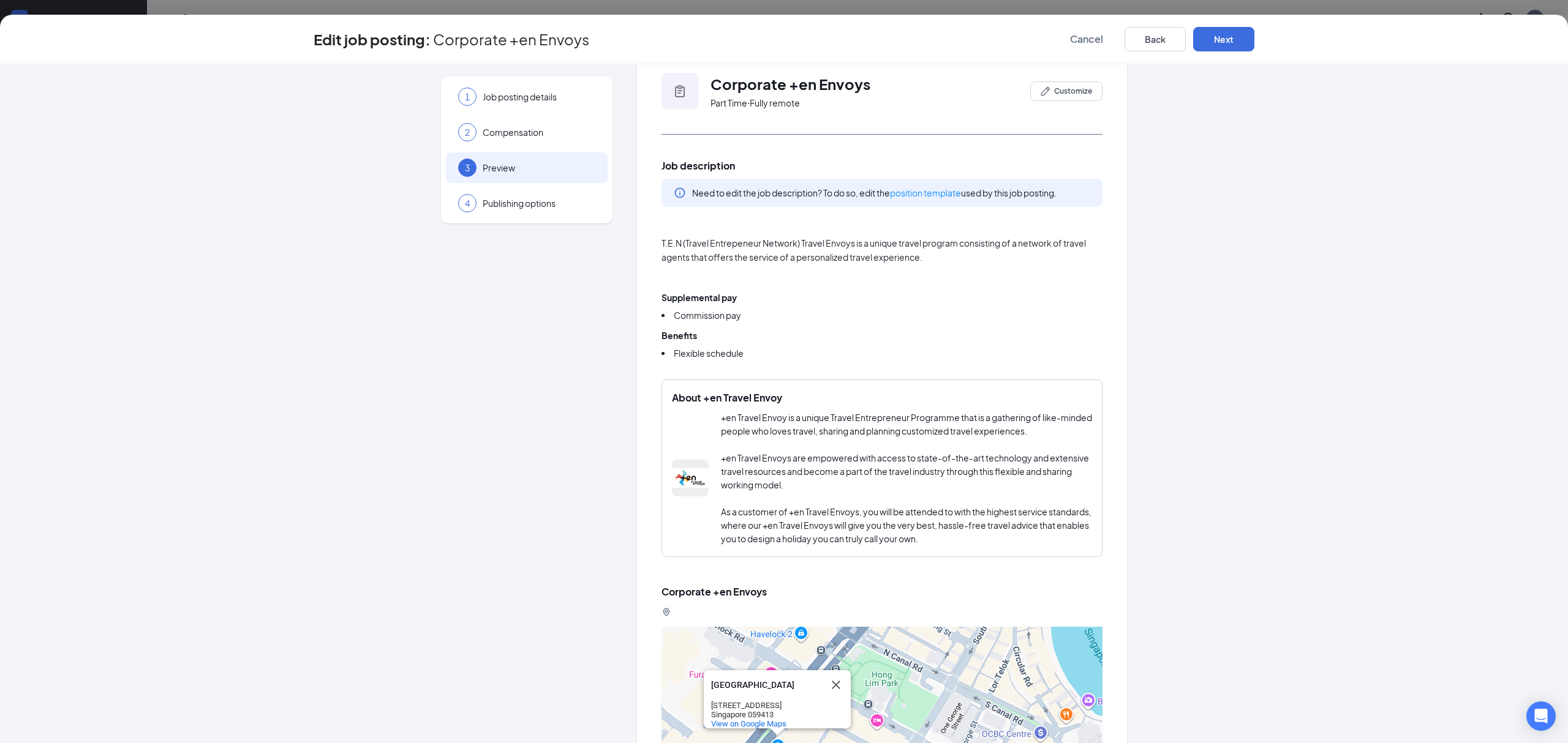
scroll to position [0, 0]
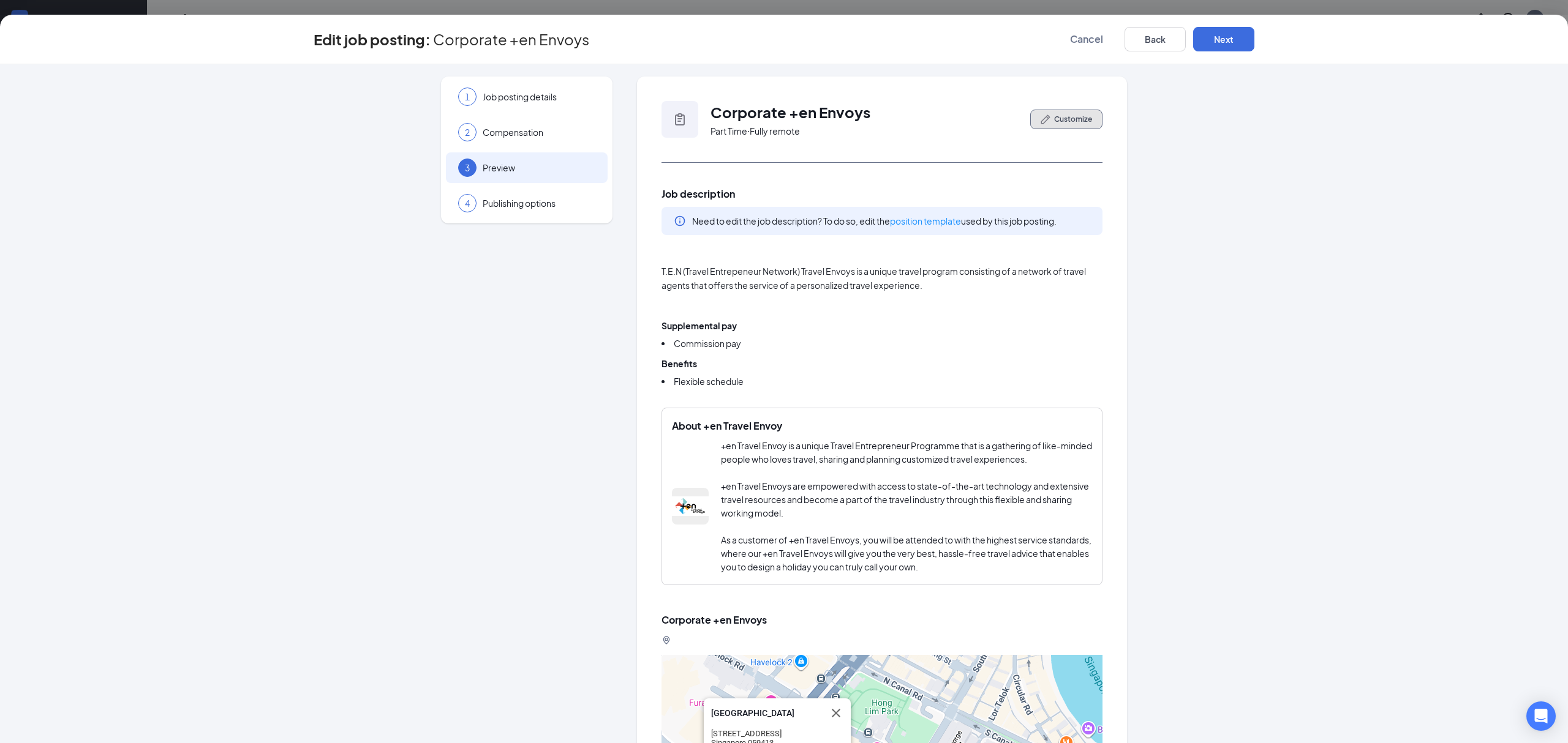
click at [1084, 122] on span "Customize" at bounding box center [1073, 119] width 38 height 11
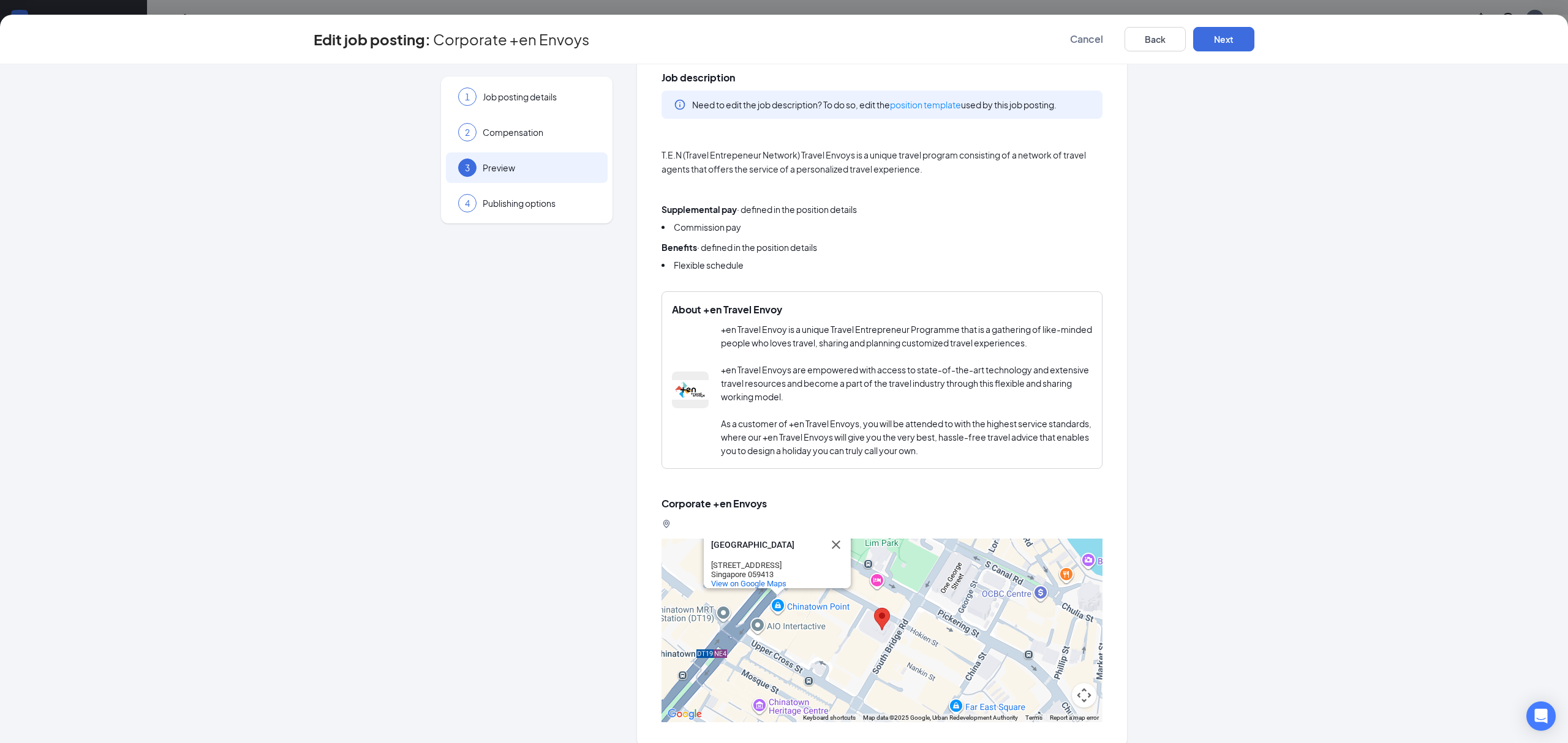
scroll to position [256, 0]
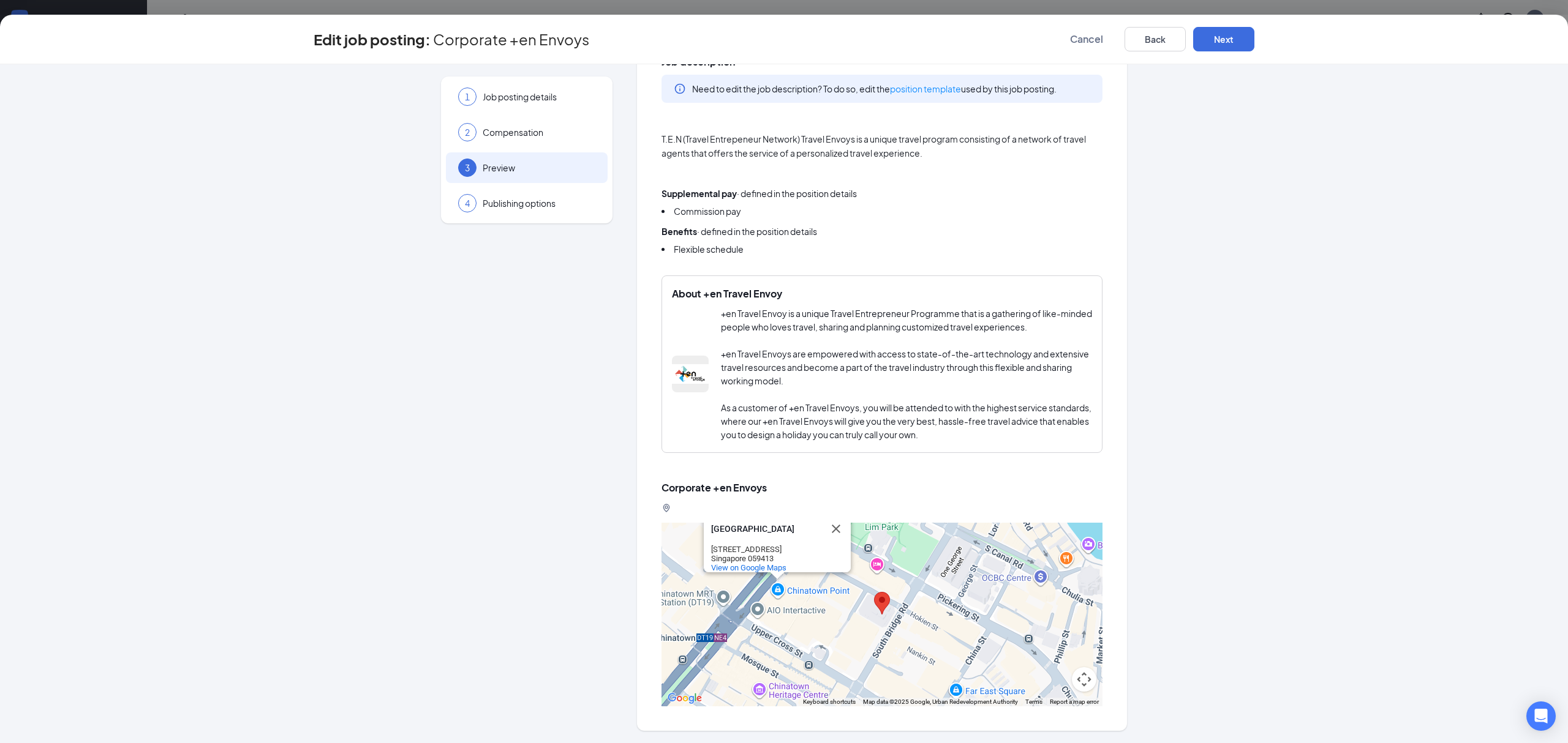
drag, startPoint x: 882, startPoint y: 603, endPoint x: 789, endPoint y: 596, distance: 93.3
click at [789, 596] on div "[GEOGRAPHIC_DATA] [GEOGRAPHIC_DATA] [STREET_ADDRESS] View on Google Maps" at bounding box center [882, 615] width 441 height 184
click at [781, 596] on div "[GEOGRAPHIC_DATA] [GEOGRAPHIC_DATA] [STREET_ADDRESS] View on Google Maps" at bounding box center [882, 615] width 441 height 184
click at [780, 594] on div "[GEOGRAPHIC_DATA] [GEOGRAPHIC_DATA] [STREET_ADDRESS] View on Google Maps" at bounding box center [882, 615] width 441 height 184
click at [781, 594] on div "[GEOGRAPHIC_DATA] [GEOGRAPHIC_DATA] [STREET_ADDRESS] View on Google Maps" at bounding box center [882, 615] width 441 height 184
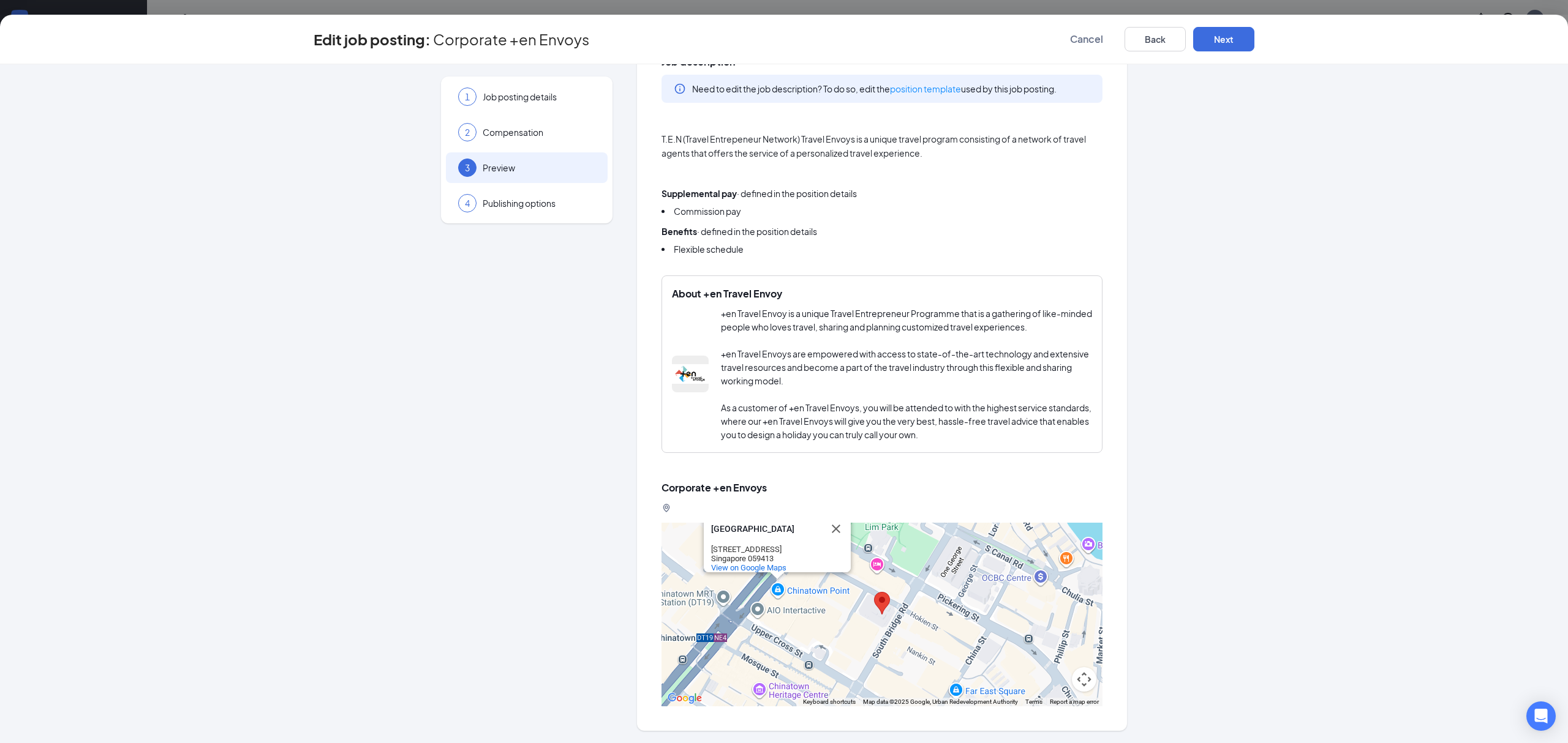
click at [781, 594] on div "[GEOGRAPHIC_DATA] [GEOGRAPHIC_DATA] [STREET_ADDRESS] View on Google Maps" at bounding box center [882, 615] width 441 height 184
click at [829, 527] on button "Close" at bounding box center [836, 529] width 29 height 29
click at [773, 592] on div at bounding box center [882, 615] width 441 height 184
click at [769, 589] on div at bounding box center [882, 615] width 441 height 184
click at [769, 589] on div "[GEOGRAPHIC_DATA] [GEOGRAPHIC_DATA] [STREET_ADDRESS] View on Google Maps" at bounding box center [882, 615] width 441 height 184
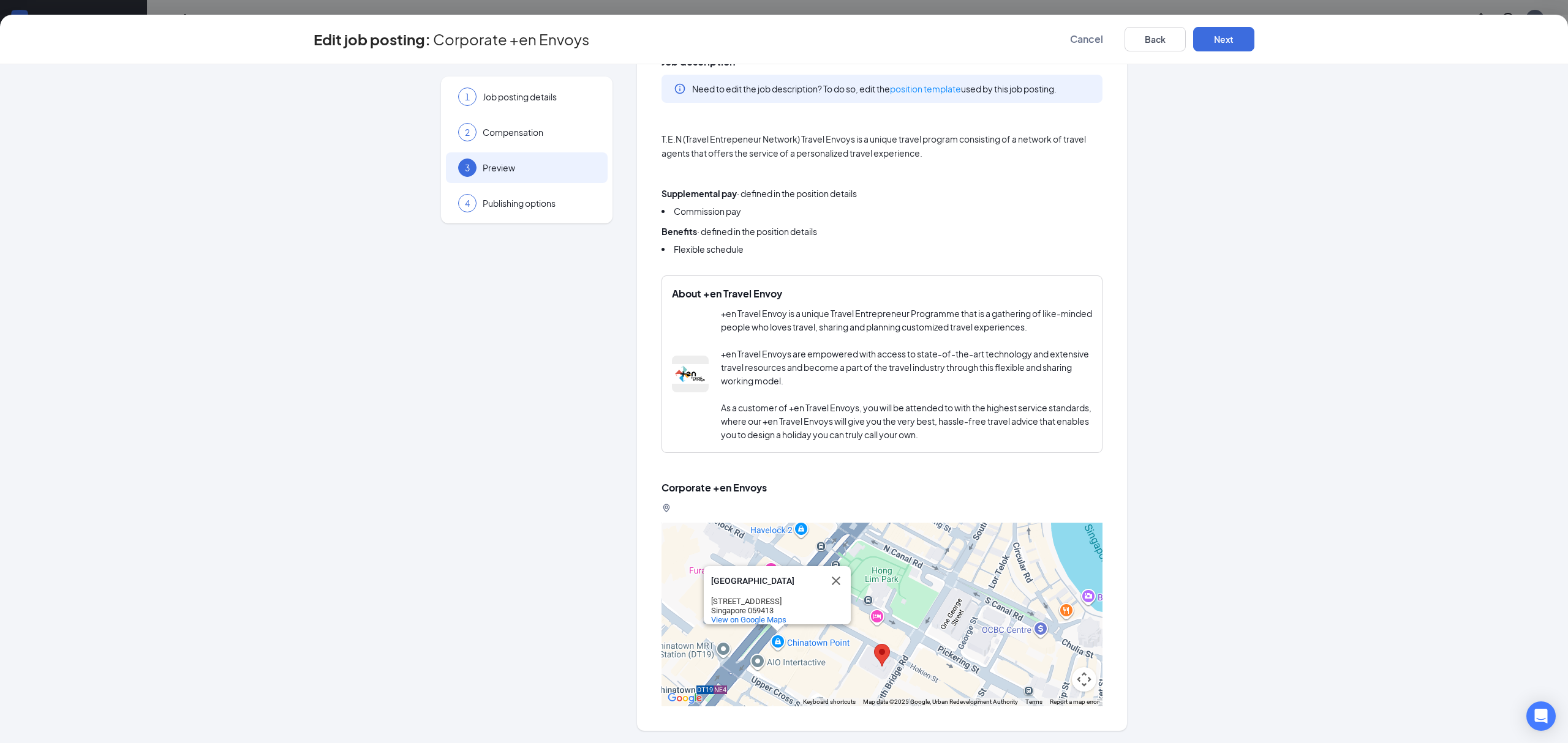
click at [785, 606] on div "Singapore 059413" at bounding box center [767, 610] width 110 height 9
click at [1172, 42] on button "Back" at bounding box center [1155, 39] width 61 height 24
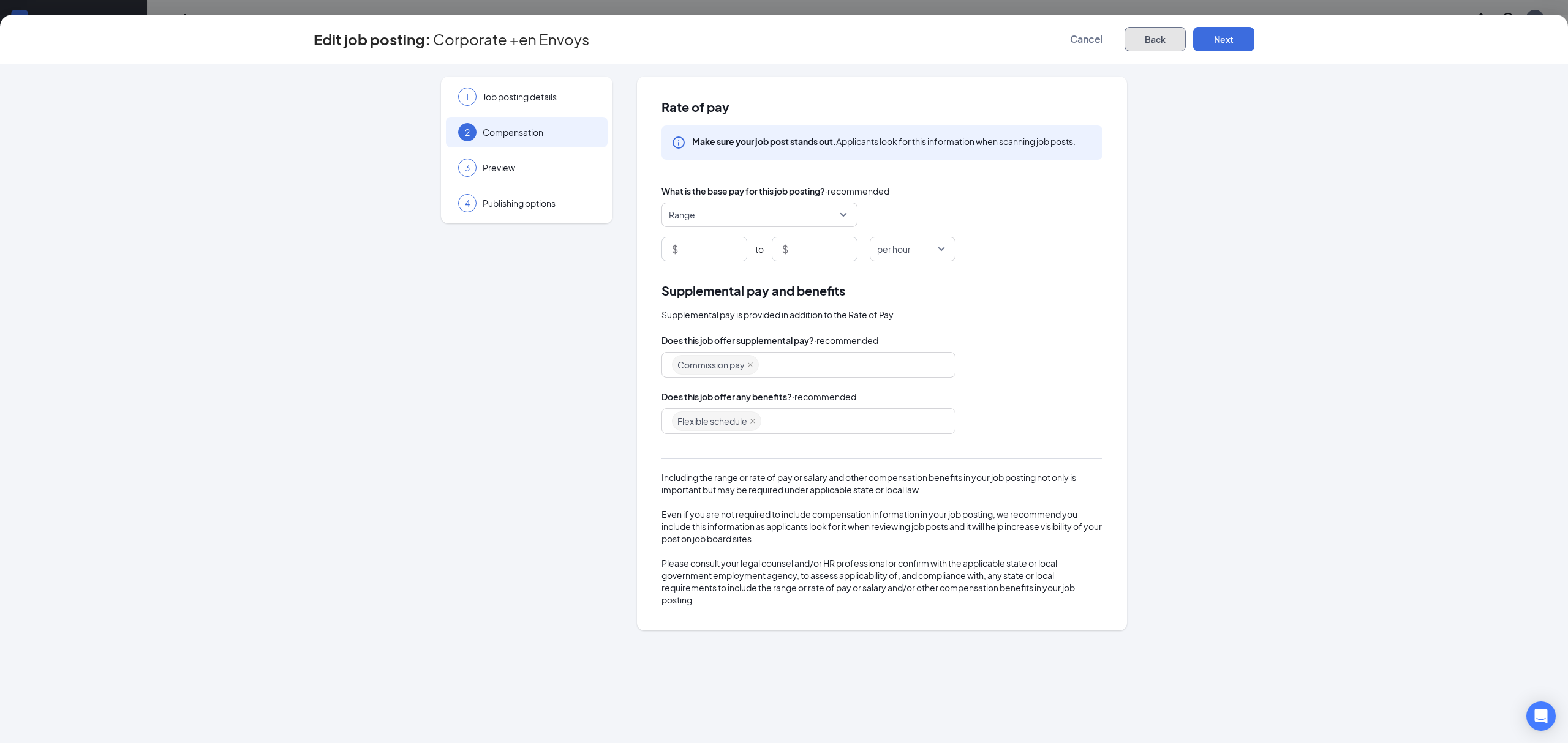
click at [1172, 42] on button "Back" at bounding box center [1155, 39] width 61 height 24
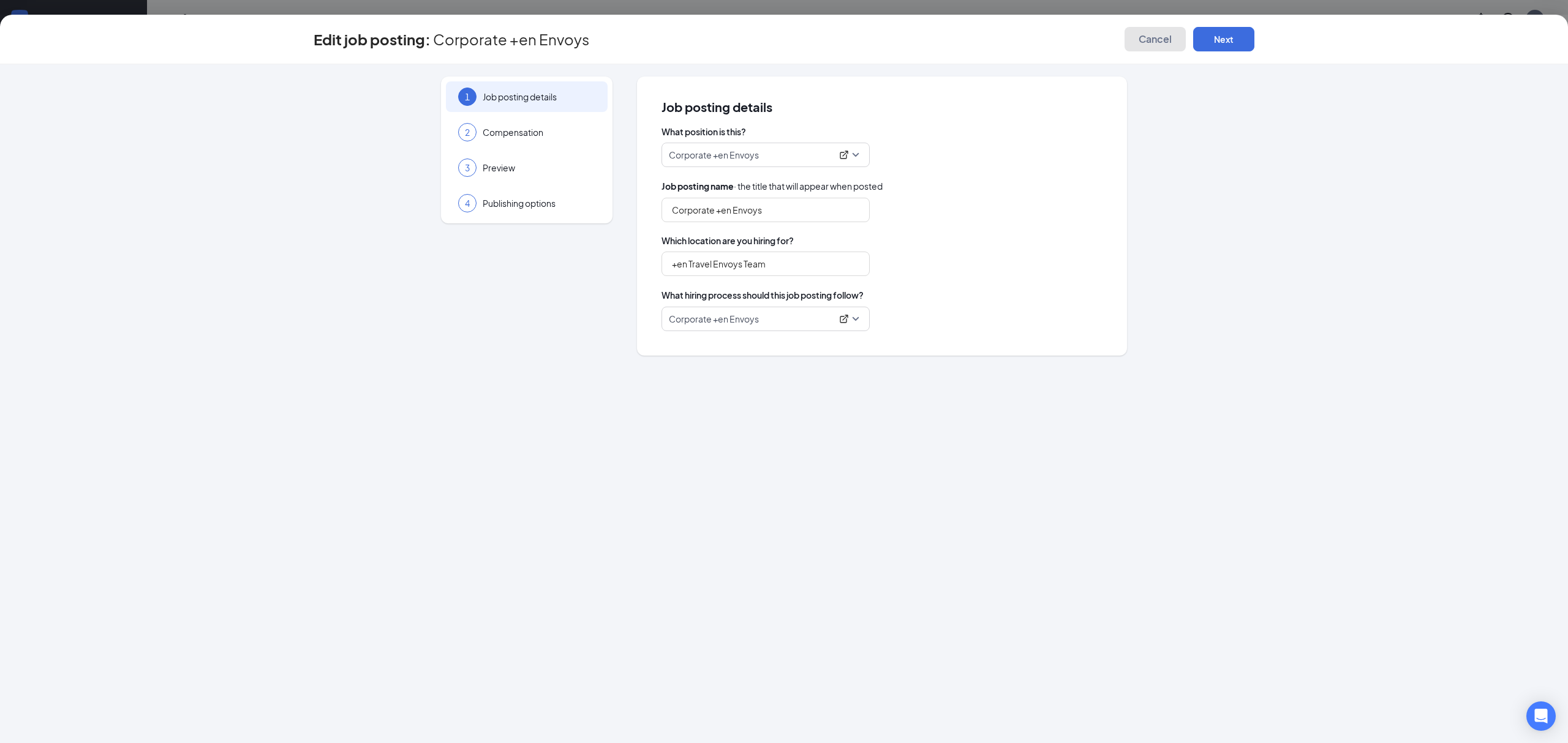
click at [1150, 45] on button "Cancel" at bounding box center [1155, 39] width 61 height 24
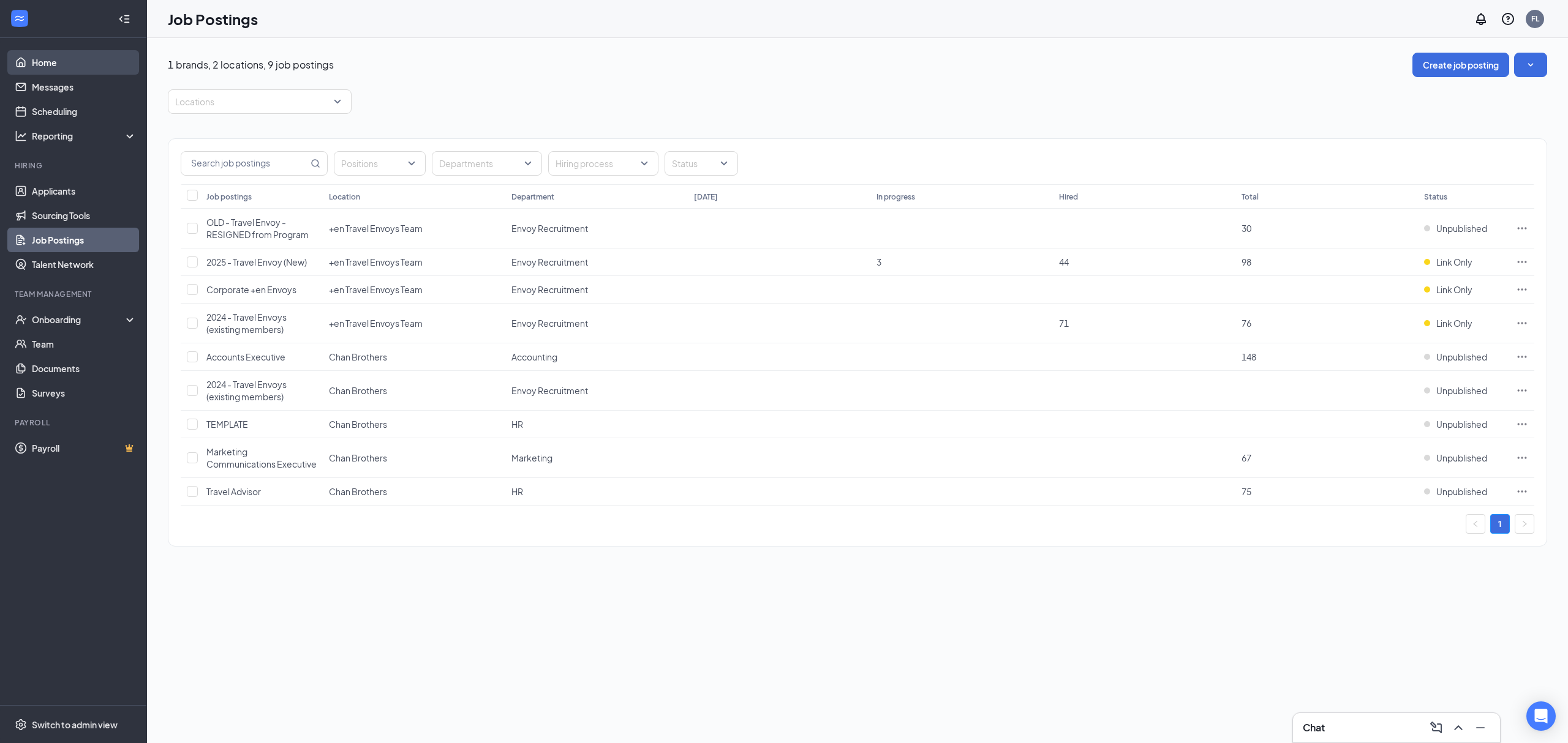
click at [112, 64] on link "Home" at bounding box center [85, 62] width 105 height 24
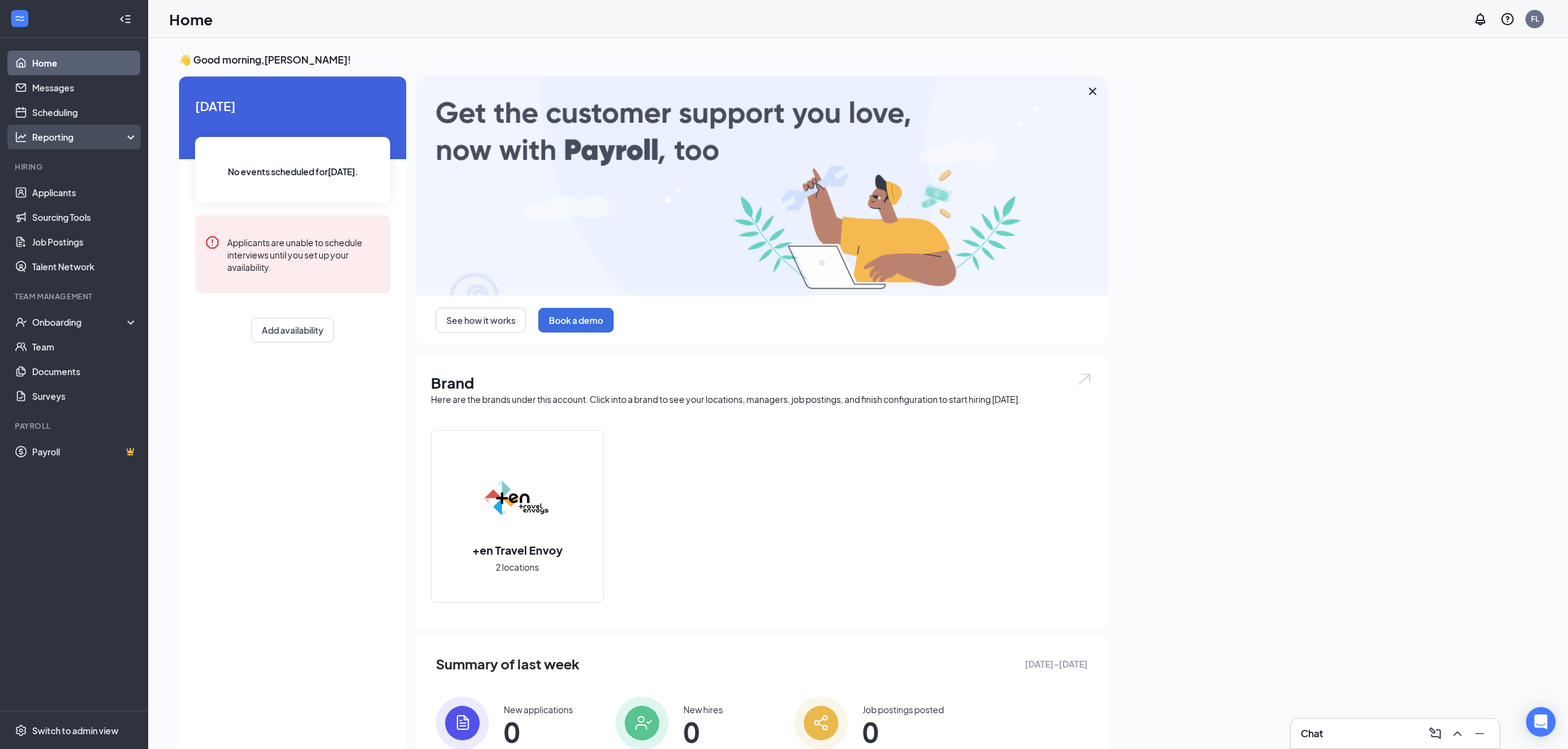
click at [79, 147] on div "Reporting" at bounding box center [74, 137] width 148 height 25
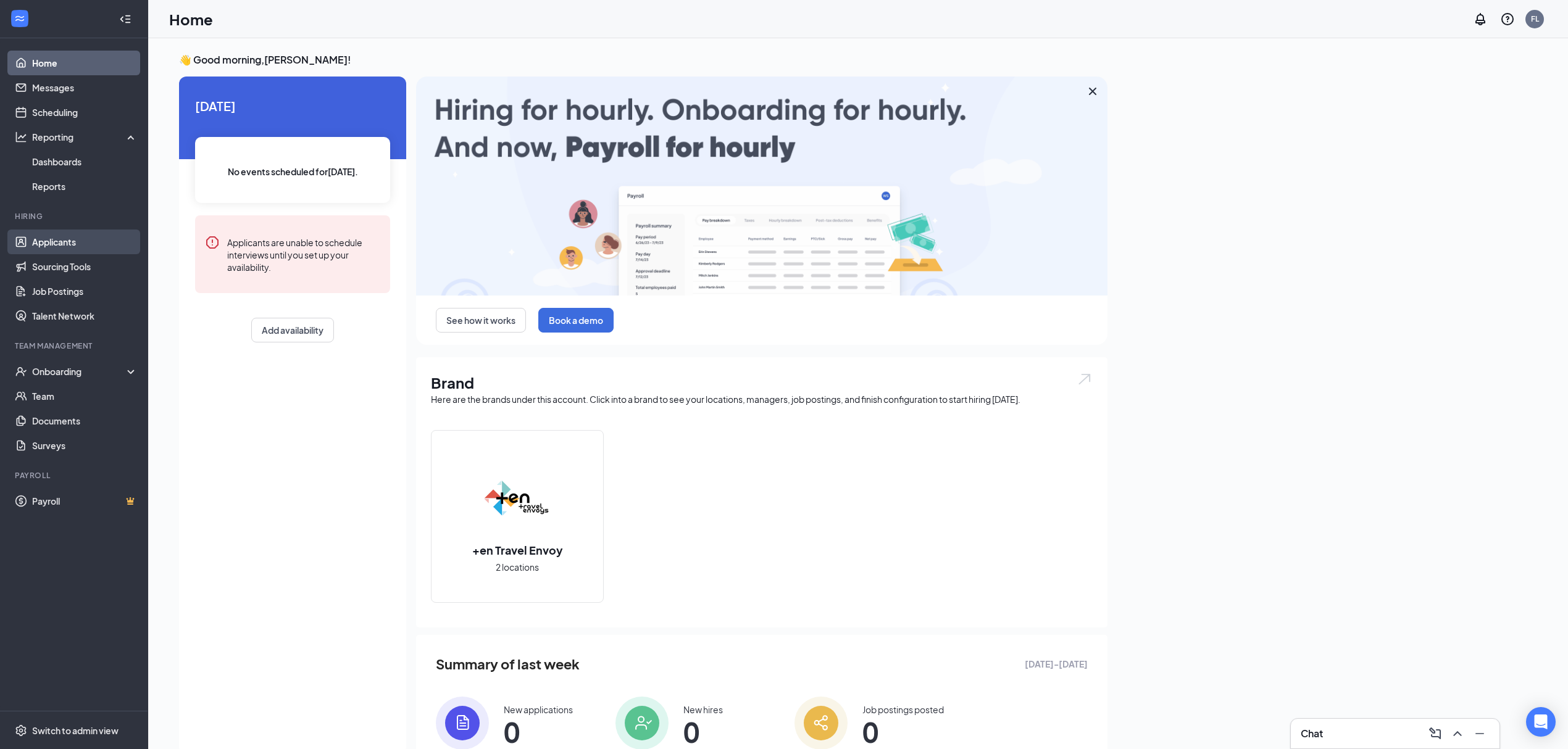
click at [70, 242] on link "Applicants" at bounding box center [85, 241] width 106 height 25
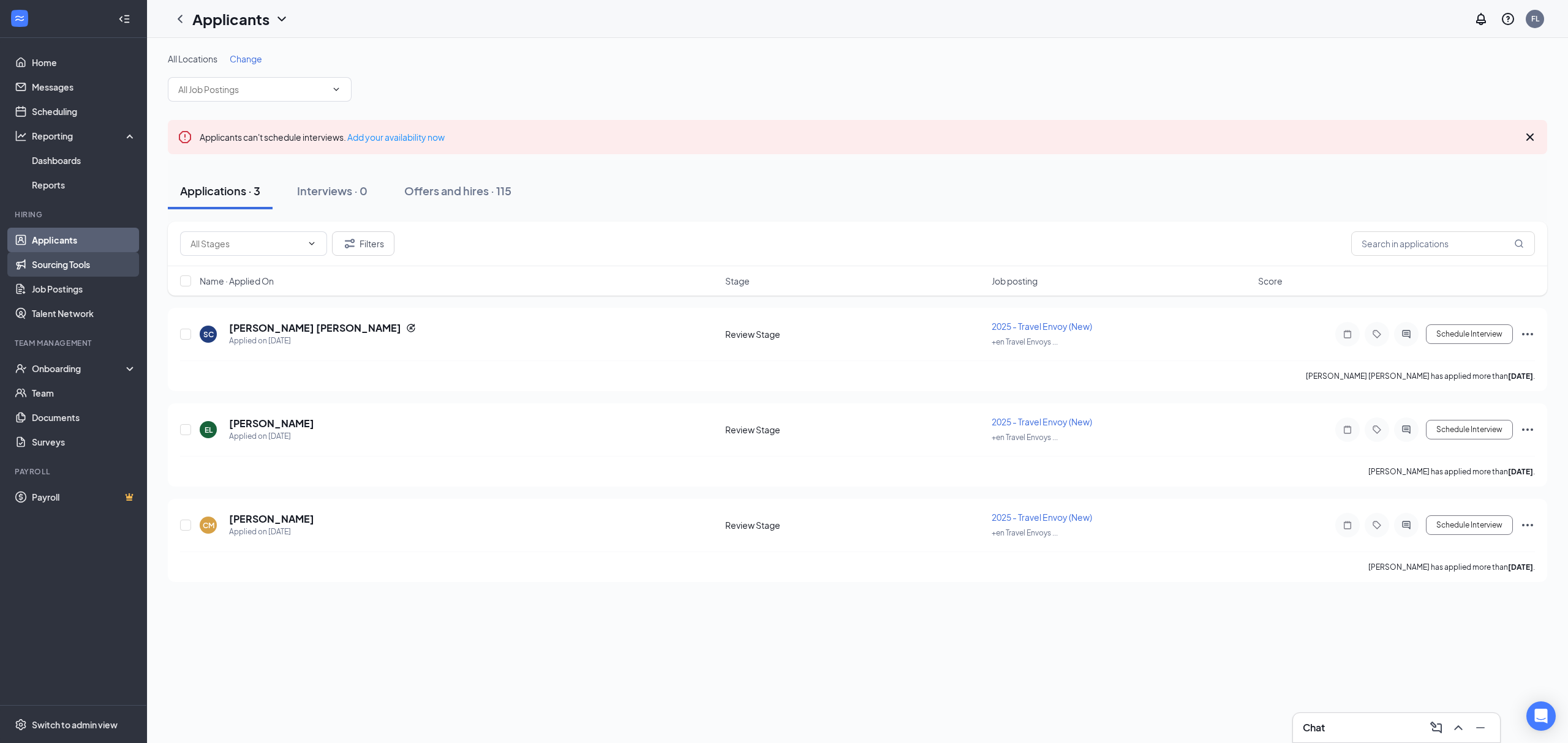
click at [79, 267] on link "Sourcing Tools" at bounding box center [85, 264] width 105 height 24
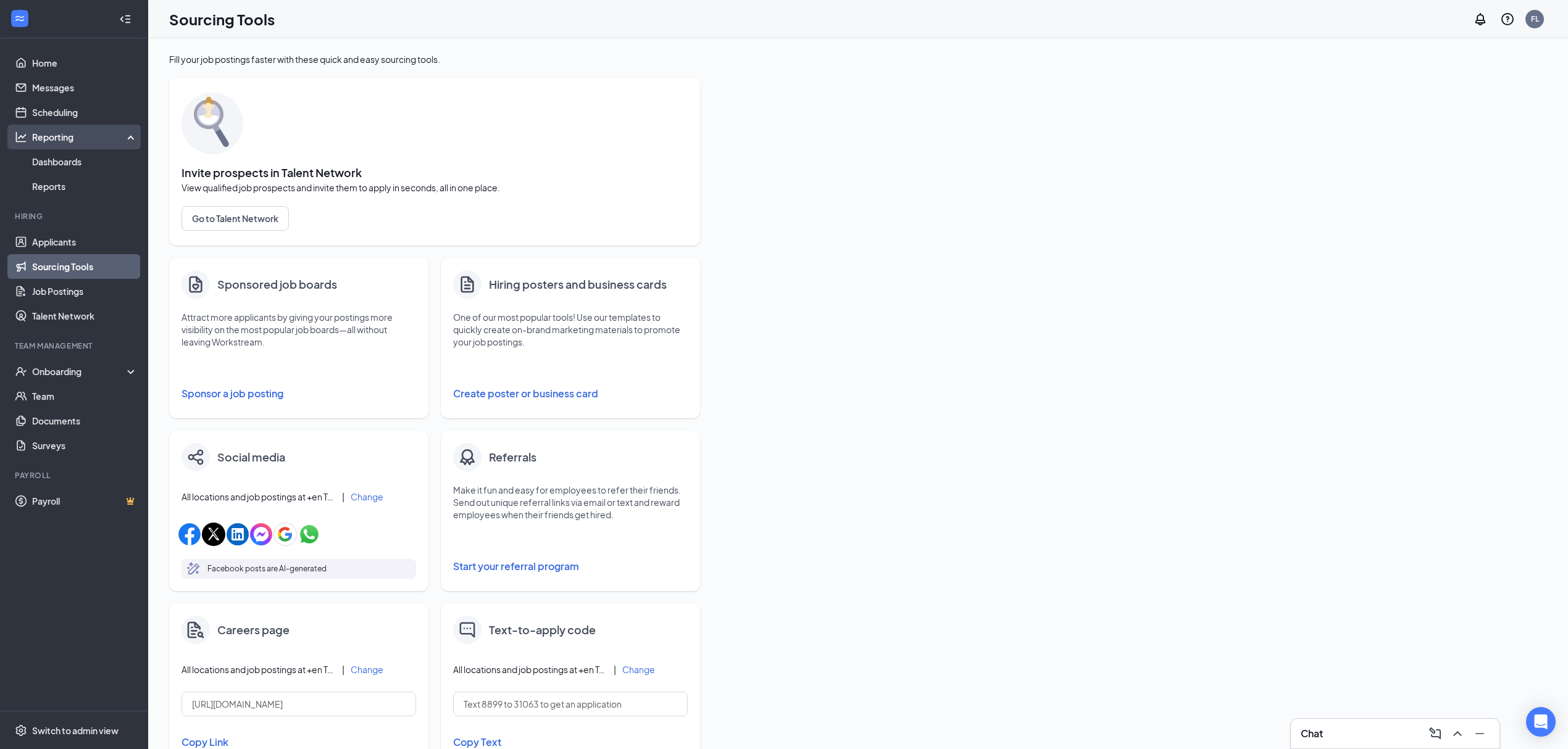
click at [87, 144] on div "Reporting" at bounding box center [74, 137] width 148 height 25
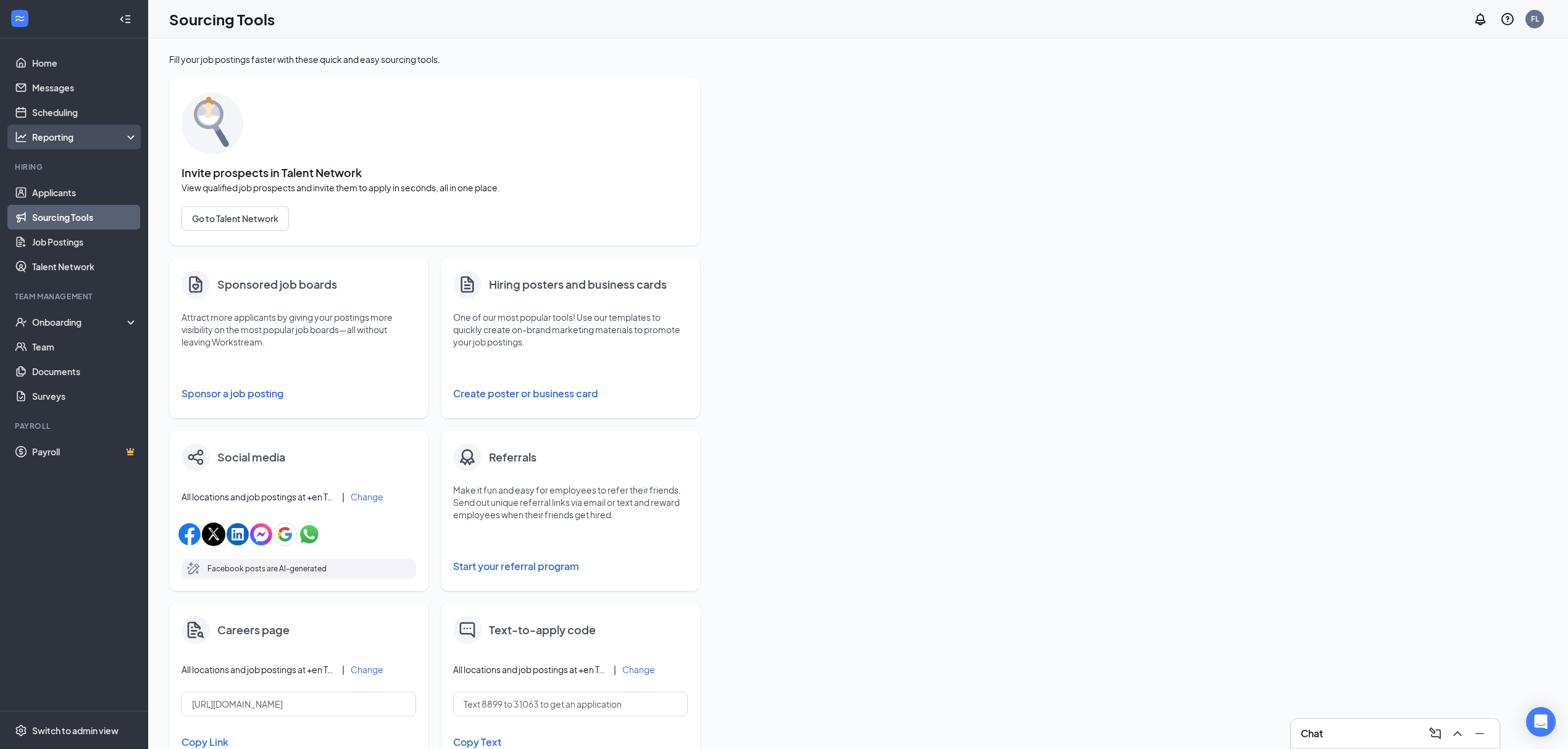
click at [87, 144] on div "Reporting" at bounding box center [74, 137] width 148 height 25
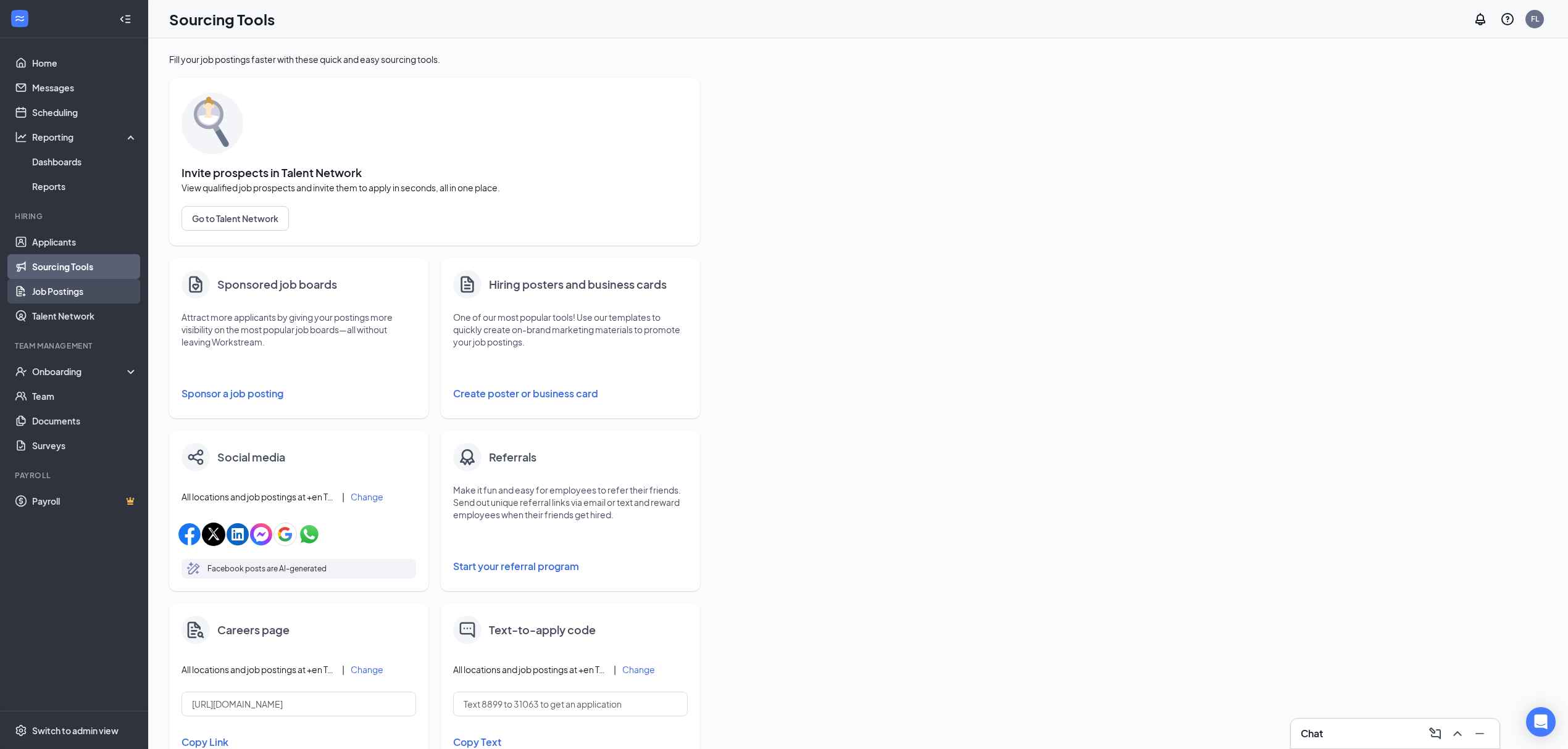
click at [89, 300] on link "Job Postings" at bounding box center [85, 291] width 106 height 25
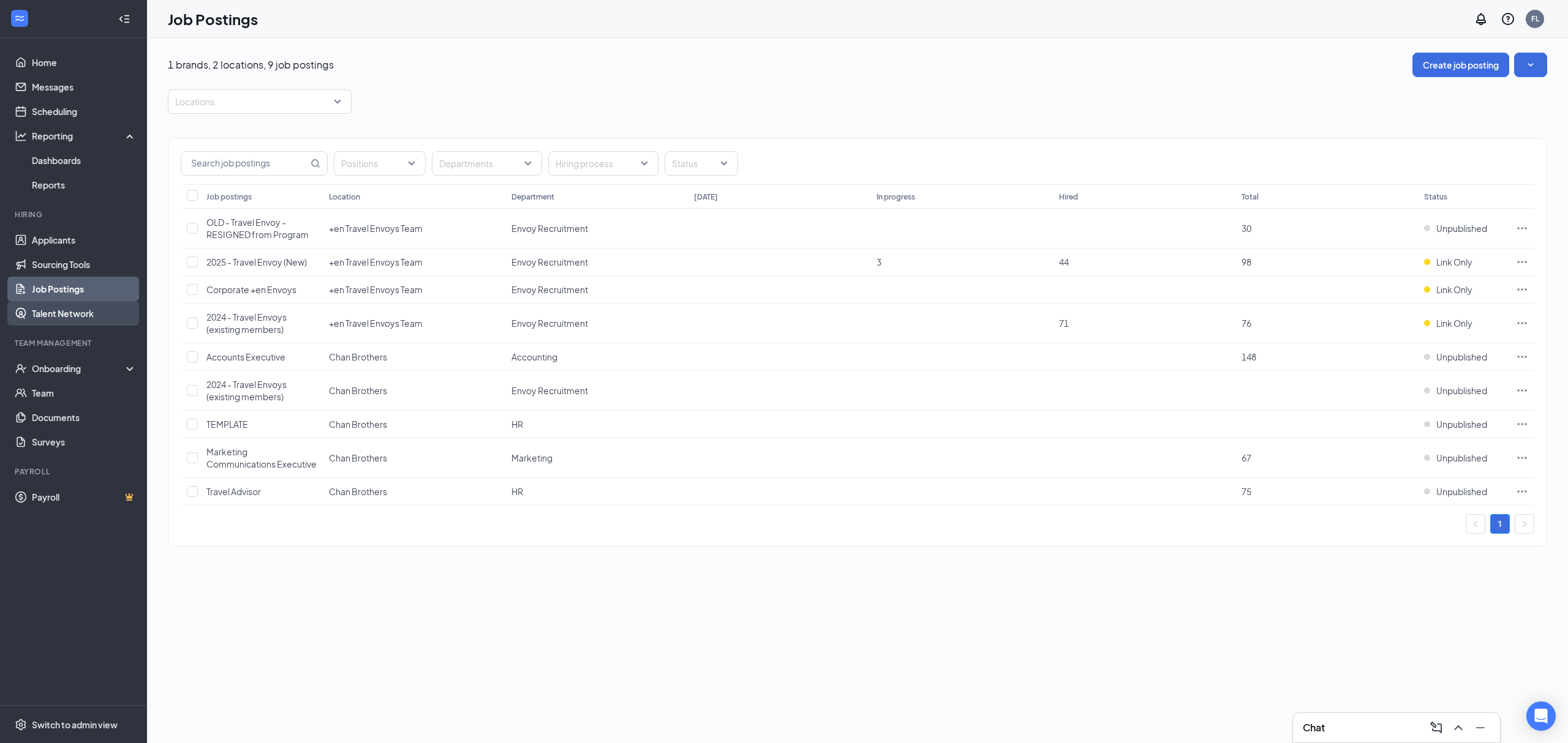
click at [88, 321] on link "Talent Network" at bounding box center [85, 313] width 105 height 24
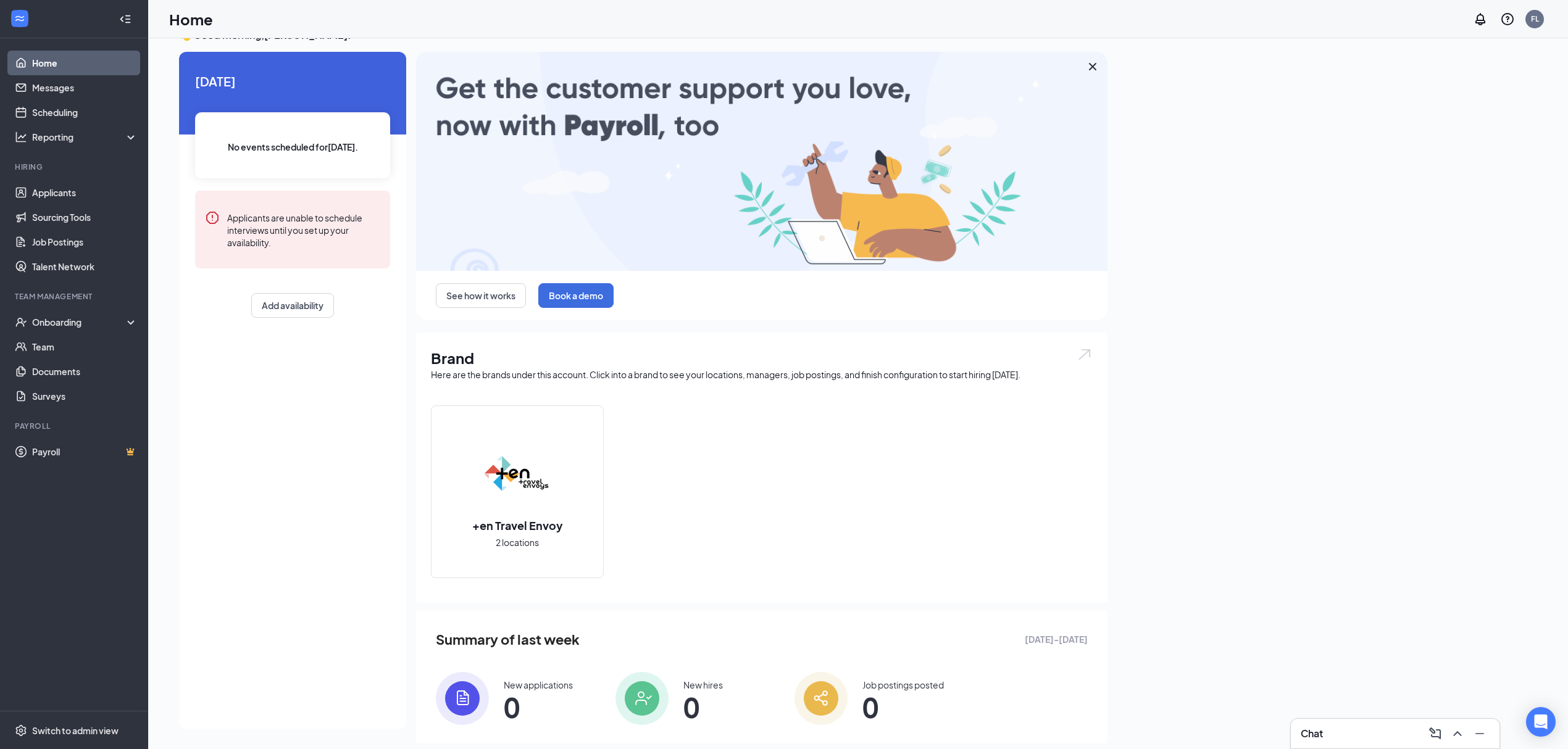
scroll to position [48, 0]
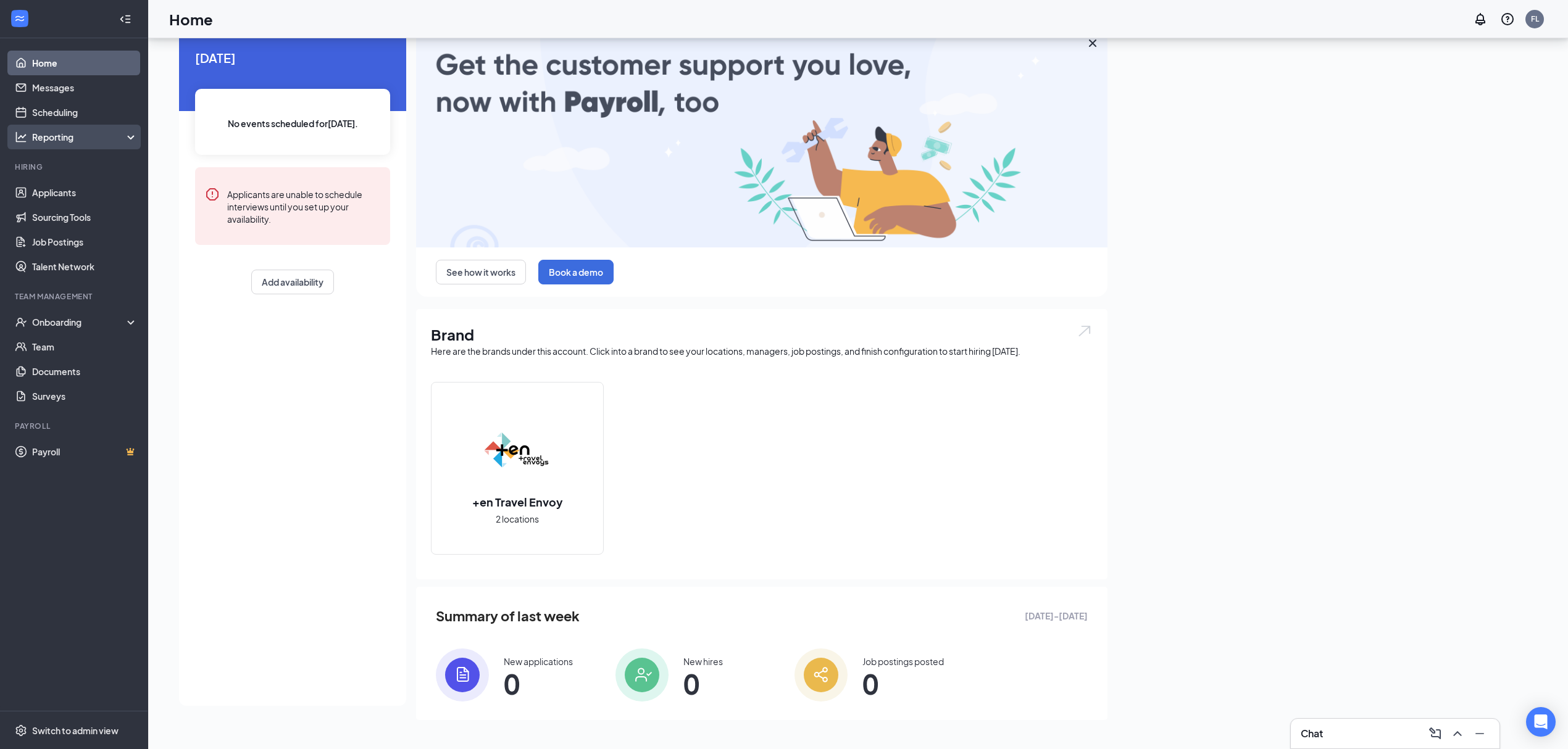
click at [87, 134] on div "Reporting" at bounding box center [85, 137] width 106 height 13
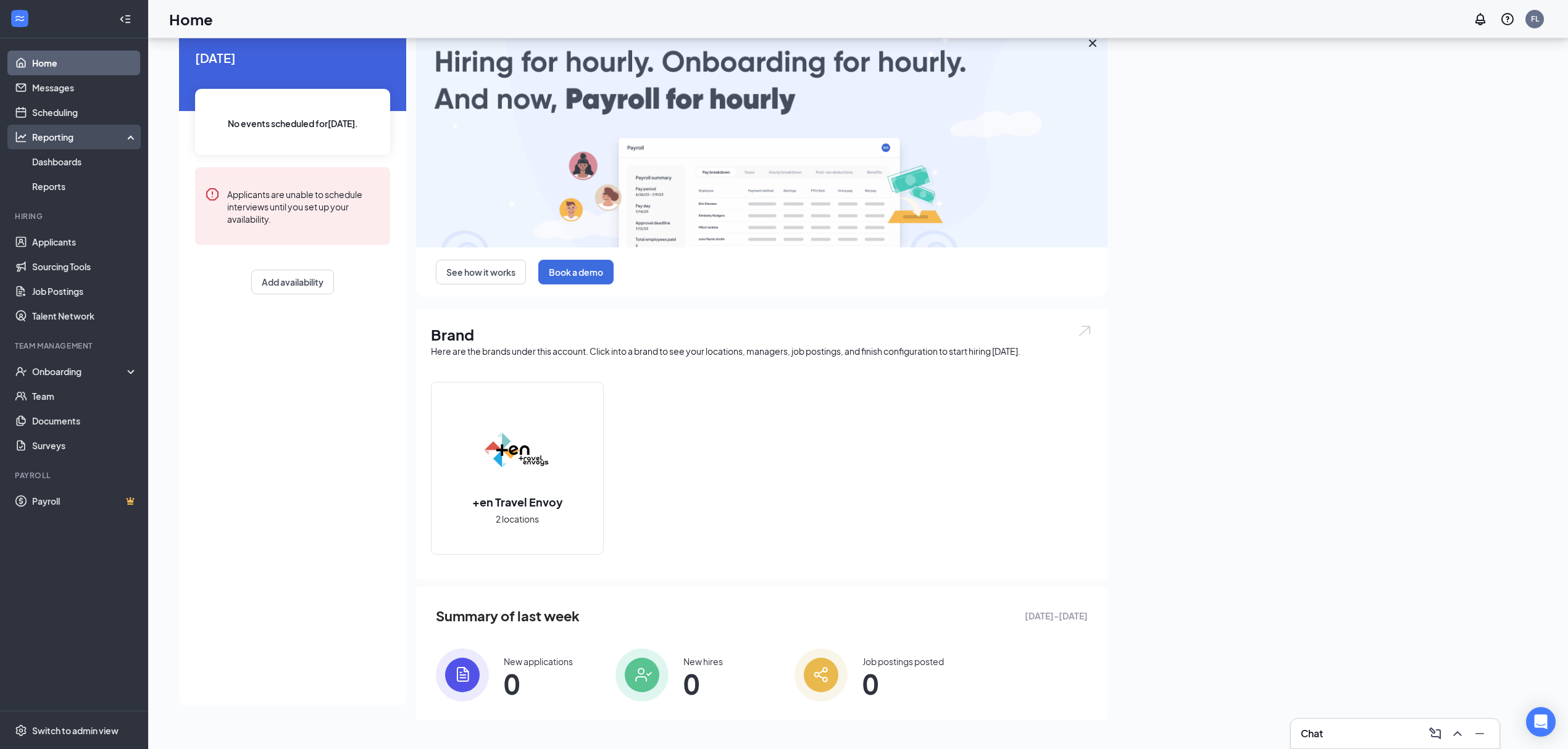
click at [87, 134] on div "Reporting" at bounding box center [85, 137] width 106 height 13
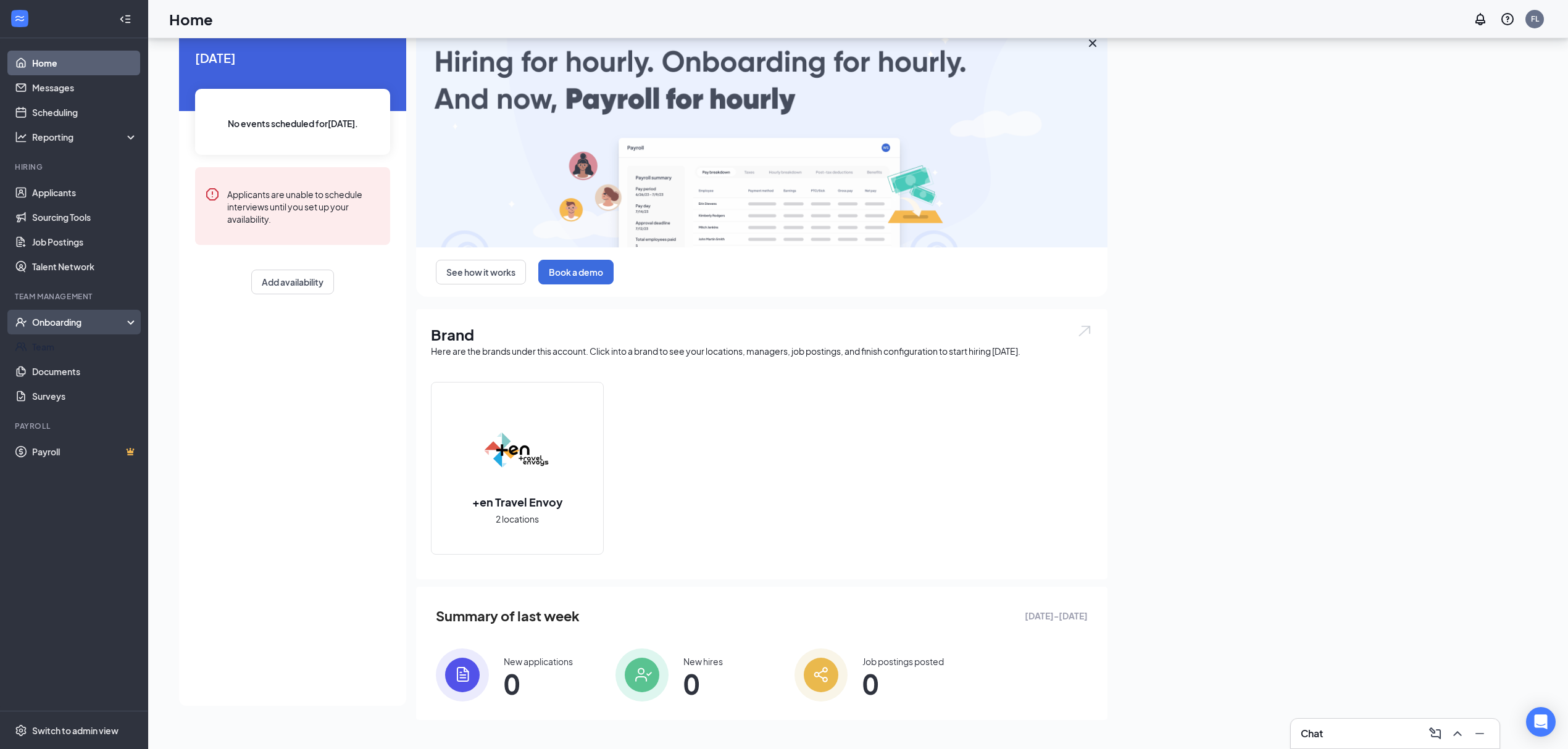
click at [113, 327] on div "Onboarding" at bounding box center [80, 322] width 95 height 13
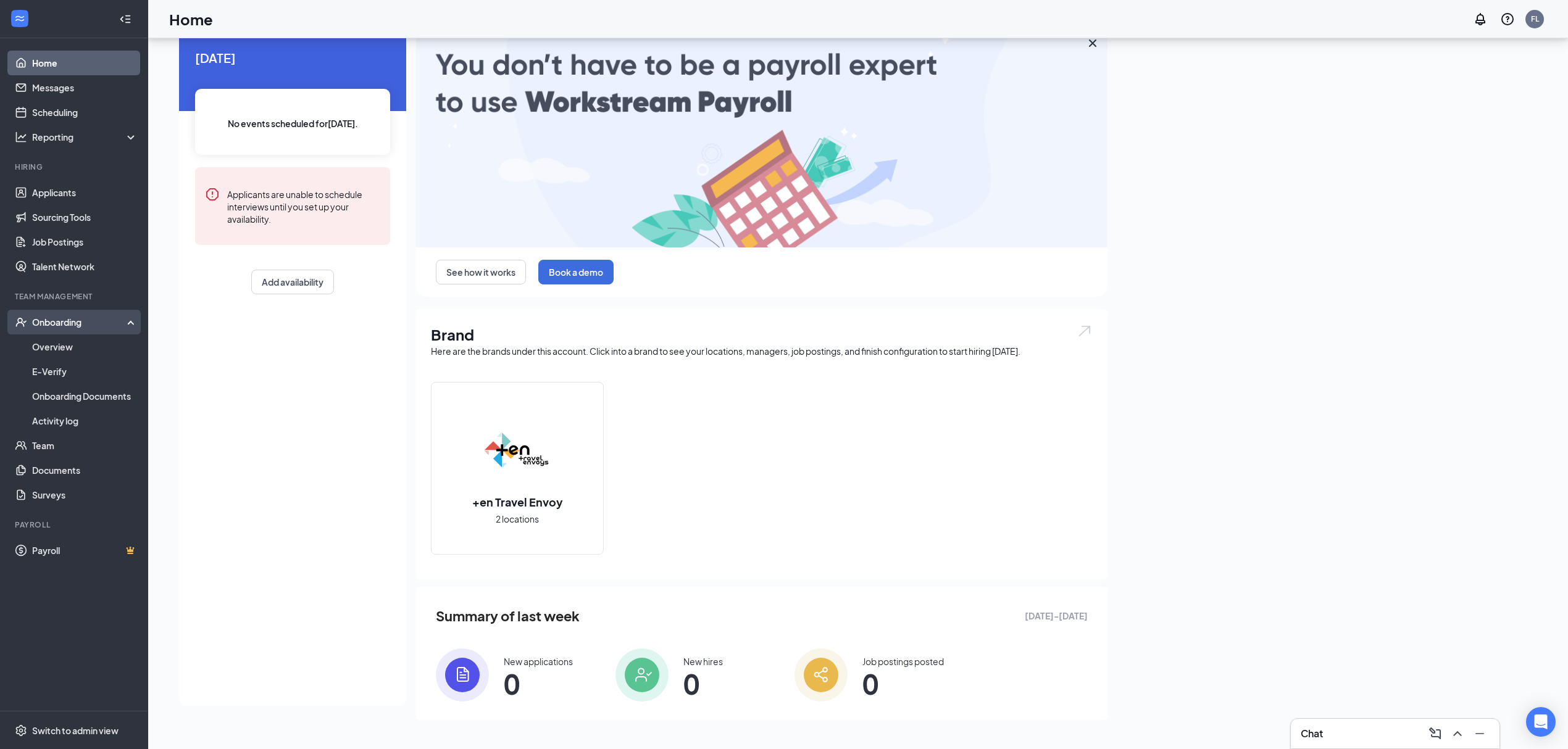
click at [87, 323] on div "Onboarding" at bounding box center [80, 322] width 95 height 13
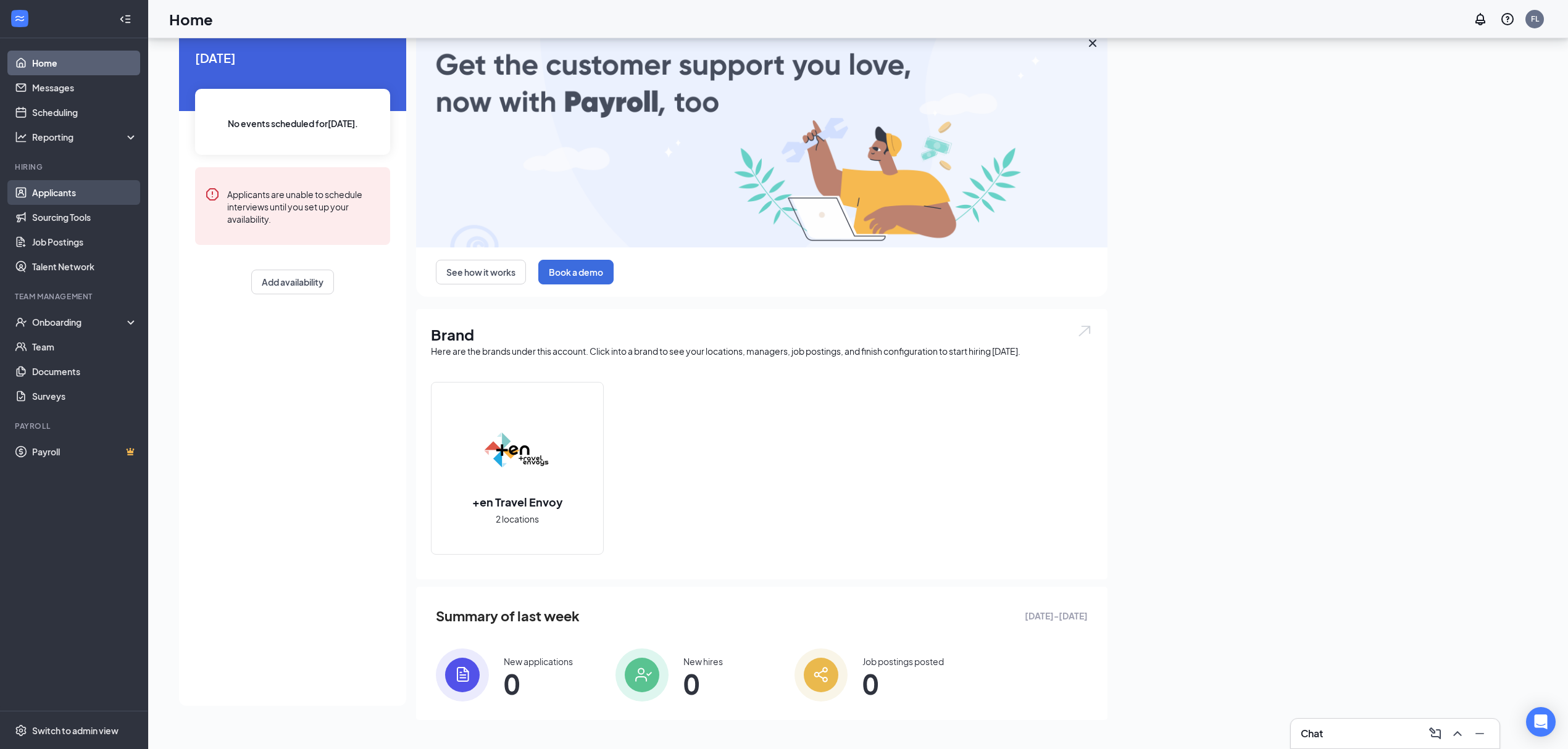
click at [75, 192] on link "Applicants" at bounding box center [85, 192] width 106 height 25
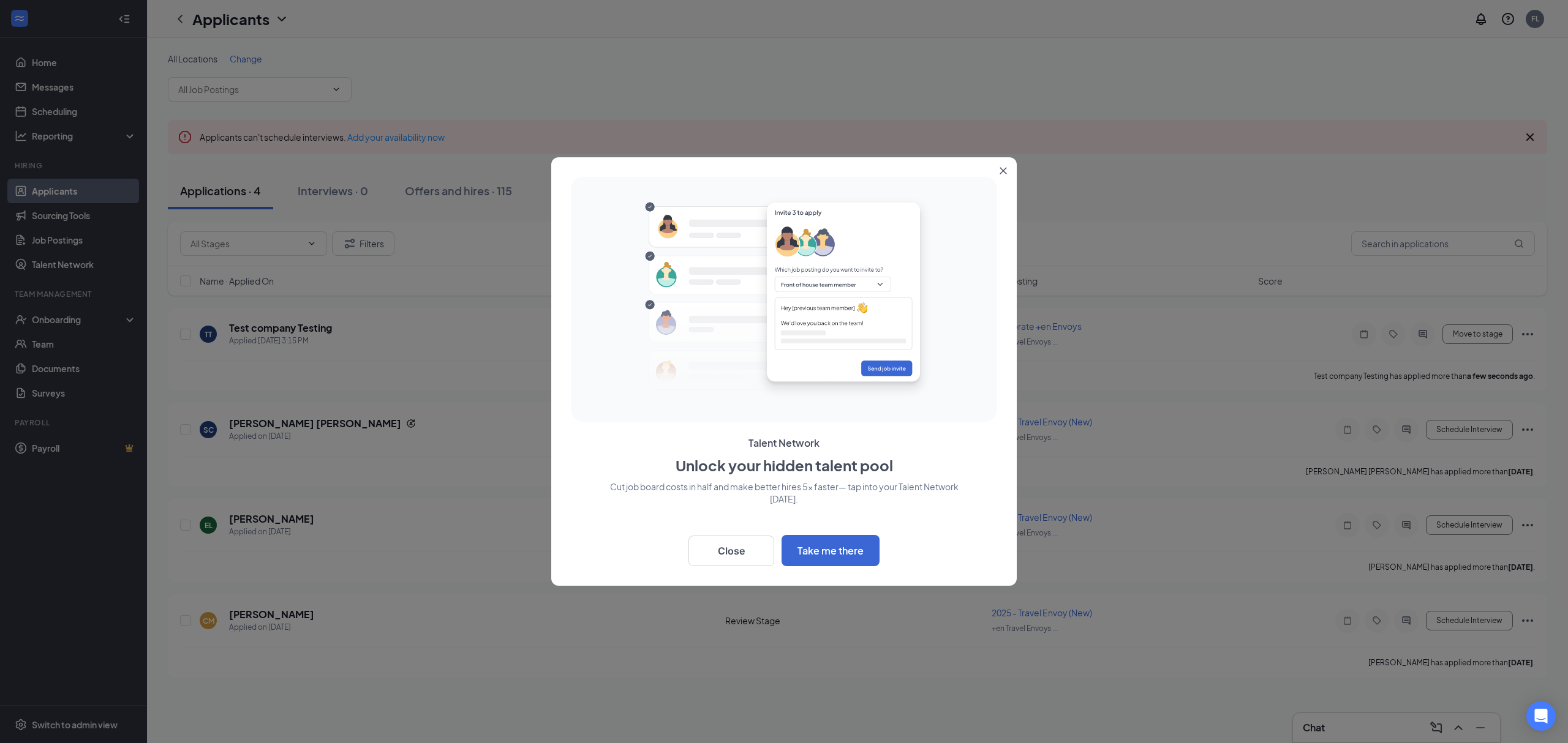
click at [1000, 167] on icon "Close" at bounding box center [1003, 170] width 8 height 8
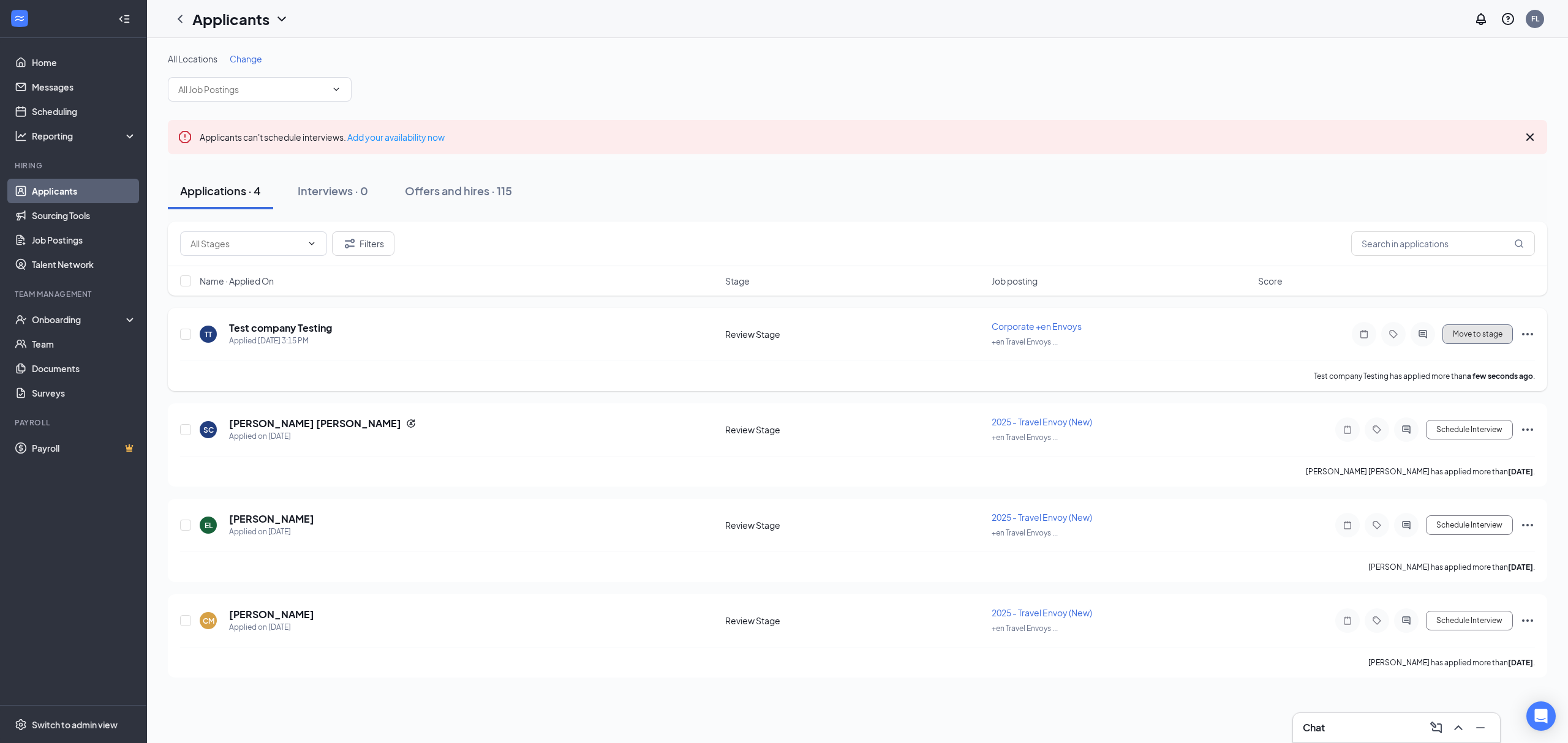
click at [1476, 333] on button "Move to stage" at bounding box center [1477, 334] width 71 height 20
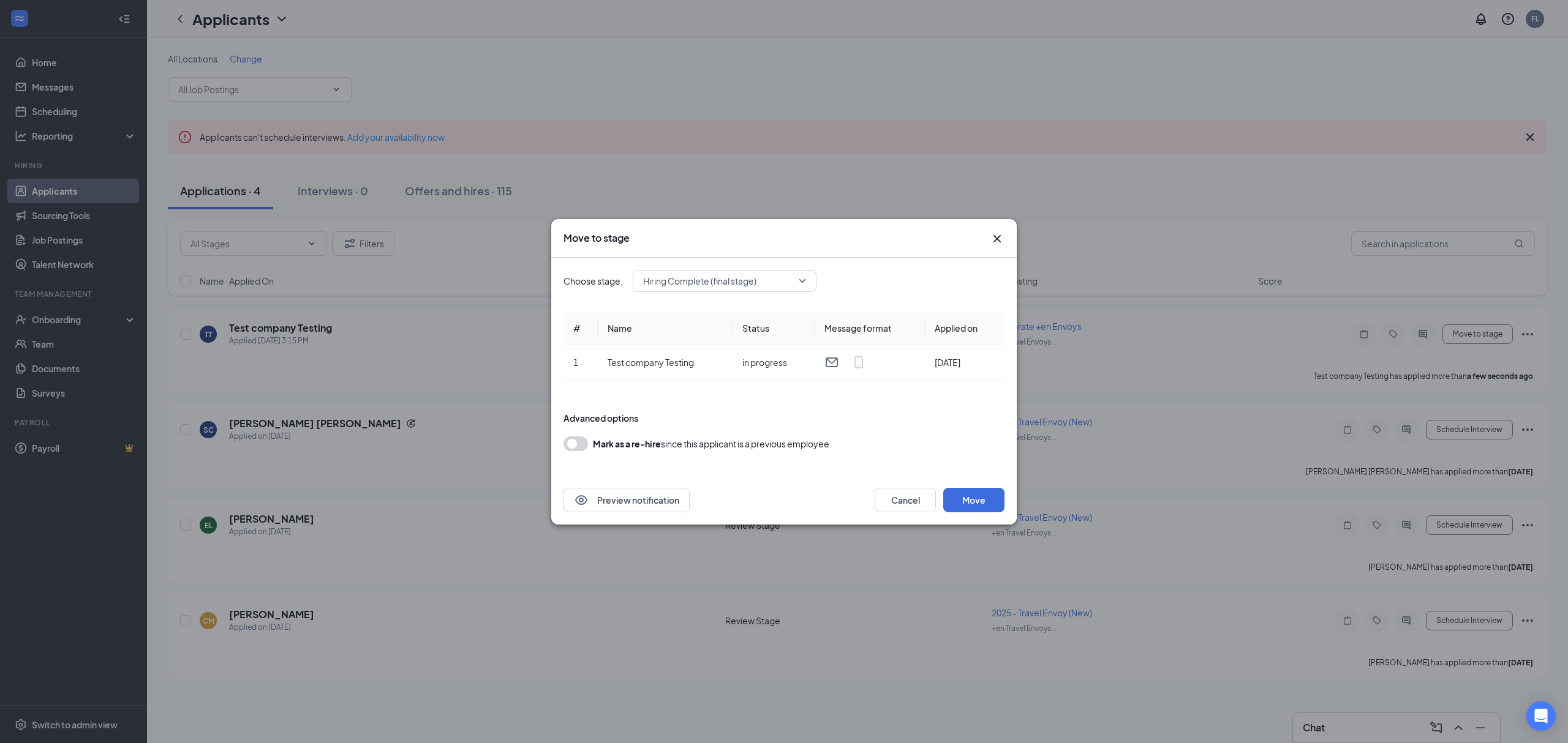
click at [999, 235] on icon "Cross" at bounding box center [997, 238] width 8 height 8
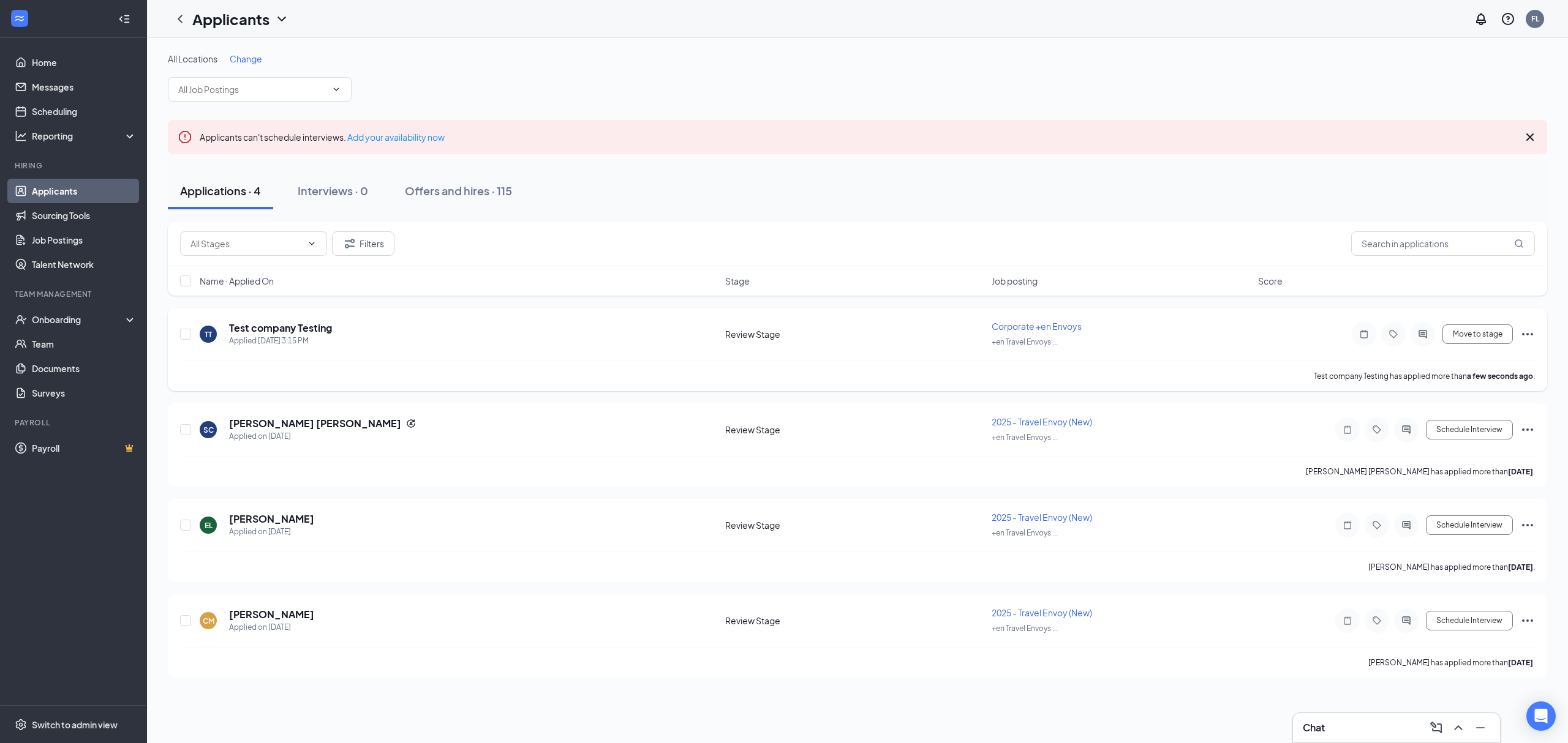
click at [1527, 332] on icon "Ellipses" at bounding box center [1527, 334] width 15 height 15
click at [1342, 293] on div "Name · Applied On Stage Job posting Score" at bounding box center [857, 281] width 1379 height 29
click at [1482, 337] on button "Move to stage" at bounding box center [1477, 334] width 71 height 20
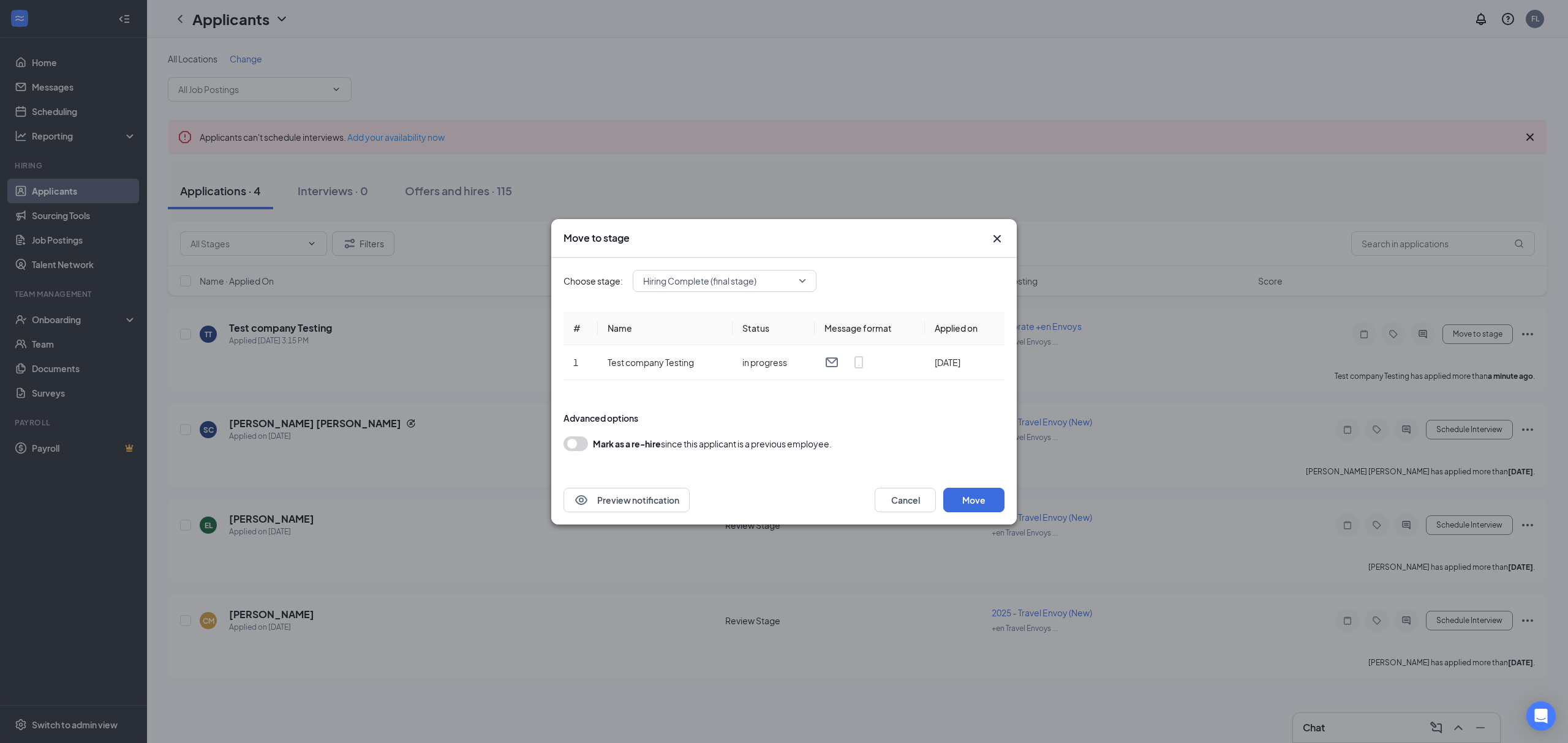
click at [784, 292] on div "Choose stage: Hiring Complete (final stage) # Name Status Message format Applie…" at bounding box center [783, 367] width 441 height 218
click at [785, 285] on span "Hiring Complete (final stage)" at bounding box center [718, 281] width 152 height 18
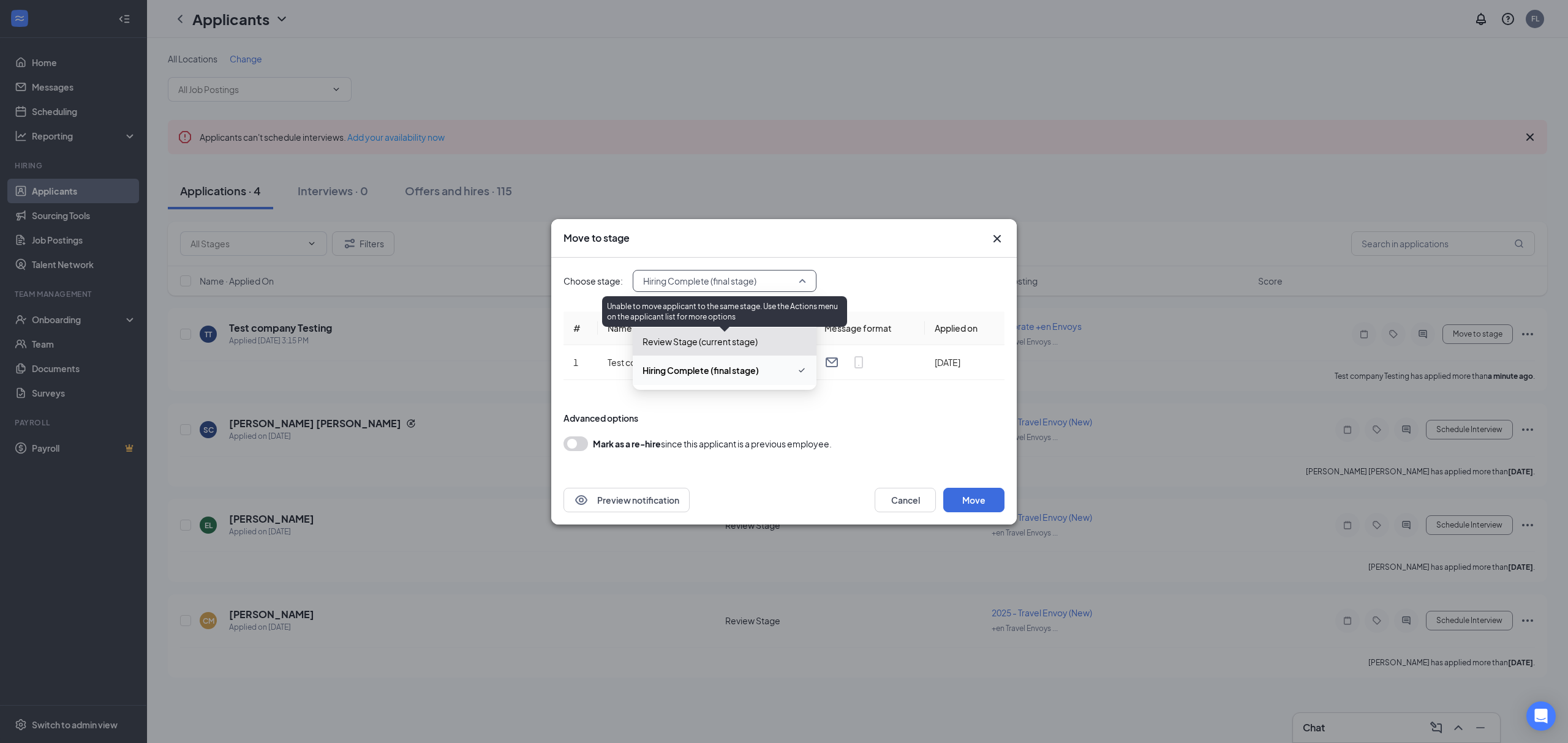
click at [753, 339] on span "Review Stage (current stage)" at bounding box center [699, 341] width 115 height 13
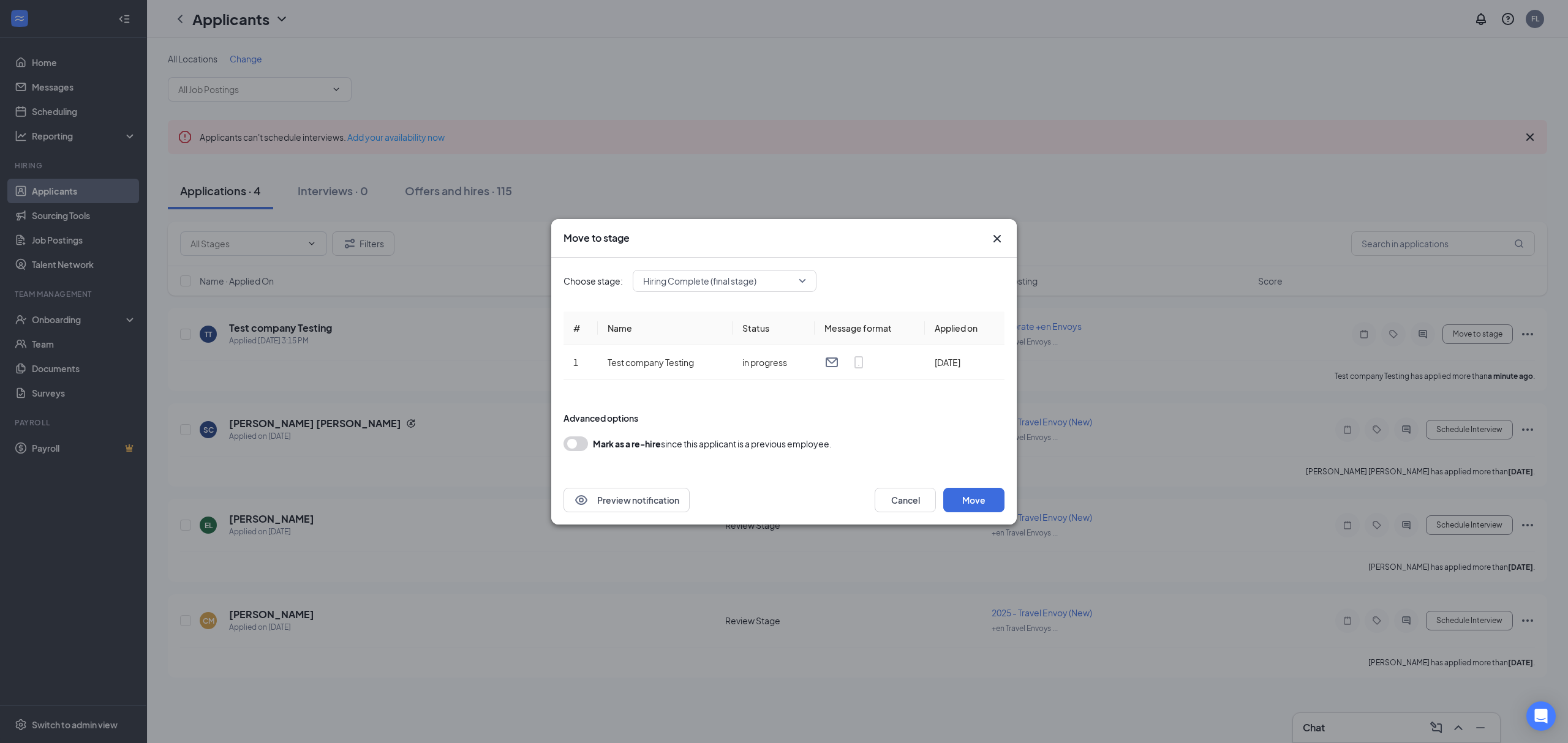
drag, startPoint x: 905, startPoint y: 424, endPoint x: 856, endPoint y: 392, distance: 58.5
click at [904, 424] on div "Advanced options" at bounding box center [783, 418] width 441 height 13
click at [734, 291] on div "Hiring Complete (final stage)" at bounding box center [724, 281] width 184 height 22
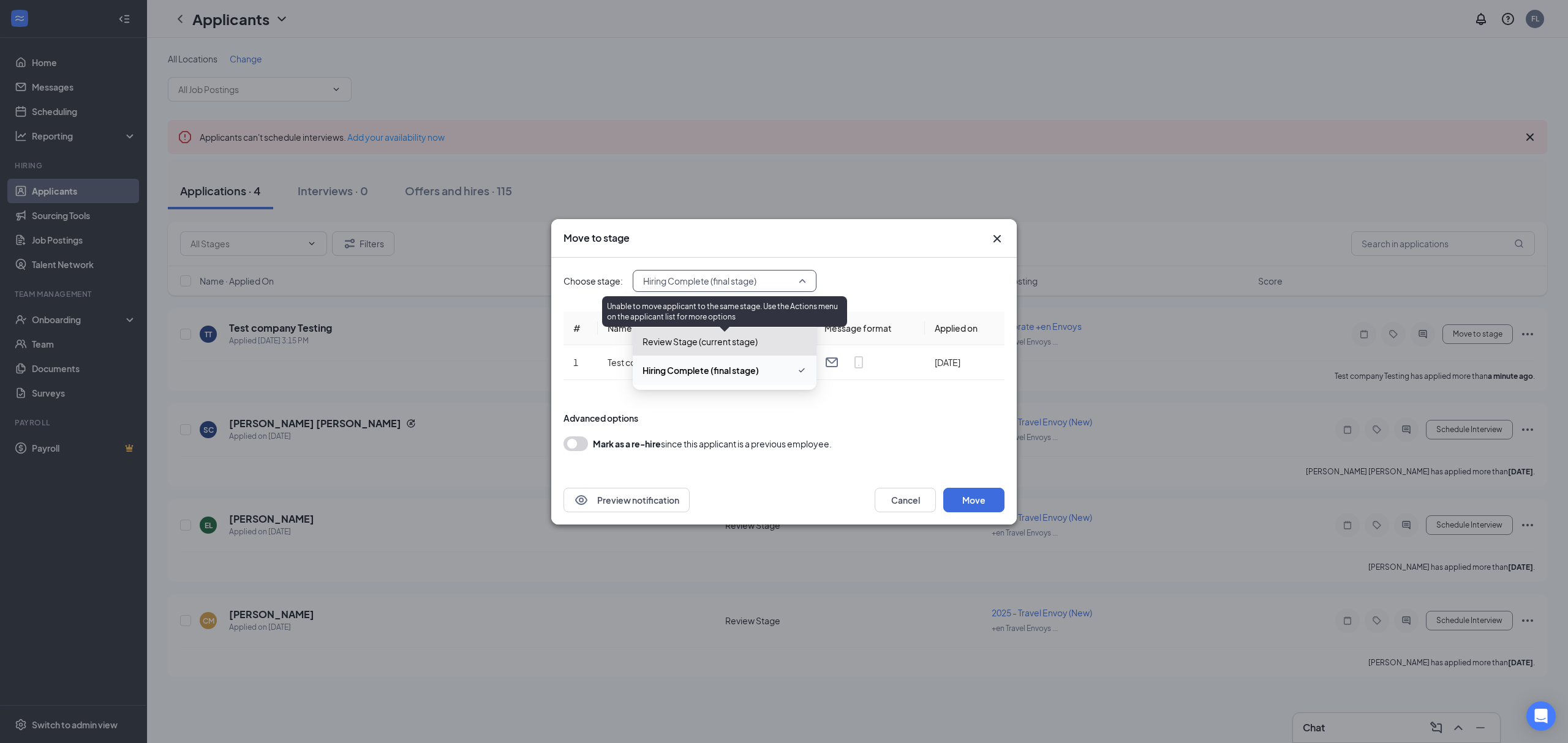
click at [716, 343] on span "Review Stage (current stage)" at bounding box center [699, 341] width 115 height 13
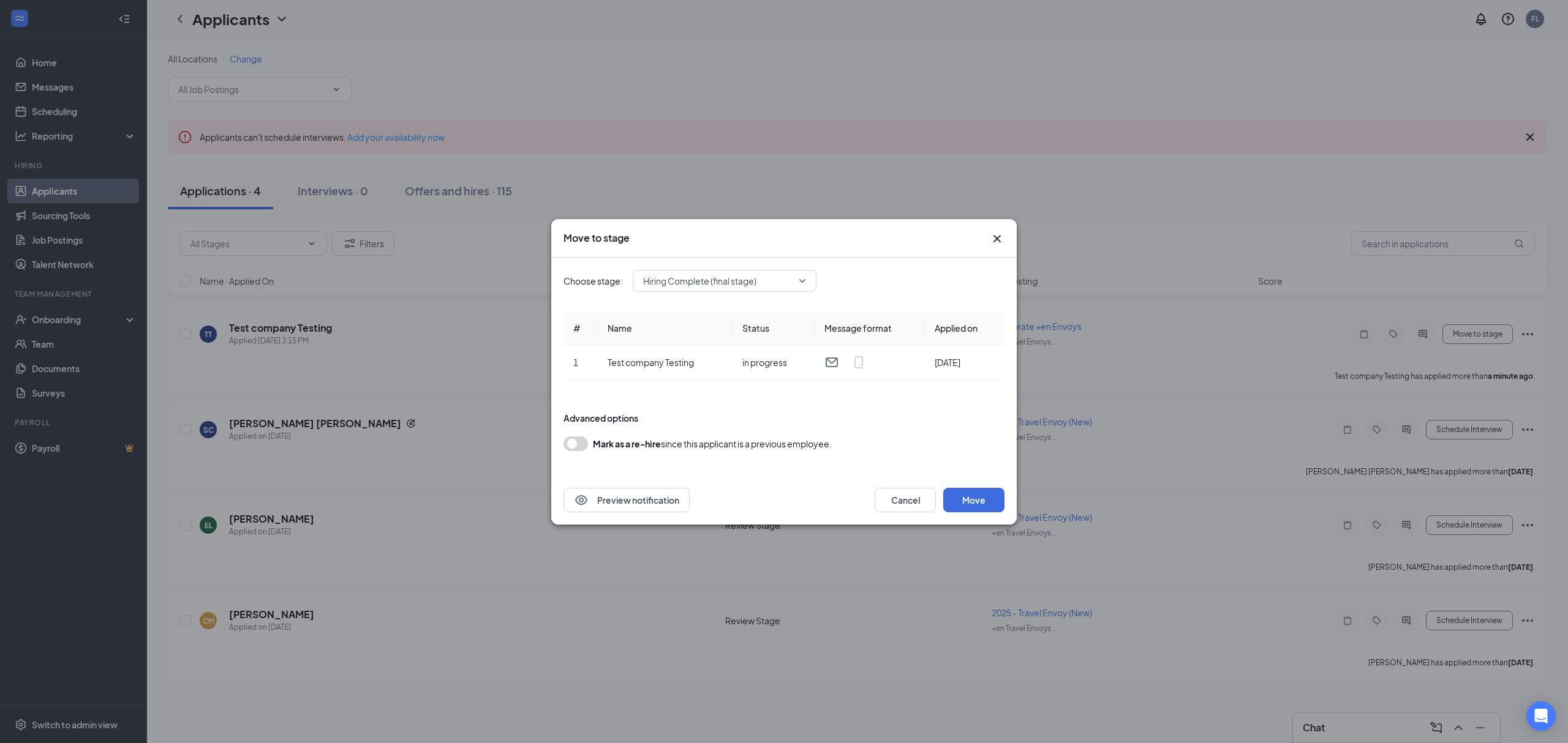
click at [941, 429] on form "Advanced options Mark as a re-hire since this applicant is a previous employee." at bounding box center [783, 431] width 441 height 64
click at [983, 501] on button "Move" at bounding box center [974, 500] width 61 height 24
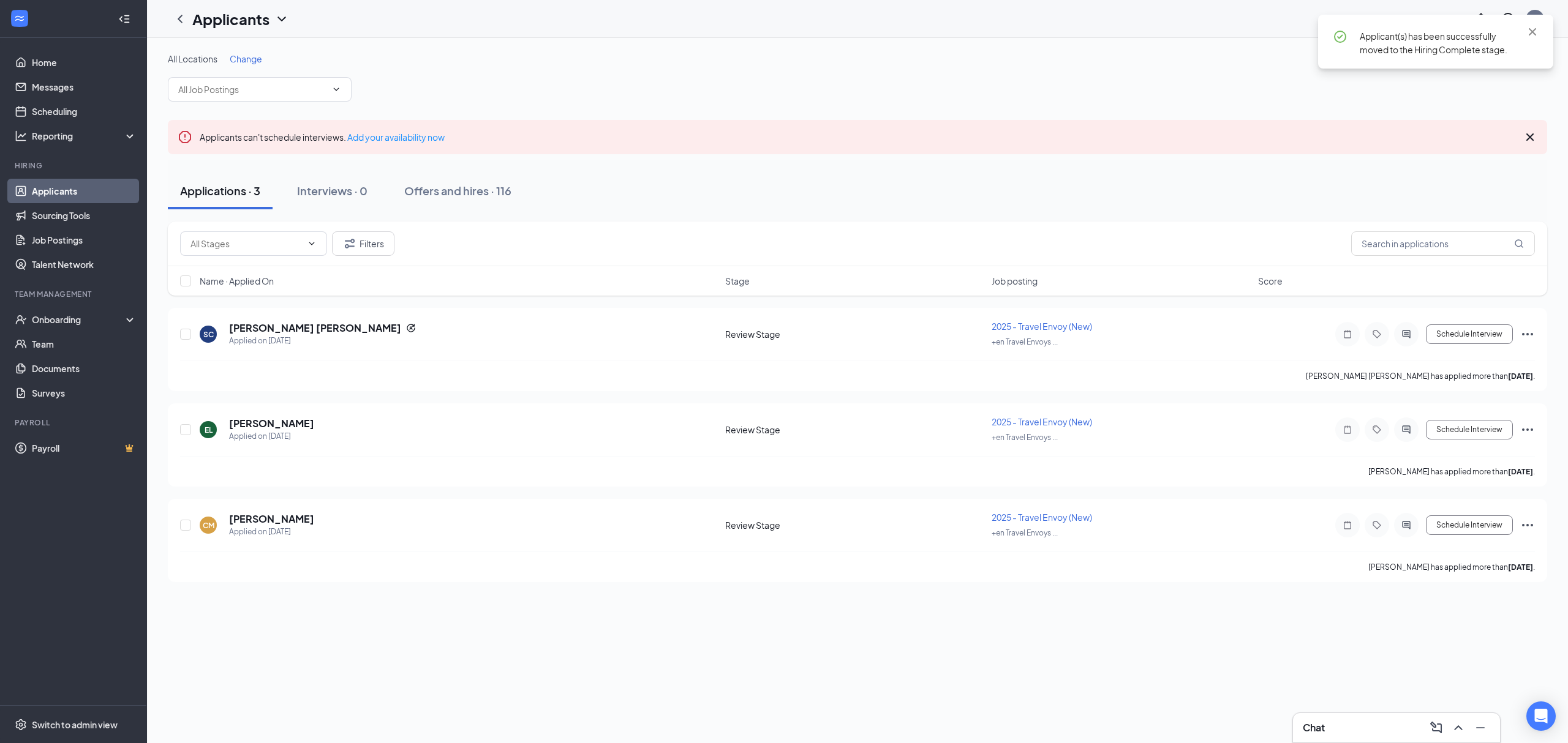
click at [1476, 47] on span "Applicant(s) has been successfully moved to the Hiring Complete stage." at bounding box center [1433, 43] width 147 height 24
click at [1531, 32] on icon "Cross" at bounding box center [1532, 31] width 15 height 15
click at [77, 321] on div "Onboarding" at bounding box center [79, 320] width 94 height 13
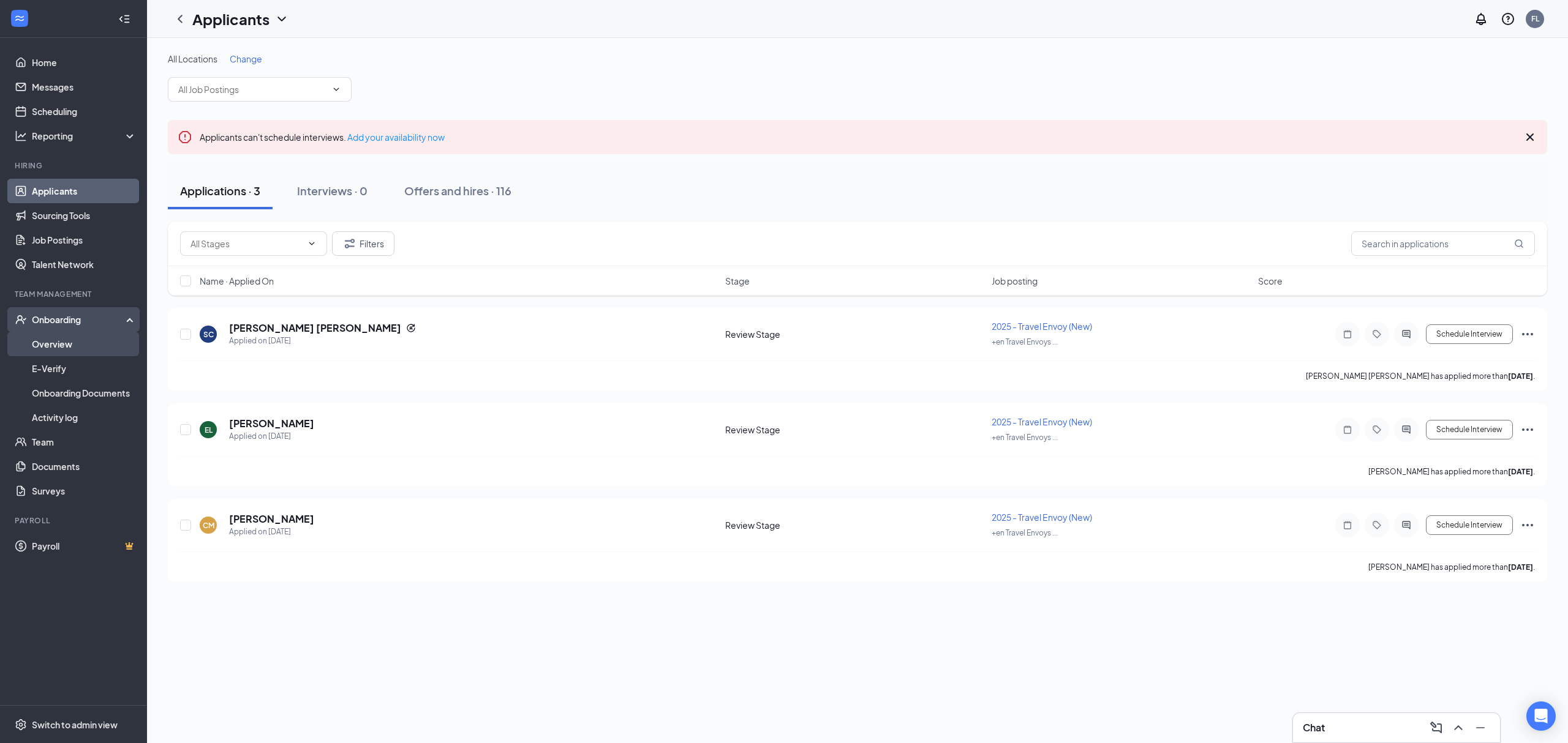
click at [57, 349] on link "Overview" at bounding box center [85, 344] width 105 height 24
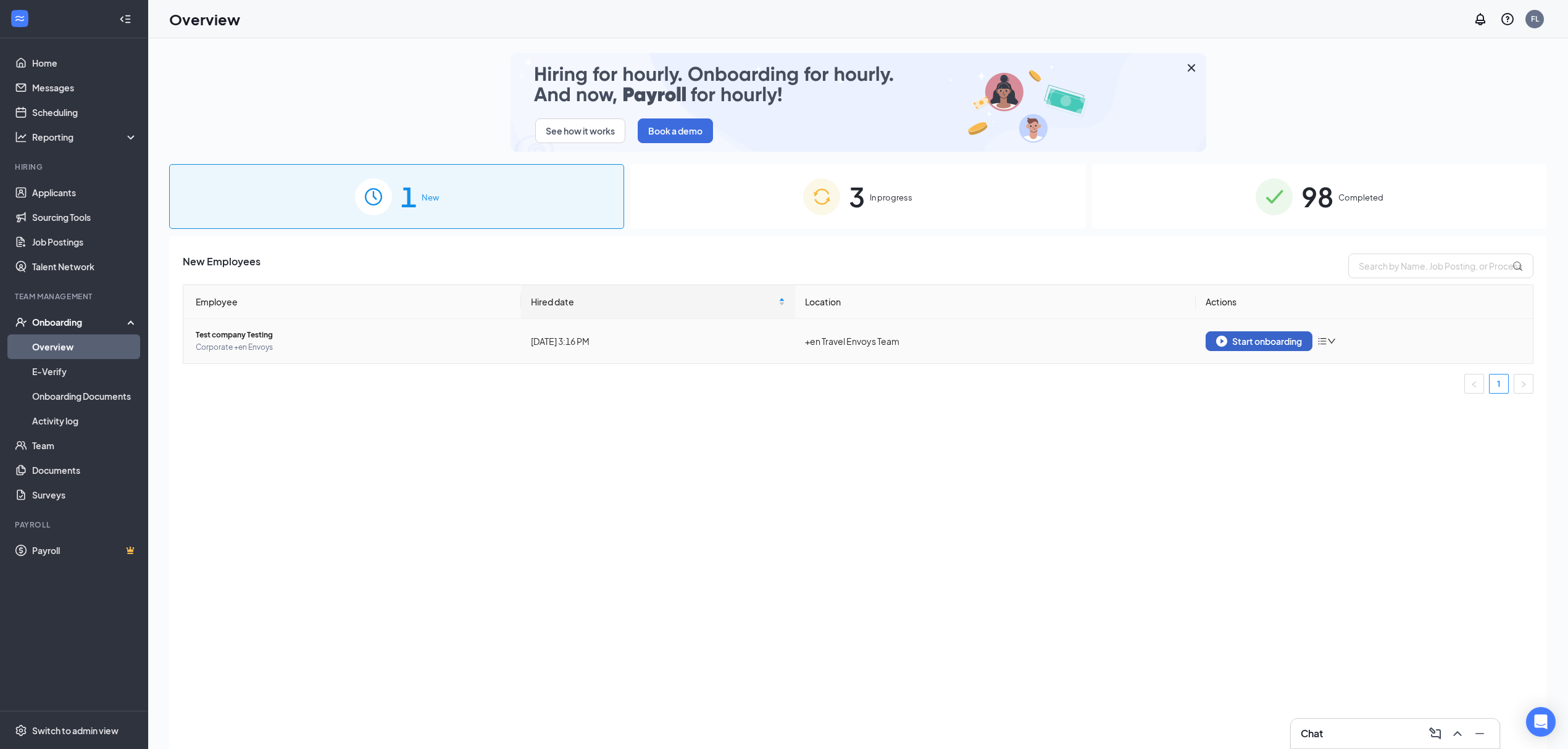
click at [1261, 339] on div "Start onboarding" at bounding box center [1259, 341] width 86 height 11
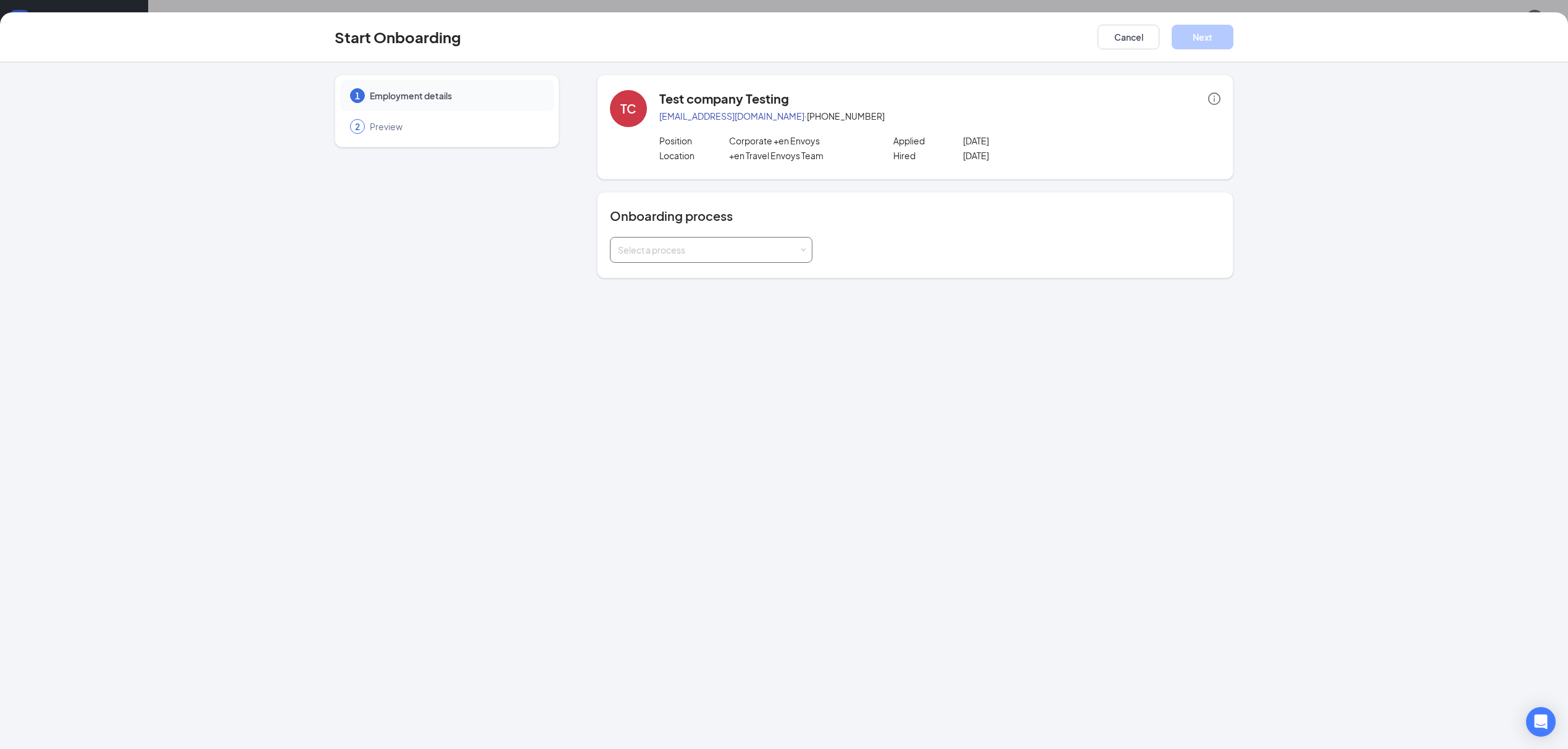
click at [672, 254] on div "Select a process" at bounding box center [708, 250] width 181 height 13
click at [680, 320] on span "Organisation Envoys" at bounding box center [657, 321] width 83 height 11
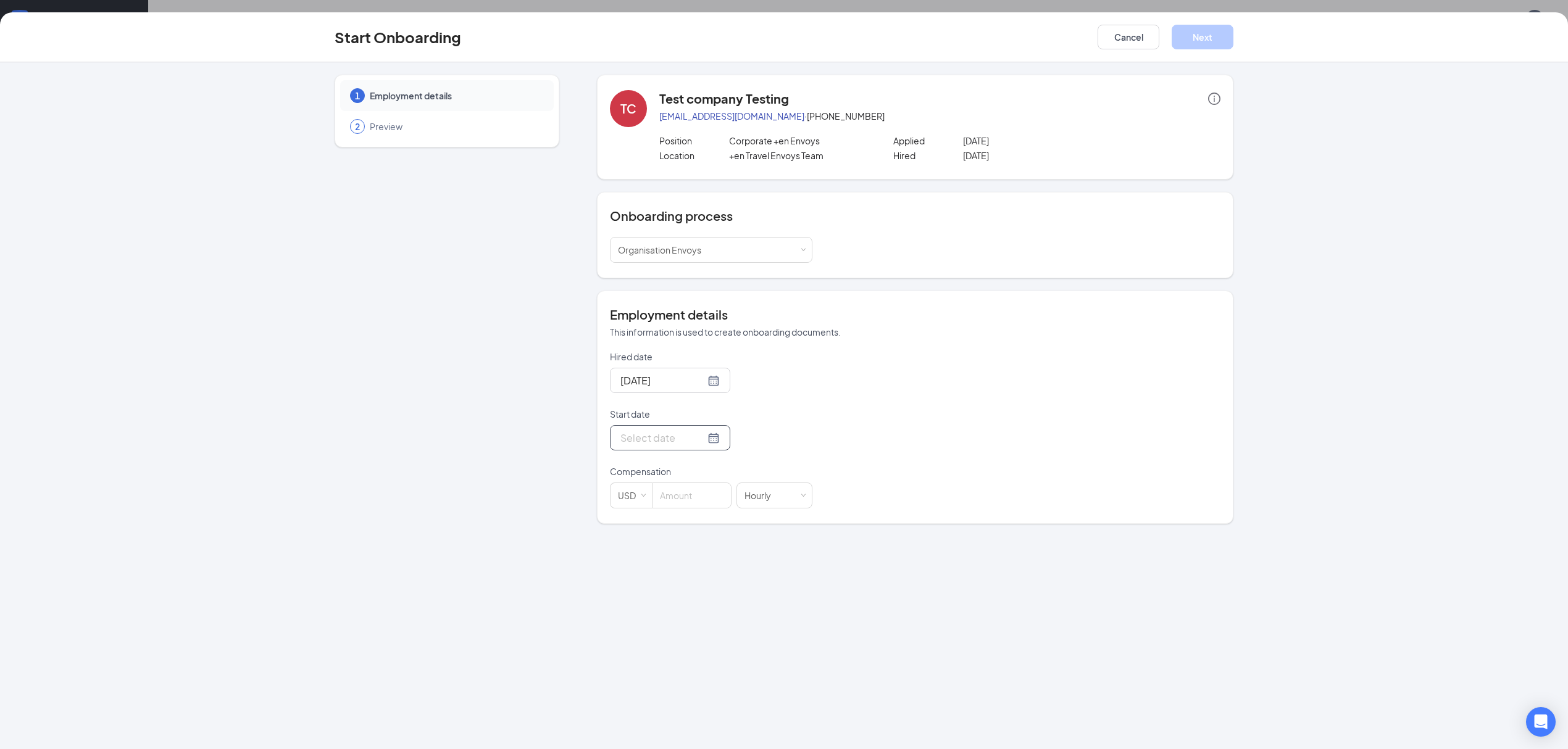
drag, startPoint x: 700, startPoint y: 436, endPoint x: 697, endPoint y: 453, distance: 17.3
click at [699, 436] on div at bounding box center [670, 438] width 99 height 15
type input "Aug 27, 2025"
click at [695, 587] on div "27" at bounding box center [695, 584] width 15 height 15
click at [642, 499] on div "USD" at bounding box center [631, 495] width 42 height 26
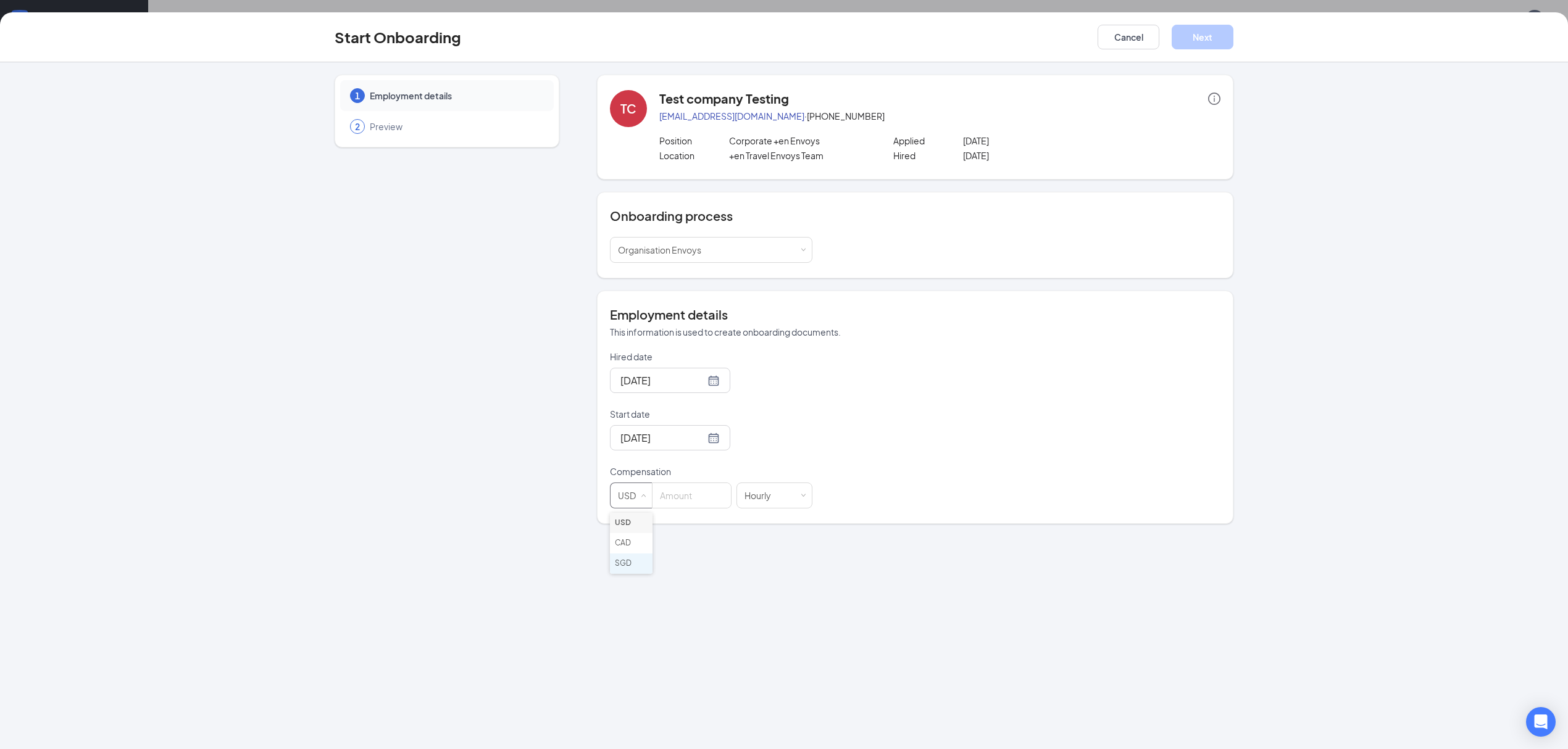
click at [633, 555] on li "SGD" at bounding box center [631, 563] width 42 height 20
click at [710, 493] on input at bounding box center [692, 495] width 77 height 25
type input "x"
click at [885, 477] on div "Hired date Aug 27, 2025 Start date Aug 27, 2025 Aug 2025 Su Mo Tu We Th Fr Sa 2…" at bounding box center [915, 429] width 611 height 158
click at [805, 504] on div "Hourly" at bounding box center [775, 495] width 76 height 26
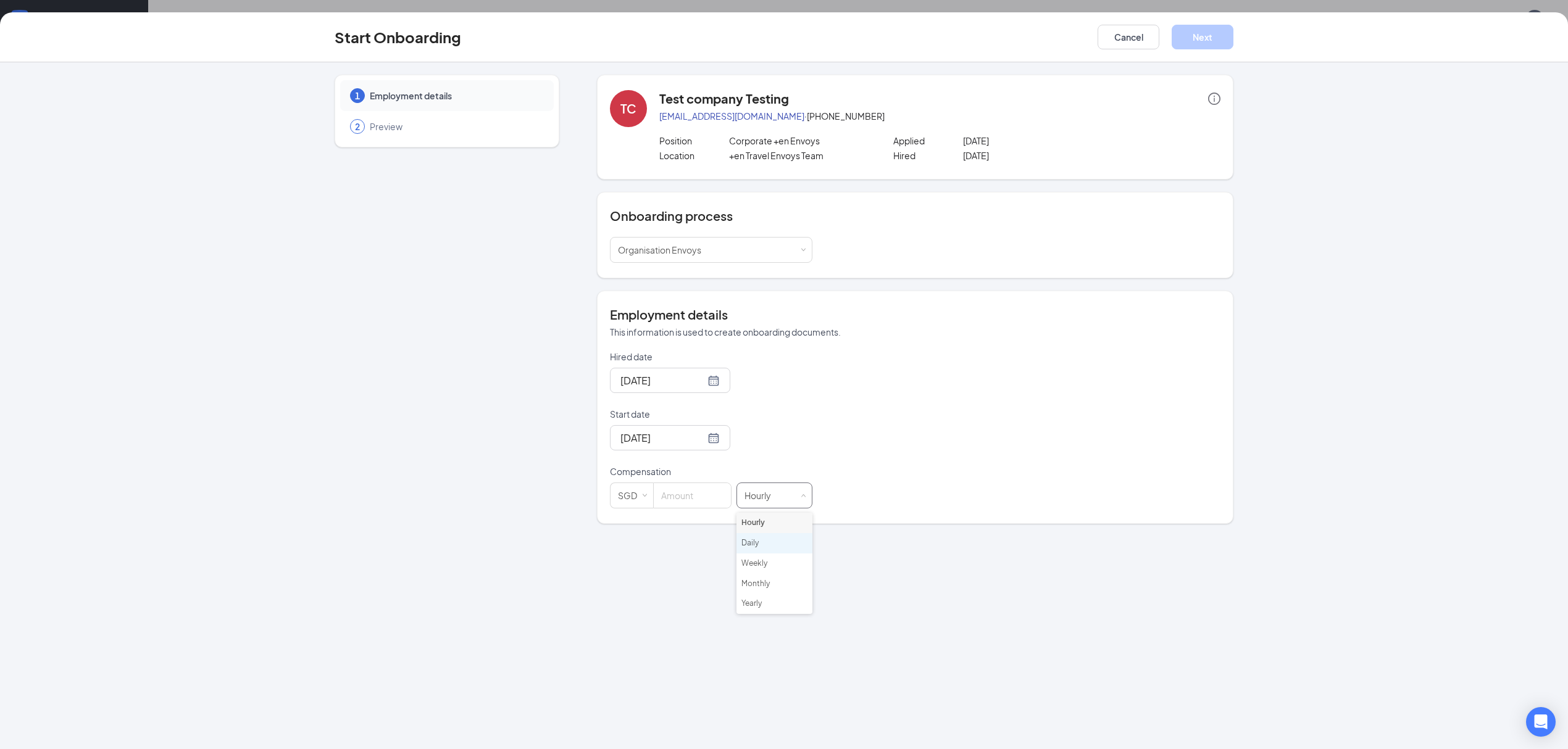
click at [778, 543] on li "Daily" at bounding box center [775, 543] width 76 height 20
click at [682, 493] on input at bounding box center [692, 495] width 77 height 25
type input "o"
type input "0"
click at [1210, 27] on button "Next" at bounding box center [1203, 37] width 62 height 25
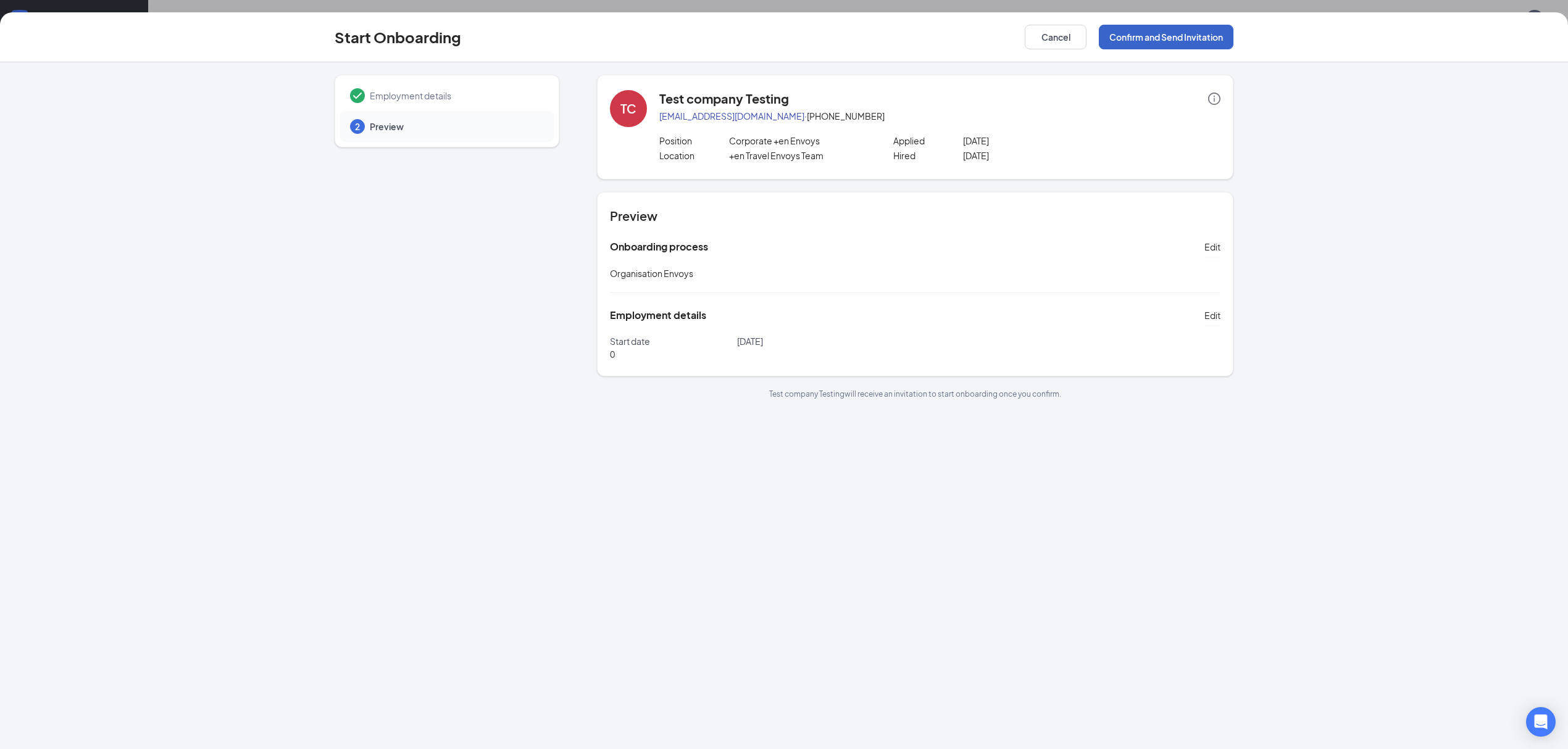
click at [1209, 27] on button "Confirm and Send Invitation" at bounding box center [1166, 37] width 135 height 25
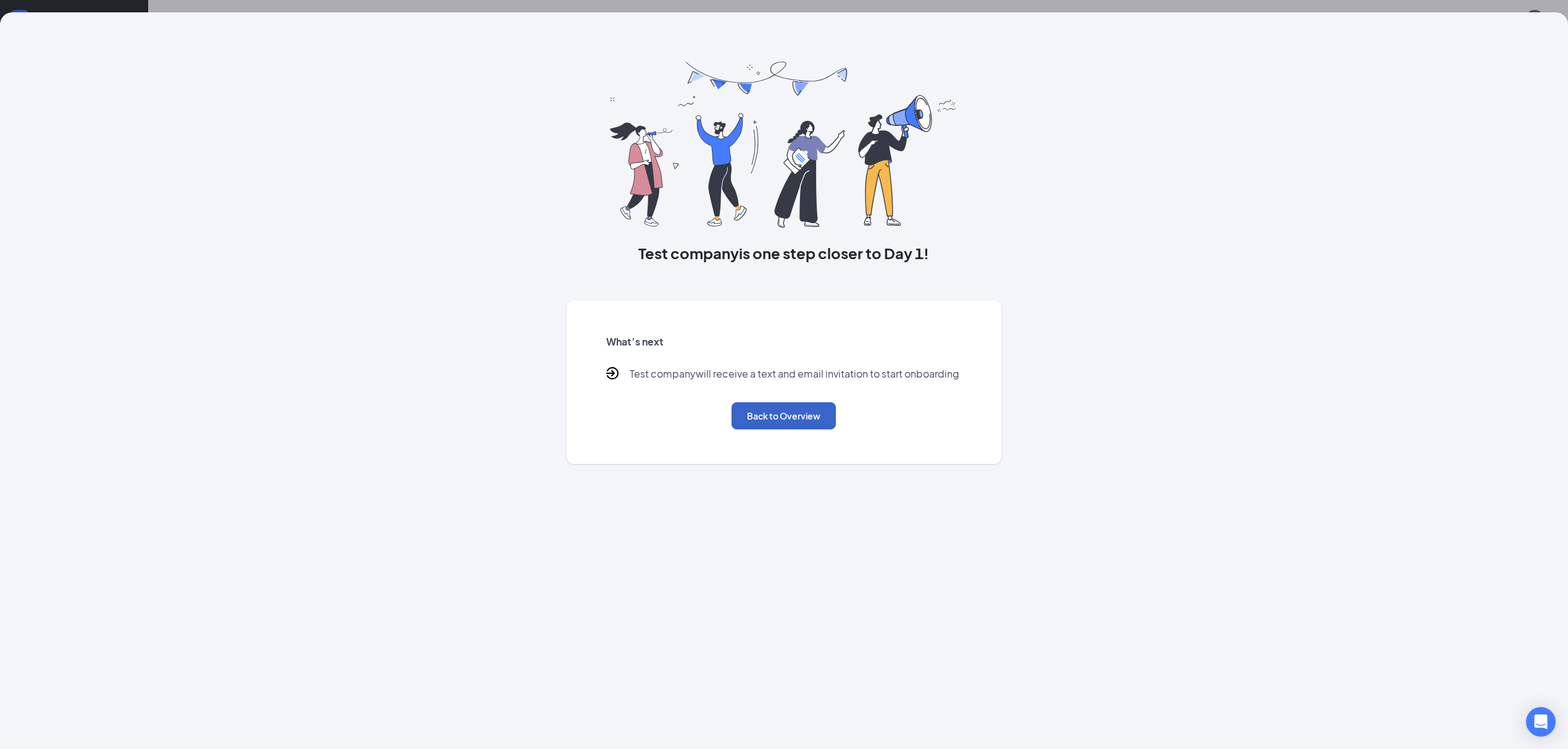
click at [813, 413] on button "Back to Overview" at bounding box center [784, 416] width 104 height 27
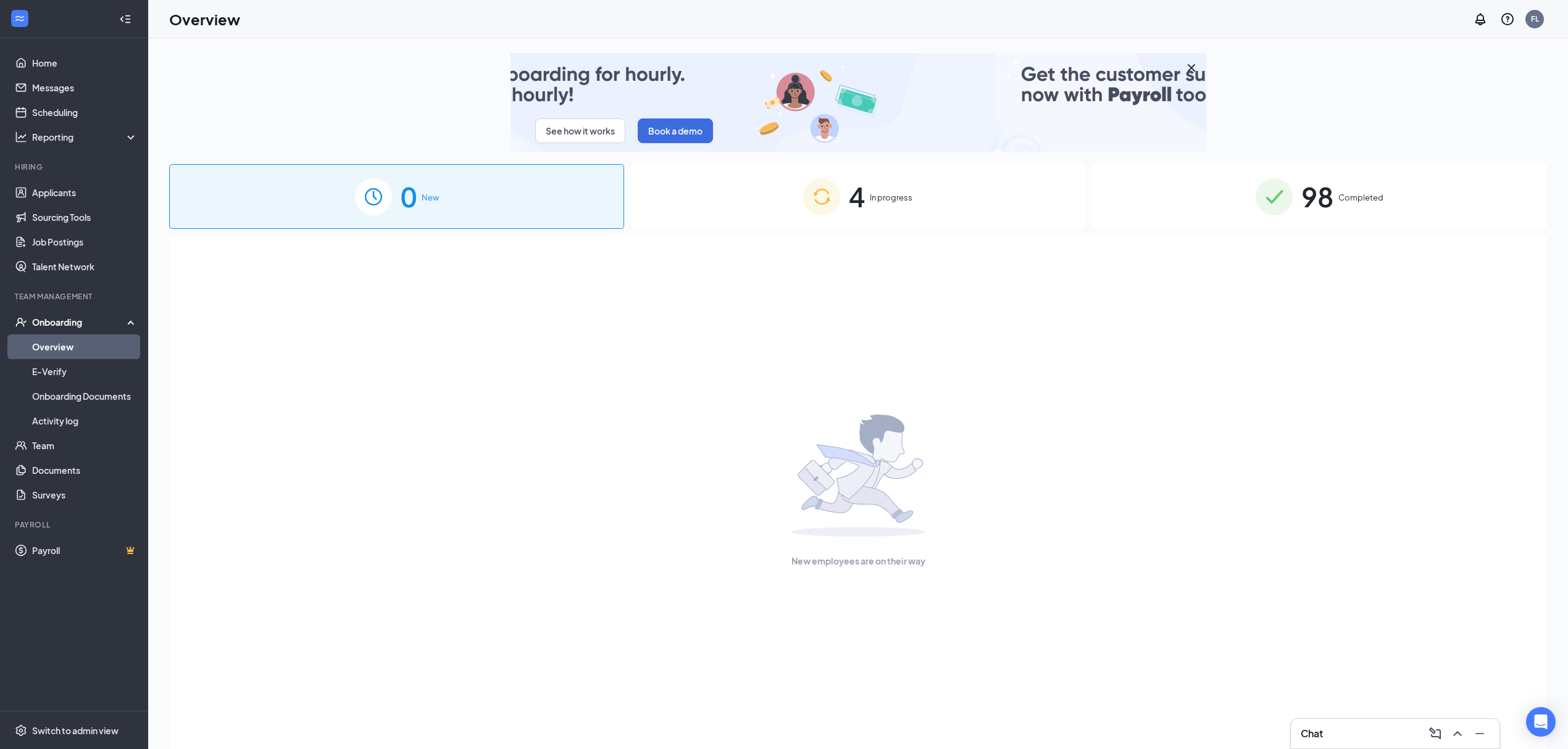
click at [884, 184] on div "4 In progress" at bounding box center [858, 196] width 455 height 65
